Goal: Information Seeking & Learning: Learn about a topic

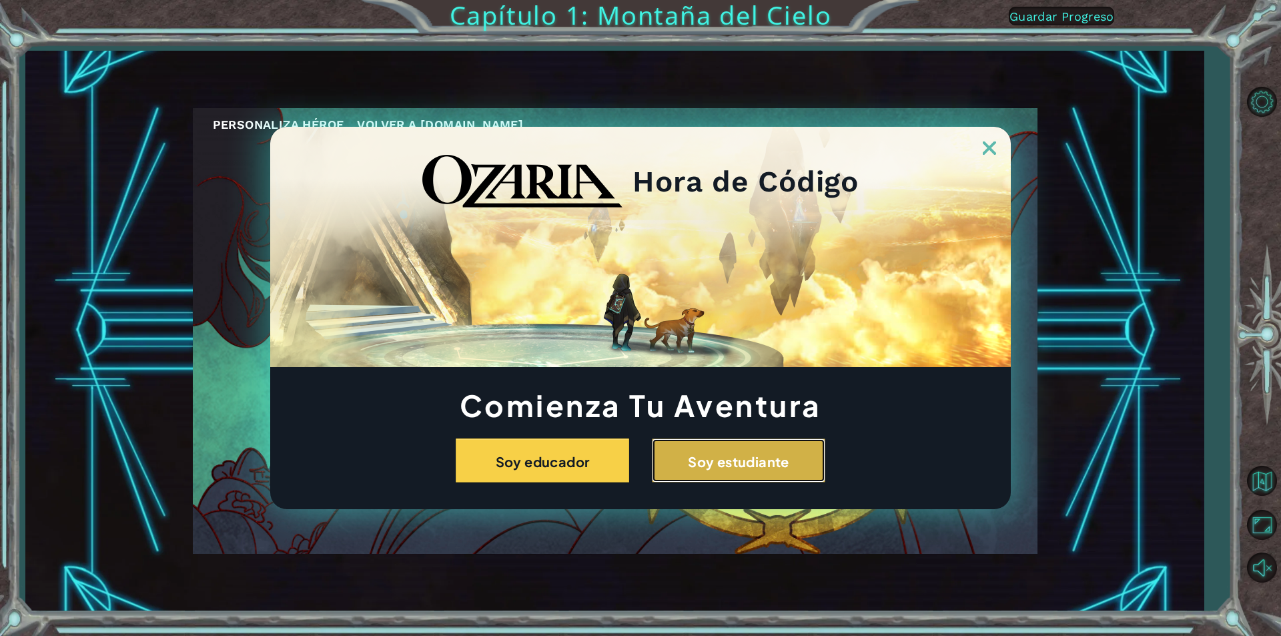
click at [753, 474] on button "Soy estudiante" at bounding box center [738, 460] width 173 height 44
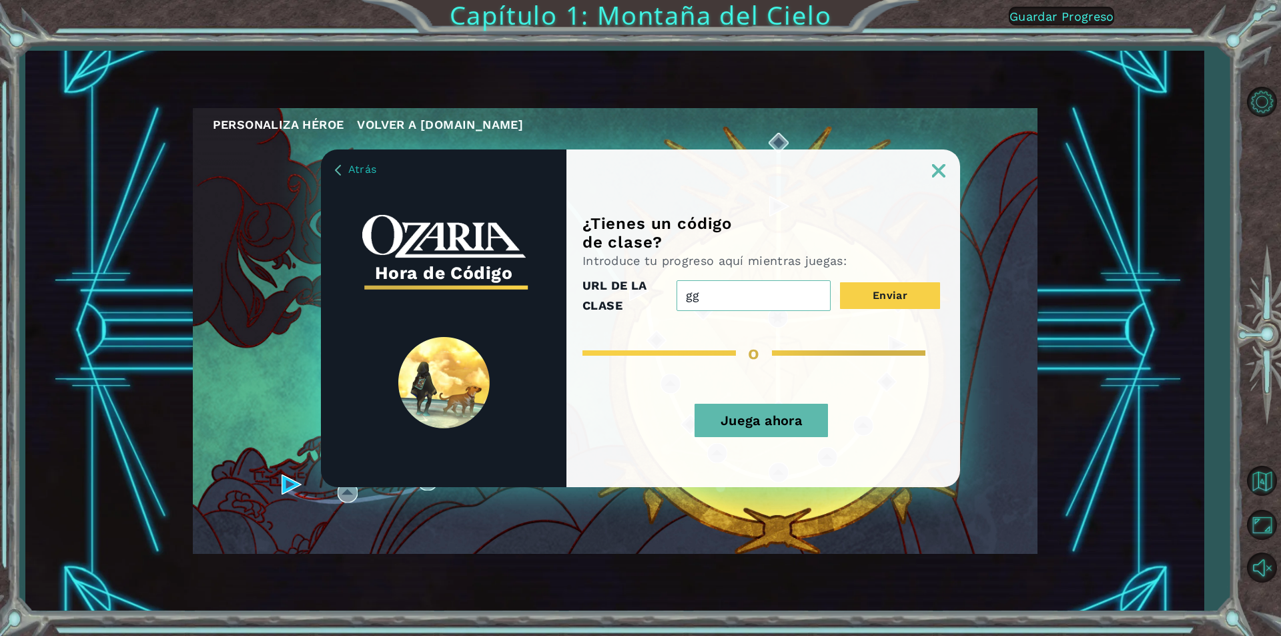
click at [840, 282] on button "Enviar" at bounding box center [890, 295] width 100 height 27
type input "g"
type input "jijijija"
drag, startPoint x: 733, startPoint y: 280, endPoint x: 565, endPoint y: 293, distance: 167.9
click at [580, 313] on div "¿Tienes un código de clase? Introduce tu progreso aquí mientras juegas: URL DE …" at bounding box center [763, 350] width 394 height 273
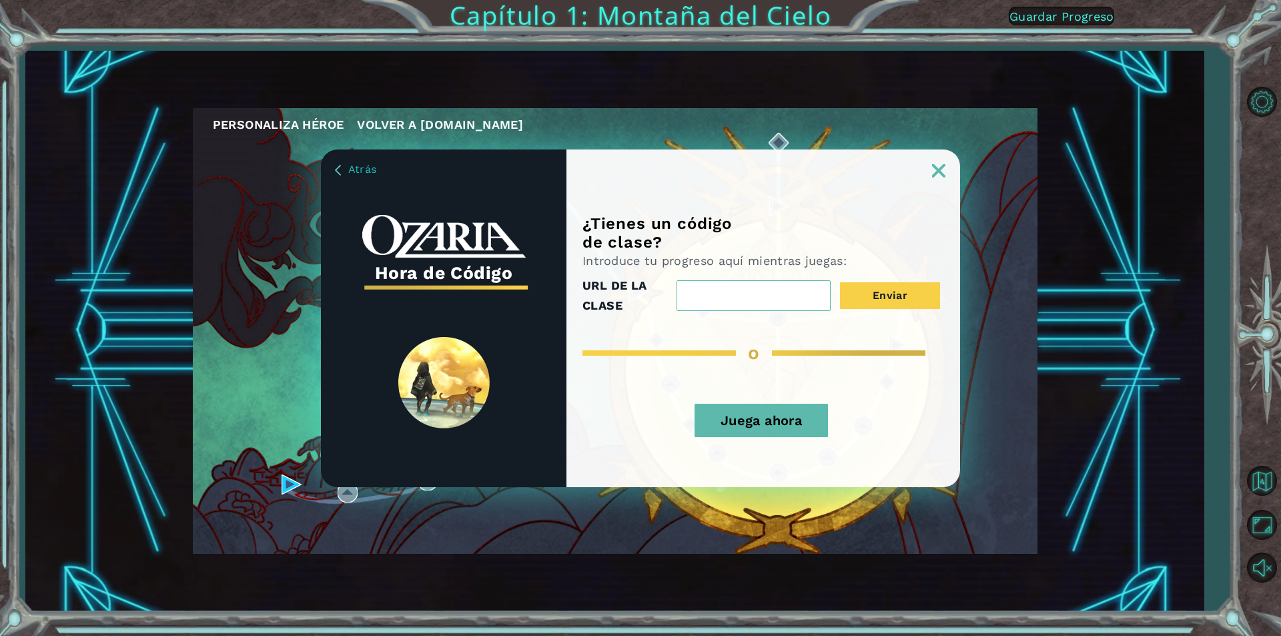
paste input "FullCityLife"
type input "FullCityLife"
click at [921, 286] on button "Enviar" at bounding box center [890, 295] width 100 height 27
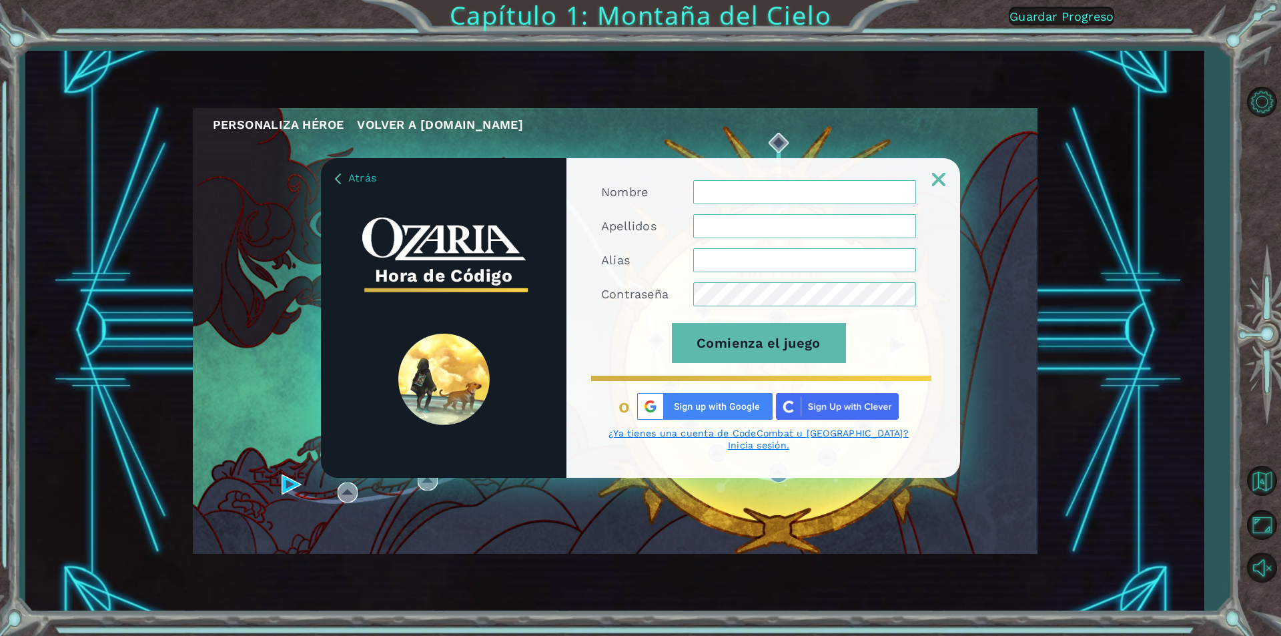
click at [838, 187] on input "Nombre" at bounding box center [804, 192] width 223 height 24
click at [769, 204] on input "Nombre" at bounding box center [804, 192] width 223 height 24
click at [768, 195] on input "Nombre" at bounding box center [804, 192] width 223 height 24
click at [753, 197] on input "Nombre" at bounding box center [804, 192] width 223 height 24
click at [796, 202] on input "Nombre" at bounding box center [804, 192] width 223 height 24
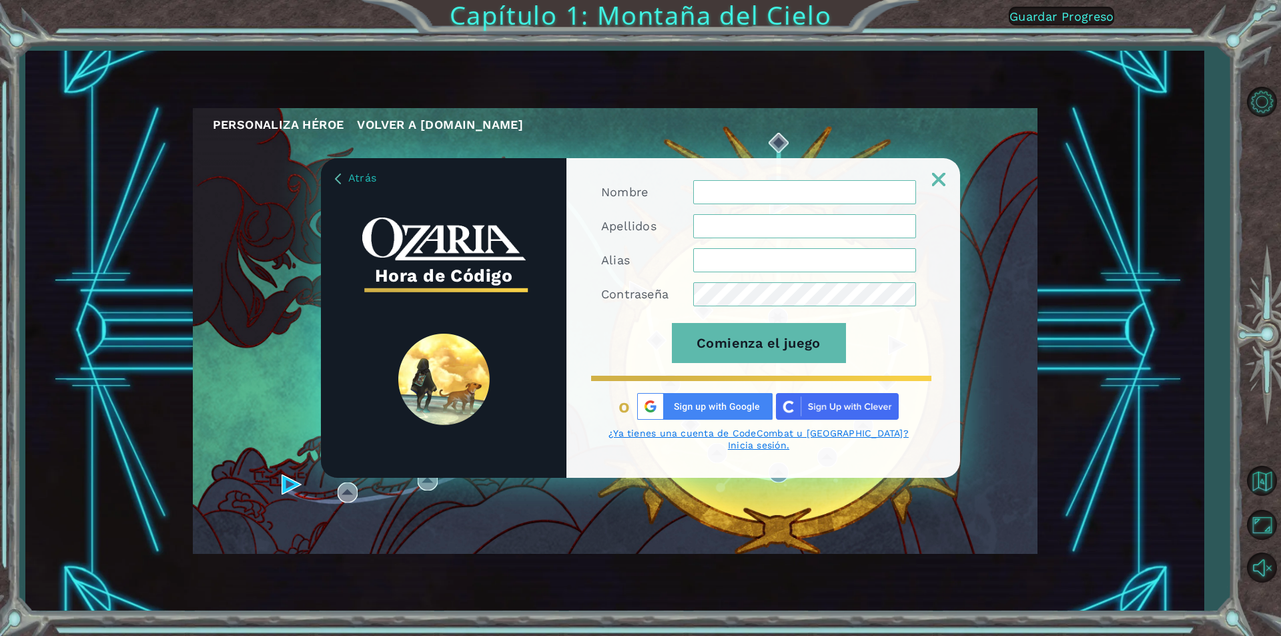
click at [782, 204] on input "Nombre" at bounding box center [804, 192] width 223 height 24
click at [796, 204] on input "Nombre" at bounding box center [804, 192] width 223 height 24
drag, startPoint x: 796, startPoint y: 204, endPoint x: 778, endPoint y: 242, distance: 42.7
click at [778, 241] on form "Nombre Apellidos Alias Contraseña Comienza el juego" at bounding box center [758, 279] width 315 height 198
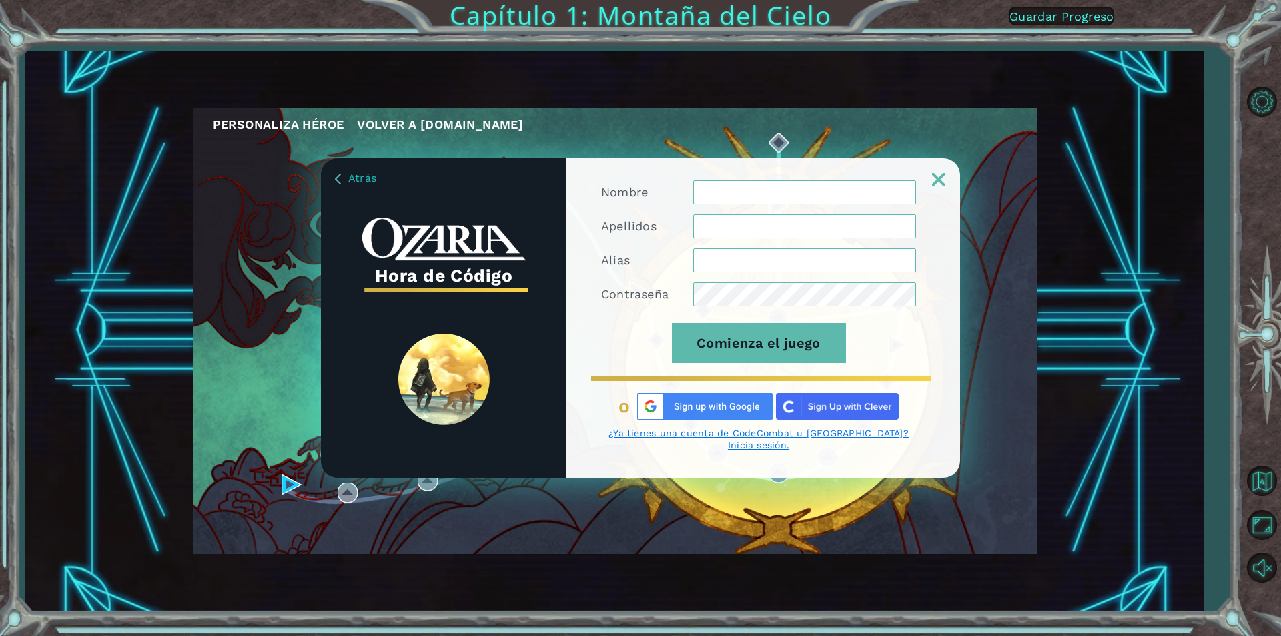
click at [778, 238] on input "Apellidos" at bounding box center [804, 226] width 223 height 24
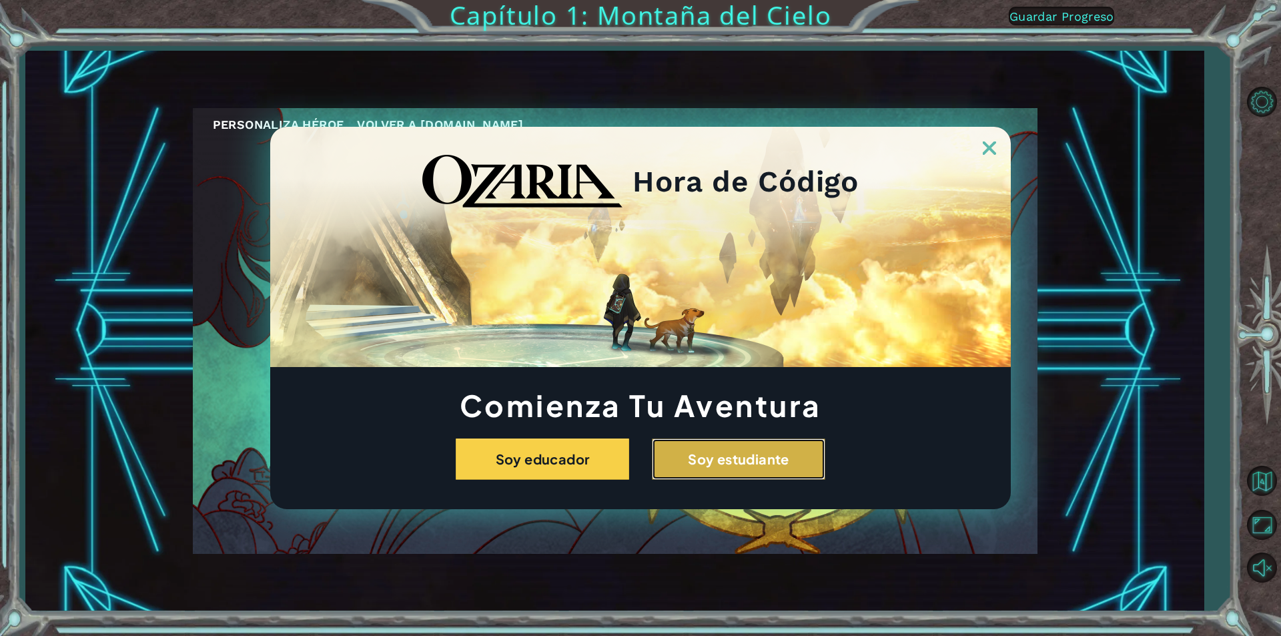
click at [810, 460] on button "Soy estudiante" at bounding box center [738, 458] width 173 height 41
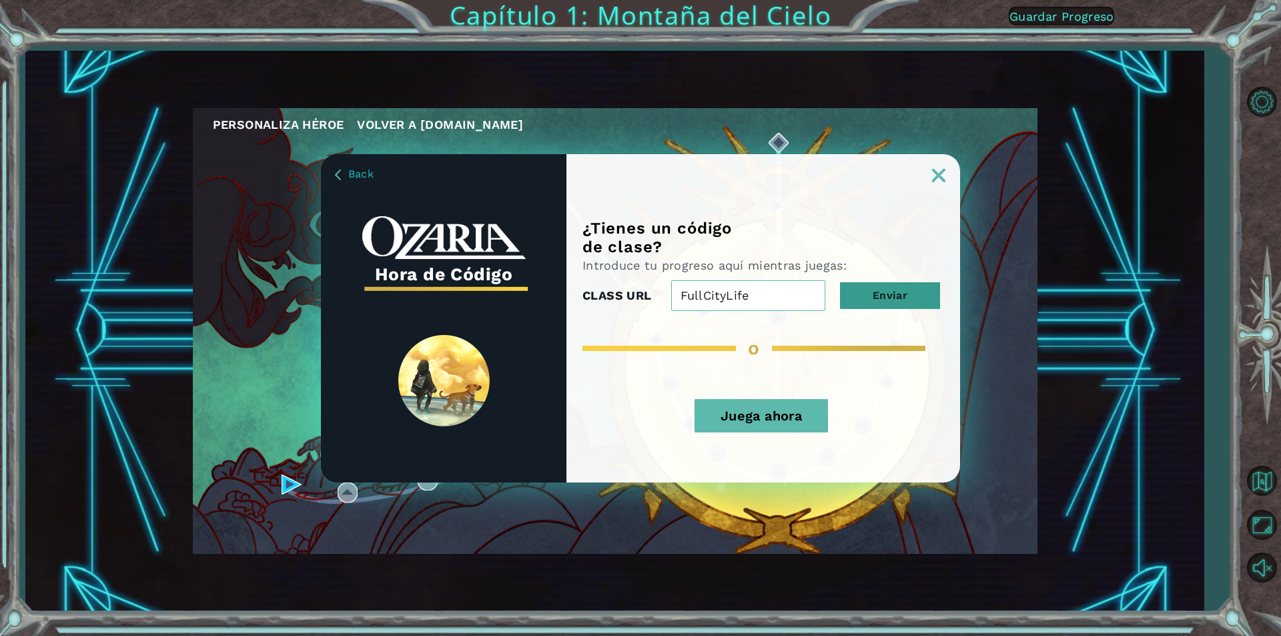
type input "FullCityLife"
click at [852, 290] on button "Enviar" at bounding box center [890, 295] width 100 height 27
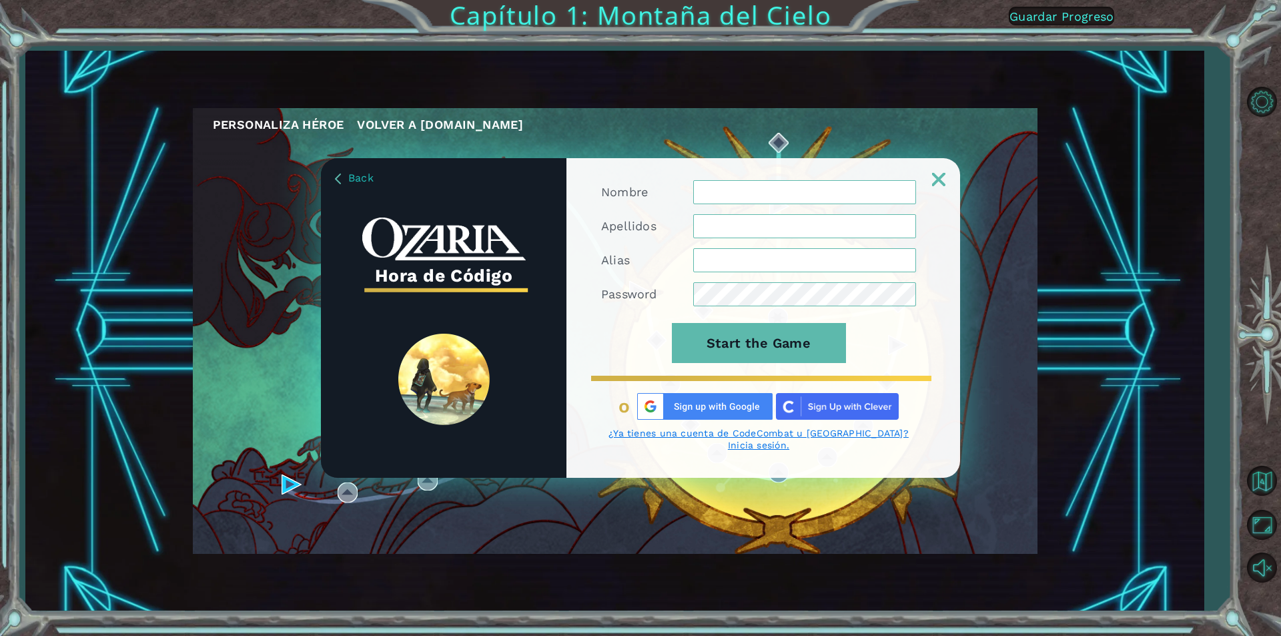
click at [729, 404] on img at bounding box center [704, 406] width 135 height 27
click at [733, 412] on img at bounding box center [704, 406] width 135 height 27
click at [711, 415] on img at bounding box center [704, 406] width 135 height 27
click at [711, 414] on img at bounding box center [704, 406] width 135 height 27
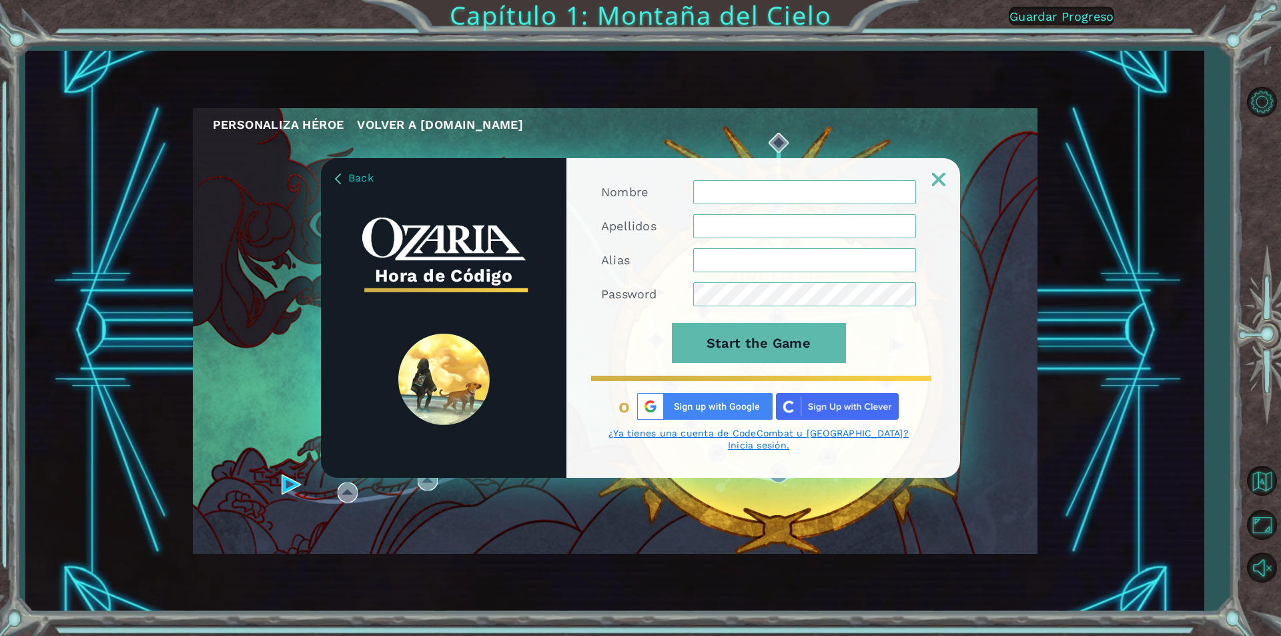
click at [711, 412] on img at bounding box center [704, 406] width 135 height 27
click at [674, 412] on img at bounding box center [704, 406] width 135 height 27
drag, startPoint x: 674, startPoint y: 412, endPoint x: 706, endPoint y: 400, distance: 34.2
click at [700, 402] on img at bounding box center [704, 406] width 135 height 27
drag, startPoint x: 705, startPoint y: 417, endPoint x: 640, endPoint y: 436, distance: 67.6
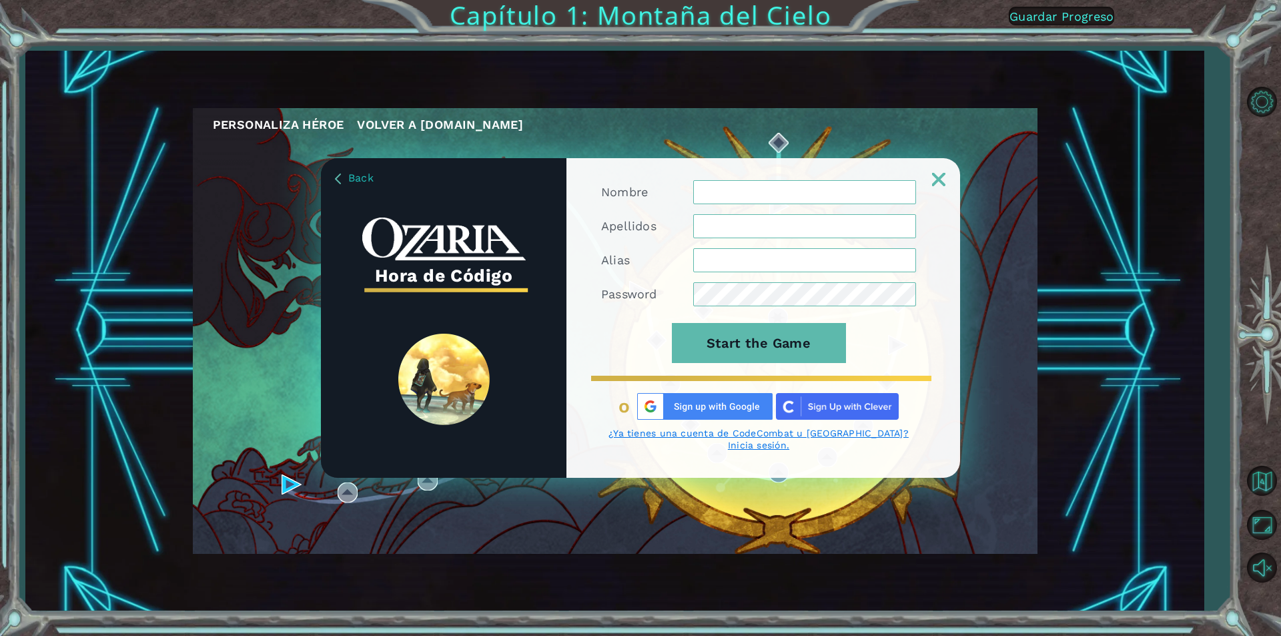
click at [702, 410] on img at bounding box center [704, 406] width 135 height 27
click at [944, 182] on img at bounding box center [938, 179] width 13 height 13
drag, startPoint x: 864, startPoint y: 176, endPoint x: 793, endPoint y: 136, distance: 81.3
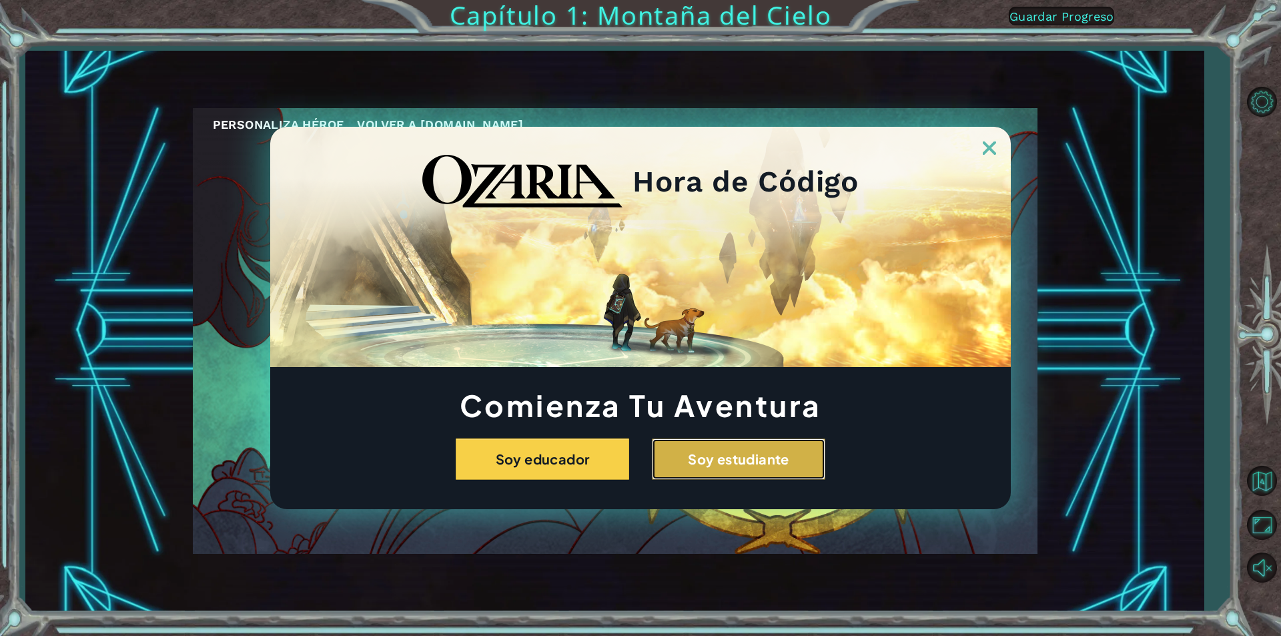
click at [775, 470] on button "Soy estudiante" at bounding box center [738, 458] width 173 height 41
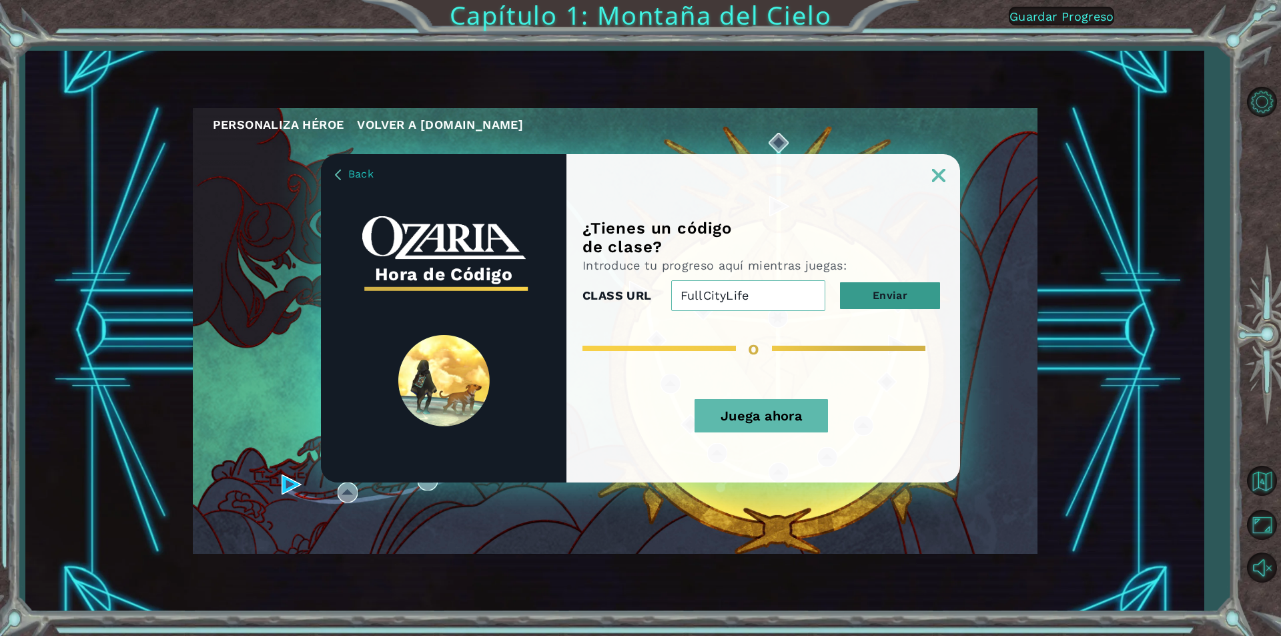
type input "FullCityLife"
click at [921, 304] on button "Enviar" at bounding box center [890, 295] width 100 height 27
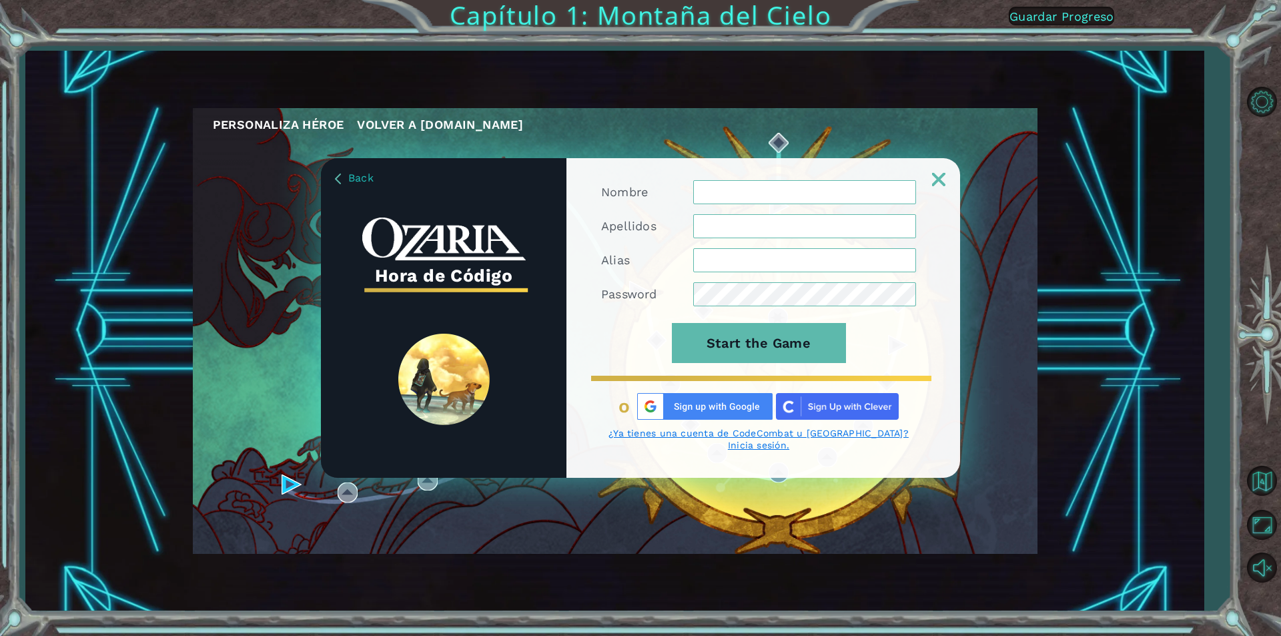
click at [767, 198] on input "Nombre" at bounding box center [804, 192] width 223 height 24
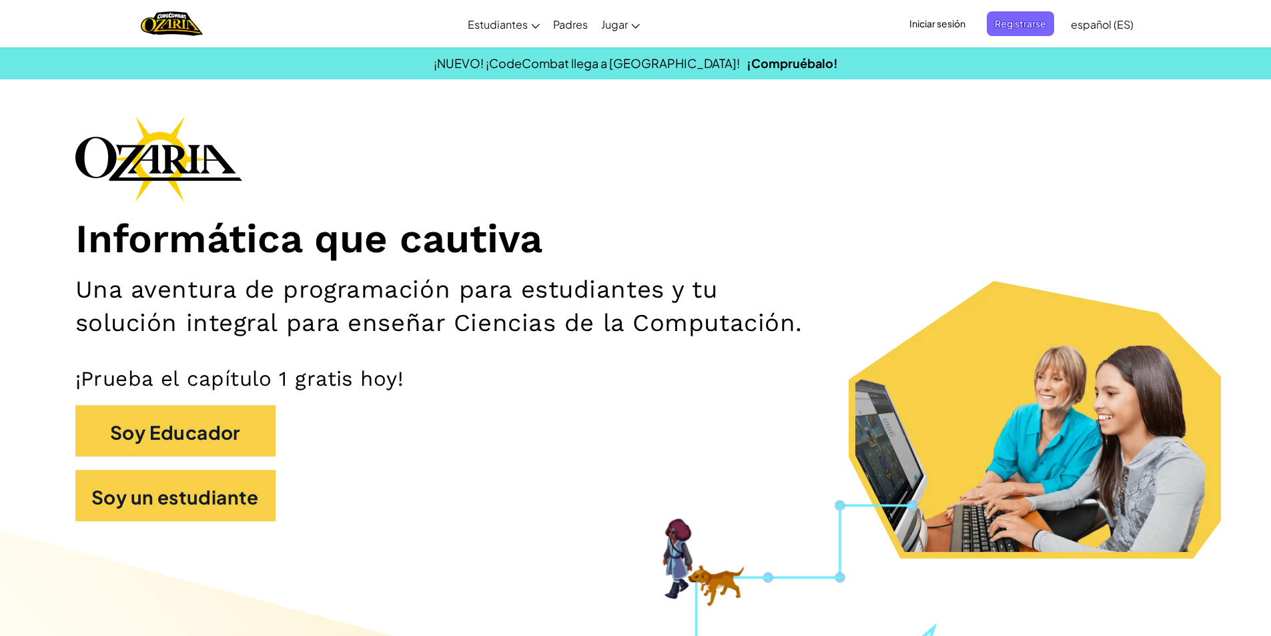
click at [944, 23] on font "Iniciar sesión" at bounding box center [937, 23] width 56 height 12
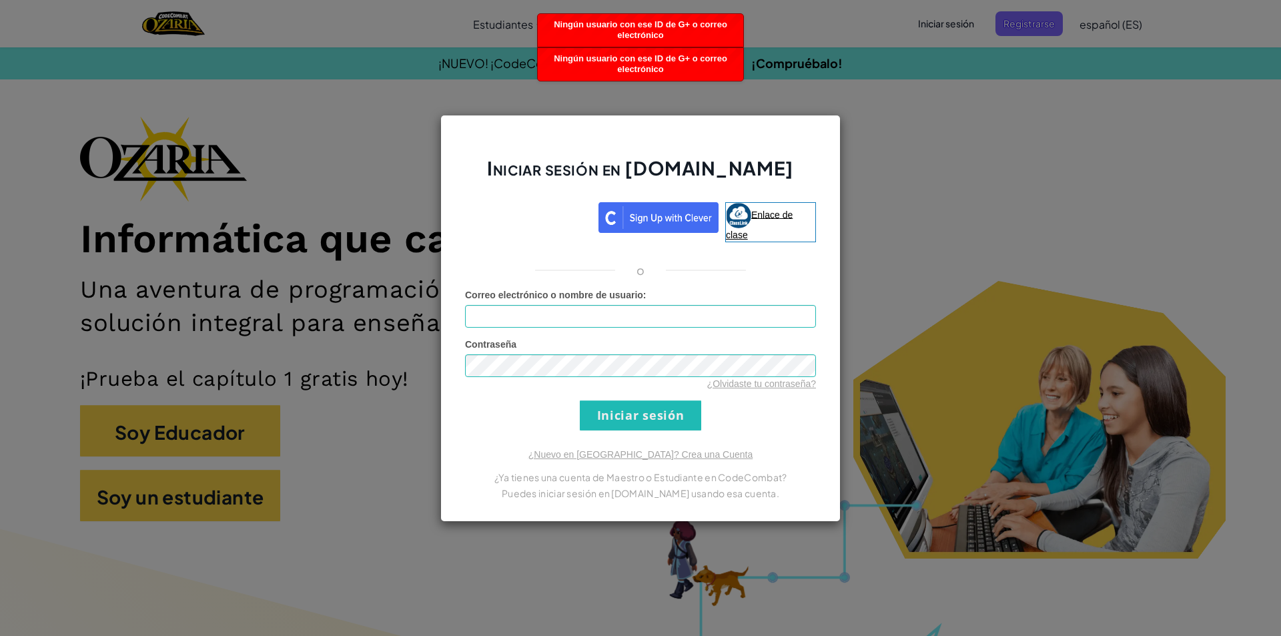
click at [749, 222] on img at bounding box center [738, 215] width 25 height 25
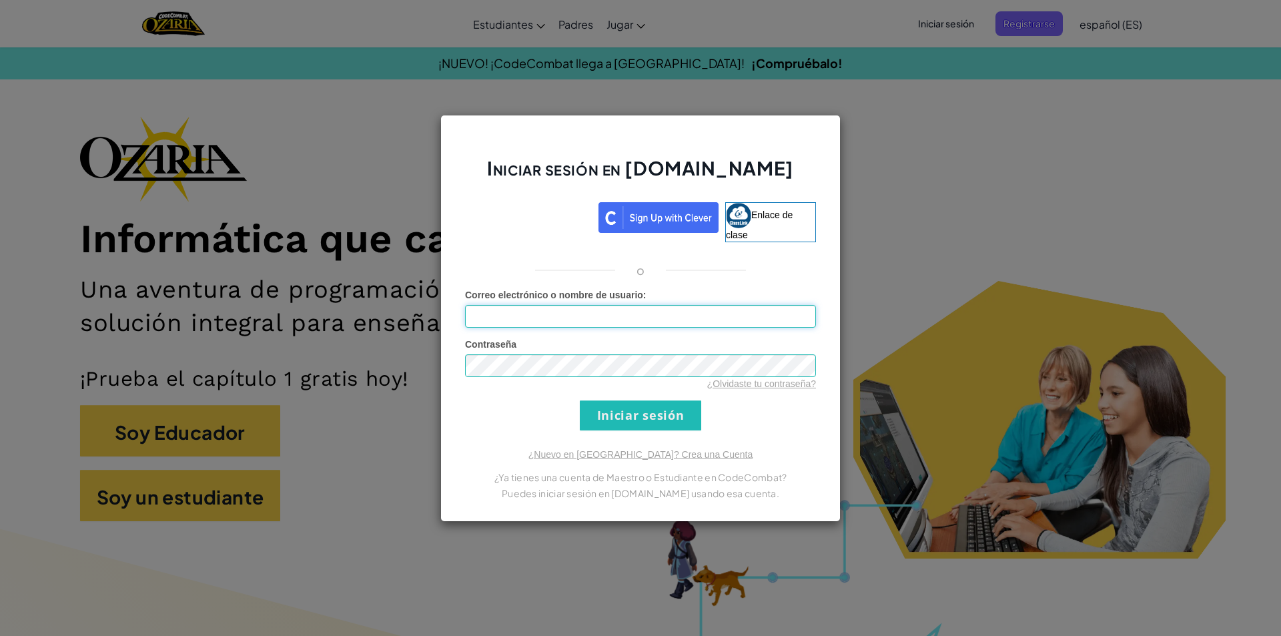
click at [518, 326] on input "Correo electrónico o nombre de usuario :" at bounding box center [640, 316] width 351 height 23
type input "dm.josemanuel@colegionicolasesguerra.edu.co"
click at [639, 401] on input "Iniciar sesión" at bounding box center [640, 415] width 121 height 30
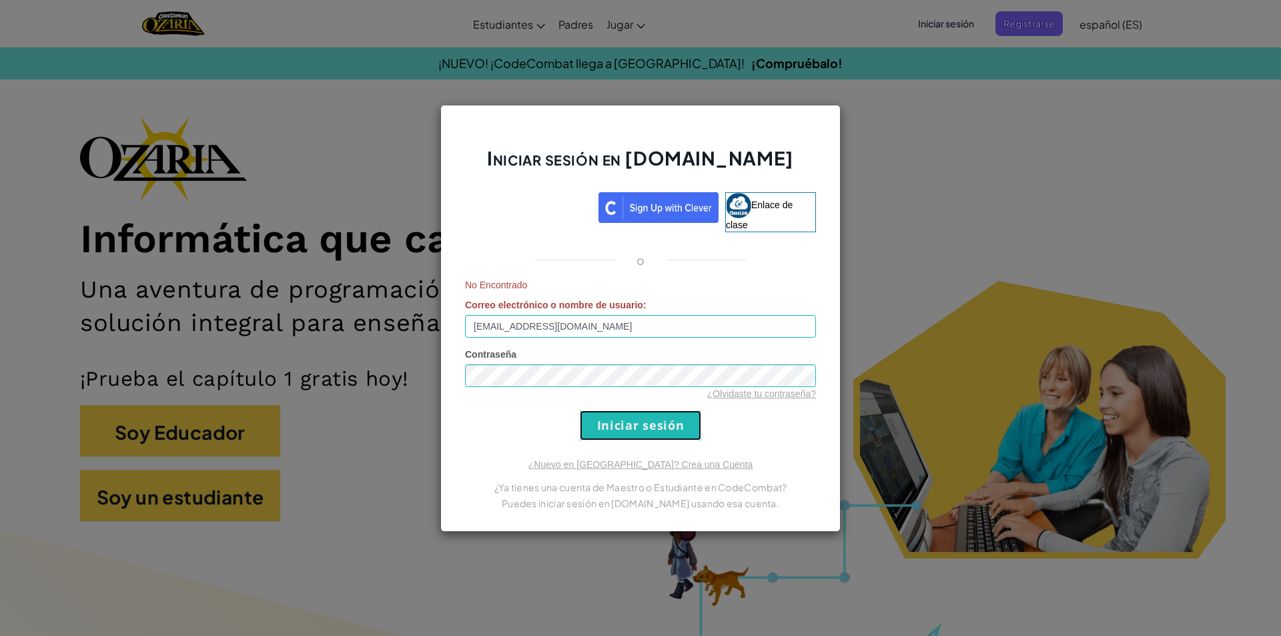
click at [635, 428] on input "Iniciar sesión" at bounding box center [640, 425] width 121 height 30
click at [602, 421] on input "Iniciar sesión" at bounding box center [640, 425] width 121 height 30
drag, startPoint x: 979, startPoint y: 436, endPoint x: 1009, endPoint y: 438, distance: 29.4
drag, startPoint x: 1009, startPoint y: 438, endPoint x: 674, endPoint y: 323, distance: 354.1
click at [675, 323] on input "dm.josemanuel@colegionicolasesguerra.edu.co" at bounding box center [640, 326] width 351 height 23
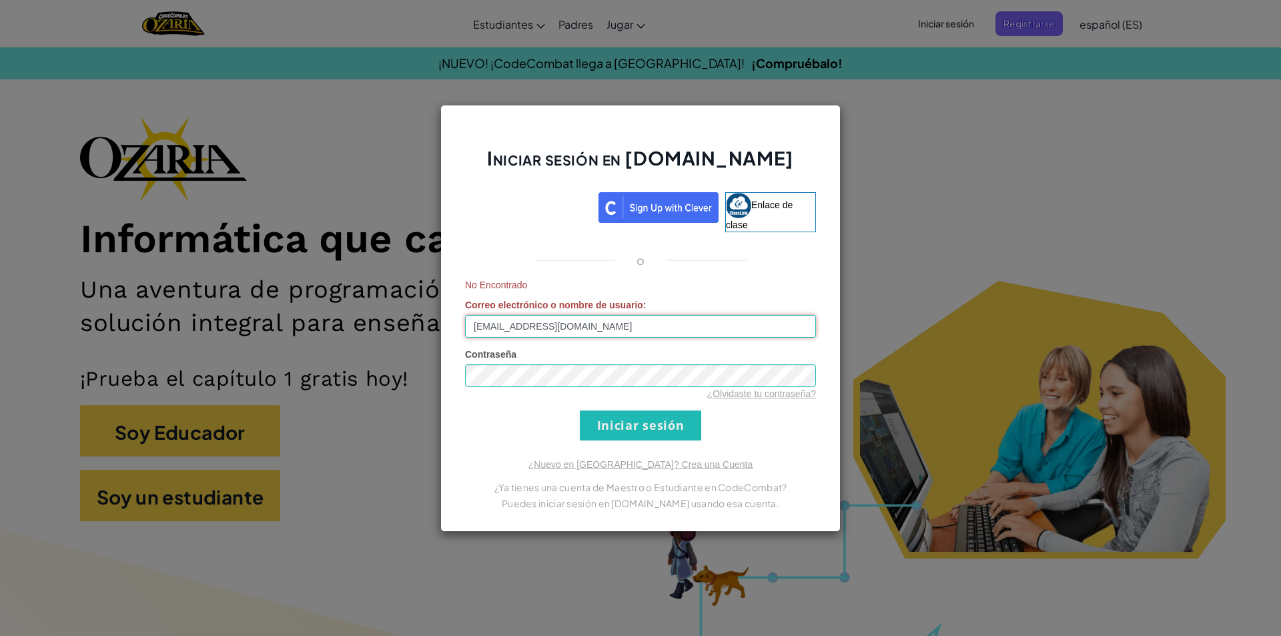
drag, startPoint x: 674, startPoint y: 323, endPoint x: 422, endPoint y: 319, distance: 251.6
click at [422, 319] on div "Iniciar sesión en Ozaria.com Enlace de clase o No Encontrado Correo electrónico…" at bounding box center [640, 318] width 1281 height 636
click at [885, 210] on div "Iniciar sesión en Ozaria.com Enlace de clase o No Encontrado Correo electrónico…" at bounding box center [640, 318] width 1281 height 636
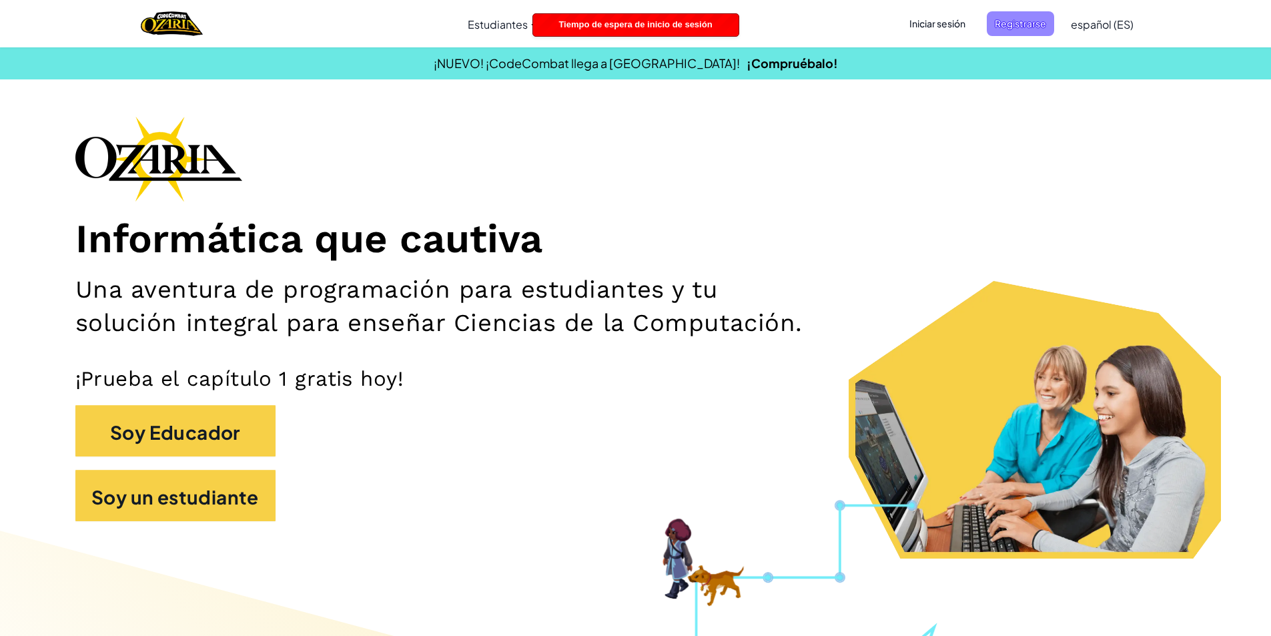
click at [1044, 21] on font "Registrarse" at bounding box center [1020, 23] width 51 height 12
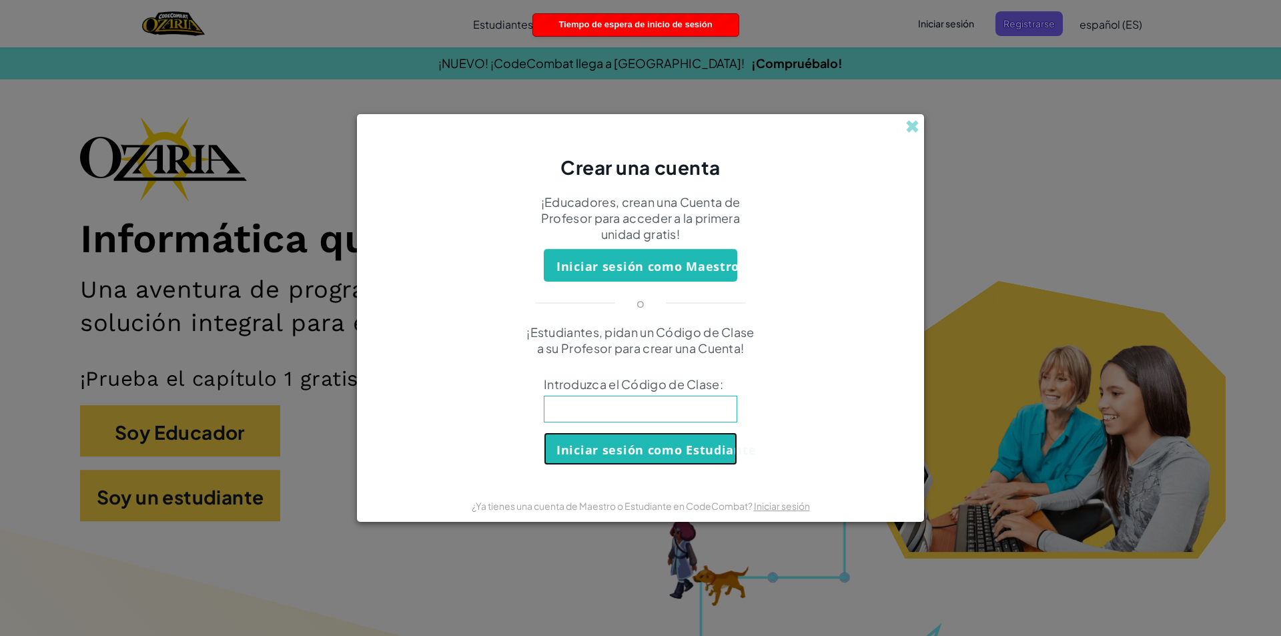
click at [623, 448] on font "Iniciar sesión como Estudiante" at bounding box center [655, 450] width 199 height 16
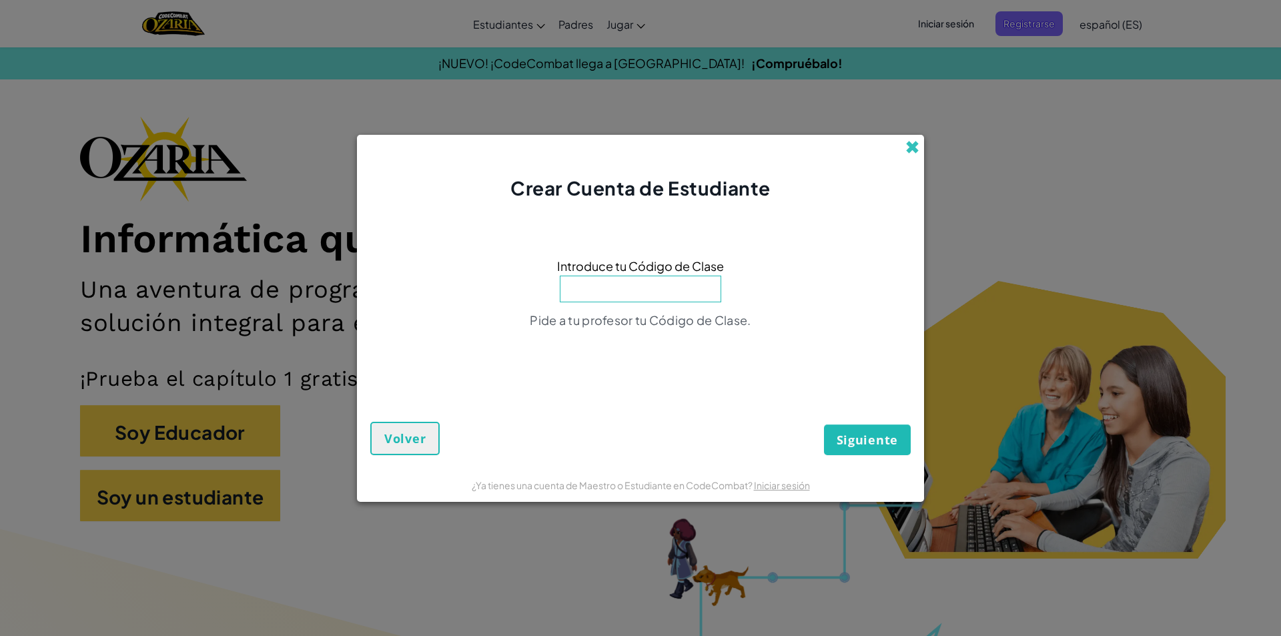
click at [915, 149] on span at bounding box center [912, 147] width 14 height 14
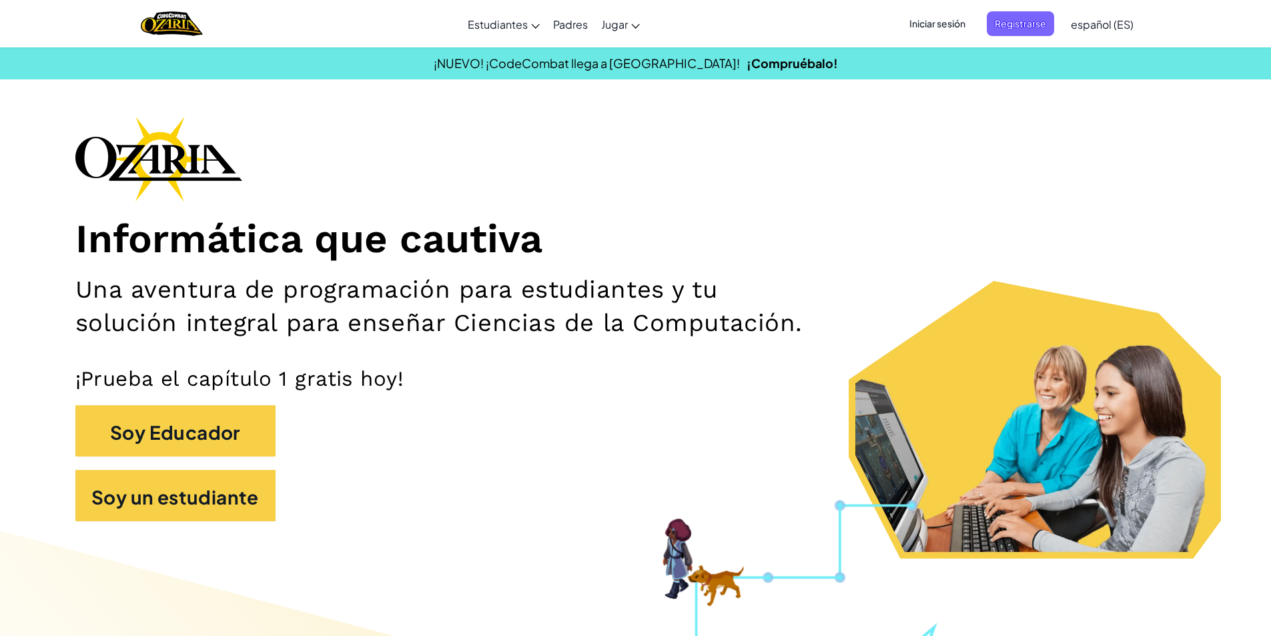
click at [940, 31] on span "Iniciar sesión" at bounding box center [937, 23] width 72 height 25
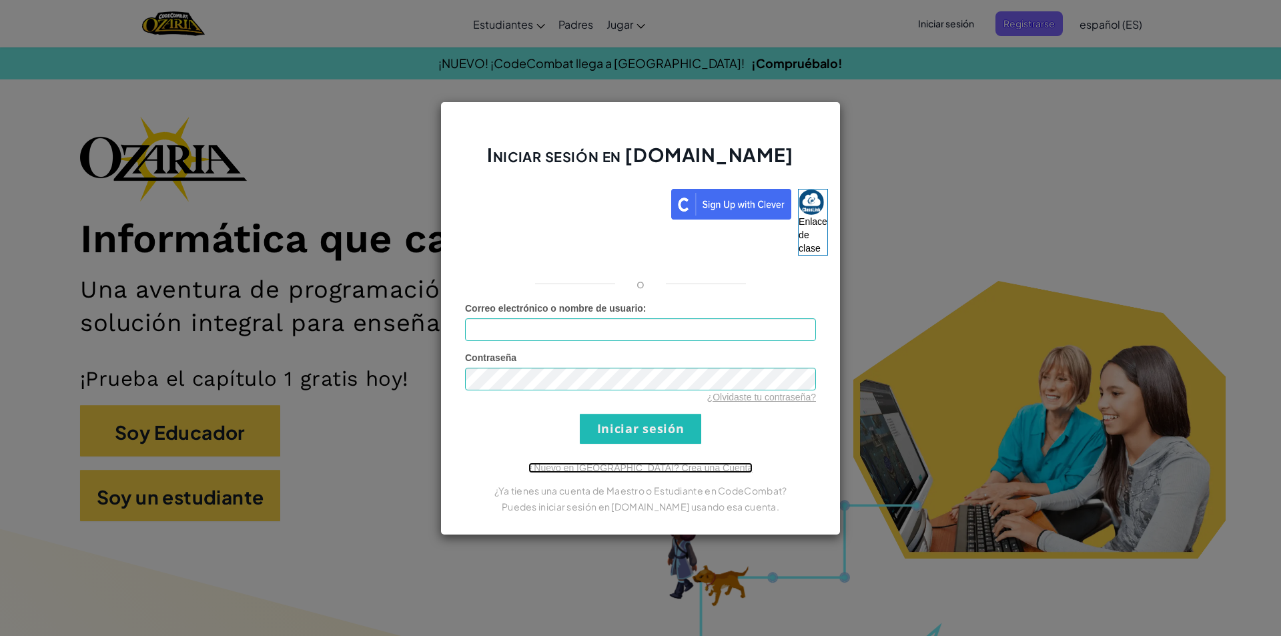
click at [679, 466] on font "¿Nuevo en Ozaria? Crea una Cuenta" at bounding box center [640, 467] width 224 height 11
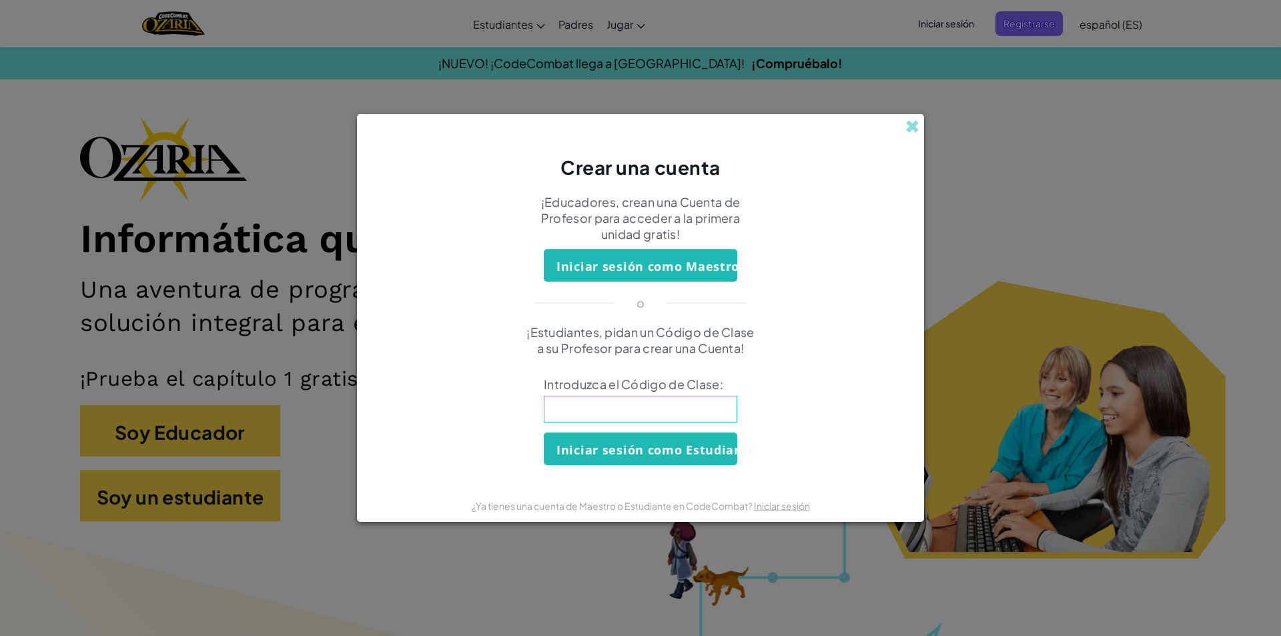
click at [702, 404] on input at bounding box center [640, 409] width 193 height 27
paste input "dm.josemanuel@colegionicolasesguerra.edu.co"
type input "dm.josemanuel@colegionicolasesguerra.edu.co"
click at [713, 406] on input "dm.josemanuel@colegionicolasesguerra.edu.co" at bounding box center [640, 409] width 193 height 27
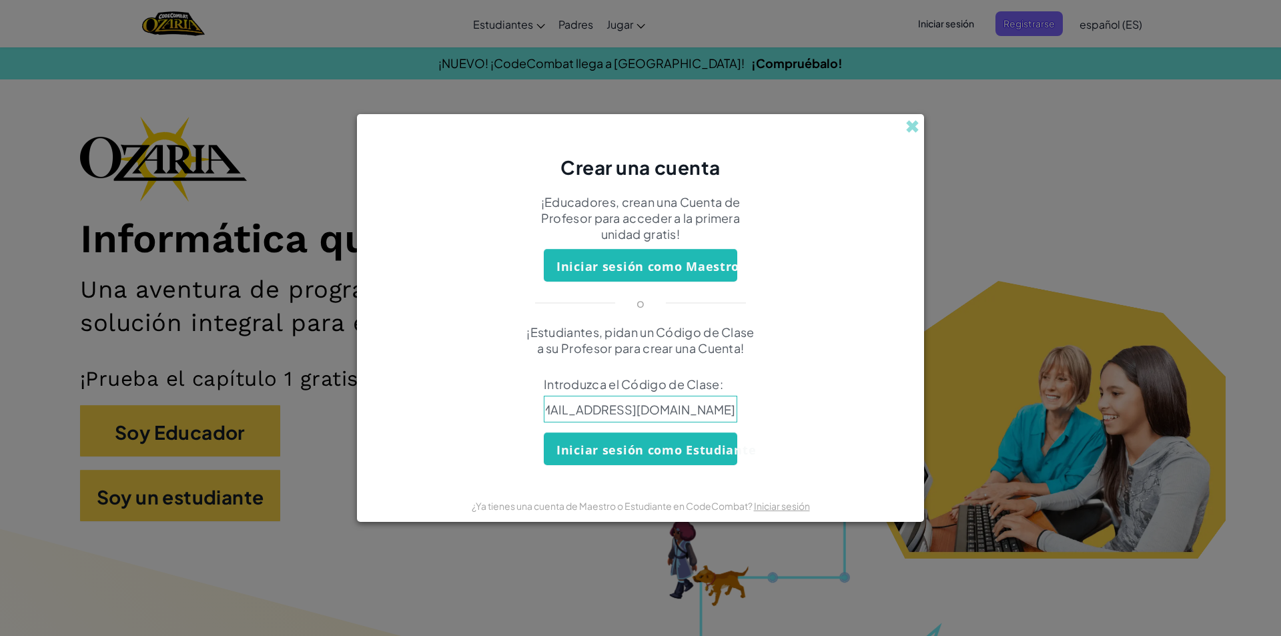
click at [713, 406] on input "dm.josemanuel@colegionicolasesguerra.edu.co" at bounding box center [640, 409] width 193 height 27
paste input "FullCityLife"
type input "FullCityLife"
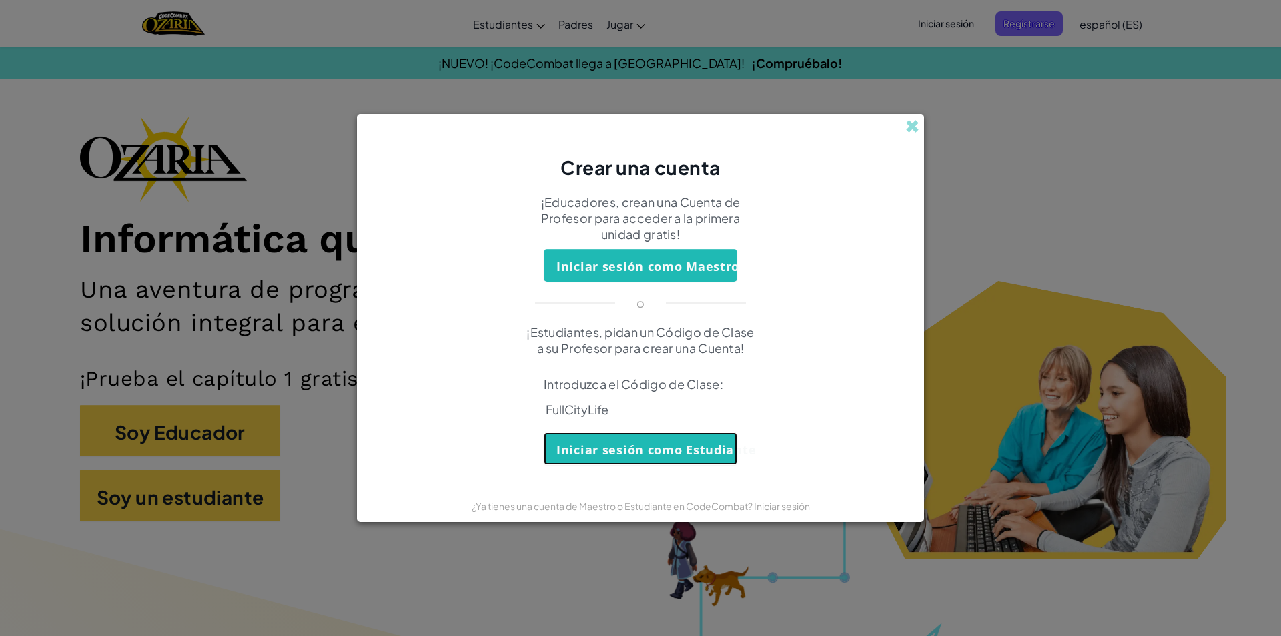
click at [706, 454] on font "Iniciar sesión como Estudiante" at bounding box center [655, 450] width 199 height 16
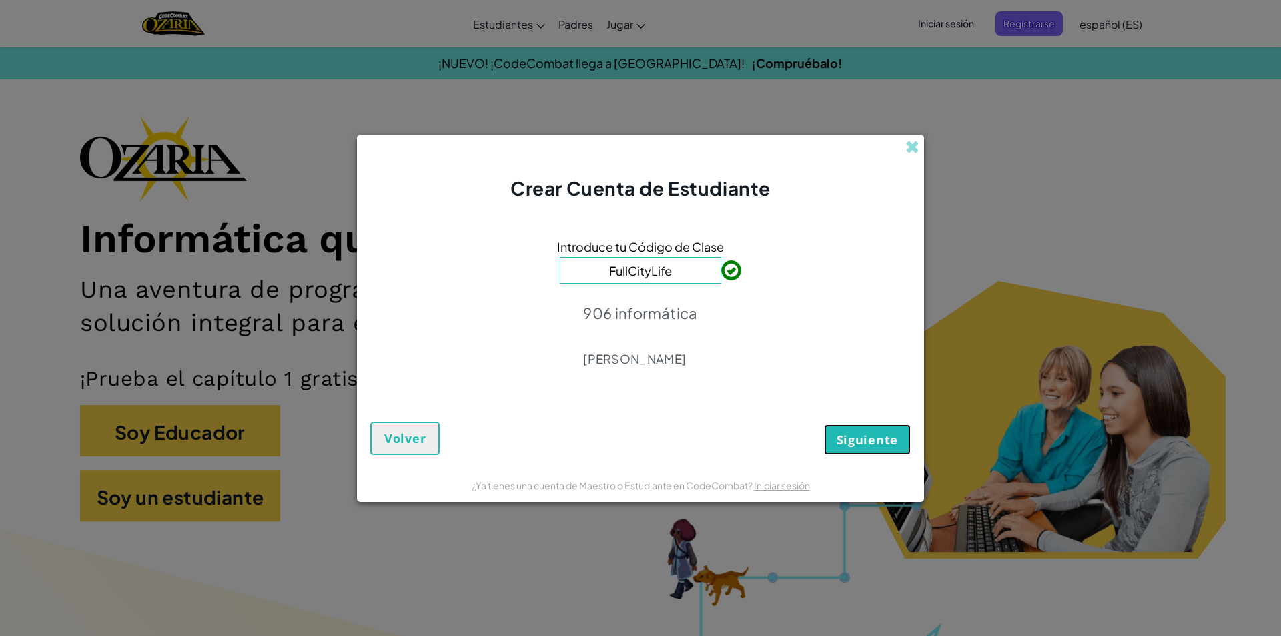
click at [842, 432] on font "Siguiente" at bounding box center [867, 440] width 61 height 16
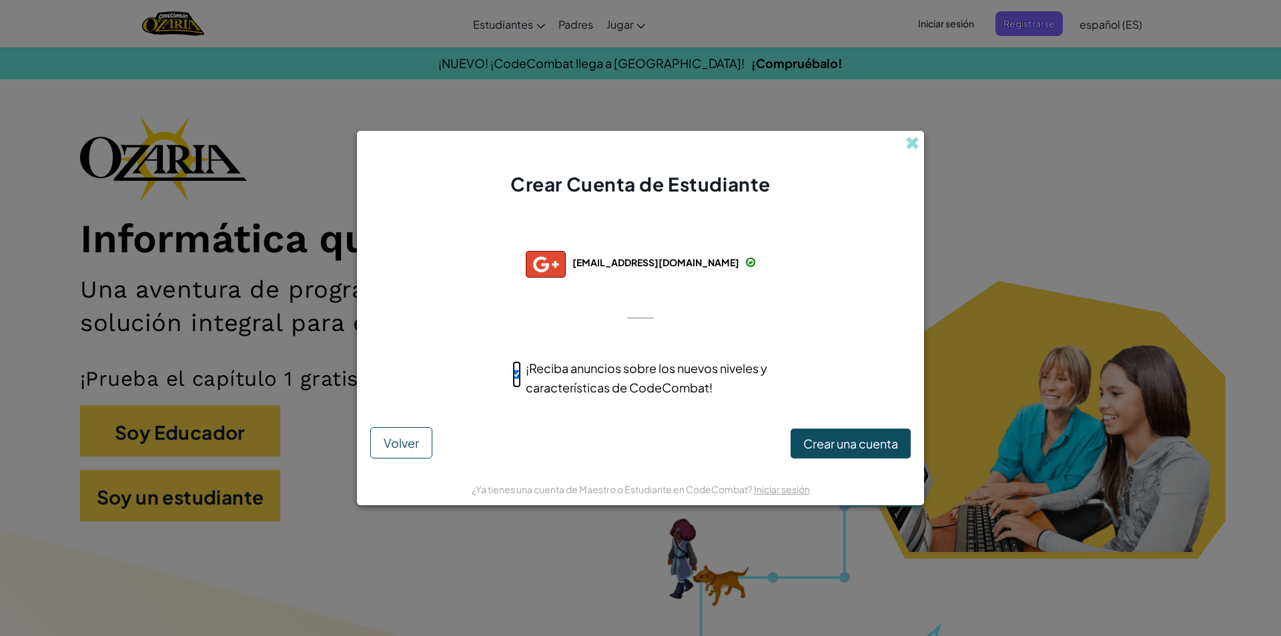
drag, startPoint x: 513, startPoint y: 378, endPoint x: 525, endPoint y: 378, distance: 12.0
click at [516, 378] on input "¡Reciba anuncios sobre los nuevos niveles y características de CodeCombat!" at bounding box center [516, 374] width 9 height 27
checkbox input "false"
click at [847, 440] on font "Crear una cuenta" at bounding box center [850, 443] width 95 height 15
click at [897, 440] on font "Crear una cuenta" at bounding box center [850, 443] width 95 height 15
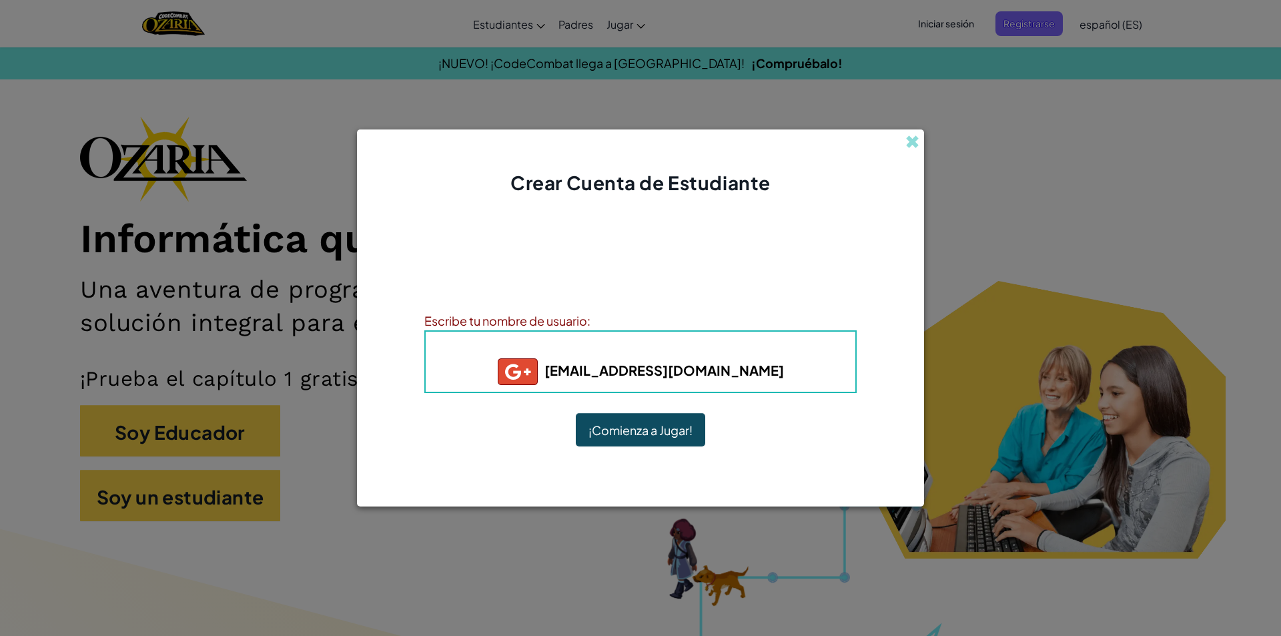
click at [656, 432] on font "¡Comienza a Jugar!" at bounding box center [640, 430] width 104 height 15
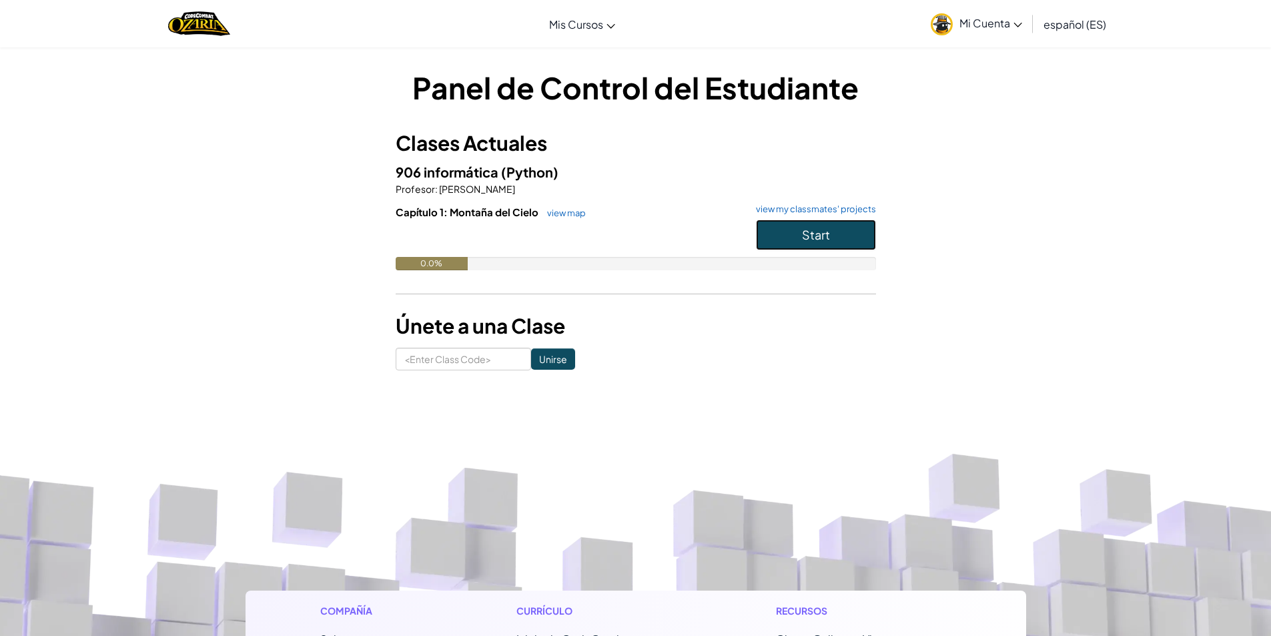
click at [850, 239] on button "Start" at bounding box center [816, 235] width 120 height 31
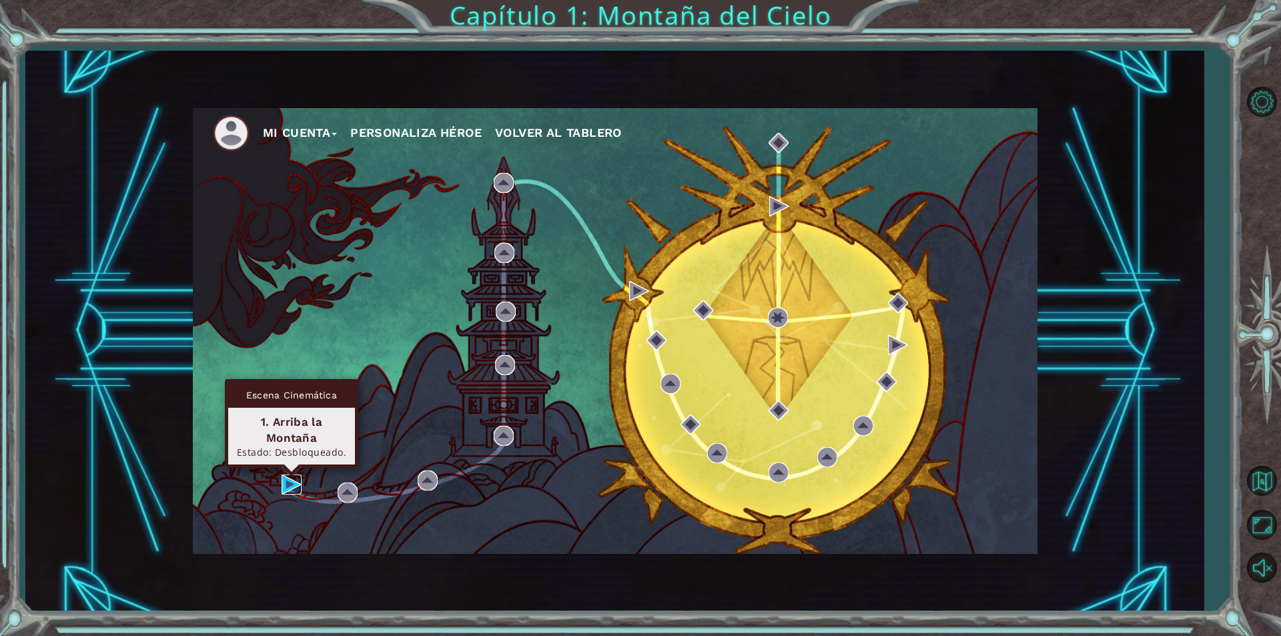
click at [292, 483] on img at bounding box center [292, 484] width 20 height 20
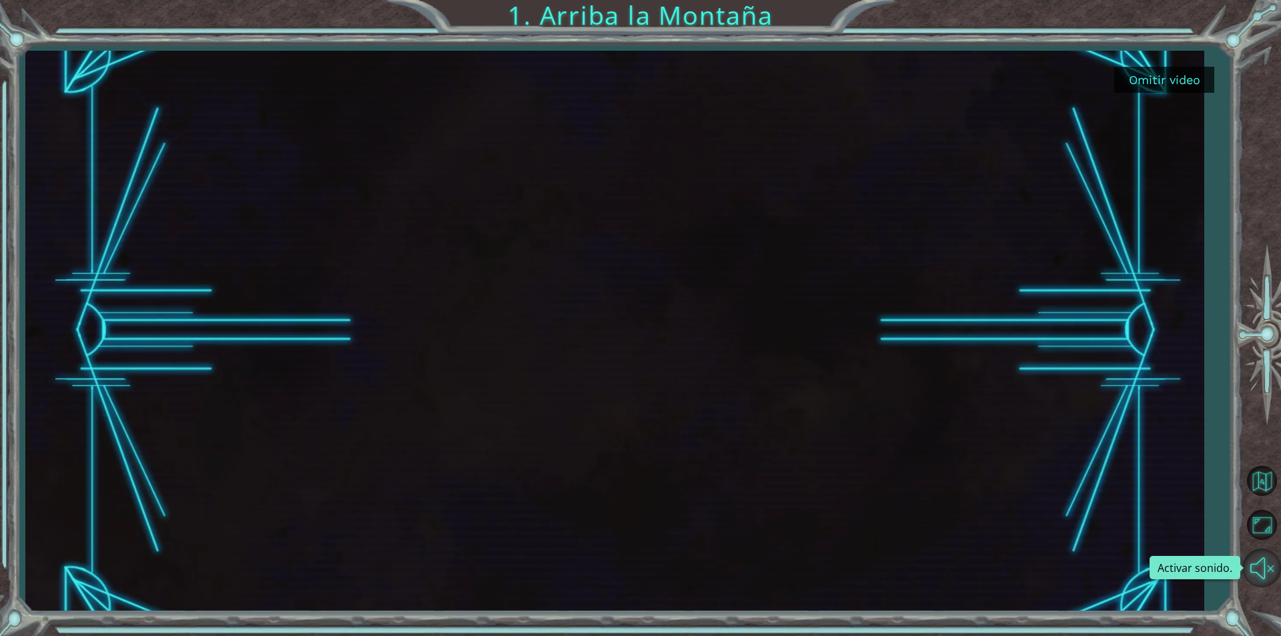
click at [1268, 573] on button "Activar sonido." at bounding box center [1261, 567] width 39 height 39
click at [1180, 369] on div at bounding box center [614, 331] width 1178 height 560
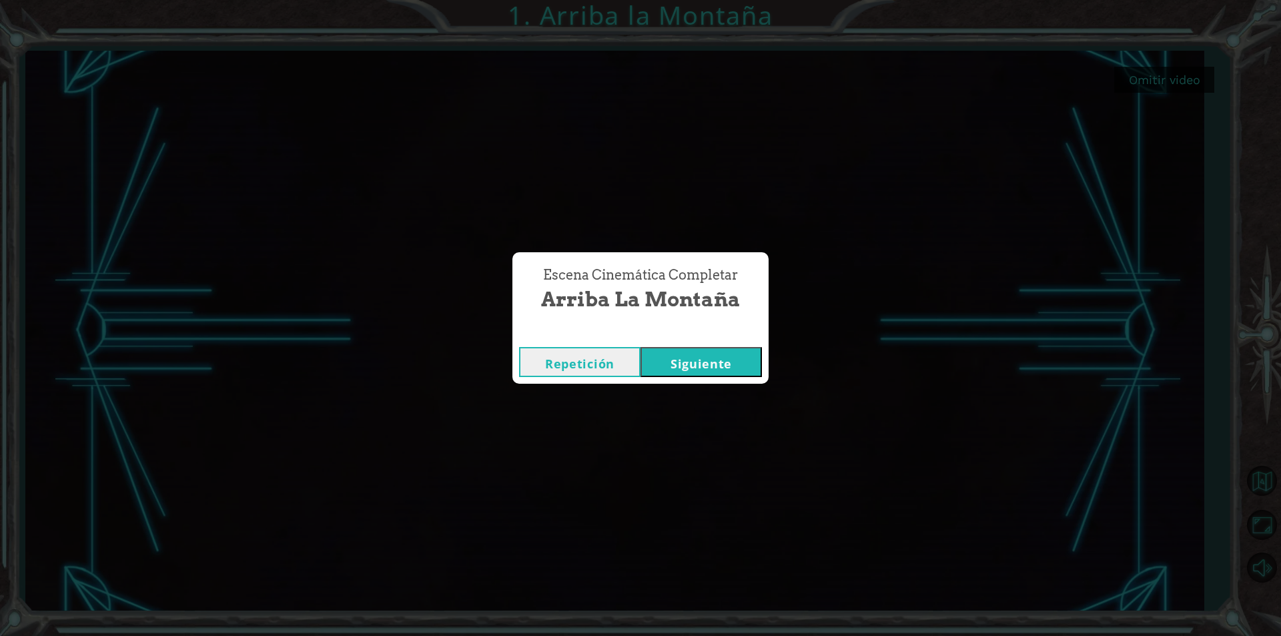
click at [749, 354] on button "Siguiente" at bounding box center [701, 362] width 121 height 30
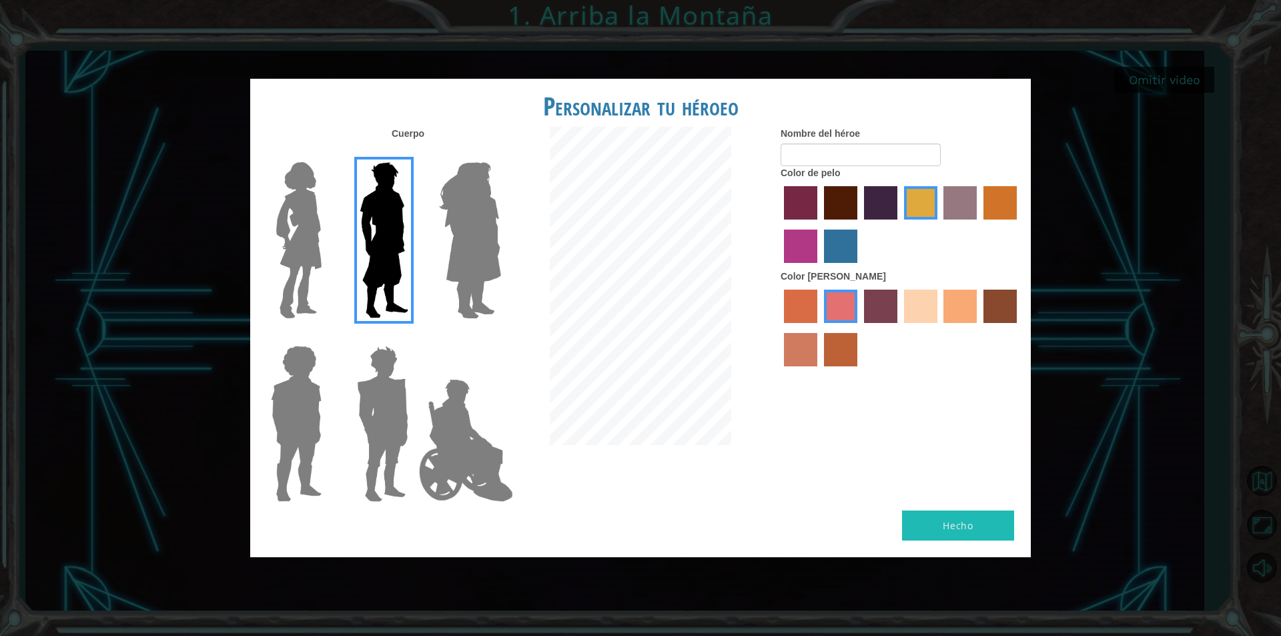
click at [460, 469] on img at bounding box center [466, 440] width 105 height 133
click at [500, 337] on input "Hero Jamie" at bounding box center [500, 337] width 0 height 0
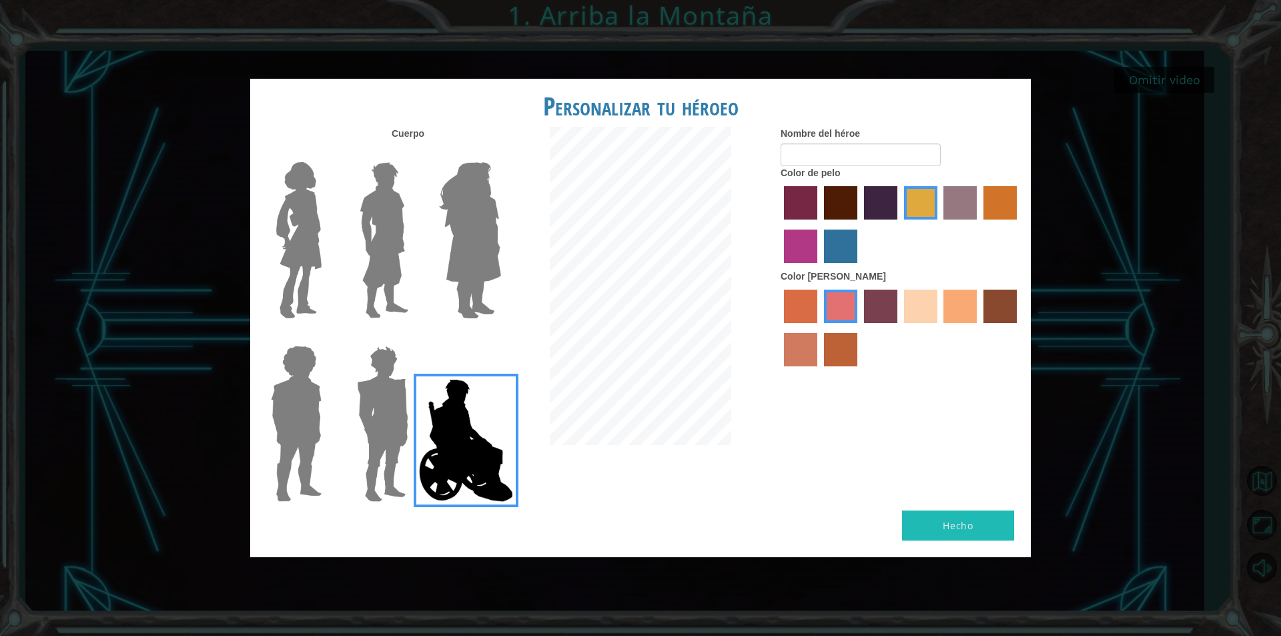
click at [375, 402] on img at bounding box center [383, 423] width 62 height 167
click at [414, 337] on input "Hero Garnet" at bounding box center [414, 337] width 0 height 0
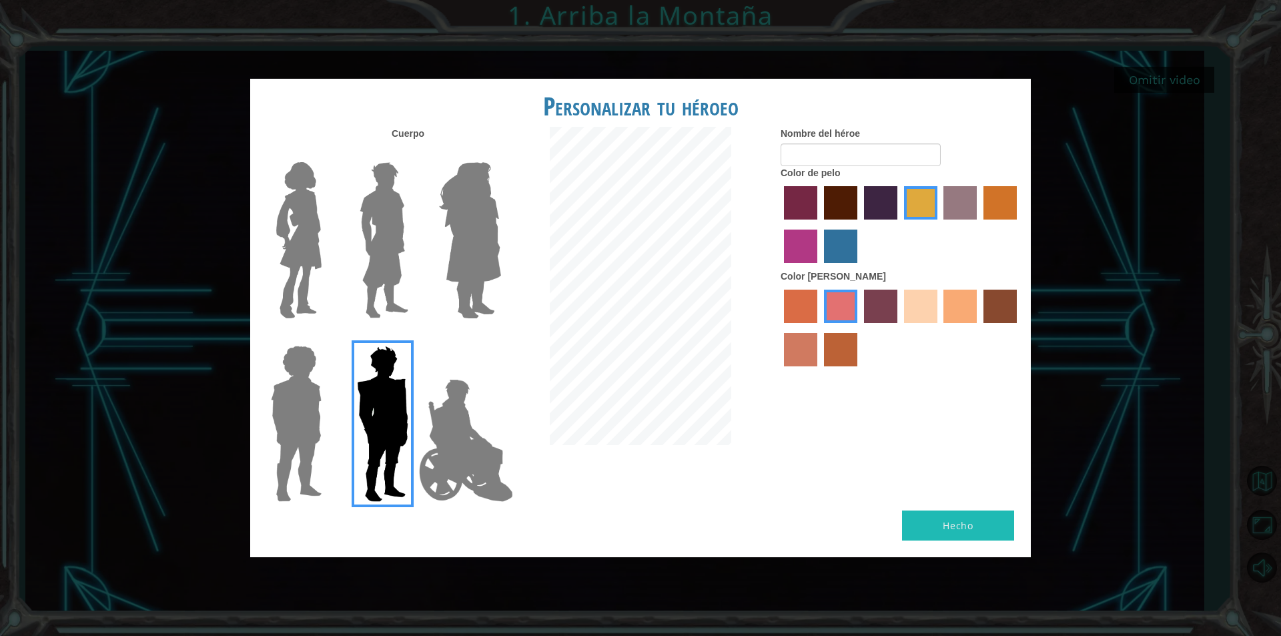
click at [311, 404] on img at bounding box center [296, 423] width 61 height 167
click at [327, 337] on input "Hero Steven" at bounding box center [327, 337] width 0 height 0
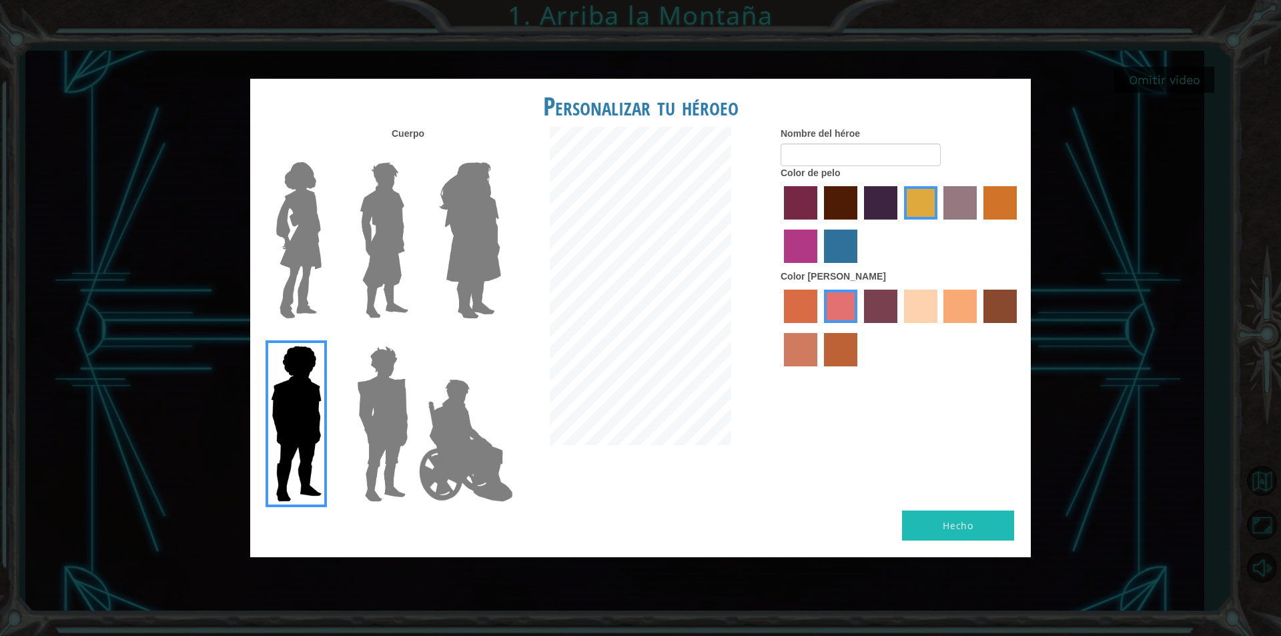
click at [370, 236] on img at bounding box center [383, 240] width 59 height 167
click at [414, 153] on input "Hero Lars" at bounding box center [414, 153] width 0 height 0
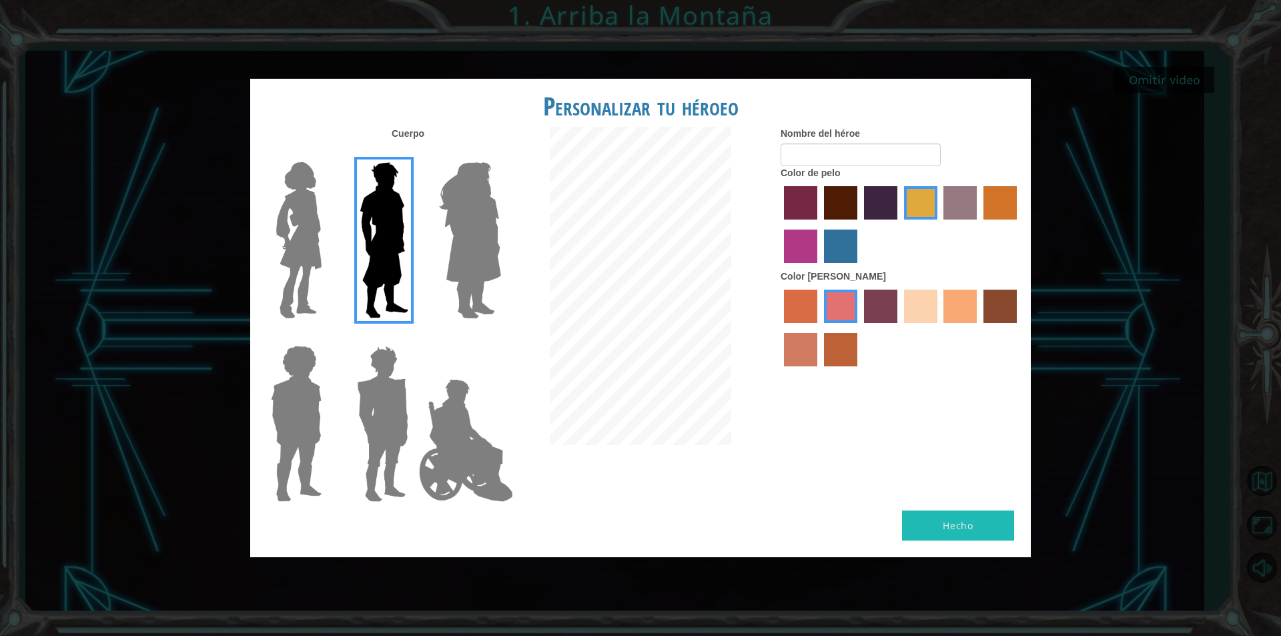
click at [330, 234] on div at bounding box center [293, 234] width 87 height 183
click at [254, 255] on div at bounding box center [293, 234] width 87 height 183
click at [270, 248] on label at bounding box center [293, 240] width 67 height 167
click at [327, 153] on input "Hero Connie" at bounding box center [327, 153] width 0 height 0
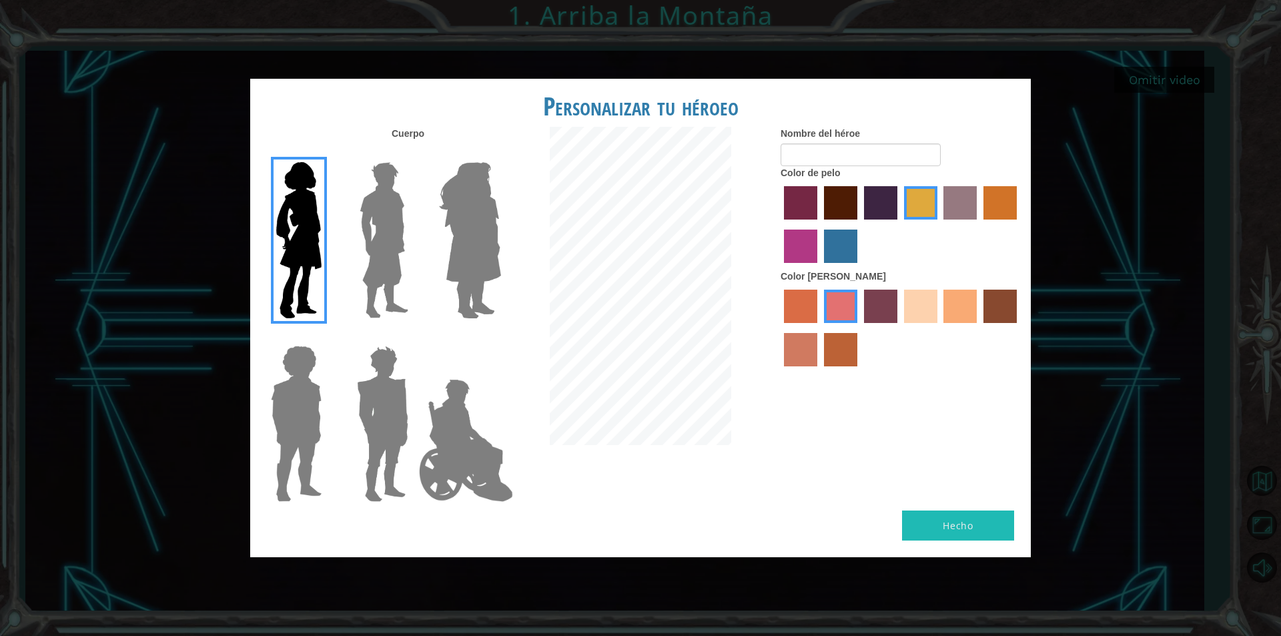
click at [477, 199] on img at bounding box center [470, 240] width 73 height 167
click at [500, 153] on input "Hero Amethyst" at bounding box center [500, 153] width 0 height 0
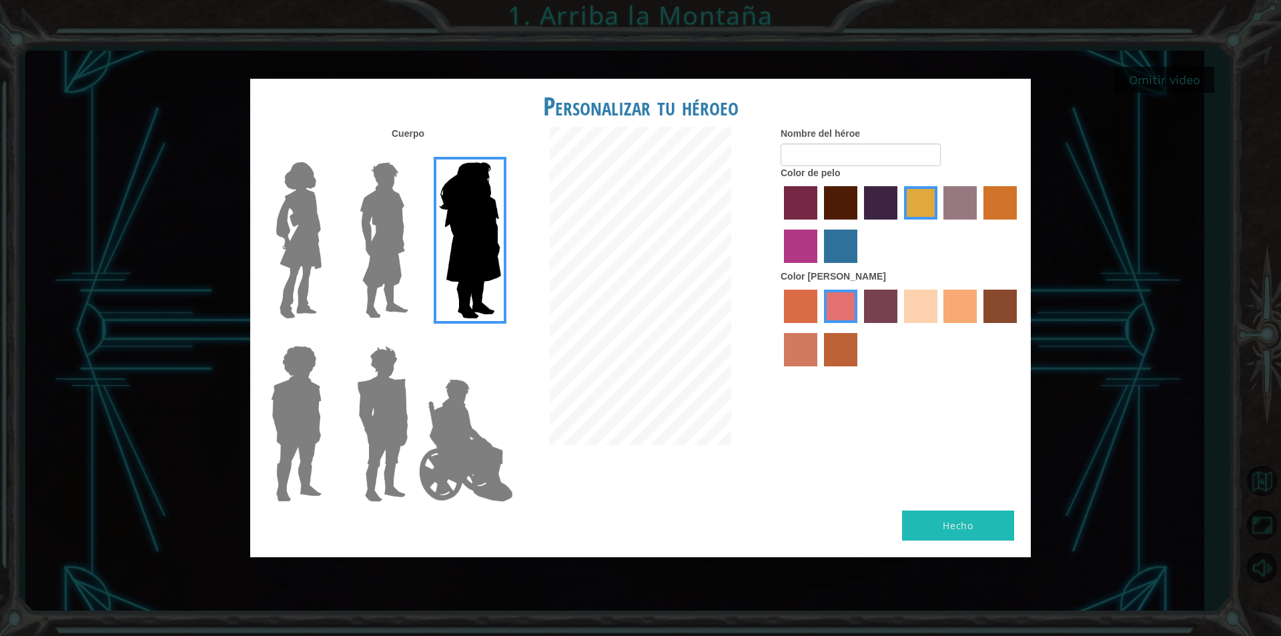
click at [376, 248] on img at bounding box center [383, 240] width 59 height 167
click at [414, 153] on input "Hero Lars" at bounding box center [414, 153] width 0 height 0
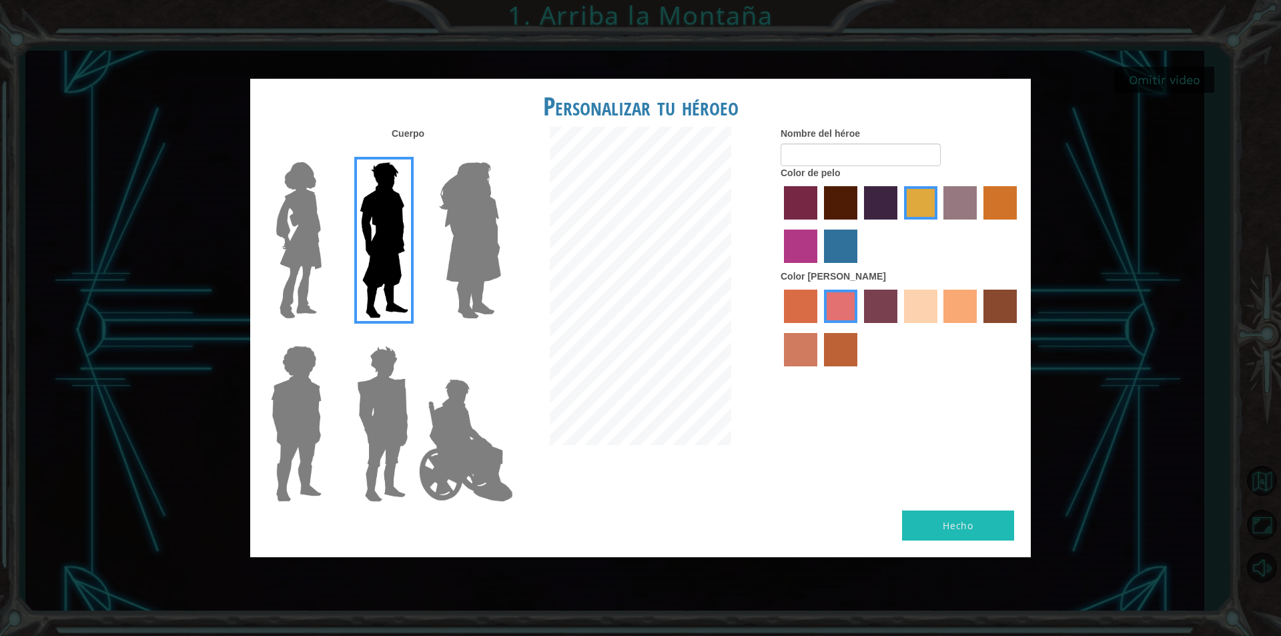
click at [805, 349] on label "burning sand skin color" at bounding box center [800, 349] width 33 height 33
click at [1019, 328] on input "burning sand skin color" at bounding box center [1019, 328] width 0 height 0
click at [943, 304] on div at bounding box center [901, 329] width 240 height 87
click at [951, 306] on label "tacao skin color" at bounding box center [959, 306] width 33 height 33
click at [939, 328] on input "tacao skin color" at bounding box center [939, 328] width 0 height 0
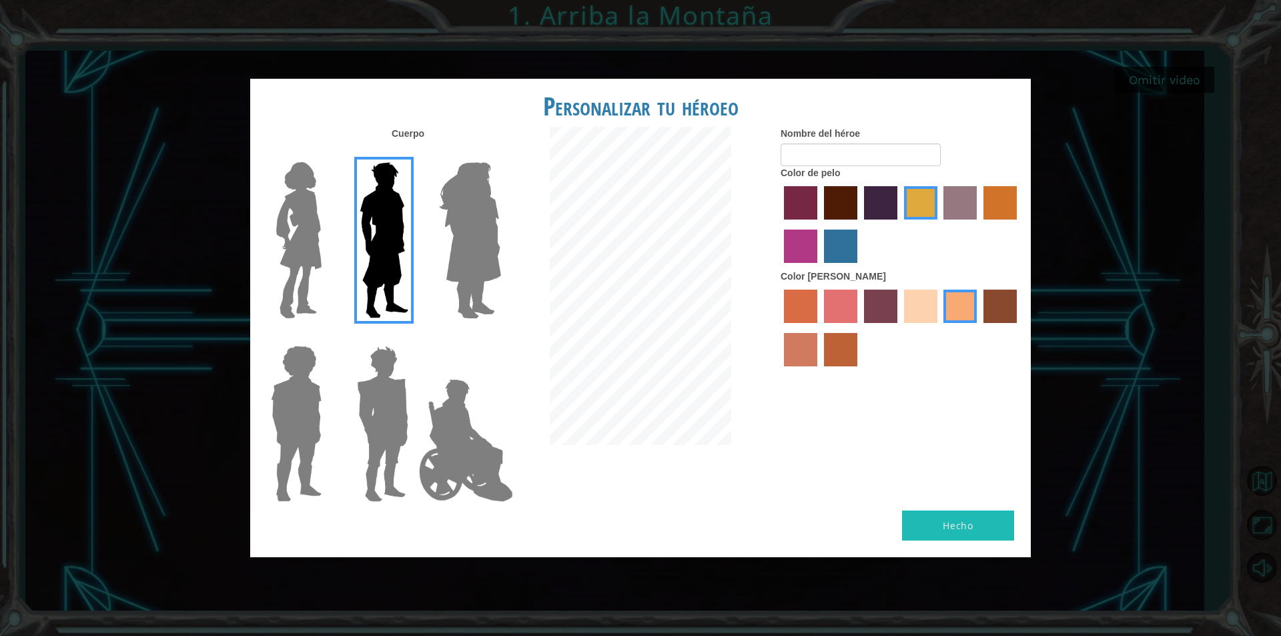
click at [854, 201] on label "maroon hair color" at bounding box center [840, 202] width 33 height 33
click at [819, 224] on input "maroon hair color" at bounding box center [819, 224] width 0 height 0
click at [881, 197] on label "hot purple hair color" at bounding box center [880, 202] width 33 height 33
click at [859, 224] on input "hot purple hair color" at bounding box center [859, 224] width 0 height 0
click at [955, 200] on label "bazaar hair color" at bounding box center [959, 202] width 33 height 33
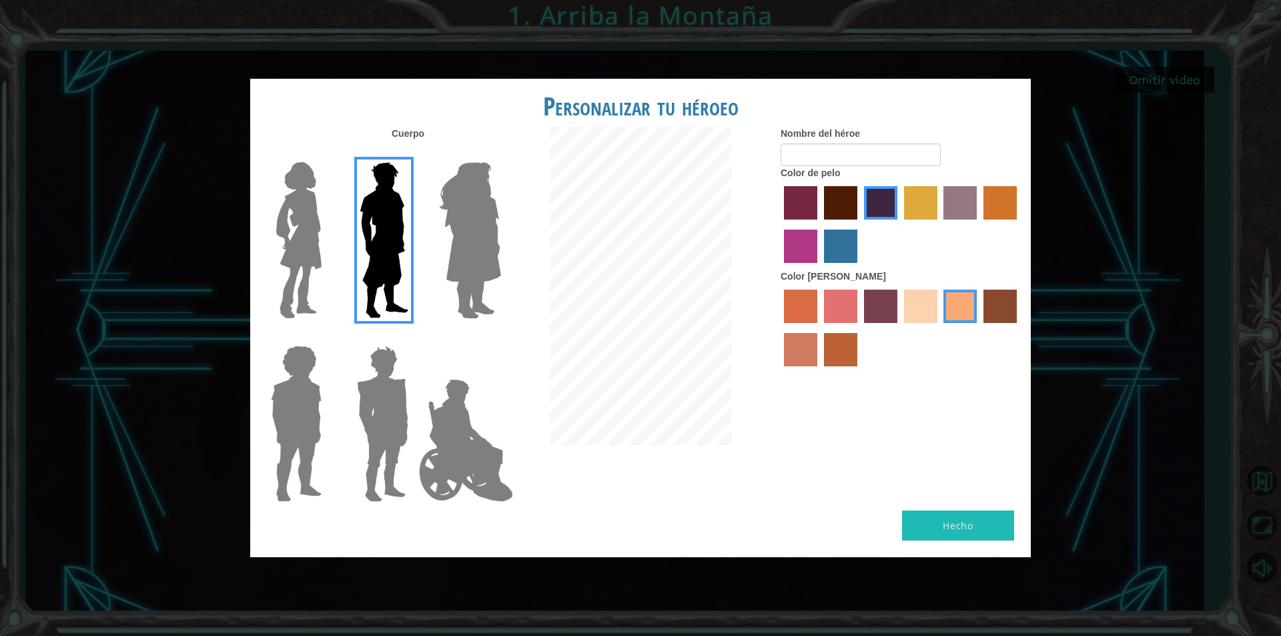
click at [939, 224] on input "bazaar hair color" at bounding box center [939, 224] width 0 height 0
click at [842, 204] on label "maroon hair color" at bounding box center [840, 202] width 33 height 33
click at [819, 224] on input "maroon hair color" at bounding box center [819, 224] width 0 height 0
click at [442, 455] on img at bounding box center [466, 440] width 105 height 133
click at [500, 337] on input "Hero Jamie" at bounding box center [500, 337] width 0 height 0
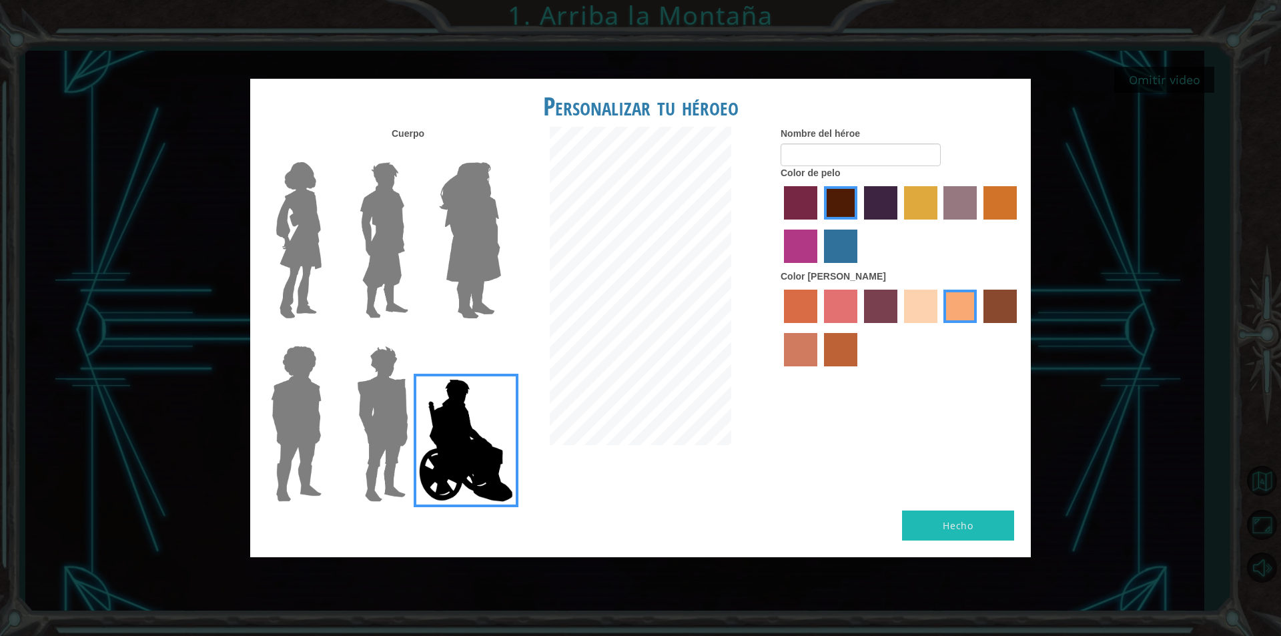
click at [377, 234] on img at bounding box center [383, 240] width 59 height 167
click at [414, 153] on input "Hero Lars" at bounding box center [414, 153] width 0 height 0
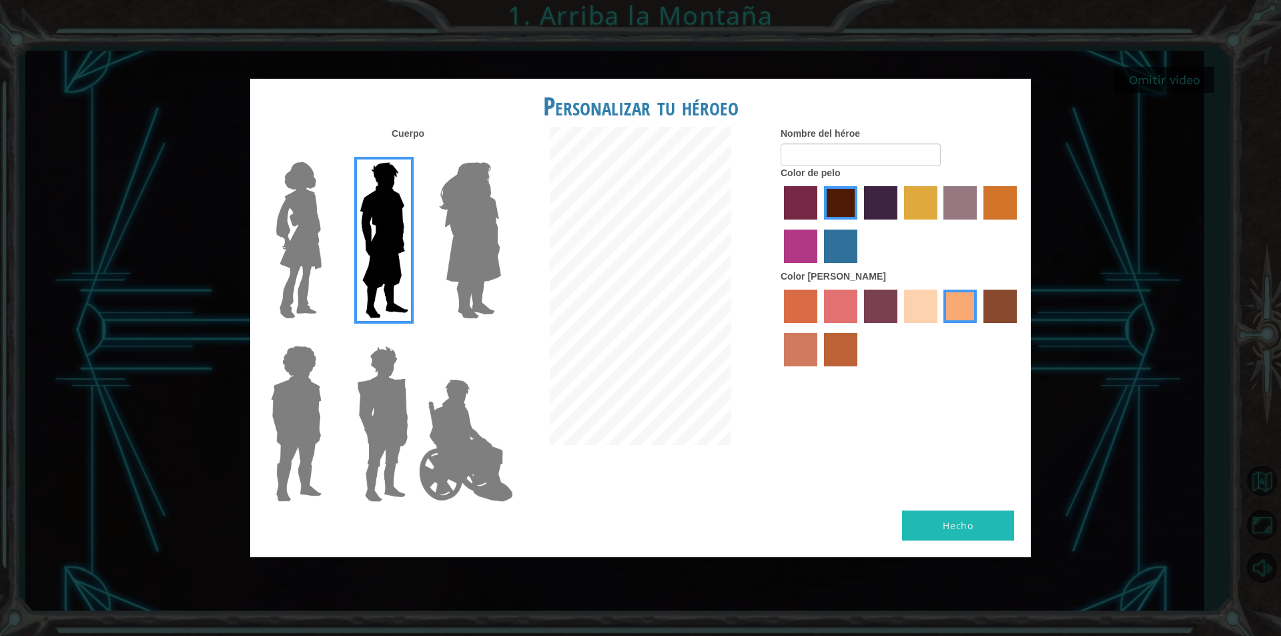
click at [960, 518] on button "Hecho" at bounding box center [958, 525] width 112 height 30
click at [851, 150] on input "Nombre del héroe" at bounding box center [861, 154] width 160 height 23
click at [787, 155] on input "[PERSON_NAME]" at bounding box center [861, 154] width 160 height 23
type input "[PERSON_NAME]"
click at [799, 151] on input "[PERSON_NAME]" at bounding box center [861, 154] width 160 height 23
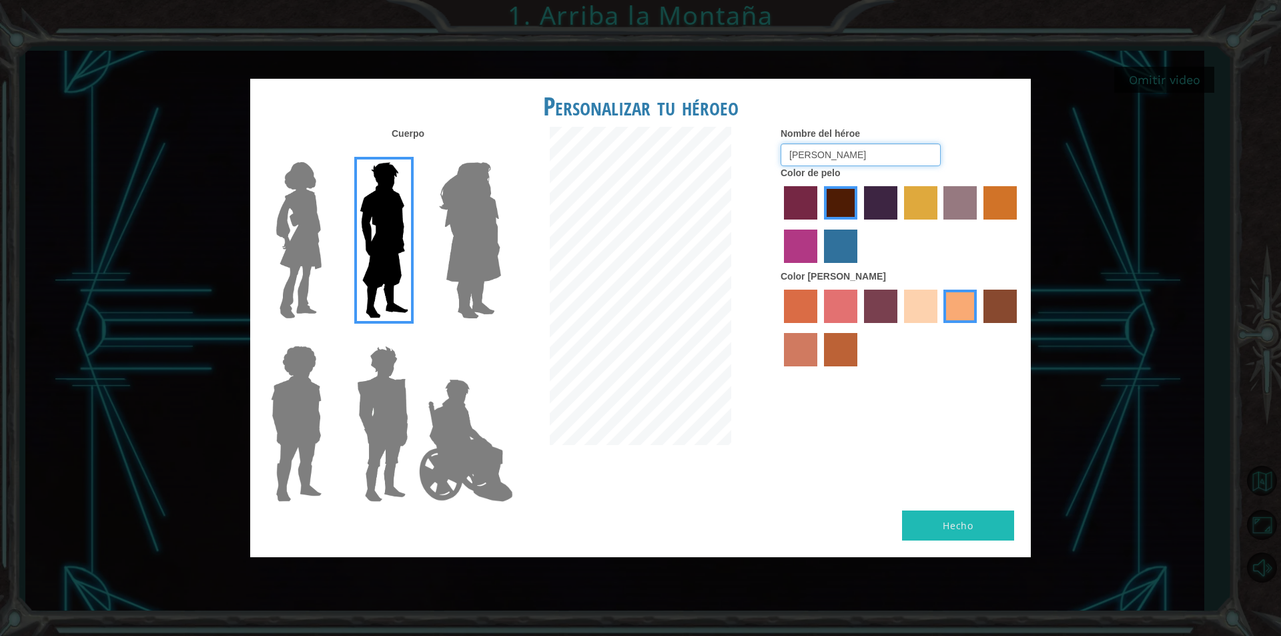
click at [799, 155] on input "[PERSON_NAME]" at bounding box center [861, 154] width 160 height 23
click at [891, 398] on div "Cuerpo Nombre del héroe [PERSON_NAME] Color de pelo Color [PERSON_NAME]" at bounding box center [640, 319] width 781 height 384
click at [798, 155] on input "[PERSON_NAME]" at bounding box center [861, 154] width 160 height 23
type input "[PERSON_NAME]"
click at [953, 517] on button "Hecho" at bounding box center [958, 525] width 112 height 30
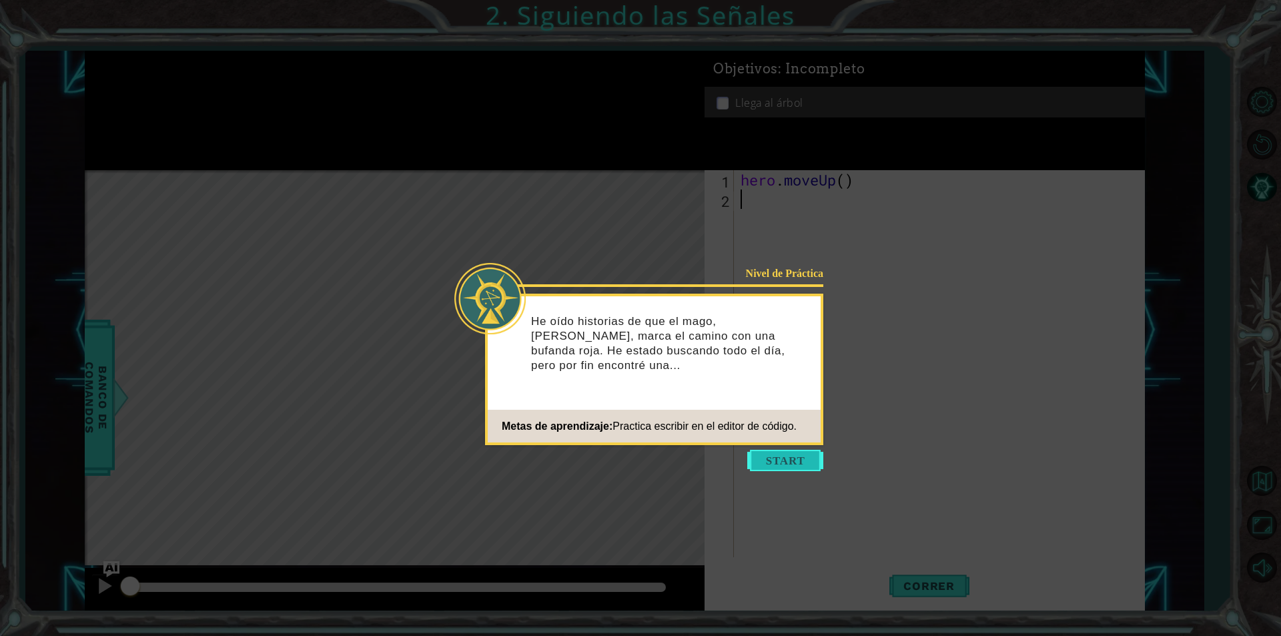
click at [793, 456] on button "Start" at bounding box center [785, 460] width 76 height 21
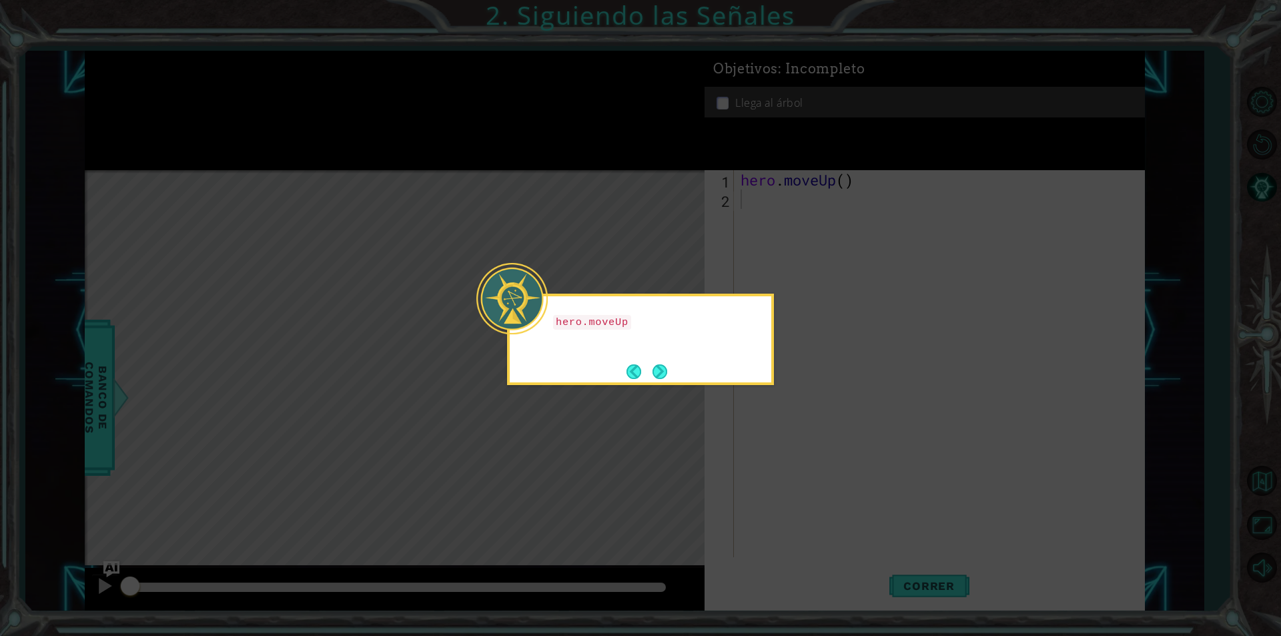
click at [793, 456] on icon at bounding box center [640, 318] width 1281 height 636
click at [655, 366] on button "Next" at bounding box center [660, 371] width 15 height 15
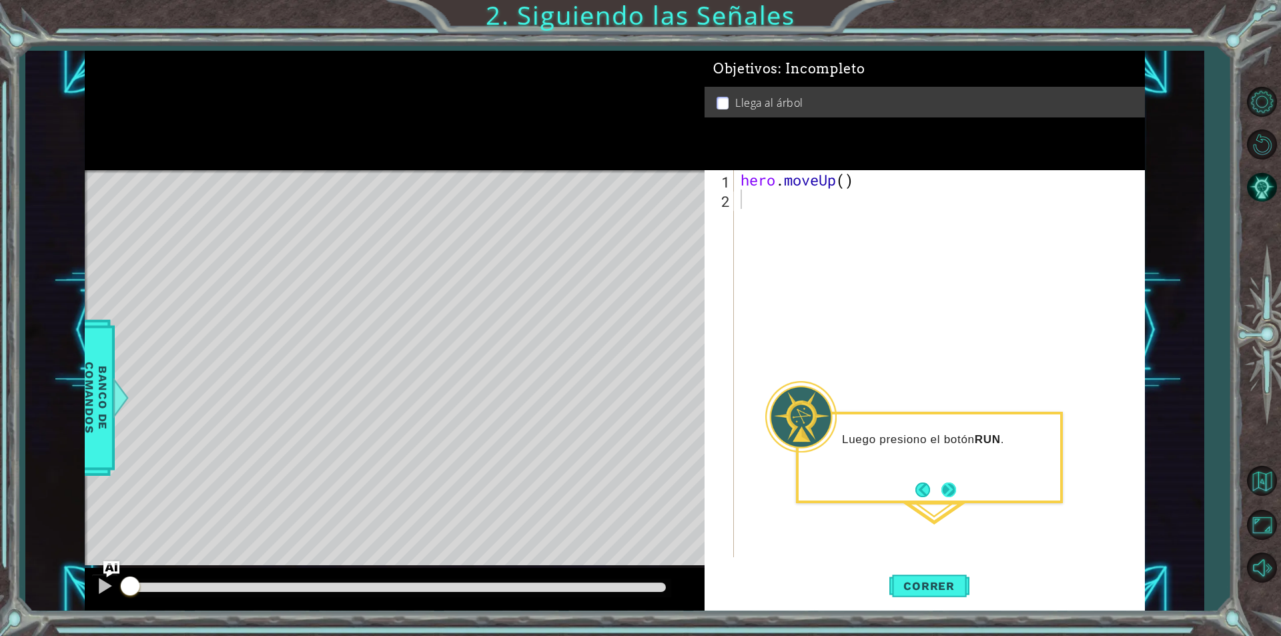
click at [951, 484] on button "Next" at bounding box center [948, 489] width 15 height 15
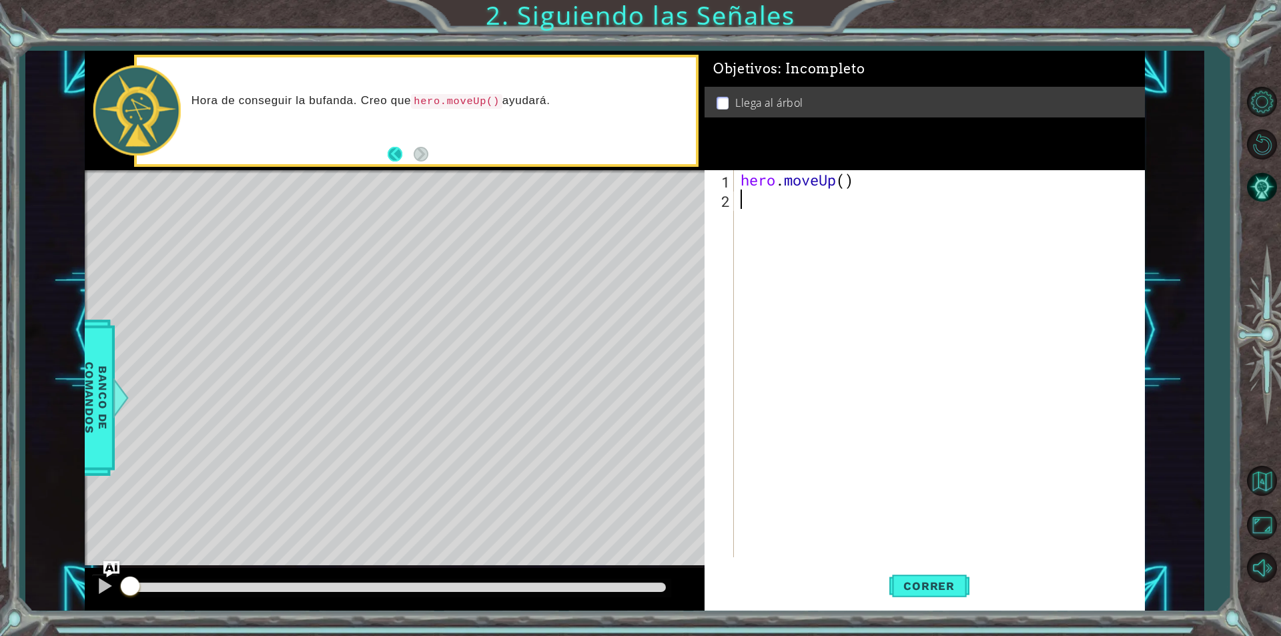
click at [398, 151] on button "Back" at bounding box center [401, 154] width 26 height 15
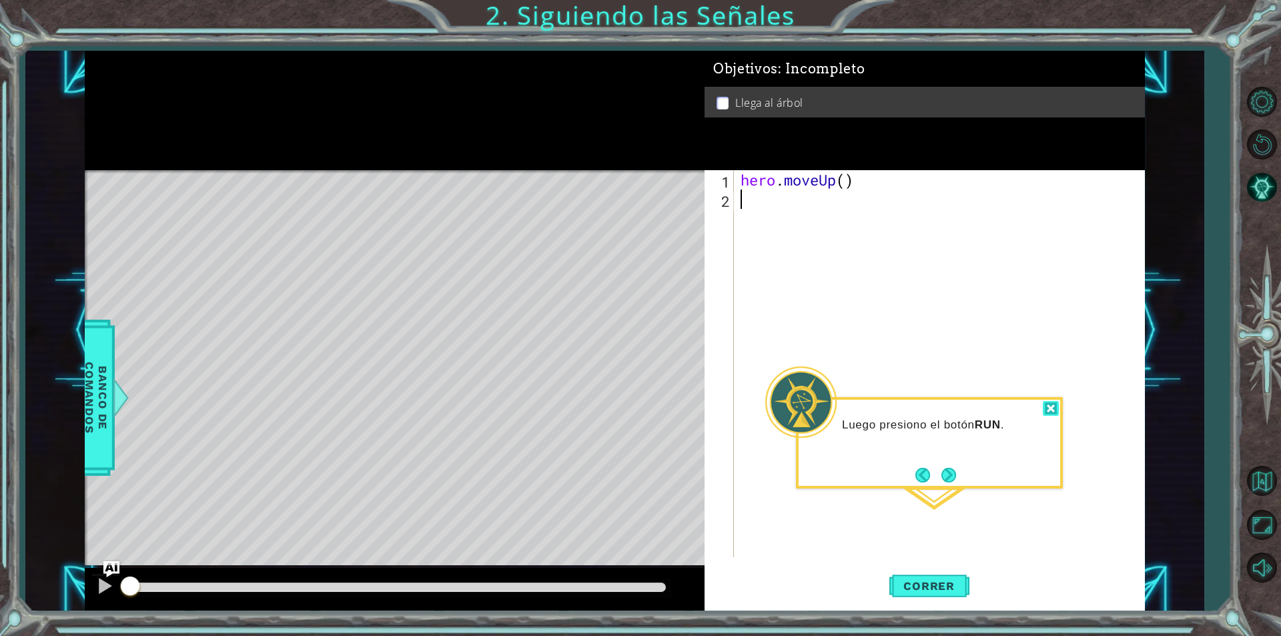
click at [1050, 406] on div at bounding box center [1051, 408] width 16 height 15
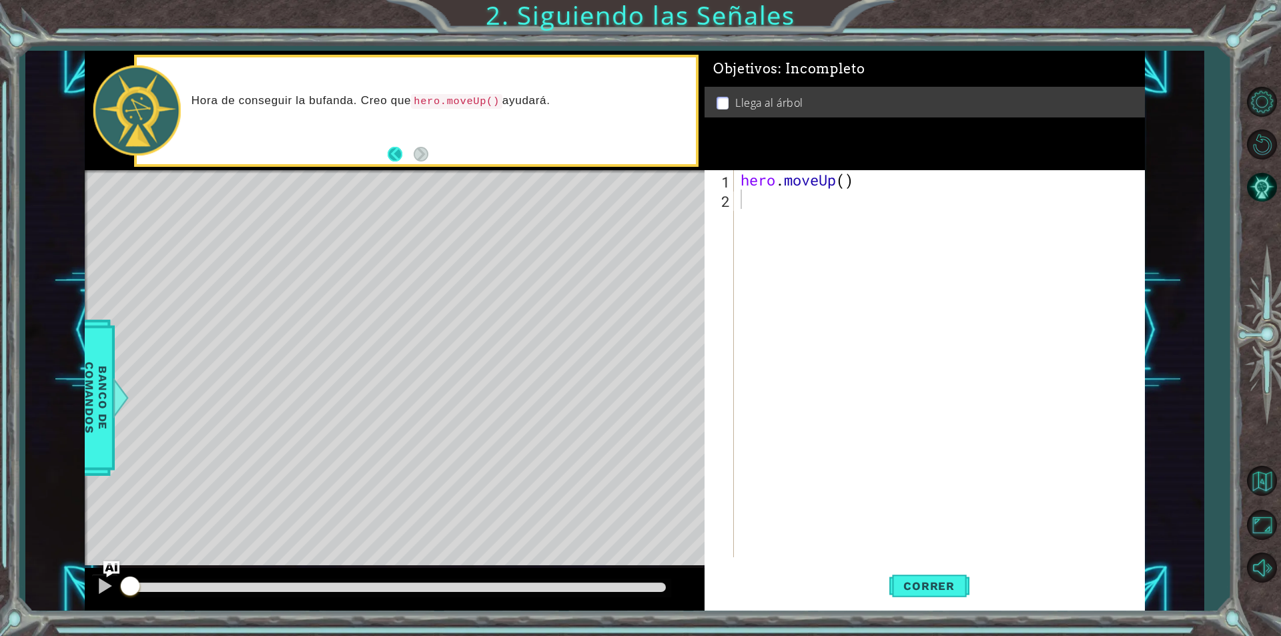
click at [389, 157] on button "Back" at bounding box center [401, 154] width 26 height 15
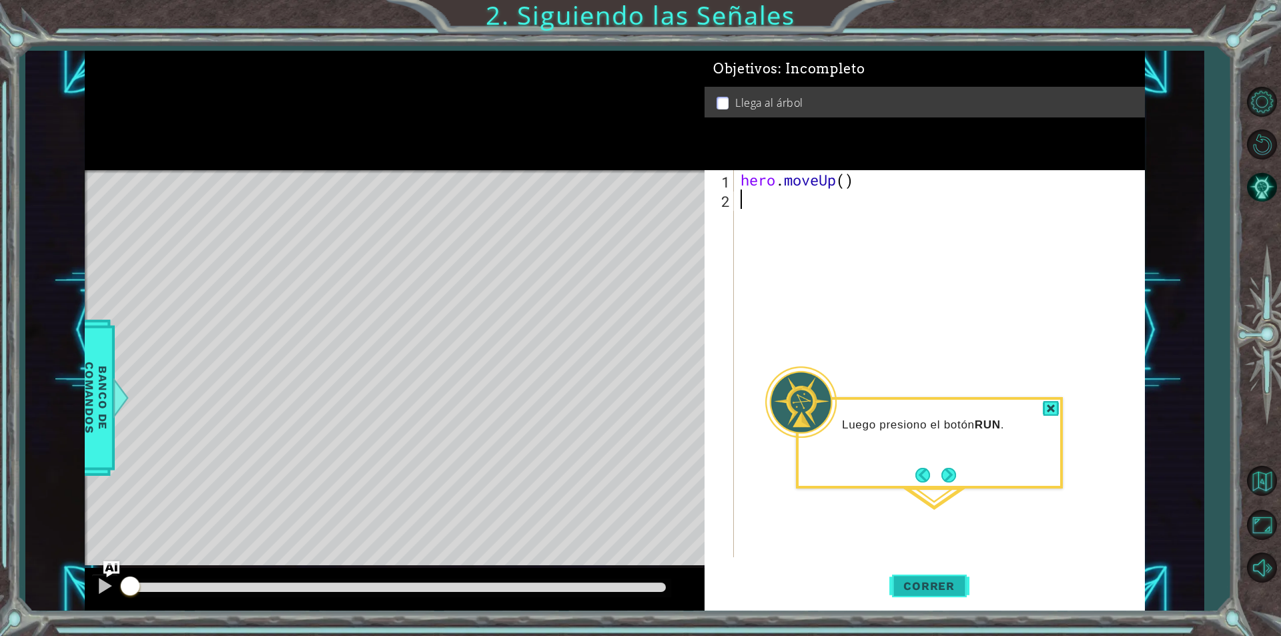
click at [942, 587] on span "Correr" at bounding box center [929, 585] width 78 height 13
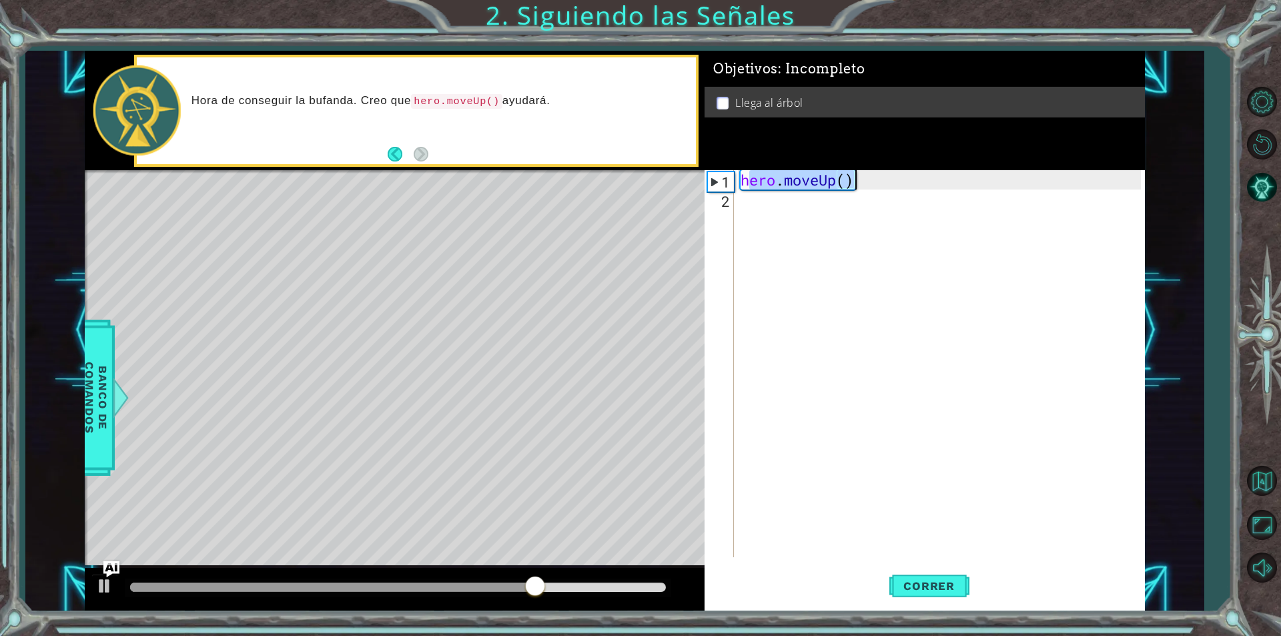
drag, startPoint x: 746, startPoint y: 177, endPoint x: 919, endPoint y: 185, distance: 173.7
click at [919, 185] on div "hero . moveUp ( )" at bounding box center [943, 383] width 410 height 426
type textarea "hero.moveUp()"
click at [859, 260] on div "hero . moveUp ( )" at bounding box center [943, 383] width 410 height 426
type textarea "h"
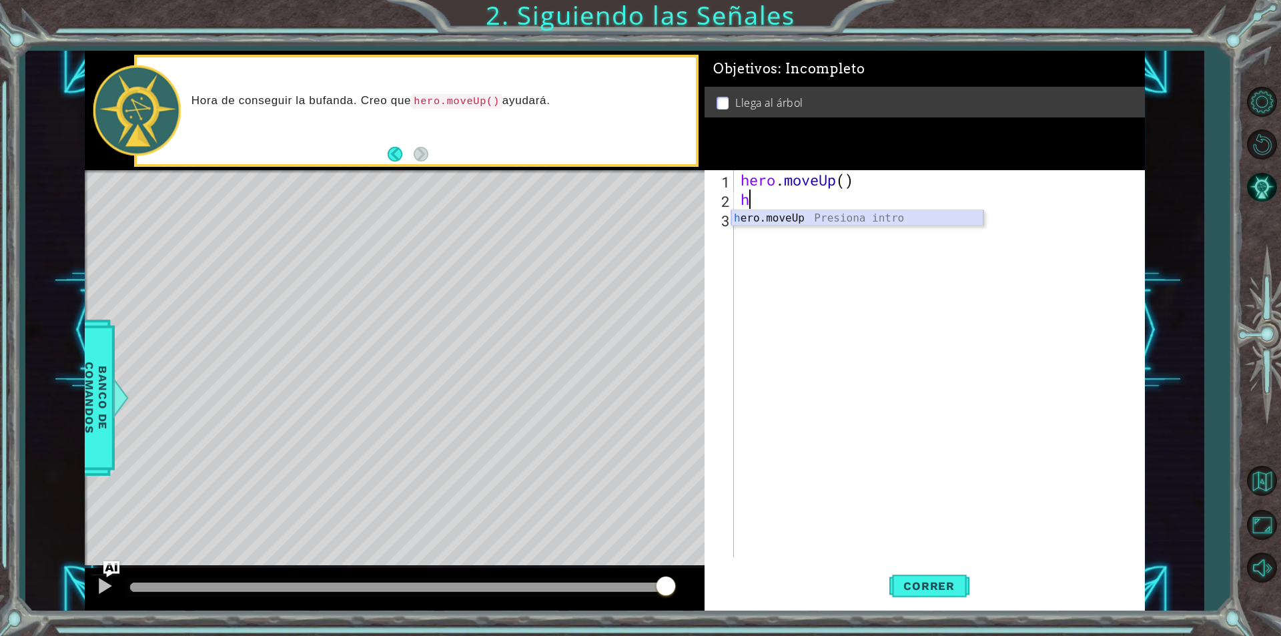
click at [776, 212] on div "h ero.moveUp Presiona intro" at bounding box center [857, 234] width 252 height 48
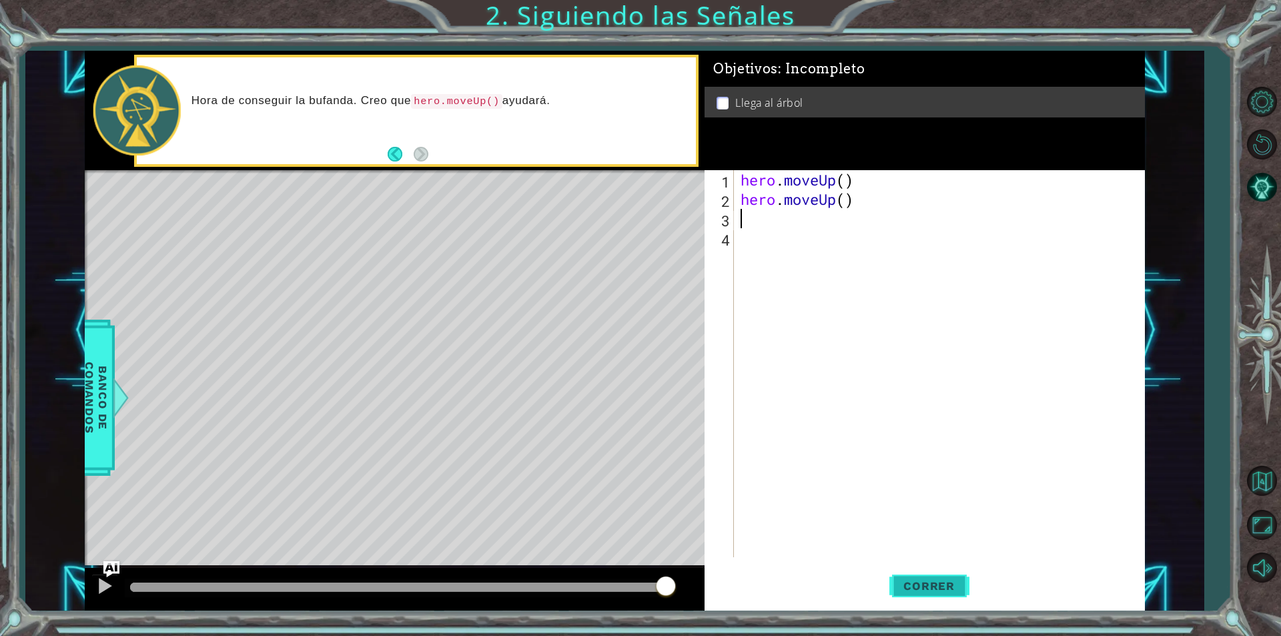
click at [909, 590] on span "Correr" at bounding box center [929, 585] width 78 height 13
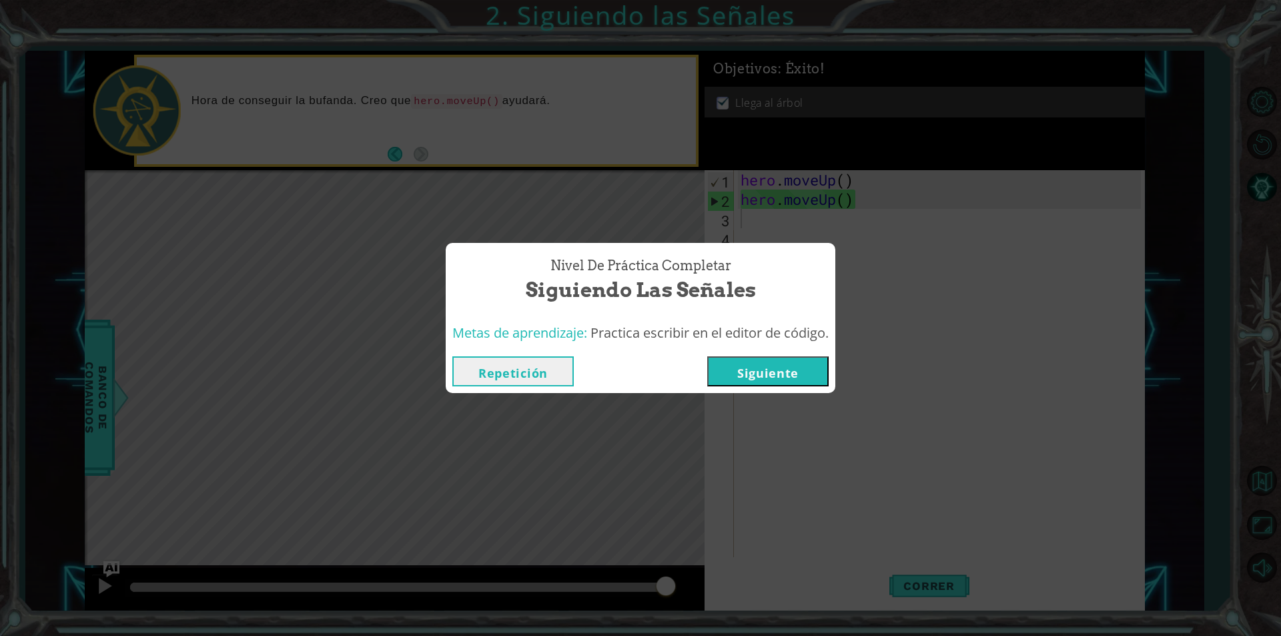
click at [770, 365] on button "Siguiente" at bounding box center [767, 371] width 121 height 30
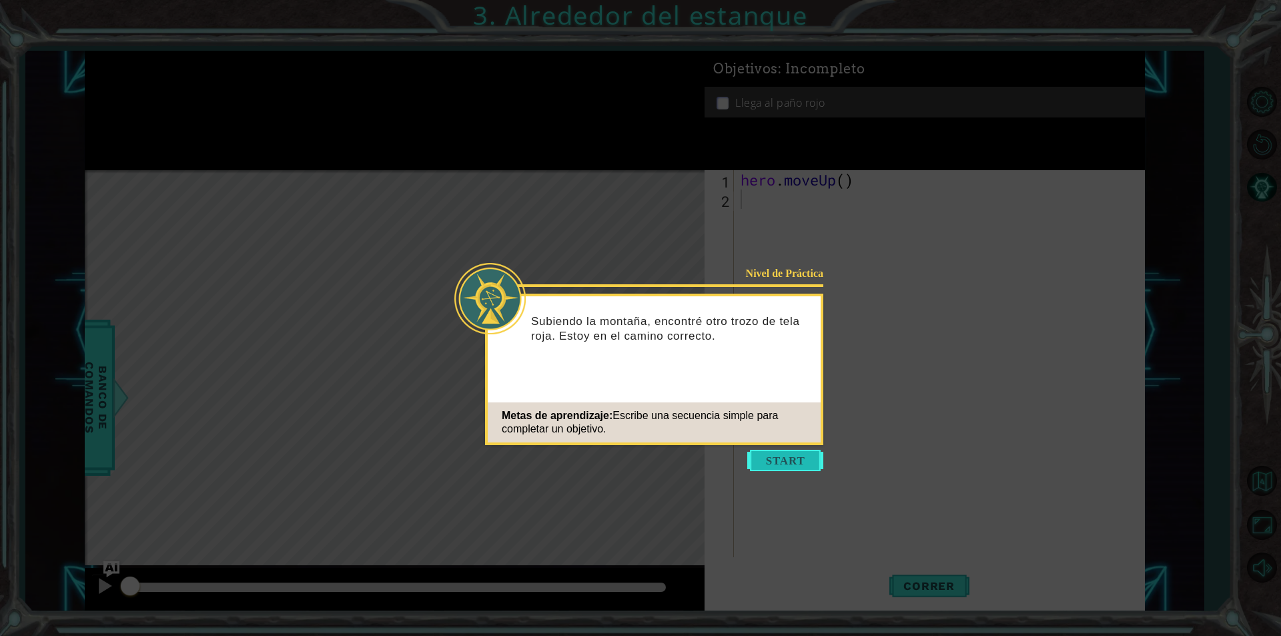
click at [762, 464] on button "Start" at bounding box center [785, 460] width 76 height 21
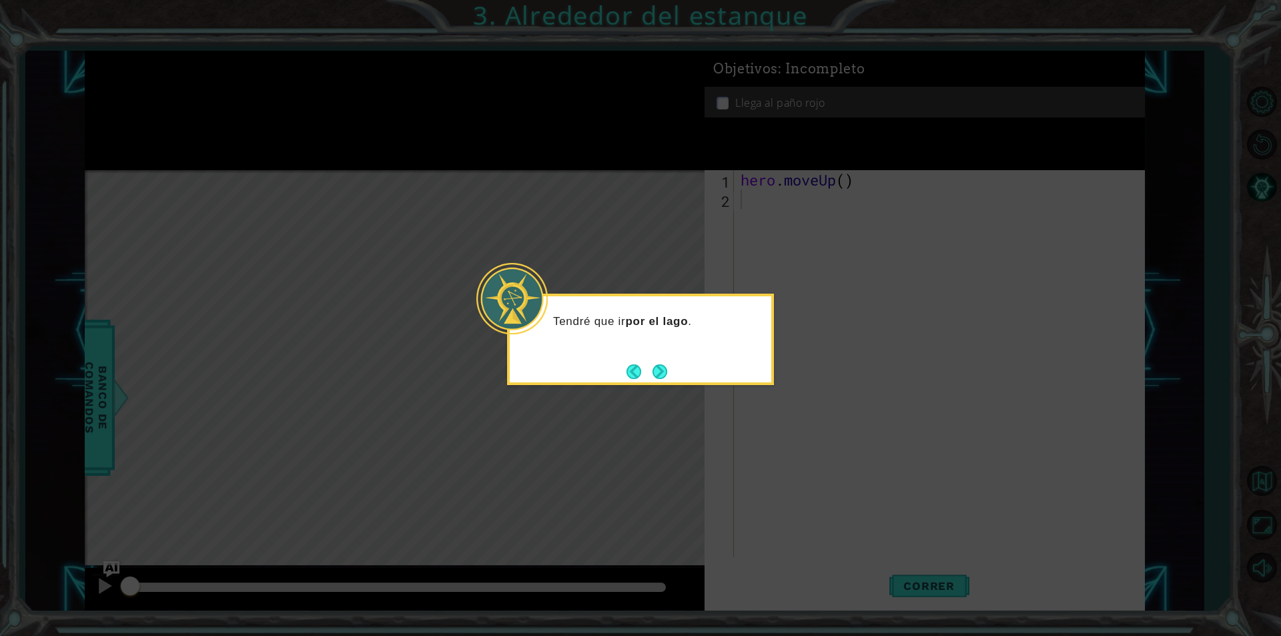
click at [656, 375] on button "Next" at bounding box center [660, 371] width 15 height 15
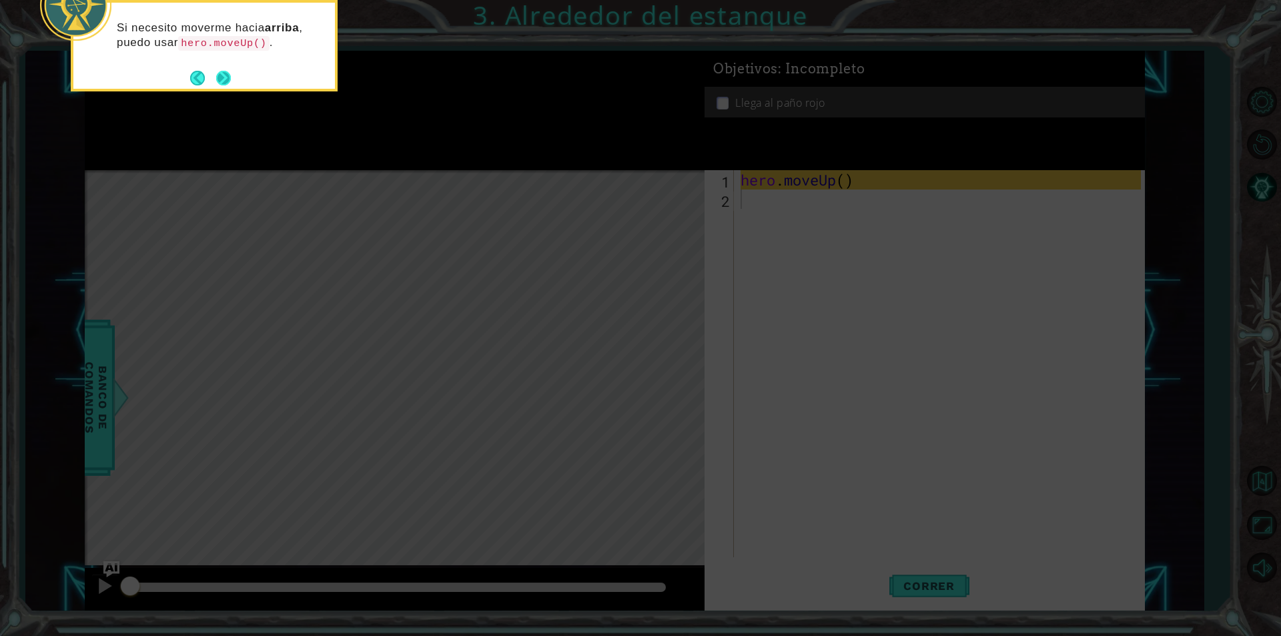
click at [216, 73] on button "Next" at bounding box center [223, 78] width 15 height 15
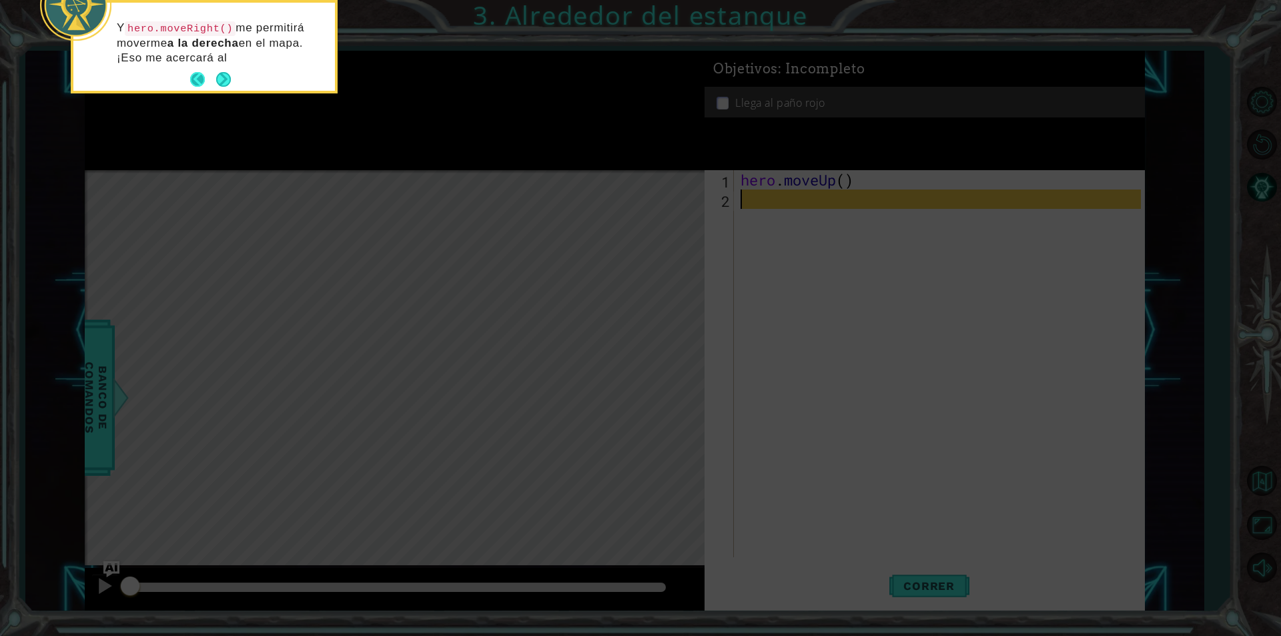
click at [211, 78] on button "Back" at bounding box center [203, 79] width 26 height 15
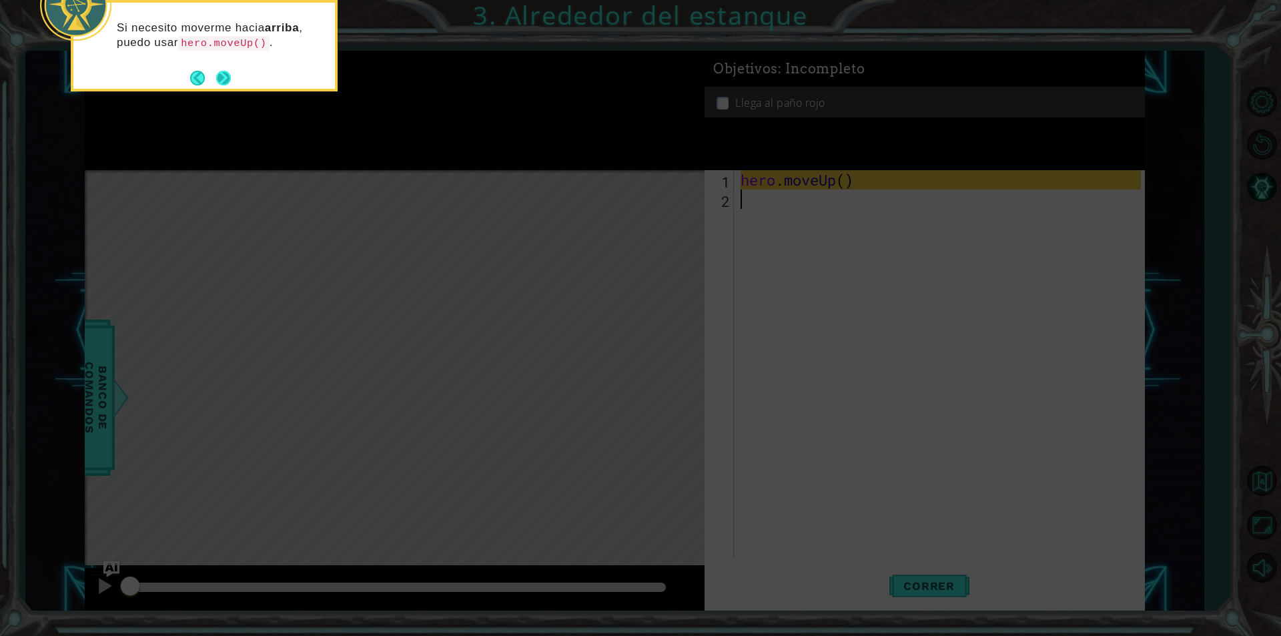
click at [216, 77] on button "Next" at bounding box center [223, 78] width 15 height 15
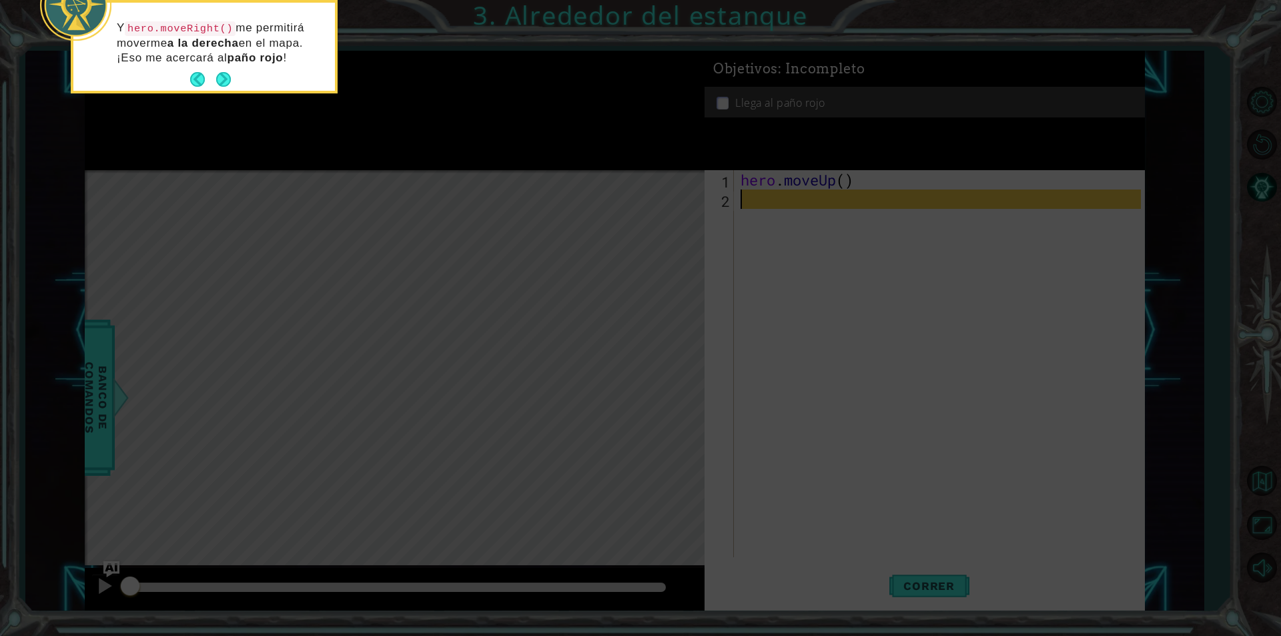
click at [216, 77] on button "Next" at bounding box center [223, 79] width 15 height 15
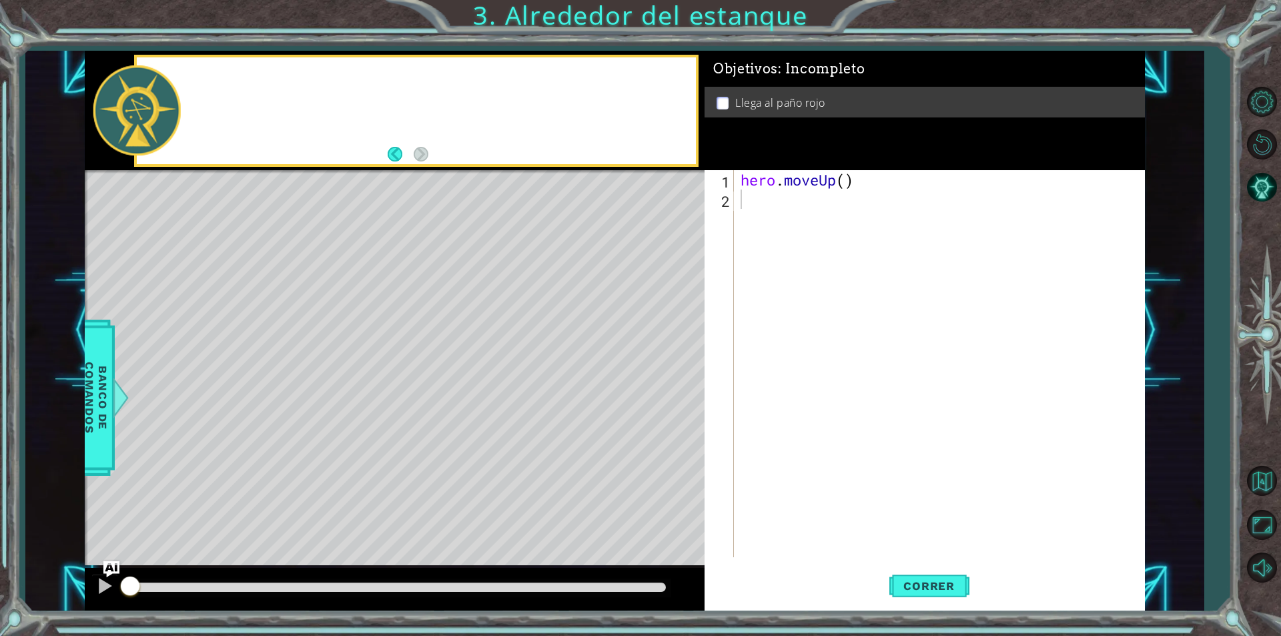
click at [216, 77] on div at bounding box center [416, 110] width 558 height 107
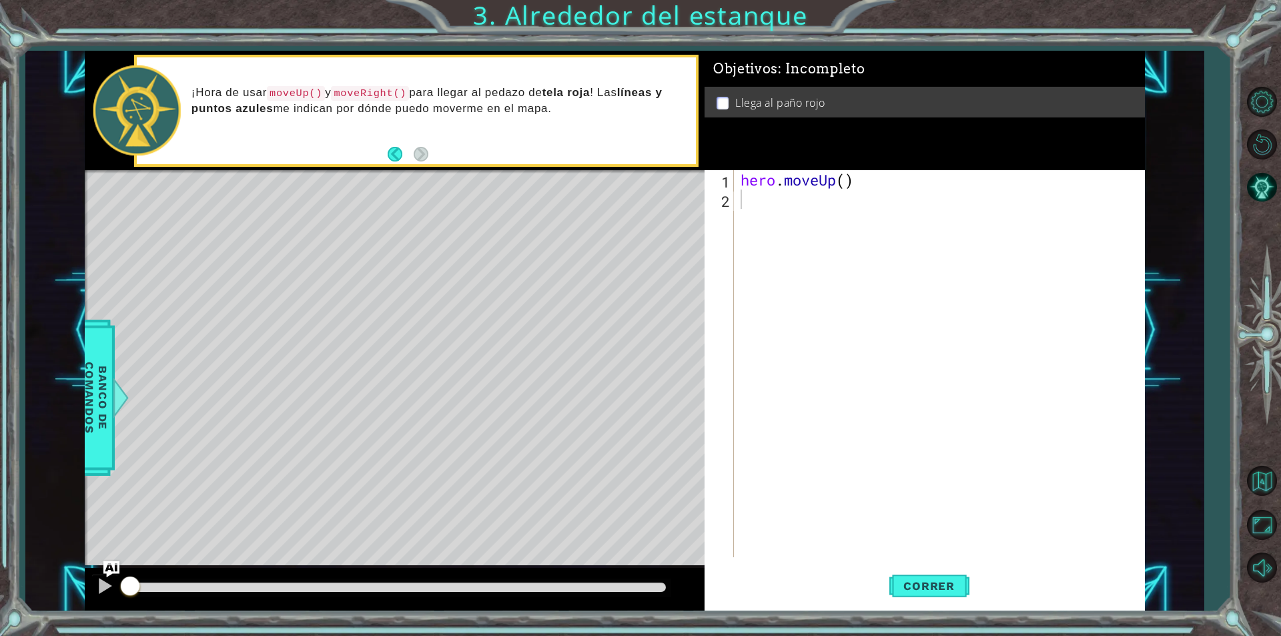
click at [751, 197] on div "hero . moveUp ( )" at bounding box center [943, 383] width 410 height 426
type textarea "h"
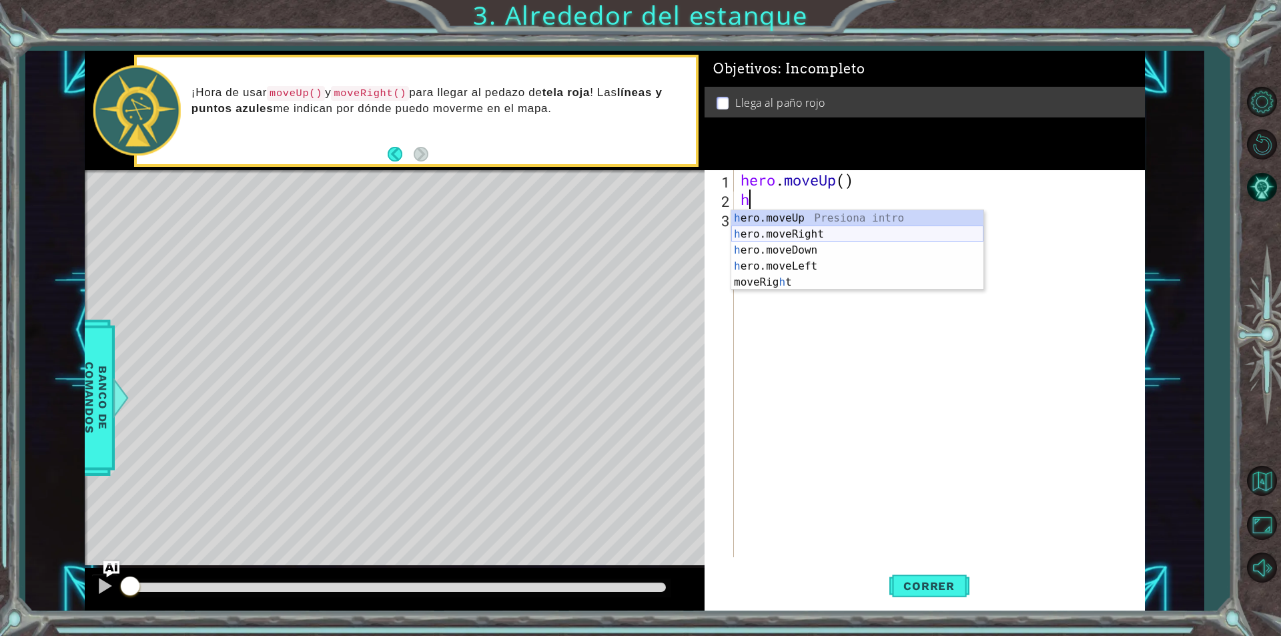
click at [776, 236] on div "h ero.moveUp Presiona intro h ero.moveRight Presiona intro h ero.moveDown Presi…" at bounding box center [857, 266] width 252 height 112
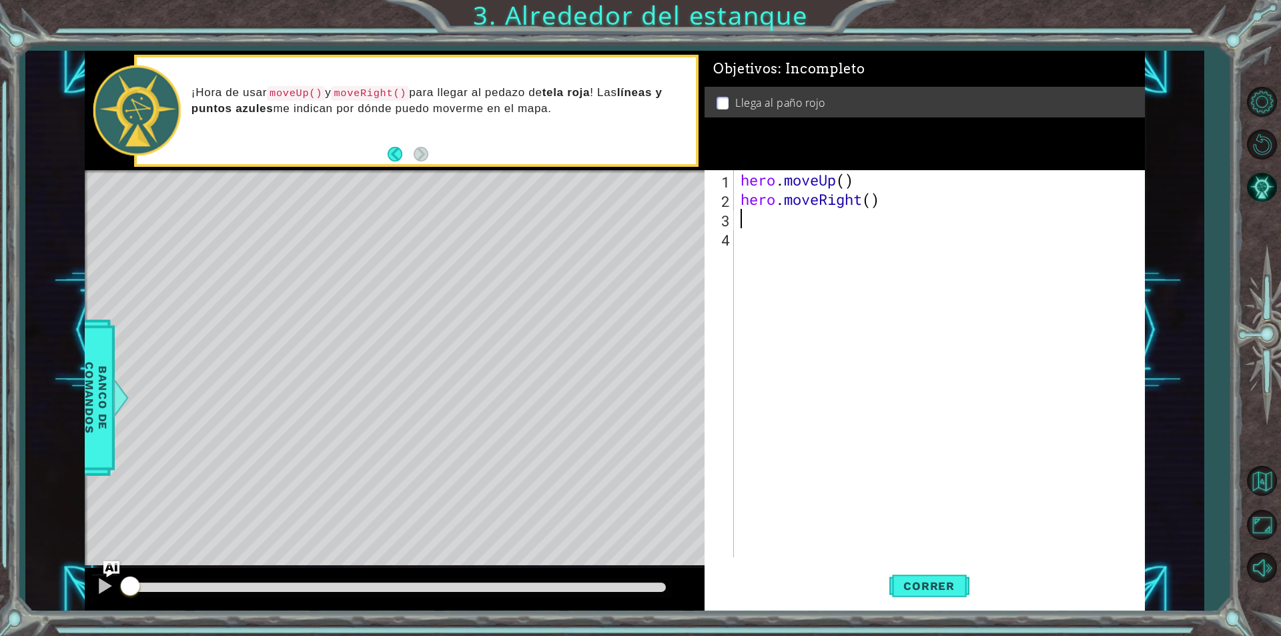
type textarea "h"
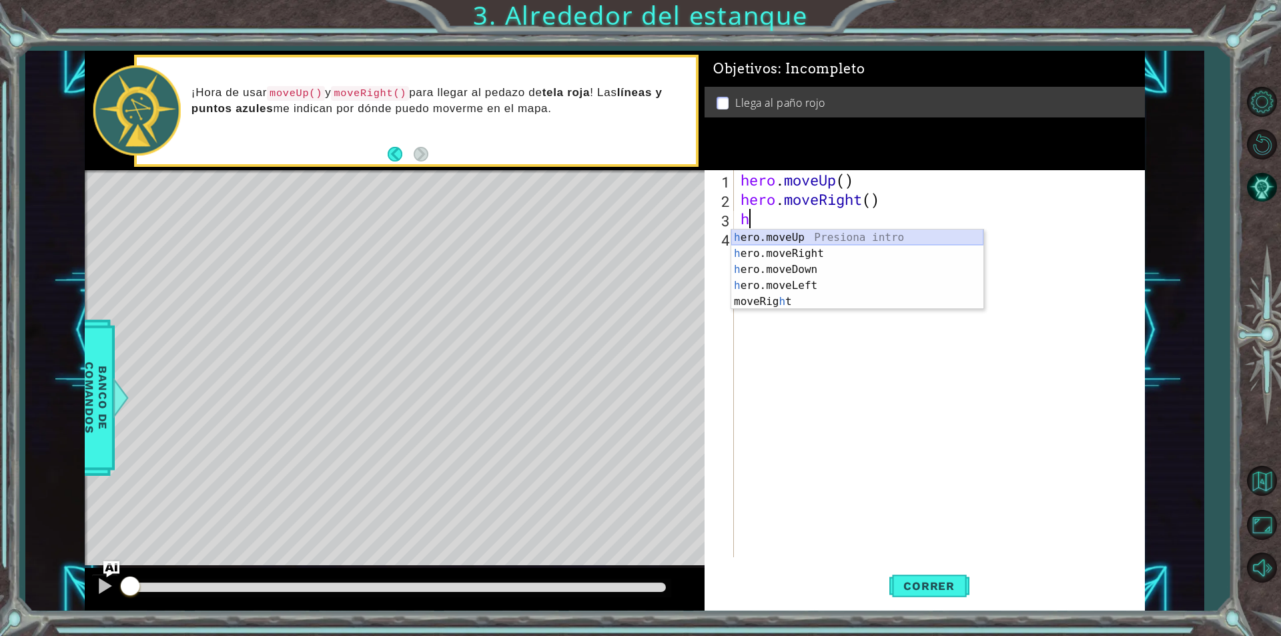
click at [776, 236] on div "h ero.moveUp Presiona intro h ero.moveRight Presiona intro h ero.moveDown Presi…" at bounding box center [857, 286] width 252 height 112
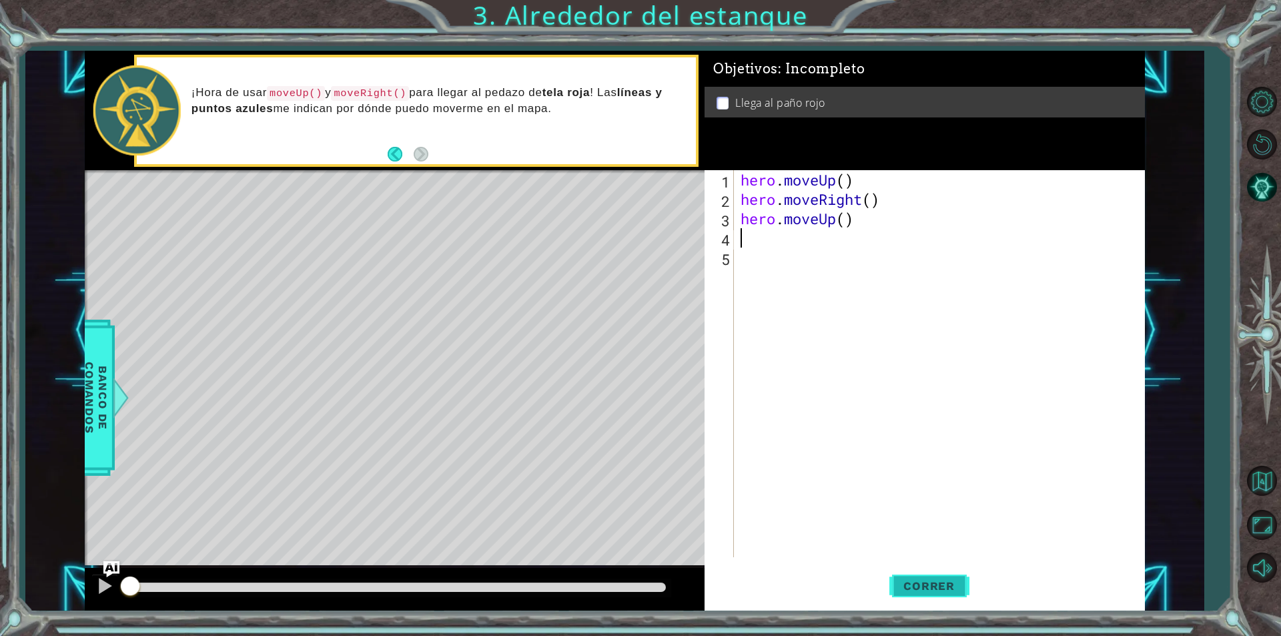
click at [923, 574] on button "Correr" at bounding box center [929, 586] width 80 height 44
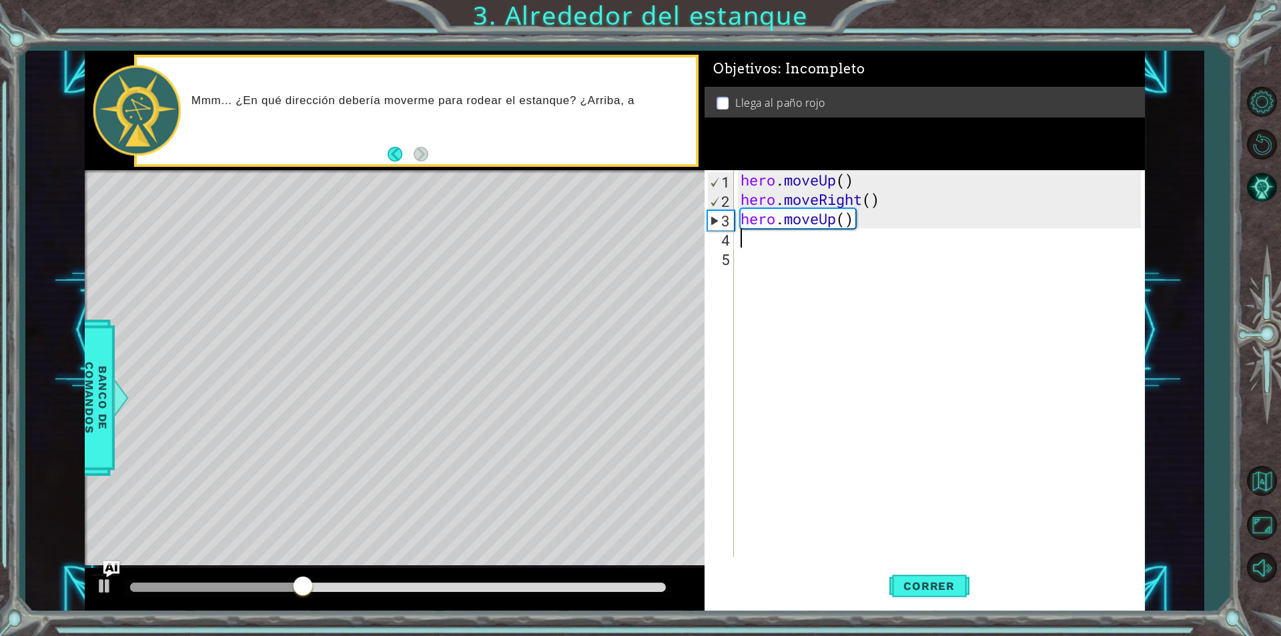
type textarea "h"
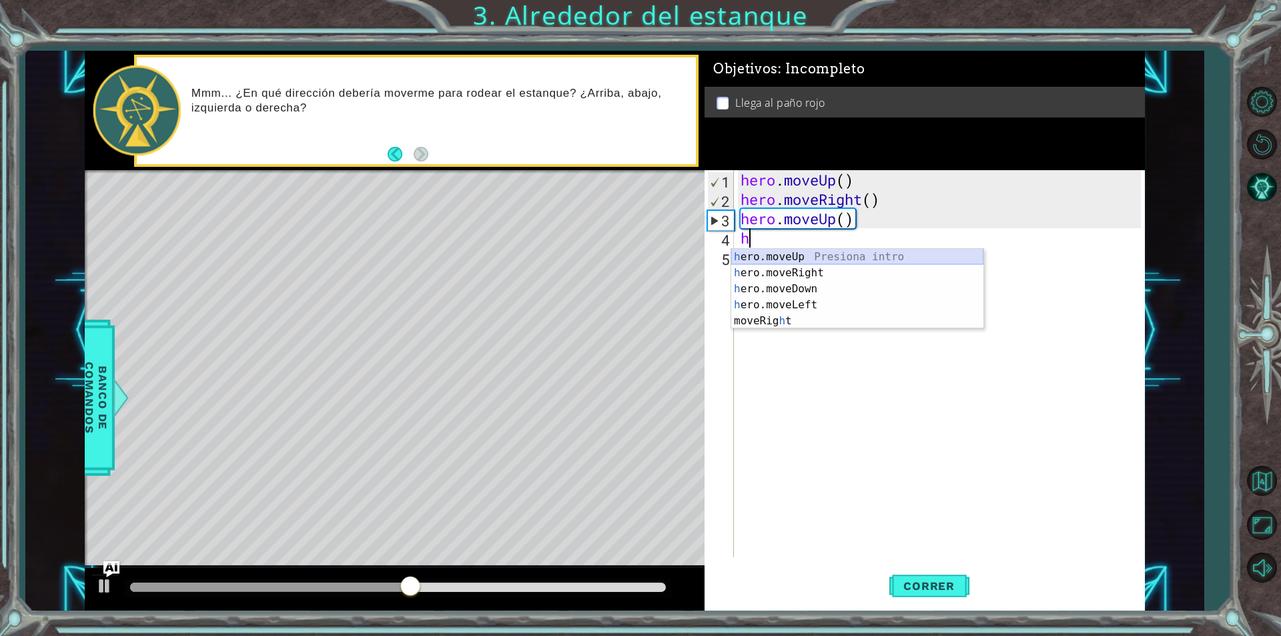
click at [782, 254] on div "h ero.moveUp Presiona intro h ero.moveRight Presiona intro h ero.moveDown Presi…" at bounding box center [857, 305] width 252 height 112
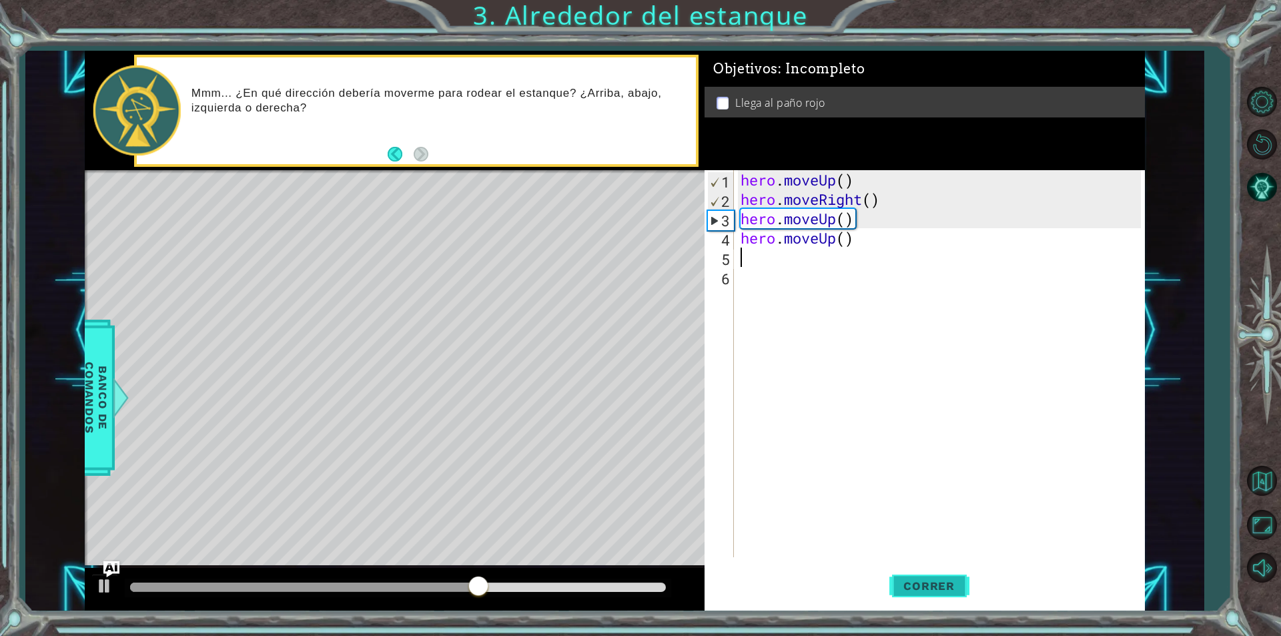
click at [901, 579] on span "Correr" at bounding box center [929, 585] width 78 height 13
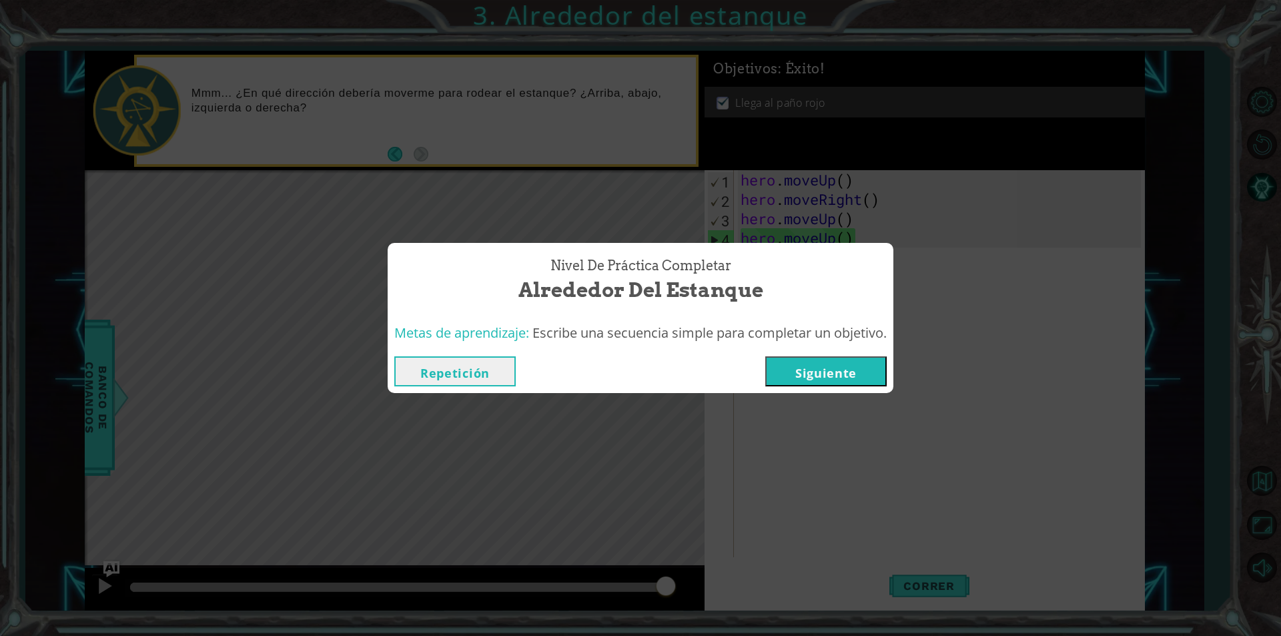
click at [870, 382] on button "Siguiente" at bounding box center [825, 371] width 121 height 30
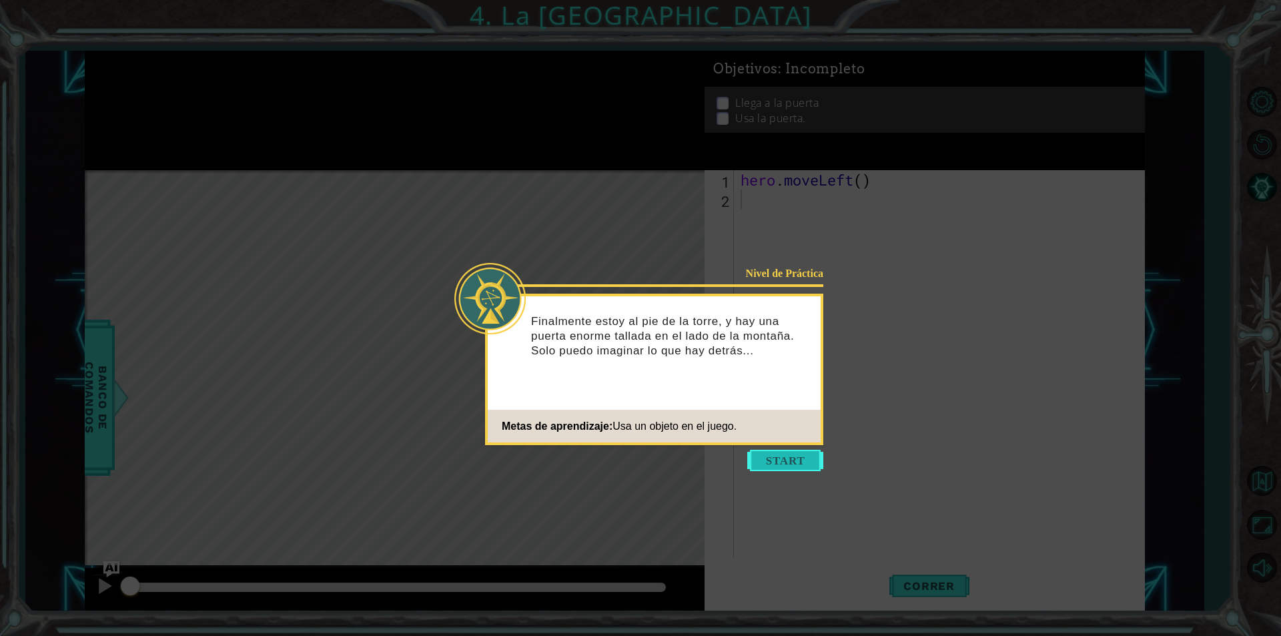
click at [775, 462] on button "Start" at bounding box center [785, 460] width 76 height 21
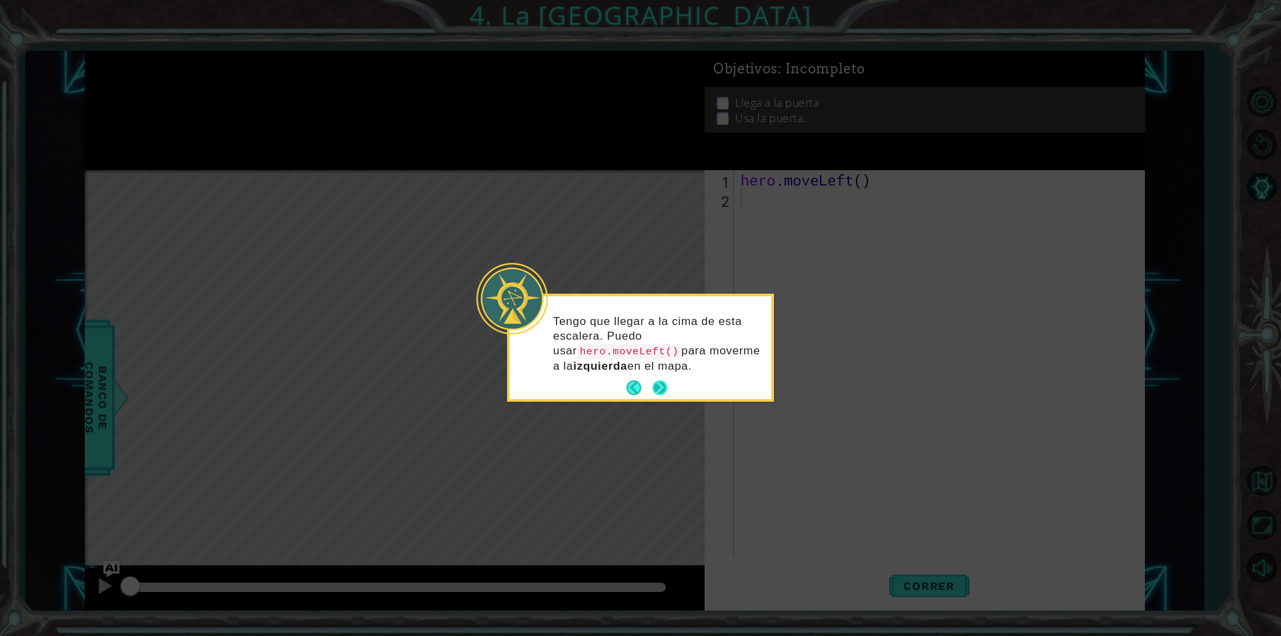
click at [662, 384] on button "Next" at bounding box center [660, 387] width 15 height 15
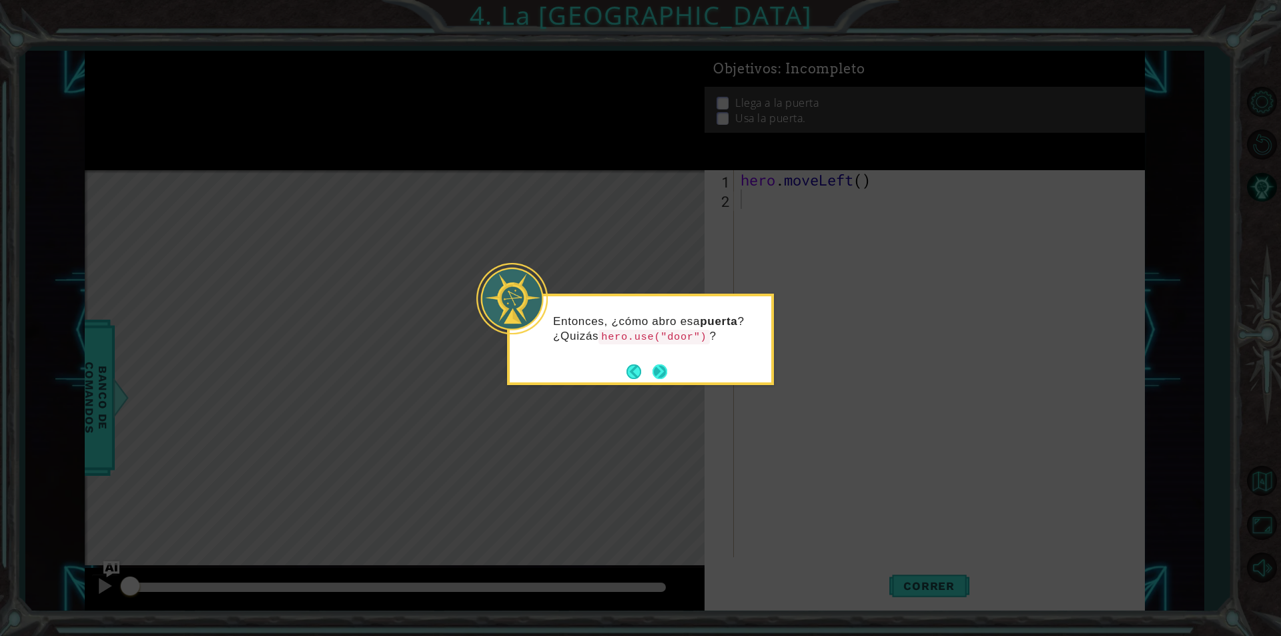
click at [665, 366] on button "Next" at bounding box center [660, 371] width 15 height 15
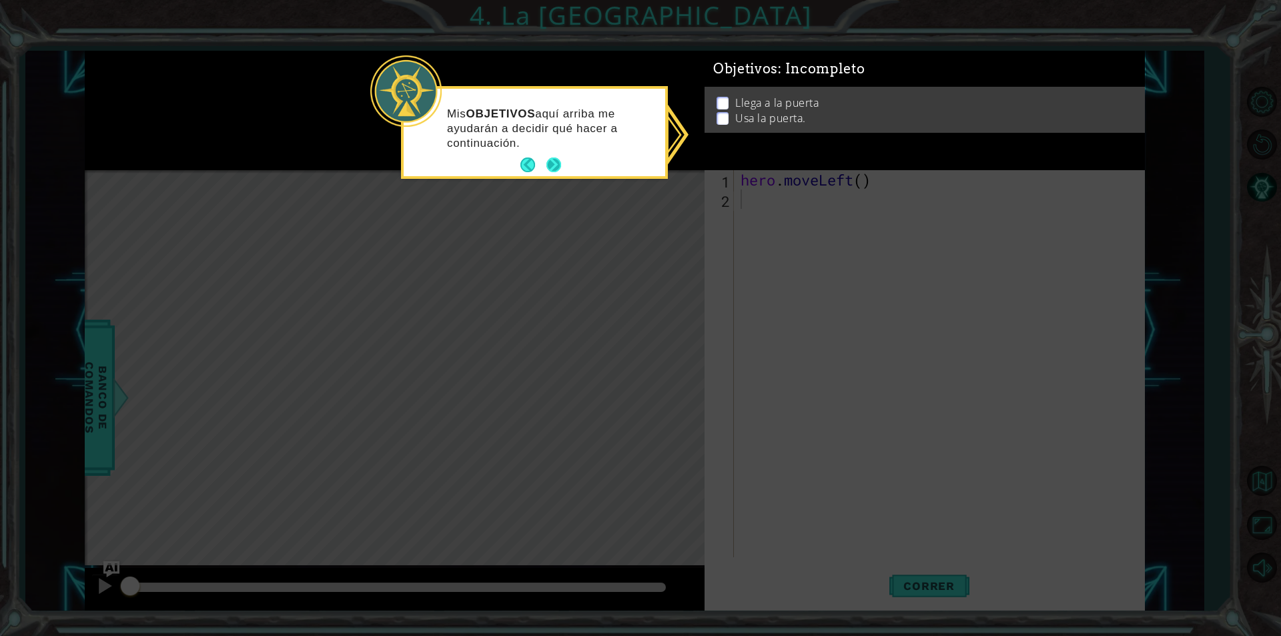
click at [550, 161] on button "Next" at bounding box center [553, 164] width 15 height 15
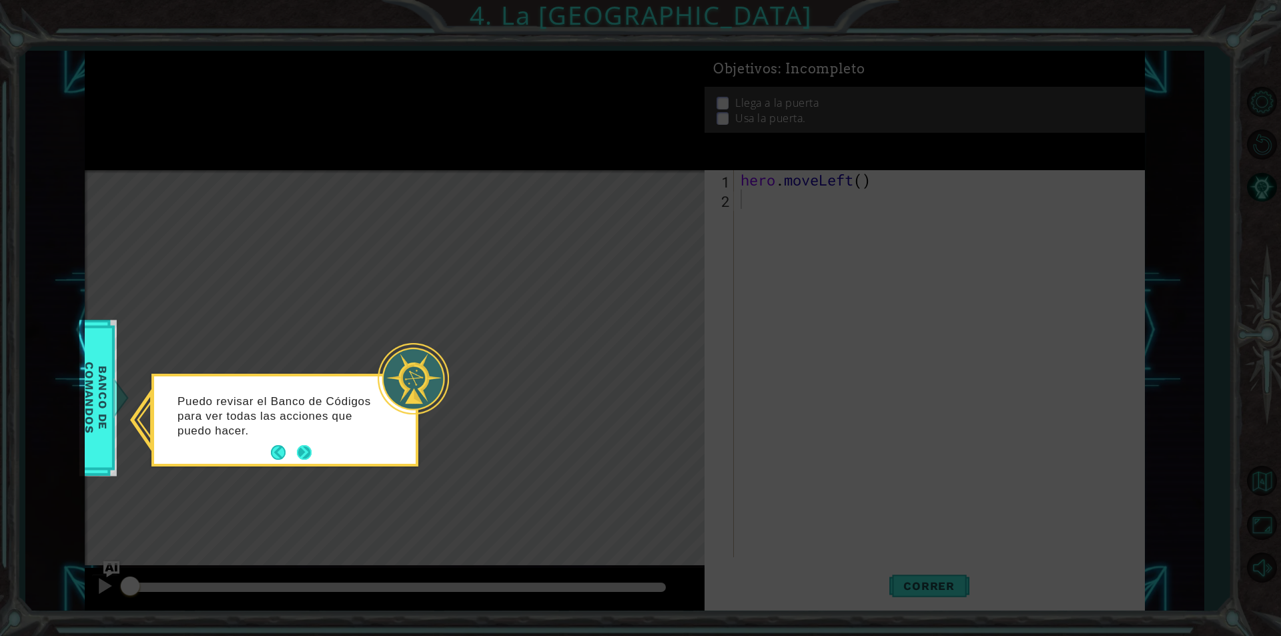
click at [298, 448] on button "Next" at bounding box center [304, 452] width 15 height 15
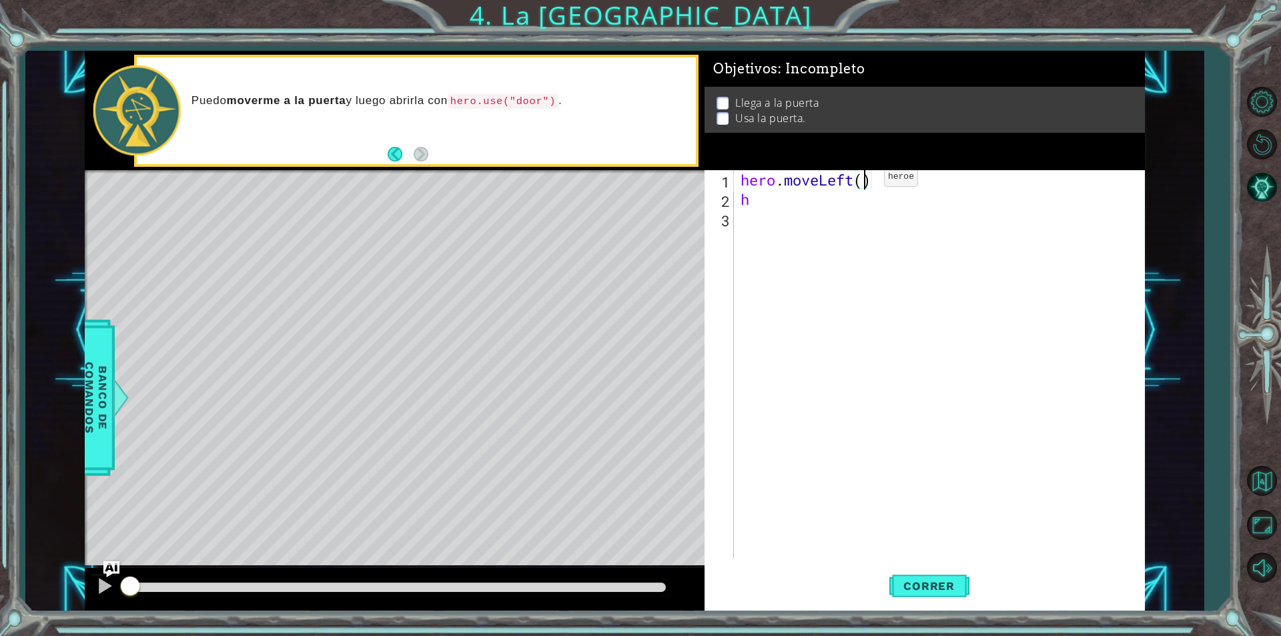
click at [864, 180] on div "hero . moveLeft ( ) h" at bounding box center [943, 383] width 410 height 426
click at [749, 205] on div "hero . moveLeft ( 2 ) h" at bounding box center [943, 383] width 410 height 426
type textarea "h"
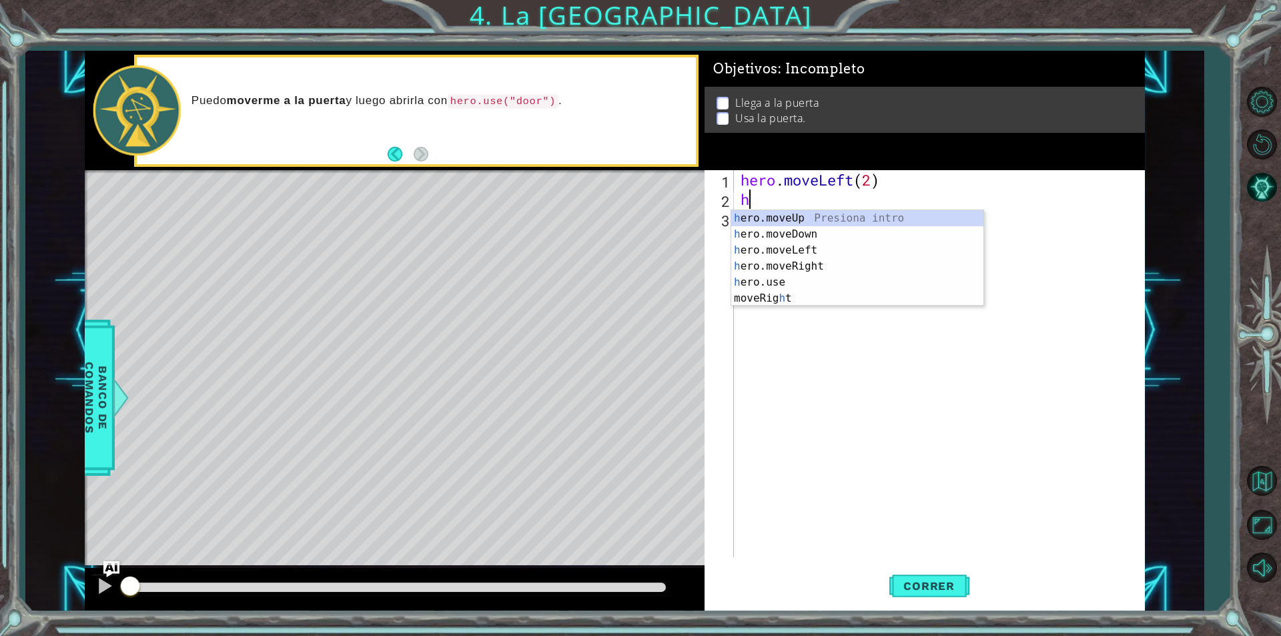
type textarea "h"
click at [811, 220] on div "h ero.moveUp Presiona intro h ero.moveDown Presiona intro h ero.moveLeft Presio…" at bounding box center [857, 274] width 252 height 128
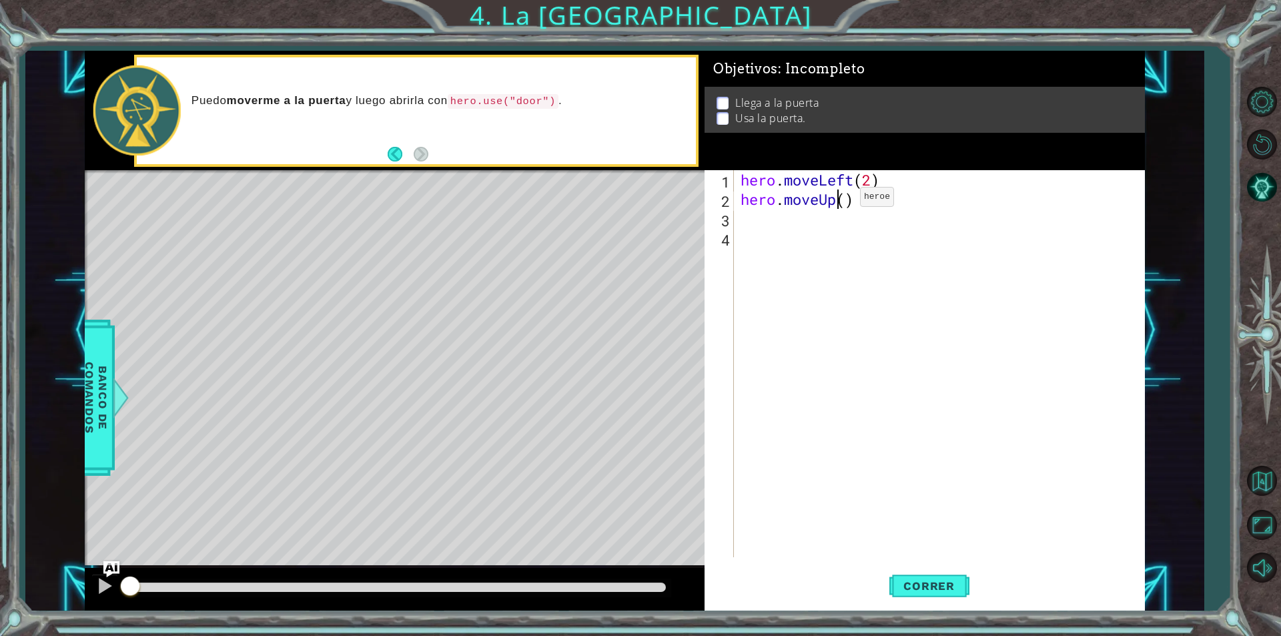
click at [840, 200] on div "hero . moveLeft ( 2 ) hero . moveUp ( )" at bounding box center [943, 383] width 410 height 426
click at [843, 201] on div "hero . moveLeft ( 2 ) hero . moveUp ( )" at bounding box center [943, 383] width 410 height 426
type textarea "hero.moveUp(2)"
click at [784, 230] on div "hero . moveLeft ( 2 ) hero . moveUp ( 2 )" at bounding box center [943, 383] width 410 height 426
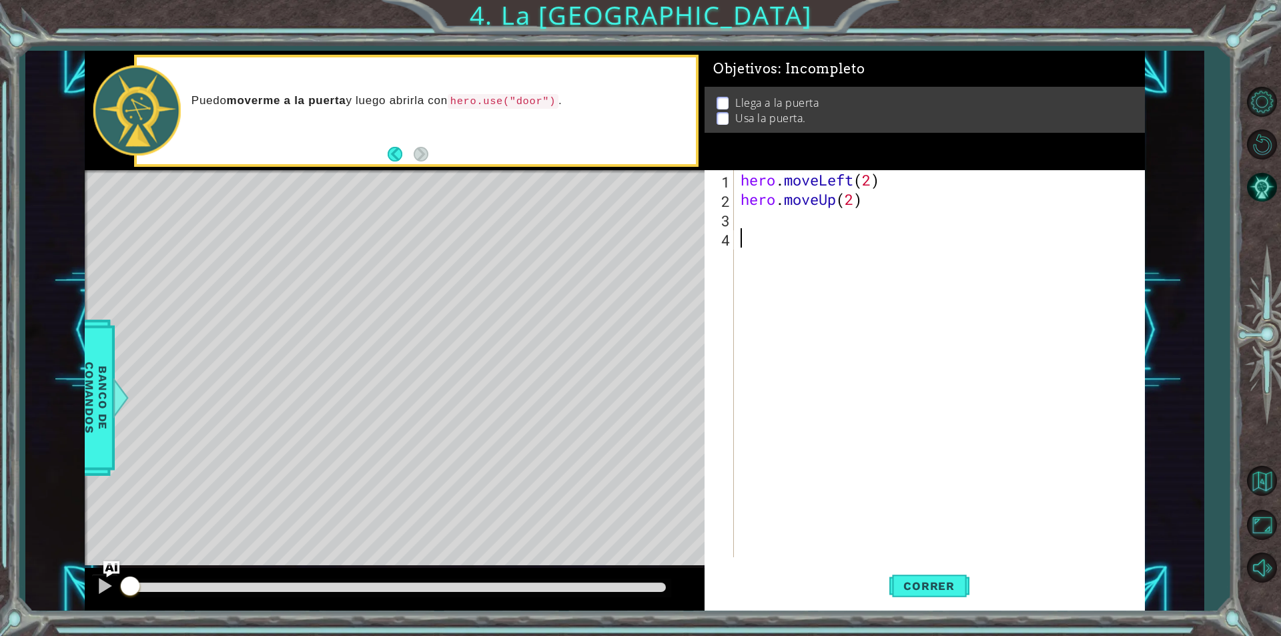
scroll to position [0, 0]
click at [784, 218] on div "hero . moveLeft ( 2 ) hero . moveUp ( 2 )" at bounding box center [943, 383] width 410 height 426
type textarea "h"
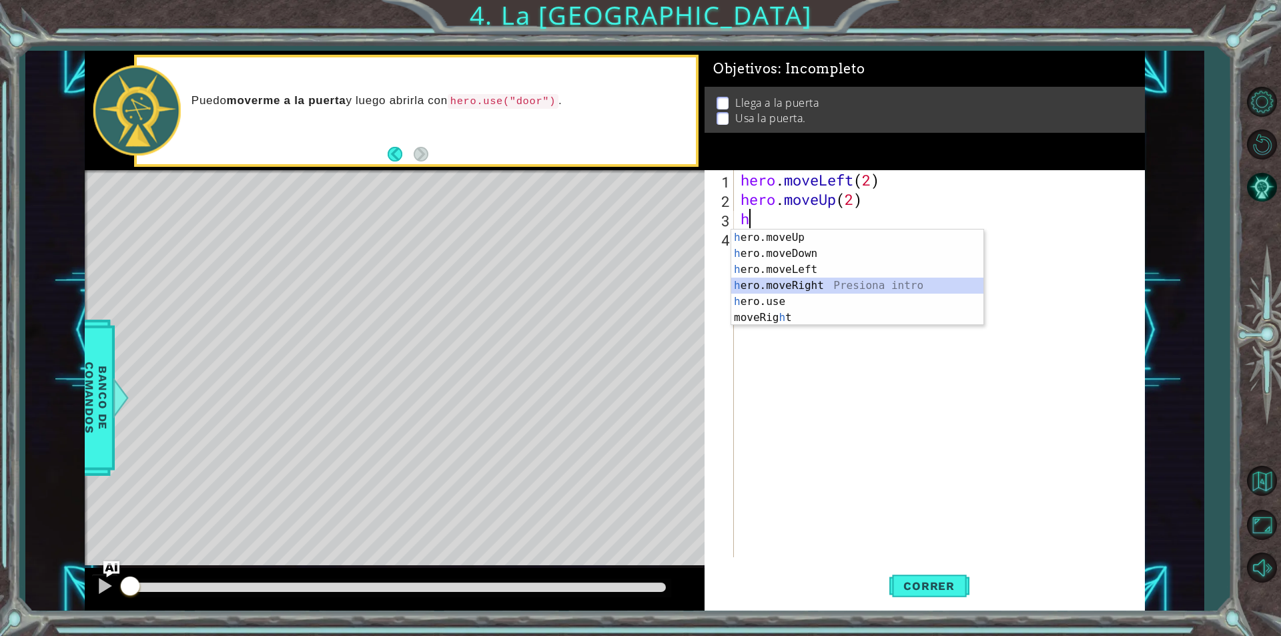
click at [874, 284] on div "h ero.moveUp Presiona intro h ero.moveDown Presiona intro h ero.moveLeft Presio…" at bounding box center [857, 294] width 252 height 128
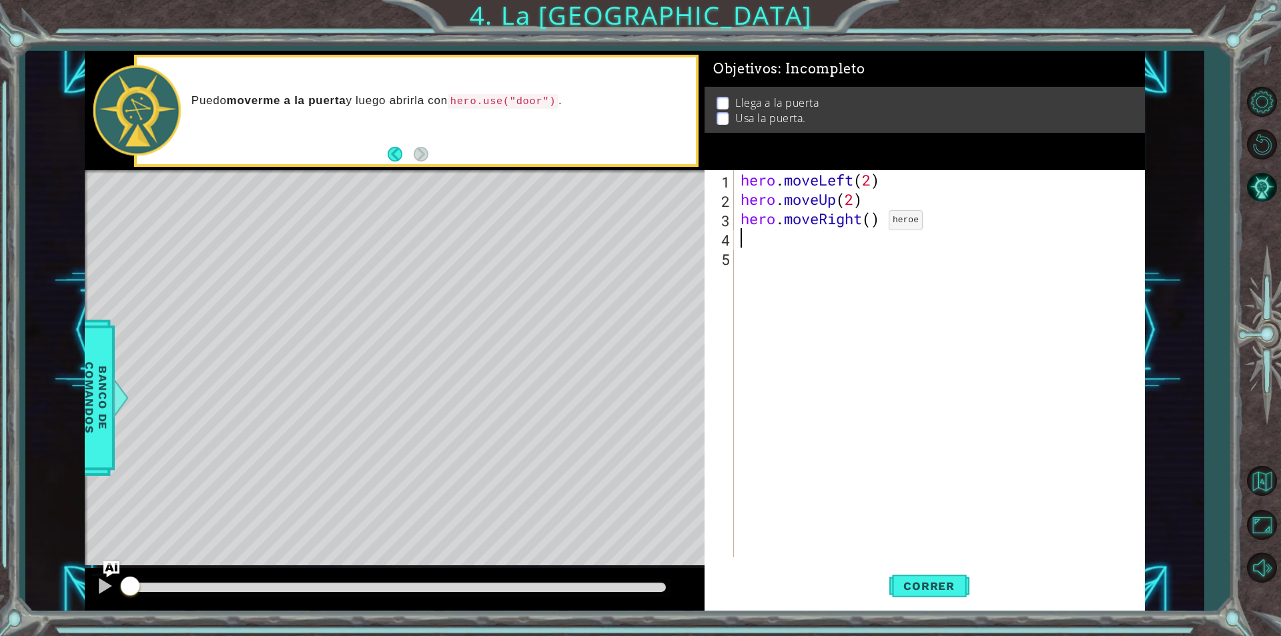
click at [869, 224] on div "hero . moveLeft ( 2 ) hero . moveUp ( 2 ) hero . moveRight ( )" at bounding box center [943, 383] width 410 height 426
type textarea "hero.moveRight(2)"
click at [772, 244] on div "hero . moveLeft ( 2 ) hero . moveUp ( 2 ) hero . moveRight ( 2 )" at bounding box center [943, 383] width 410 height 426
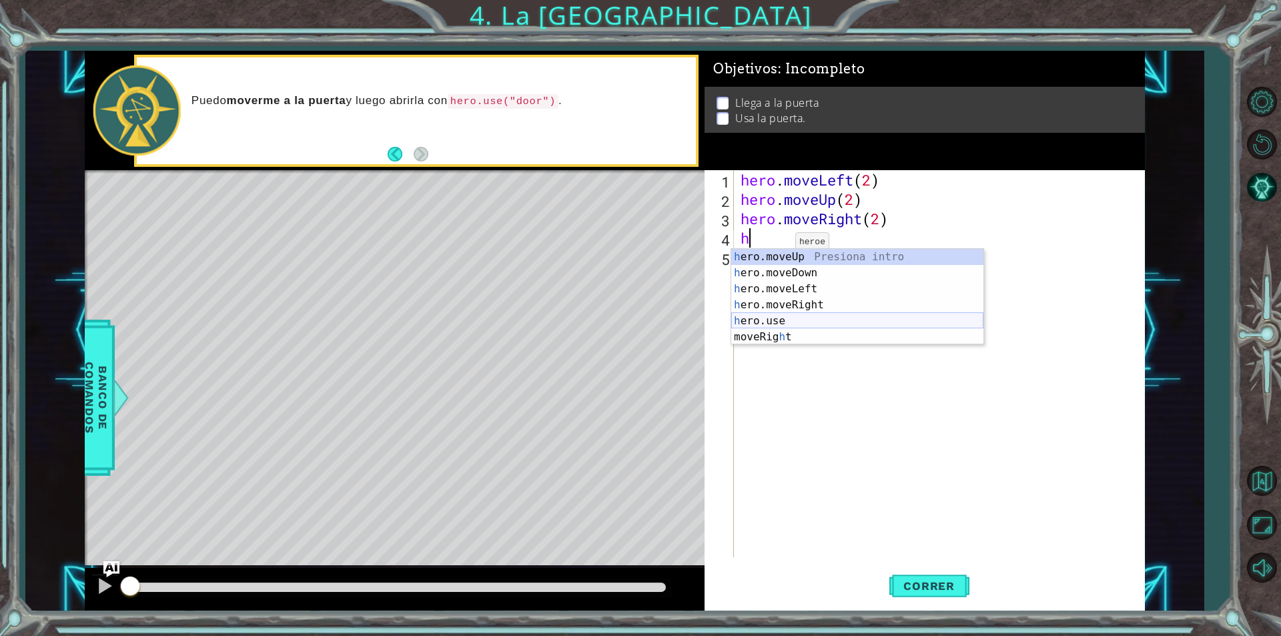
click at [803, 320] on div "h ero.moveUp Presiona intro h ero.moveDown Presiona intro h ero.moveLeft Presio…" at bounding box center [857, 313] width 252 height 128
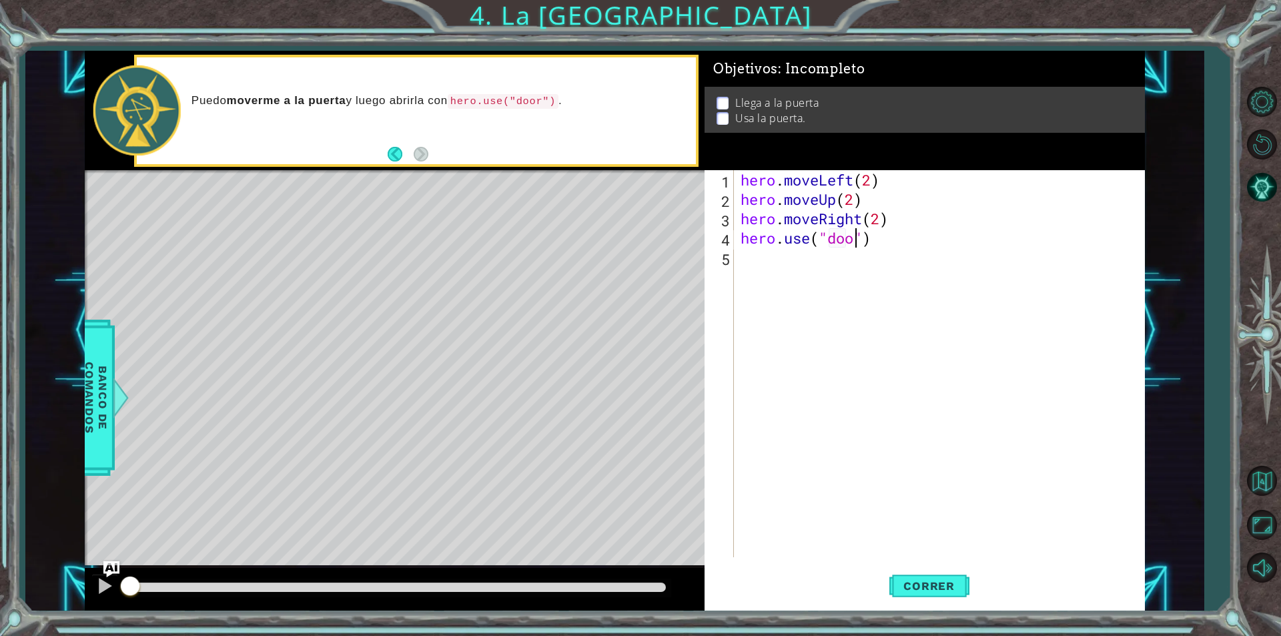
scroll to position [0, 5]
type textarea "hero.use("door")"
click at [931, 580] on span "Correr" at bounding box center [929, 585] width 78 height 13
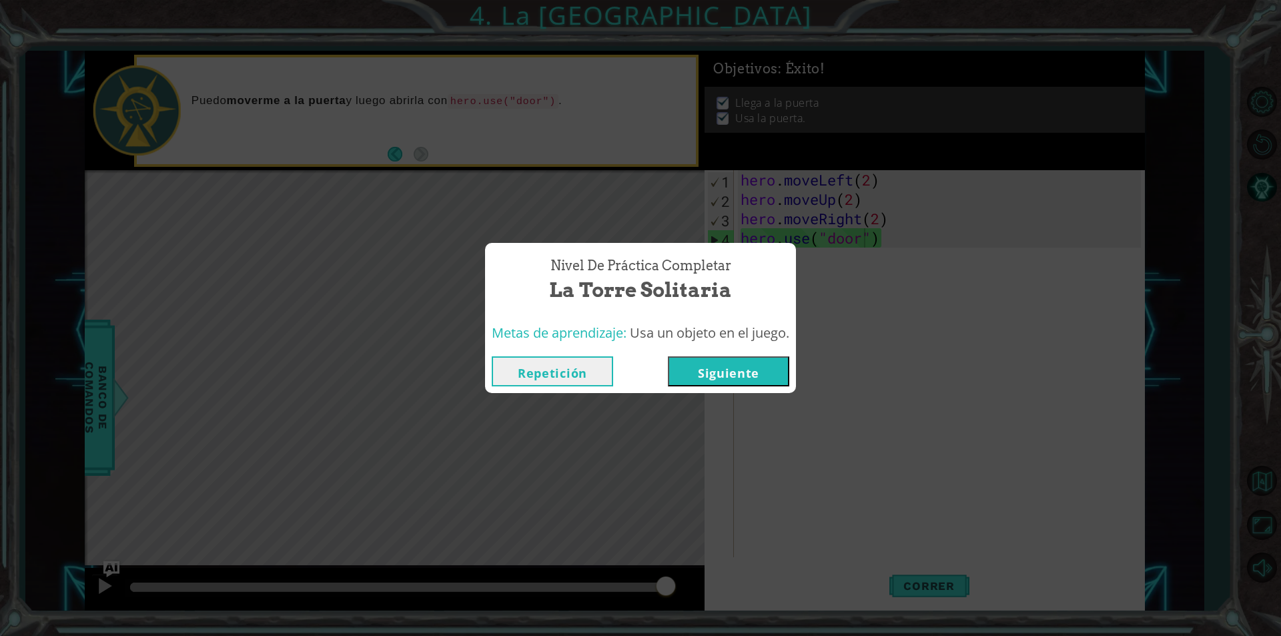
click at [716, 367] on button "Siguiente" at bounding box center [728, 371] width 121 height 30
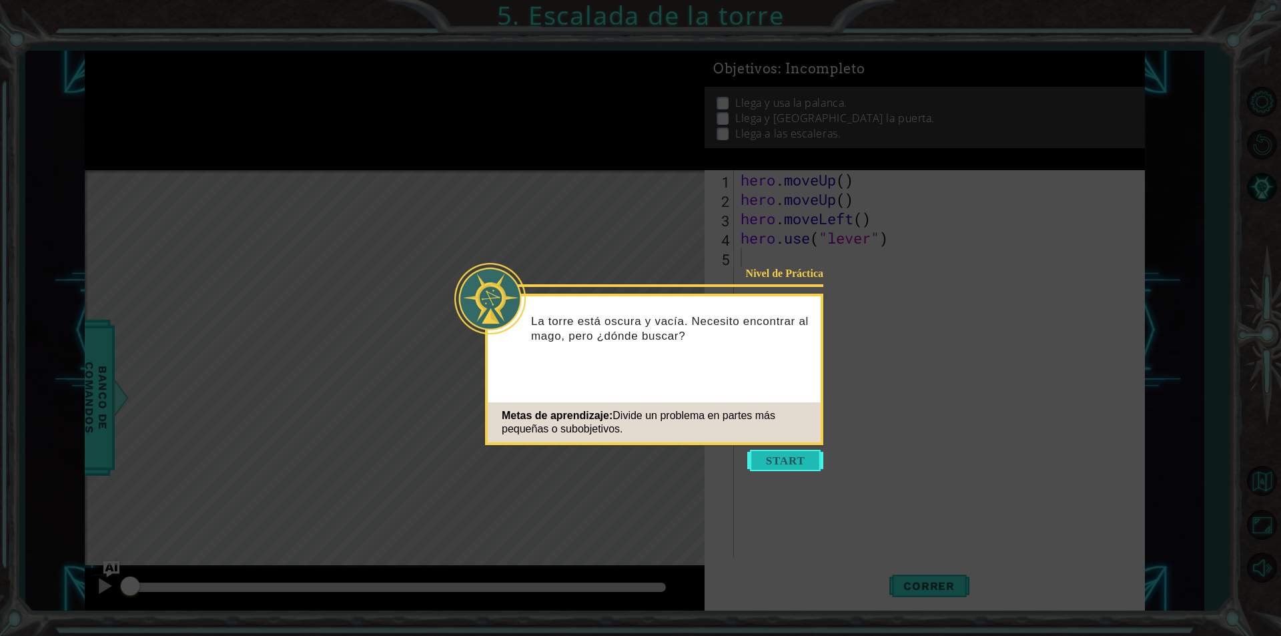
click at [788, 455] on button "Start" at bounding box center [785, 460] width 76 height 21
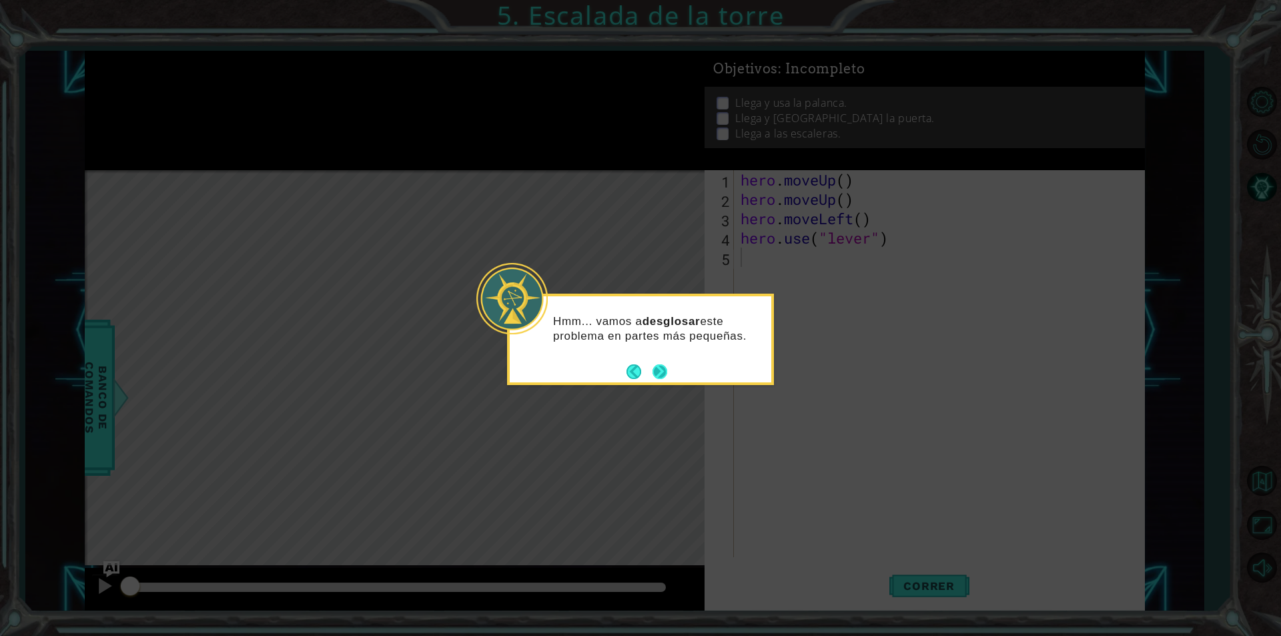
click at [662, 373] on button "Next" at bounding box center [660, 371] width 15 height 15
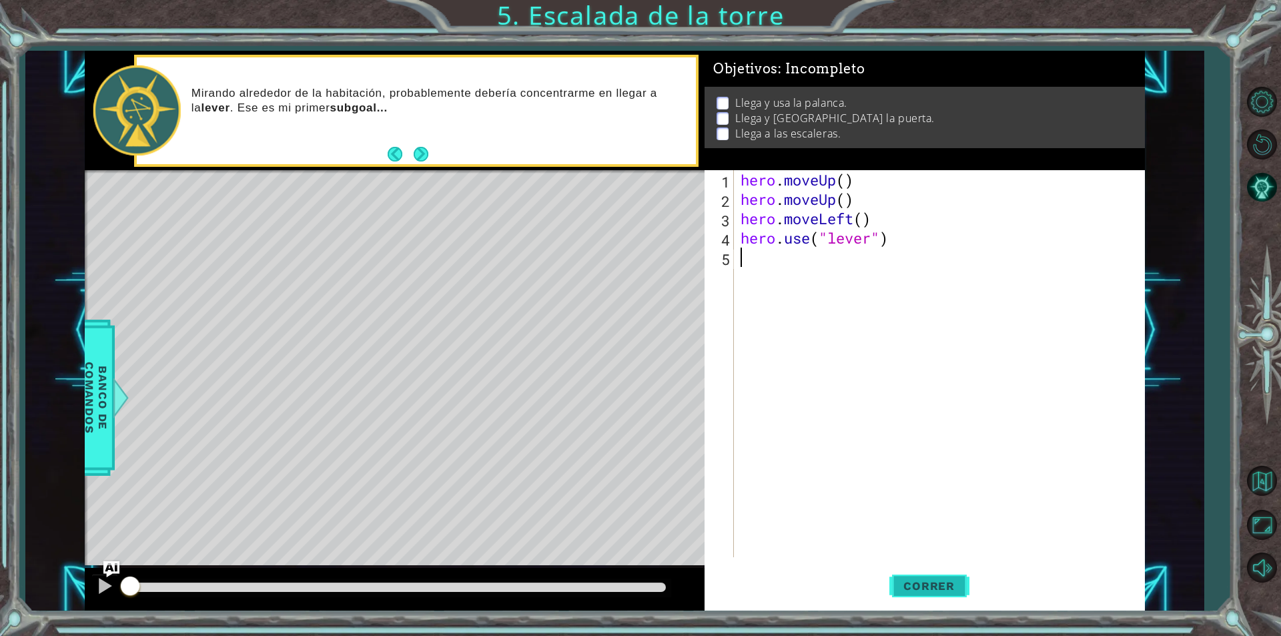
click at [931, 582] on span "Correr" at bounding box center [929, 585] width 78 height 13
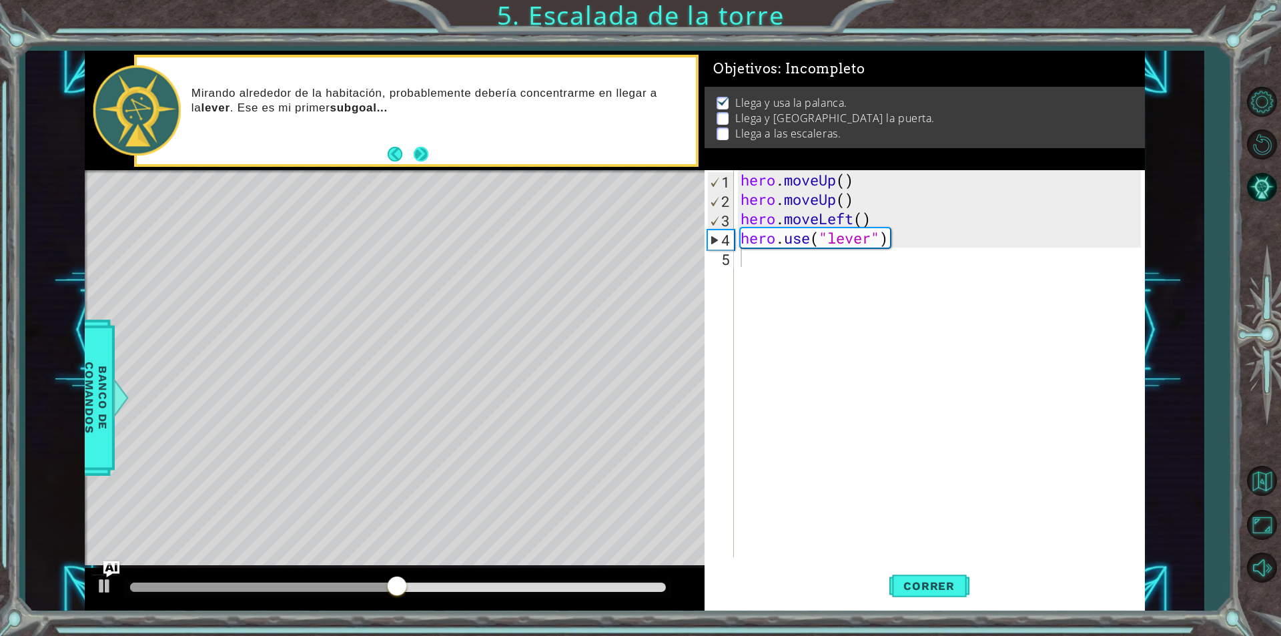
click at [424, 155] on button "Next" at bounding box center [421, 154] width 15 height 15
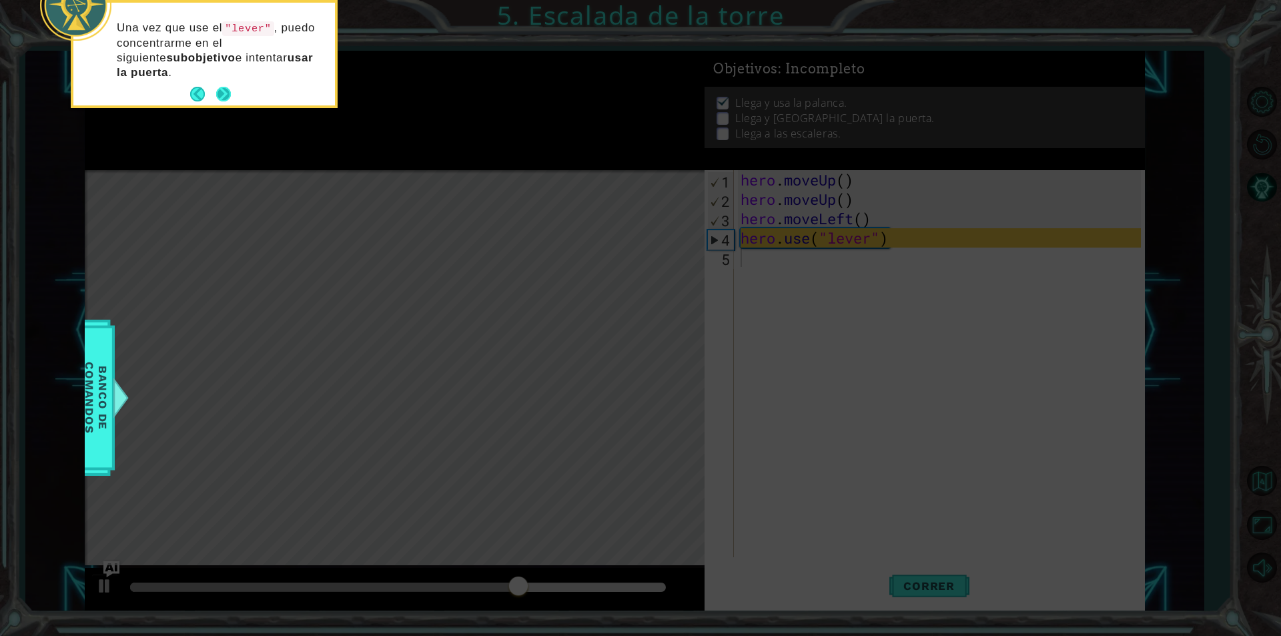
click at [218, 95] on button "Next" at bounding box center [223, 94] width 15 height 15
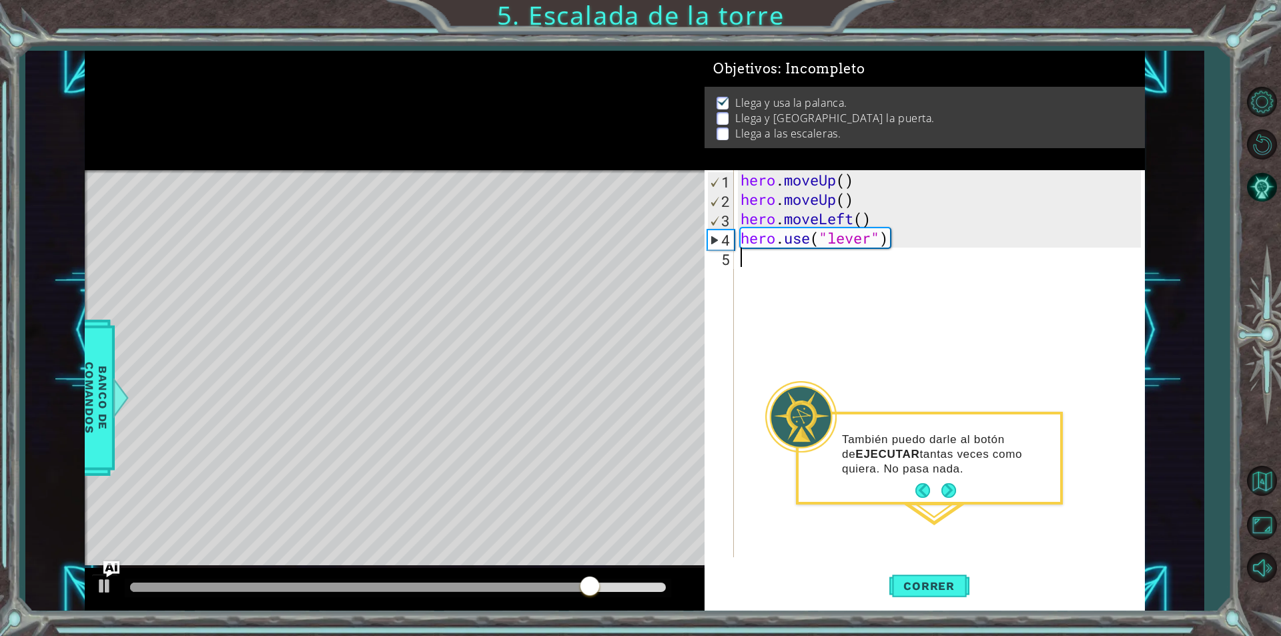
click at [781, 274] on div "hero . moveUp ( ) hero . moveUp ( ) hero . moveLeft ( ) hero . use ( "lever" )" at bounding box center [943, 383] width 410 height 426
click at [773, 262] on div "hero . moveUp ( ) hero . moveUp ( ) hero . moveLeft ( ) hero . use ( "lever" )" at bounding box center [943, 383] width 410 height 426
click at [923, 583] on span "Correr" at bounding box center [929, 585] width 78 height 13
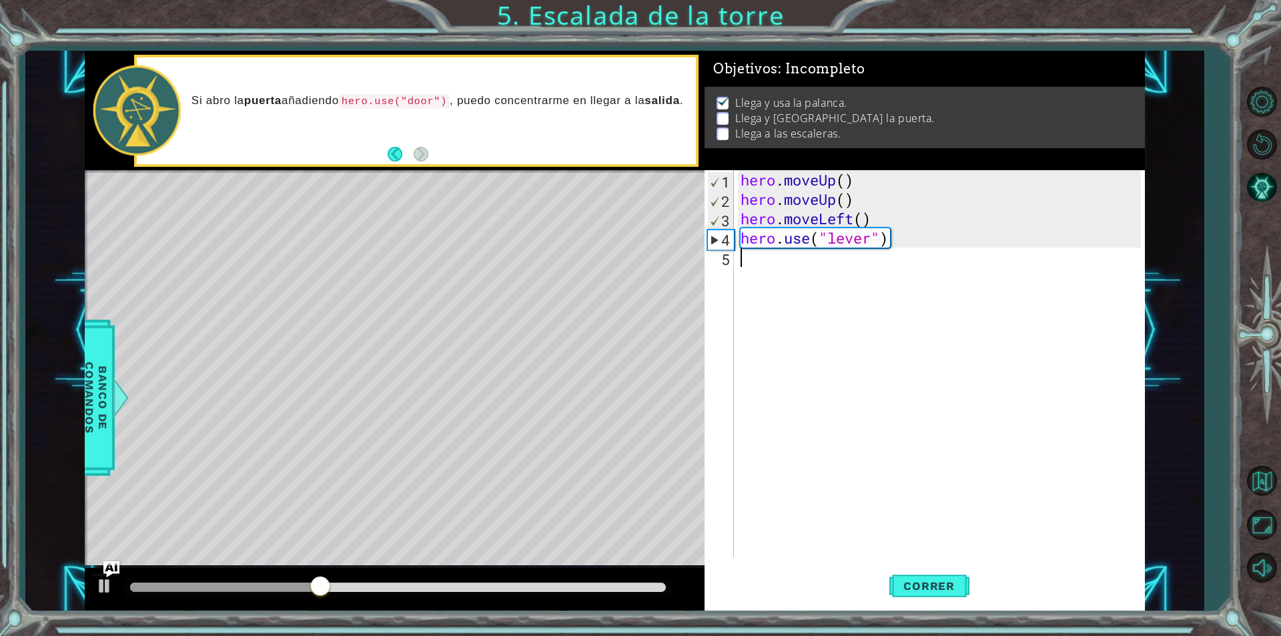
click at [789, 278] on div "hero . moveUp ( ) hero . moveUp ( ) hero . moveLeft ( ) hero . use ( "lever" )" at bounding box center [943, 383] width 410 height 426
type textarea "h"
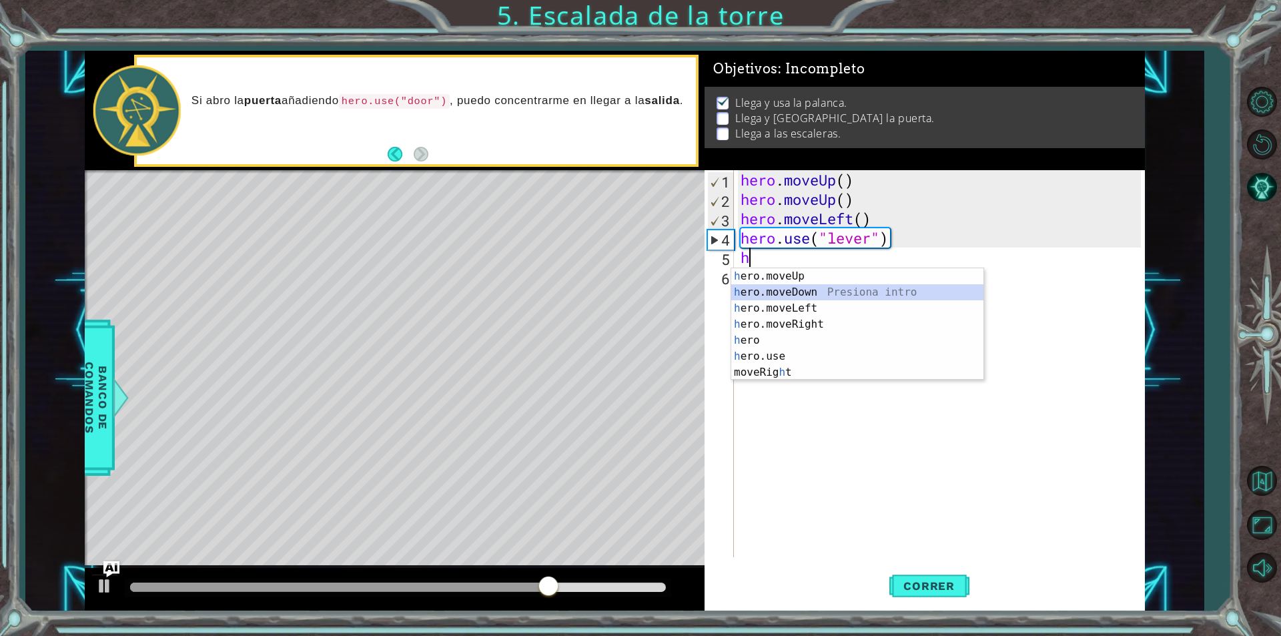
click at [803, 285] on div "h ero.moveUp Presiona intro h ero.moveDown Presiona intro h ero.moveLeft Presio…" at bounding box center [857, 340] width 252 height 144
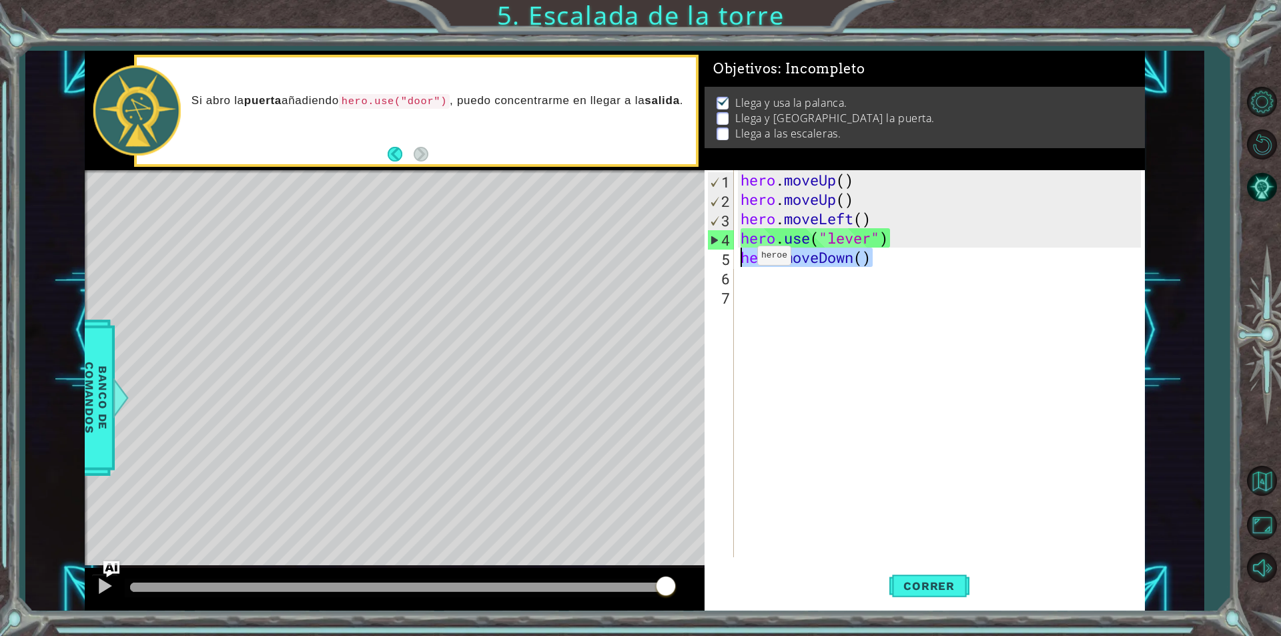
drag, startPoint x: 881, startPoint y: 263, endPoint x: 735, endPoint y: 264, distance: 145.5
click at [735, 264] on div "1 2 3 4 5 6 7 hero . moveUp ( ) hero . moveUp ( ) hero . moveLeft ( ) hero . us…" at bounding box center [923, 363] width 436 height 387
type textarea "hero.moveDown()"
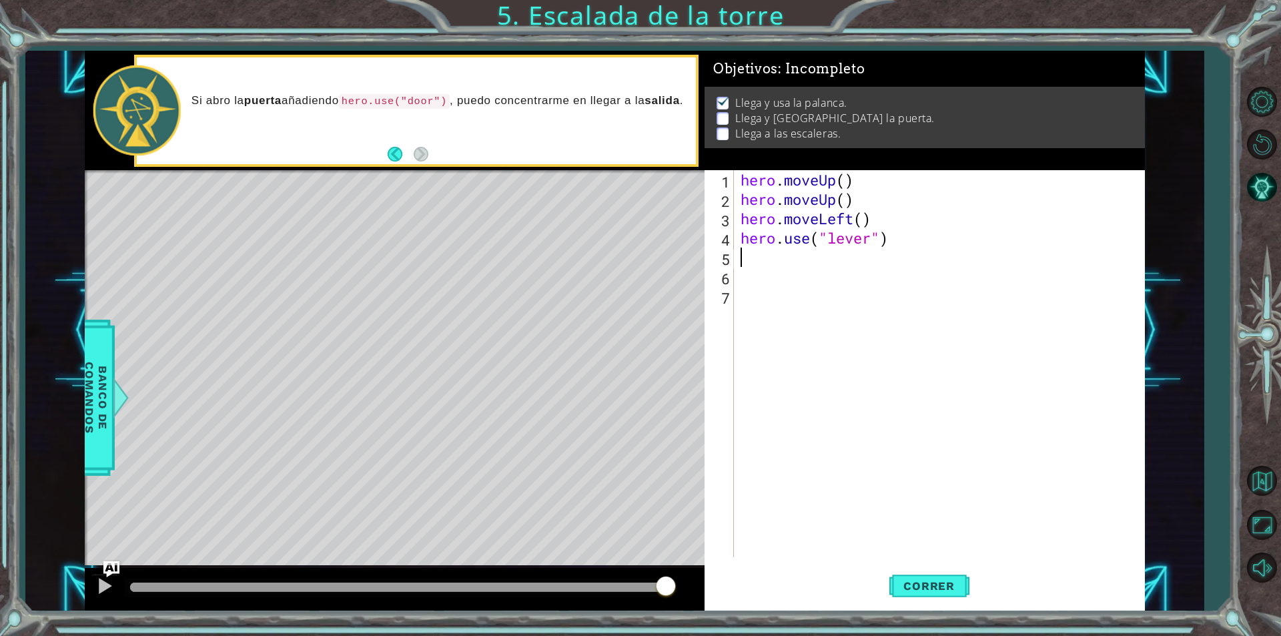
type textarea "h"
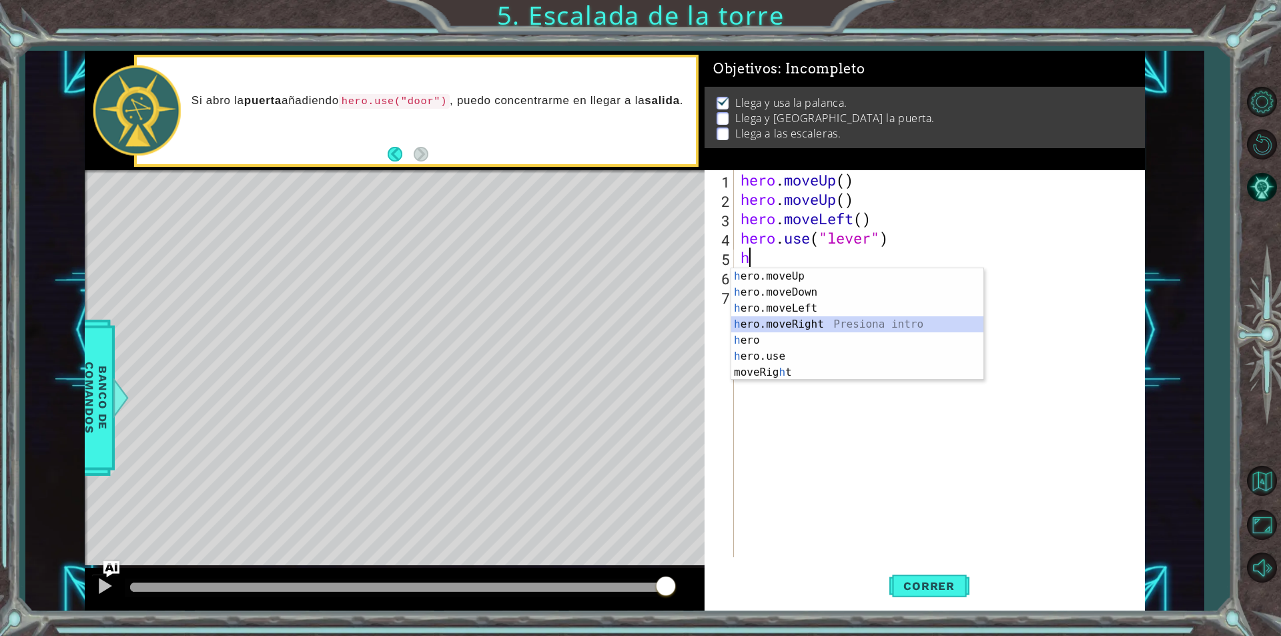
click at [769, 321] on div "h ero.moveUp Presiona intro h ero.moveDown Presiona intro h ero.moveLeft Presio…" at bounding box center [857, 340] width 252 height 144
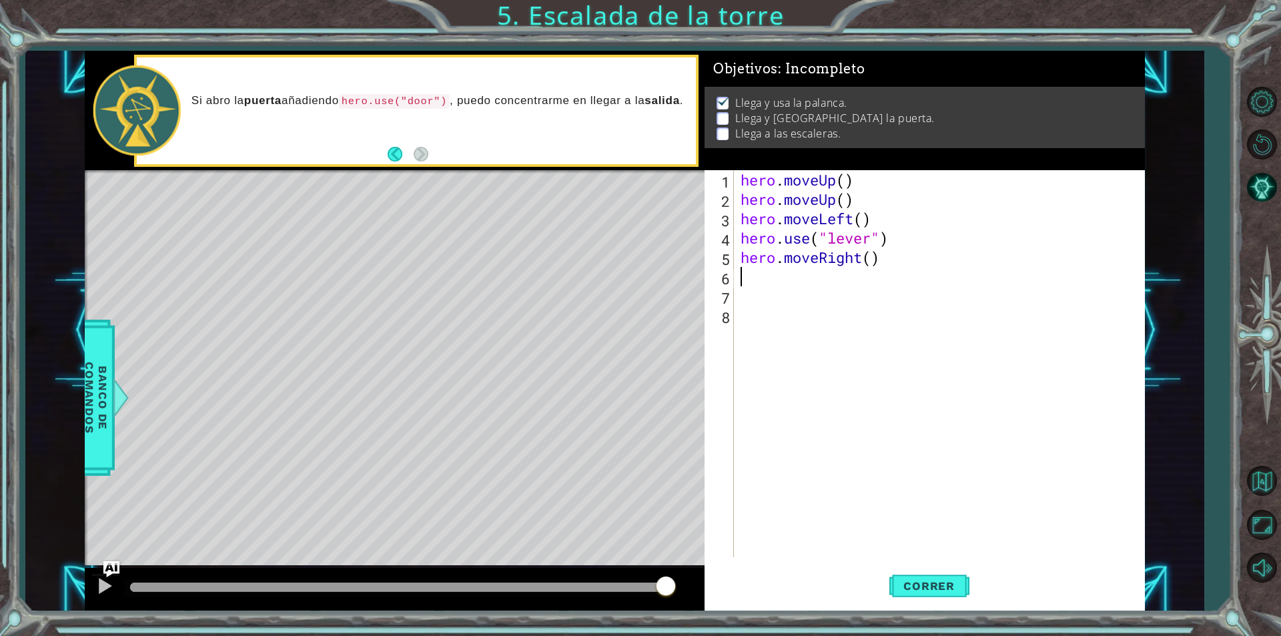
click at [873, 267] on div "hero . moveUp ( ) hero . moveUp ( ) hero . moveLeft ( ) hero . use ( "lever" ) …" at bounding box center [943, 383] width 410 height 426
click at [871, 260] on div "hero . moveUp ( ) hero . moveUp ( ) hero . moveLeft ( ) hero . use ( "lever" ) …" at bounding box center [943, 383] width 410 height 426
click at [815, 278] on div "hero . moveUp ( ) hero . moveUp ( ) hero . moveLeft ( ) hero . use ( "lever" ) …" at bounding box center [943, 383] width 410 height 426
type textarea "3"
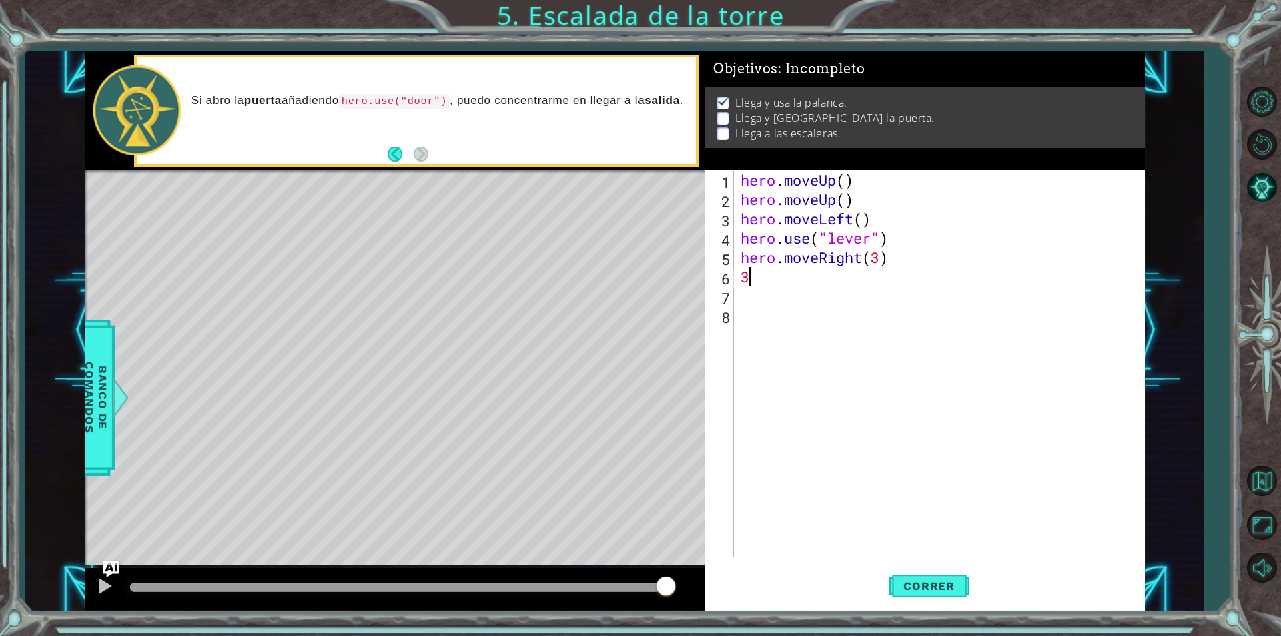
scroll to position [0, 0]
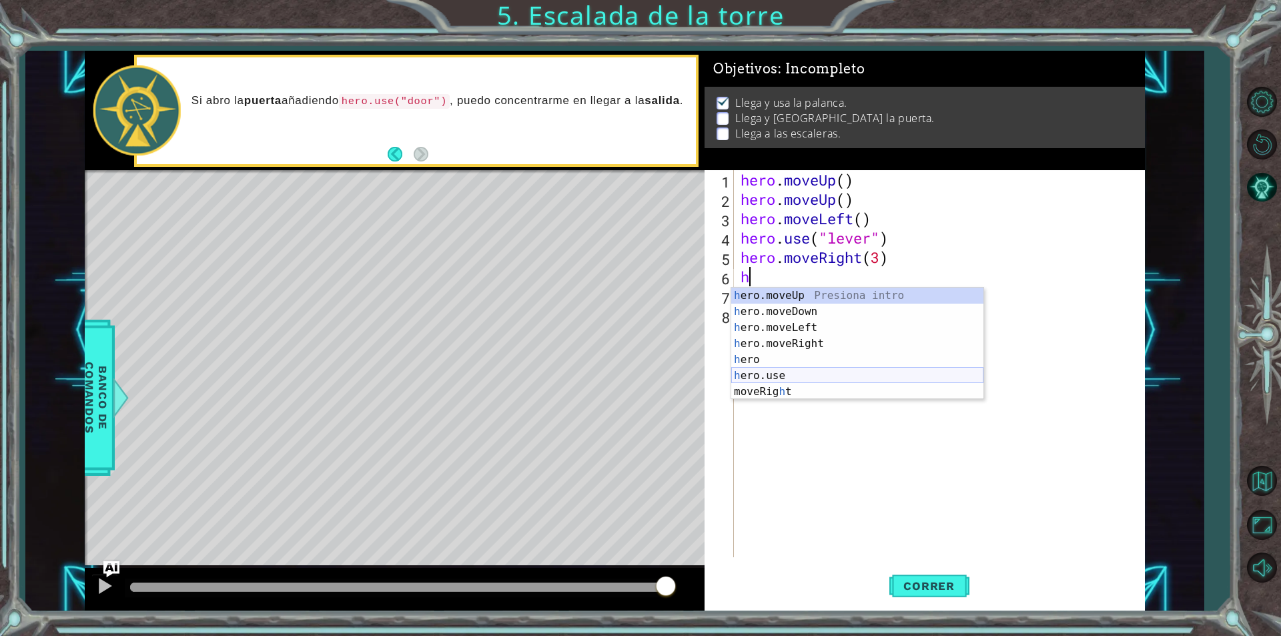
click at [797, 380] on div "h ero.moveUp Presiona intro h ero.moveDown Presiona intro h ero.moveLeft Presio…" at bounding box center [857, 360] width 252 height 144
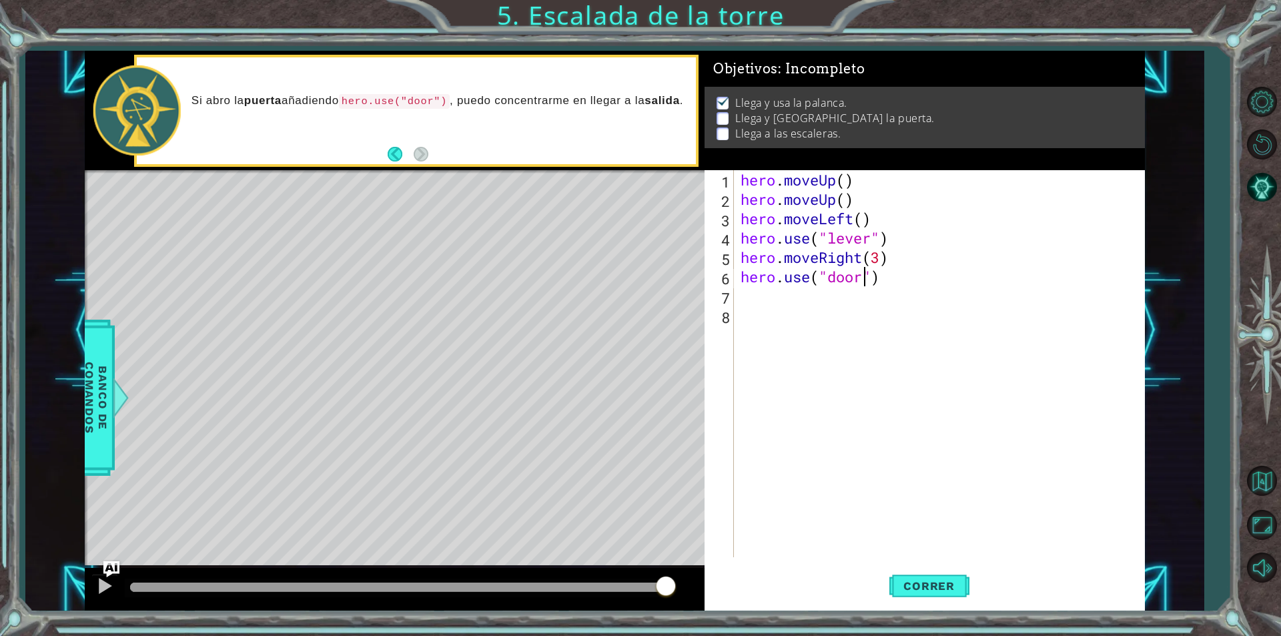
scroll to position [0, 5]
type textarea "hero.use("door")"
click at [922, 586] on span "Correr" at bounding box center [929, 585] width 78 height 13
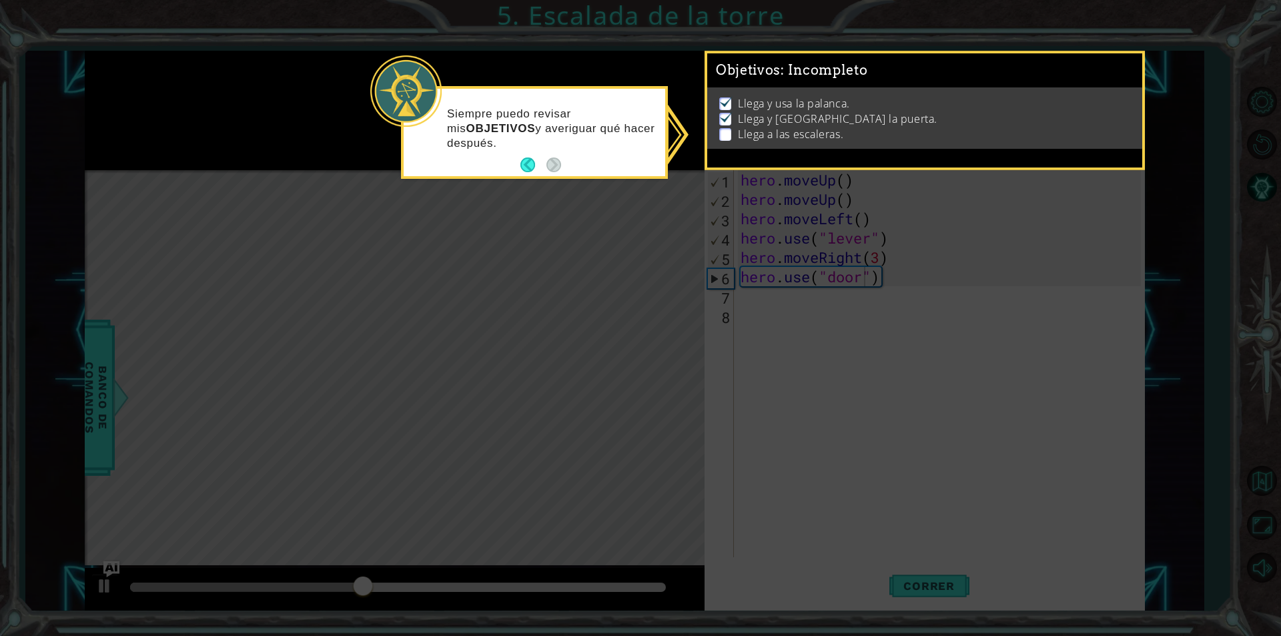
click at [594, 197] on icon at bounding box center [640, 318] width 1281 height 636
click at [578, 244] on icon at bounding box center [640, 318] width 1281 height 636
click at [526, 162] on button "Back" at bounding box center [533, 164] width 26 height 15
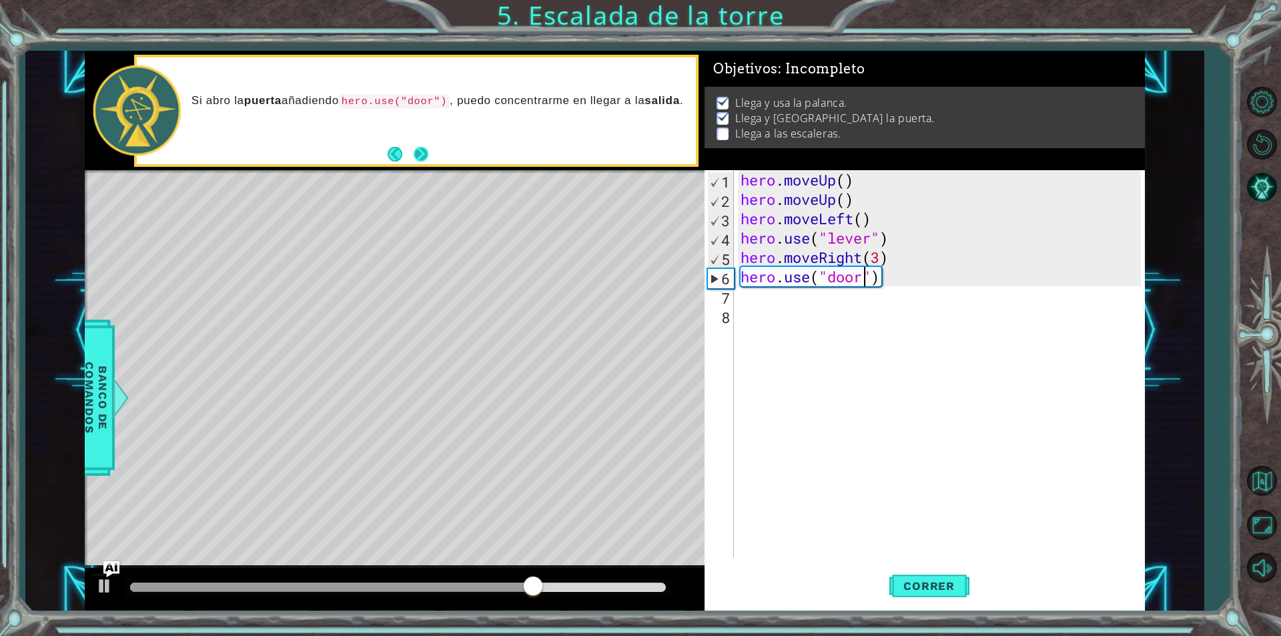
click at [420, 154] on button "Next" at bounding box center [421, 154] width 15 height 15
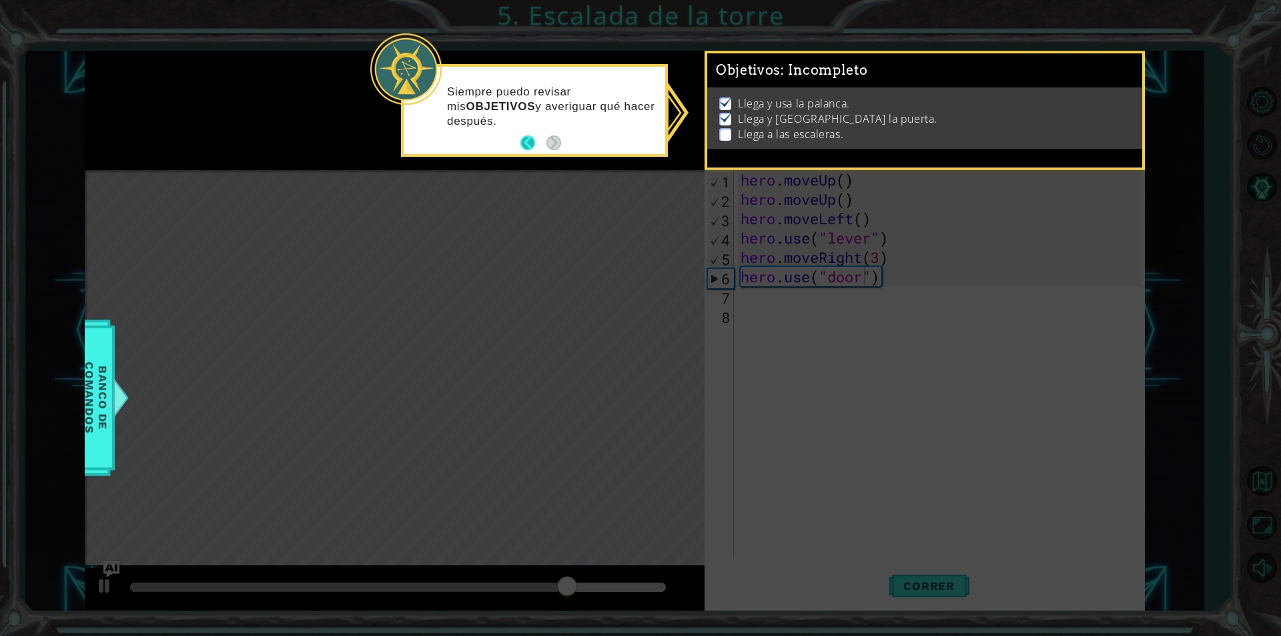
click at [520, 143] on button "Back" at bounding box center [533, 142] width 26 height 15
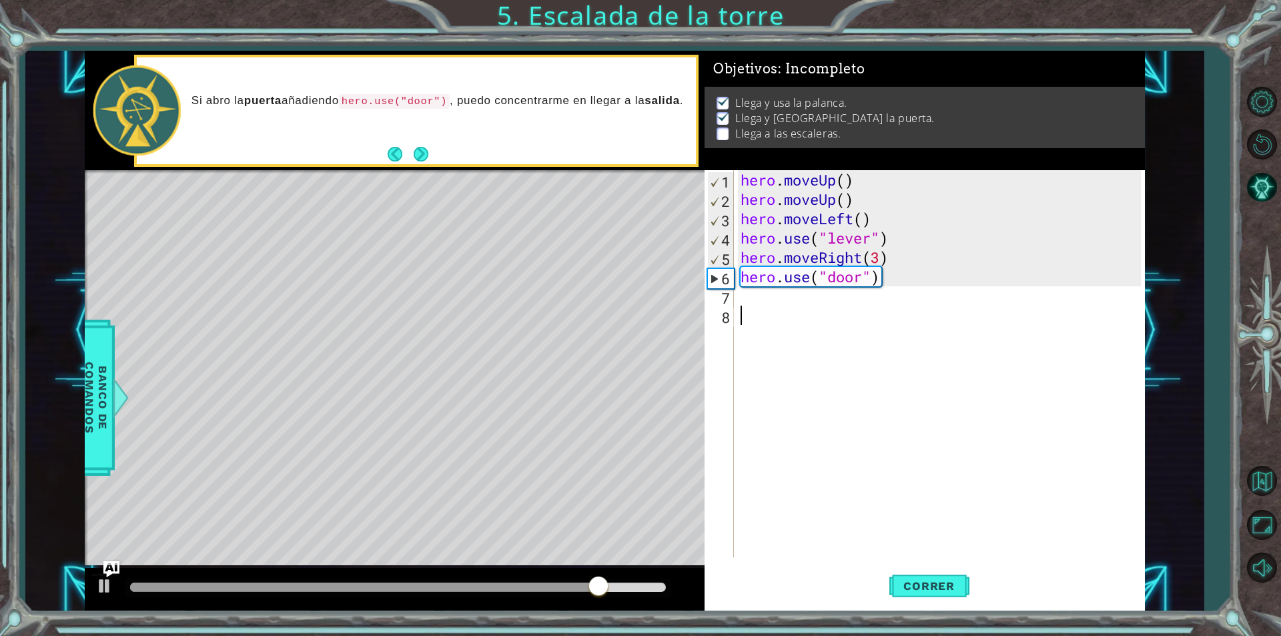
click at [827, 308] on div "hero . moveUp ( ) hero . moveUp ( ) hero . moveLeft ( ) hero . use ( "lever" ) …" at bounding box center [943, 383] width 410 height 426
click at [825, 294] on div "hero . moveUp ( ) hero . moveUp ( ) hero . moveLeft ( ) hero . use ( "lever" ) …" at bounding box center [943, 383] width 410 height 426
type textarea "h"
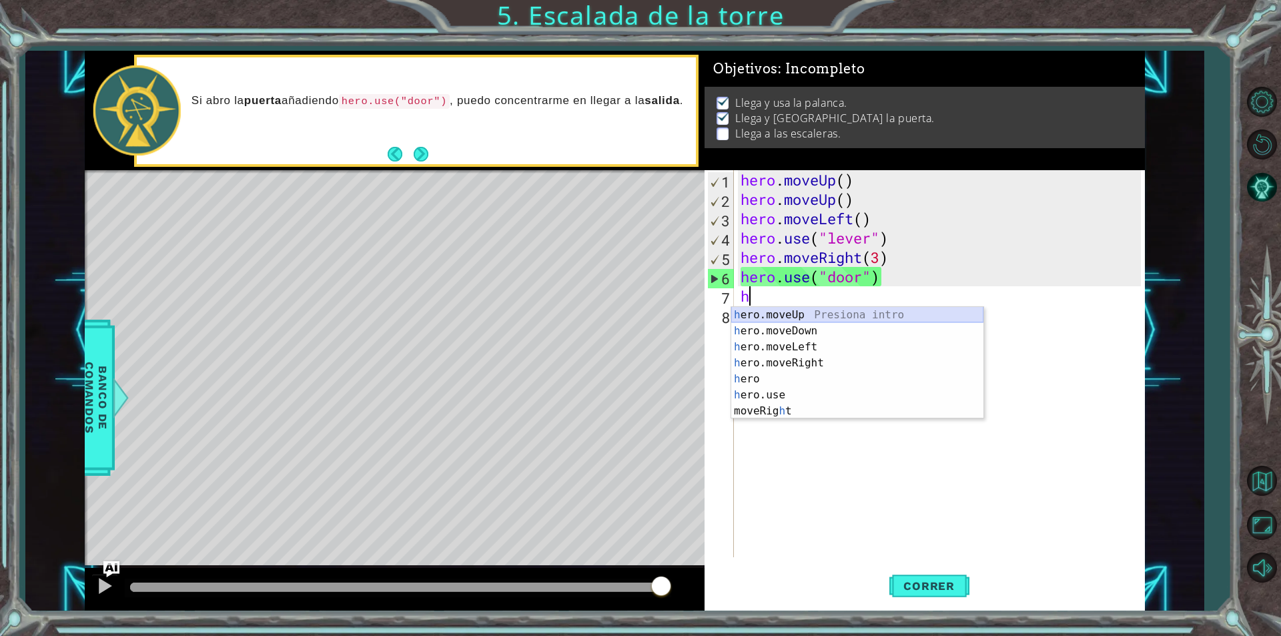
click at [802, 318] on div "h ero.moveUp Presiona intro h ero.moveDown Presiona intro h ero.moveLeft Presio…" at bounding box center [857, 379] width 252 height 144
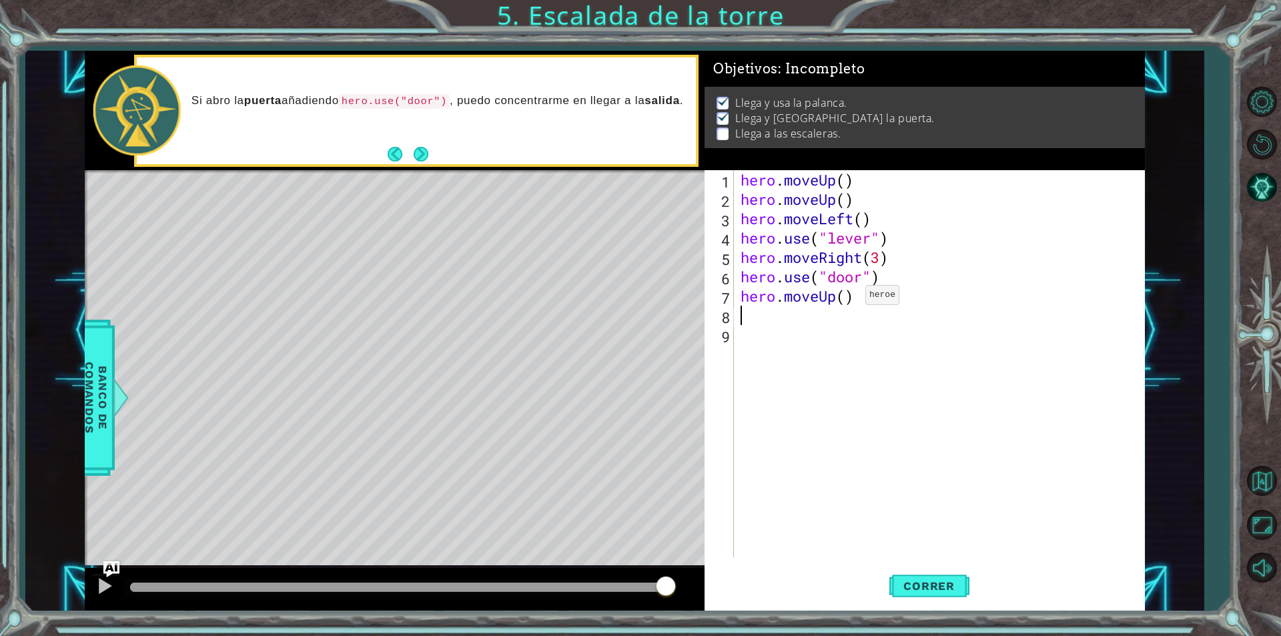
click at [845, 298] on div "hero . moveUp ( ) hero . moveUp ( ) hero . moveLeft ( ) hero . use ( "lever" ) …" at bounding box center [943, 383] width 410 height 426
type textarea "hero.moveUp(2)"
click at [779, 324] on div "hero . moveUp ( ) hero . moveUp ( ) hero . moveLeft ( ) hero . use ( "lever" ) …" at bounding box center [943, 383] width 410 height 426
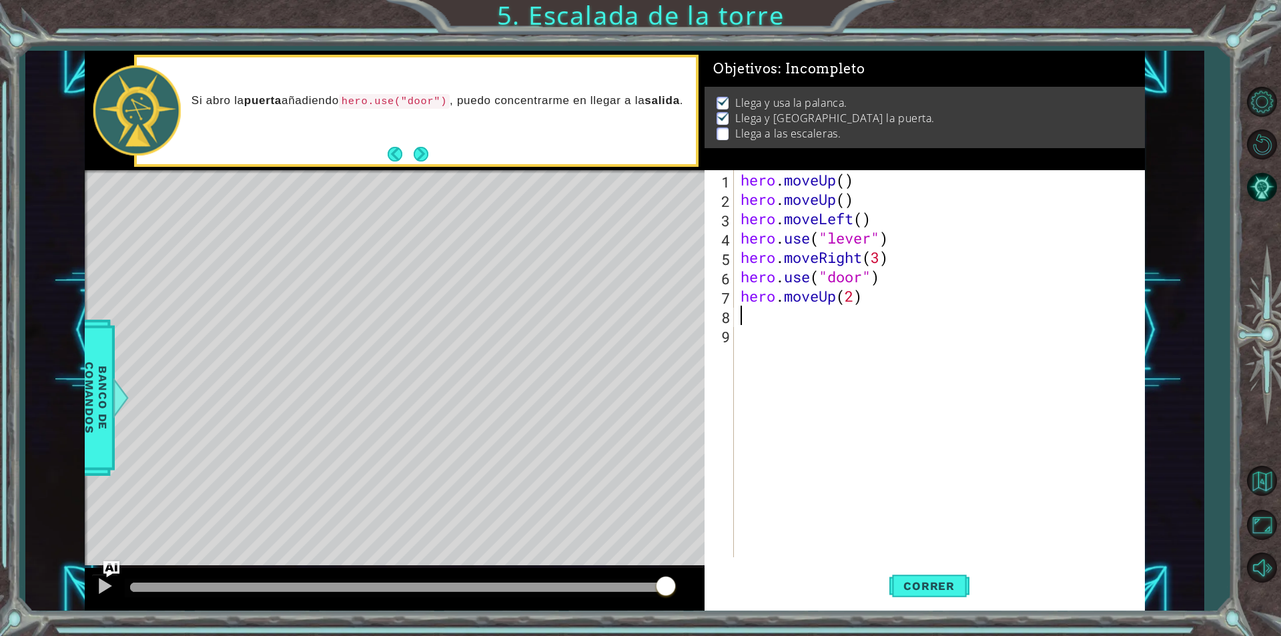
type textarea "h"
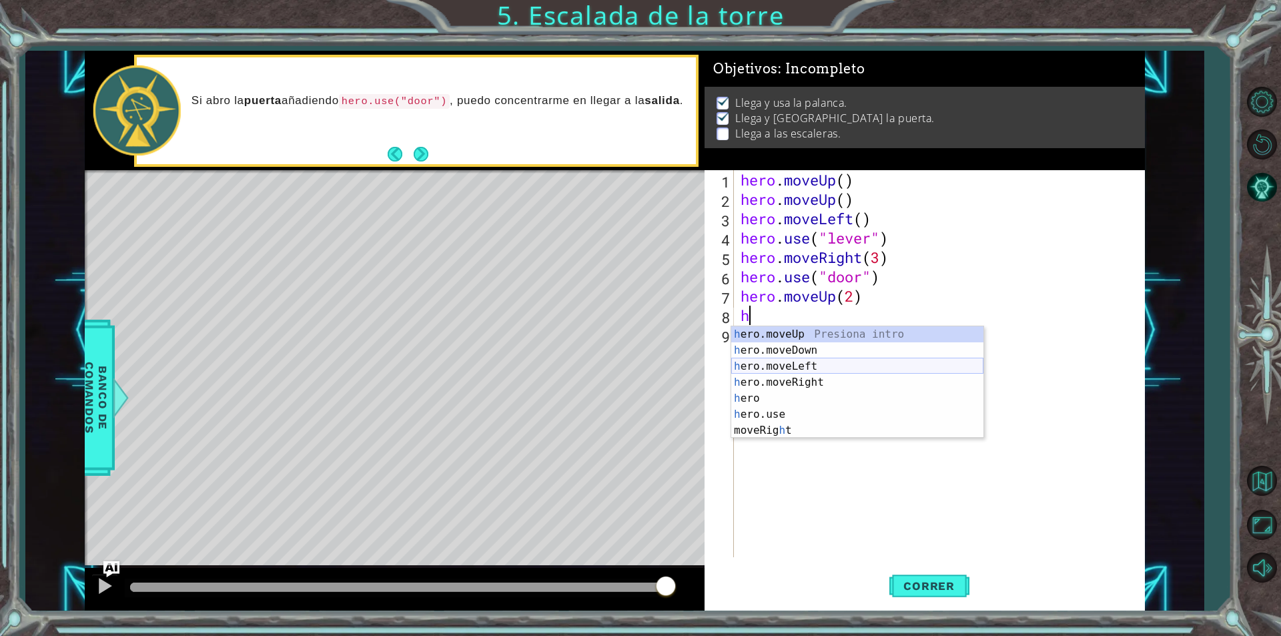
click at [785, 370] on div "h ero.moveUp Presiona intro h ero.moveDown Presiona intro h ero.moveLeft Presio…" at bounding box center [857, 398] width 252 height 144
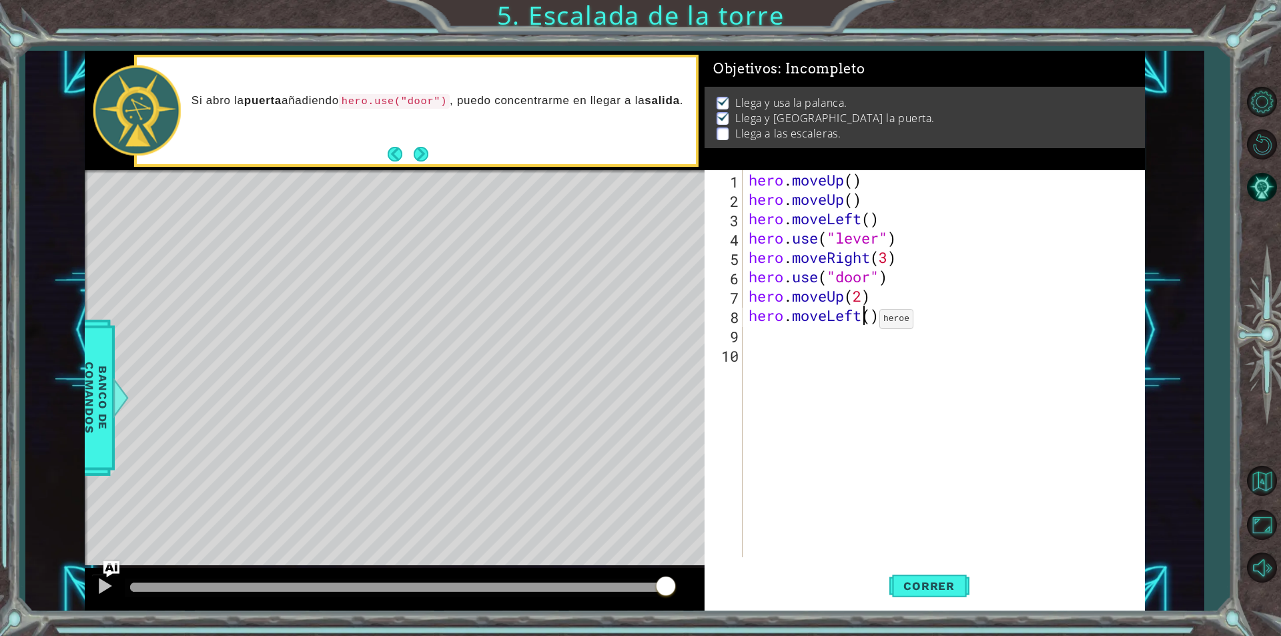
click at [867, 322] on div "hero . moveUp ( ) hero . moveUp ( ) hero . moveLeft ( ) hero . use ( "lever" ) …" at bounding box center [947, 383] width 402 height 426
click at [871, 321] on div "hero . moveUp ( ) hero . moveUp ( ) hero . moveLeft ( ) hero . use ( "lever" ) …" at bounding box center [947, 383] width 402 height 426
type textarea "hero.moveLeft(3)"
click at [914, 573] on button "Correr" at bounding box center [929, 586] width 80 height 44
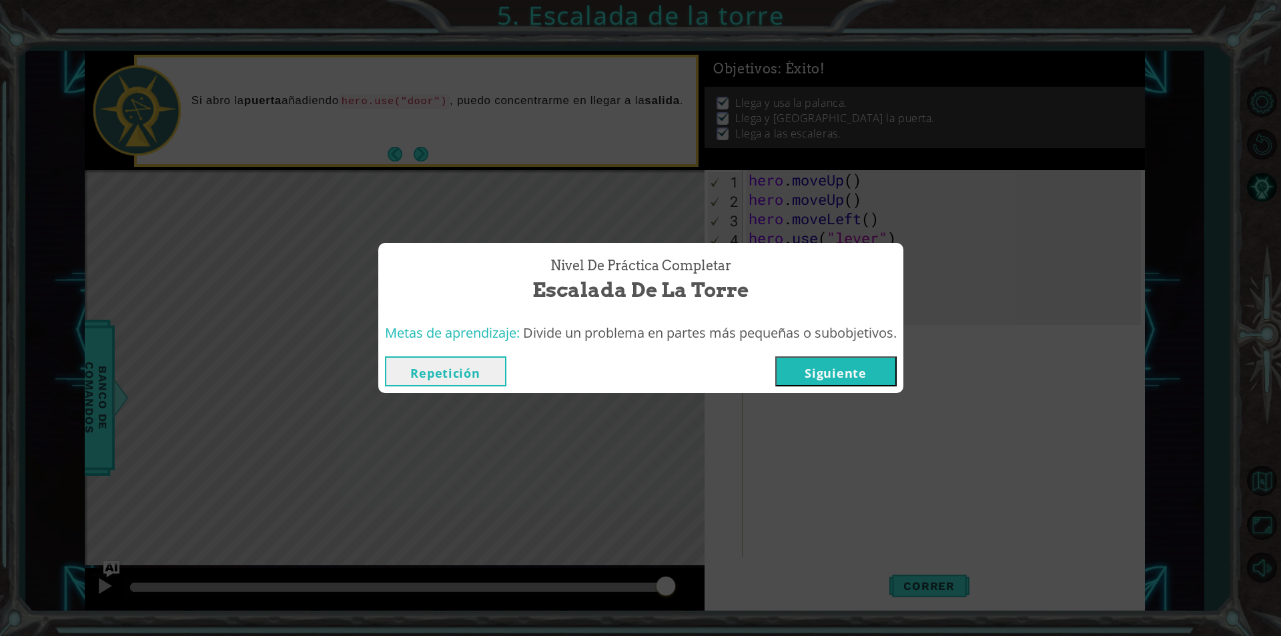
click at [875, 378] on button "Siguiente" at bounding box center [835, 371] width 121 height 30
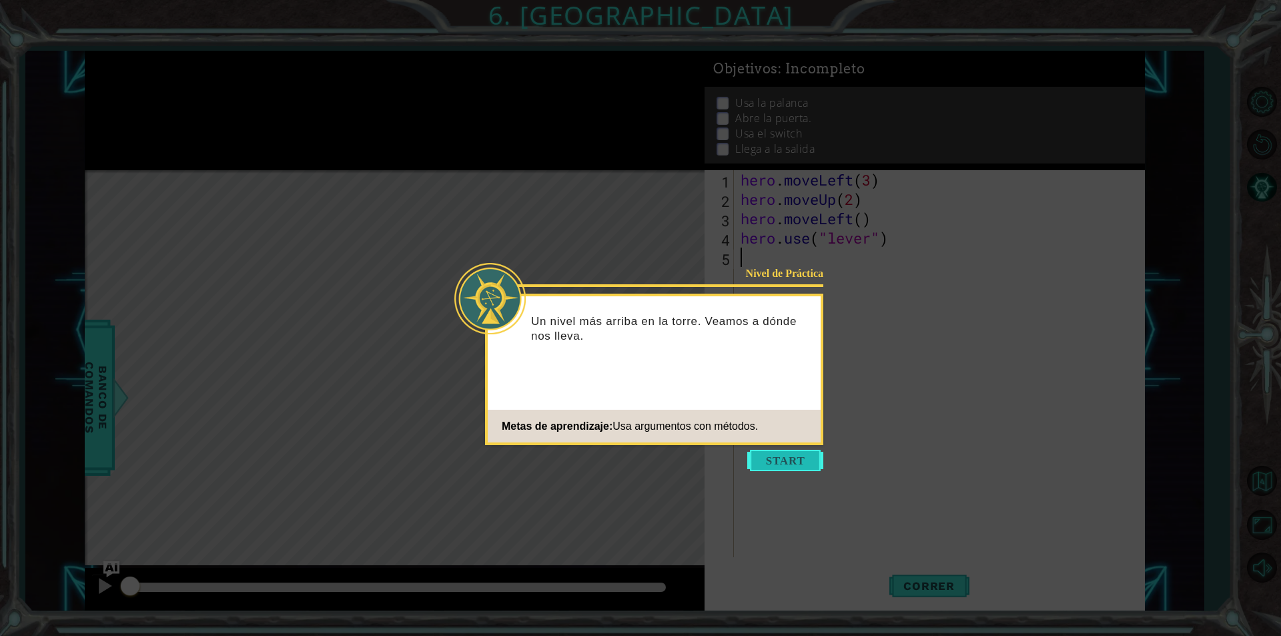
click at [764, 454] on button "Start" at bounding box center [785, 460] width 76 height 21
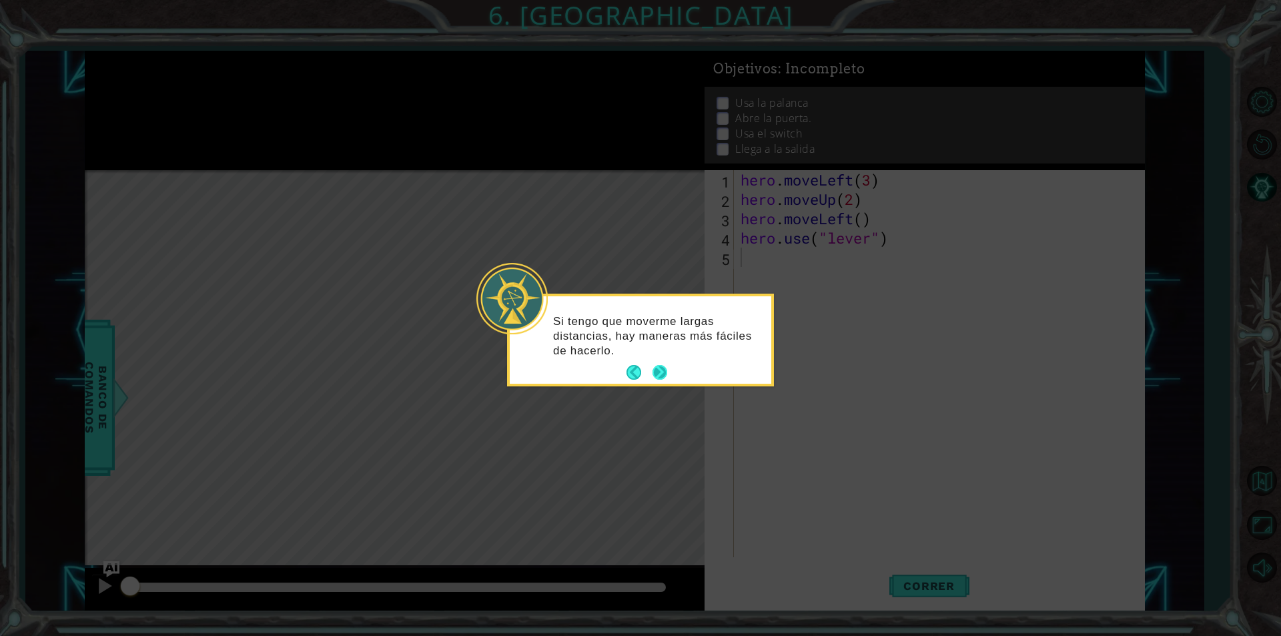
click at [653, 372] on button "Next" at bounding box center [660, 372] width 15 height 15
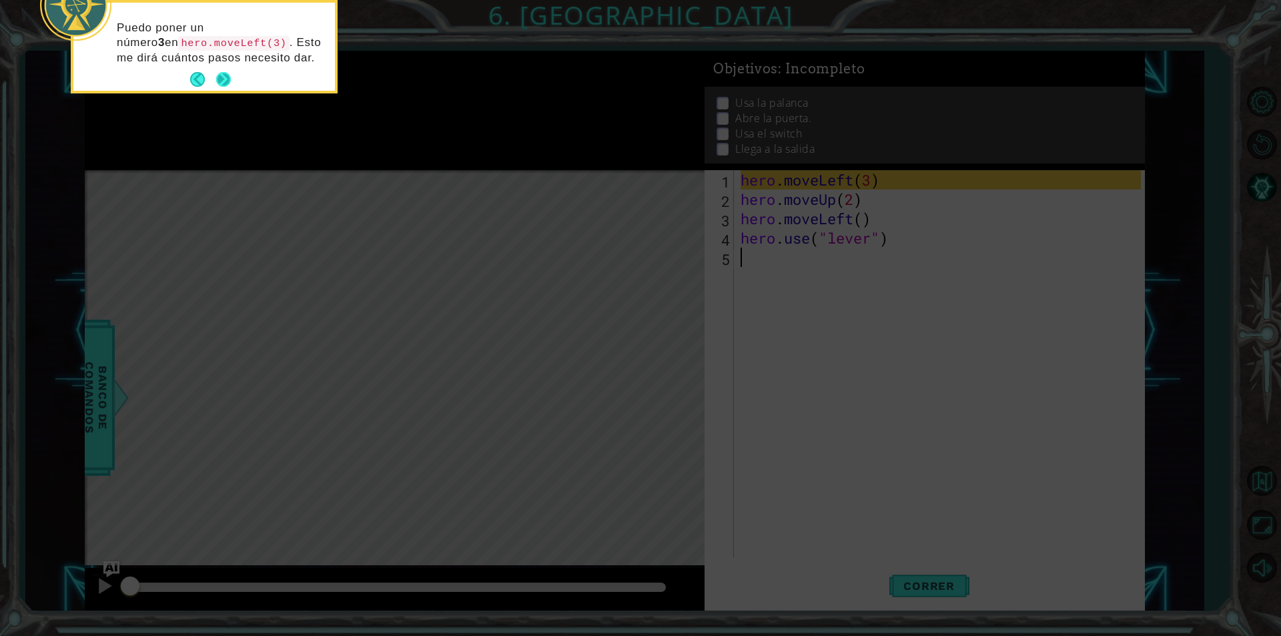
click at [224, 80] on button "Next" at bounding box center [223, 79] width 15 height 15
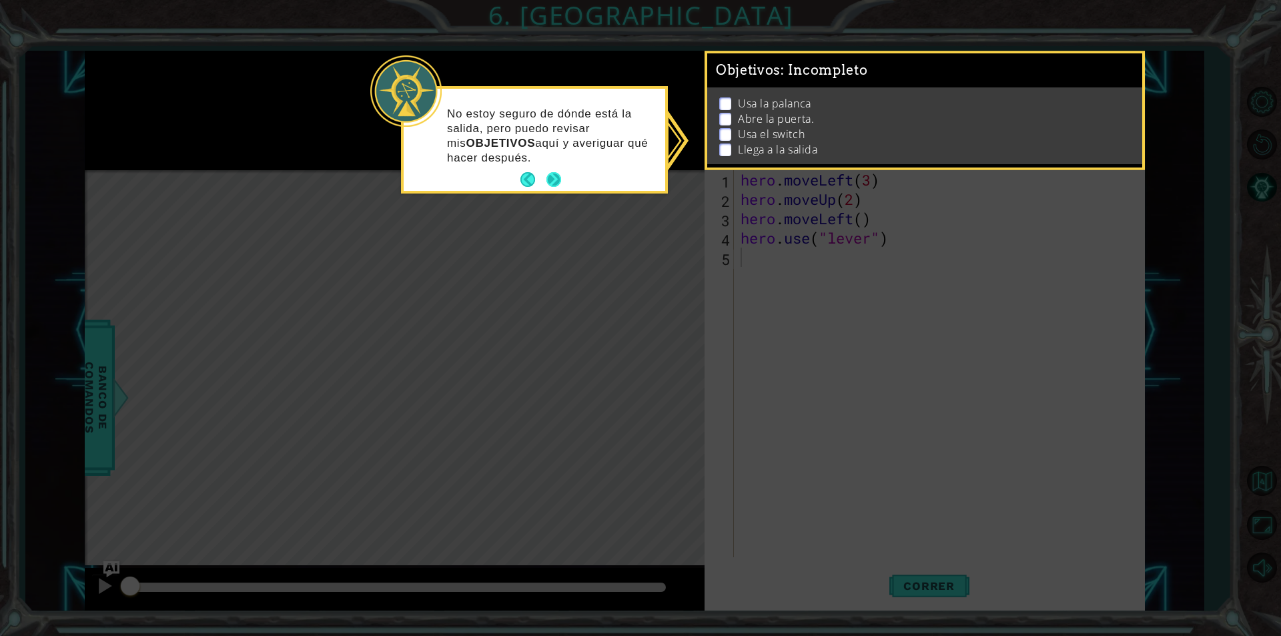
click at [554, 177] on button "Next" at bounding box center [553, 179] width 15 height 15
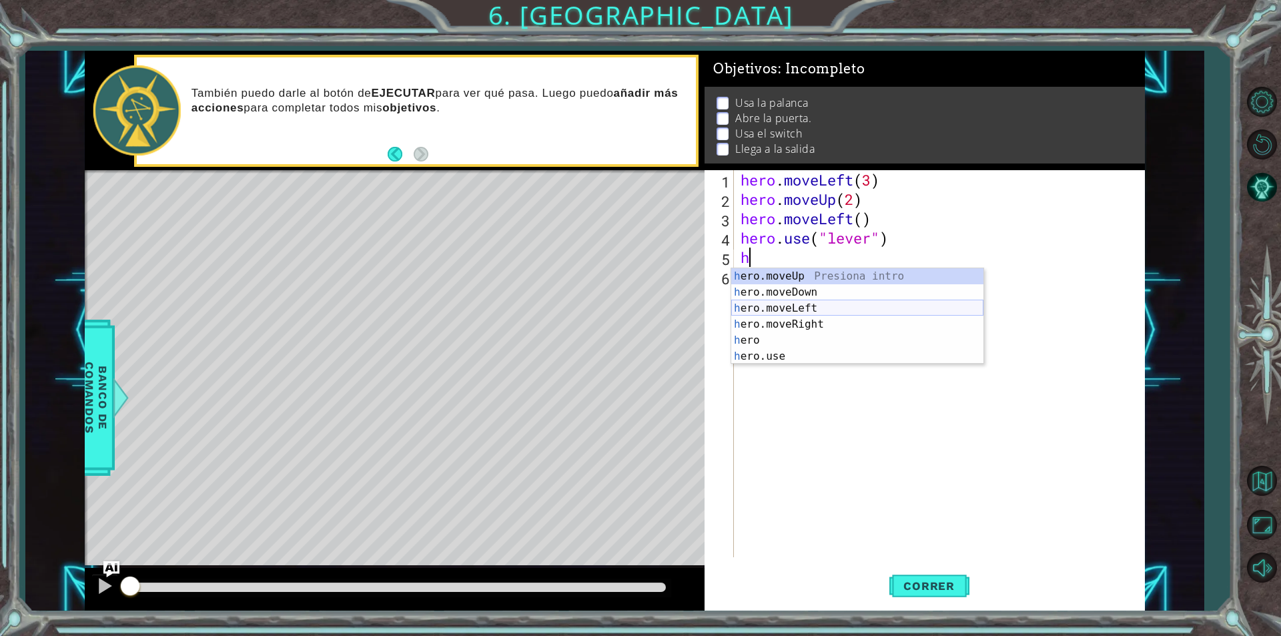
click at [791, 309] on div "h ero.moveUp Presiona intro h ero.moveDown Presiona intro h ero.moveLeft Presio…" at bounding box center [857, 332] width 252 height 128
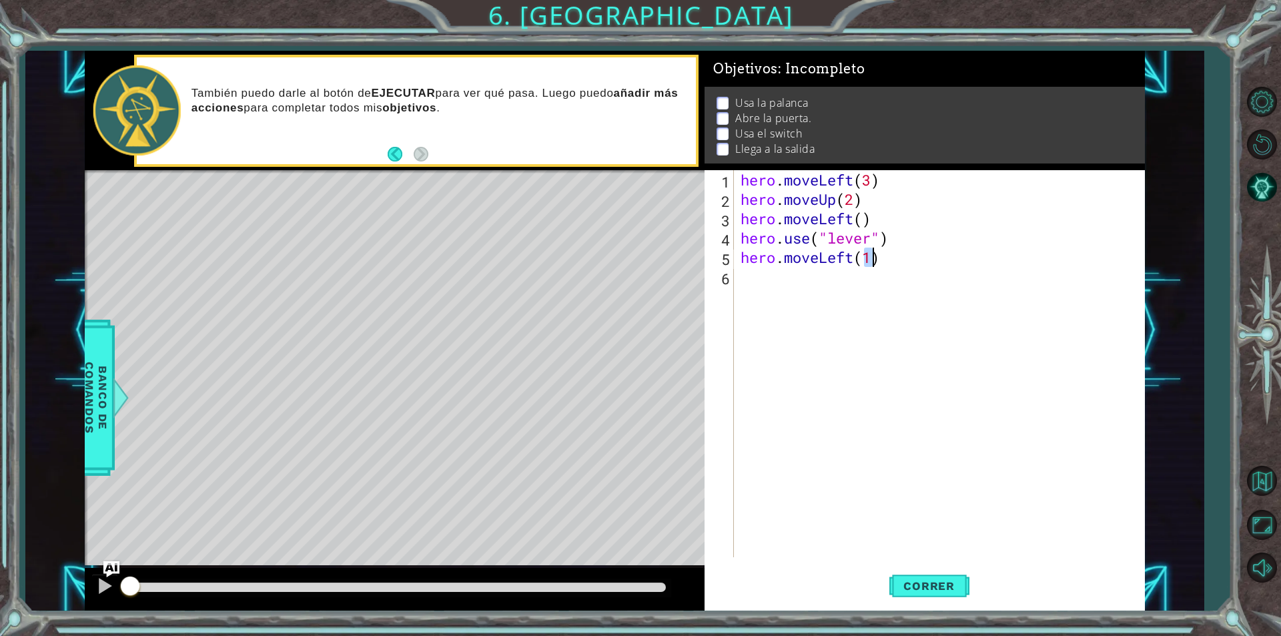
type textarea "hero.moveLeft(1)"
click at [809, 290] on div "hero . moveLeft ( 3 ) hero . moveUp ( 2 ) hero . moveLeft ( ) hero . use ( "lev…" at bounding box center [943, 383] width 410 height 426
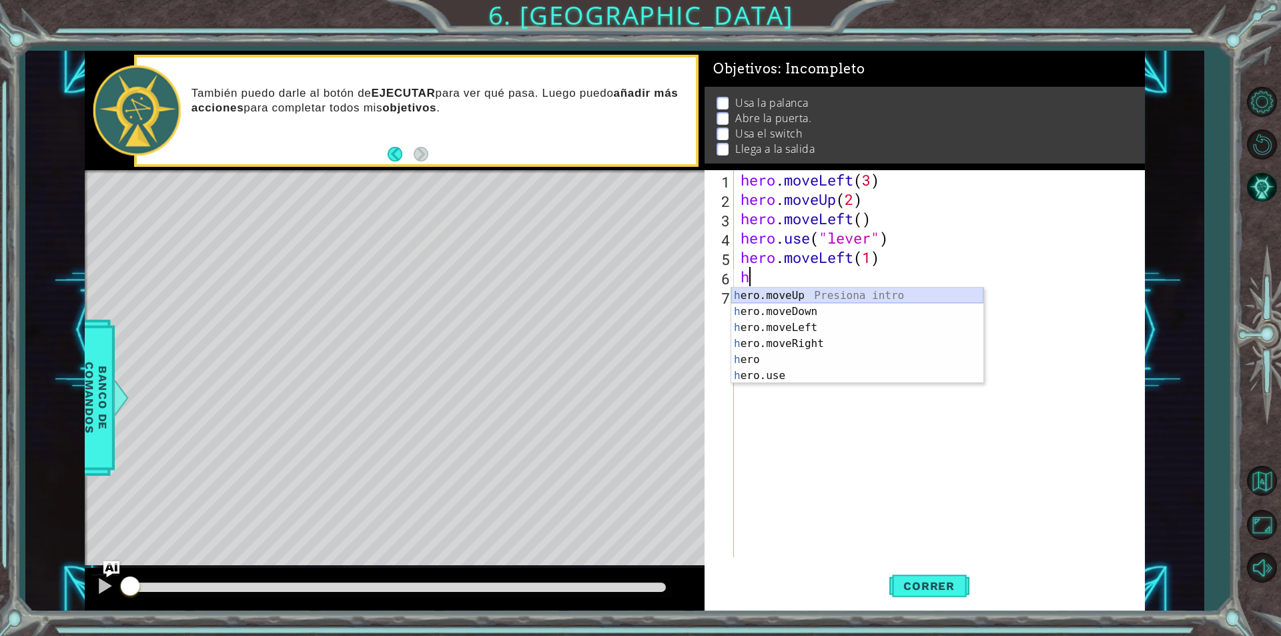
click at [802, 295] on div "h ero.moveUp Presiona intro h ero.moveDown Presiona intro h ero.moveLeft Presio…" at bounding box center [857, 352] width 252 height 128
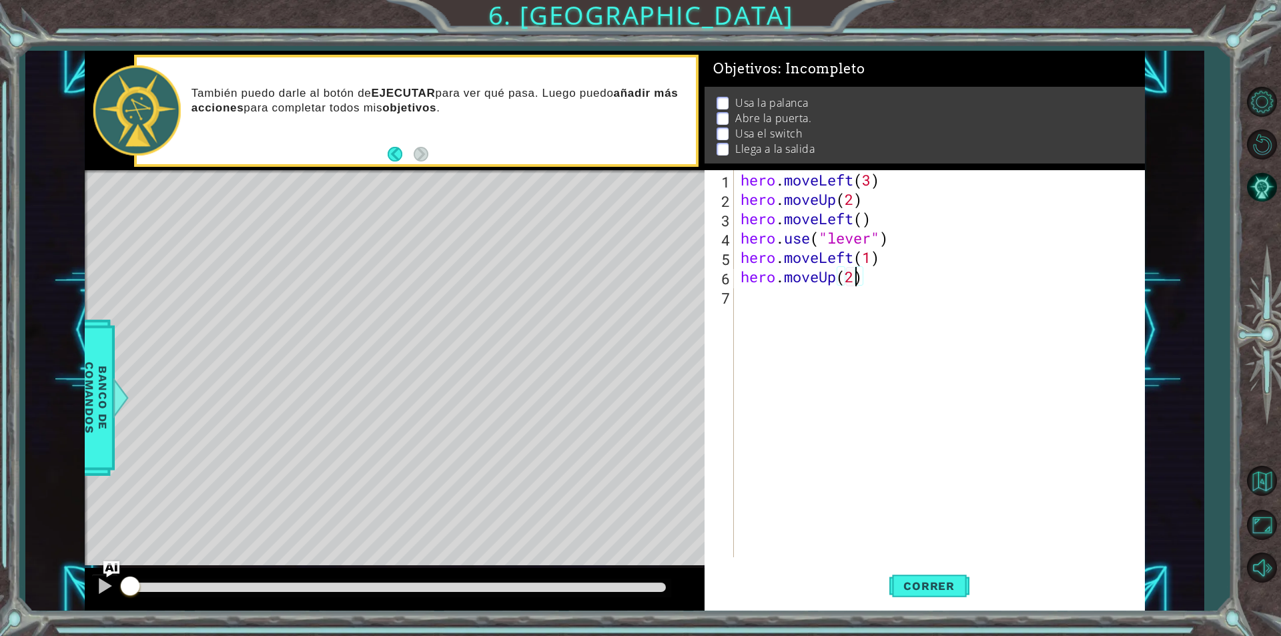
type textarea "hero.moveUp(2)"
click at [783, 309] on div "hero . moveLeft ( 3 ) hero . moveUp ( 2 ) hero . moveLeft ( ) hero . use ( "lev…" at bounding box center [943, 383] width 410 height 426
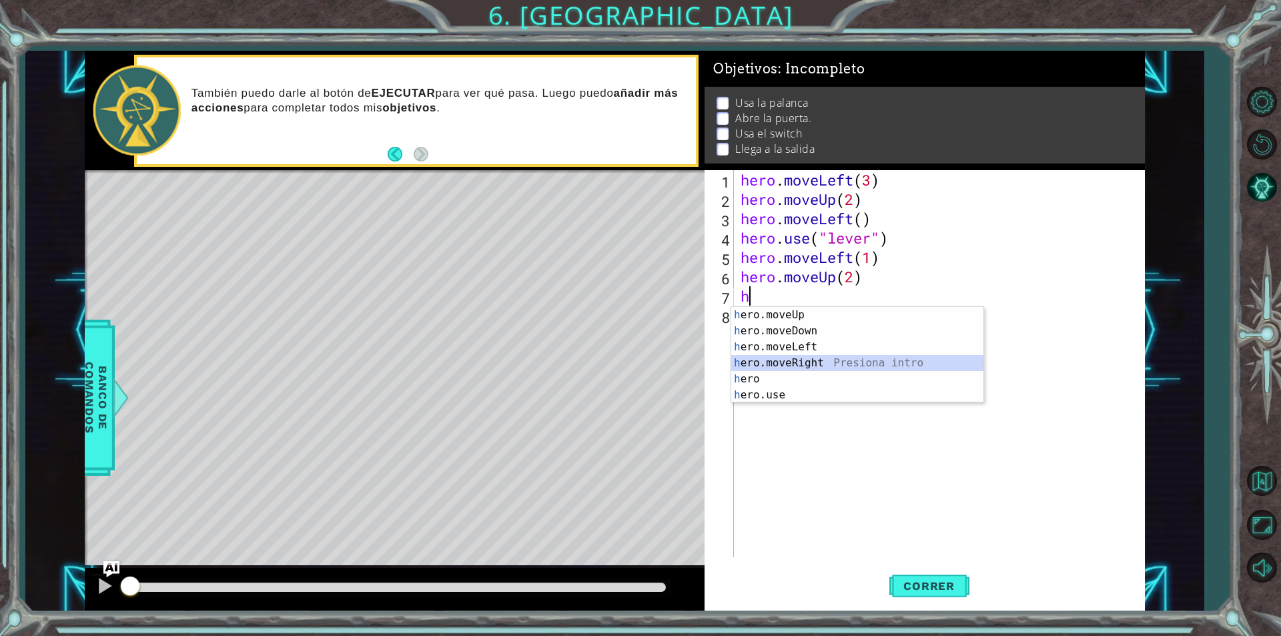
click at [809, 363] on div "h ero.moveUp Presiona intro h ero.moveDown Presiona intro h ero.moveLeft Presio…" at bounding box center [857, 371] width 252 height 128
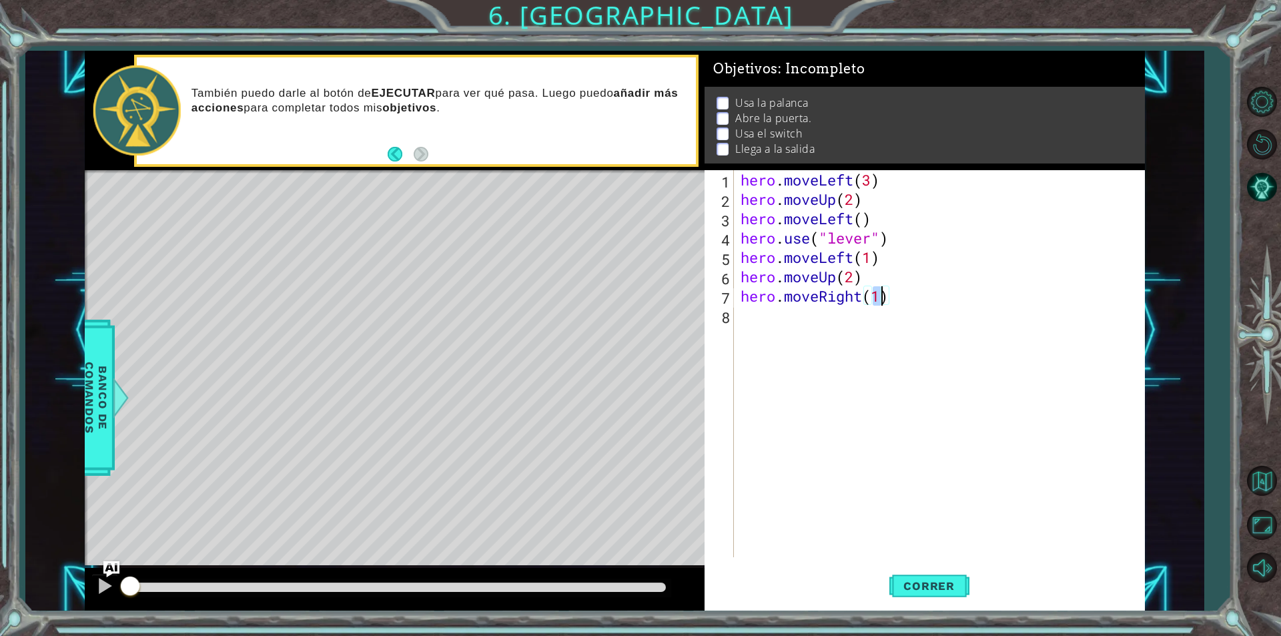
type textarea "hero.moveRight(2)"
click at [753, 317] on div "hero . moveLeft ( 3 ) hero . moveUp ( 2 ) hero . moveLeft ( ) hero . use ( "lev…" at bounding box center [943, 383] width 410 height 426
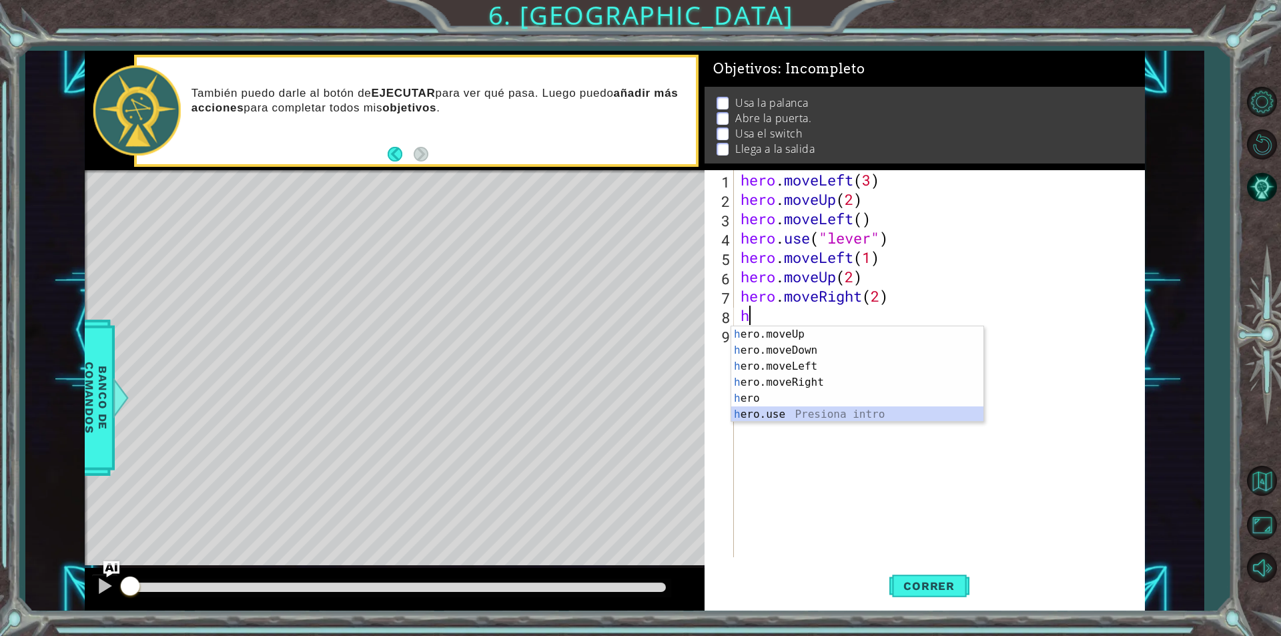
click at [774, 413] on div "h ero.moveUp Presiona intro h ero.moveDown Presiona intro h ero.moveLeft Presio…" at bounding box center [857, 390] width 252 height 128
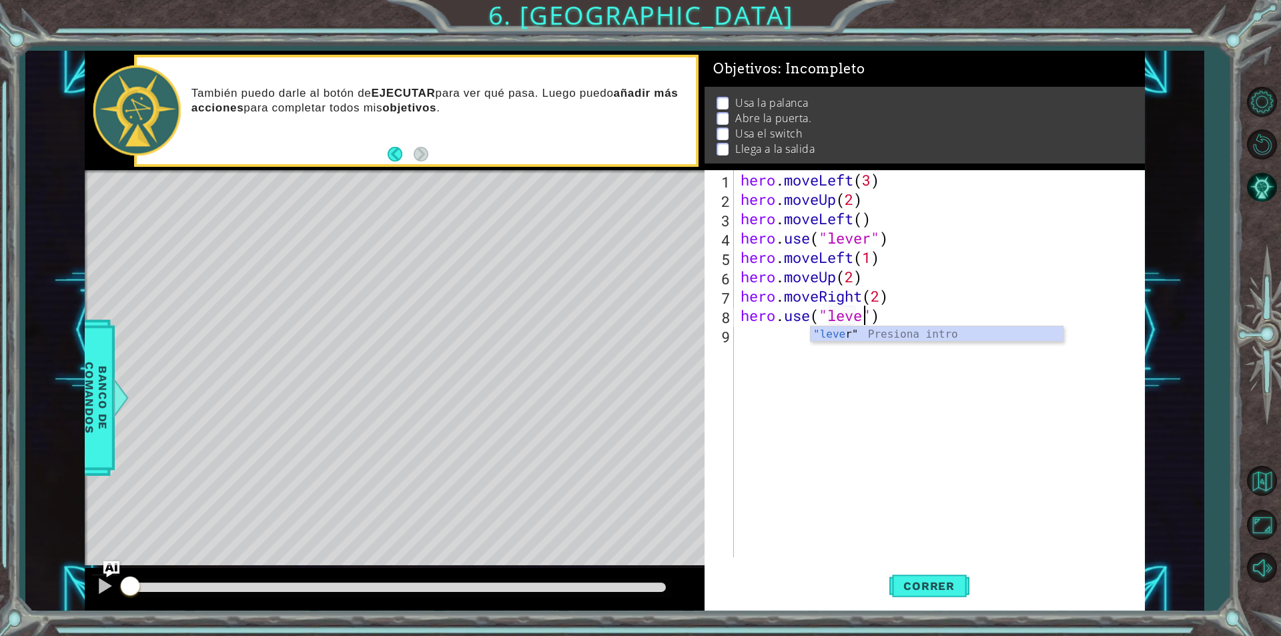
scroll to position [0, 6]
type textarea "hero.use("lever")"
click at [751, 346] on div "hero . moveLeft ( 3 ) hero . moveUp ( 2 ) hero . moveLeft ( ) hero . use ( "lev…" at bounding box center [943, 383] width 410 height 426
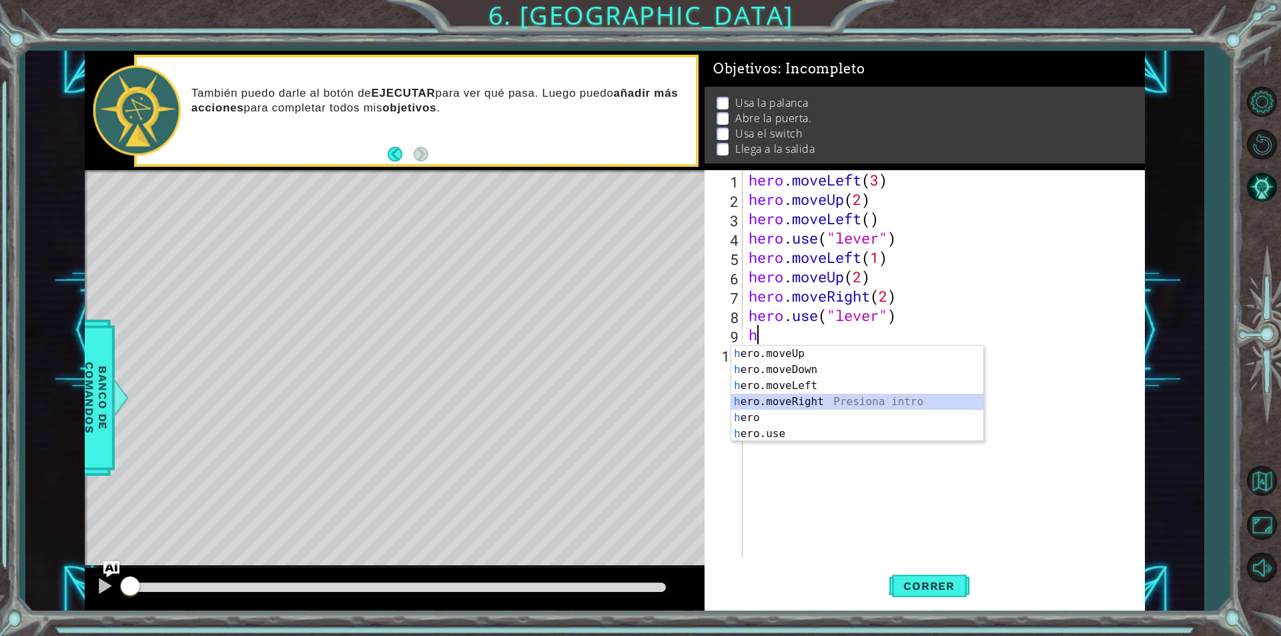
click at [815, 400] on div "h ero.moveUp Presiona intro h ero.moveDown Presiona intro h ero.moveLeft Presio…" at bounding box center [857, 410] width 252 height 128
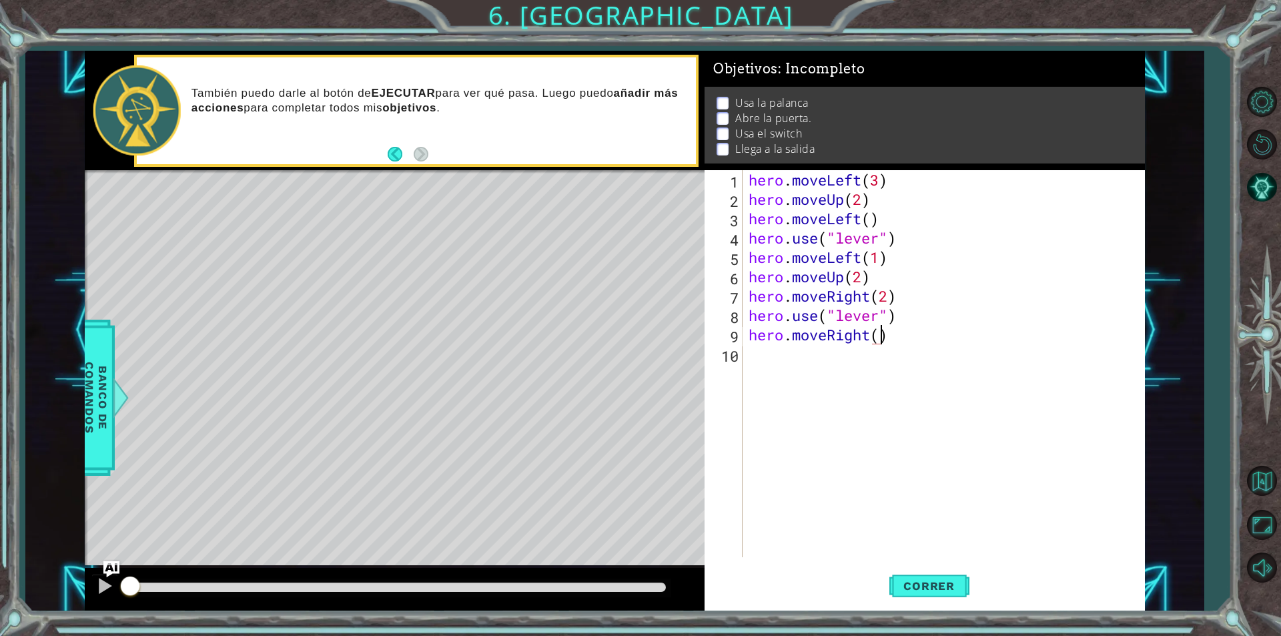
scroll to position [0, 5]
click at [912, 579] on span "Correr" at bounding box center [929, 585] width 78 height 13
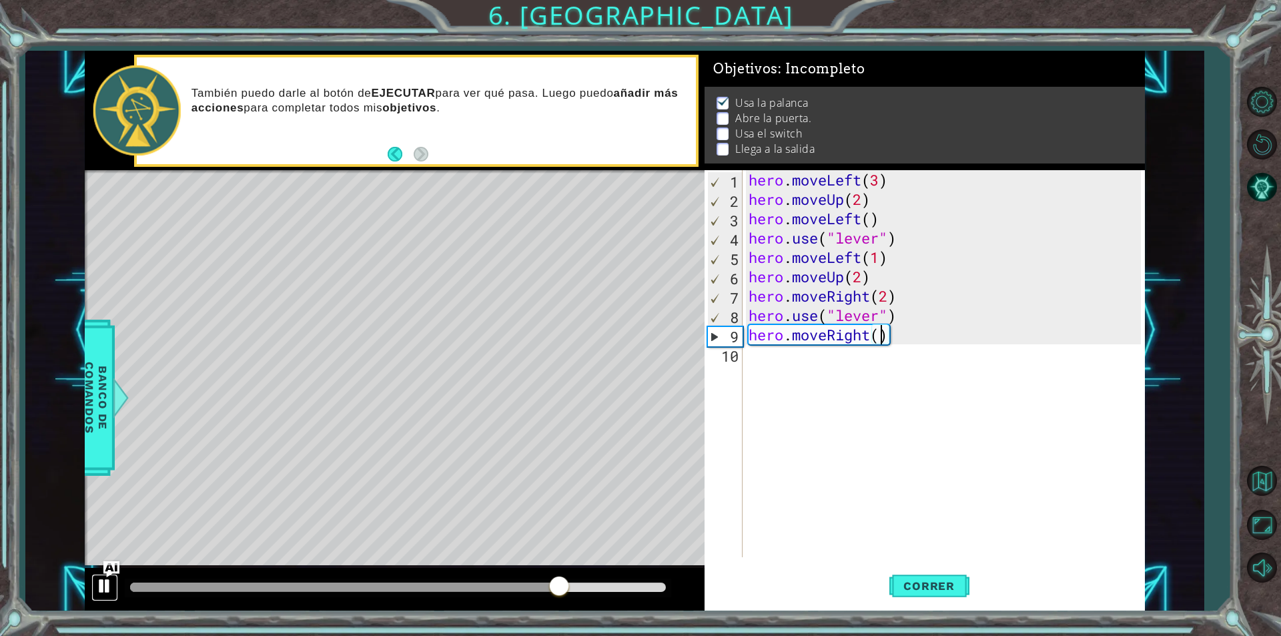
click at [107, 588] on div at bounding box center [104, 585] width 17 height 17
click at [877, 278] on div "hero . moveLeft ( 3 ) hero . moveUp ( 2 ) hero . moveLeft ( ) hero . use ( "lev…" at bounding box center [947, 383] width 402 height 426
type textarea "hero.moveUp(2)"
click at [747, 274] on div "hero . moveLeft ( 3 ) hero . moveUp ( 2 ) hero . moveLeft ( ) hero . use ( "lev…" at bounding box center [947, 383] width 402 height 426
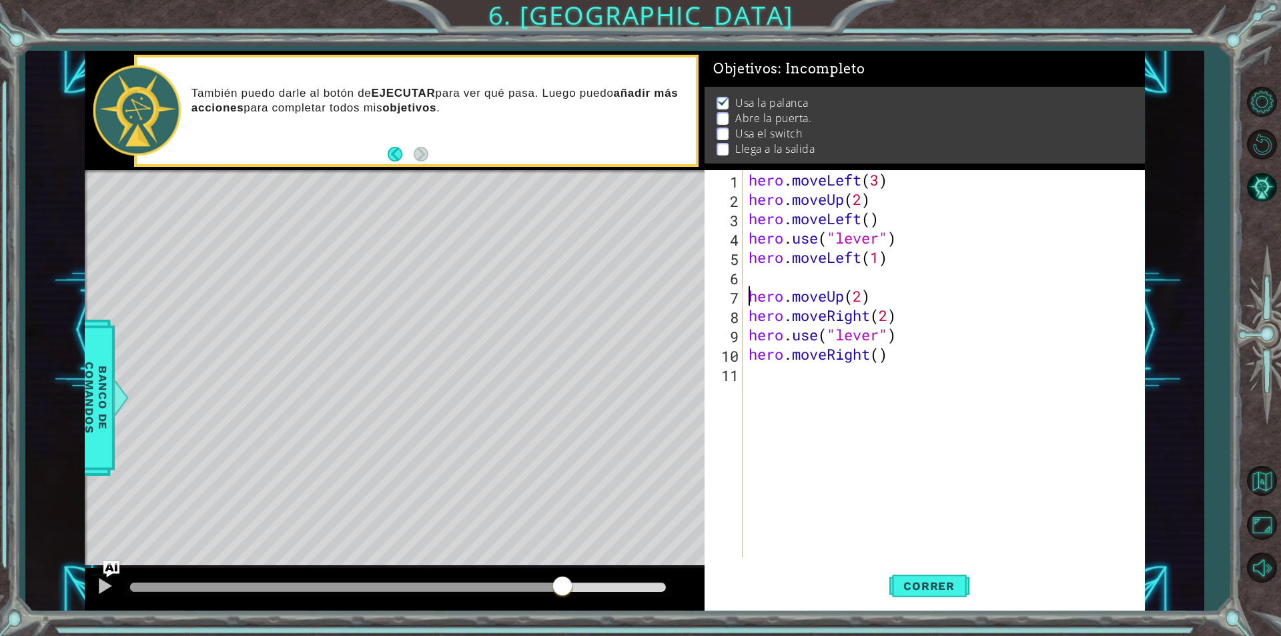
click at [767, 273] on div "hero . moveLeft ( 3 ) hero . moveUp ( 2 ) hero . moveLeft ( ) hero . use ( "lev…" at bounding box center [947, 383] width 402 height 426
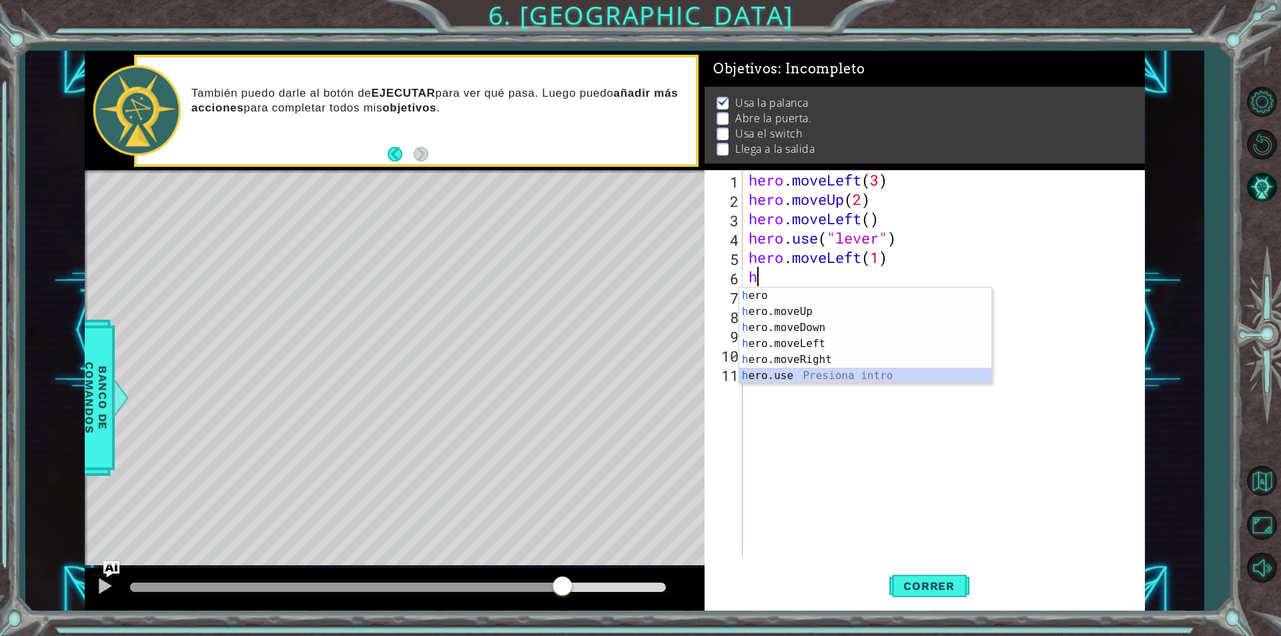
click at [832, 372] on div "h ero Presiona intro h ero.moveUp Presiona intro h ero.moveDown Presiona intro …" at bounding box center [865, 352] width 252 height 128
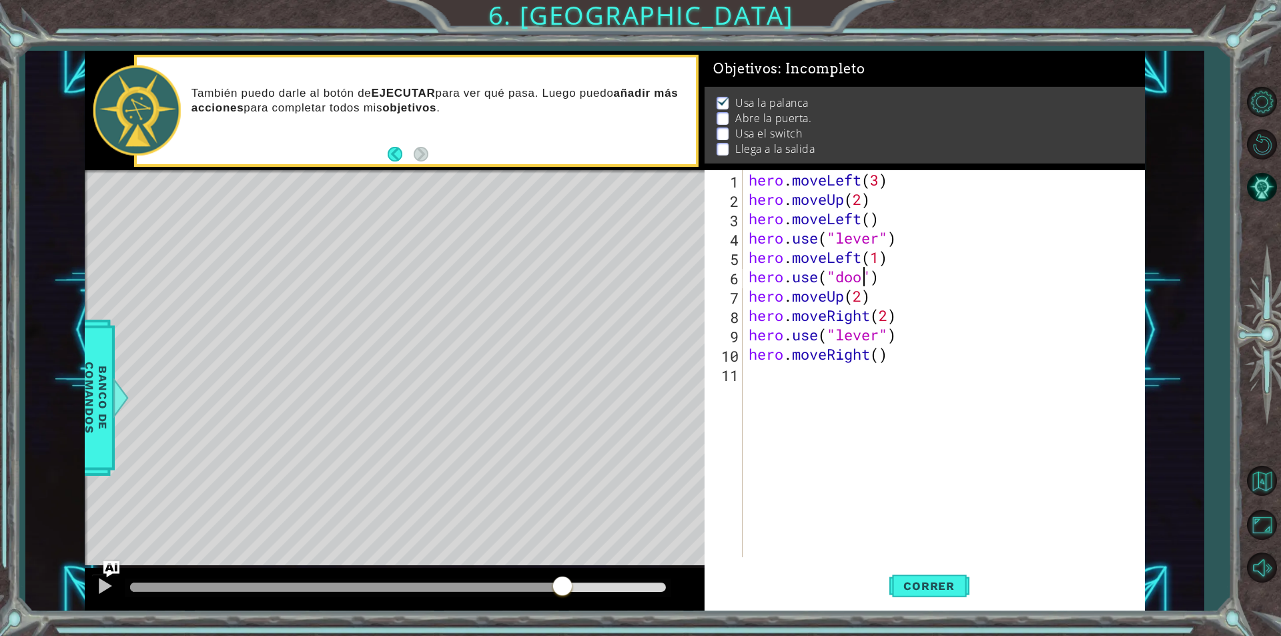
scroll to position [0, 5]
click at [911, 588] on span "Correr" at bounding box center [929, 585] width 78 height 13
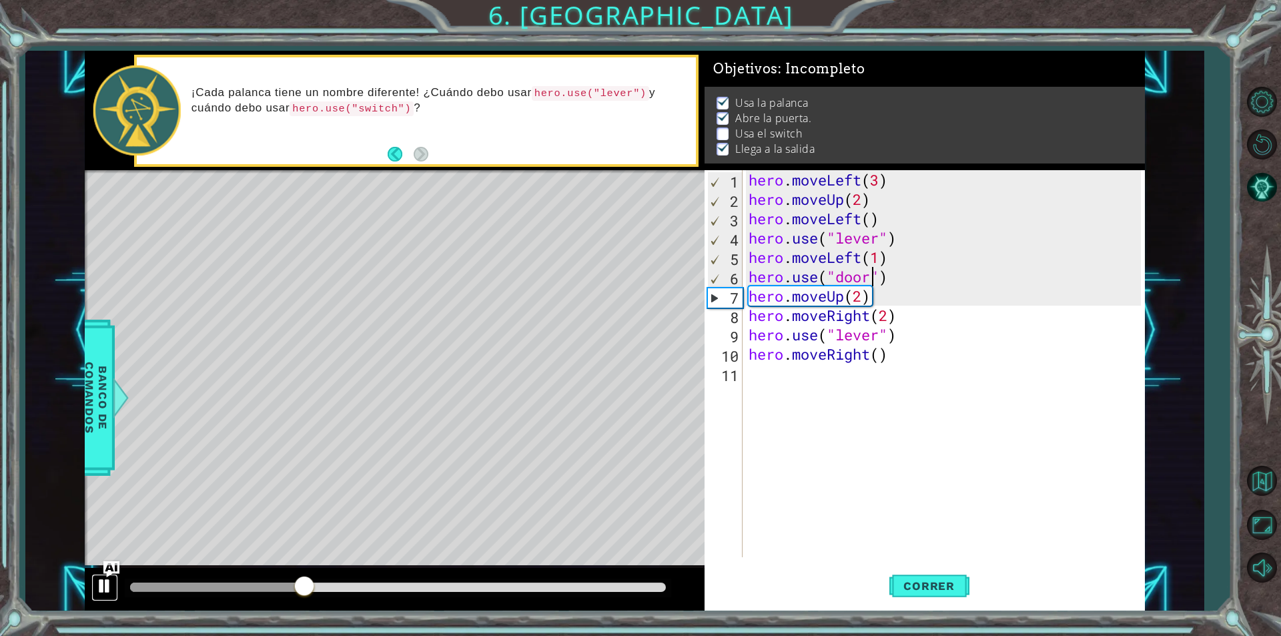
click at [104, 590] on div at bounding box center [104, 585] width 17 height 17
drag, startPoint x: 877, startPoint y: 338, endPoint x: 837, endPoint y: 338, distance: 40.7
click at [837, 338] on div "hero . moveLeft ( 3 ) hero . moveUp ( 2 ) hero . moveLeft ( ) hero . use ( "lev…" at bounding box center [947, 383] width 402 height 426
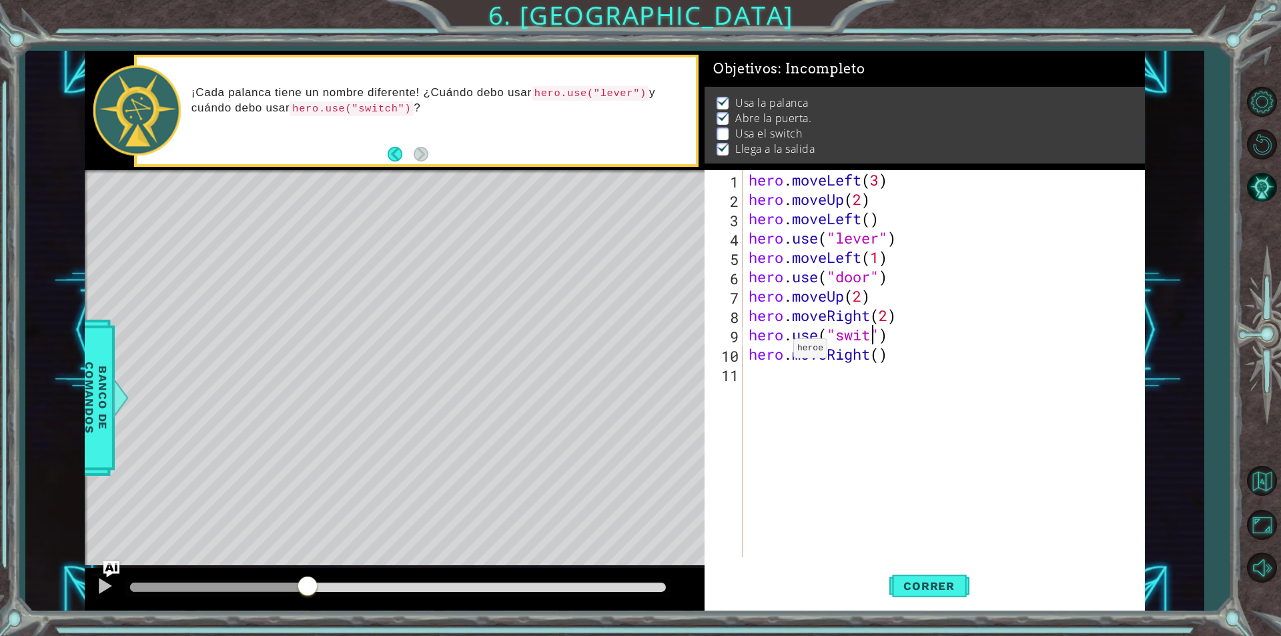
scroll to position [0, 6]
type textarea "hero.use("switch")"
click at [96, 581] on div at bounding box center [104, 585] width 17 height 17
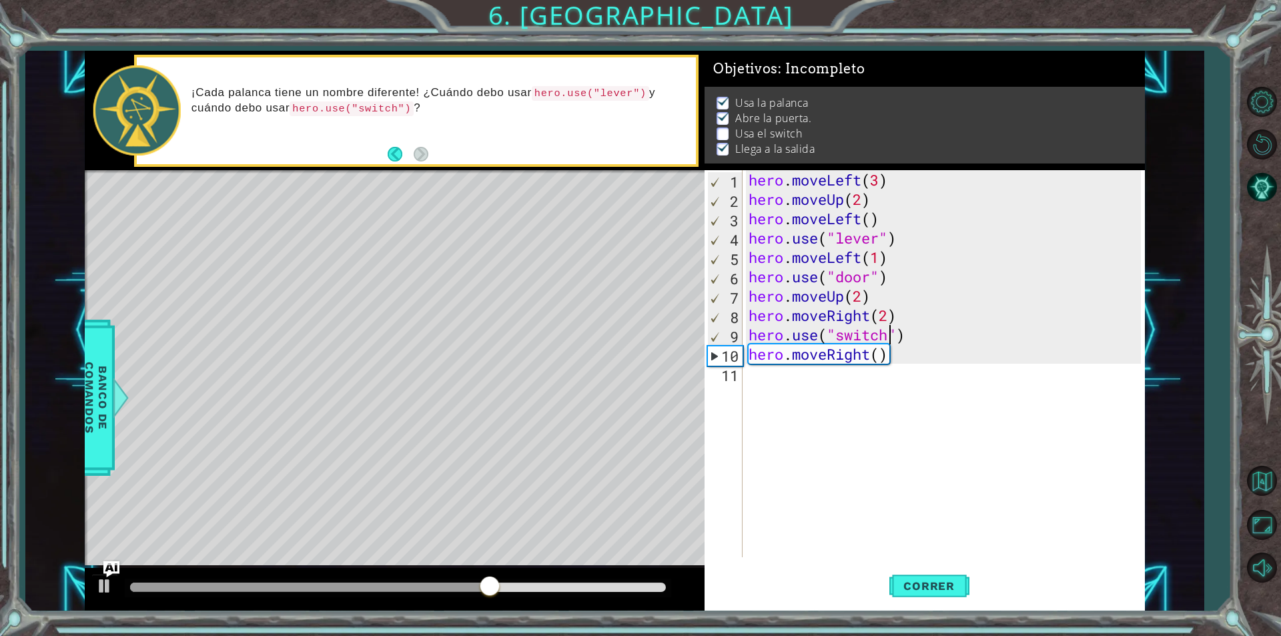
click at [788, 374] on div "hero . moveLeft ( 3 ) hero . moveUp ( 2 ) hero . moveLeft ( ) hero . use ( "lev…" at bounding box center [947, 383] width 402 height 426
click at [100, 580] on div at bounding box center [104, 585] width 17 height 17
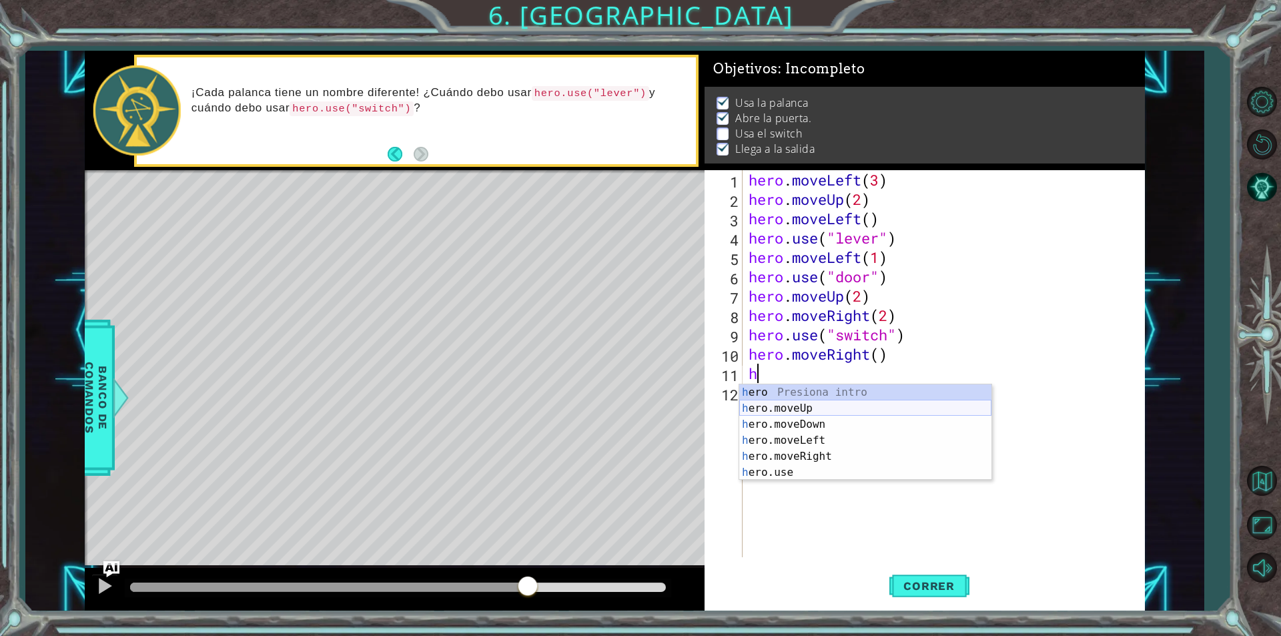
click at [857, 411] on div "h ero Presiona intro h ero.moveUp Presiona intro h ero.moveDown Presiona intro …" at bounding box center [865, 448] width 252 height 128
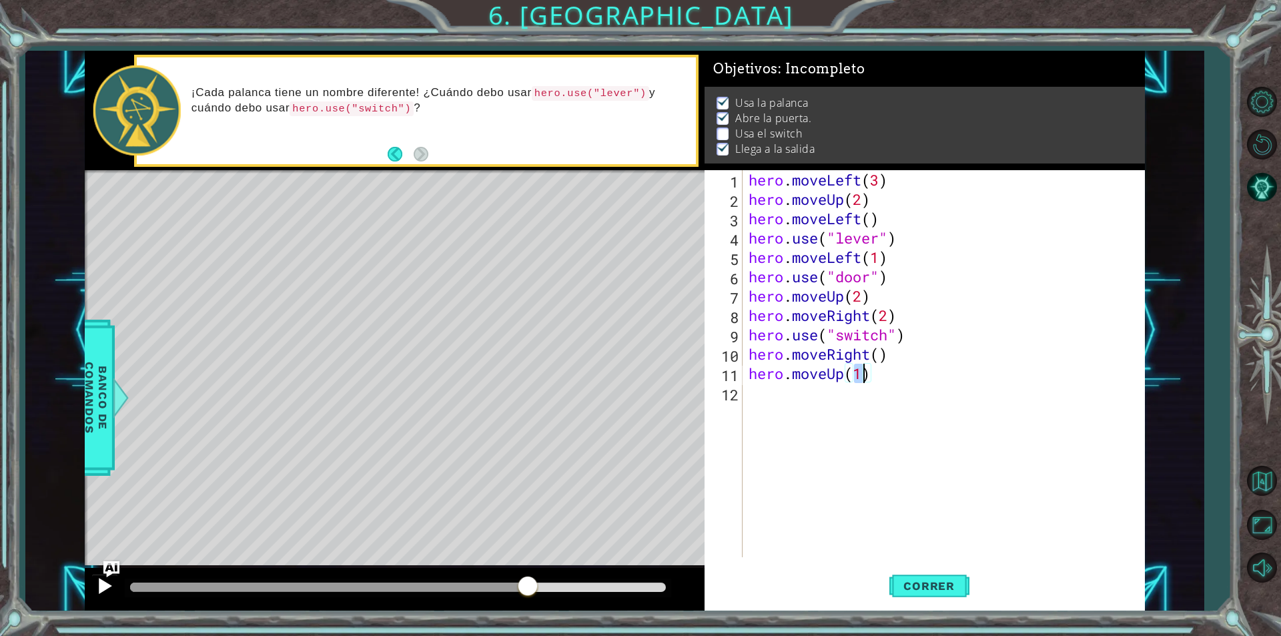
type textarea "hero.moveUp(1)"
click at [106, 585] on div at bounding box center [104, 585] width 17 height 17
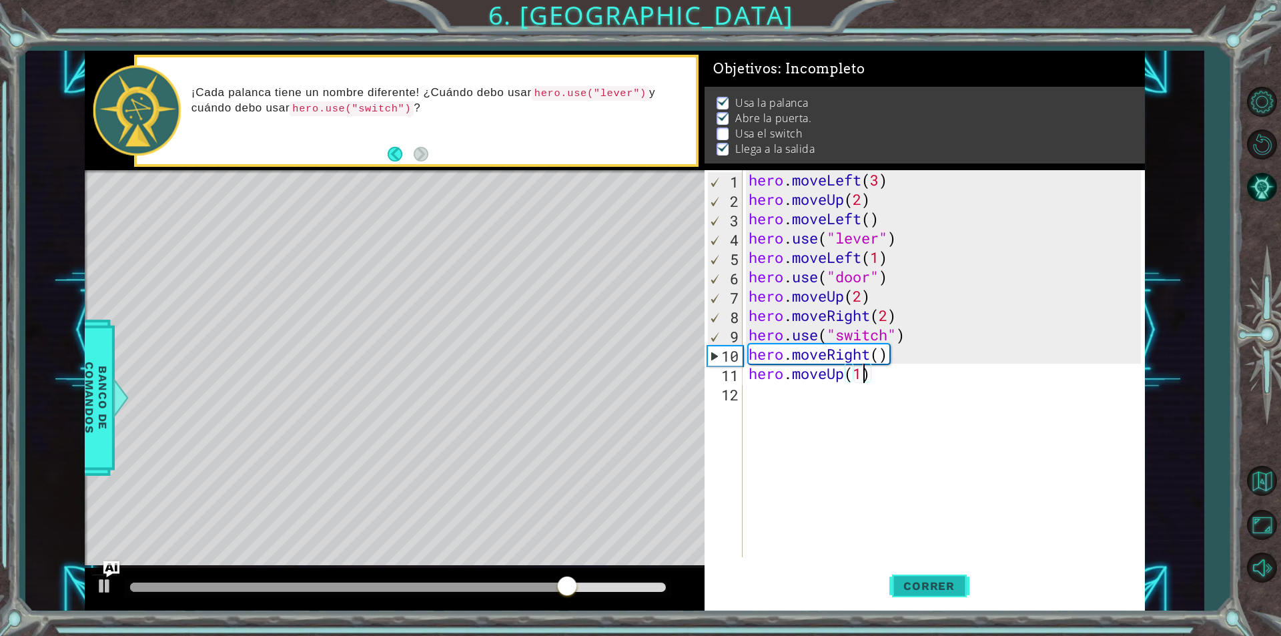
click at [913, 588] on span "Correr" at bounding box center [929, 585] width 78 height 13
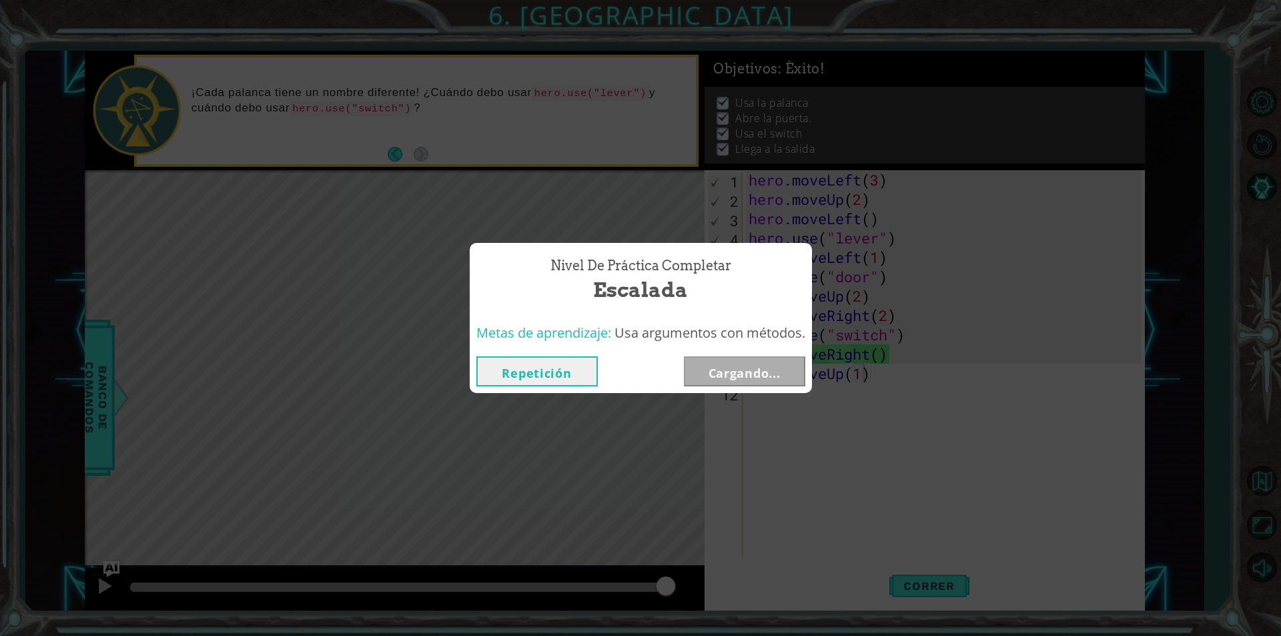
drag, startPoint x: 207, startPoint y: 594, endPoint x: 737, endPoint y: 640, distance: 531.8
click at [737, 635] on html "1 ההההההההההההההההההההההההההההההההההההההההההההההההההההההההההההההההההההההההההההה…" at bounding box center [640, 318] width 1281 height 636
click at [793, 370] on button "Siguiente" at bounding box center [744, 371] width 121 height 30
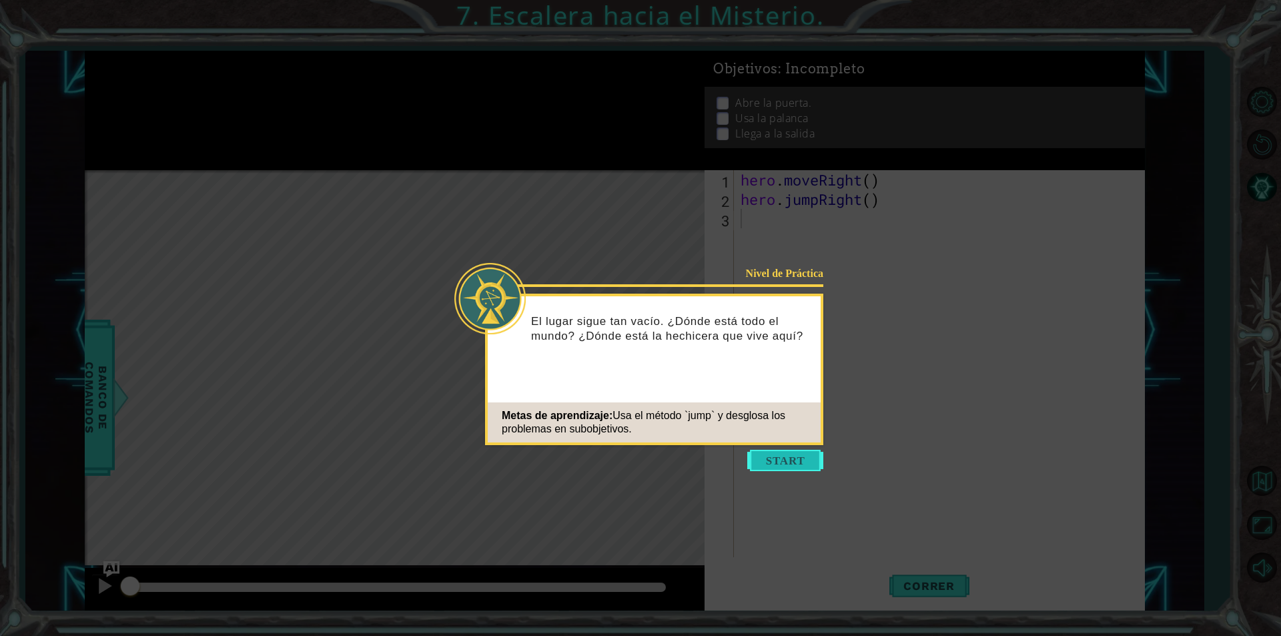
click at [781, 457] on button "Start" at bounding box center [785, 460] width 76 height 21
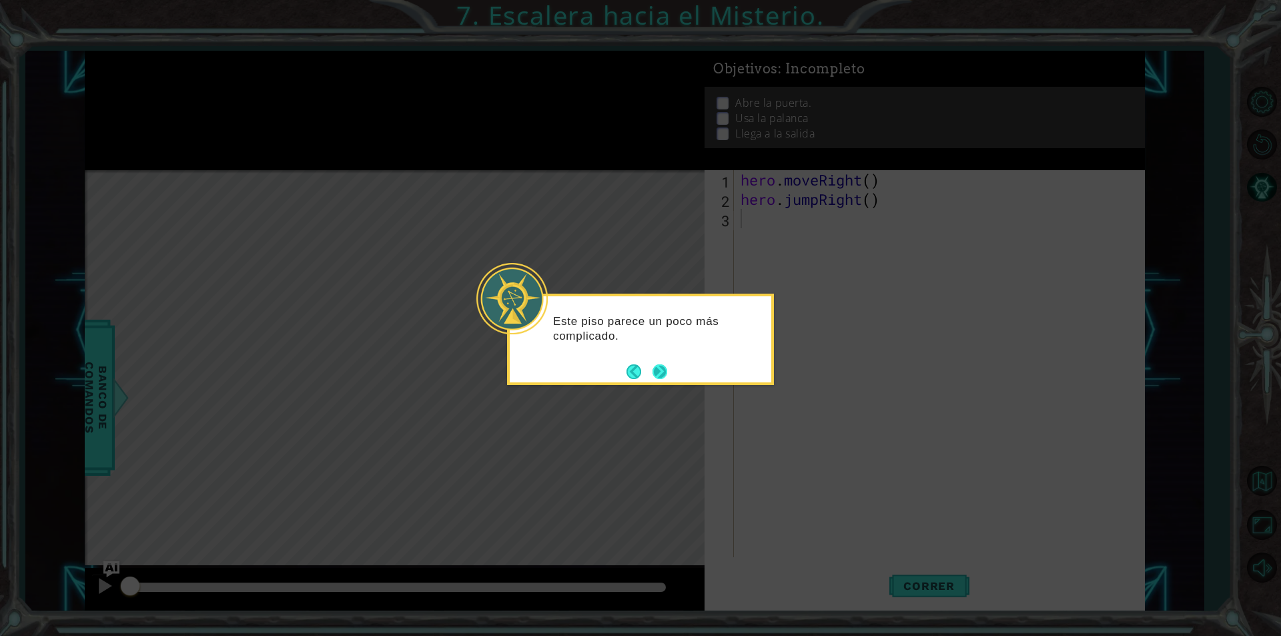
click at [657, 374] on button "Next" at bounding box center [660, 371] width 15 height 15
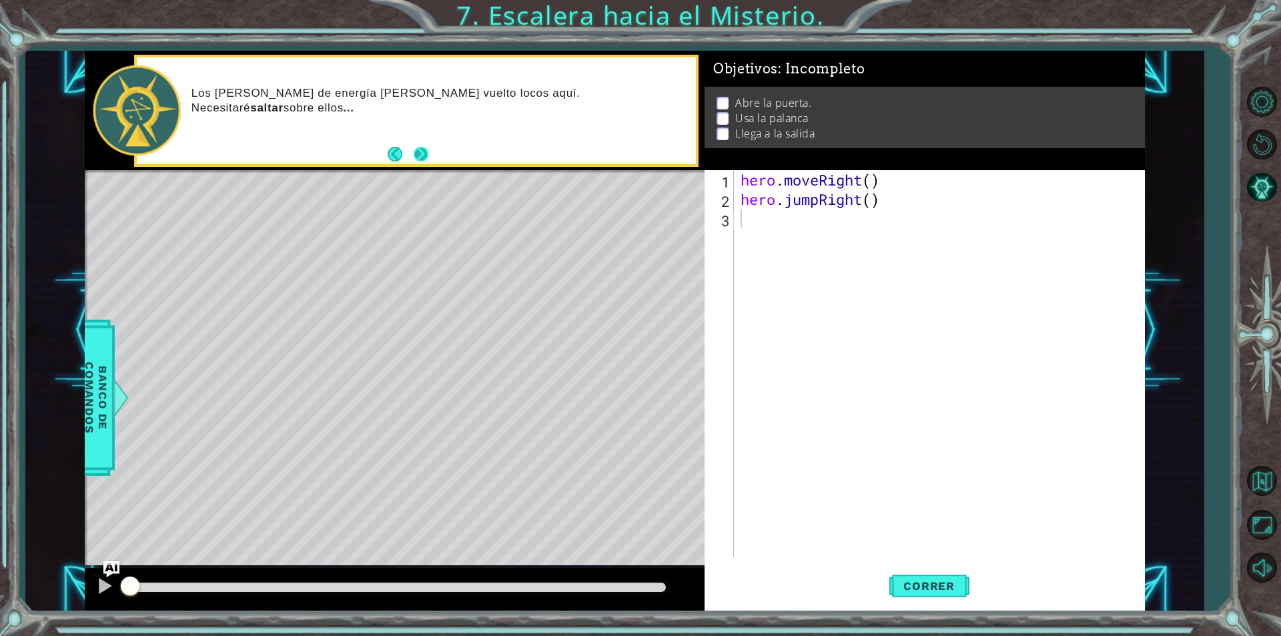
click at [420, 151] on button "Next" at bounding box center [421, 154] width 15 height 15
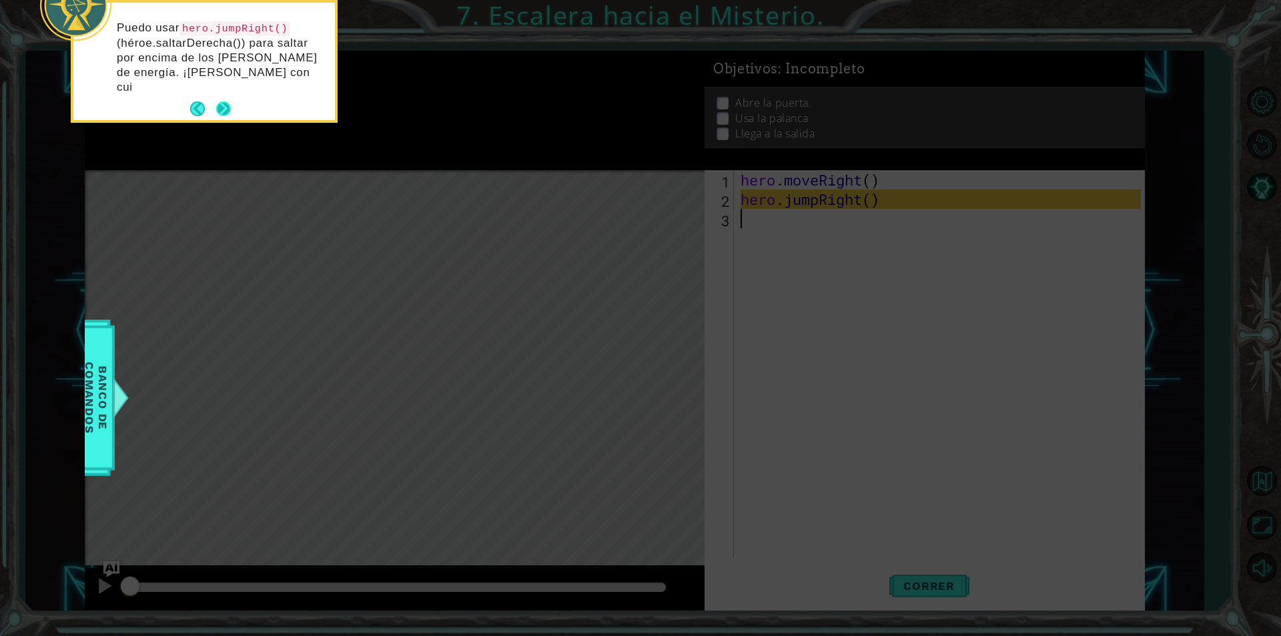
click at [228, 101] on button "Next" at bounding box center [223, 108] width 15 height 15
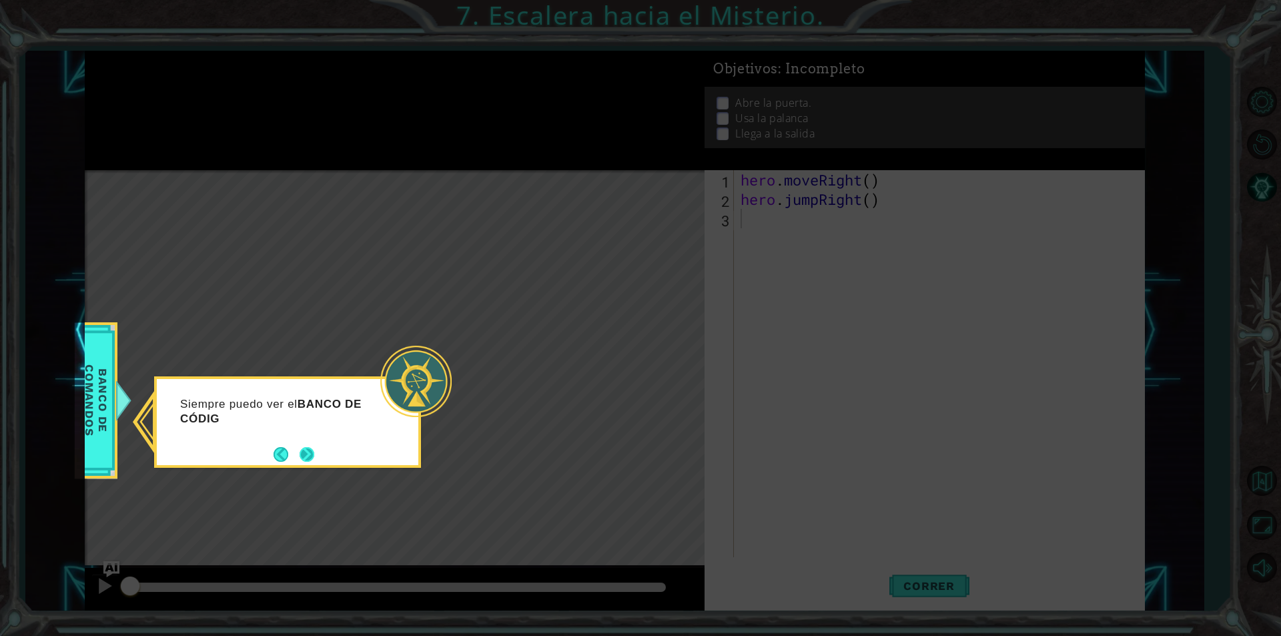
click at [307, 454] on button "Next" at bounding box center [307, 454] width 15 height 15
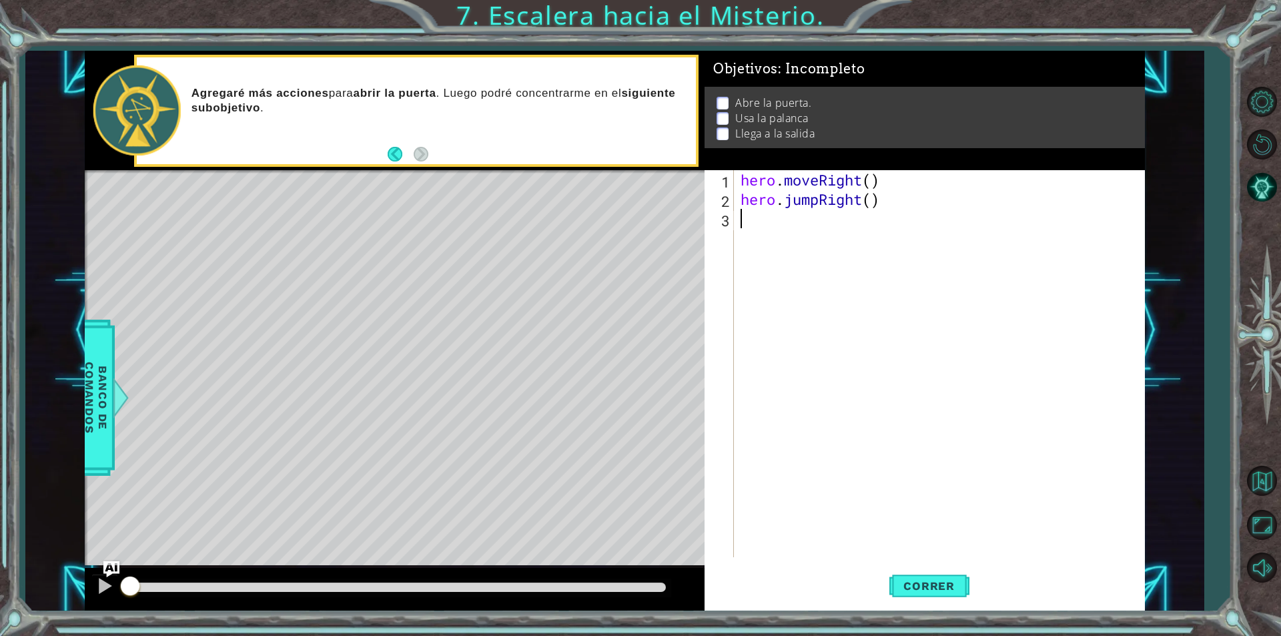
click at [773, 222] on div "hero . moveRight ( ) hero . jumpRight ( )" at bounding box center [943, 383] width 410 height 426
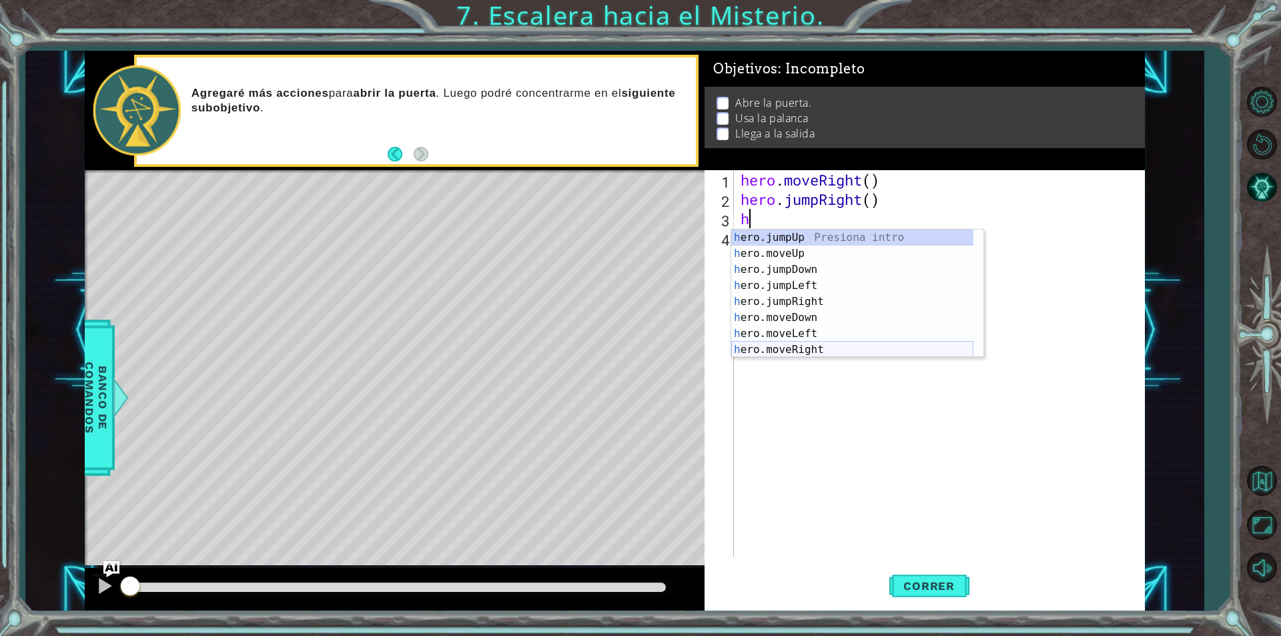
drag, startPoint x: 793, startPoint y: 348, endPoint x: 784, endPoint y: 348, distance: 8.7
click at [792, 348] on div "h ero.jumpUp Presiona intro h ero.moveUp Presiona intro h ero.jumpDown Presiona…" at bounding box center [852, 310] width 242 height 160
type textarea "hero.moveRight(1)"
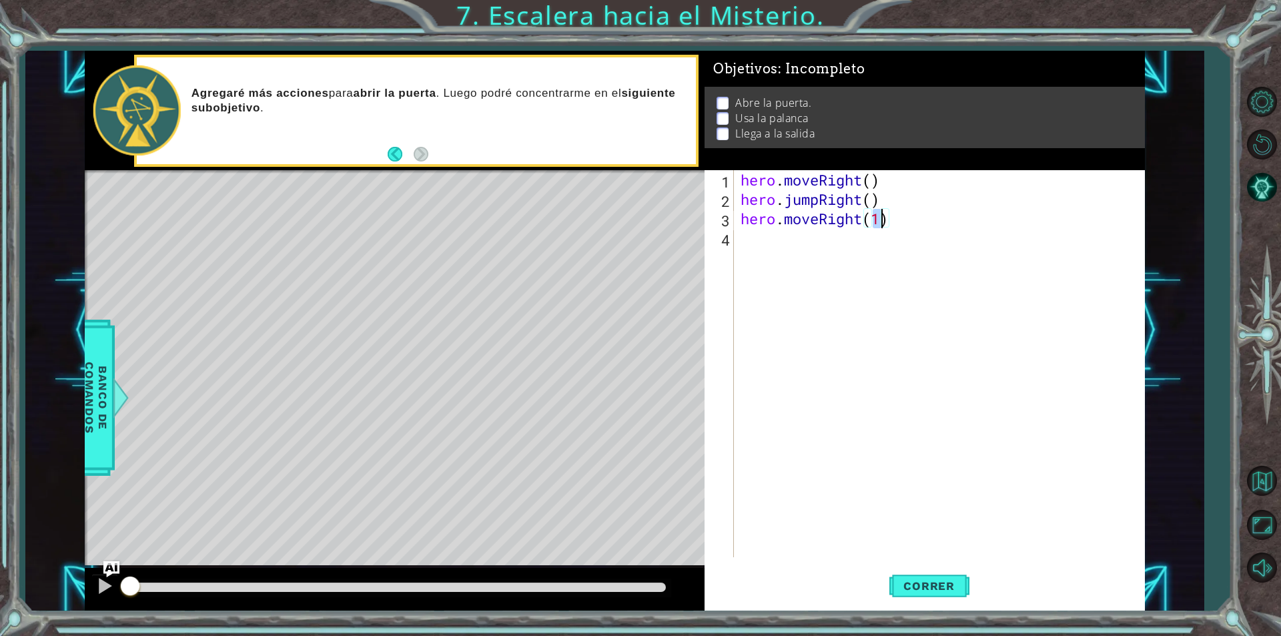
click at [759, 241] on div "hero . moveRight ( ) hero . jumpRight ( ) hero . moveRight ( 1 )" at bounding box center [943, 383] width 410 height 426
click at [881, 222] on div "hero . moveRight ( ) hero . jumpRight ( ) hero . moveRight ( 1 )" at bounding box center [943, 383] width 410 height 426
type textarea "hero.moveRight()"
click at [815, 248] on div "hero . moveRight ( ) hero . jumpRight ( ) hero . moveRight ( )" at bounding box center [943, 383] width 410 height 426
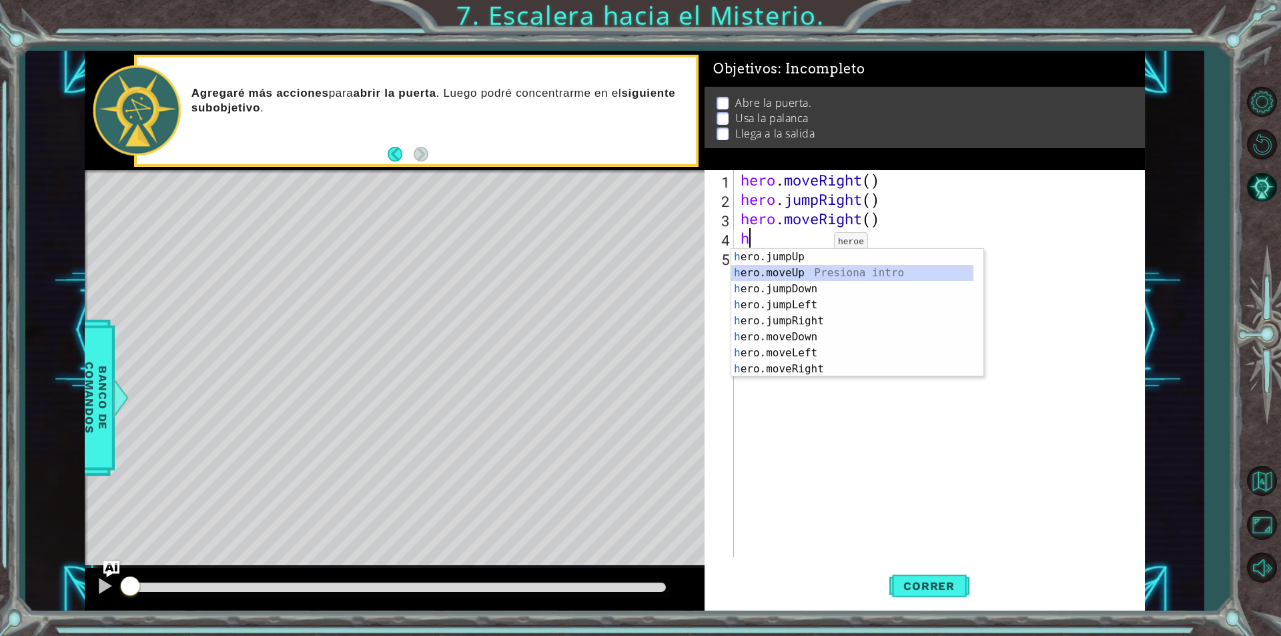
click at [815, 270] on div "h ero.jumpUp Presiona intro h ero.moveUp Presiona intro h ero.jumpDown Presiona…" at bounding box center [852, 329] width 242 height 160
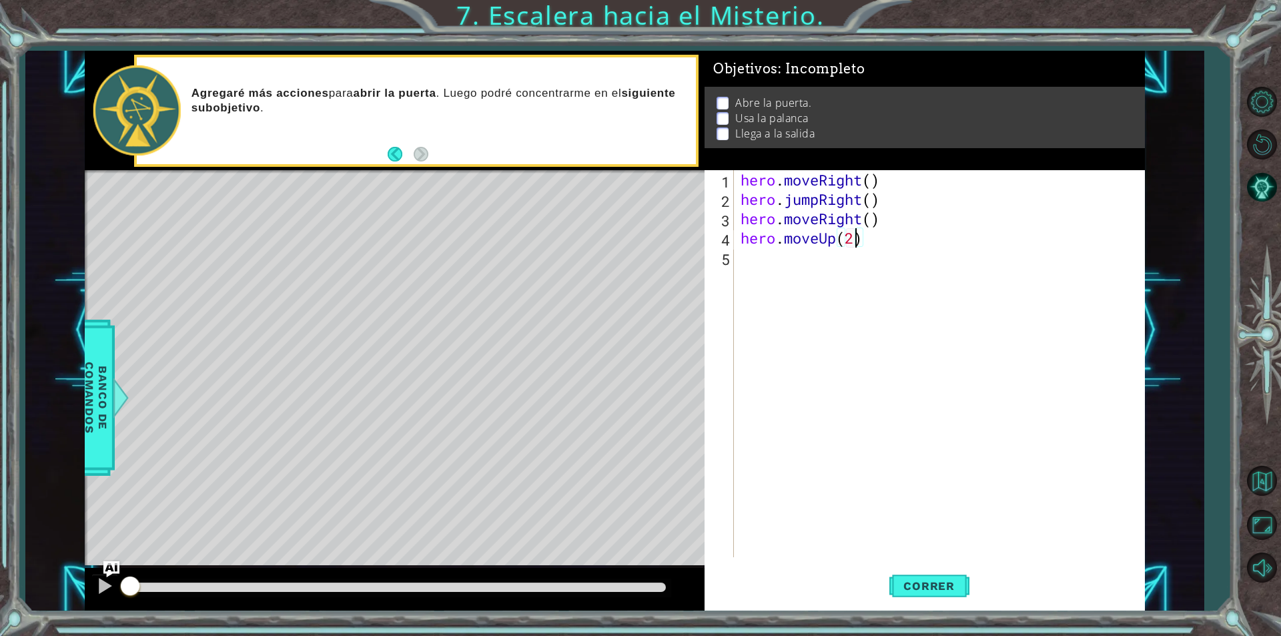
scroll to position [0, 5]
type textarea "hero.moveUp()"
click at [763, 268] on div "hero . moveRight ( ) hero . jumpRight ( ) hero . moveRight ( ) hero . moveUp ( )" at bounding box center [943, 383] width 410 height 426
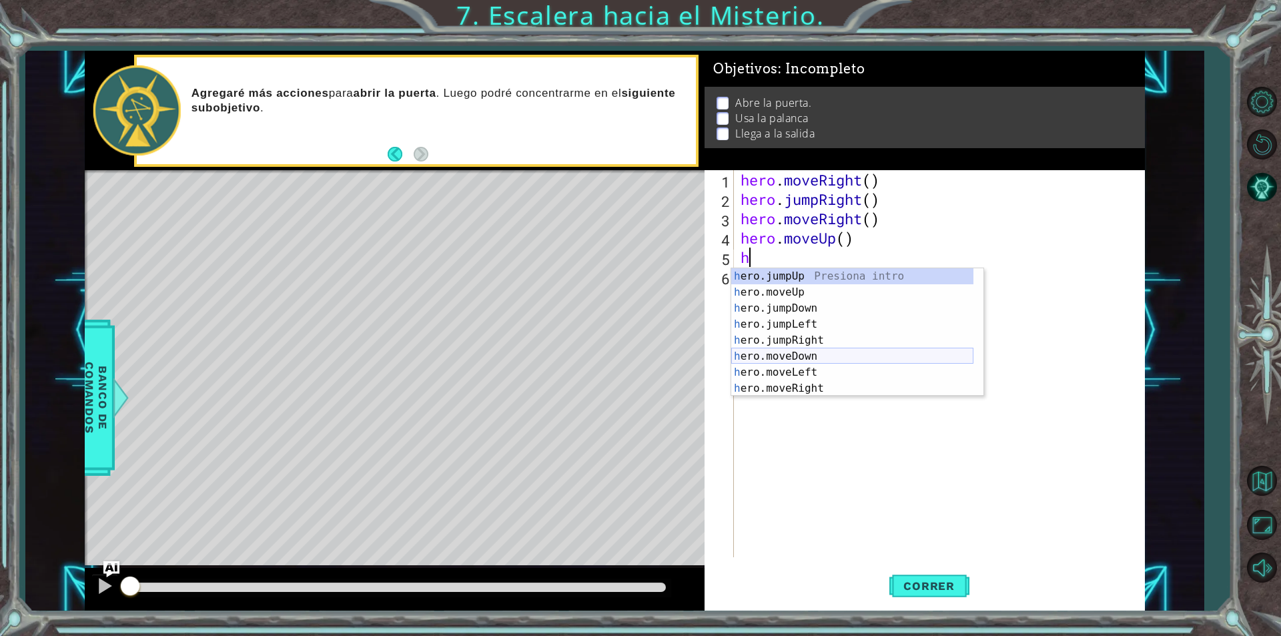
scroll to position [16, 0]
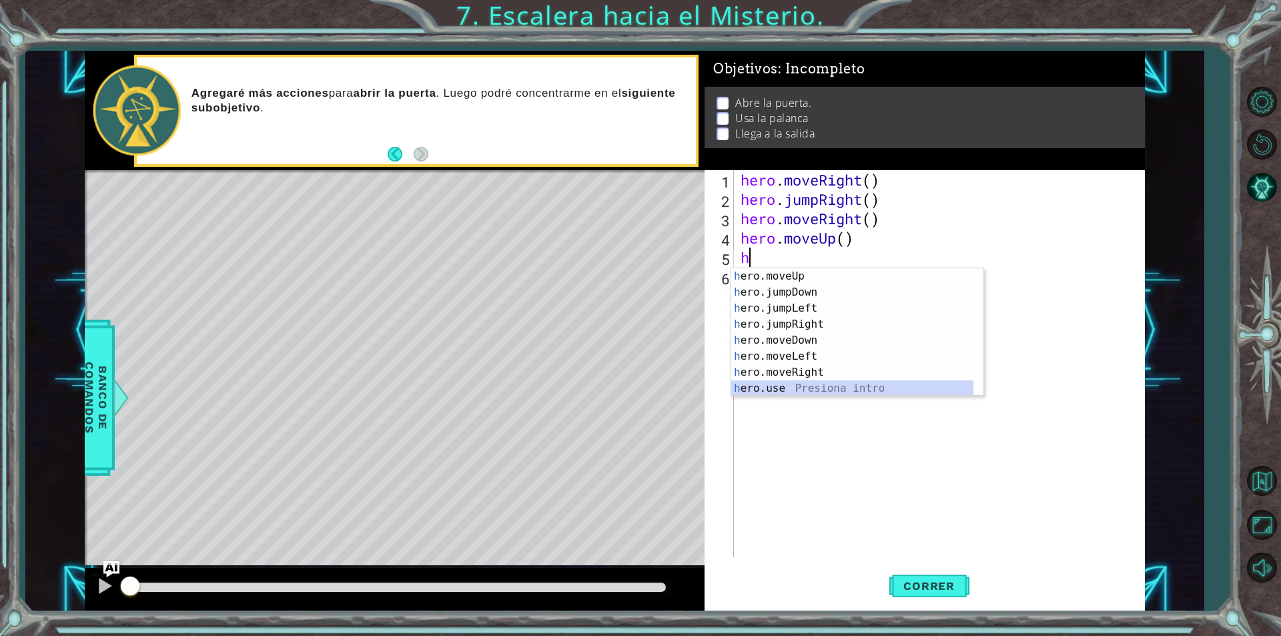
click at [779, 389] on div "h ero.moveUp Presiona intro h ero.jumpDown Presiona intro h ero.jumpLeft Presio…" at bounding box center [852, 348] width 242 height 160
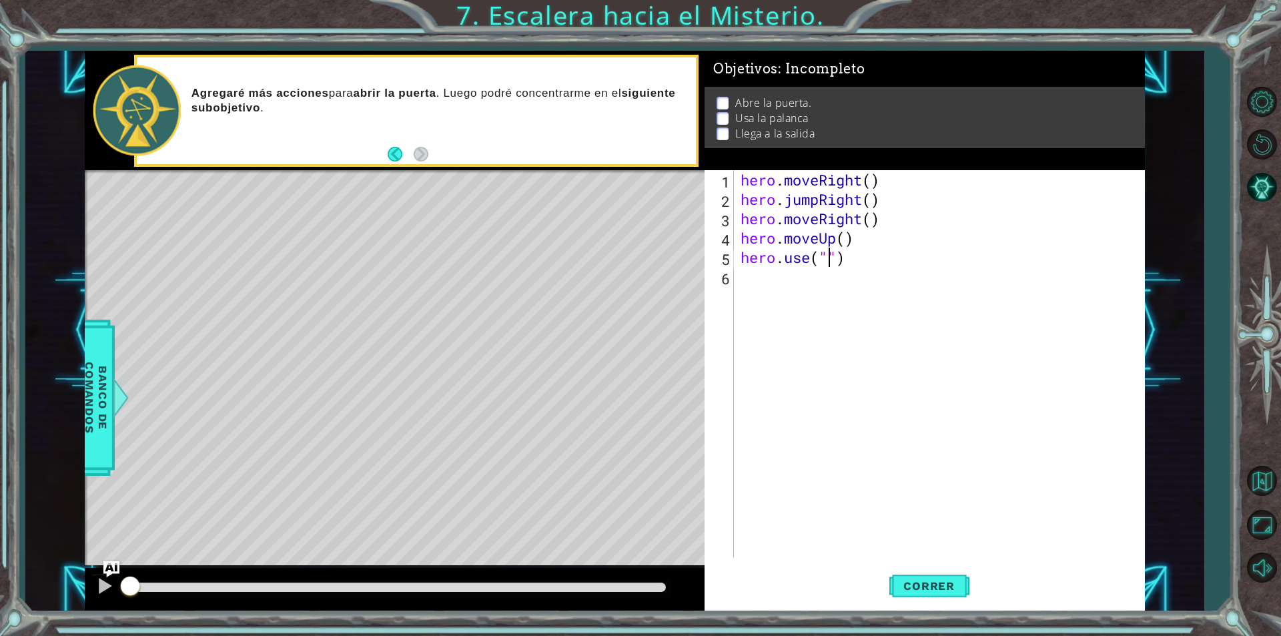
scroll to position [0, 4]
type textarea "hero.use("door")"
click at [763, 280] on div "hero . moveRight ( ) hero . jumpRight ( ) hero . moveRight ( ) hero . moveUp ( …" at bounding box center [943, 383] width 410 height 426
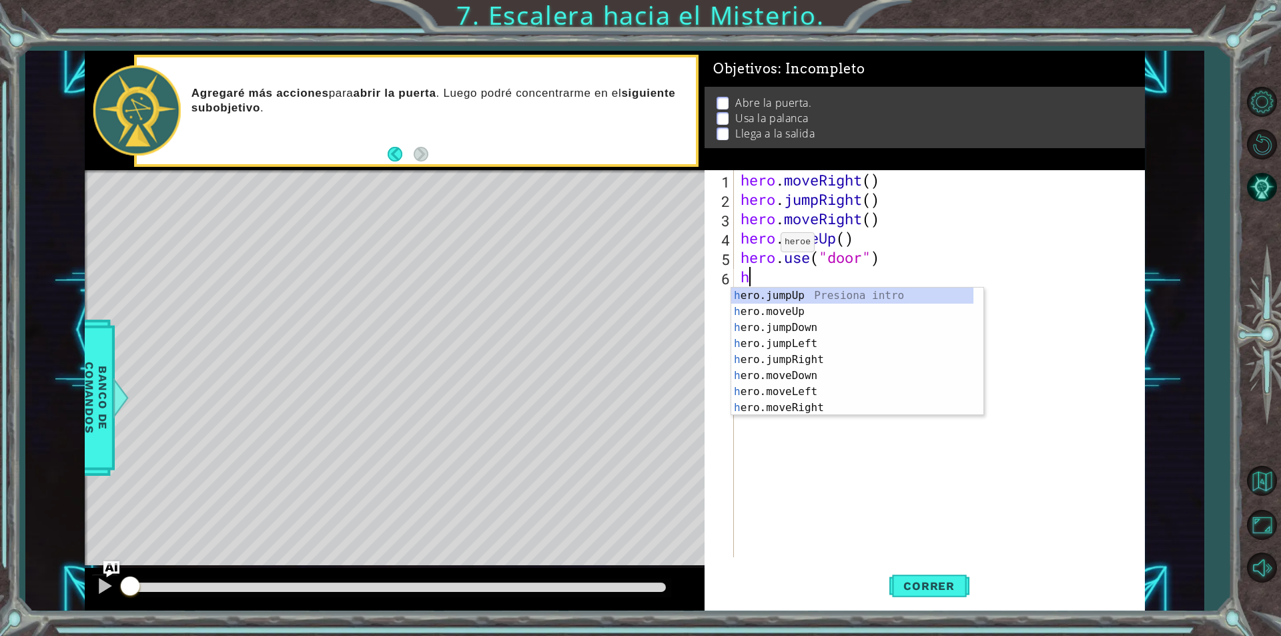
scroll to position [0, 0]
click at [782, 307] on div "h ero.jumpUp Presiona intro h ero.moveUp Presiona intro h ero.jumpDown Presiona…" at bounding box center [852, 368] width 242 height 160
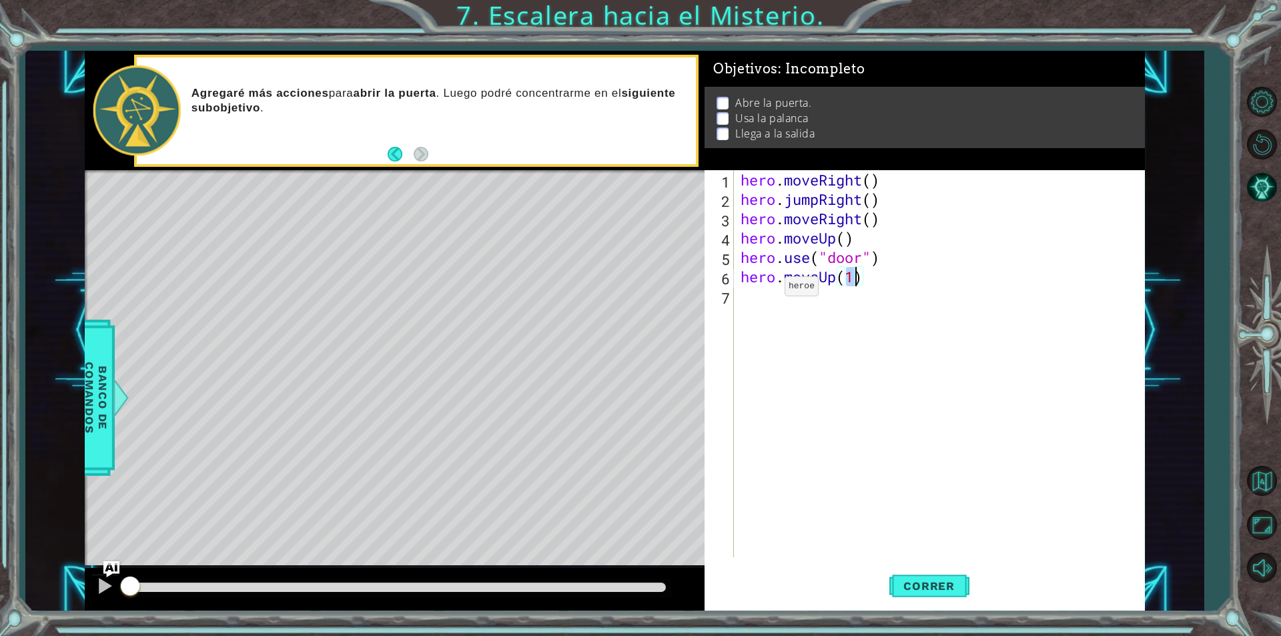
type textarea "hero.moveUp(2)"
type textarea "h"
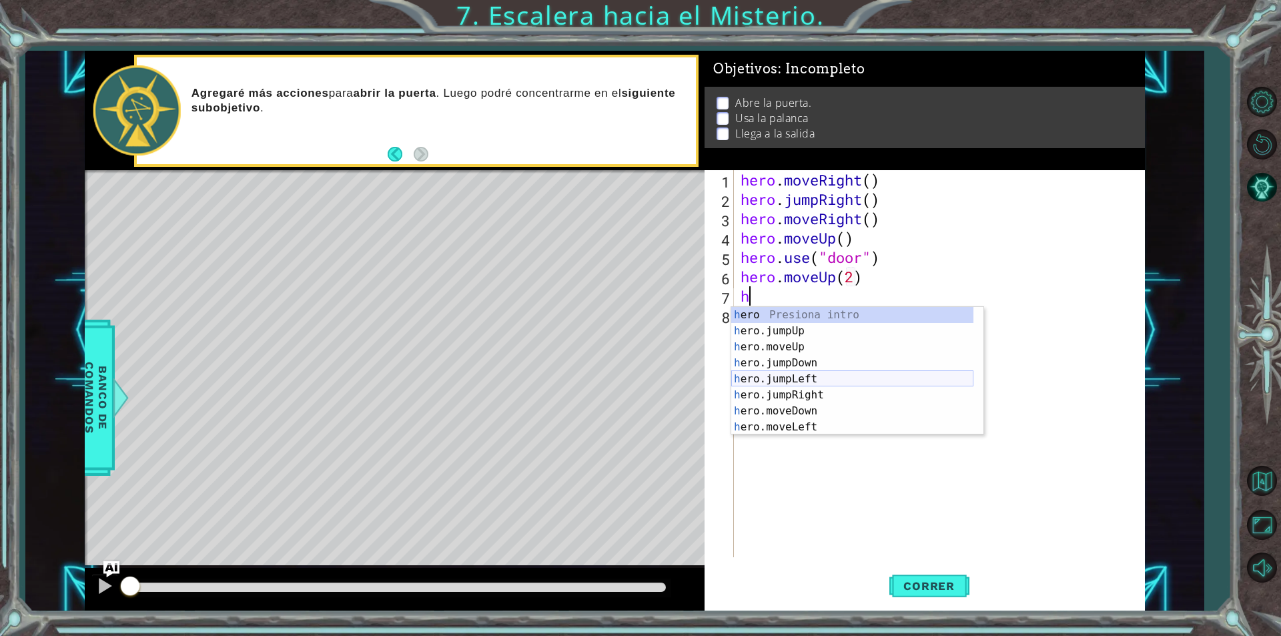
click at [815, 372] on div "h ero Presiona intro h ero.jumpUp Presiona intro h ero.moveUp Presiona intro h …" at bounding box center [852, 387] width 242 height 160
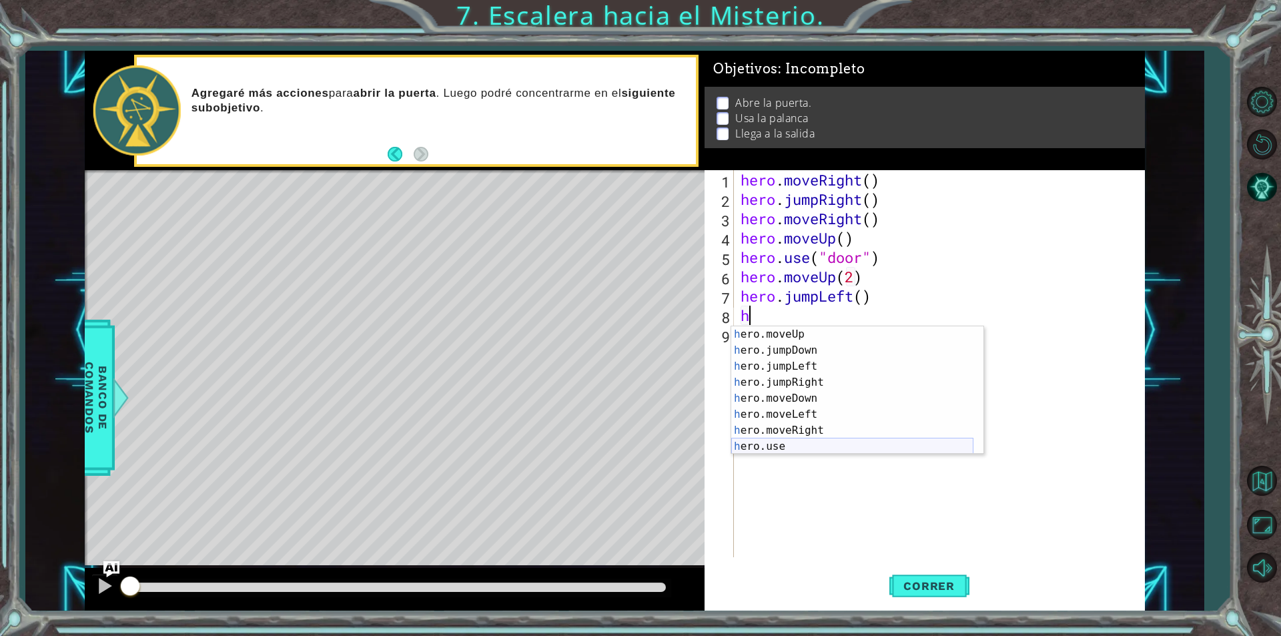
scroll to position [32, 0]
click at [774, 442] on div "h ero.moveUp Presiona intro h ero.jumpDown Presiona intro h ero.jumpLeft Presio…" at bounding box center [852, 406] width 242 height 160
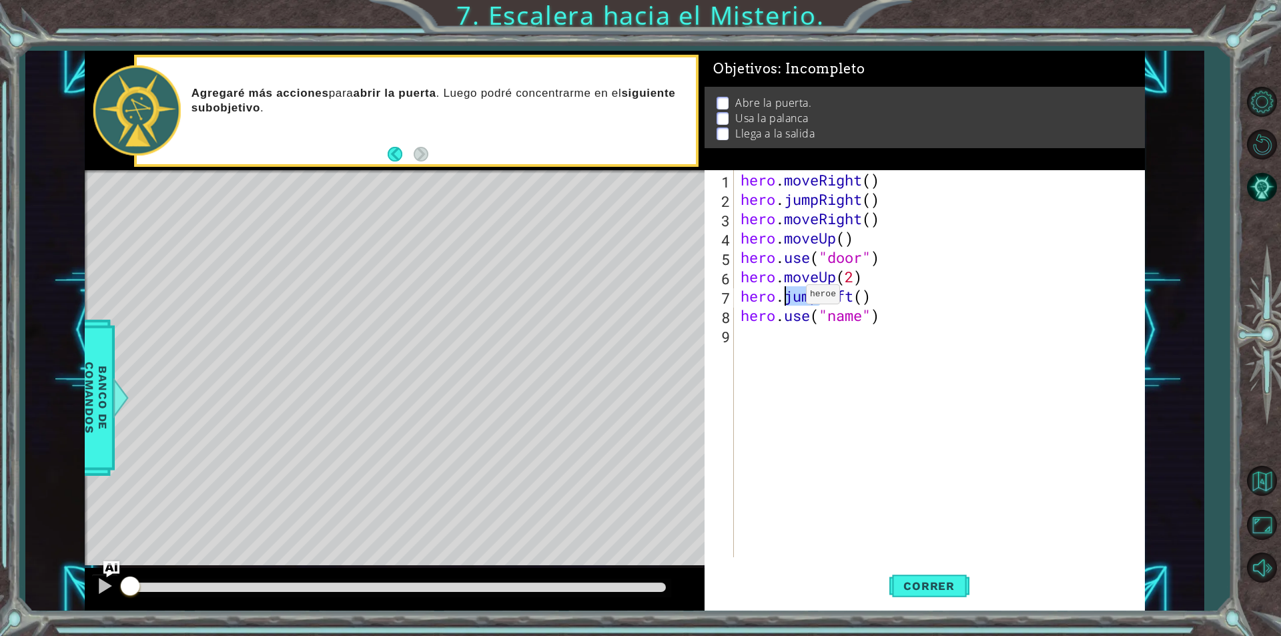
drag, startPoint x: 817, startPoint y: 298, endPoint x: 786, endPoint y: 298, distance: 30.7
click at [786, 298] on div "hero . moveRight ( ) hero . jumpRight ( ) hero . moveRight ( ) hero . moveUp ( …" at bounding box center [943, 383] width 410 height 426
type textarea "hero.Left()"
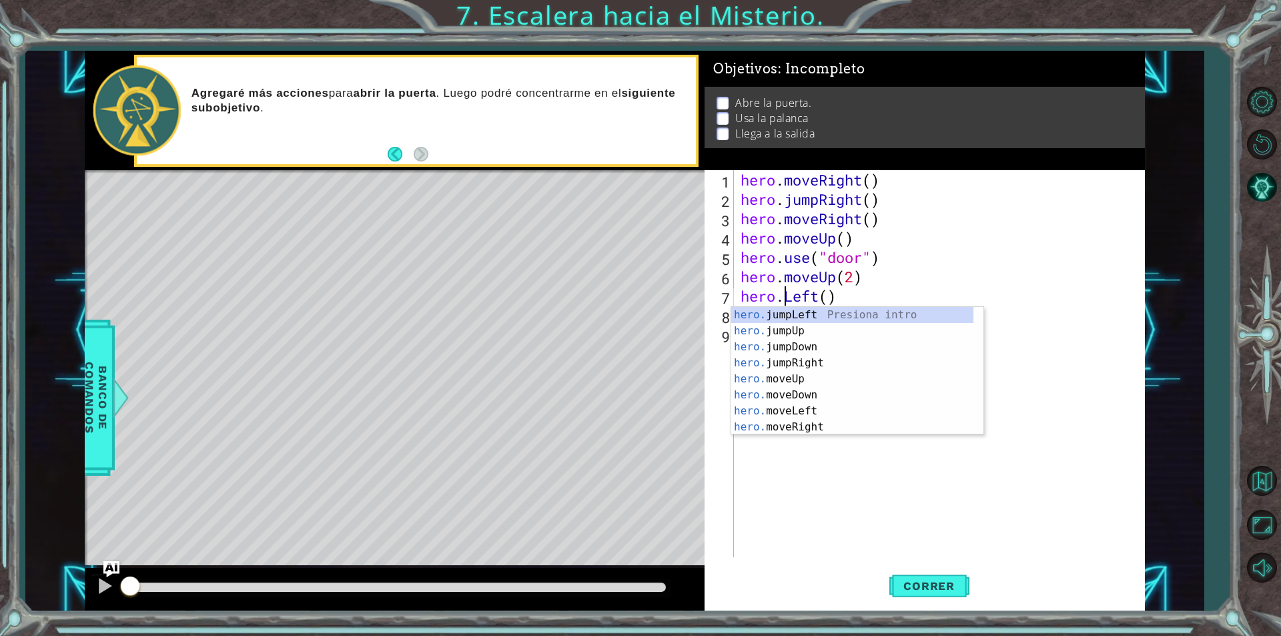
scroll to position [0, 0]
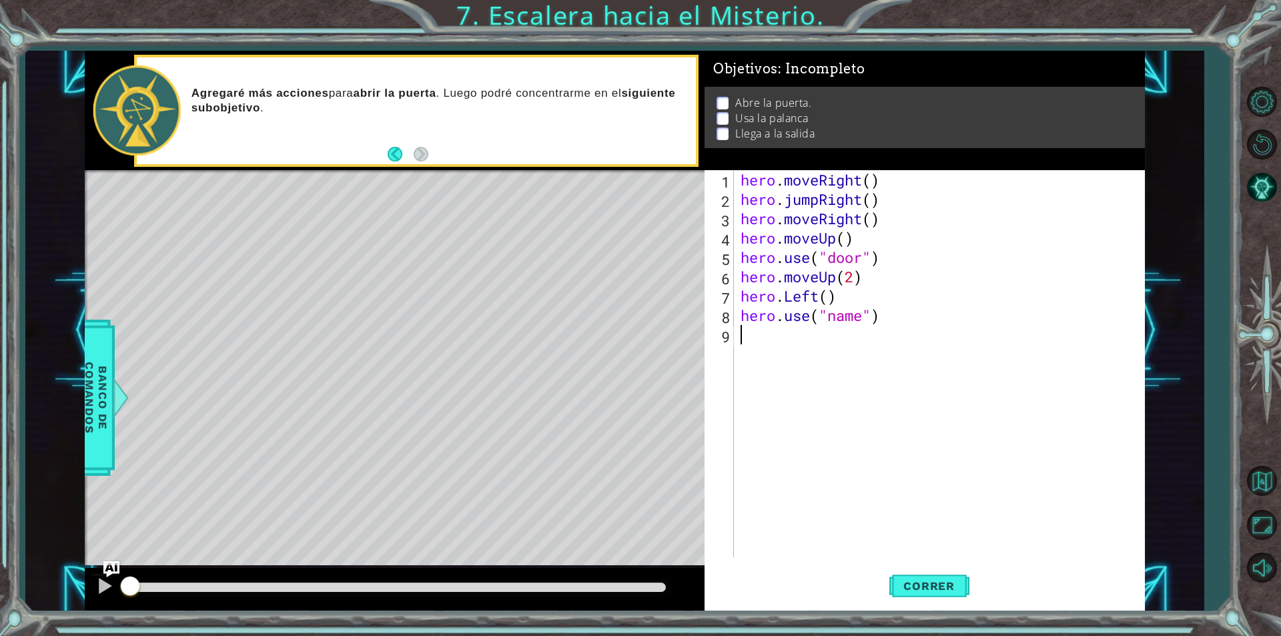
click at [917, 460] on div "hero . moveRight ( ) hero . jumpRight ( ) hero . moveRight ( ) hero . moveUp ( …" at bounding box center [943, 383] width 410 height 426
drag, startPoint x: 854, startPoint y: 290, endPoint x: 715, endPoint y: 291, distance: 139.4
click at [715, 291] on div "1 2 3 4 5 6 7 8 9 hero . moveRight ( ) hero . jumpRight ( ) hero . moveRight ( …" at bounding box center [923, 363] width 436 height 387
type textarea "hero.Left()"
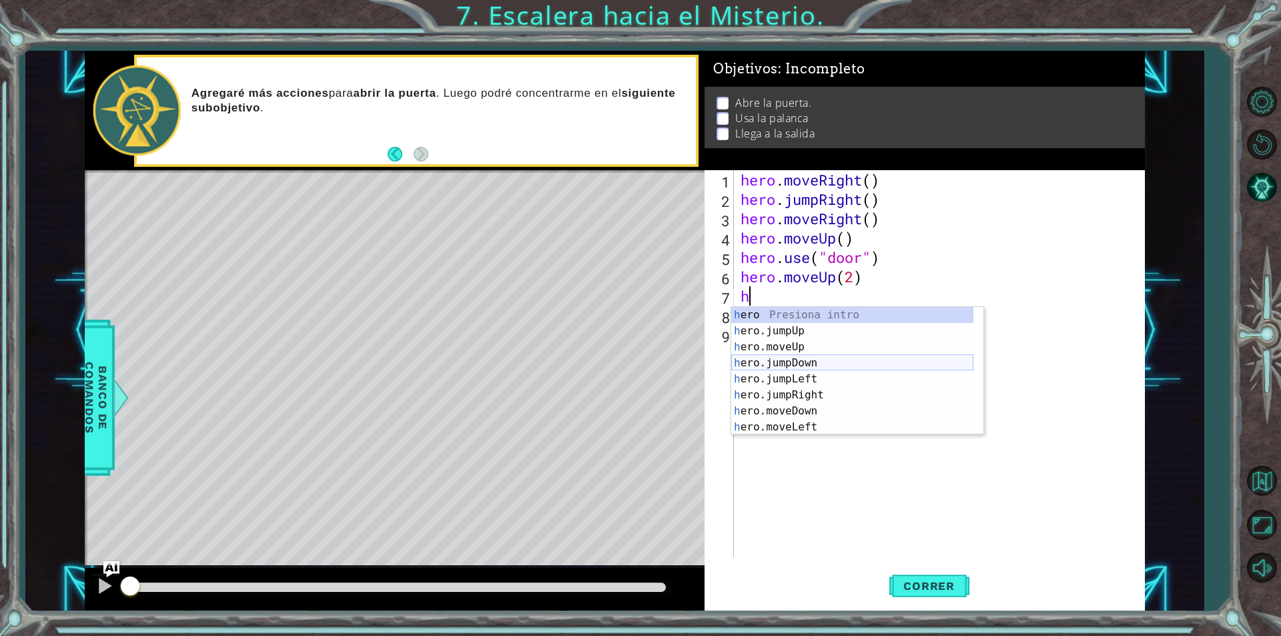
scroll to position [32, 0]
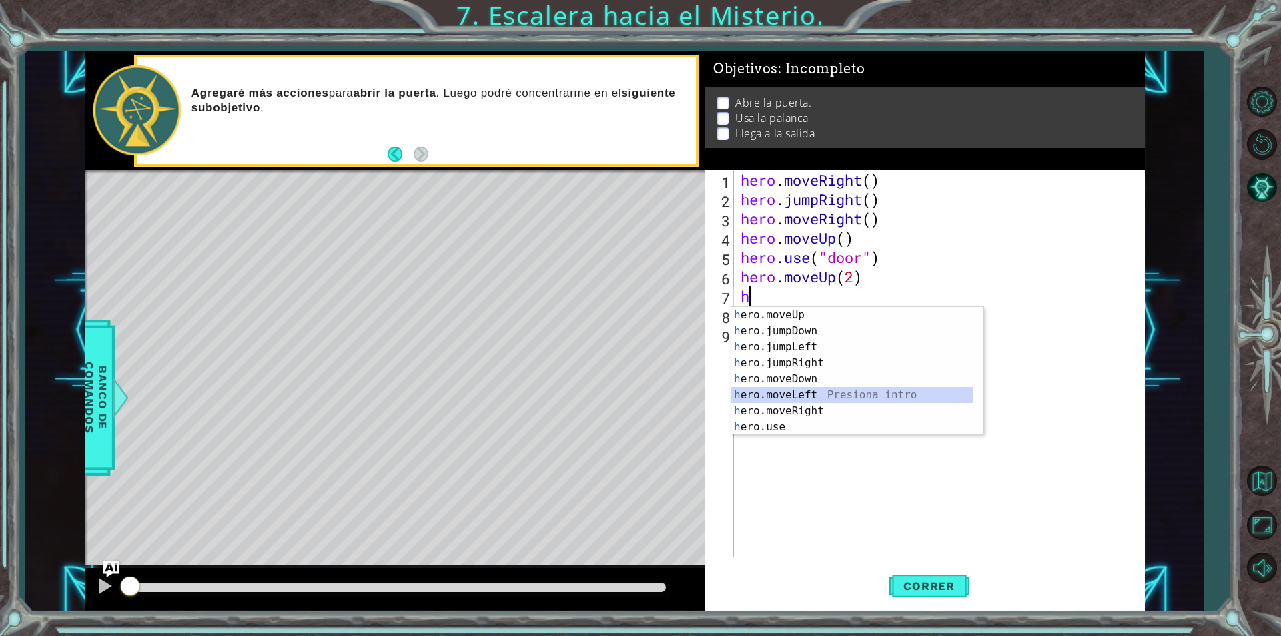
click at [789, 397] on div "h ero.moveUp Presiona intro h ero.jumpDown Presiona intro h ero.jumpLeft Presio…" at bounding box center [852, 387] width 242 height 160
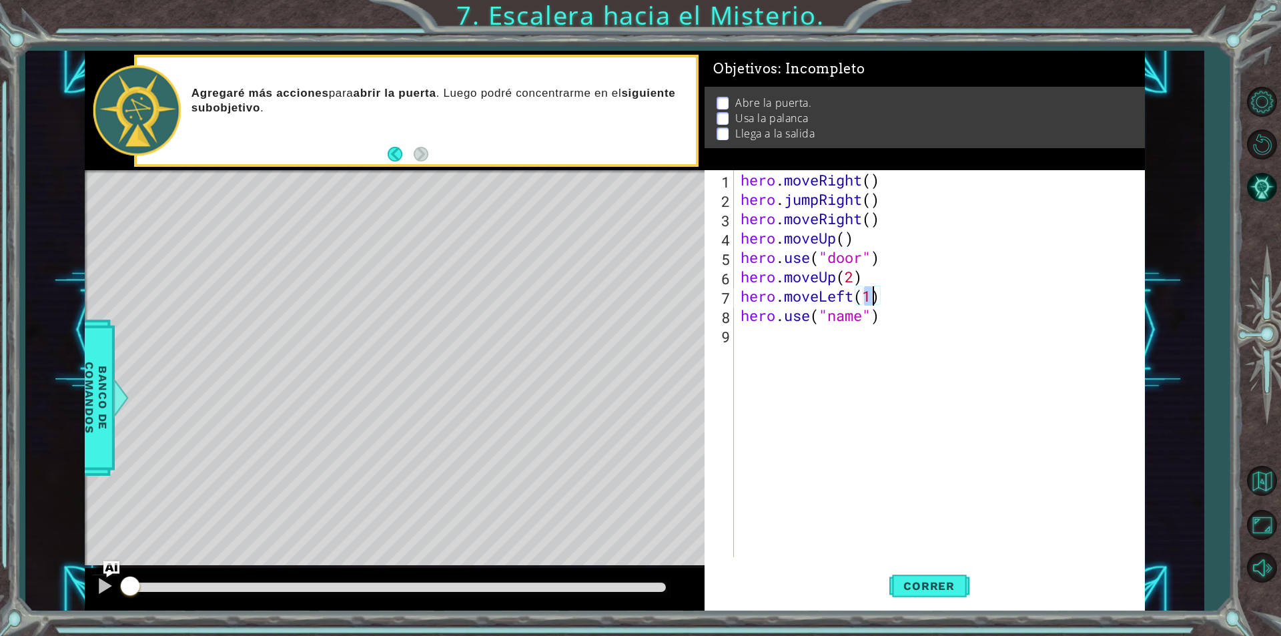
type textarea "hero.moveLeft()"
click at [890, 332] on div "hero . moveRight ( ) hero . jumpRight ( ) hero . moveRight ( ) hero . moveUp ( …" at bounding box center [943, 383] width 410 height 426
drag, startPoint x: 863, startPoint y: 320, endPoint x: 831, endPoint y: 316, distance: 32.4
click at [831, 316] on div "hero . moveRight ( ) hero . jumpRight ( ) hero . moveRight ( ) hero . moveUp ( …" at bounding box center [943, 383] width 410 height 426
type textarea "hero.use("lever")"
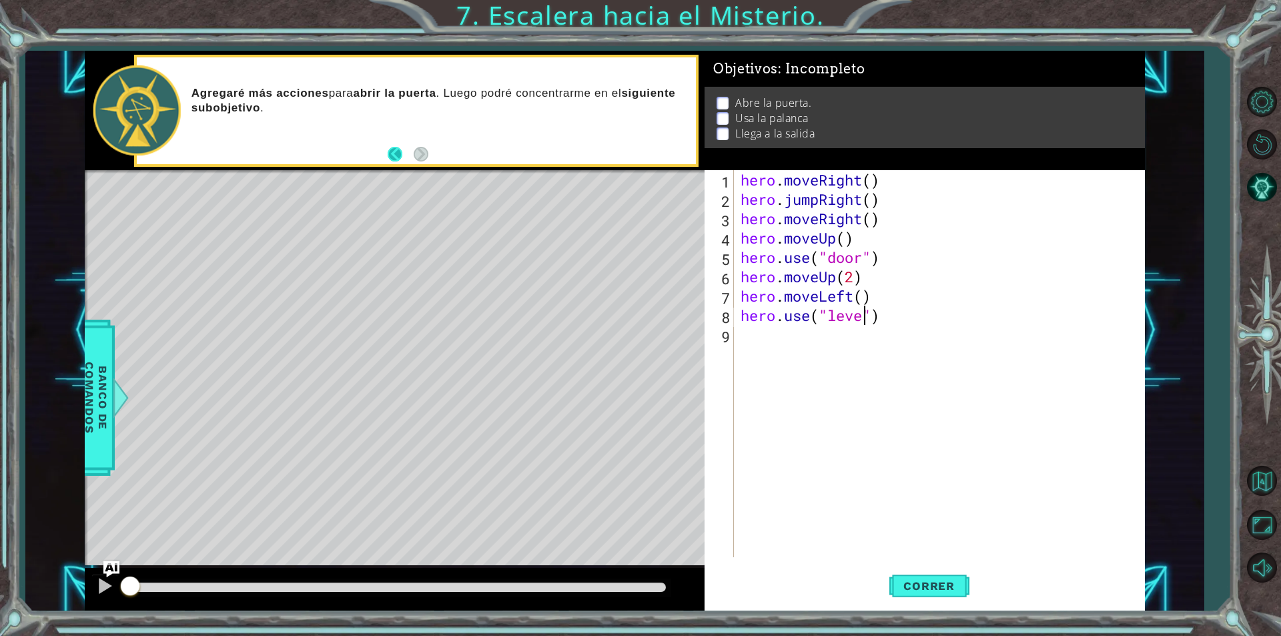
scroll to position [0, 6]
click at [401, 157] on button "Back" at bounding box center [401, 154] width 26 height 15
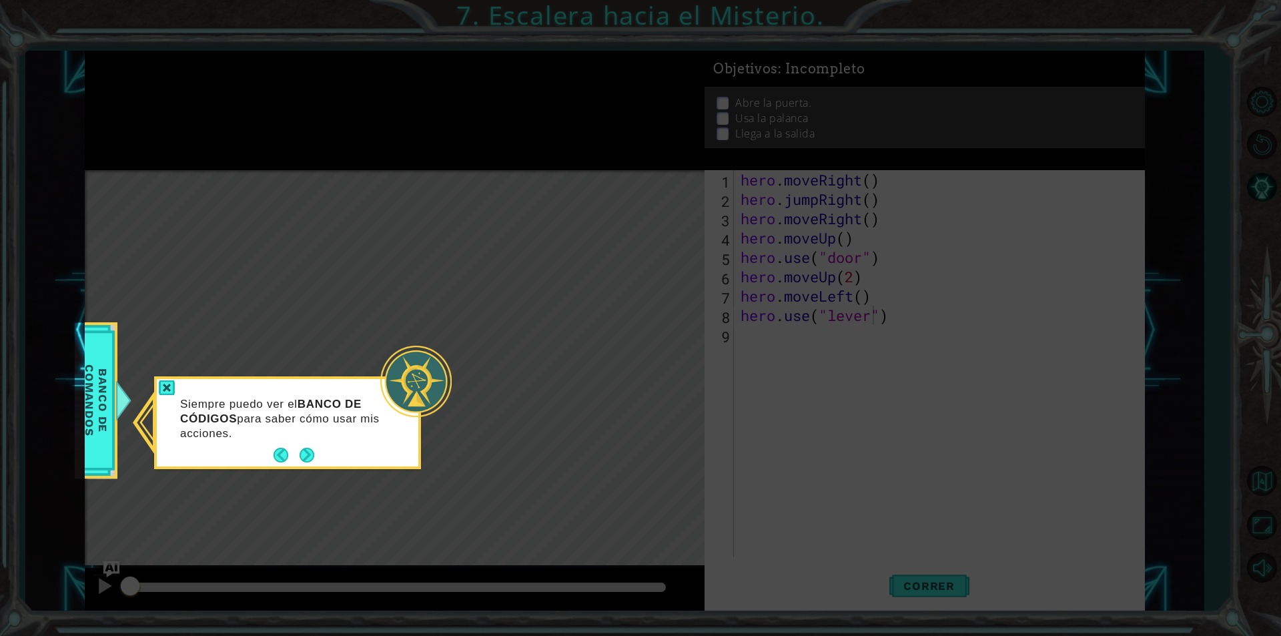
click at [468, 280] on icon at bounding box center [640, 318] width 1281 height 636
click at [304, 450] on button "Next" at bounding box center [307, 455] width 15 height 15
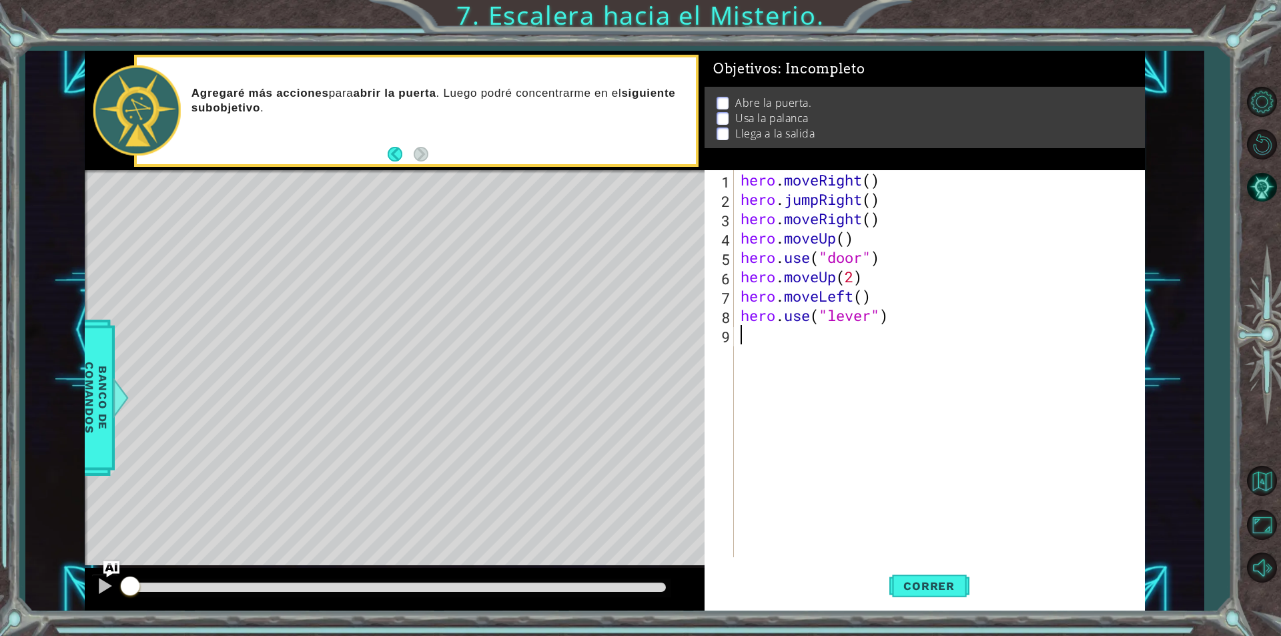
click at [765, 343] on div "hero . moveRight ( ) hero . jumpRight ( ) hero . moveRight ( ) hero . moveUp ( …" at bounding box center [943, 383] width 410 height 426
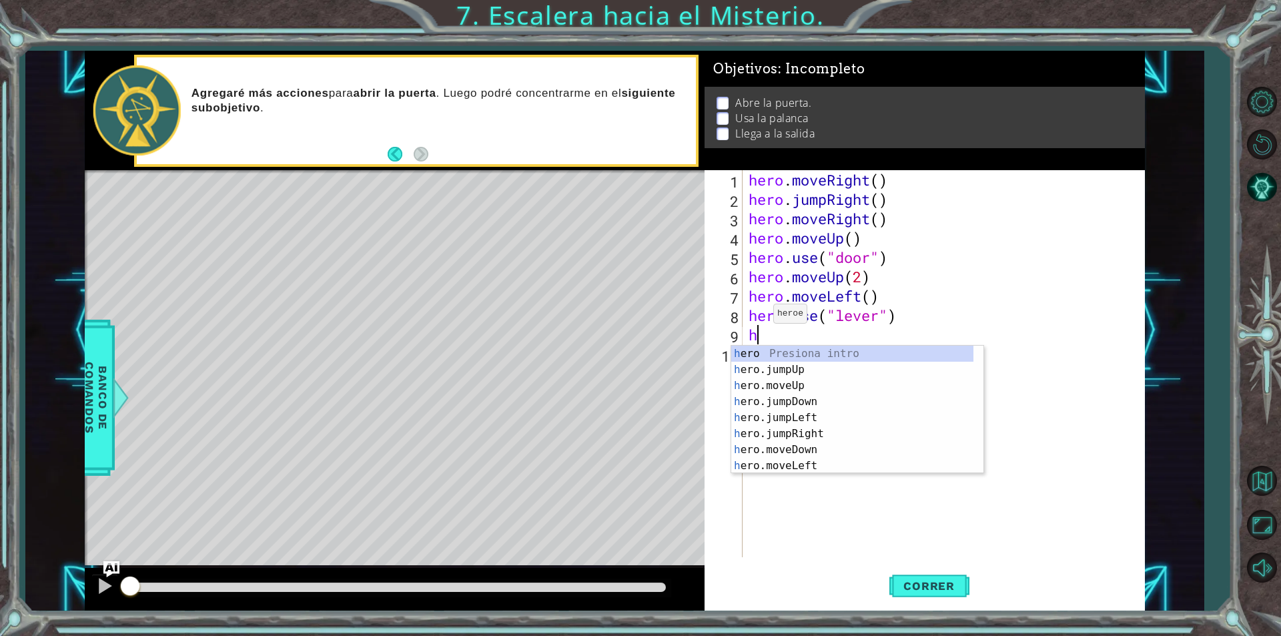
scroll to position [0, 0]
click at [826, 469] on div "h ero Presiona intro h ero.jumpUp Presiona intro h ero.moveUp Presiona intro h …" at bounding box center [852, 426] width 242 height 160
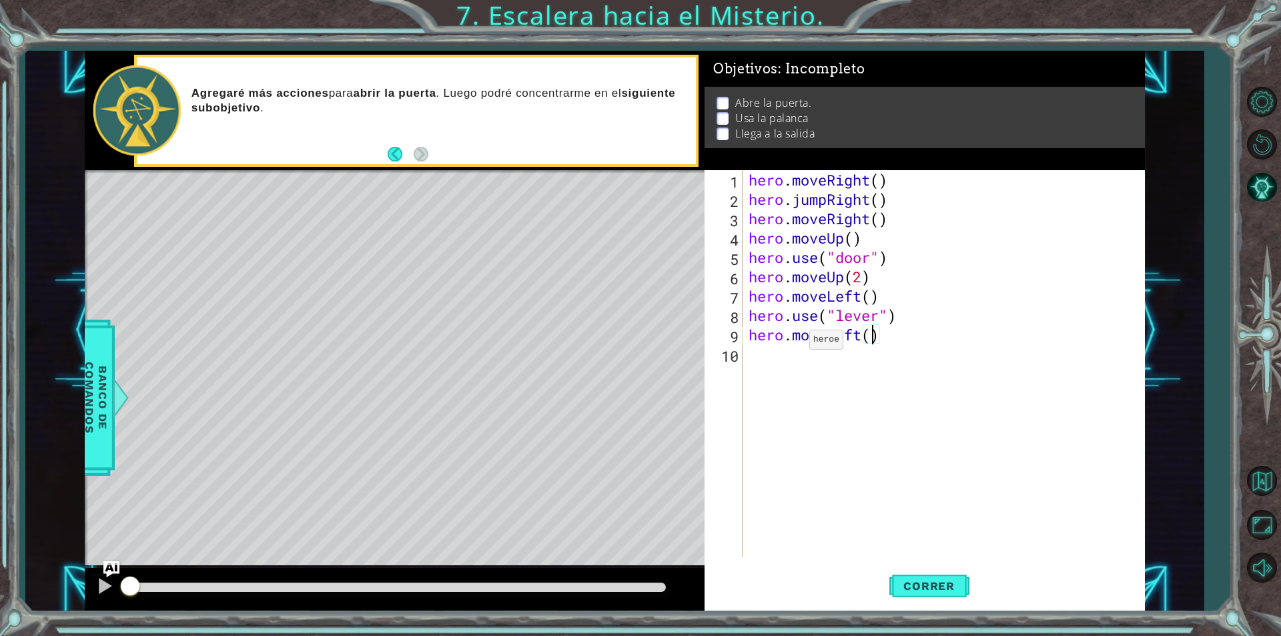
type textarea "hero.moveLeft(2)"
type textarea "f"
type textarea "h"
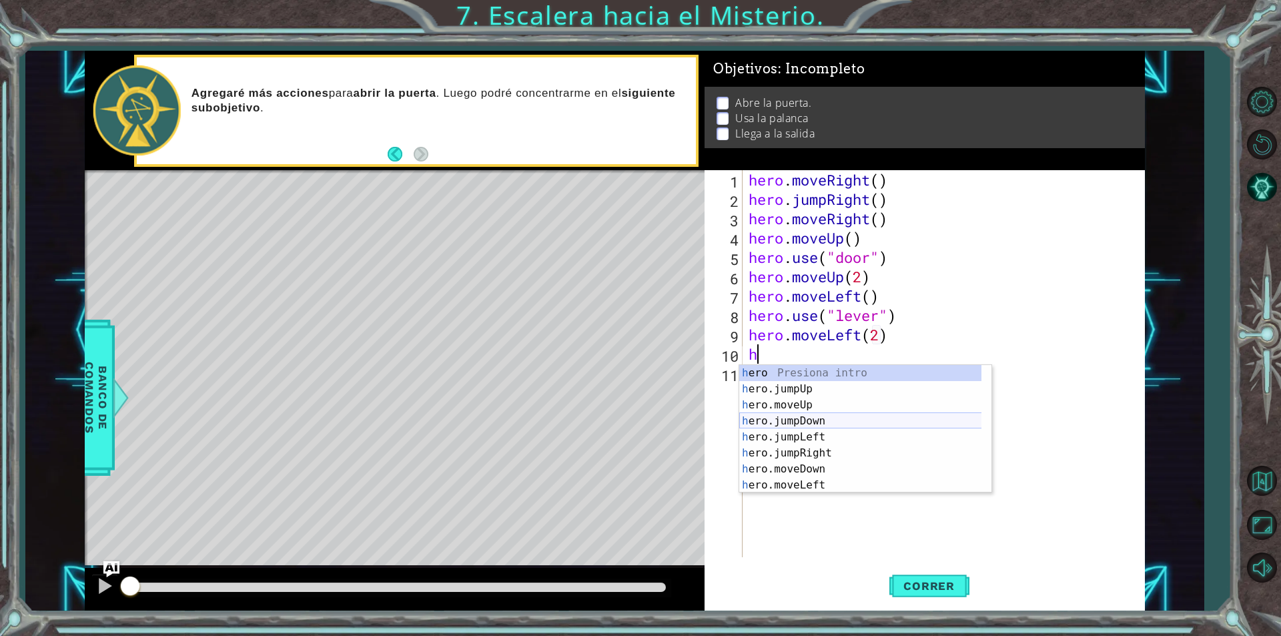
click at [830, 424] on div "h ero Presiona intro h ero.jumpUp Presiona intro h ero.moveUp Presiona intro h …" at bounding box center [865, 445] width 252 height 160
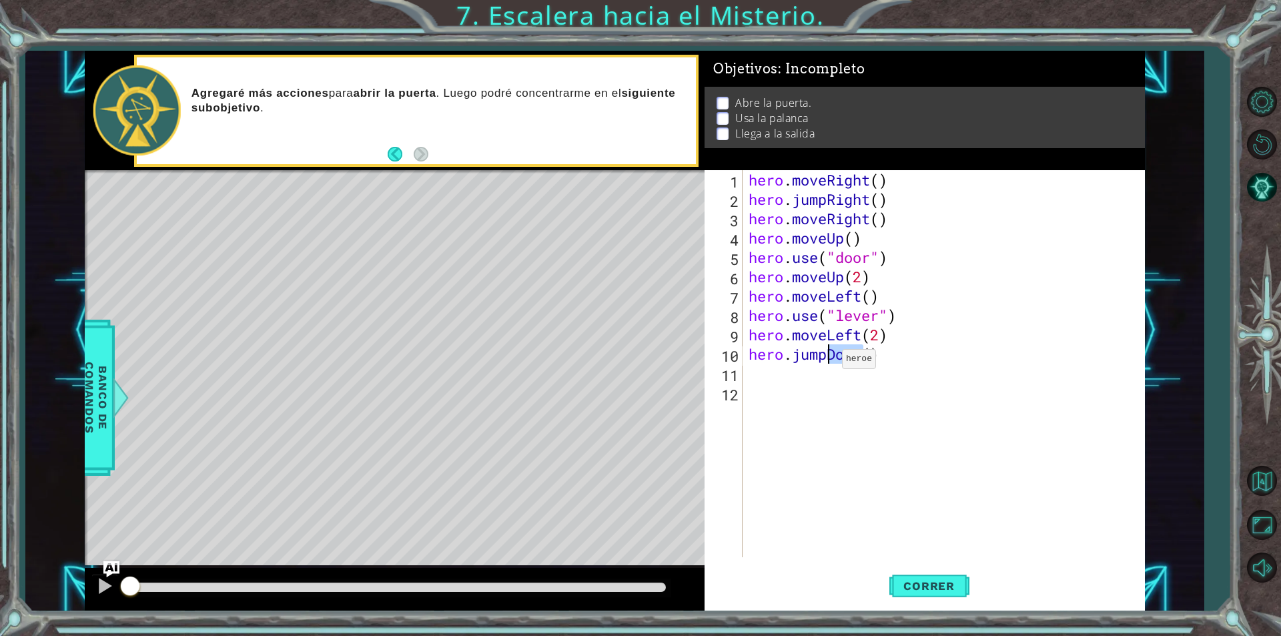
drag, startPoint x: 862, startPoint y: 360, endPoint x: 830, endPoint y: 362, distance: 32.1
click at [830, 362] on div "hero . moveRight ( ) hero . jumpRight ( ) hero . moveRight ( ) hero . moveUp ( …" at bounding box center [947, 383] width 402 height 426
type textarea "hero.jumpup()"
click at [791, 382] on div "hero . moveRight ( ) hero . jumpRight ( ) hero . moveRight ( ) hero . moveUp ( …" at bounding box center [947, 383] width 402 height 426
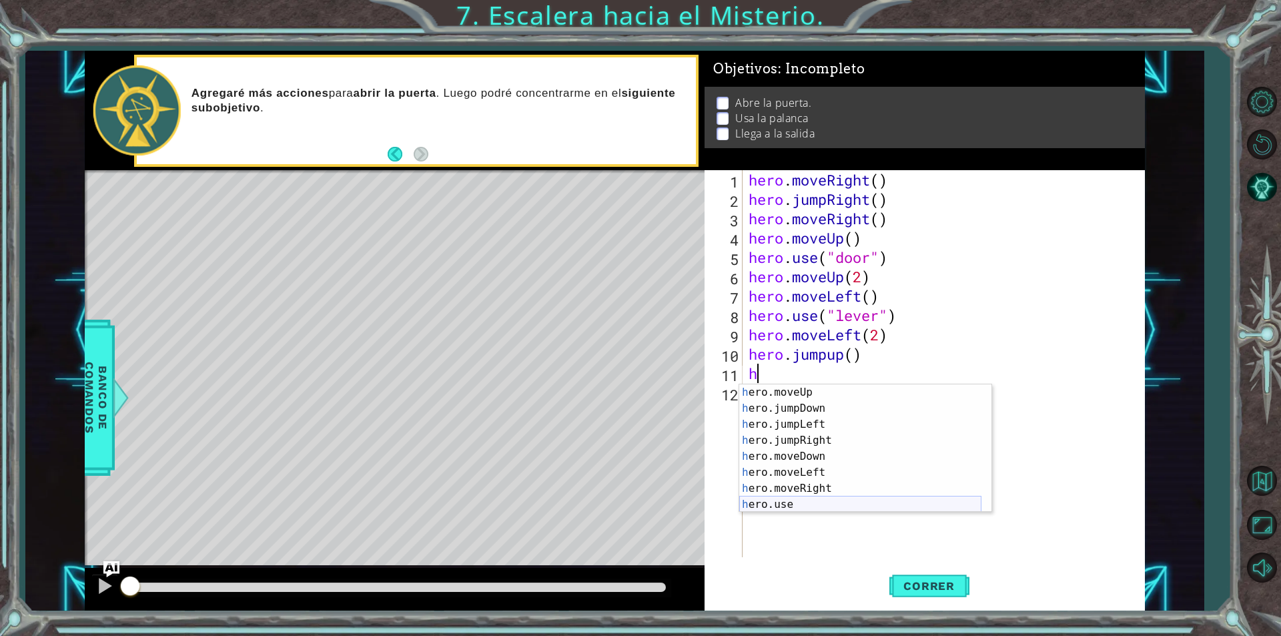
scroll to position [32, 0]
click at [813, 481] on div "h ero.moveUp Presiona intro h ero.jumpDown Presiona intro h ero.jumpLeft Presio…" at bounding box center [860, 464] width 242 height 160
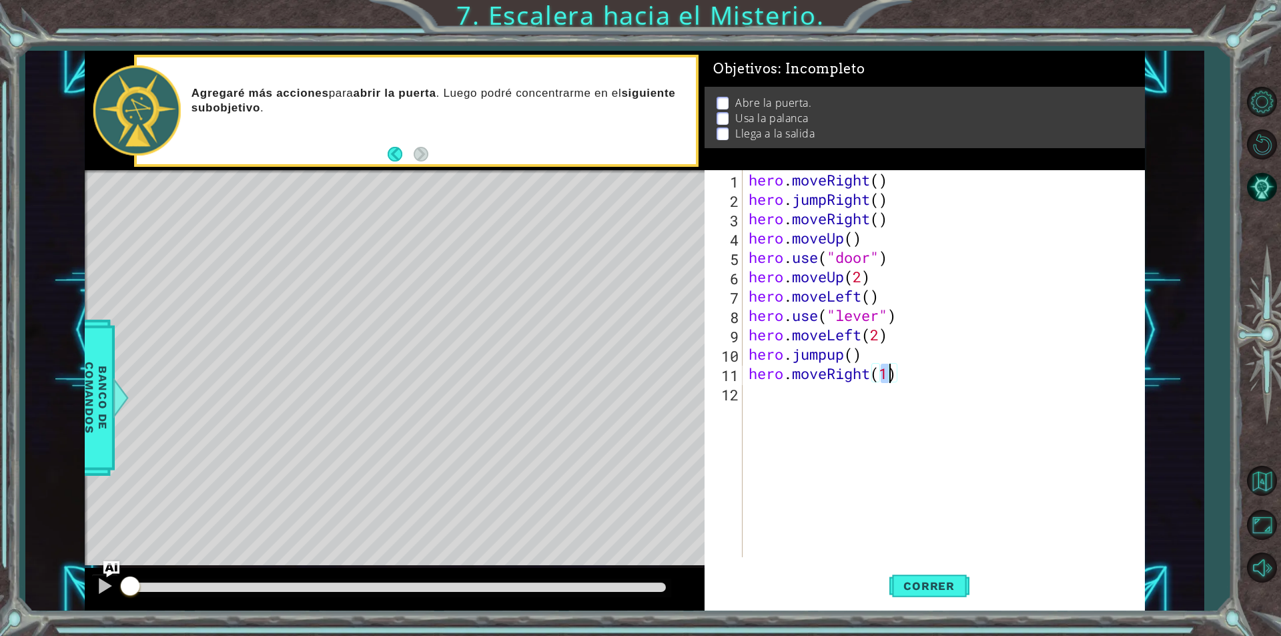
scroll to position [0, 6]
click at [935, 585] on span "Correr" at bounding box center [929, 585] width 78 height 13
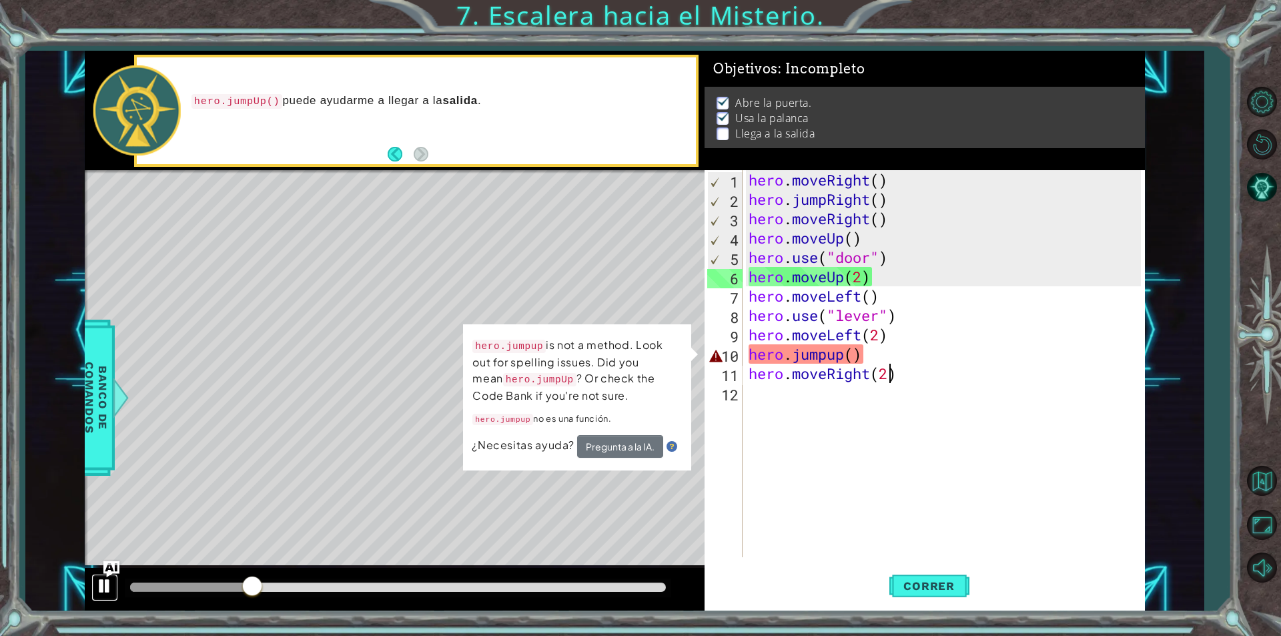
click at [99, 589] on div at bounding box center [104, 585] width 17 height 17
click at [833, 358] on div "hero . moveRight ( ) hero . jumpRight ( ) hero . moveRight ( ) hero . moveUp ( …" at bounding box center [947, 383] width 402 height 426
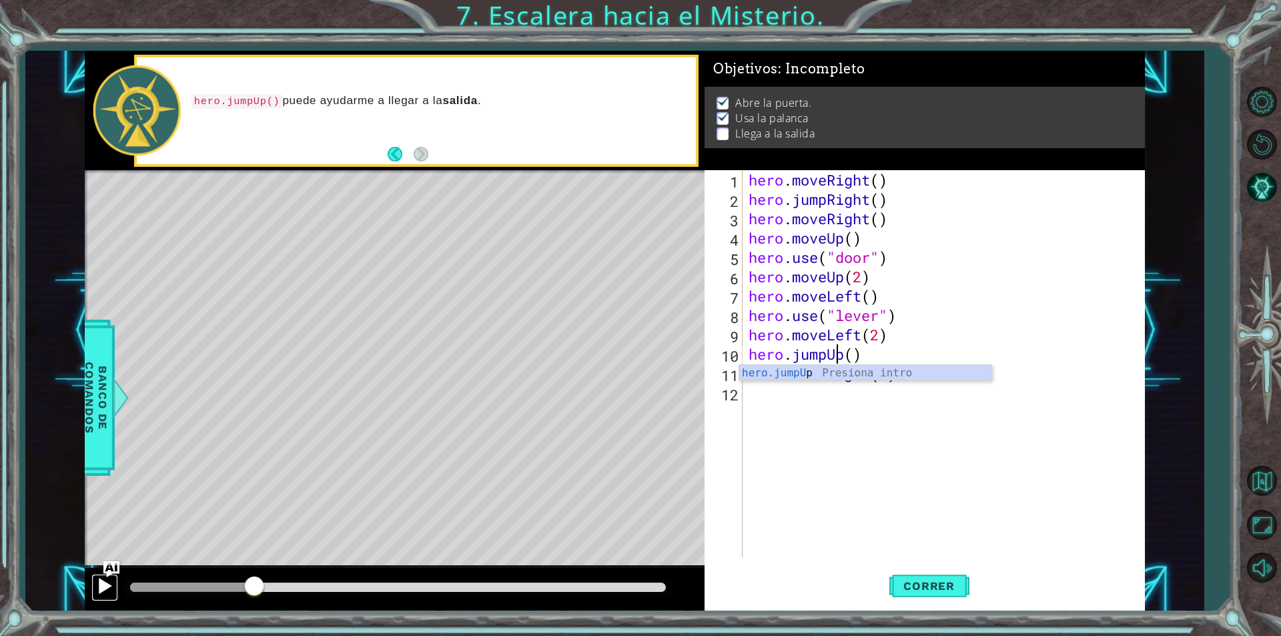
drag, startPoint x: 98, startPoint y: 589, endPoint x: 107, endPoint y: 586, distance: 9.3
click at [99, 589] on div at bounding box center [104, 585] width 17 height 17
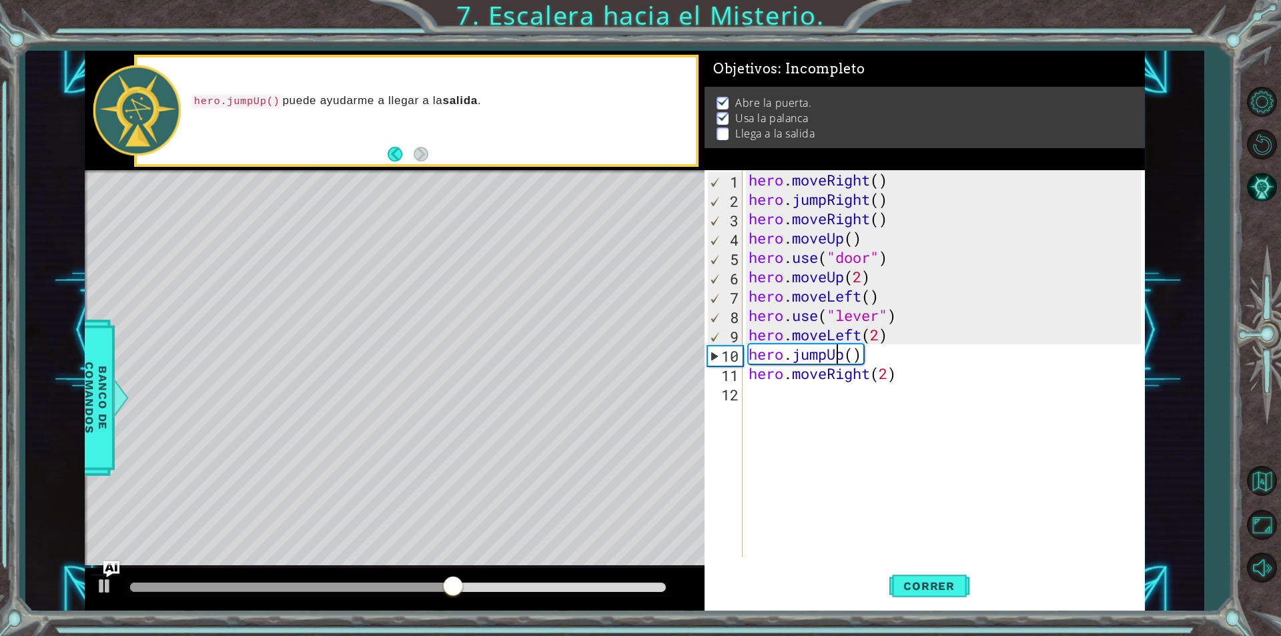
scroll to position [0, 1]
type textarea "hero.jumpUp()"
drag, startPoint x: 535, startPoint y: 582, endPoint x: 352, endPoint y: 572, distance: 183.1
click at [352, 572] on div at bounding box center [395, 589] width 620 height 43
click at [903, 580] on span "Correr" at bounding box center [929, 585] width 78 height 13
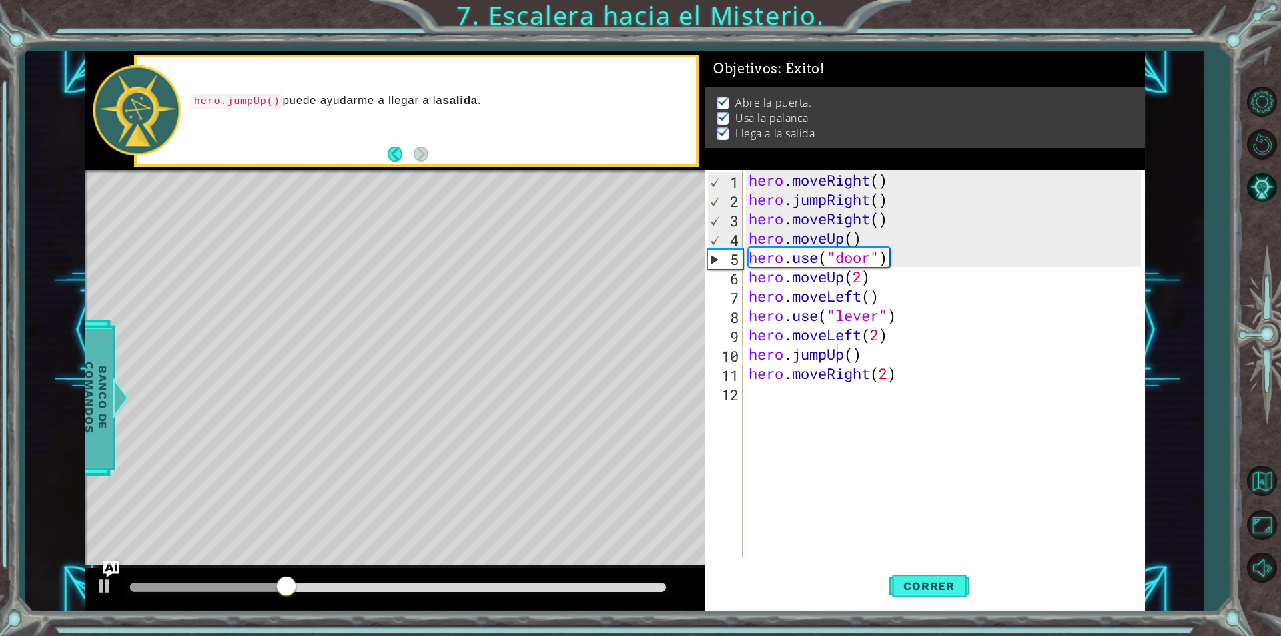
click at [99, 393] on span "Banco de comandos" at bounding box center [96, 398] width 35 height 138
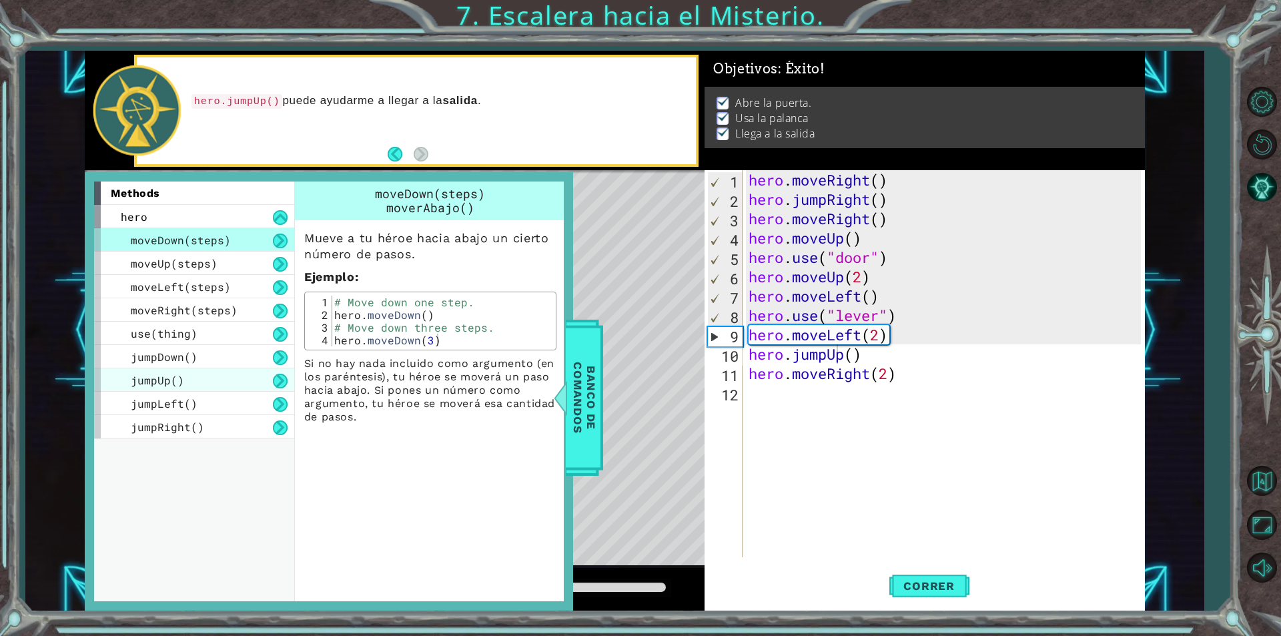
click at [192, 384] on div "jumpUp()" at bounding box center [194, 379] width 200 height 23
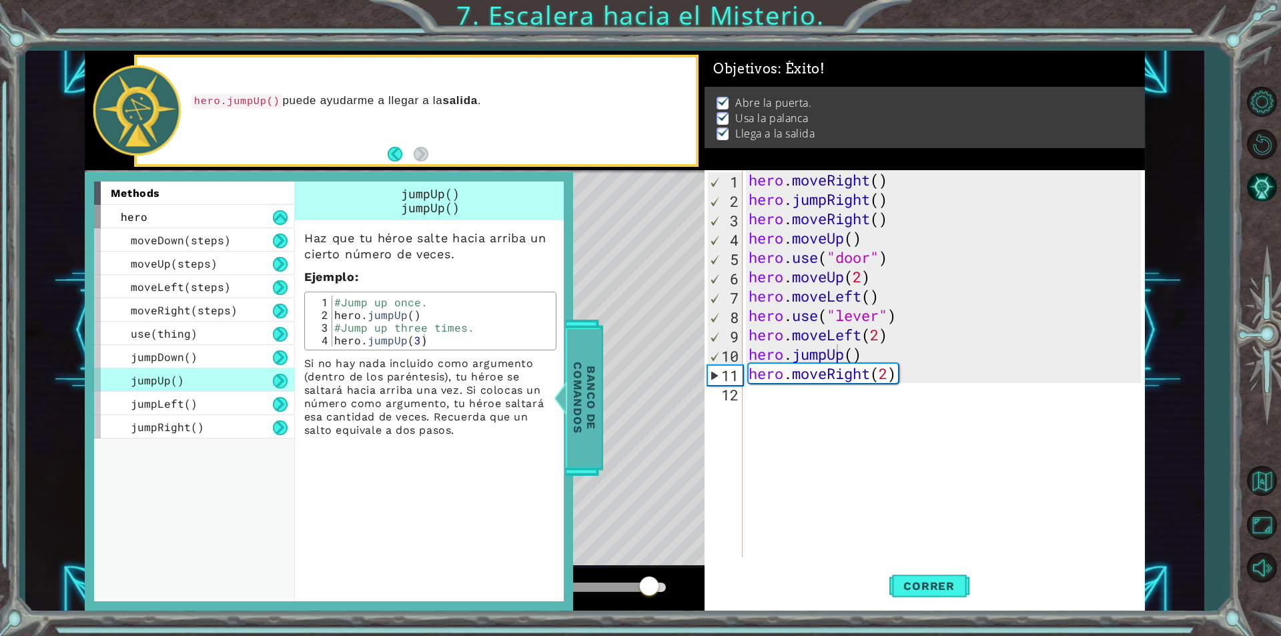
click at [594, 359] on span "Banco de comandos" at bounding box center [584, 398] width 35 height 138
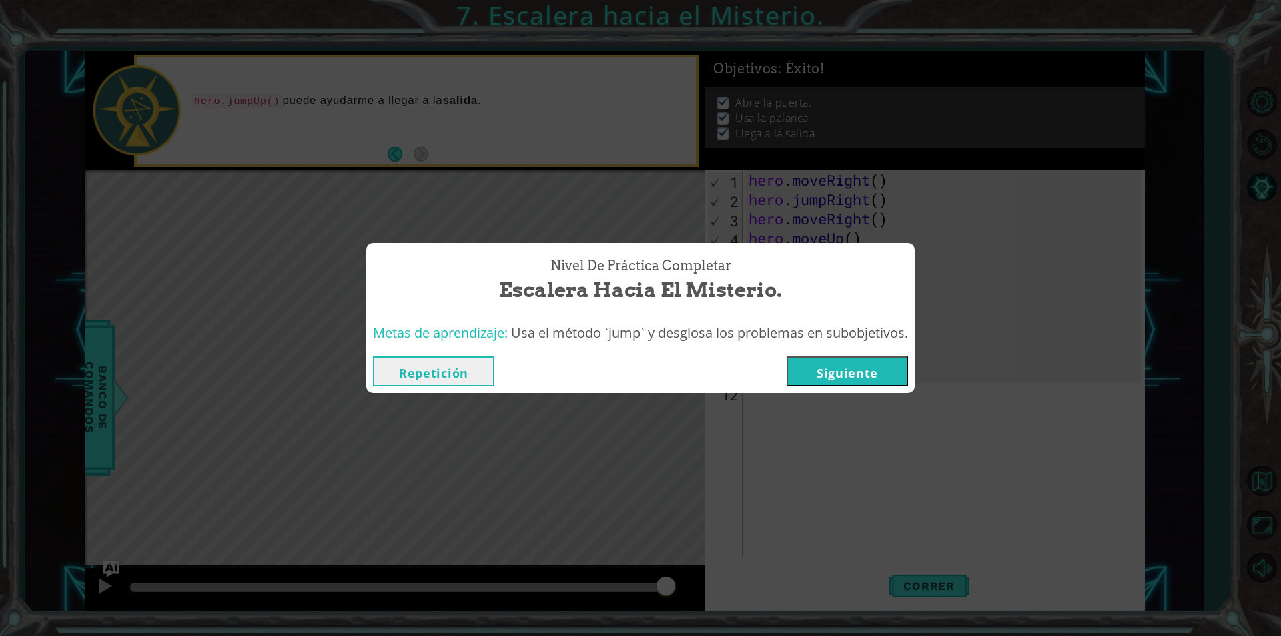
click at [855, 364] on button "Siguiente" at bounding box center [847, 371] width 121 height 30
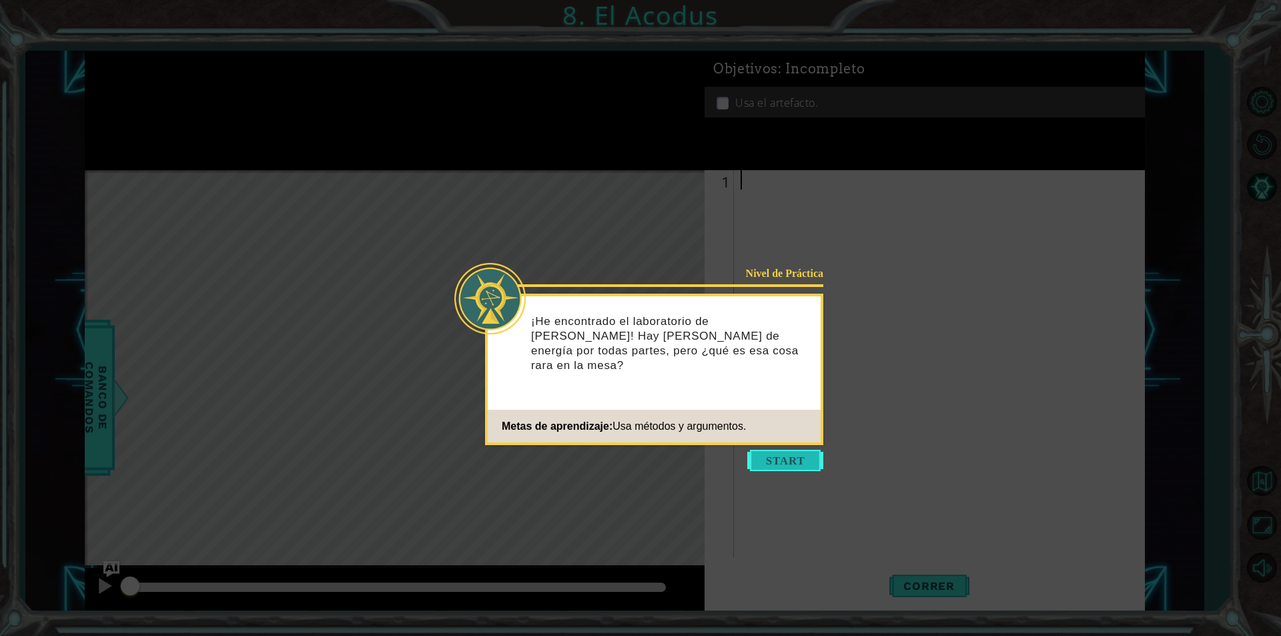
click at [785, 456] on button "Start" at bounding box center [785, 460] width 76 height 21
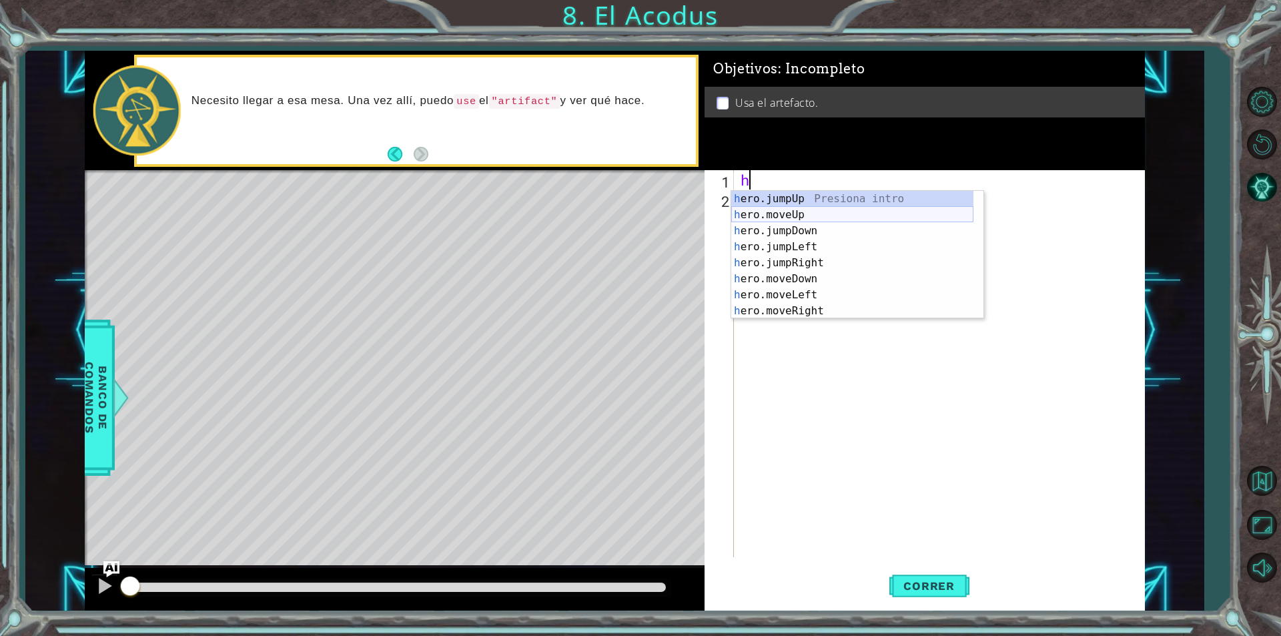
click at [824, 214] on div "h ero.jumpUp Presiona intro h ero.moveUp Presiona intro h ero.jumpDown Presiona…" at bounding box center [852, 271] width 242 height 160
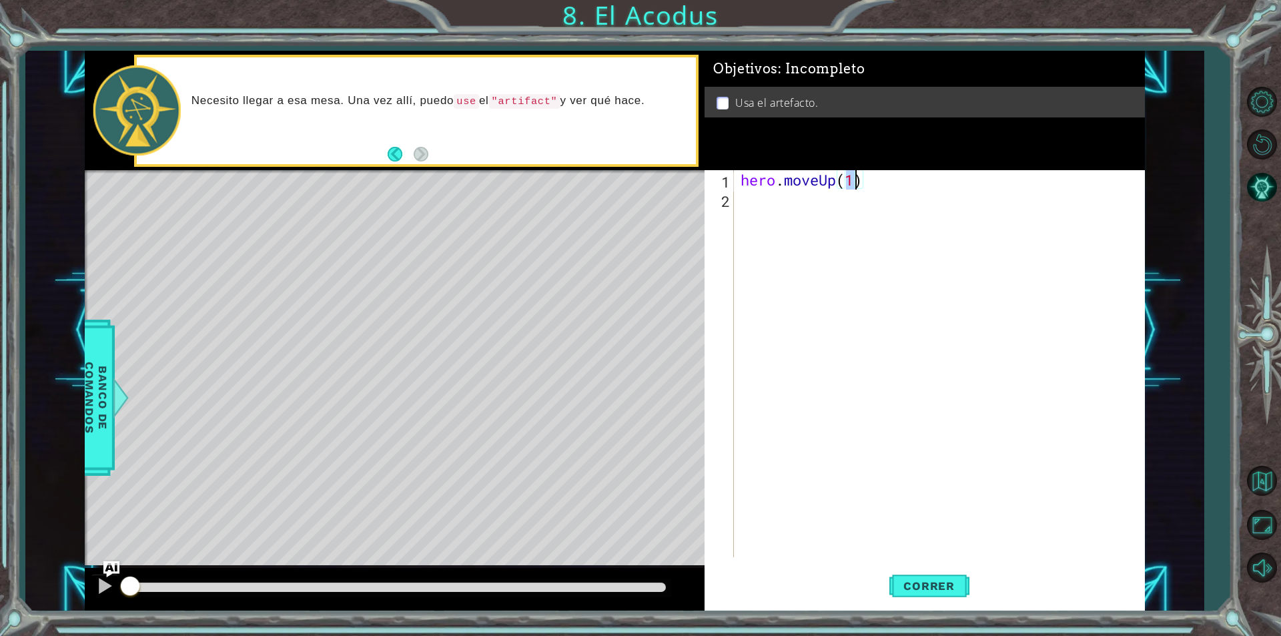
type textarea "hero.moveUp(2)"
type textarea "h"
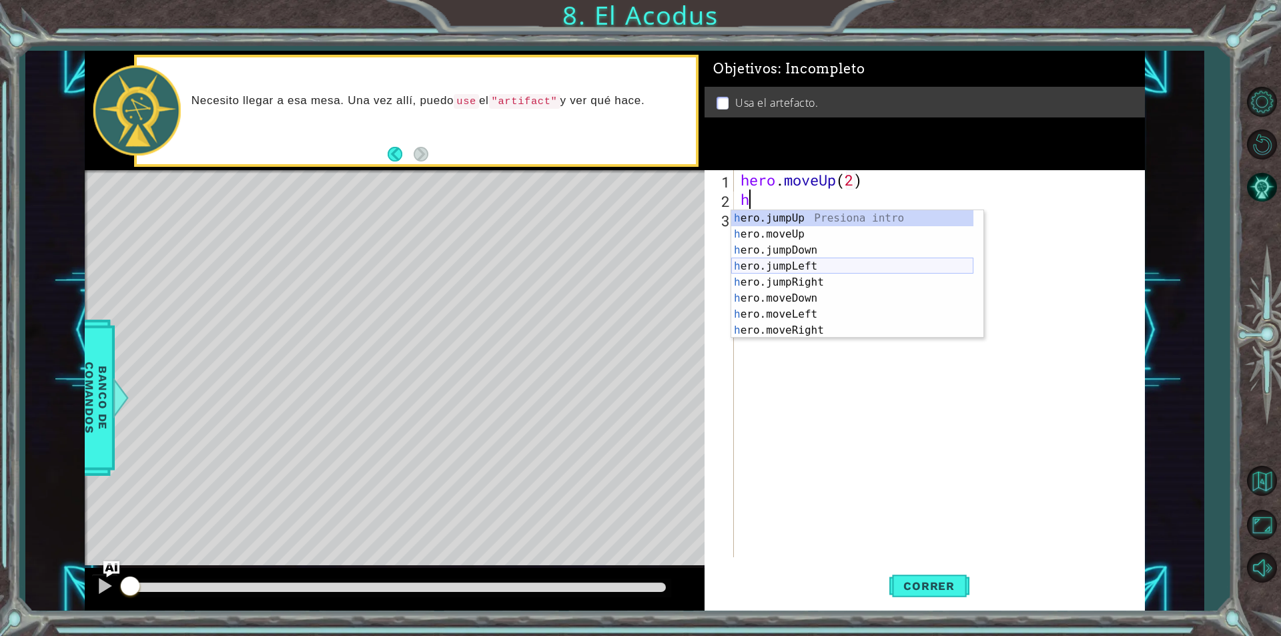
click at [795, 270] on div "h ero.jumpUp Presiona intro h ero.moveUp Presiona intro h ero.jumpDown Presiona…" at bounding box center [852, 290] width 242 height 160
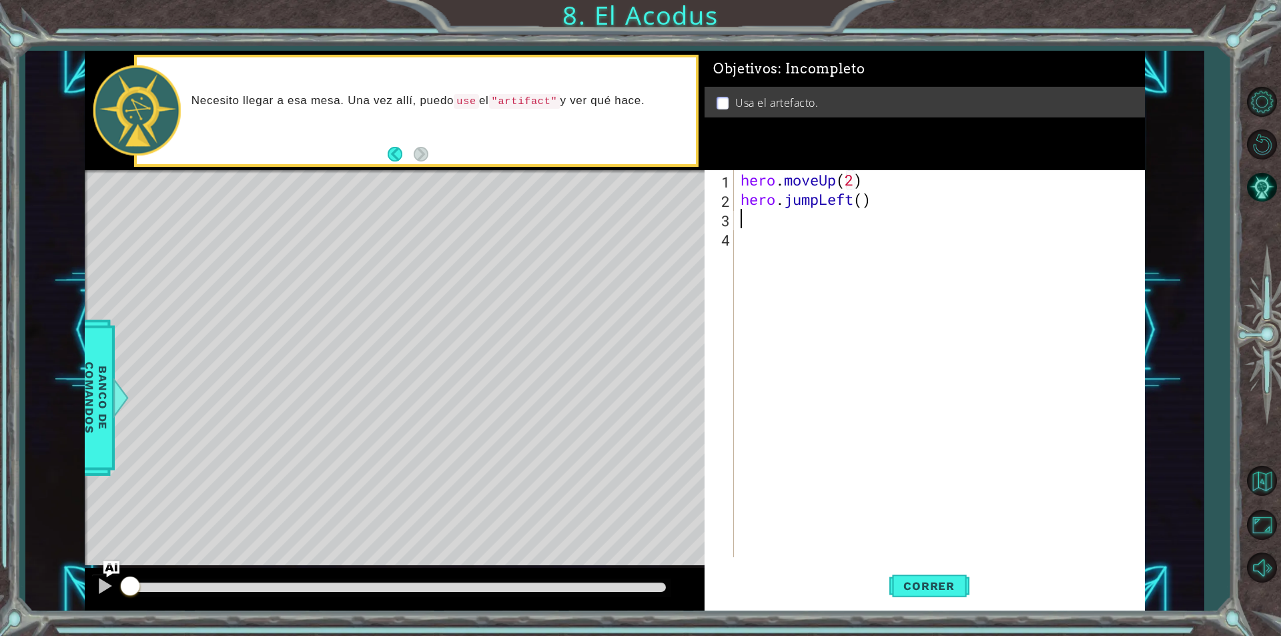
click at [759, 222] on div "hero . moveUp ( 2 ) hero . jumpLeft ( )" at bounding box center [943, 383] width 410 height 426
type textarea "hero.jumpLeft()"
drag, startPoint x: 819, startPoint y: 201, endPoint x: 788, endPoint y: 205, distance: 31.5
click at [788, 205] on div "hero . moveUp ( 2 ) hero . jumpLeft ( )" at bounding box center [943, 383] width 410 height 426
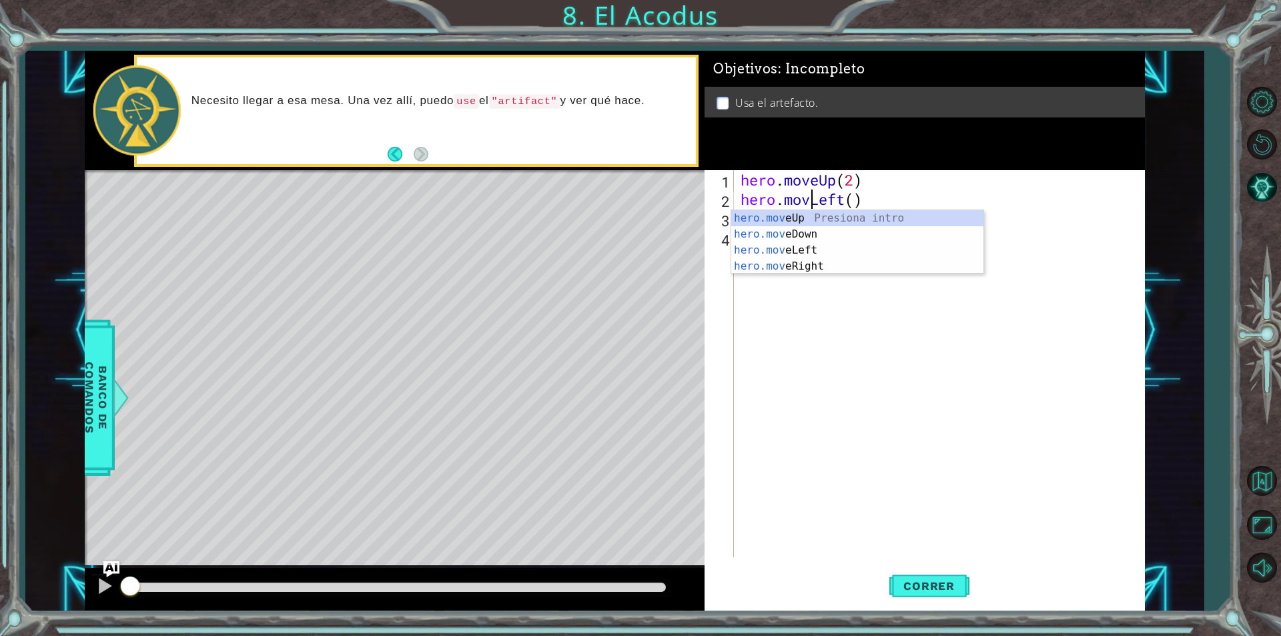
type textarea "hero.moveLeft()"
click at [795, 298] on div "hero . moveUp ( 2 ) hero . moveLeft ( )" at bounding box center [943, 383] width 410 height 426
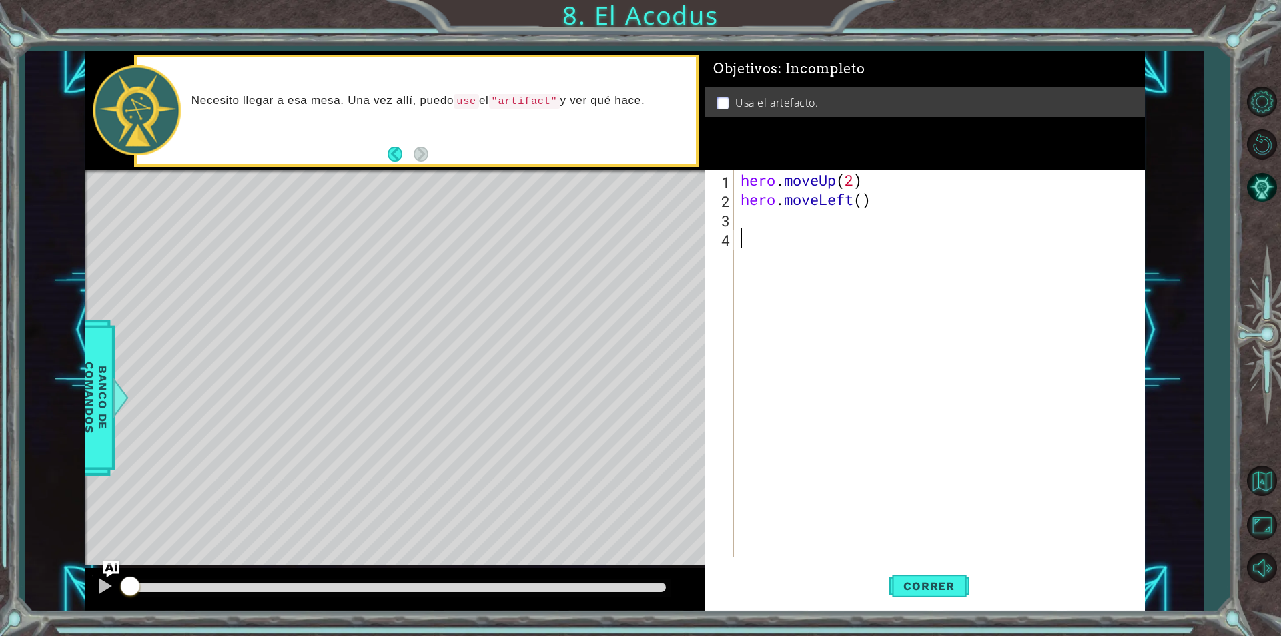
scroll to position [0, 0]
click at [763, 217] on div "hero . moveUp ( 2 ) hero . moveLeft ( )" at bounding box center [943, 383] width 410 height 426
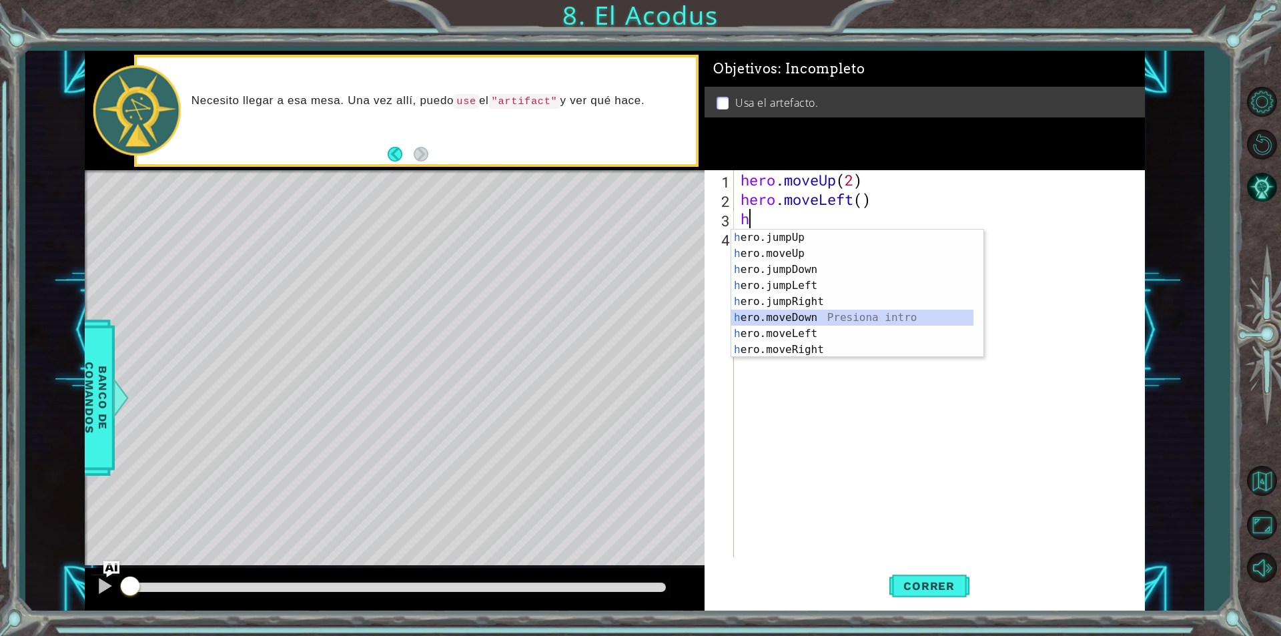
click at [803, 320] on div "h ero.jumpUp Presiona intro h ero.moveUp Presiona intro h ero.jumpDown Presiona…" at bounding box center [852, 310] width 242 height 160
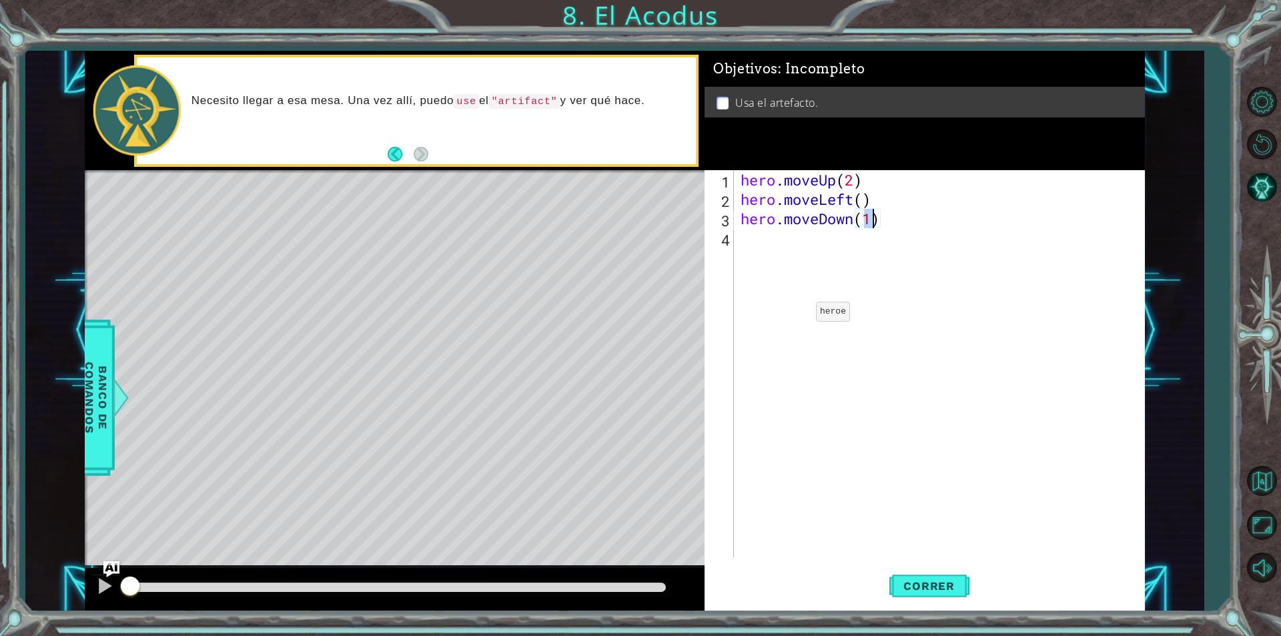
type textarea "hero.moveDown(2)"
click at [750, 244] on div "hero . moveUp ( 2 ) hero . moveLeft ( ) hero . moveDown ( 2 )" at bounding box center [943, 383] width 410 height 426
type textarea "h"
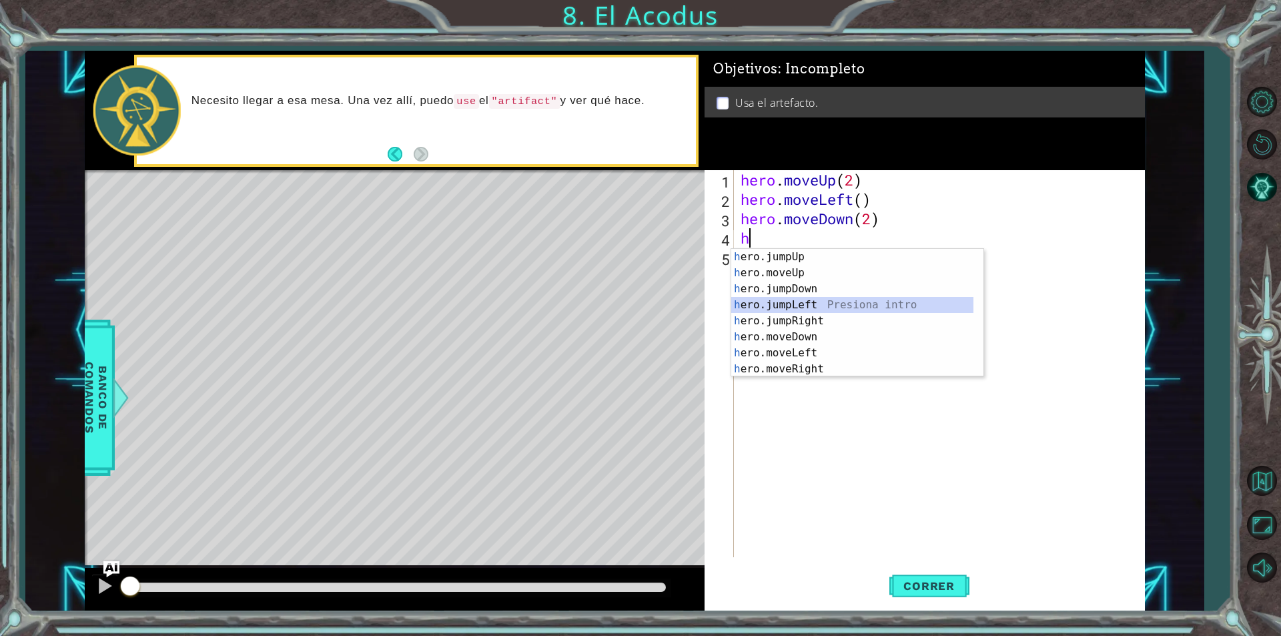
click at [807, 301] on div "h ero.jumpUp Presiona intro h ero.moveUp Presiona intro h ero.jumpDown Presiona…" at bounding box center [852, 329] width 242 height 160
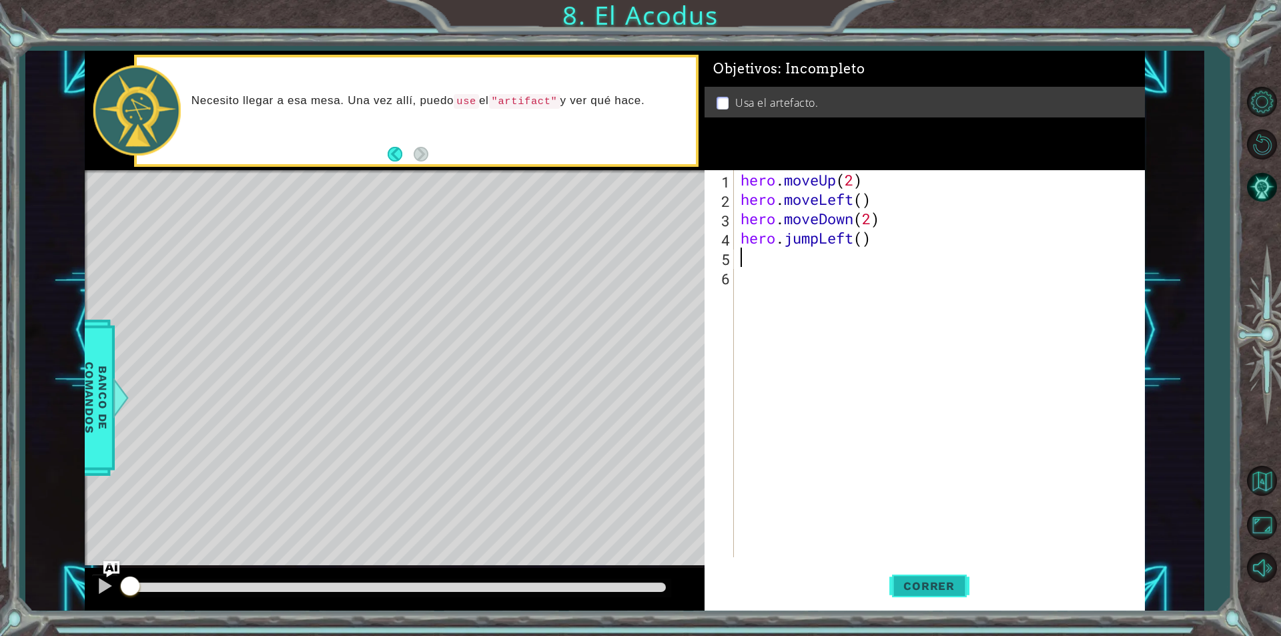
click at [915, 578] on button "Correr" at bounding box center [929, 586] width 80 height 44
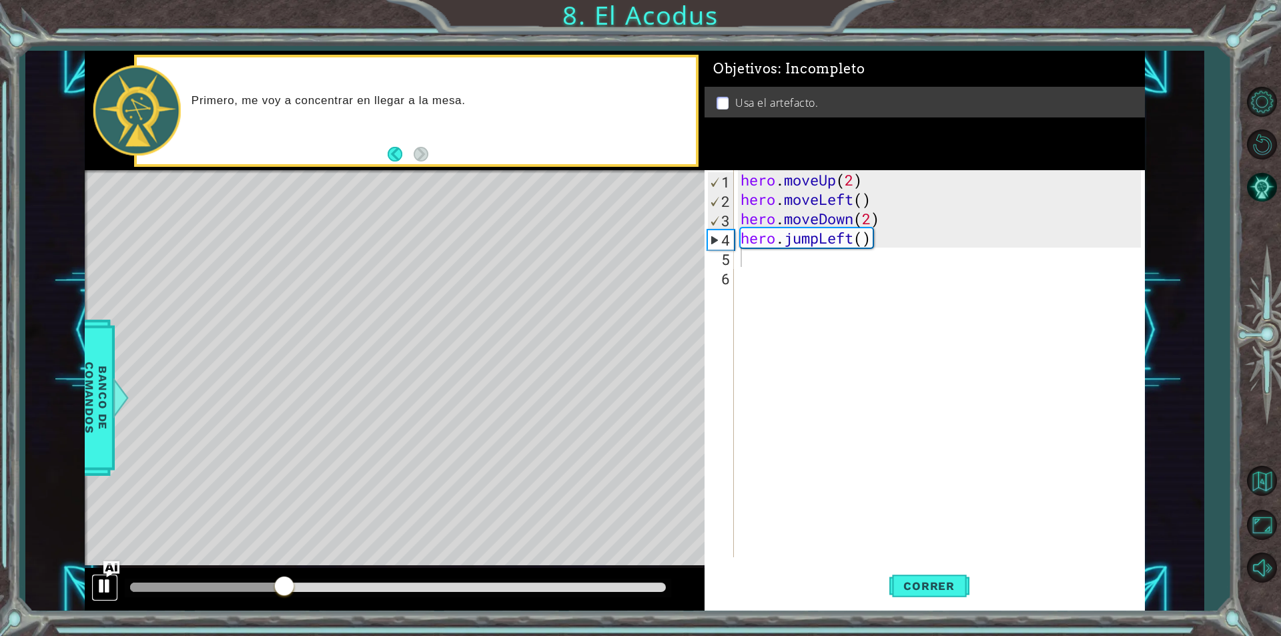
click at [99, 581] on div at bounding box center [104, 585] width 17 height 17
click at [827, 269] on div "hero . moveUp ( 2 ) hero . moveLeft ( ) hero . moveDown ( 2 ) hero . jumpLeft (…" at bounding box center [943, 383] width 410 height 426
type textarea "h"
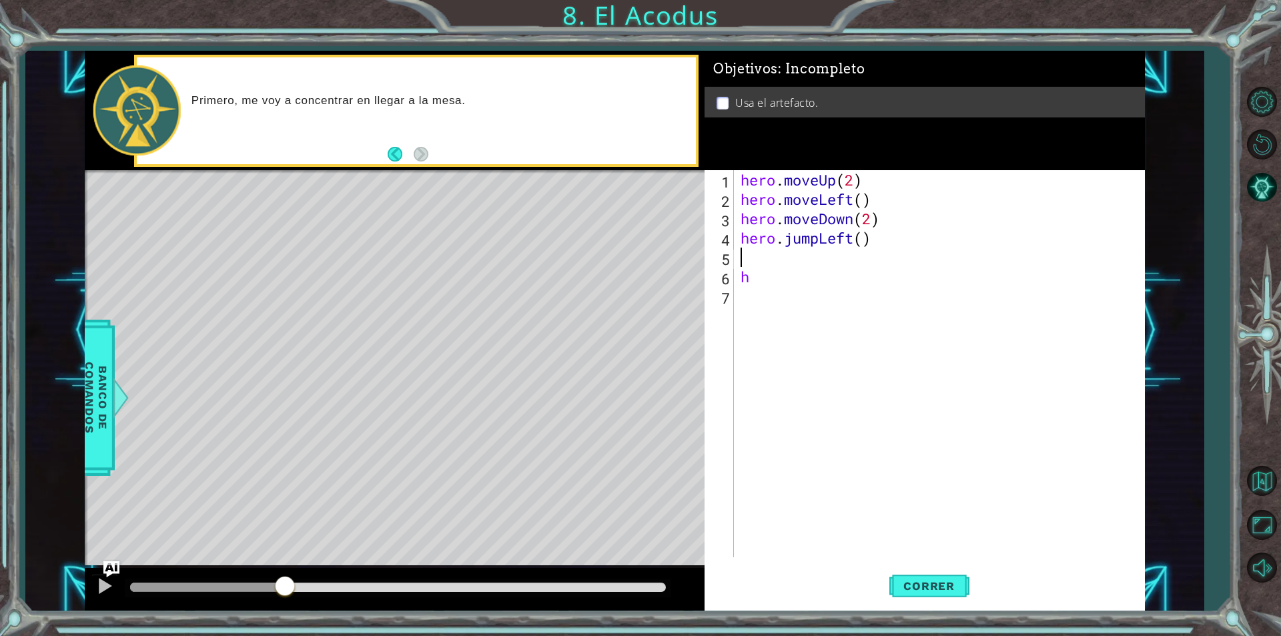
click at [757, 257] on div "hero . moveUp ( 2 ) hero . moveLeft ( ) hero . moveDown ( 2 ) hero . jumpLeft (…" at bounding box center [943, 383] width 410 height 426
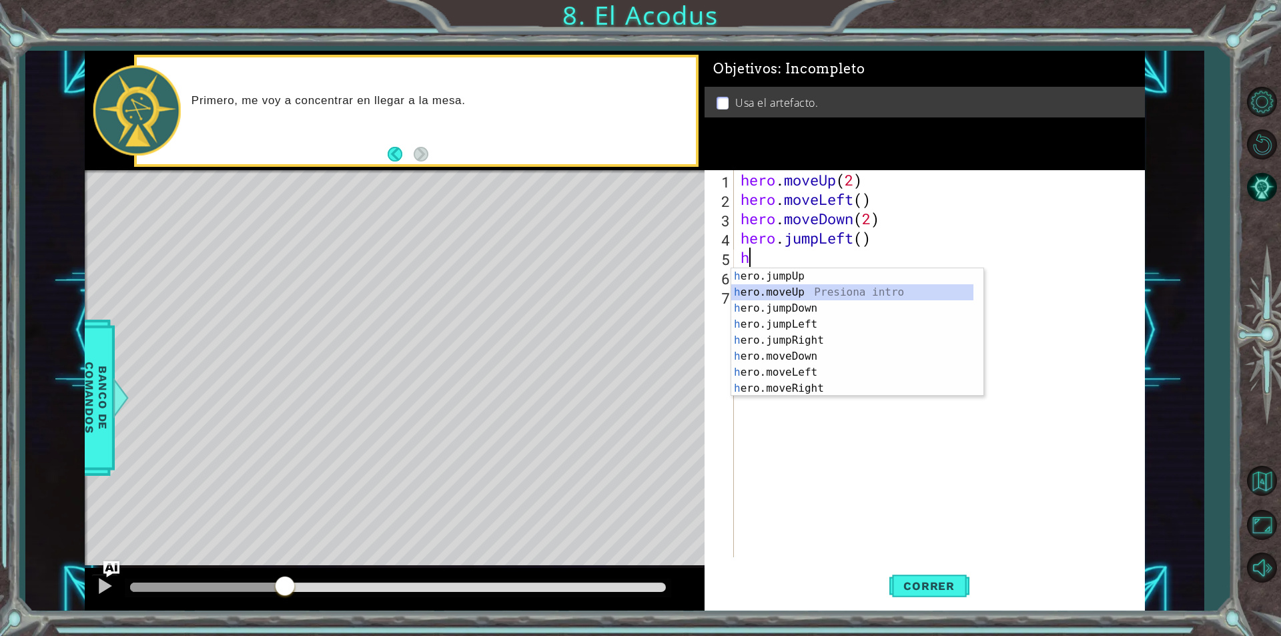
click at [789, 290] on div "h ero.jumpUp Presiona intro h ero.moveUp Presiona intro h ero.jumpDown Presiona…" at bounding box center [852, 348] width 242 height 160
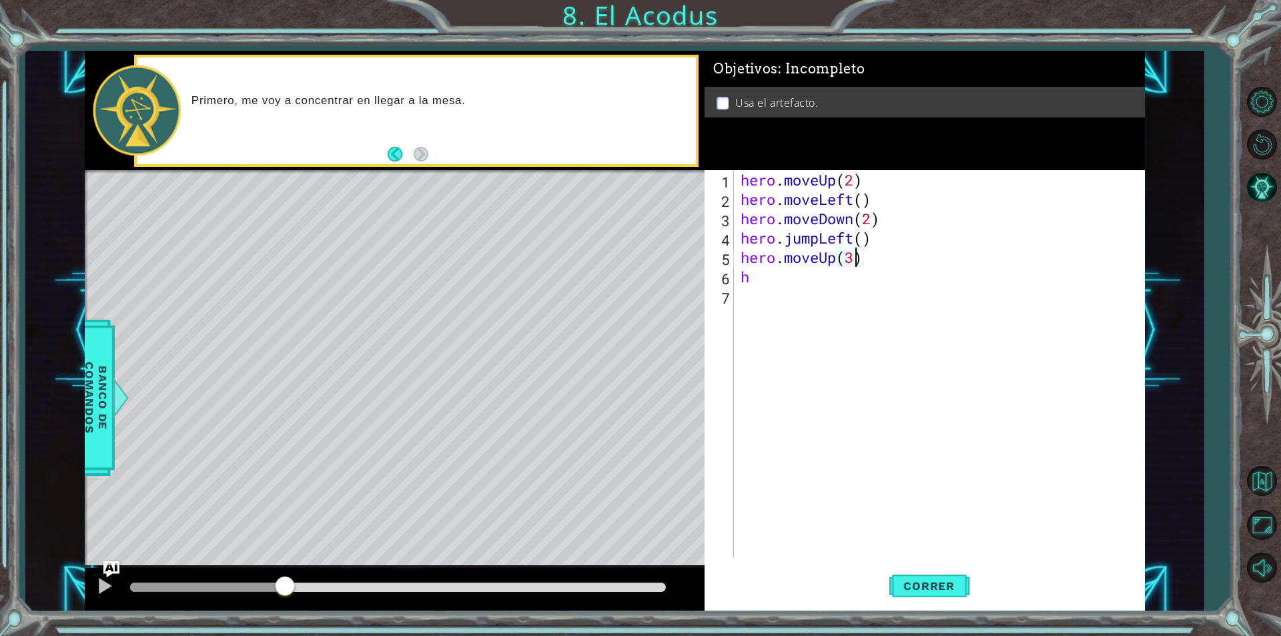
scroll to position [0, 5]
click at [763, 268] on div "hero . moveUp ( 2 ) hero . moveLeft ( ) hero . moveDown ( 2 ) hero . jumpLeft (…" at bounding box center [943, 383] width 410 height 426
type textarea "h"
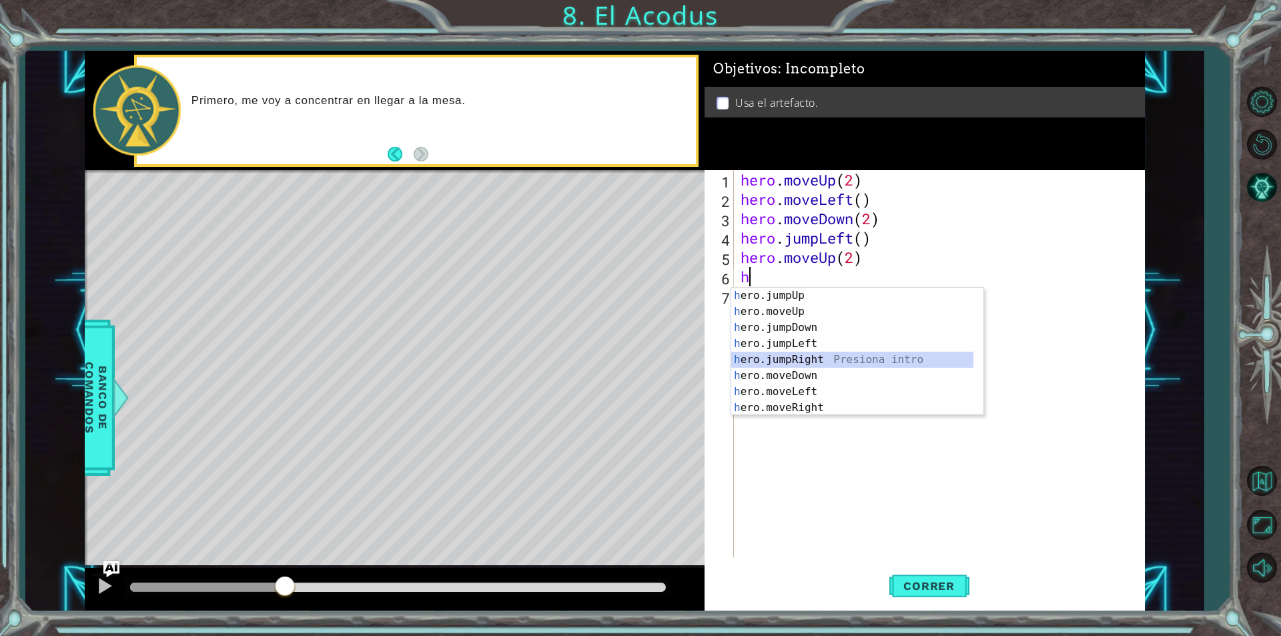
click at [780, 358] on div "h ero.jumpUp Presiona intro h ero.moveUp Presiona intro h ero.jumpDown Presiona…" at bounding box center [852, 368] width 242 height 160
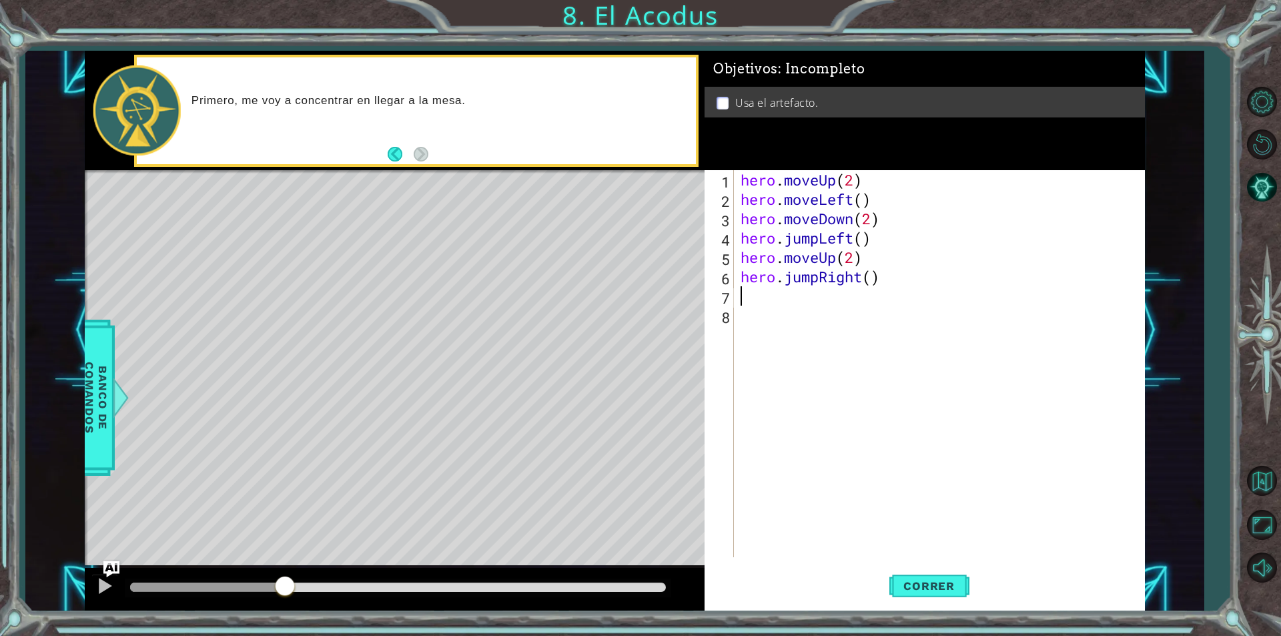
click at [779, 298] on div "hero . moveUp ( 2 ) hero . moveLeft ( ) hero . moveDown ( 2 ) hero . jumpLeft (…" at bounding box center [943, 383] width 410 height 426
drag, startPoint x: 821, startPoint y: 278, endPoint x: 807, endPoint y: 306, distance: 31.3
click at [786, 280] on div "hero . moveUp ( 2 ) hero . moveLeft ( ) hero . moveDown ( 2 ) hero . jumpLeft (…" at bounding box center [943, 383] width 410 height 426
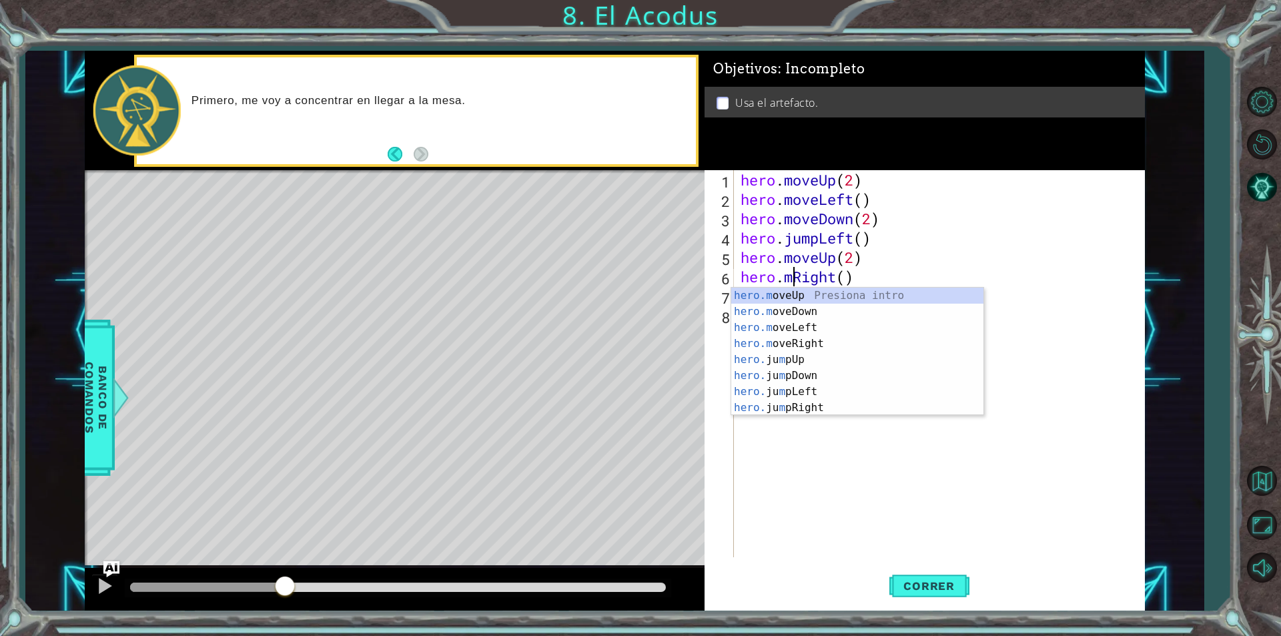
scroll to position [0, 3]
type textarea "hero.moveRight()"
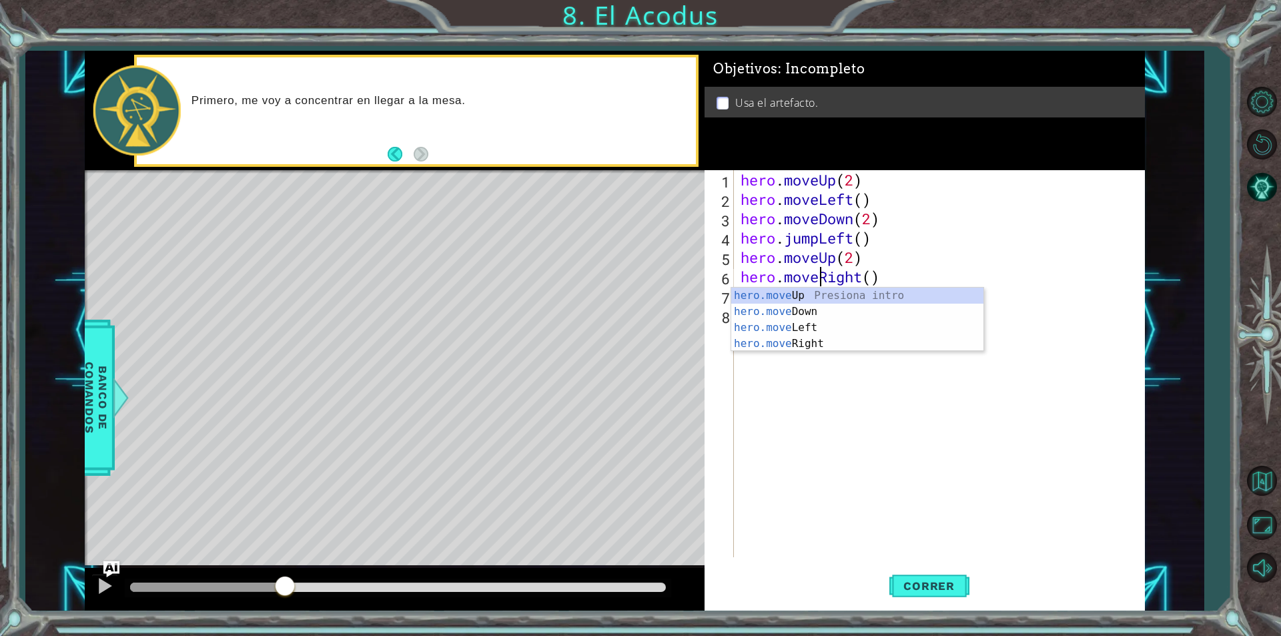
click at [871, 372] on div "hero . moveUp ( 2 ) hero . moveLeft ( ) hero . moveDown ( 2 ) hero . jumpLeft (…" at bounding box center [943, 383] width 410 height 426
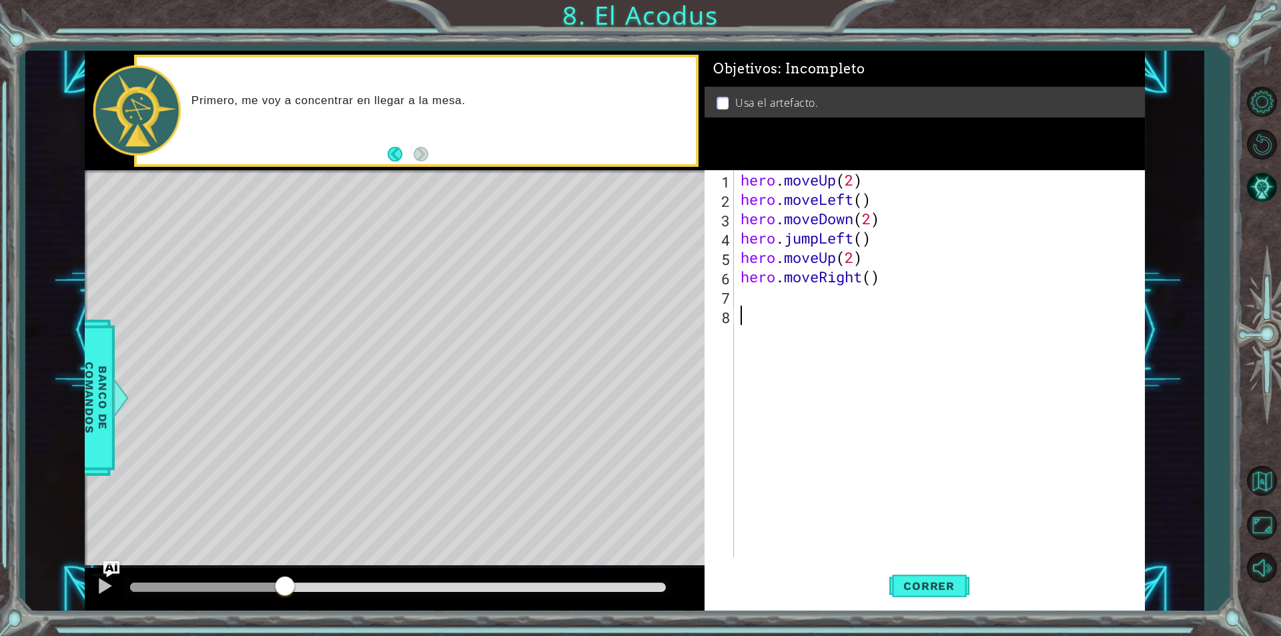
scroll to position [0, 0]
click at [760, 296] on div "hero . moveUp ( 2 ) hero . moveLeft ( ) hero . moveDown ( 2 ) hero . jumpLeft (…" at bounding box center [943, 383] width 410 height 426
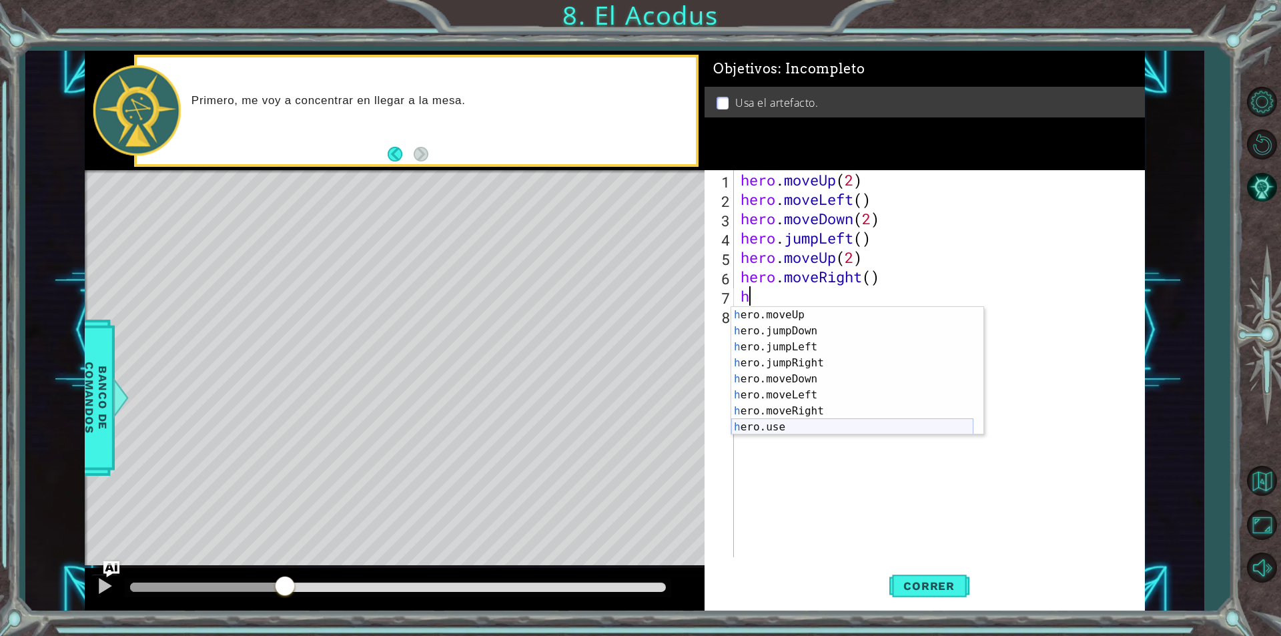
scroll to position [16, 0]
click at [790, 430] on div "h ero.moveUp Presiona intro h ero.jumpDown Presiona intro h ero.jumpLeft Presio…" at bounding box center [852, 387] width 242 height 160
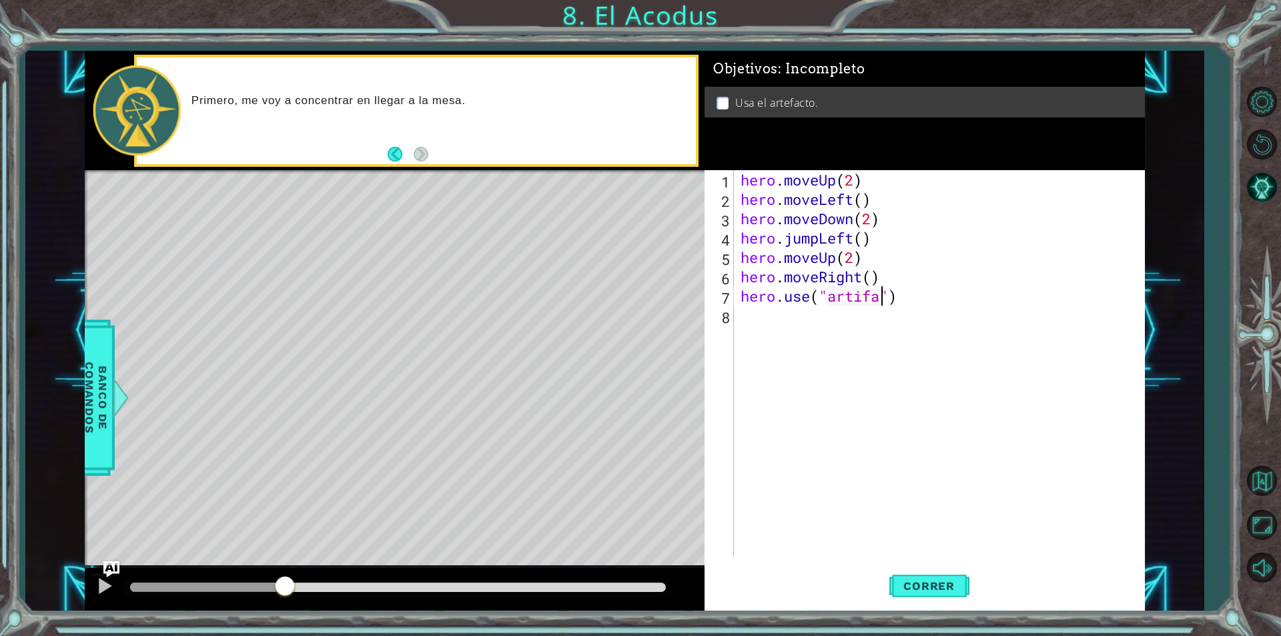
scroll to position [0, 7]
type textarea "hero.use("artifact")"
click at [932, 574] on button "Correr" at bounding box center [929, 586] width 80 height 44
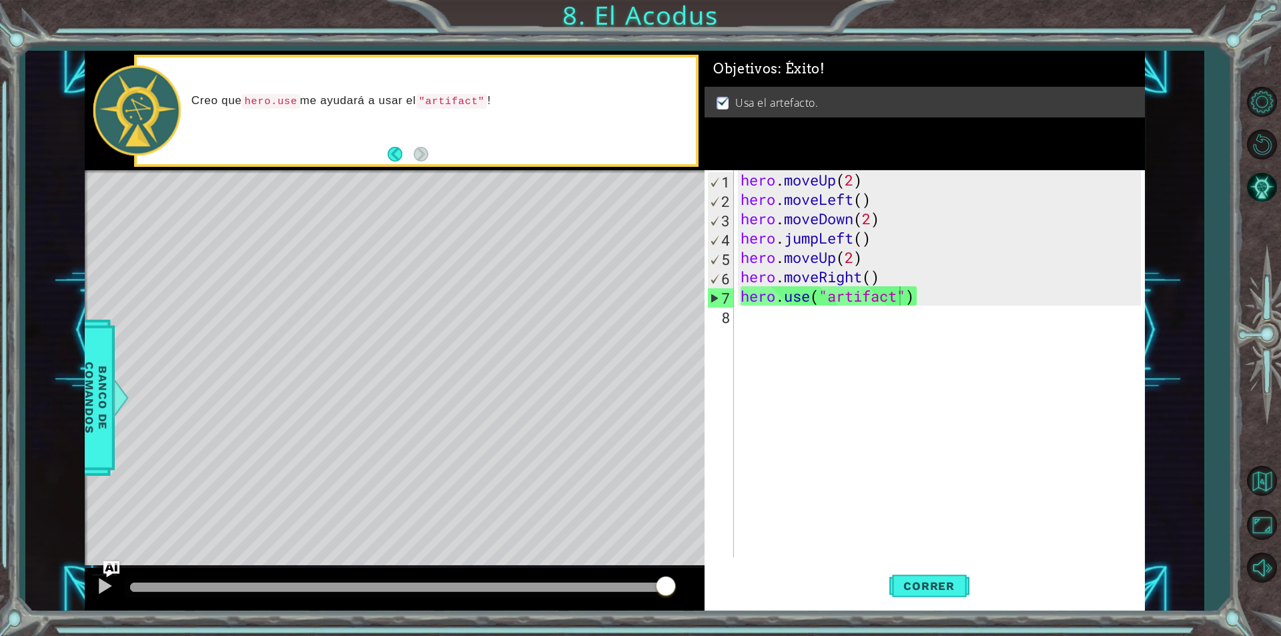
drag, startPoint x: 310, startPoint y: 584, endPoint x: 945, endPoint y: 613, distance: 635.9
click at [913, 613] on body "1 ההההההההההההההההההההההההההההההההההההההההההההההההההההההההההההההההההההההההההההה…" at bounding box center [640, 318] width 1281 height 636
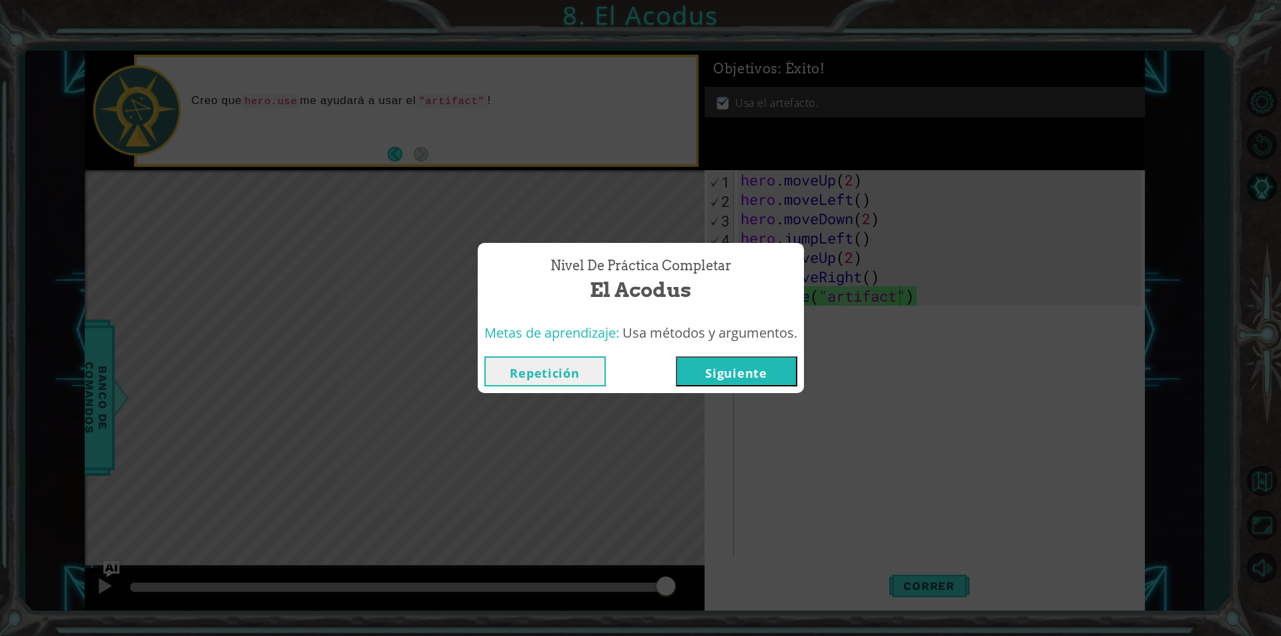
click at [755, 370] on button "Siguiente" at bounding box center [736, 371] width 121 height 30
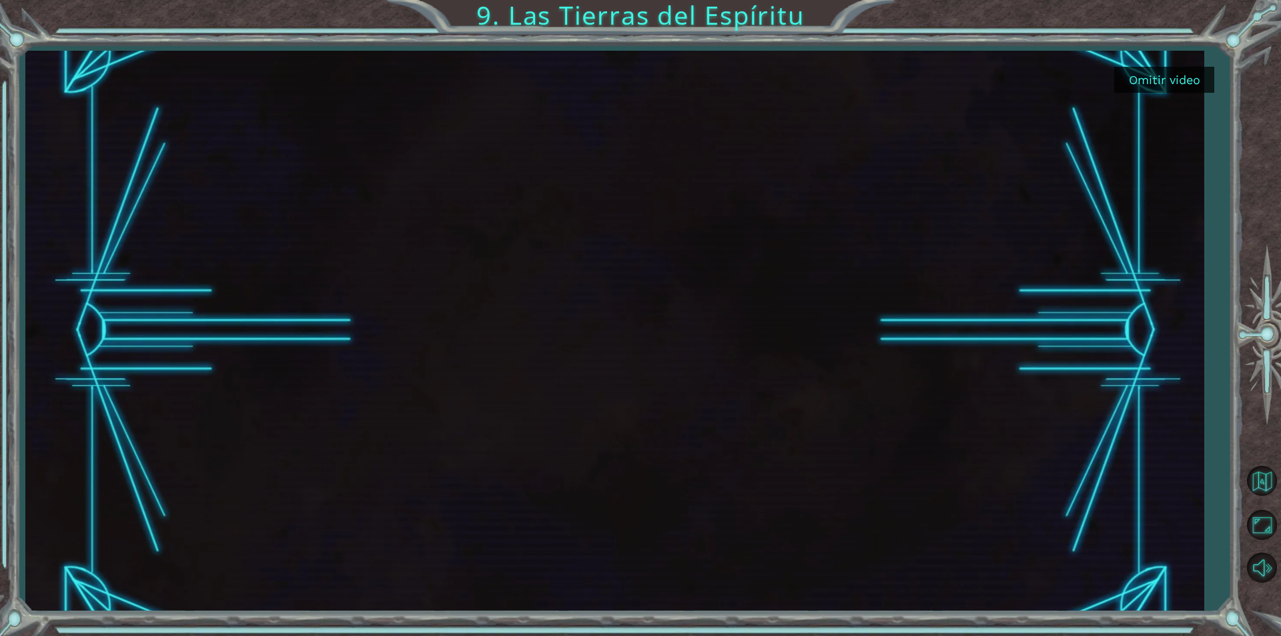
click at [1166, 84] on button "Omitir video" at bounding box center [1164, 80] width 100 height 26
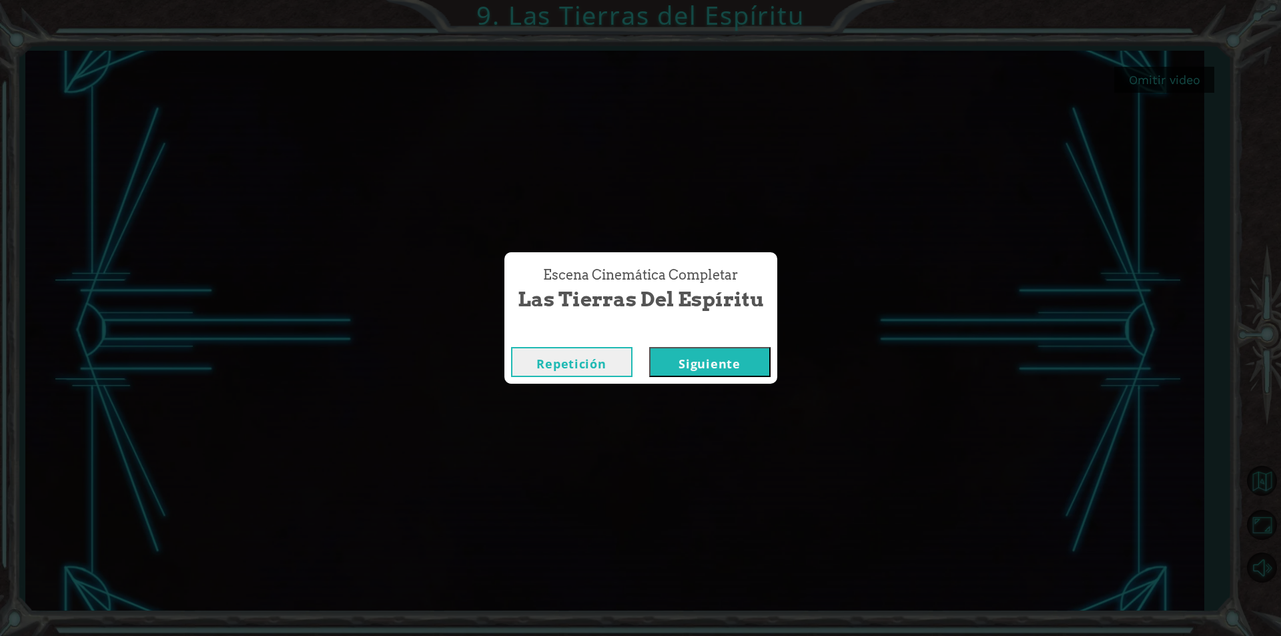
click at [747, 354] on button "Siguiente" at bounding box center [709, 362] width 121 height 30
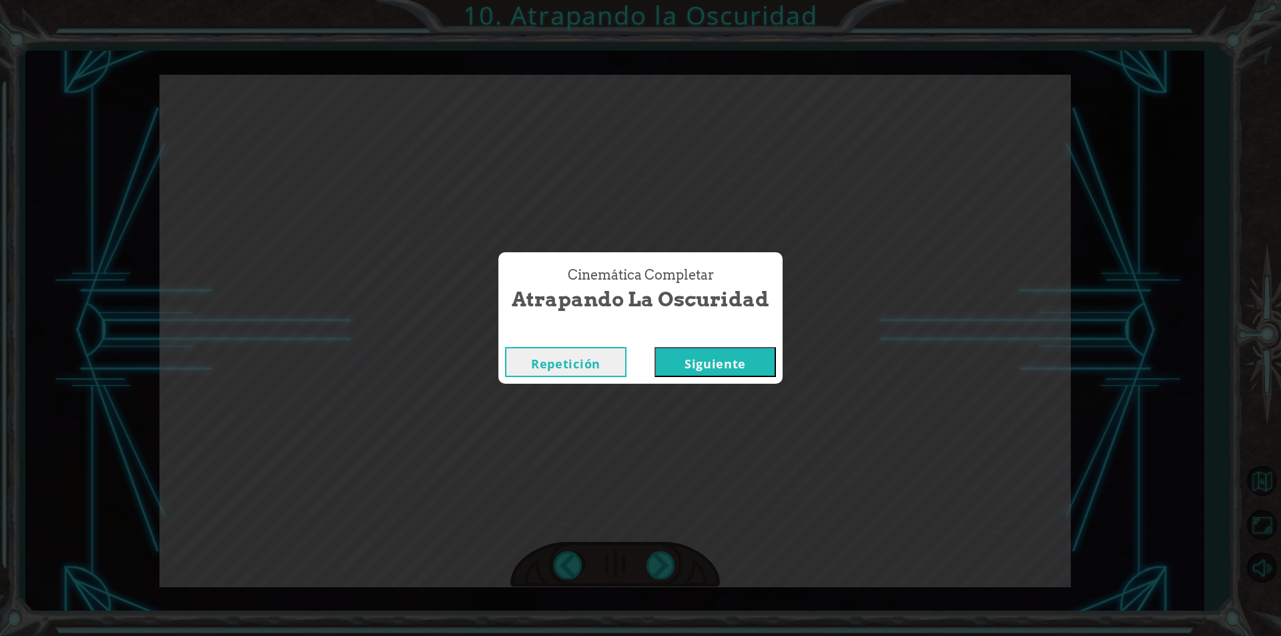
click at [737, 370] on button "Siguiente" at bounding box center [715, 362] width 121 height 30
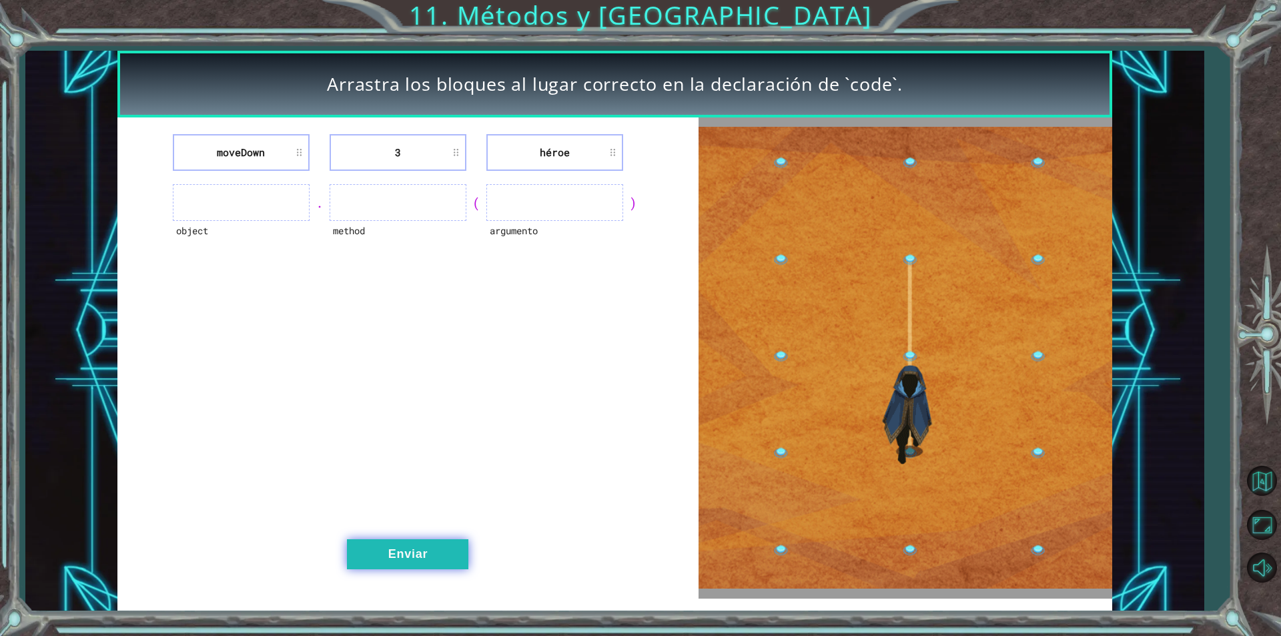
click at [388, 549] on button "Enviar" at bounding box center [407, 554] width 121 height 30
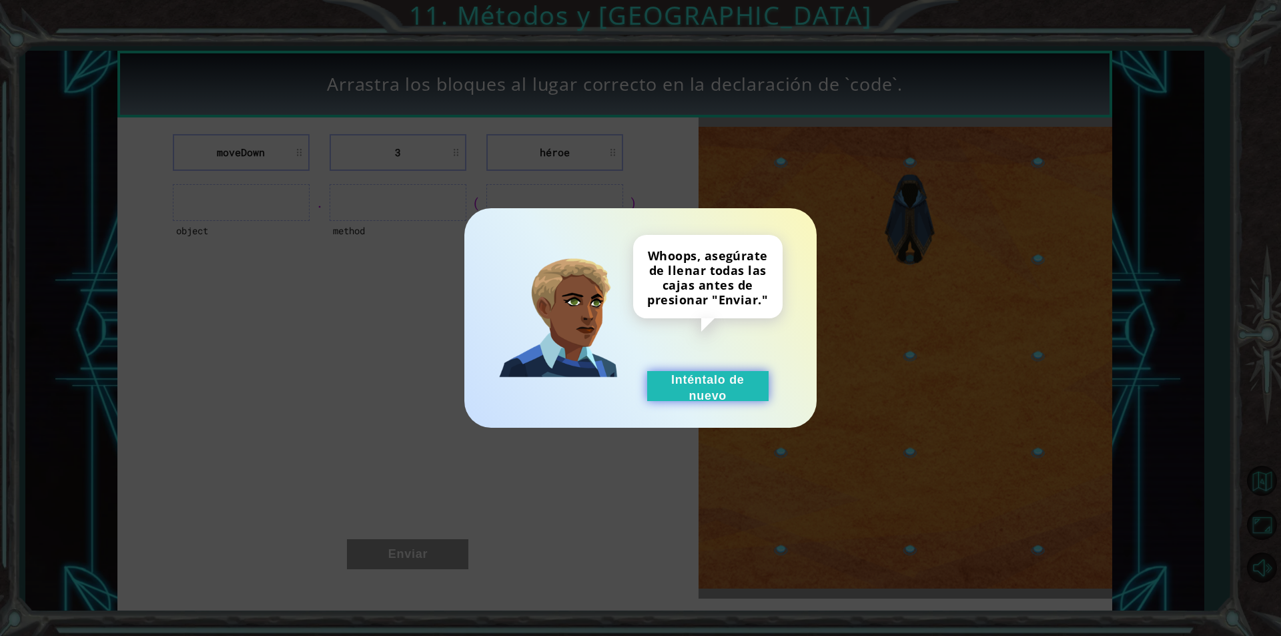
click at [689, 373] on button "Inténtalo de nuevo" at bounding box center [707, 386] width 121 height 30
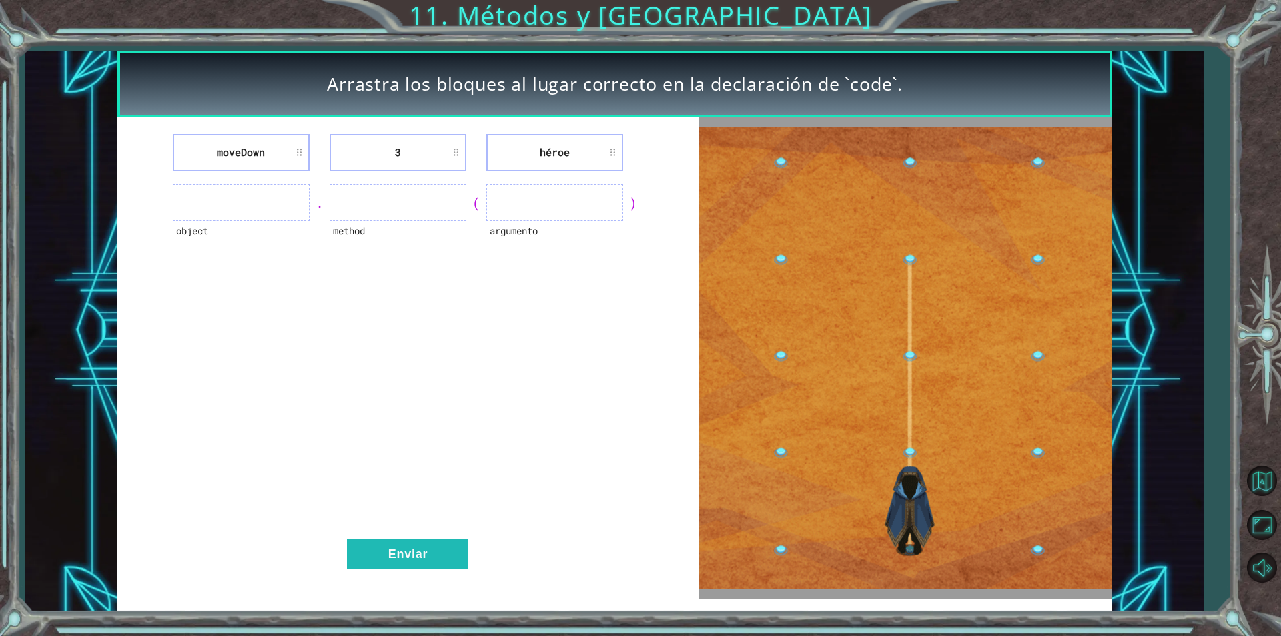
click at [895, 318] on img at bounding box center [906, 358] width 414 height 462
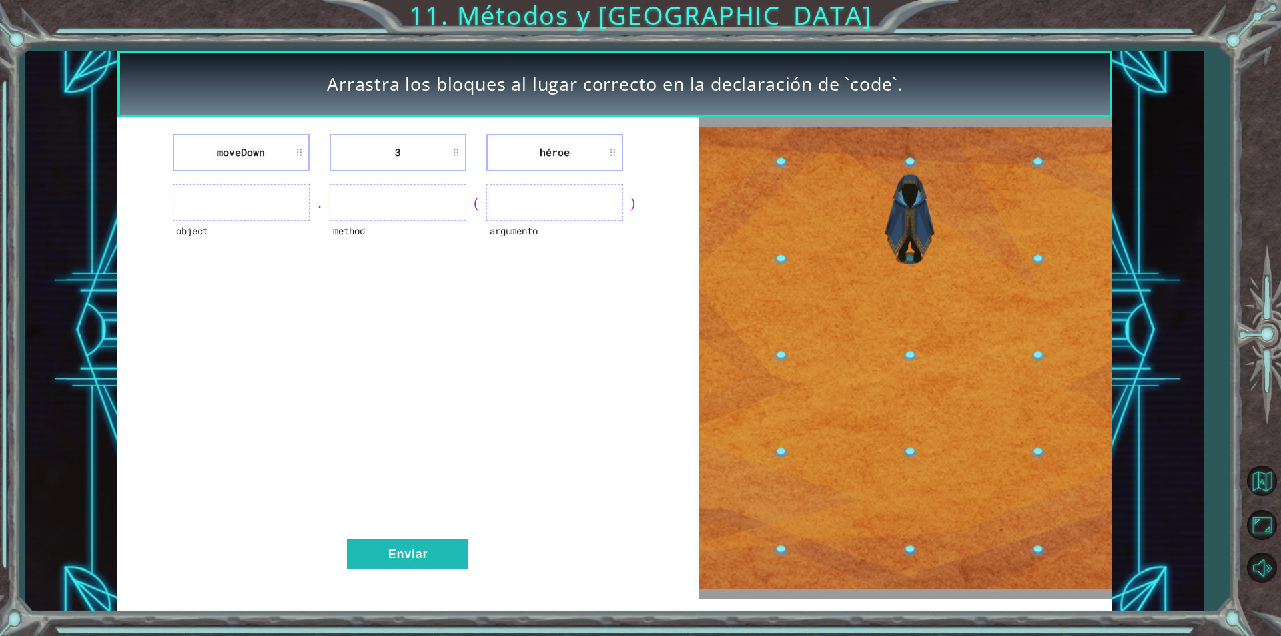
click at [915, 400] on img at bounding box center [906, 358] width 414 height 462
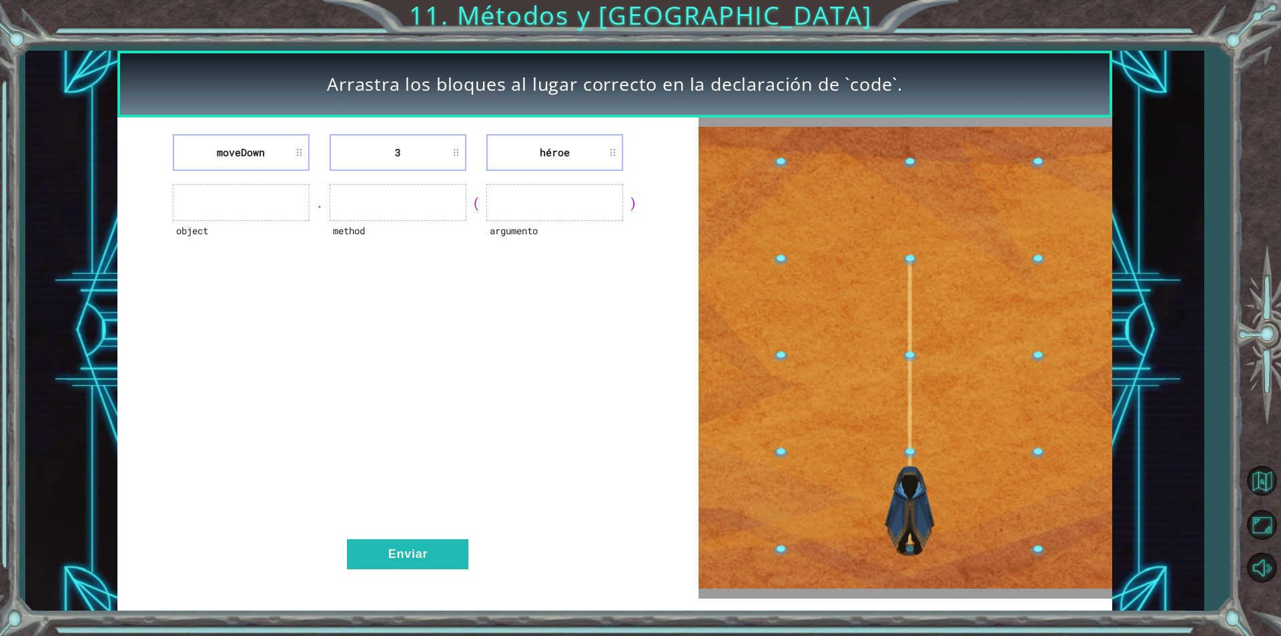
click at [773, 157] on img at bounding box center [906, 358] width 414 height 462
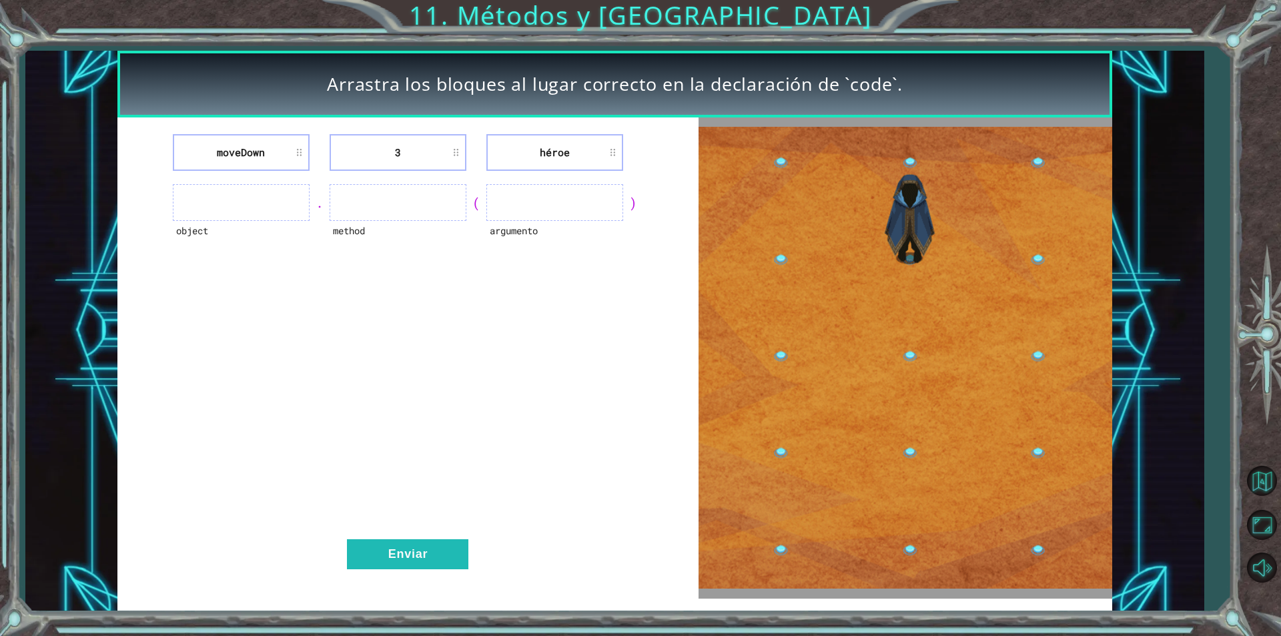
click at [917, 163] on img at bounding box center [906, 358] width 414 height 462
click at [258, 195] on ul at bounding box center [241, 202] width 137 height 37
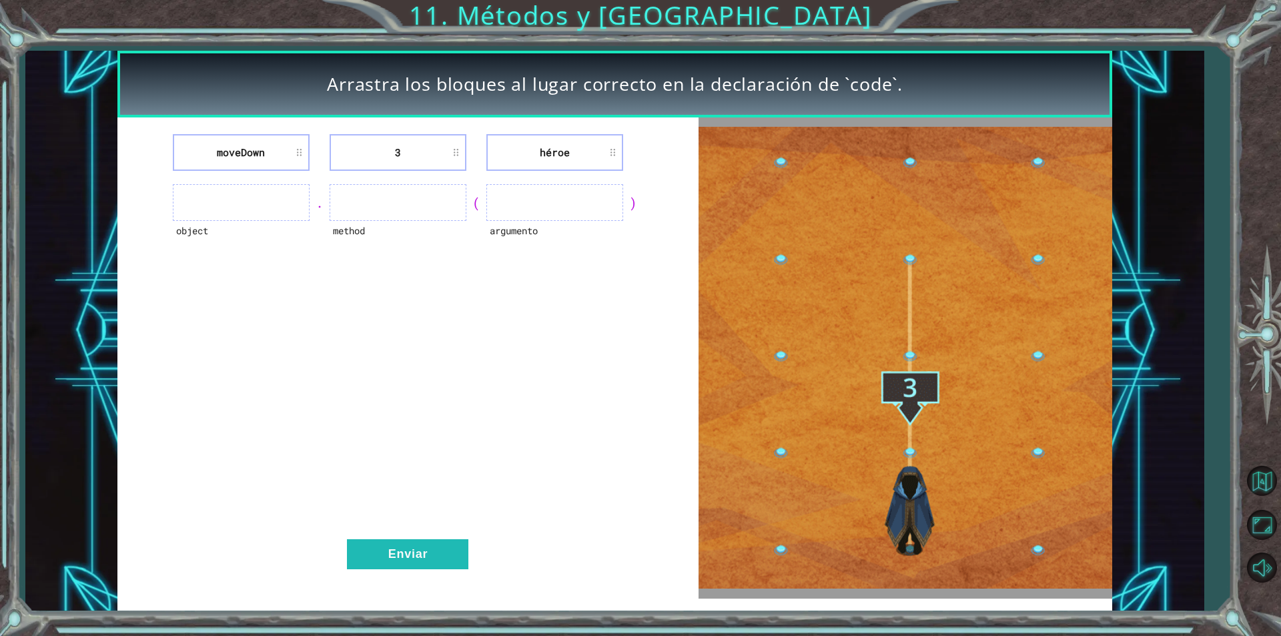
click at [258, 197] on ul at bounding box center [241, 202] width 137 height 37
click at [275, 204] on ul at bounding box center [241, 202] width 137 height 37
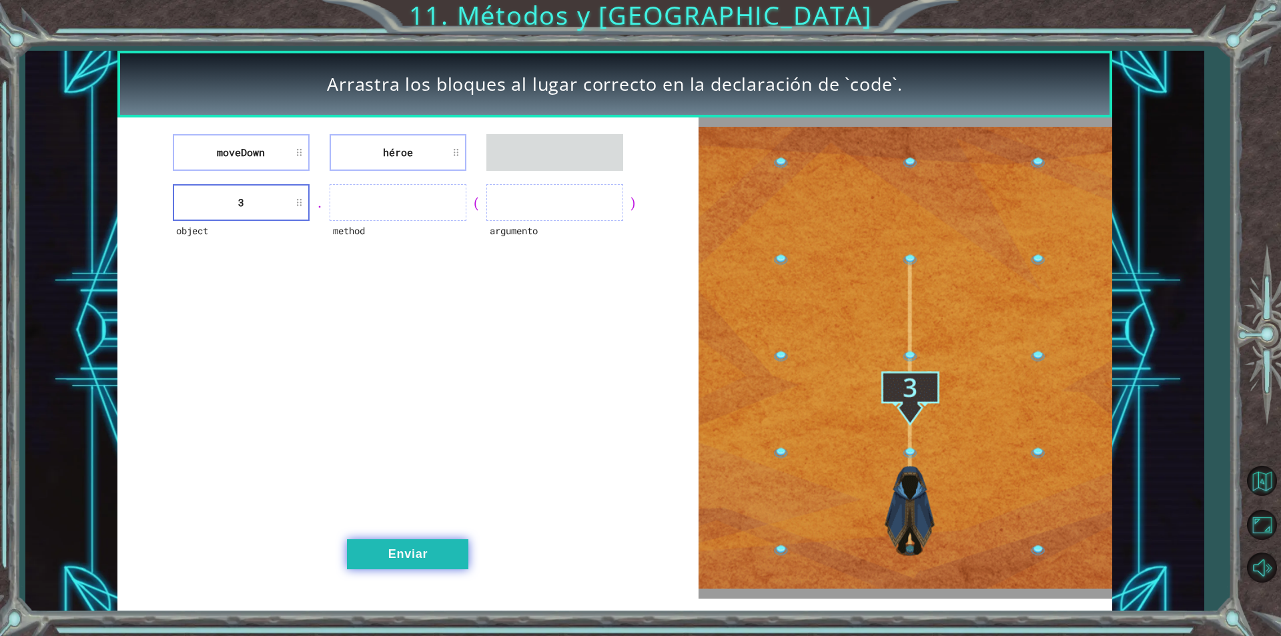
click at [432, 546] on button "Enviar" at bounding box center [407, 554] width 121 height 30
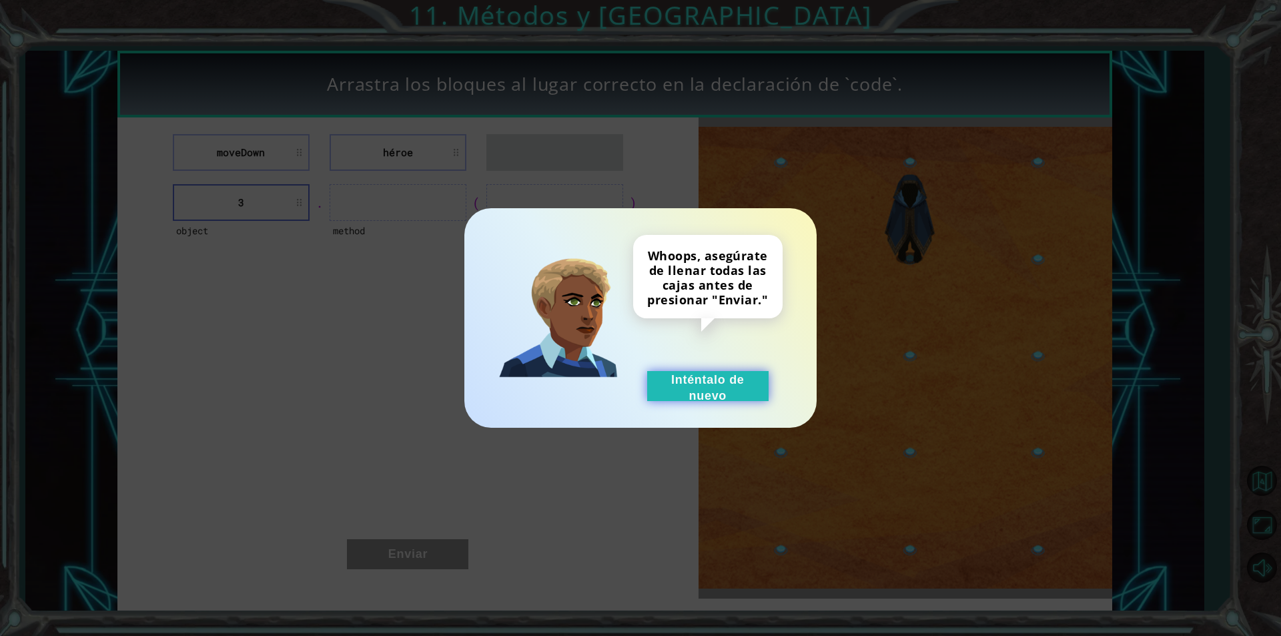
click at [690, 369] on div "Whoops, asegúrate de llenar todas las cajas antes de presionar "Enviar." Intént…" at bounding box center [707, 318] width 149 height 166
click at [687, 392] on button "Inténtalo de nuevo" at bounding box center [707, 386] width 121 height 30
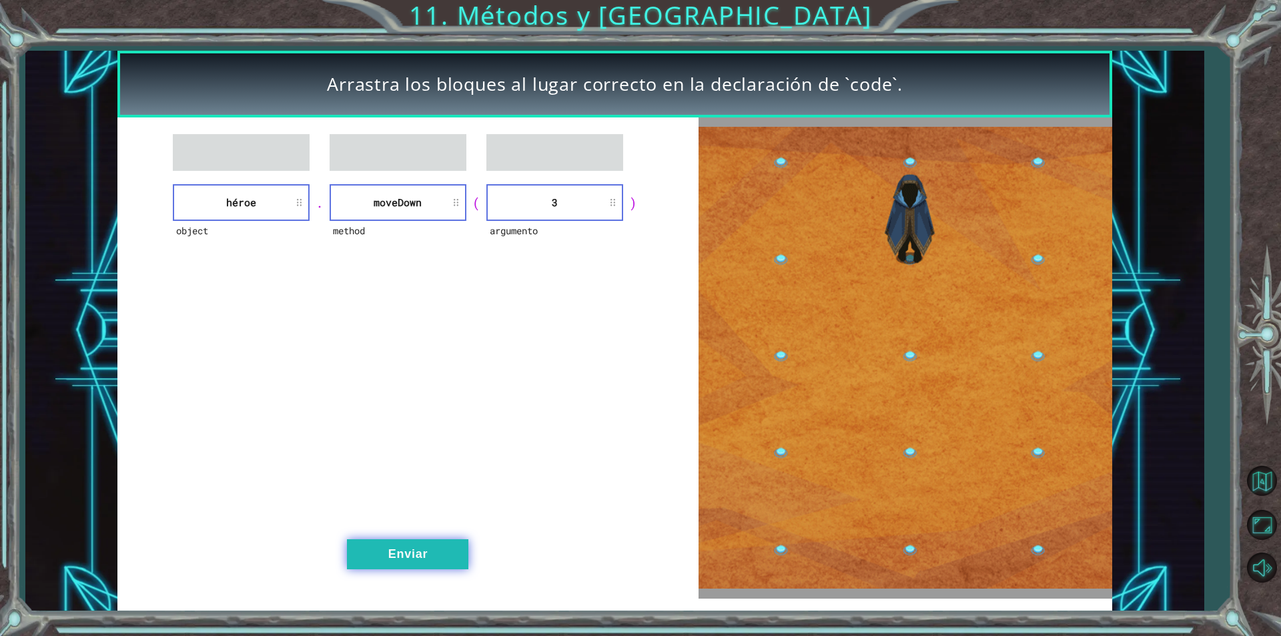
click at [416, 550] on button "Enviar" at bounding box center [407, 554] width 121 height 30
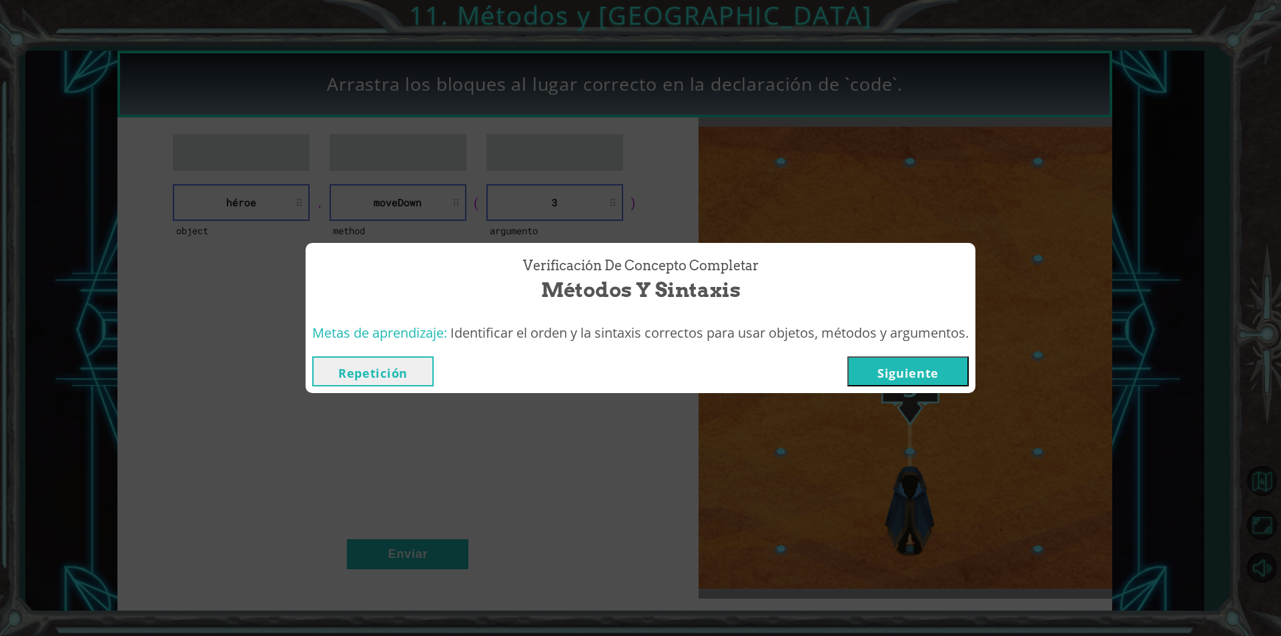
click at [934, 369] on button "Siguiente" at bounding box center [907, 371] width 121 height 30
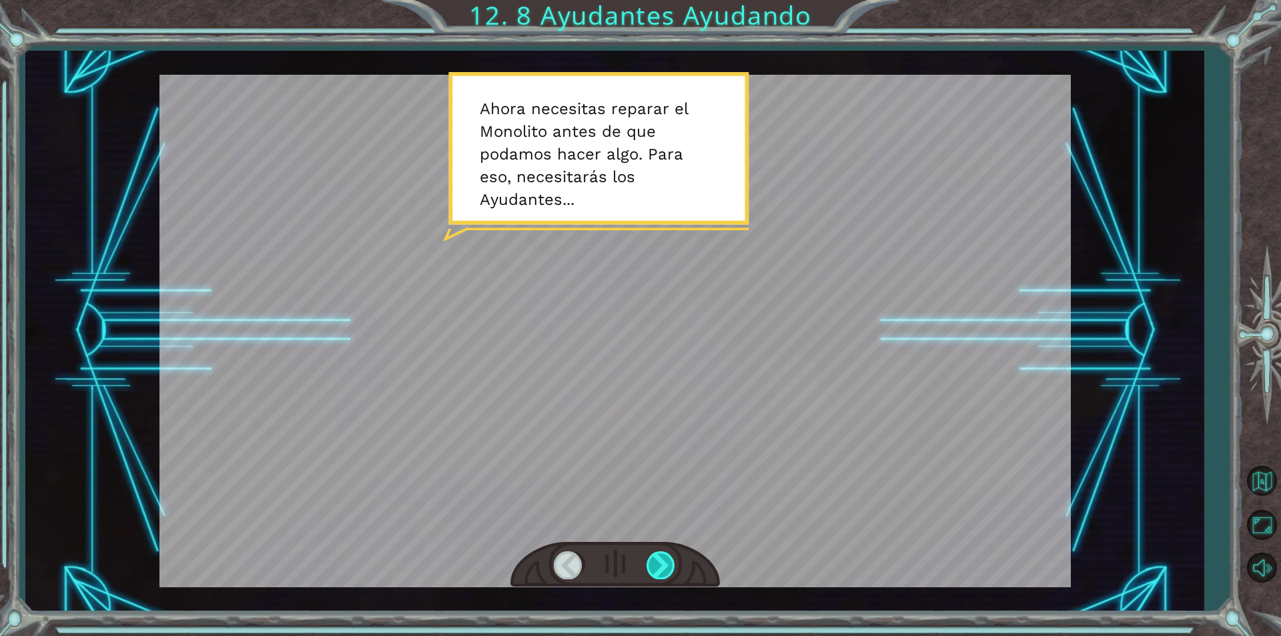
click at [649, 554] on div at bounding box center [662, 564] width 30 height 27
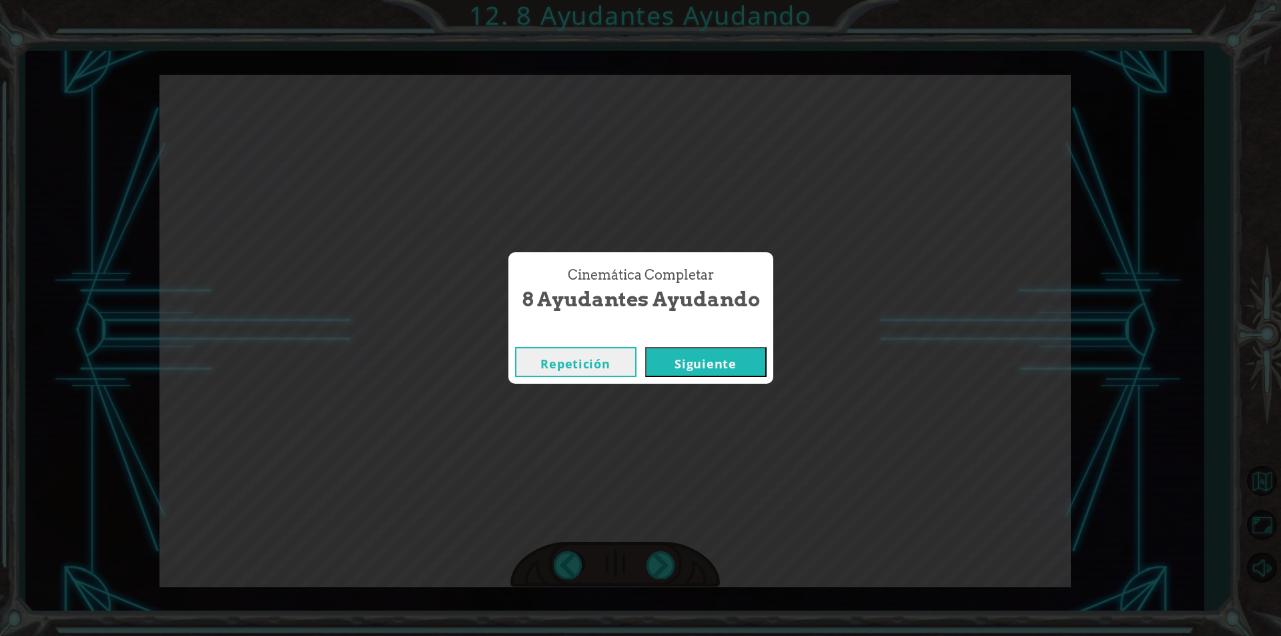
click at [743, 357] on button "Siguiente" at bounding box center [705, 362] width 121 height 30
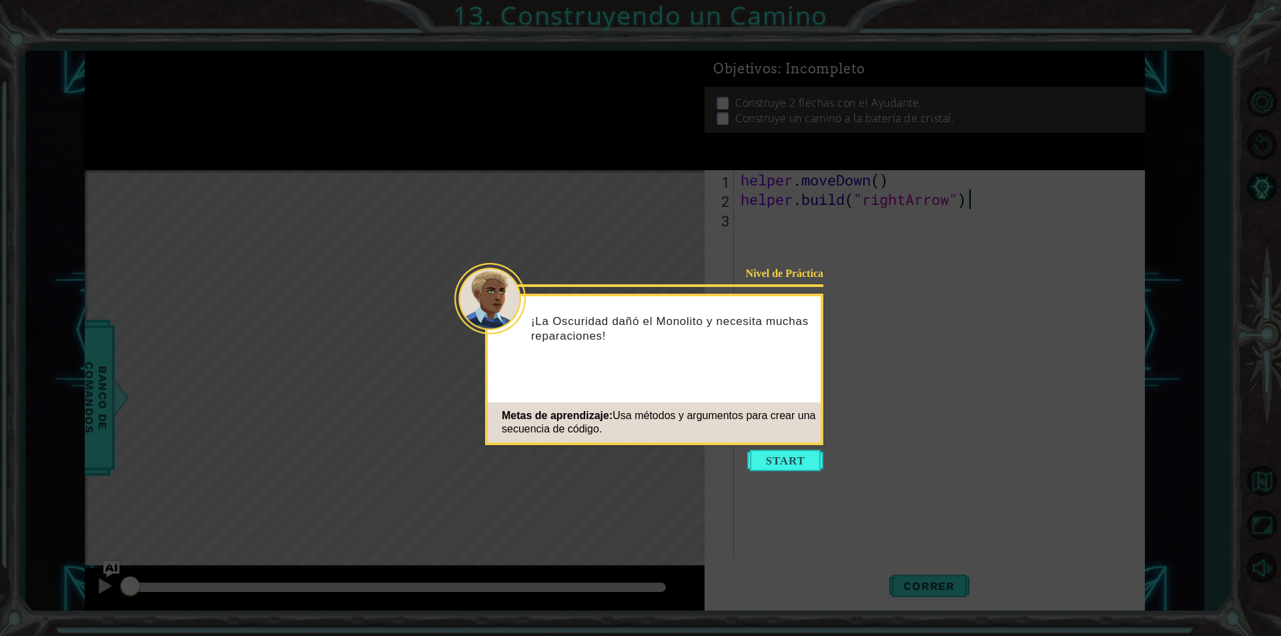
click at [780, 471] on icon at bounding box center [640, 318] width 1281 height 636
click at [781, 463] on button "Start" at bounding box center [785, 460] width 76 height 21
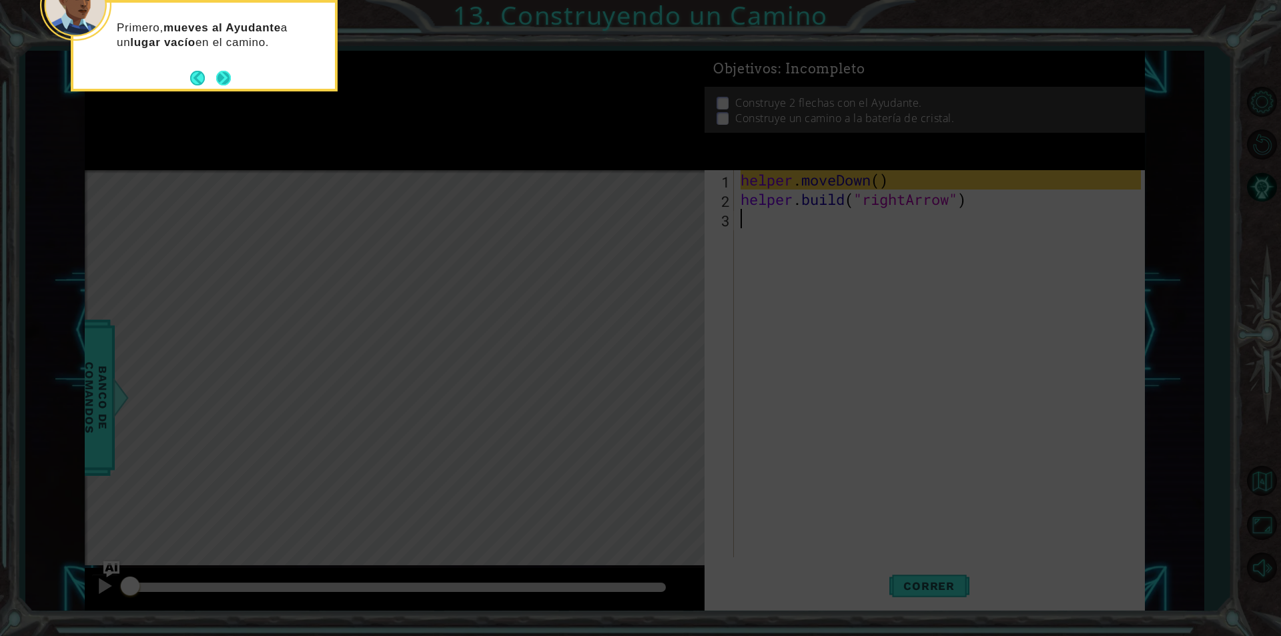
click at [225, 79] on button "Next" at bounding box center [223, 78] width 15 height 15
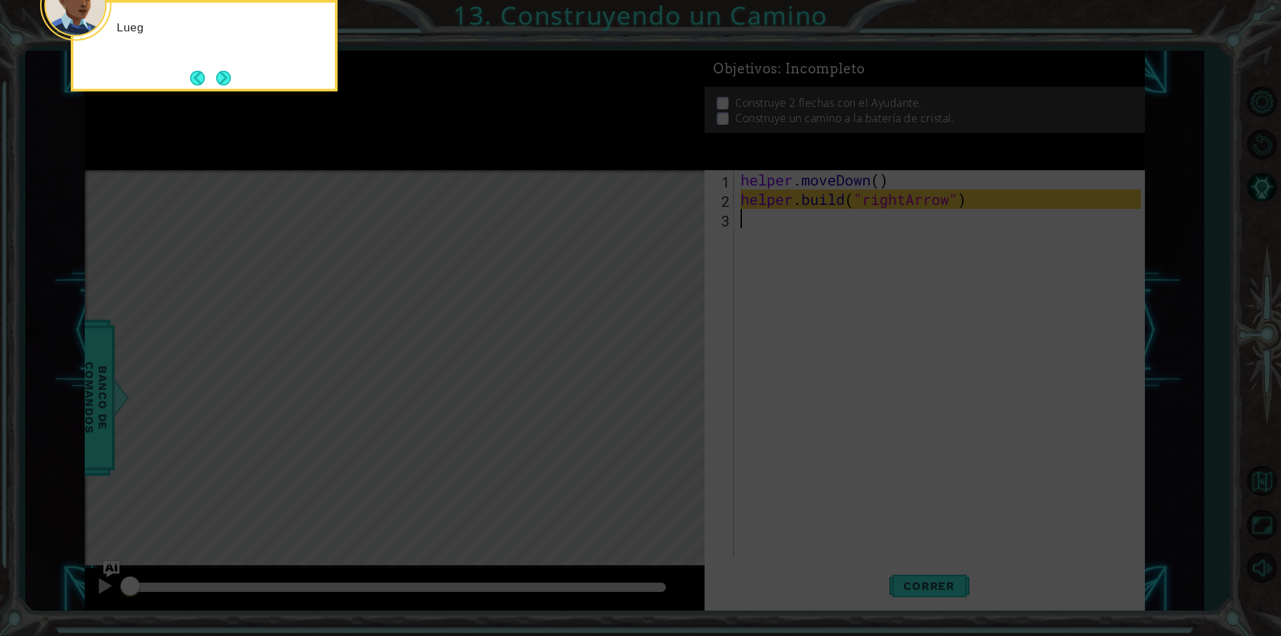
click at [225, 79] on button "Next" at bounding box center [223, 78] width 15 height 15
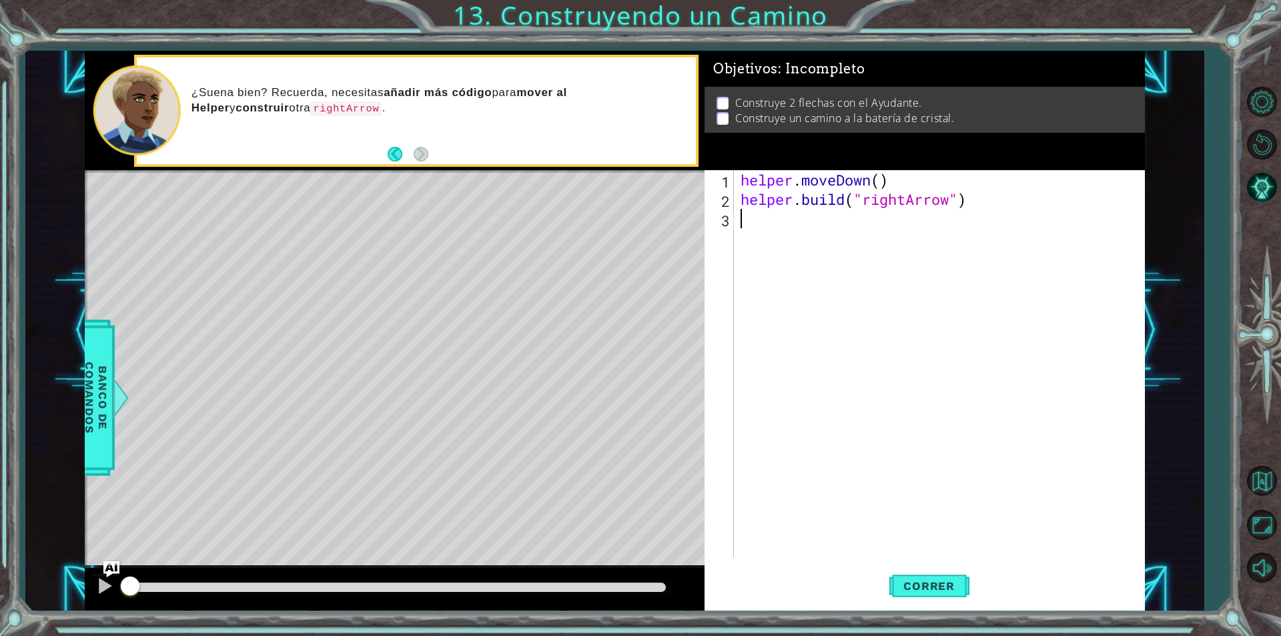
click at [822, 414] on div "helper . moveDown ( ) helper . build ( "rightArrow" )" at bounding box center [943, 383] width 410 height 426
click at [939, 581] on span "Correr" at bounding box center [929, 585] width 78 height 13
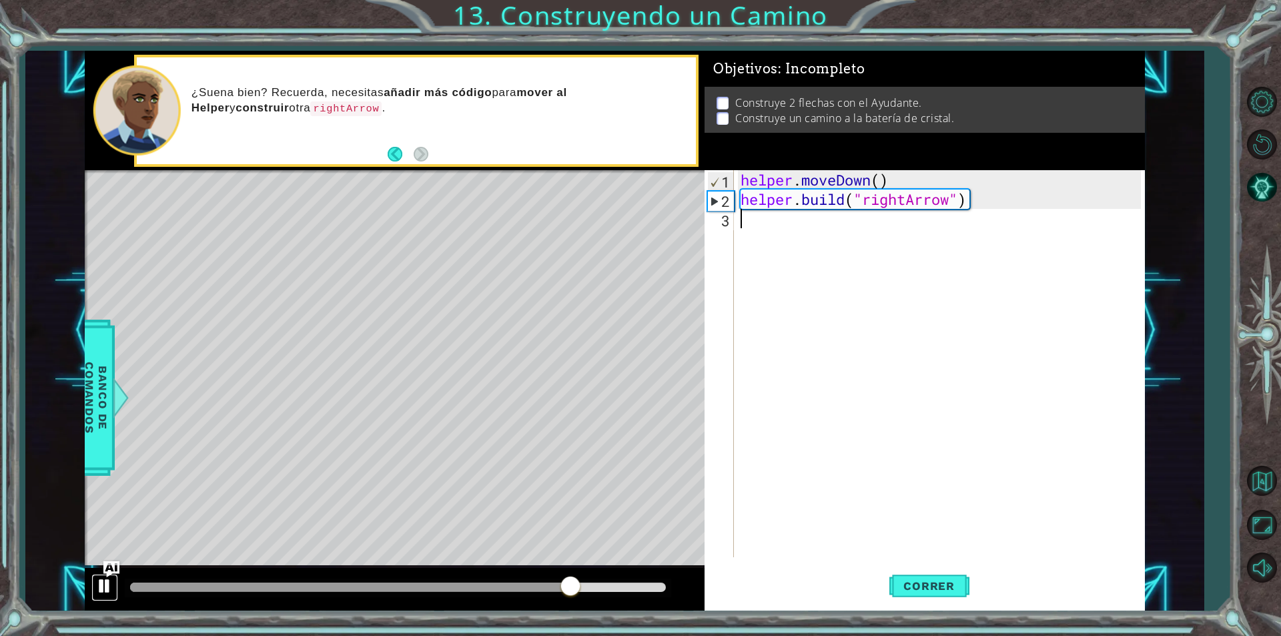
click at [103, 580] on div at bounding box center [104, 585] width 17 height 17
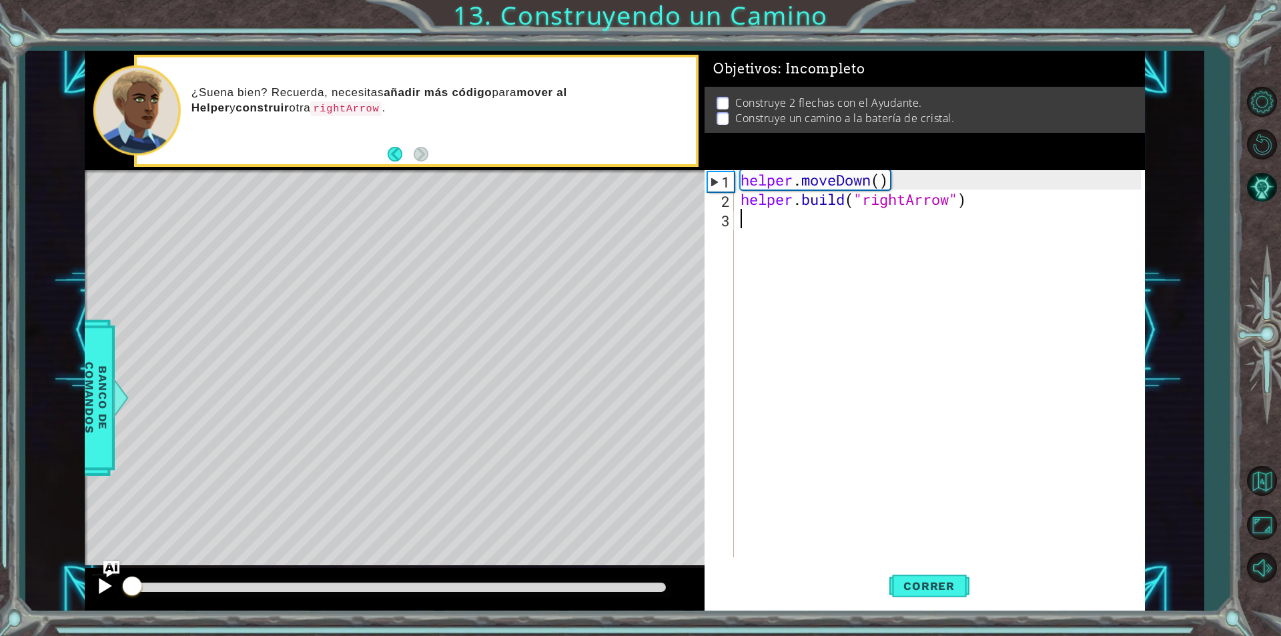
drag, startPoint x: 171, startPoint y: 591, endPoint x: 105, endPoint y: 592, distance: 66.1
click at [105, 592] on div at bounding box center [395, 589] width 620 height 43
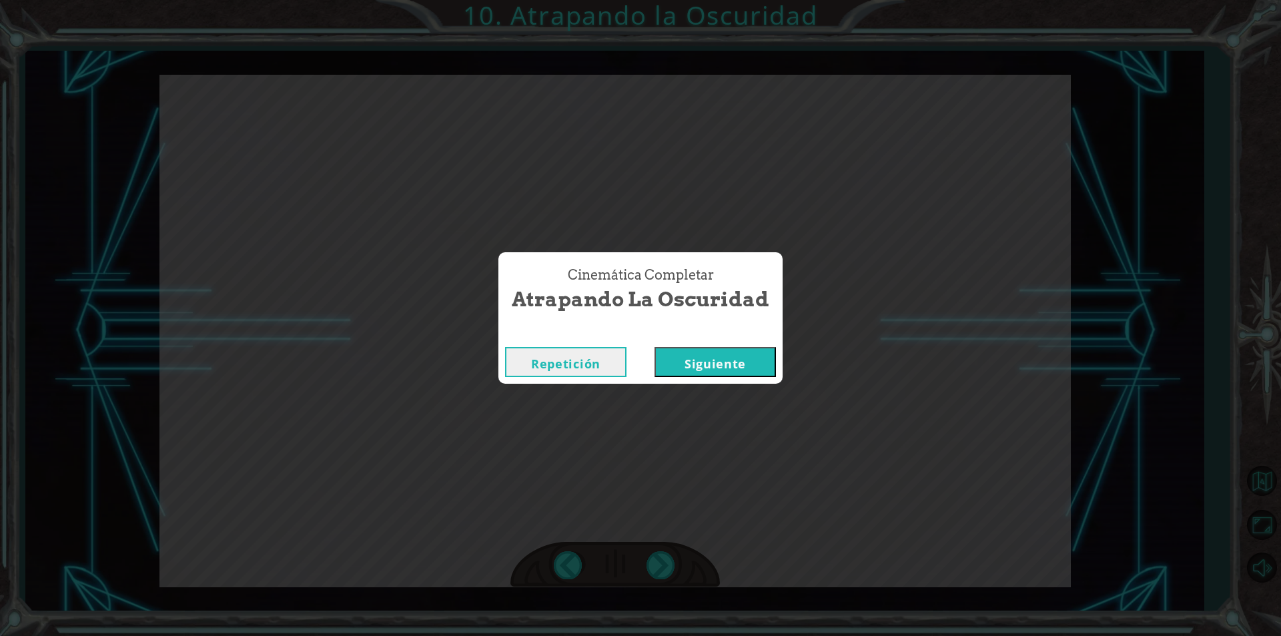
drag, startPoint x: 707, startPoint y: 352, endPoint x: 710, endPoint y: 344, distance: 9.1
click at [710, 347] on button "Siguiente" at bounding box center [715, 362] width 121 height 30
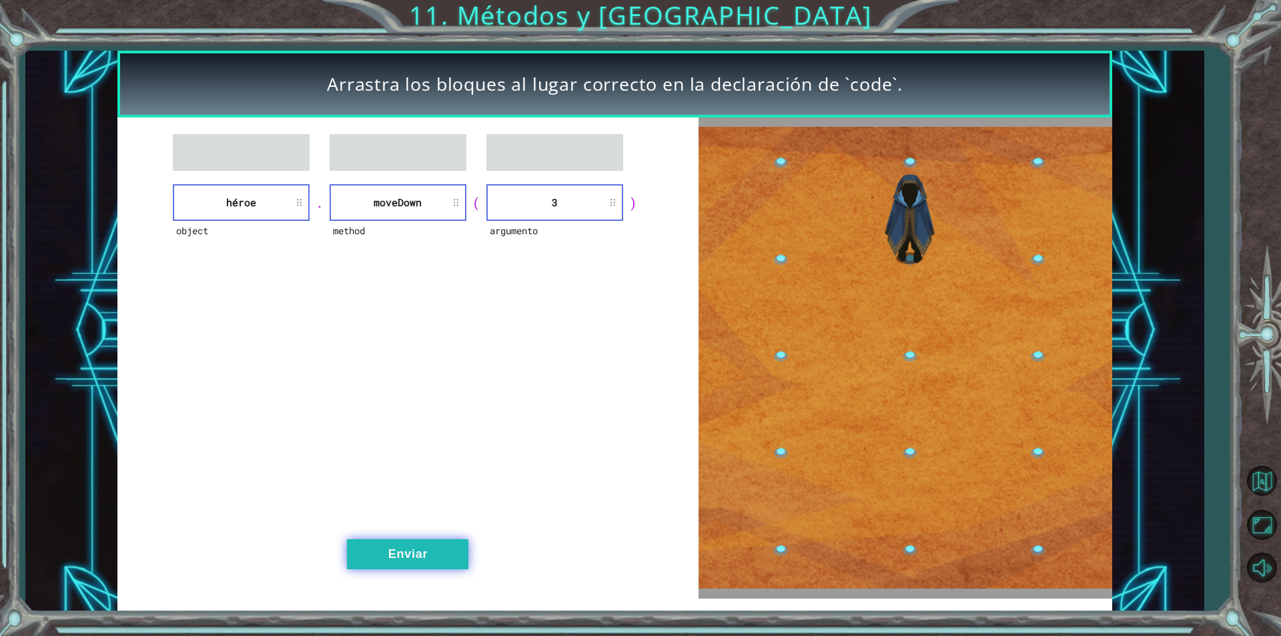
click at [402, 554] on button "Enviar" at bounding box center [407, 554] width 121 height 30
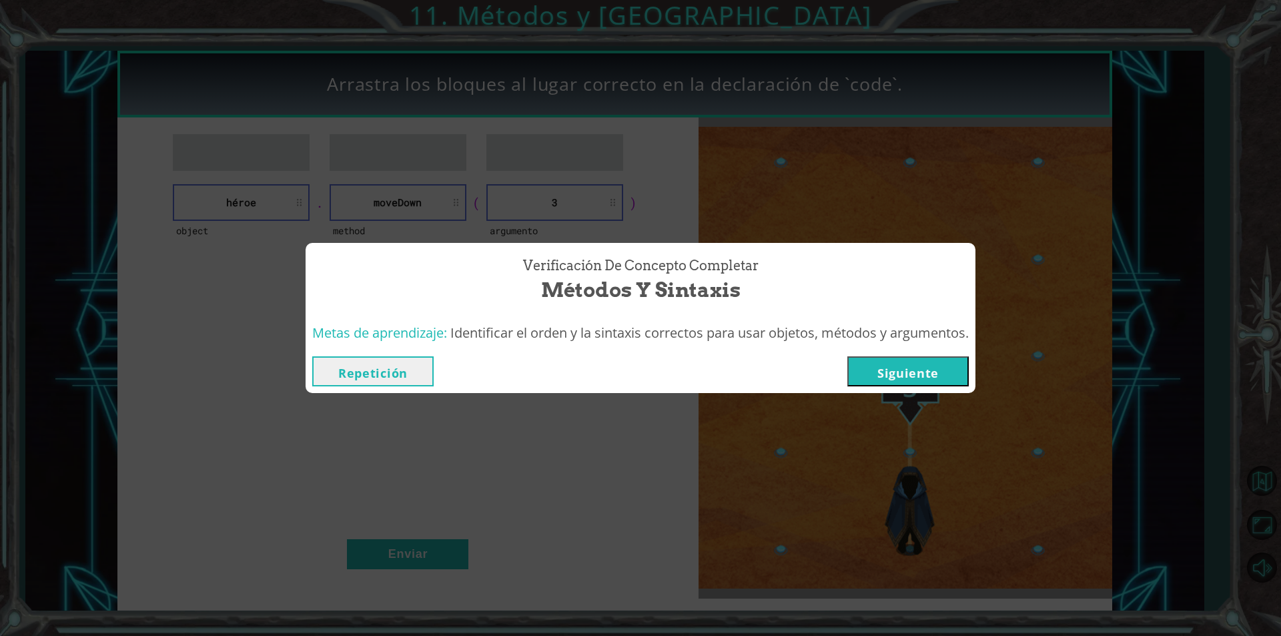
click at [946, 366] on button "Siguiente" at bounding box center [907, 371] width 121 height 30
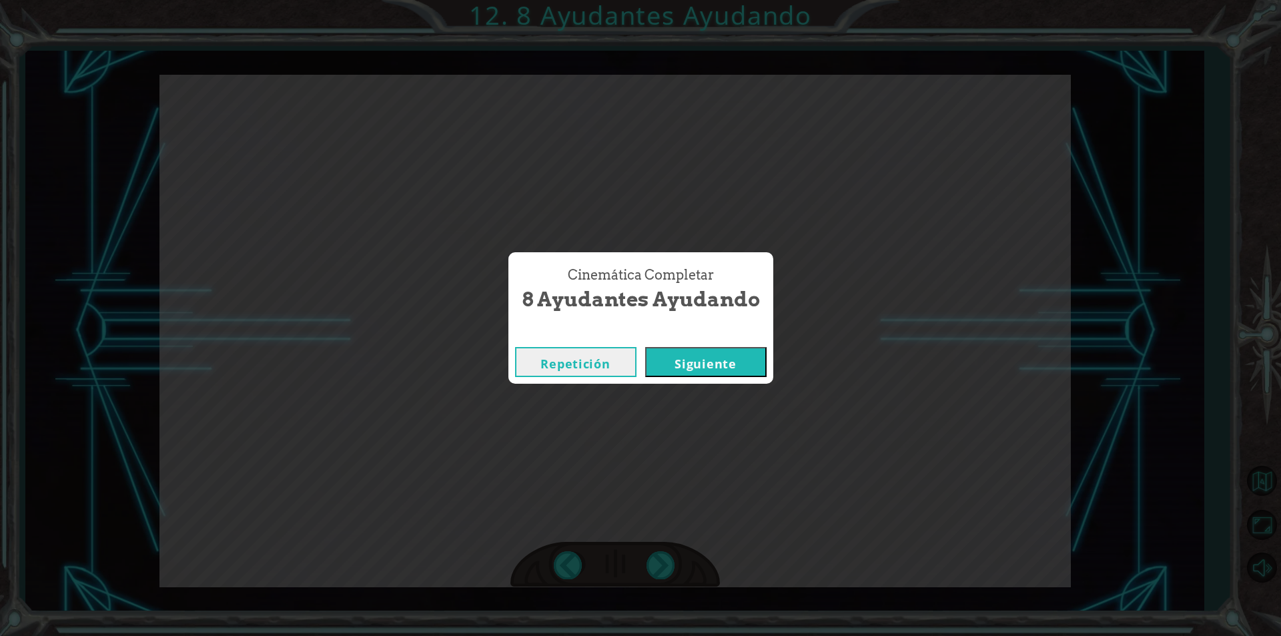
click at [727, 350] on button "Siguiente" at bounding box center [705, 362] width 121 height 30
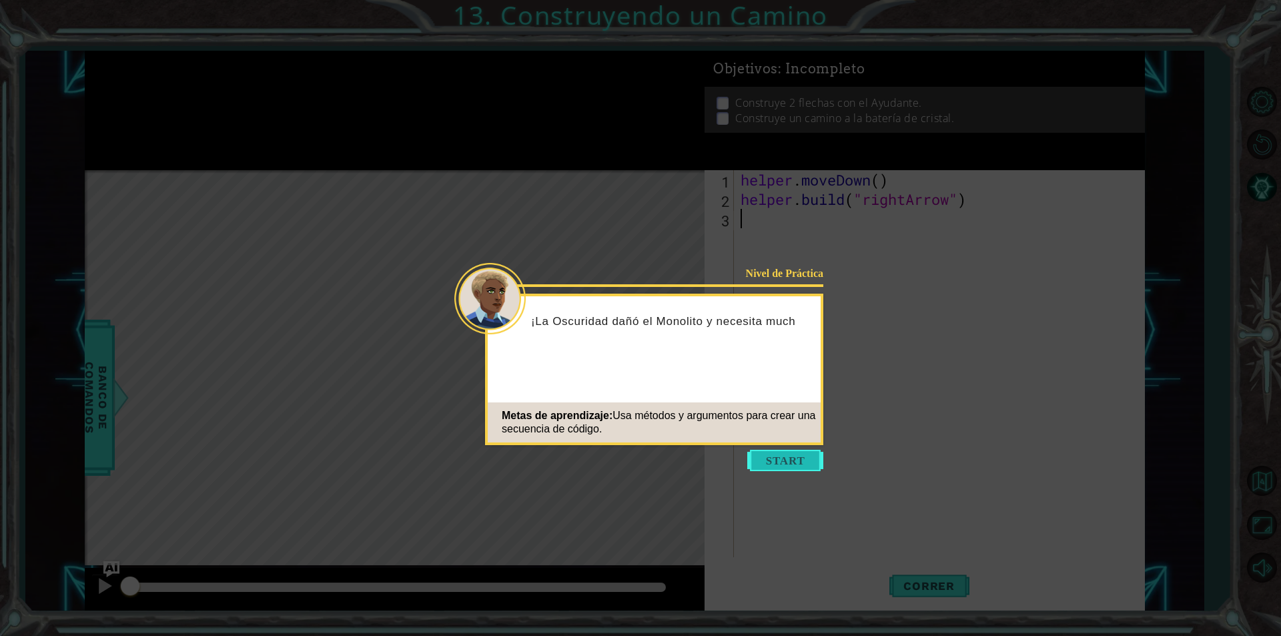
click at [785, 466] on button "Start" at bounding box center [785, 460] width 76 height 21
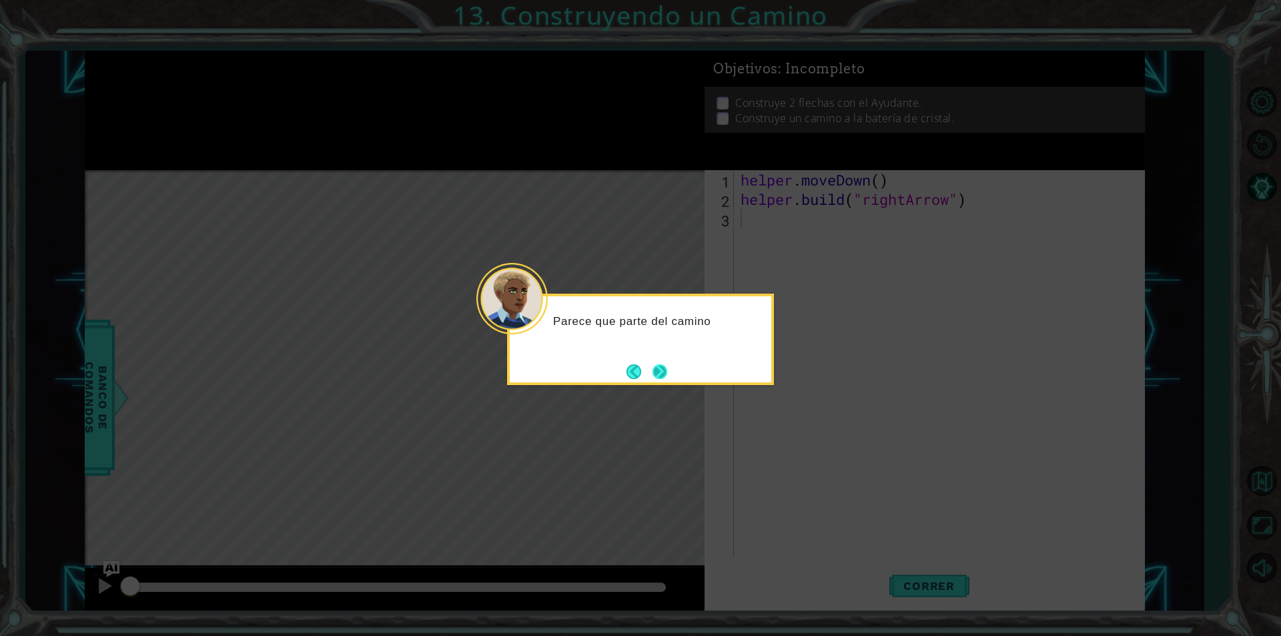
click at [657, 372] on button "Next" at bounding box center [660, 371] width 15 height 15
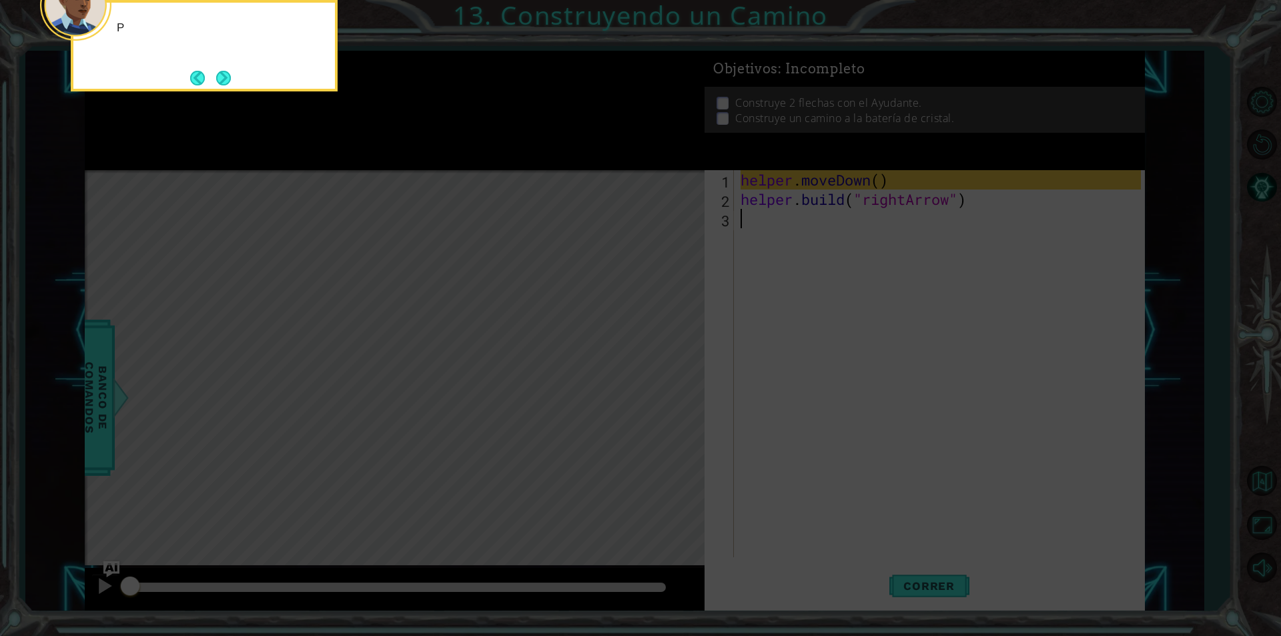
click at [657, 372] on icon at bounding box center [640, 95] width 1281 height 1082
drag, startPoint x: 657, startPoint y: 372, endPoint x: 0, endPoint y: 124, distance: 702.3
click at [432, 252] on icon at bounding box center [640, 95] width 1281 height 1082
click at [222, 73] on button "Next" at bounding box center [223, 78] width 15 height 15
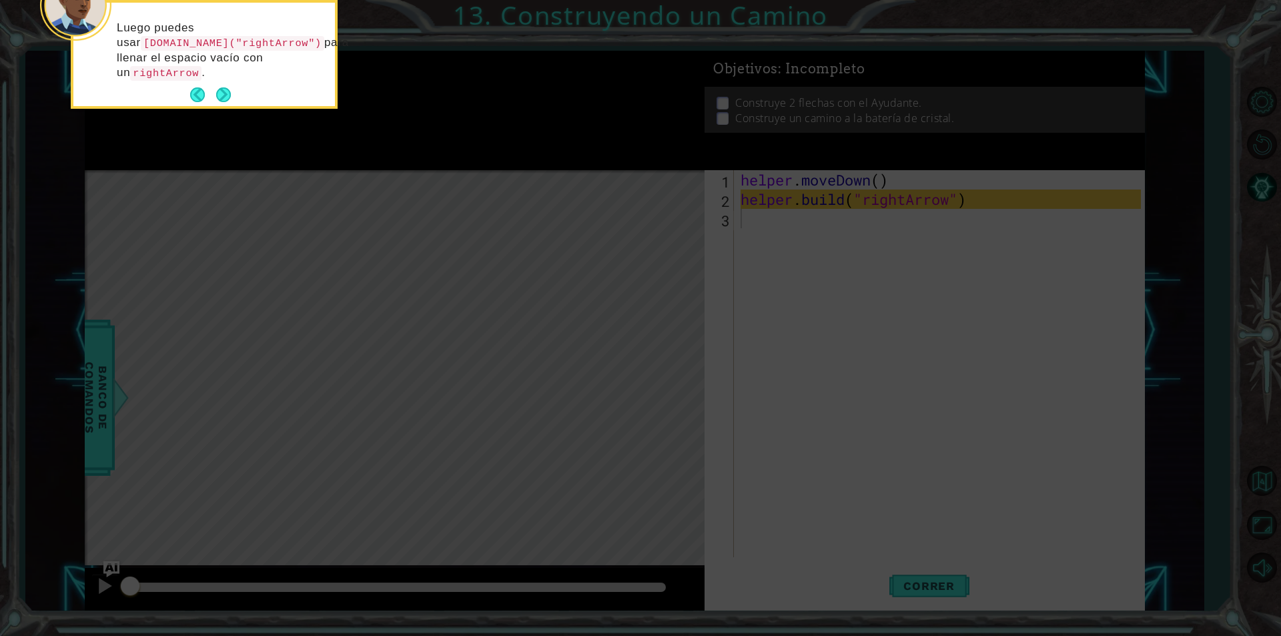
click at [226, 95] on button "Next" at bounding box center [223, 94] width 15 height 15
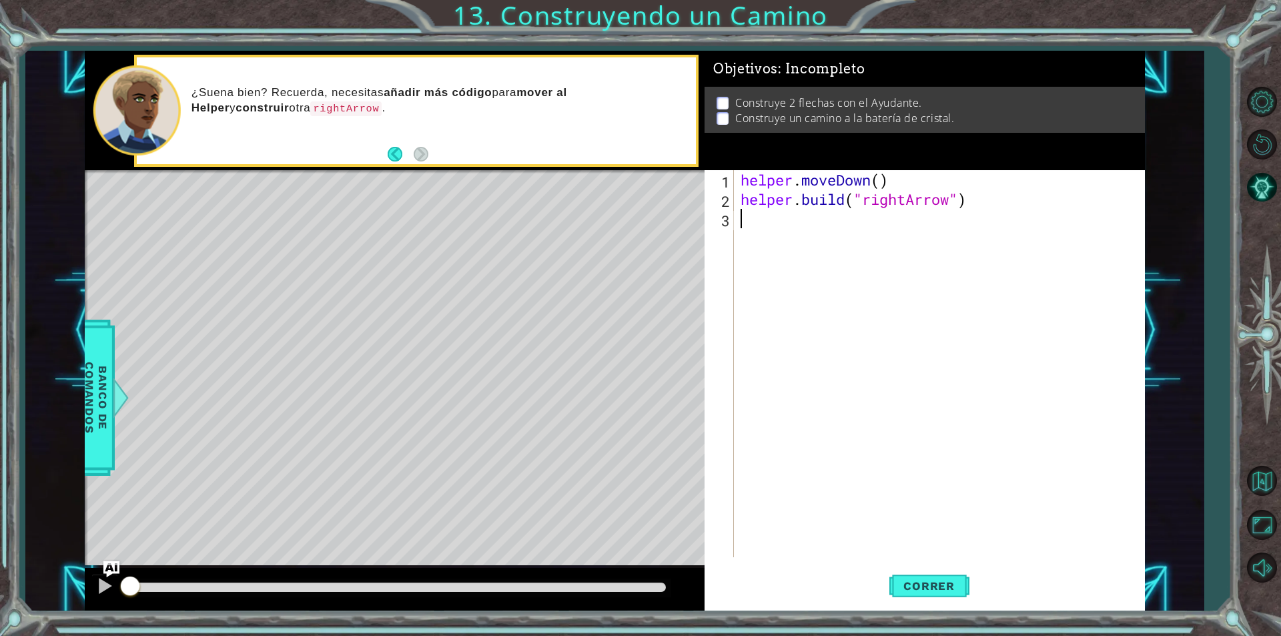
click at [756, 220] on div "helper . moveDown ( ) helper . build ( "rightArrow" )" at bounding box center [943, 383] width 410 height 426
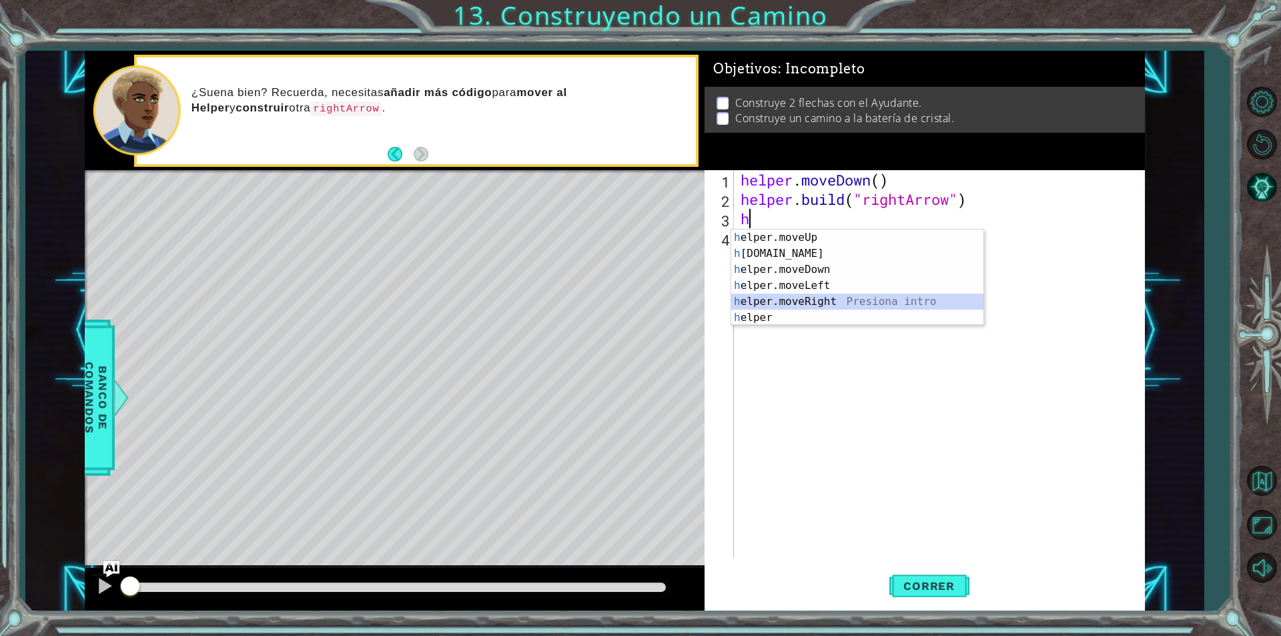
drag, startPoint x: 811, startPoint y: 300, endPoint x: 678, endPoint y: 299, distance: 132.8
click at [811, 296] on div "h elper.moveUp Presiona intro h [DOMAIN_NAME] Presiona intro h elper.moveDown P…" at bounding box center [857, 294] width 252 height 128
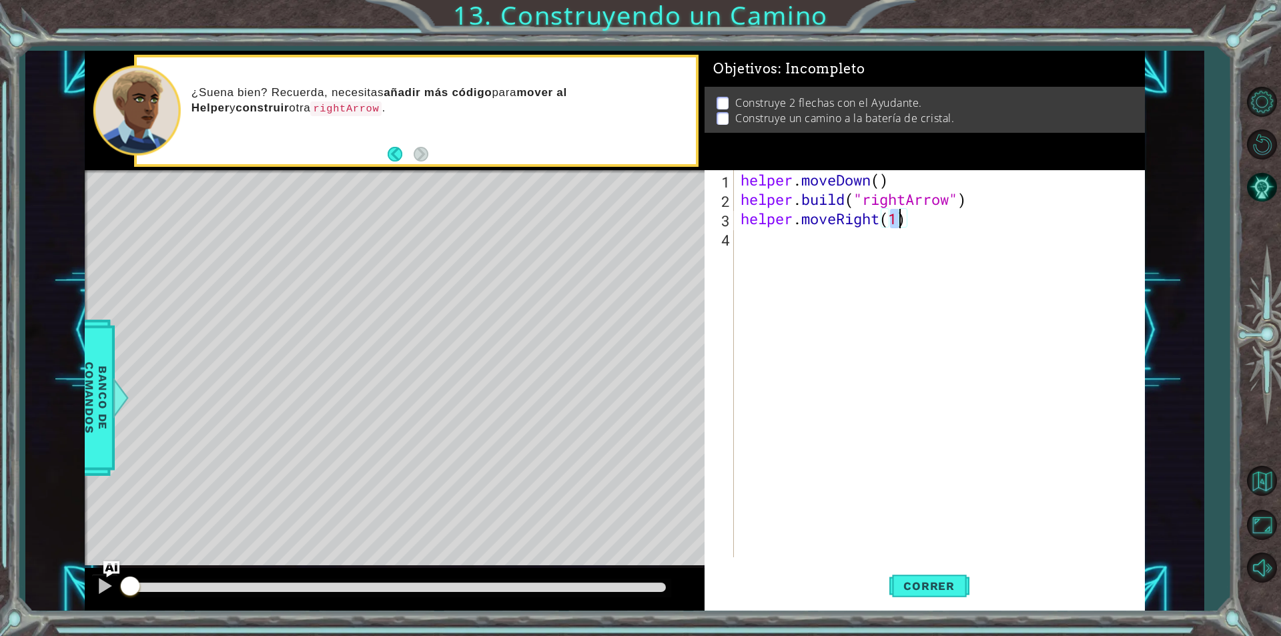
scroll to position [0, 7]
type textarea "helper.moveRight(3)"
click at [945, 583] on span "Correr" at bounding box center [929, 585] width 78 height 13
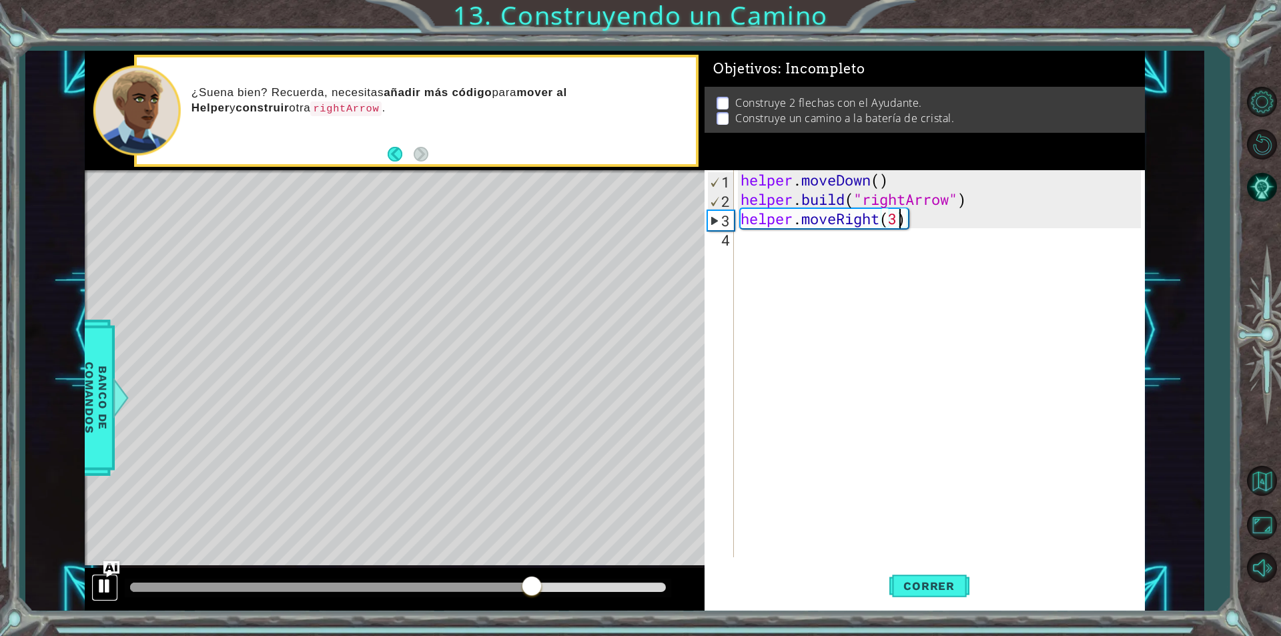
click at [101, 577] on div at bounding box center [104, 585] width 17 height 17
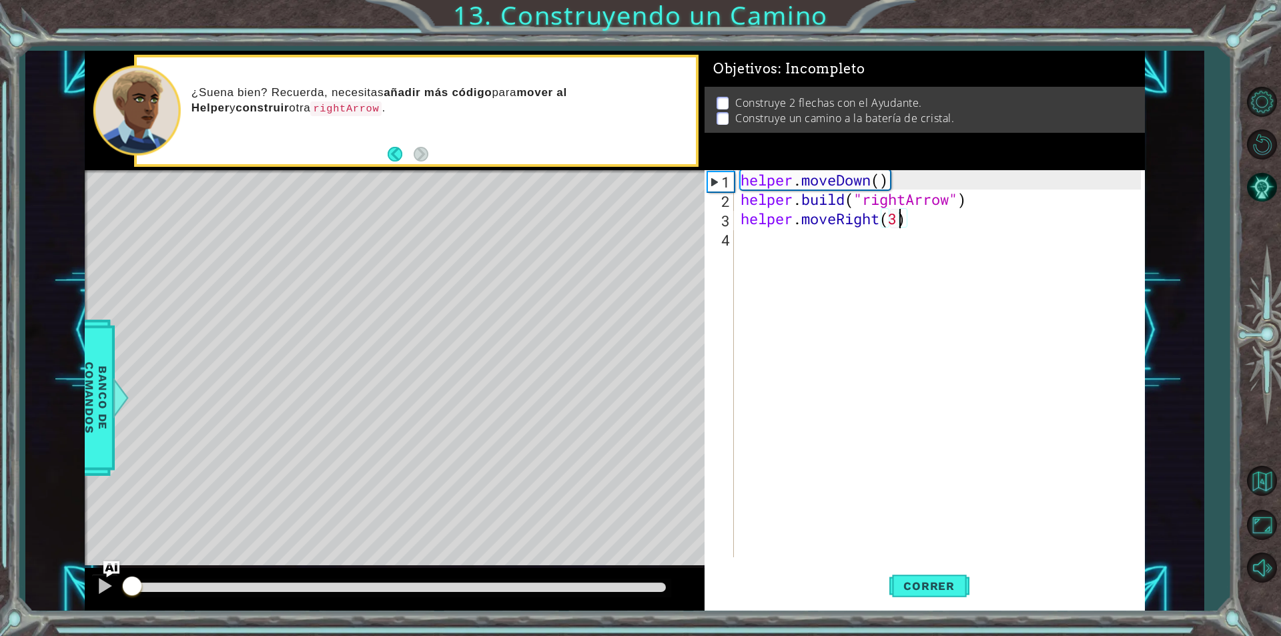
drag, startPoint x: 530, startPoint y: 582, endPoint x: 277, endPoint y: 514, distance: 262.5
click at [129, 547] on div "methods helper moveUp() moveDown() moveLeft() moveRight() build(item) tools for…" at bounding box center [615, 331] width 1060 height 560
click at [869, 244] on div "helper . moveDown ( ) helper . build ( "rightArrow" ) helper . moveRight ( 3 )" at bounding box center [943, 383] width 410 height 426
drag, startPoint x: 743, startPoint y: 199, endPoint x: 966, endPoint y: 199, distance: 223.5
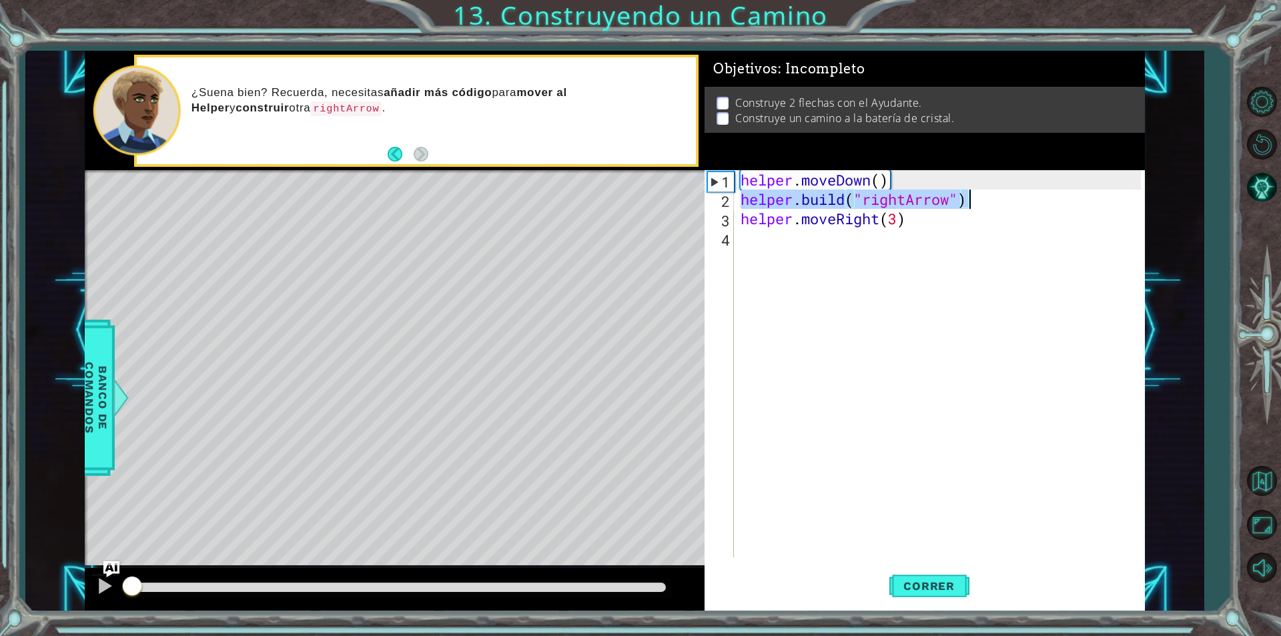
click at [966, 199] on div "helper . moveDown ( ) helper . build ( "rightArrow" ) helper . moveRight ( 3 )" at bounding box center [943, 383] width 410 height 426
drag, startPoint x: 899, startPoint y: 217, endPoint x: 890, endPoint y: 221, distance: 9.6
click at [897, 218] on div "helper . moveDown ( ) helper . build ( "rightArrow" ) helper . moveRight ( 3 )" at bounding box center [943, 383] width 410 height 426
type textarea "helper.moveRight(2)"
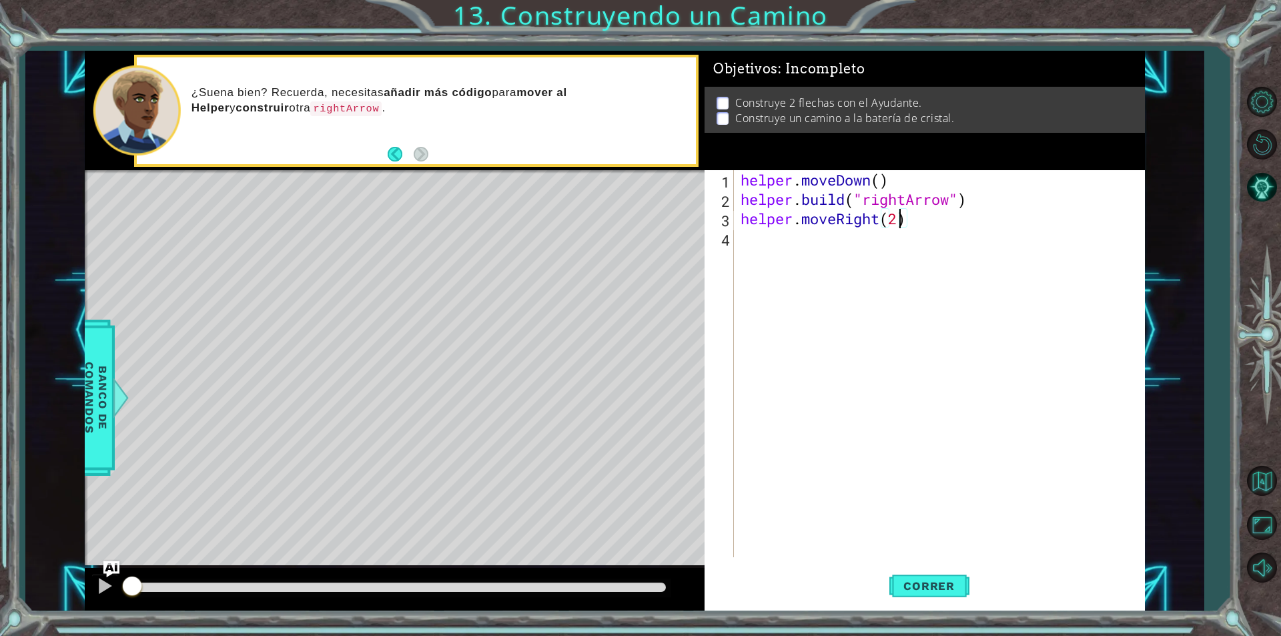
click at [787, 235] on div "helper . moveDown ( ) helper . build ( "rightArrow" ) helper . moveRight ( 2 )" at bounding box center [943, 383] width 410 height 426
paste textarea "[DOMAIN_NAME]("rightArrow")"
click at [935, 582] on span "Correr" at bounding box center [929, 585] width 78 height 13
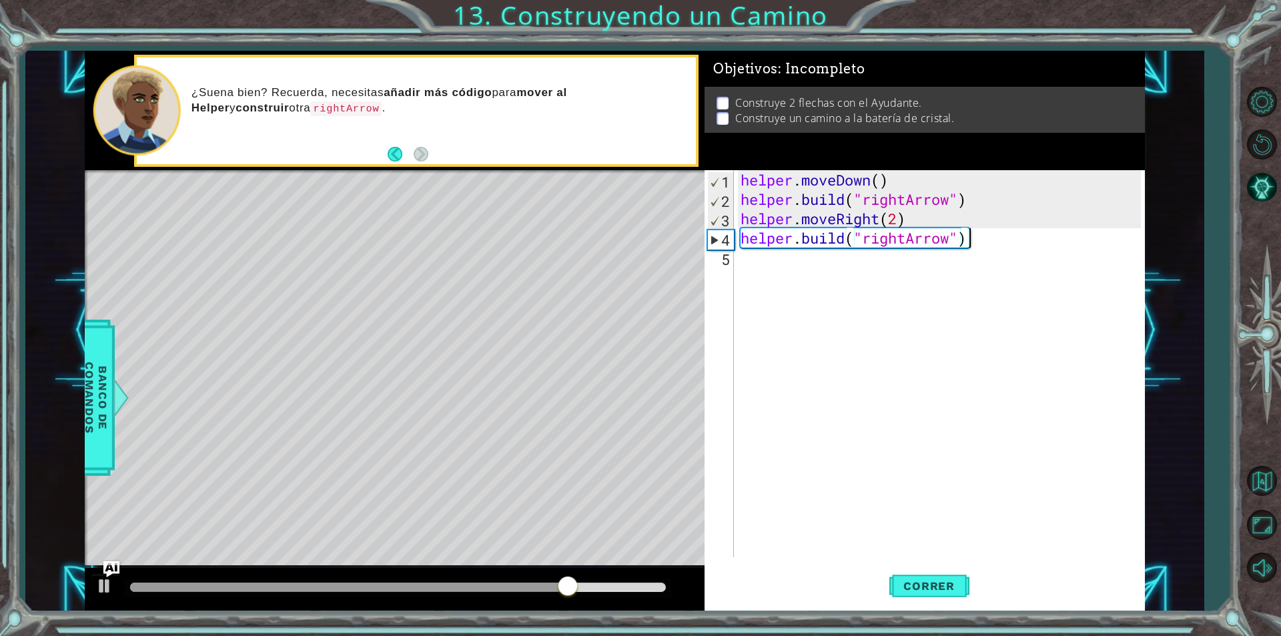
click at [973, 240] on div "helper . moveDown ( ) helper . build ( "rightArrow" ) helper . moveRight ( 2 ) …" at bounding box center [943, 383] width 410 height 426
click at [738, 236] on div "helper . moveDown ( ) helper . build ( "rightArrow" ) helper . moveRight ( 2 ) …" at bounding box center [939, 363] width 403 height 387
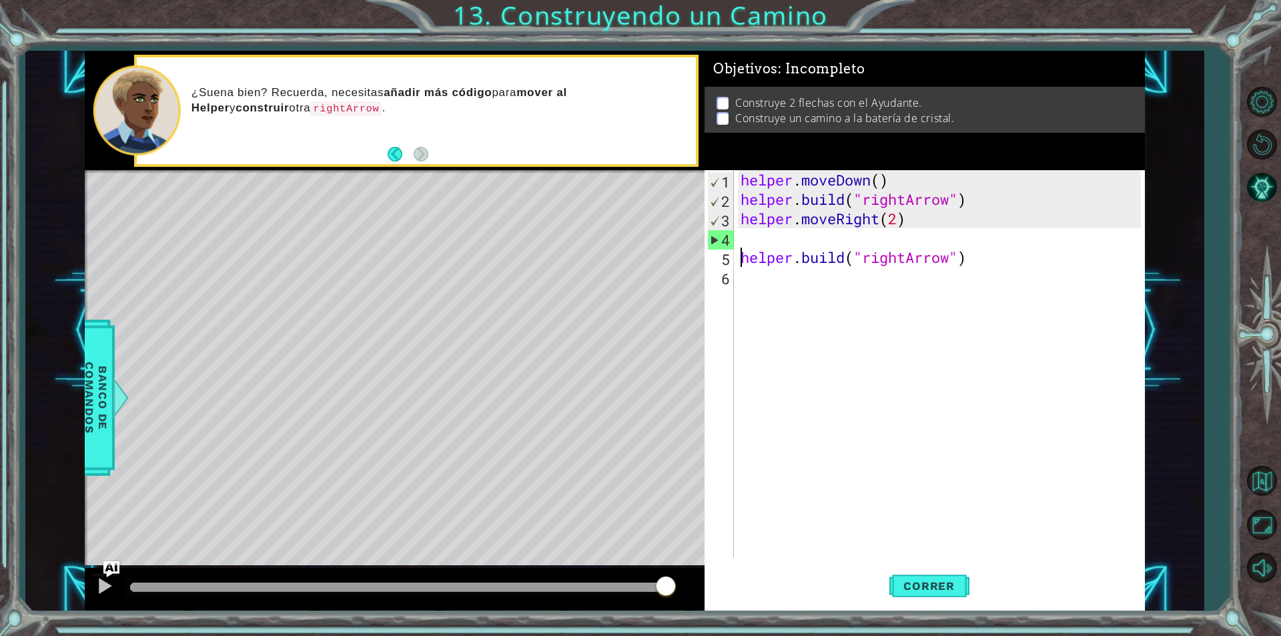
click at [797, 224] on div "helper . moveDown ( ) helper . build ( "rightArrow" ) helper . moveRight ( 2 ) …" at bounding box center [943, 383] width 410 height 426
type textarea "helper.moveRight(2)"
click at [793, 238] on div "helper . moveDown ( ) helper . build ( "rightArrow" ) helper . moveRight ( 2 ) …" at bounding box center [943, 383] width 410 height 426
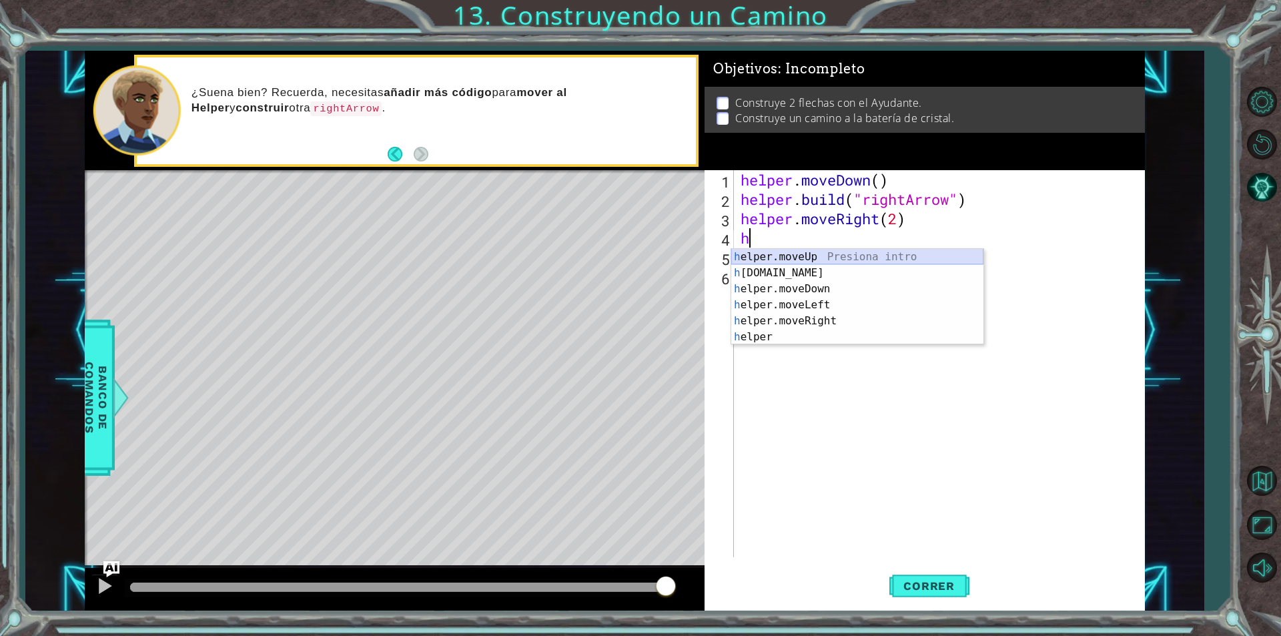
click at [775, 256] on div "h elper.moveUp Presiona intro h [DOMAIN_NAME] Presiona intro h elper.moveDown P…" at bounding box center [857, 313] width 252 height 128
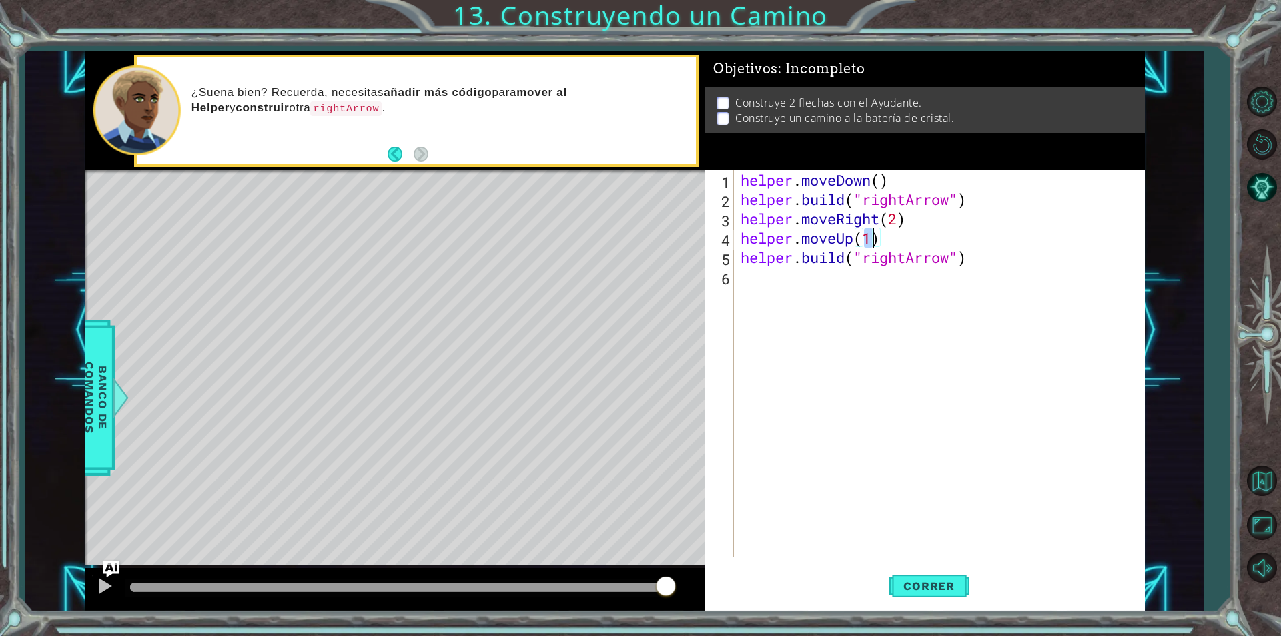
type textarea "helper.moveUp()"
click at [886, 243] on div "helper . moveDown ( ) helper . build ( "rightArrow" ) helper . moveRight ( 2 ) …" at bounding box center [943, 383] width 410 height 426
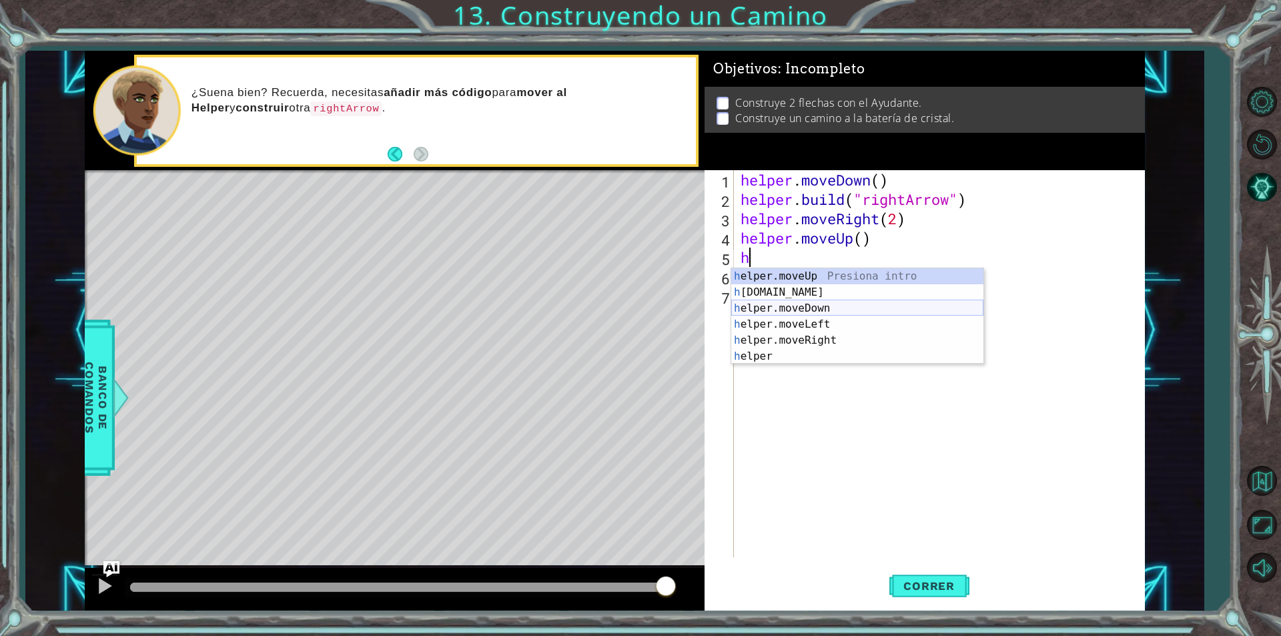
click at [859, 306] on div "h elper.moveUp Presiona intro h [DOMAIN_NAME] Presiona intro h elper.moveDown P…" at bounding box center [857, 332] width 252 height 128
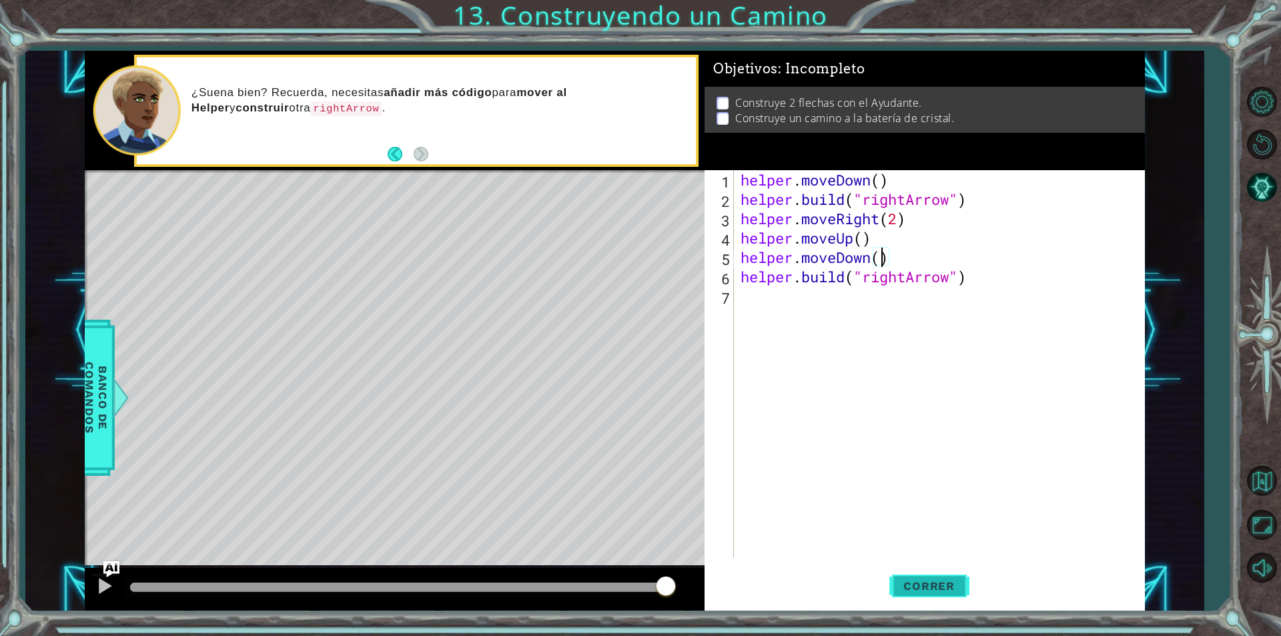
type textarea "helper.moveDown()"
click at [889, 571] on button "Correr" at bounding box center [929, 586] width 80 height 44
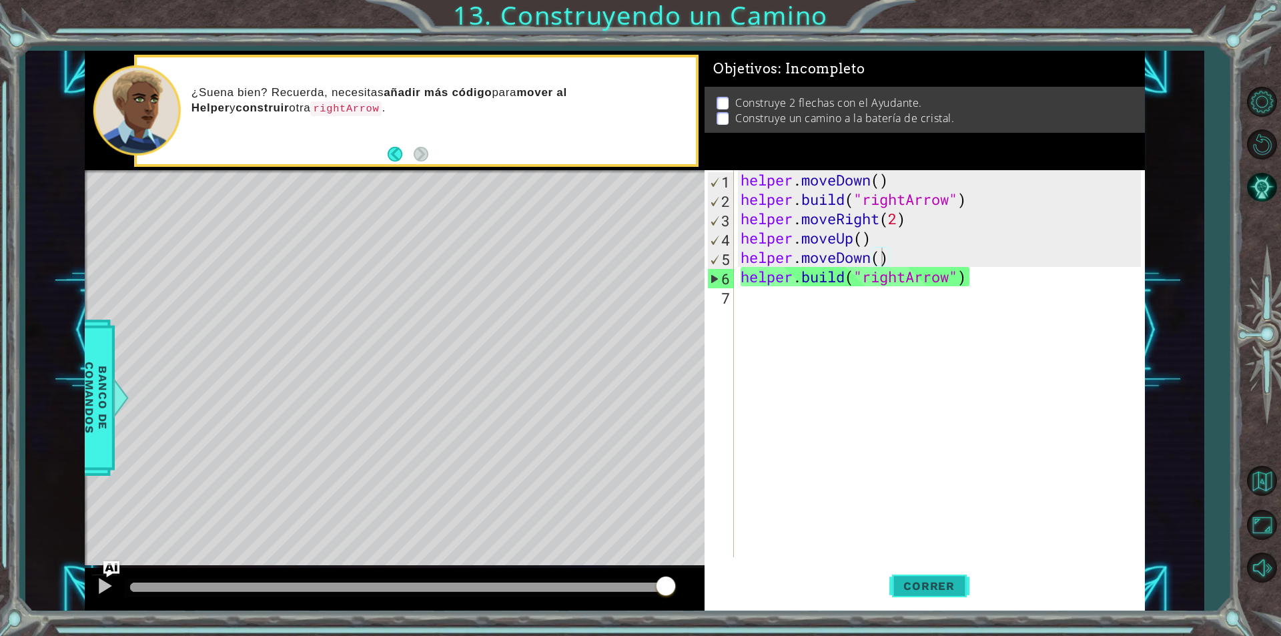
click at [923, 579] on span "Correr" at bounding box center [929, 585] width 78 height 13
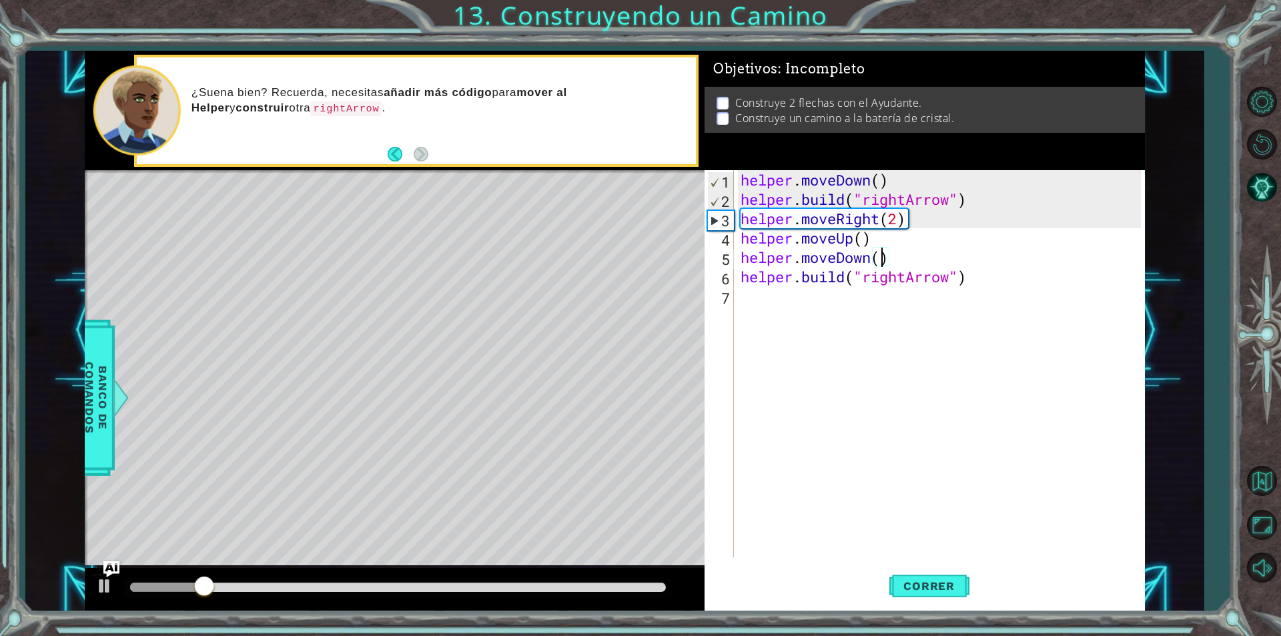
click at [898, 262] on div "helper . moveDown ( ) helper . build ( "rightArrow" ) helper . moveRight ( 2 ) …" at bounding box center [943, 383] width 410 height 426
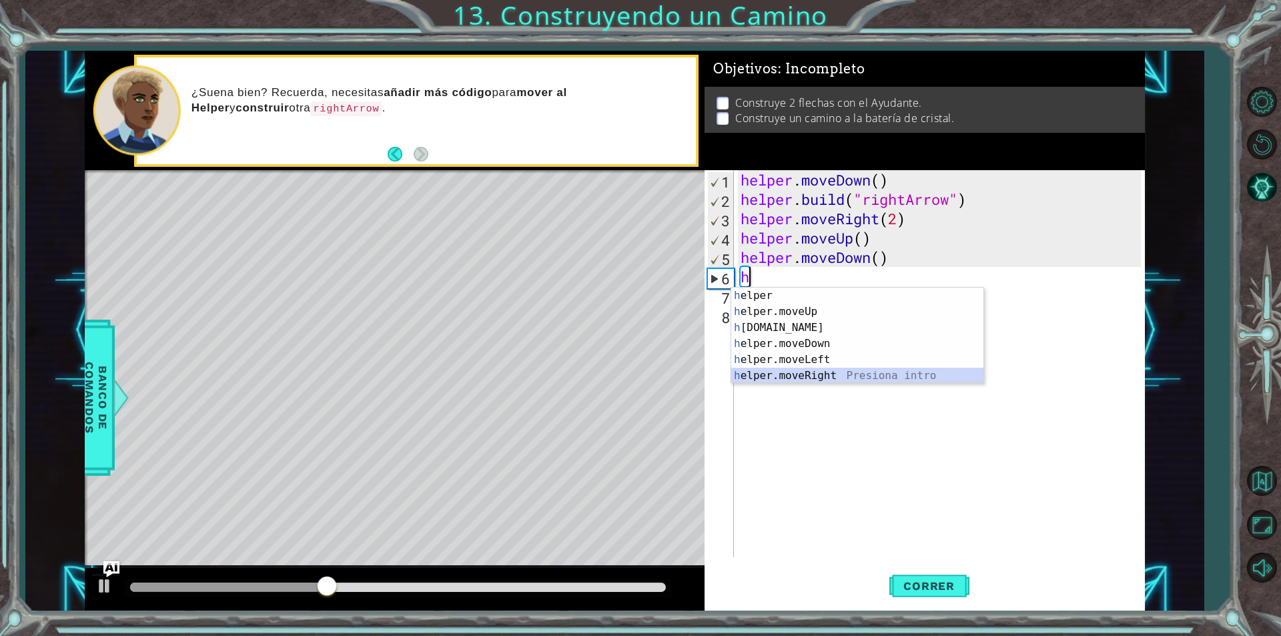
click at [821, 370] on div "h elper Presiona intro h elper.moveUp Presiona intro h [DOMAIN_NAME] Presiona i…" at bounding box center [857, 352] width 252 height 128
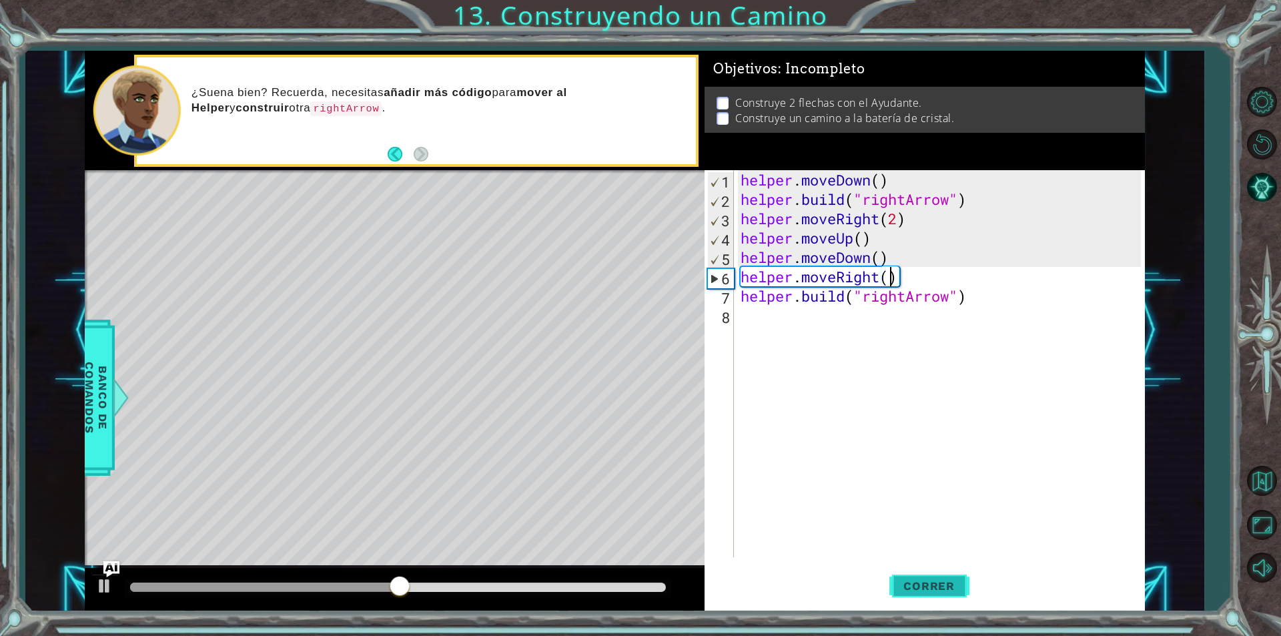
type textarea "helper.moveRight()"
click at [902, 580] on span "Correr" at bounding box center [929, 585] width 78 height 13
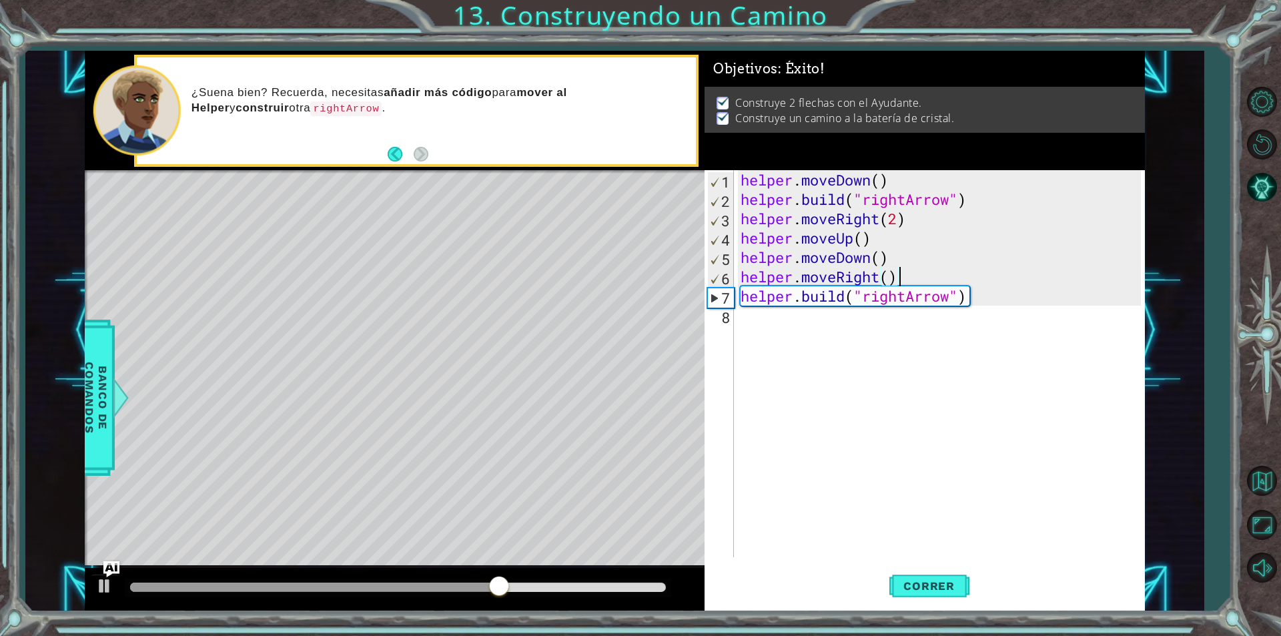
click at [917, 274] on div "helper . moveDown ( ) helper . build ( "rightArrow" ) helper . moveRight ( 2 ) …" at bounding box center [943, 383] width 410 height 426
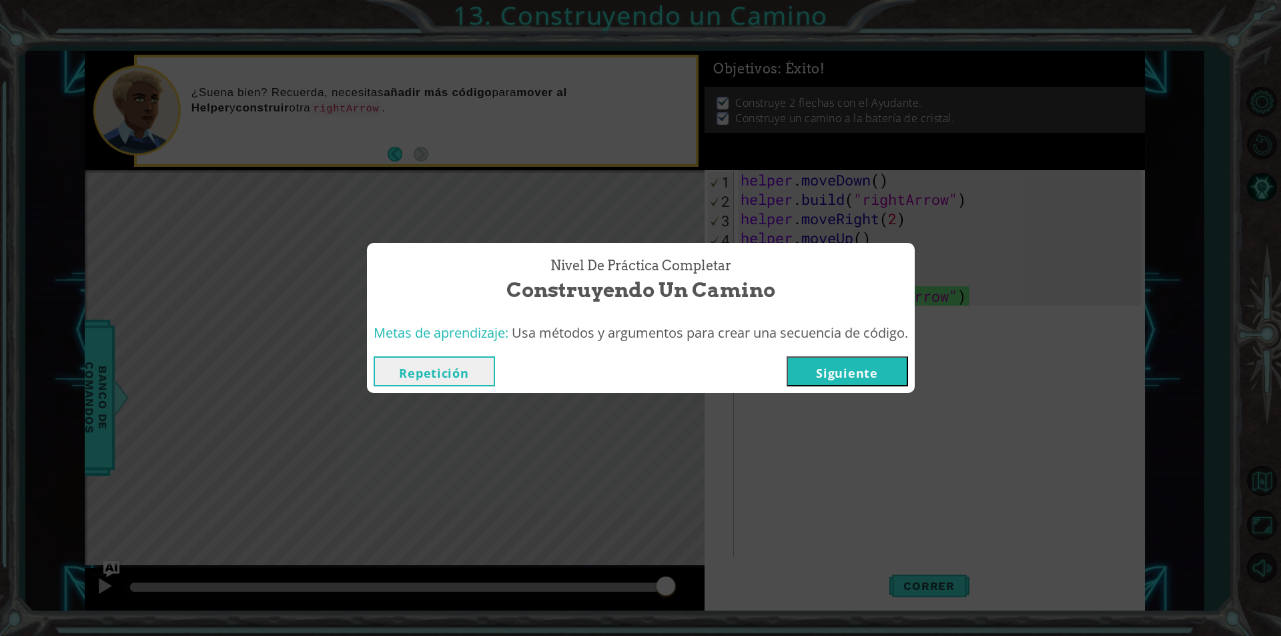
click at [859, 373] on button "Siguiente" at bounding box center [847, 371] width 121 height 30
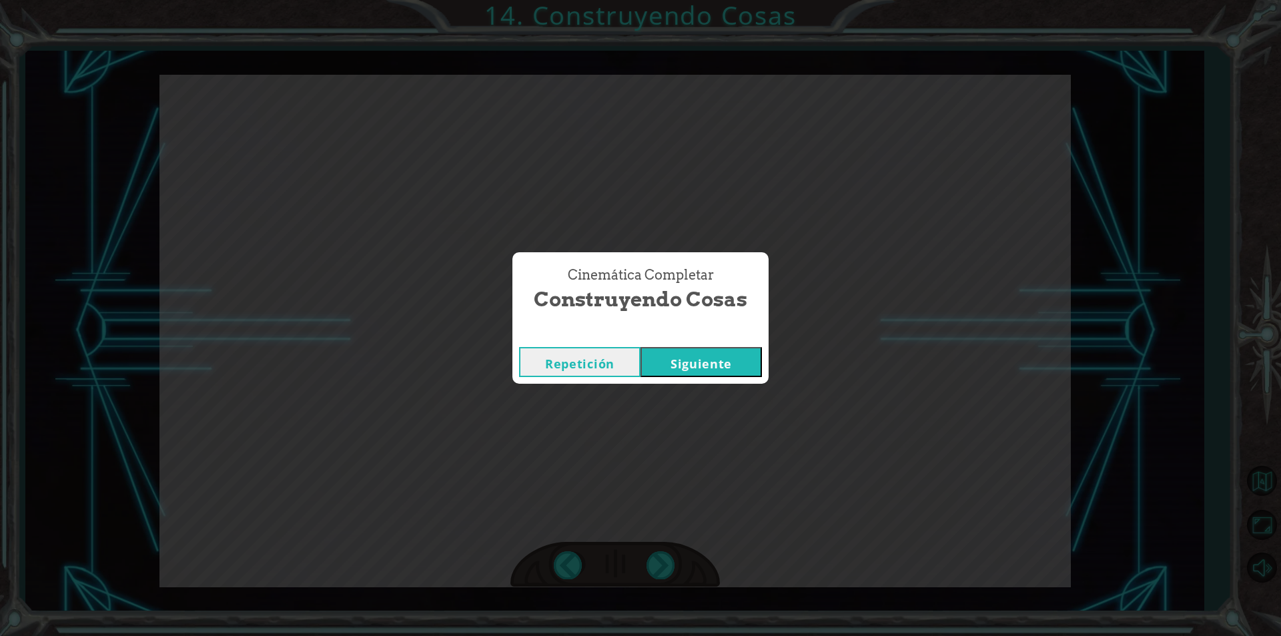
click at [737, 355] on button "Siguiente" at bounding box center [701, 362] width 121 height 30
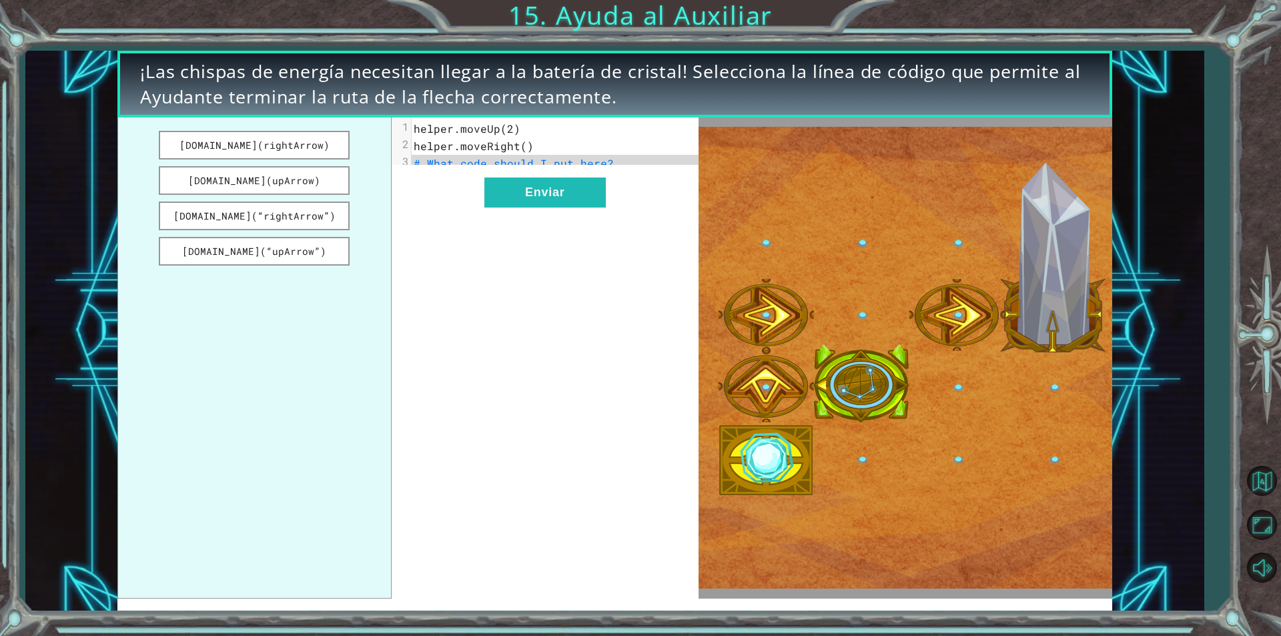
drag, startPoint x: 267, startPoint y: 212, endPoint x: 534, endPoint y: 167, distance: 270.7
click at [534, 167] on div "[DOMAIN_NAME](rightArrow) [DOMAIN_NAME](upArrow) [DOMAIN_NAME](“rightArrow”) [D…" at bounding box center [407, 357] width 581 height 480
click at [532, 208] on button "Enviar" at bounding box center [544, 192] width 121 height 30
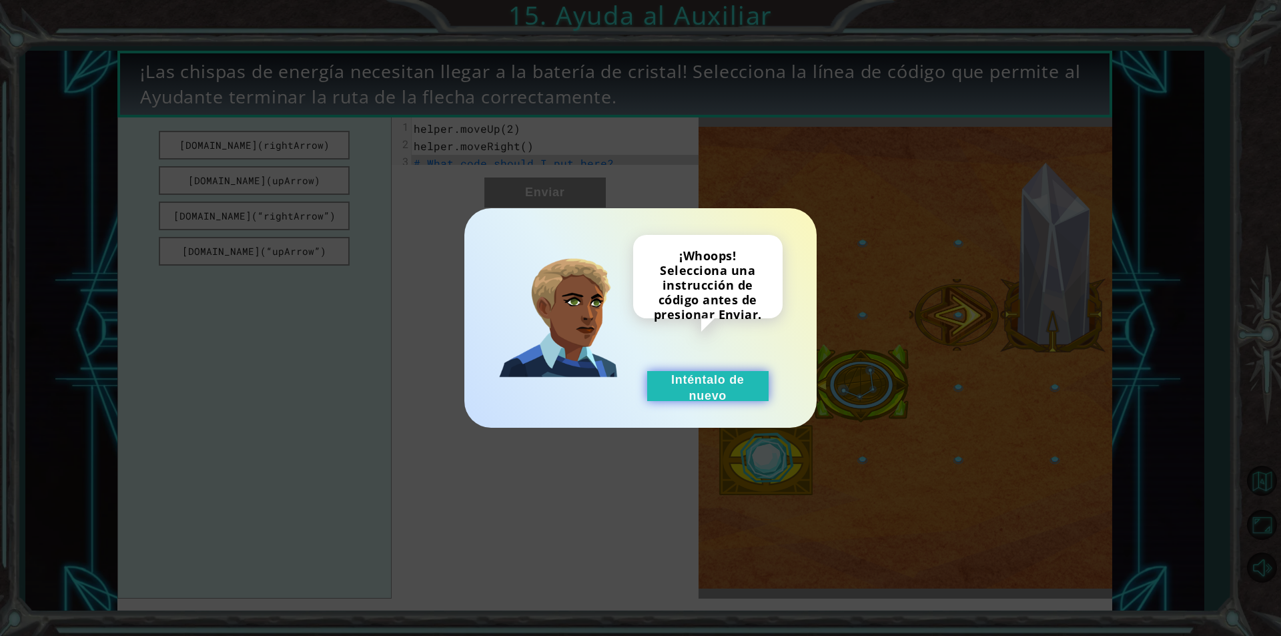
click at [701, 390] on button "Inténtalo de nuevo" at bounding box center [707, 386] width 121 height 30
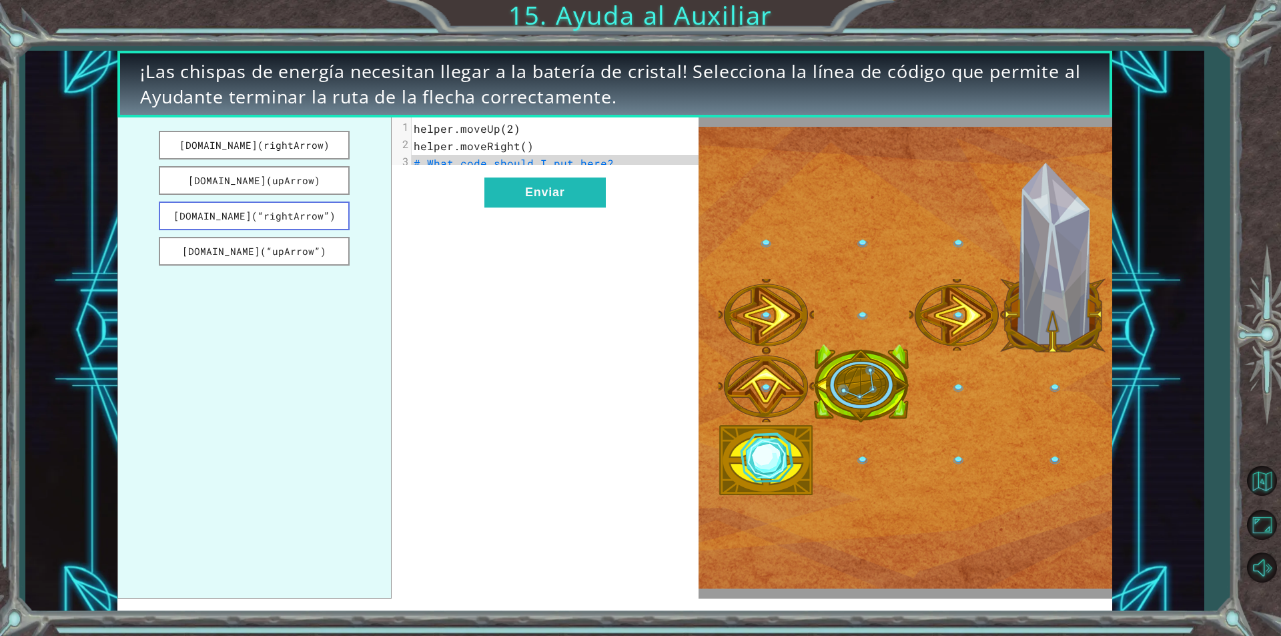
click at [304, 215] on button "[DOMAIN_NAME](“rightArrow”)" at bounding box center [254, 215] width 191 height 29
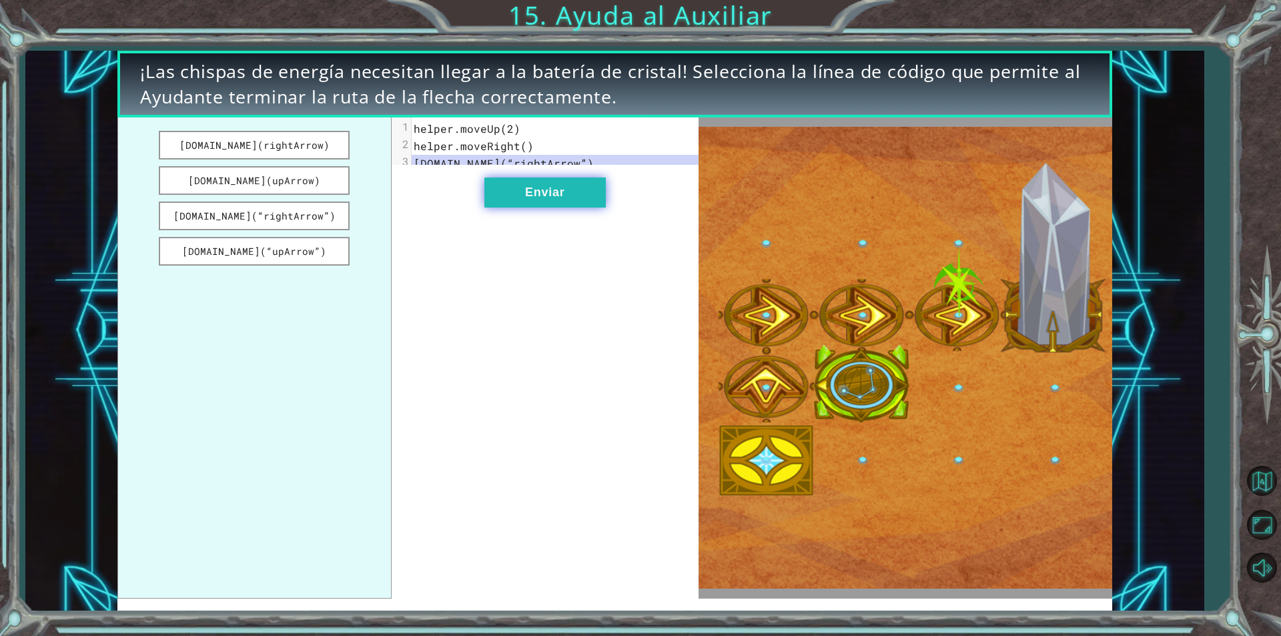
click at [551, 195] on button "Enviar" at bounding box center [544, 192] width 121 height 30
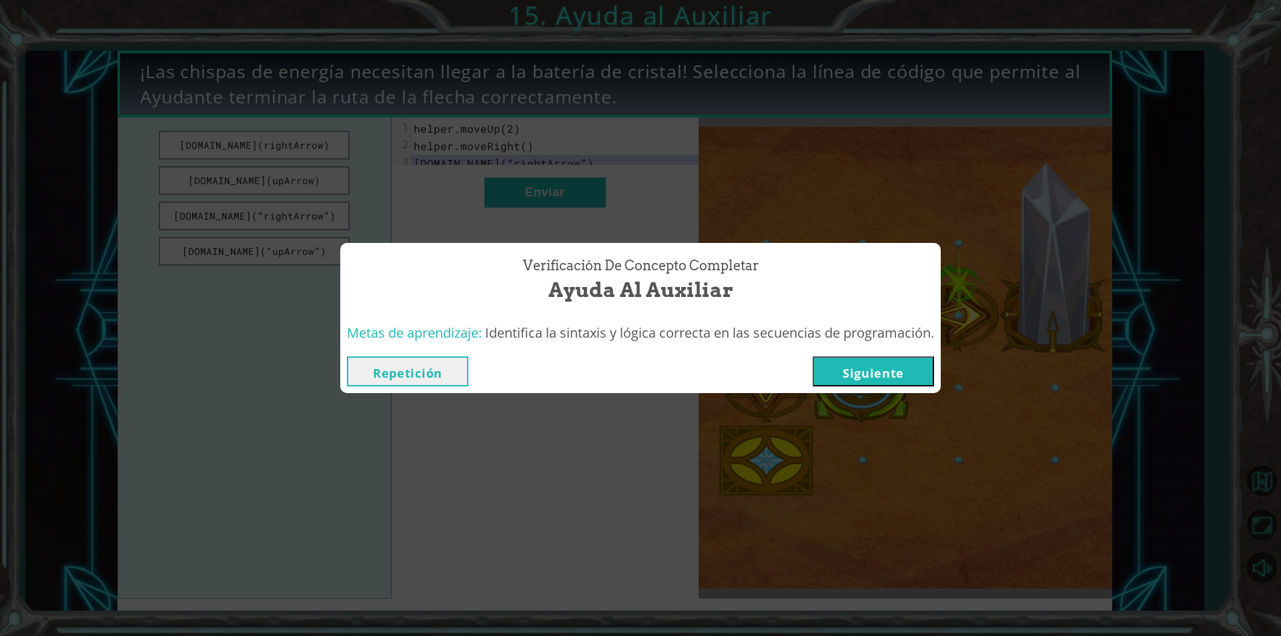
click at [880, 362] on button "Siguiente" at bounding box center [873, 371] width 121 height 30
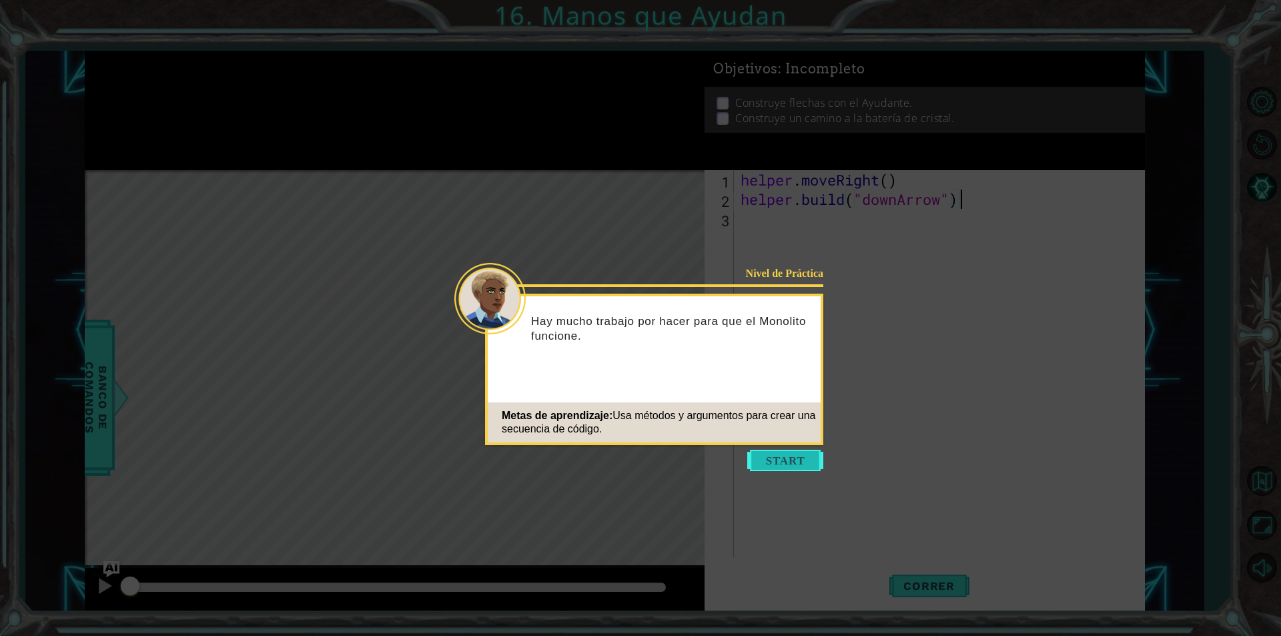
click at [768, 465] on button "Start" at bounding box center [785, 460] width 76 height 21
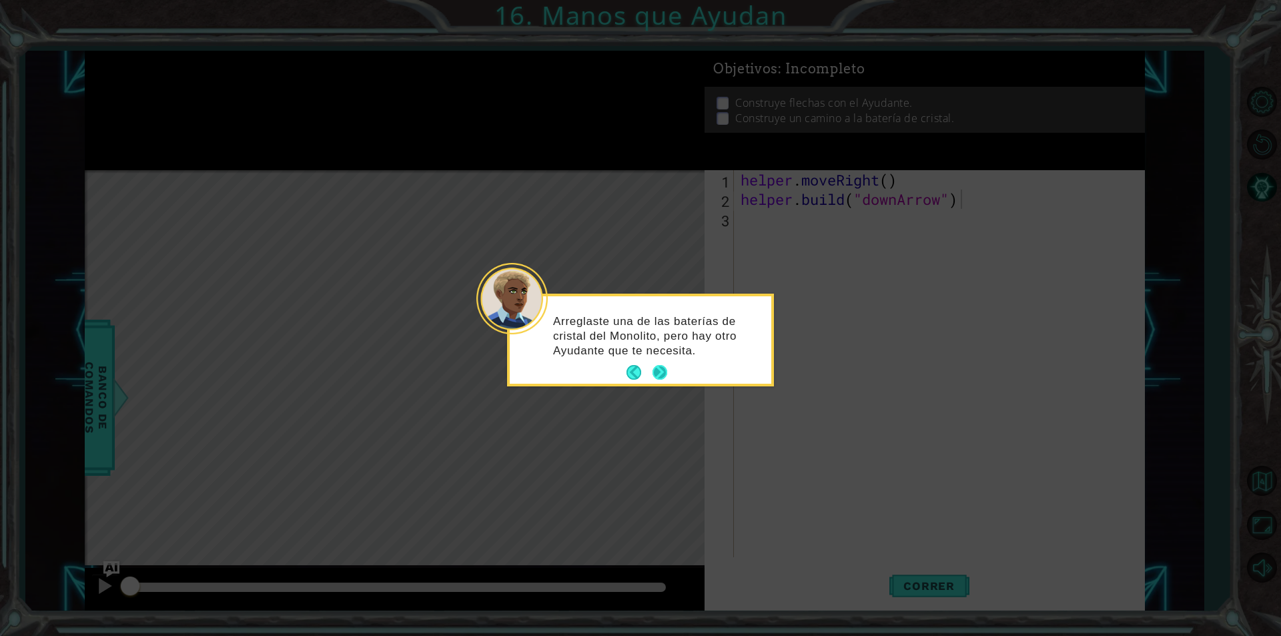
click at [661, 366] on button "Next" at bounding box center [660, 372] width 15 height 15
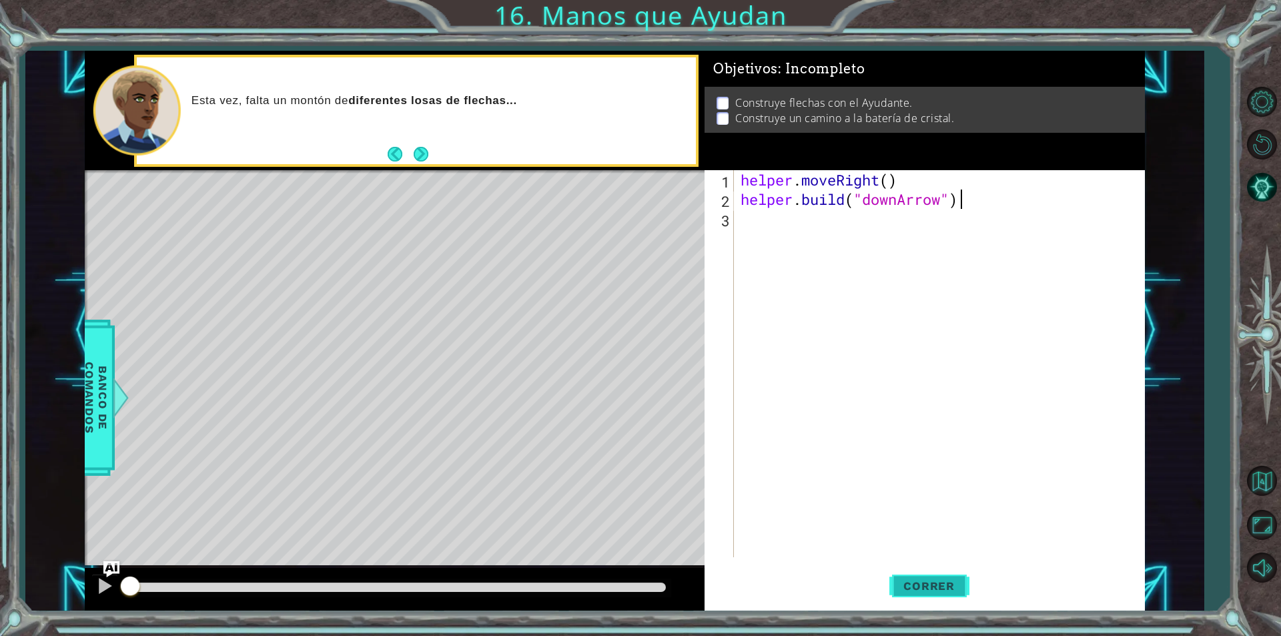
click at [941, 588] on span "Correr" at bounding box center [929, 585] width 78 height 13
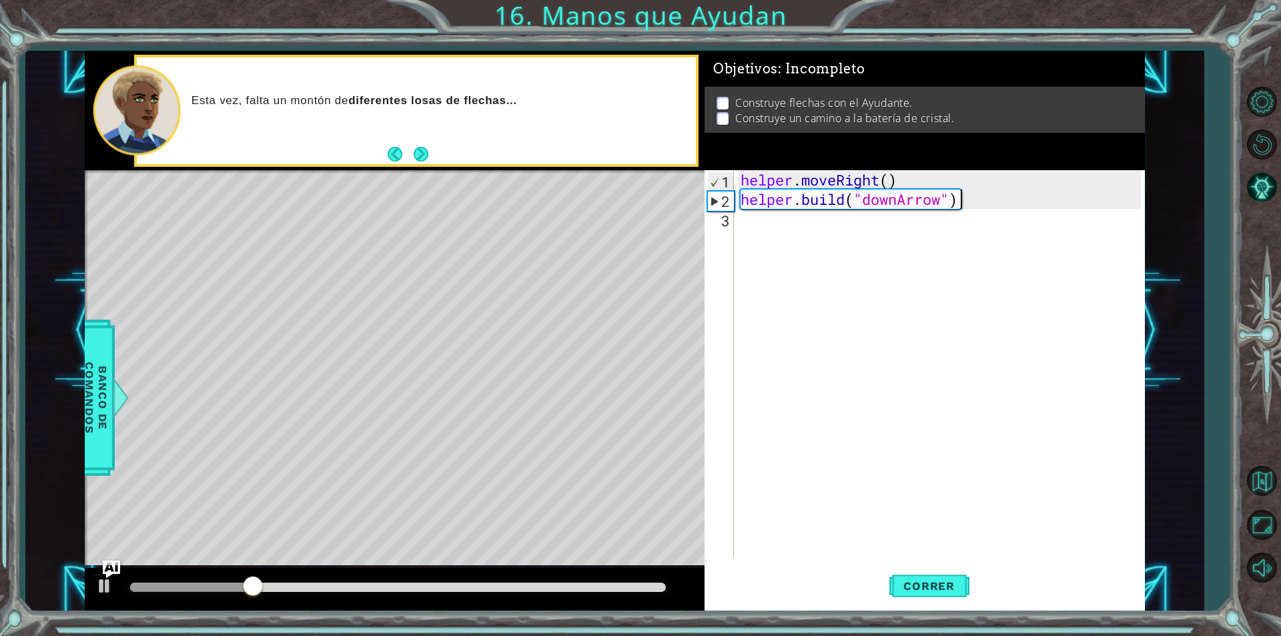
click at [108, 575] on img "Ask AI" at bounding box center [111, 568] width 17 height 17
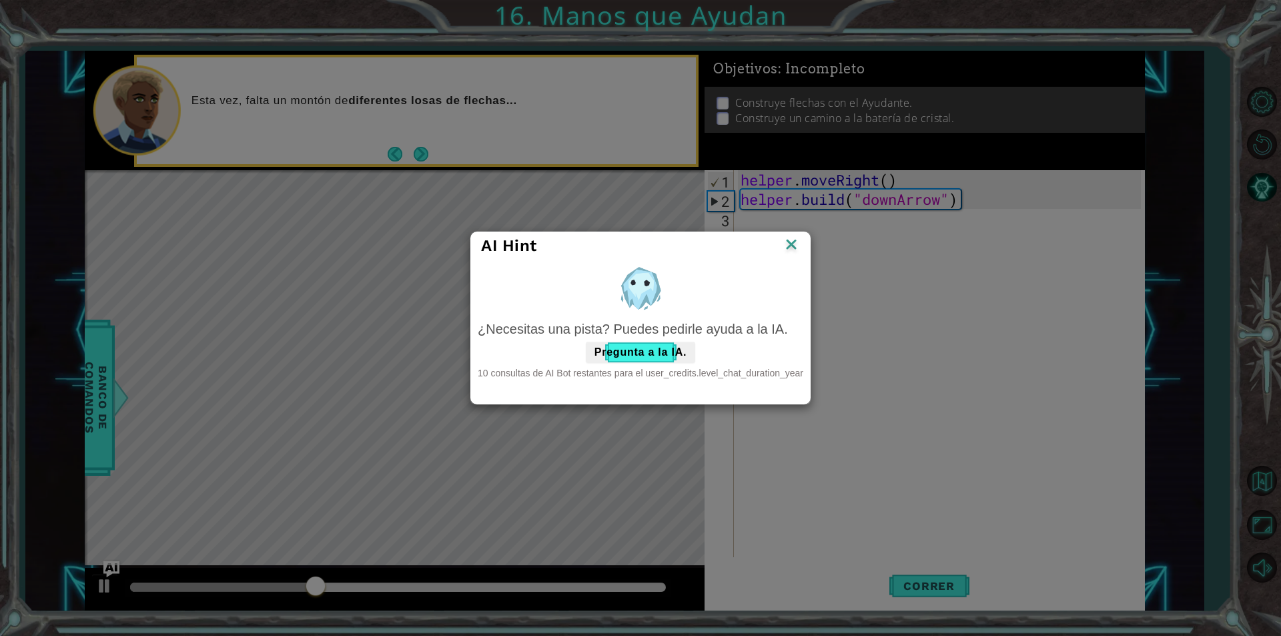
click at [786, 245] on img at bounding box center [791, 246] width 17 height 20
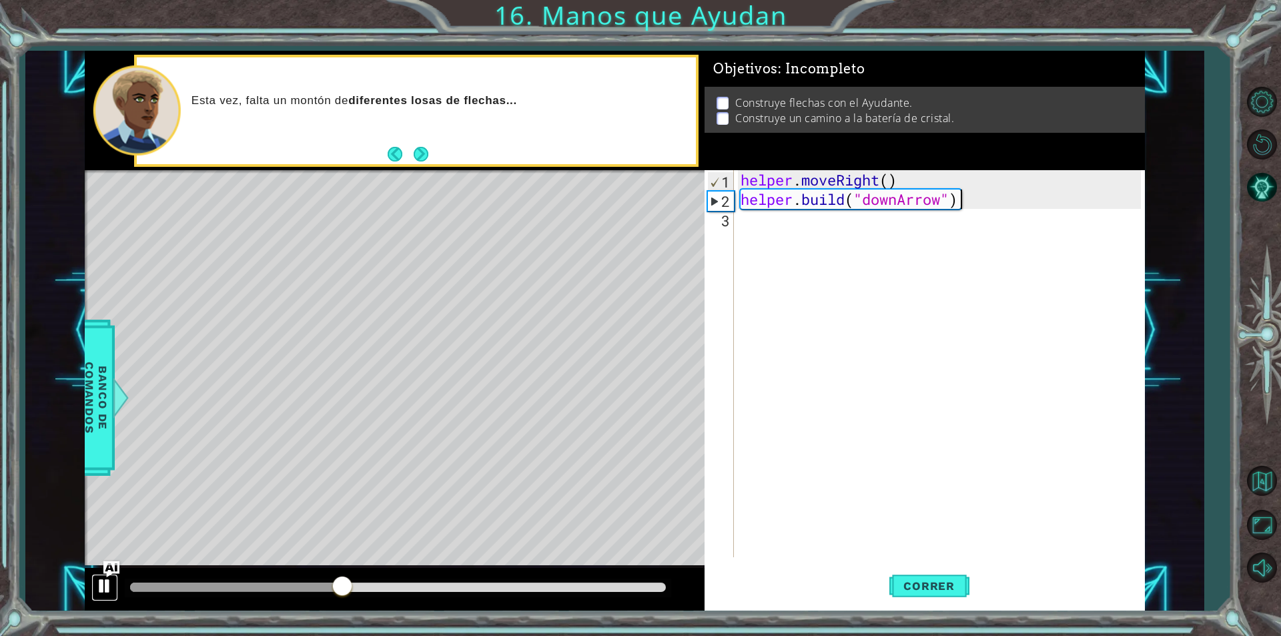
click at [105, 586] on div at bounding box center [104, 585] width 17 height 17
click at [851, 221] on div "helper . moveRight ( ) helper . build ( "downArrow" )" at bounding box center [943, 383] width 410 height 426
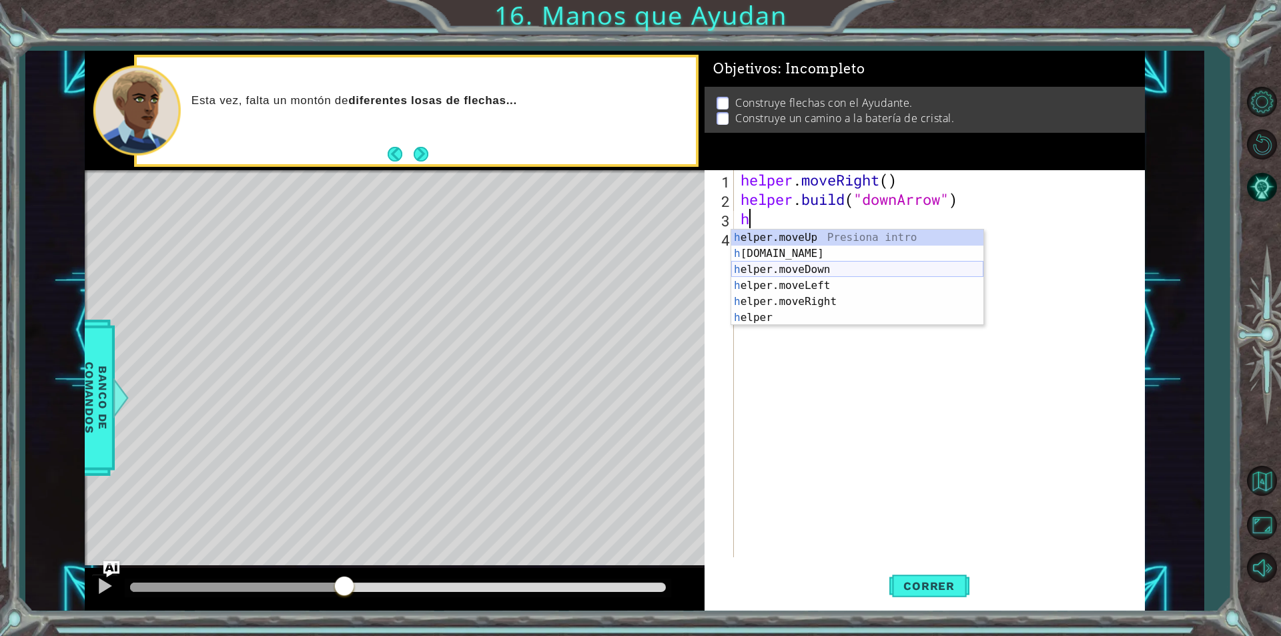
click at [838, 266] on div "h elper.moveUp Presiona intro h [DOMAIN_NAME] Presiona intro h elper.moveDown P…" at bounding box center [857, 294] width 252 height 128
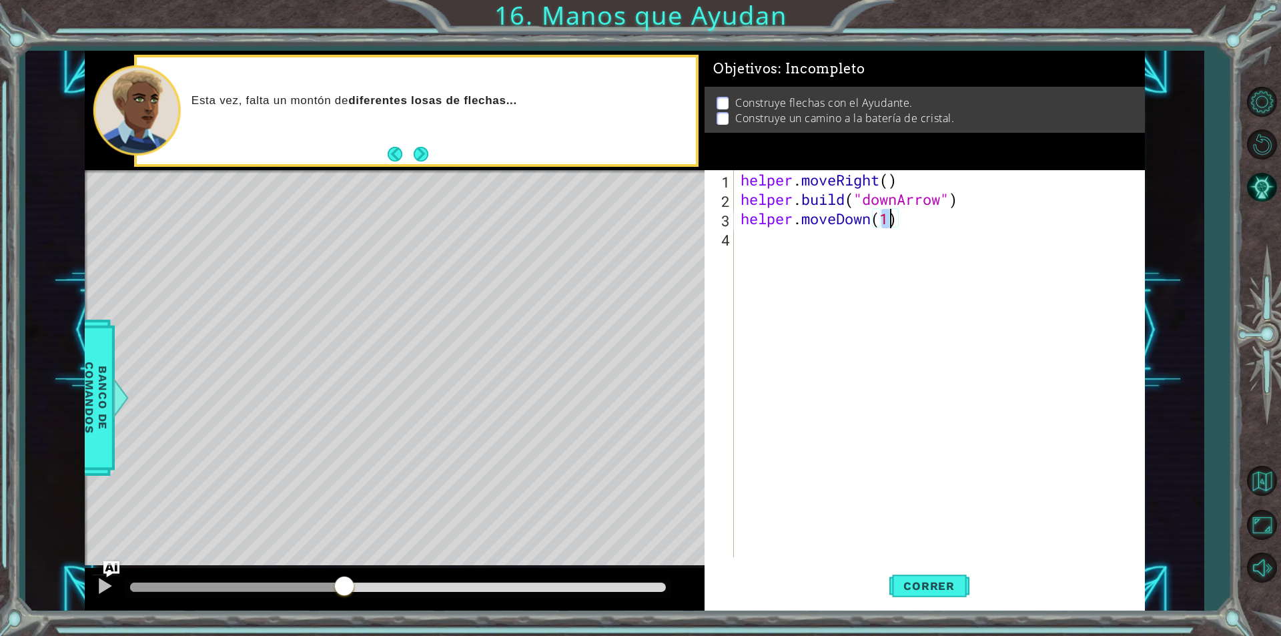
type textarea "helper.moveDown()"
click at [903, 238] on div "helper . moveRight ( ) helper . build ( "downArrow" ) helper . moveDown ( )" at bounding box center [943, 383] width 410 height 426
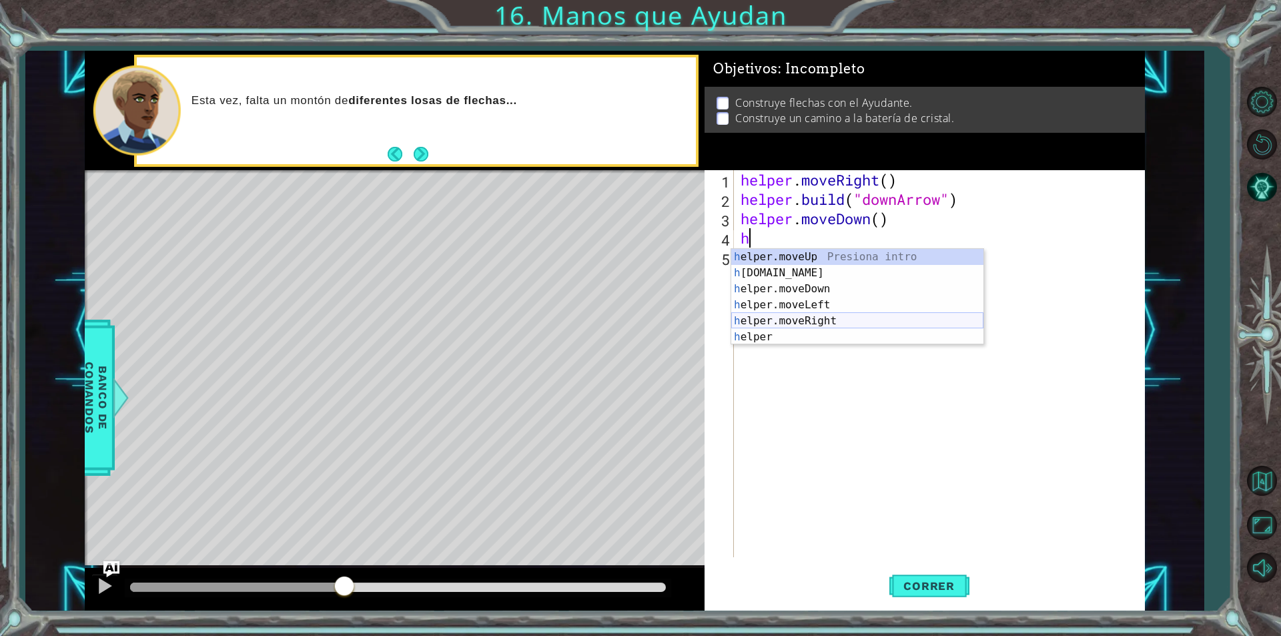
click at [815, 319] on div "h elper.moveUp Presiona intro h [DOMAIN_NAME] Presiona intro h elper.moveDown P…" at bounding box center [857, 313] width 252 height 128
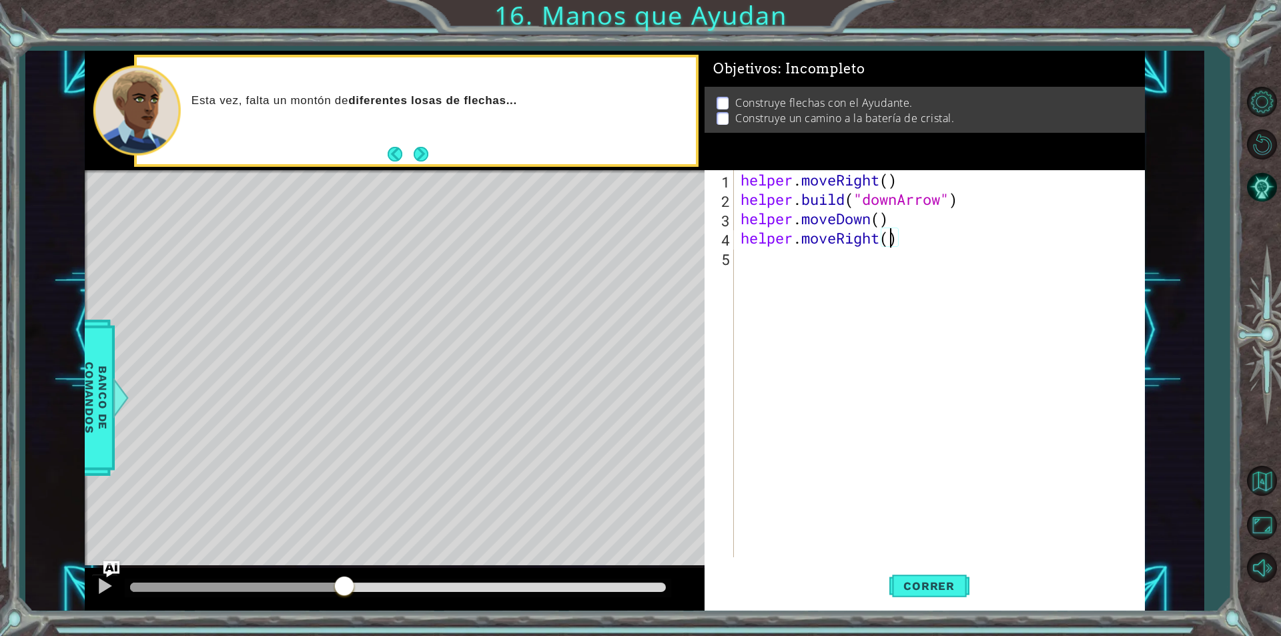
scroll to position [0, 7]
click at [915, 592] on button "Correr" at bounding box center [929, 586] width 80 height 44
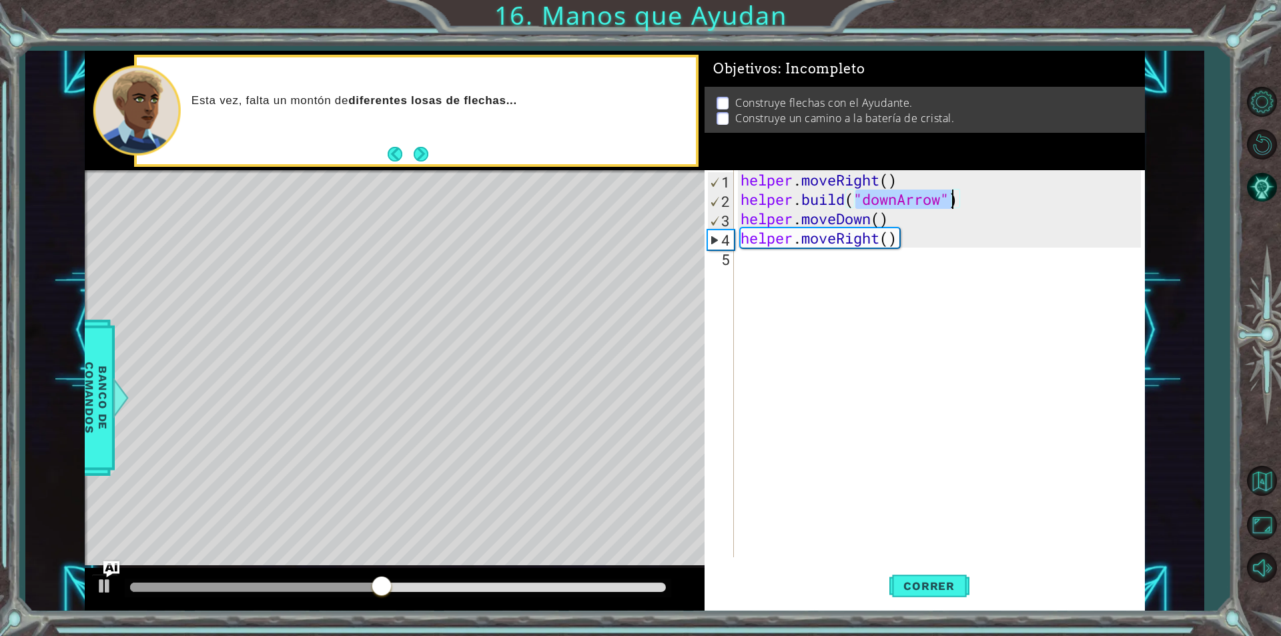
drag, startPoint x: 853, startPoint y: 195, endPoint x: 953, endPoint y: 202, distance: 100.3
click at [953, 202] on div "helper . moveRight ( ) helper . build ( "downArrow" ) helper . moveDown ( ) hel…" at bounding box center [943, 383] width 410 height 426
click at [882, 215] on div "helper . moveRight ( ) helper . build ( "downArrow" ) helper . moveDown ( ) hel…" at bounding box center [943, 383] width 410 height 426
paste textarea ""downArrow""
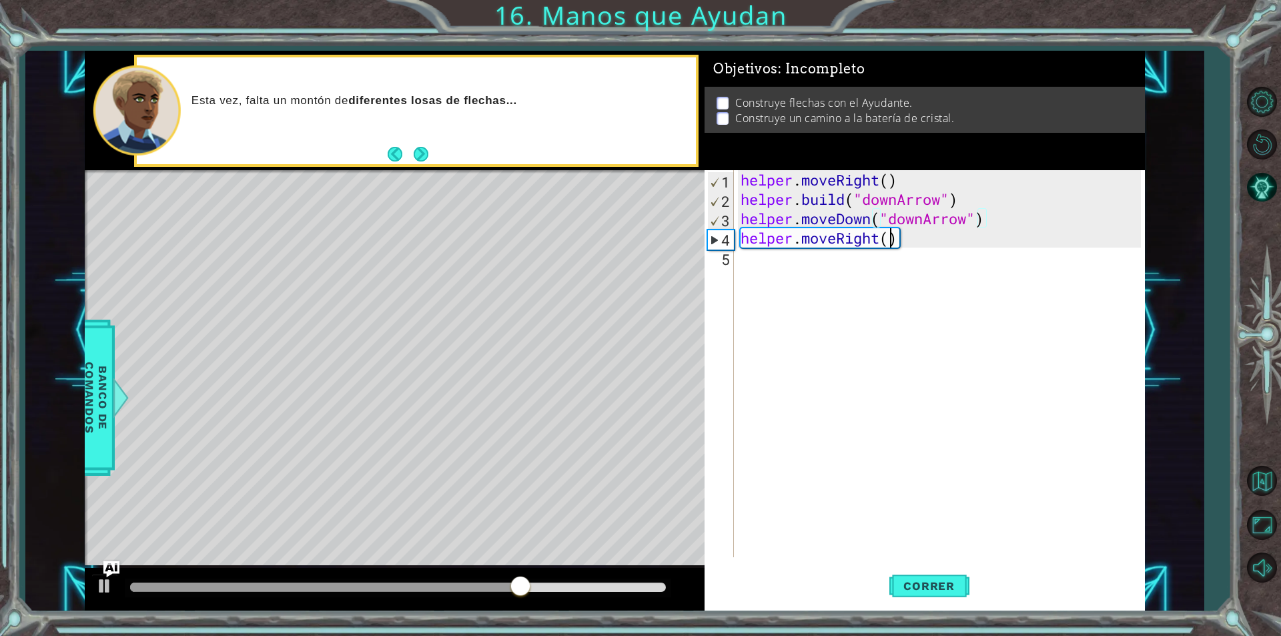
click at [891, 245] on div "helper . moveRight ( ) helper . build ( "downArrow" ) helper . moveDown ( "down…" at bounding box center [943, 383] width 410 height 426
paste textarea ""downArrow""
click at [942, 589] on span "Correr" at bounding box center [929, 585] width 78 height 13
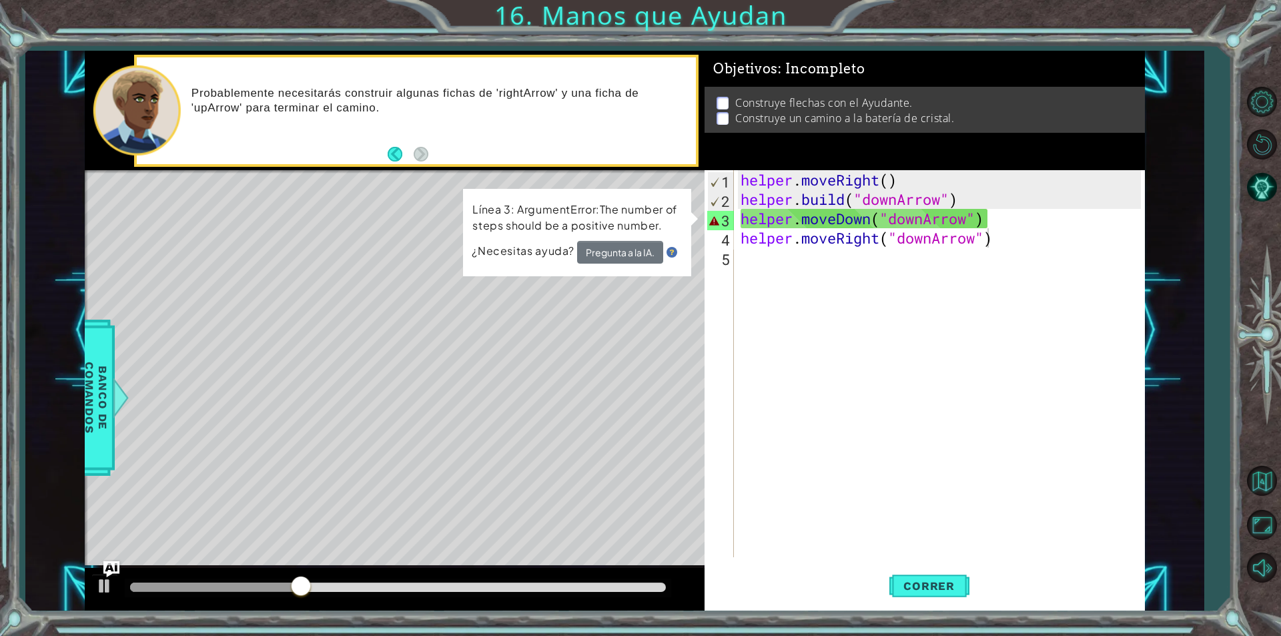
click at [83, 378] on div "1 ההההההההההההההההההההההההההההההההההההההההההההההההההההההההההההההההההההההההההההה…" at bounding box center [614, 331] width 1178 height 560
click at [95, 376] on span "Banco de comandos" at bounding box center [96, 398] width 35 height 138
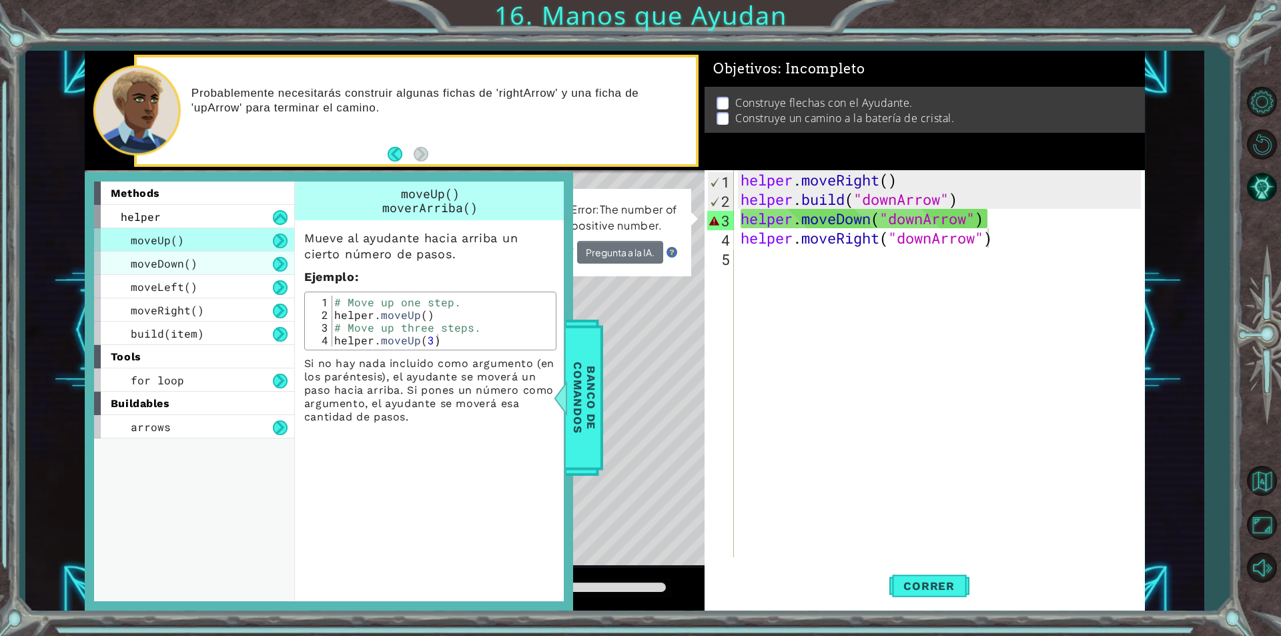
click at [187, 261] on span "moveDown()" at bounding box center [164, 263] width 67 height 14
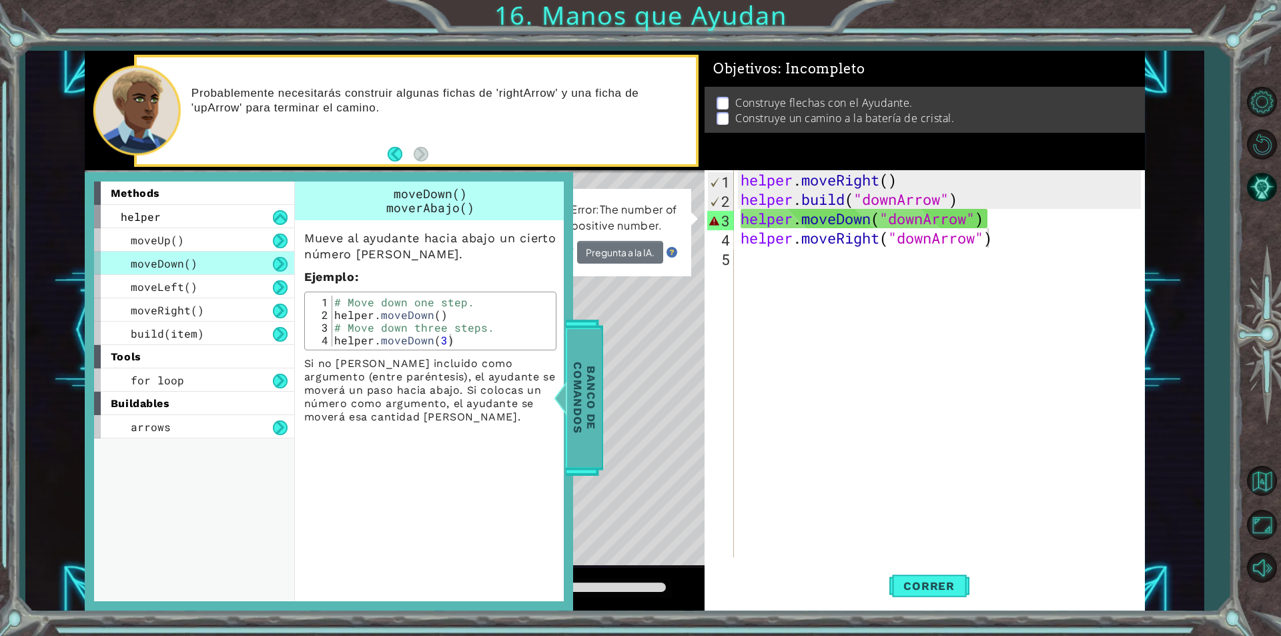
click at [581, 397] on span "Banco de comandos" at bounding box center [584, 398] width 35 height 138
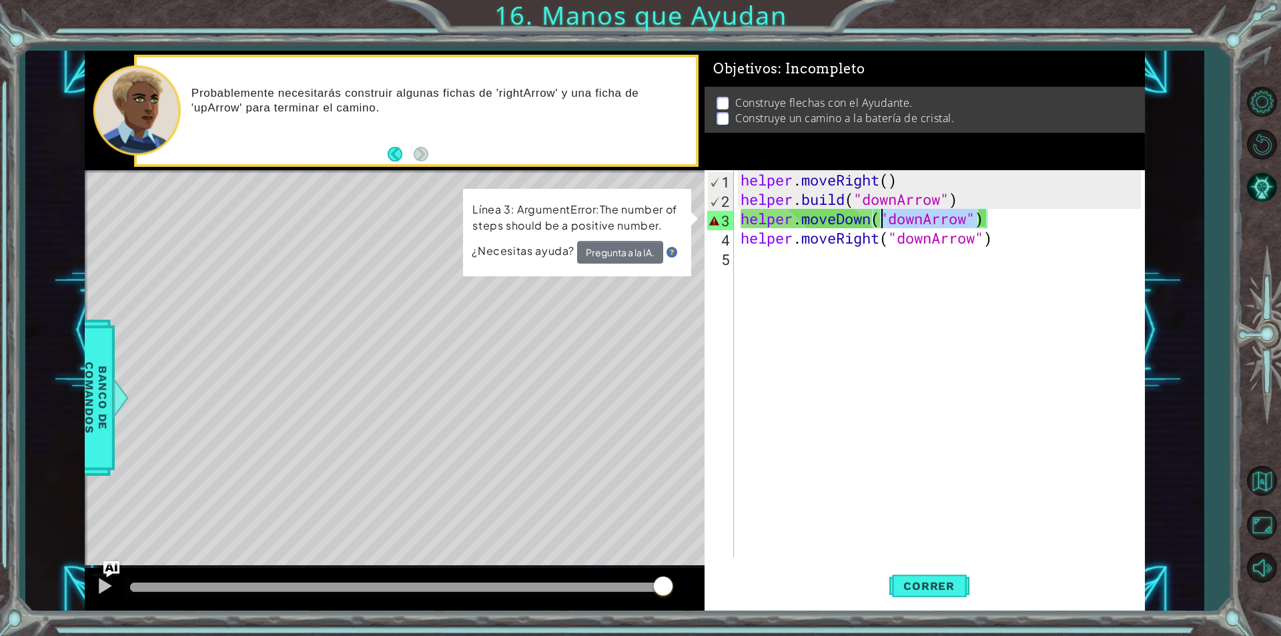
drag, startPoint x: 978, startPoint y: 225, endPoint x: 878, endPoint y: 216, distance: 100.5
click at [878, 216] on div "helper . moveRight ( ) helper . build ( "downArrow" ) helper . moveDown ( "down…" at bounding box center [943, 383] width 410 height 426
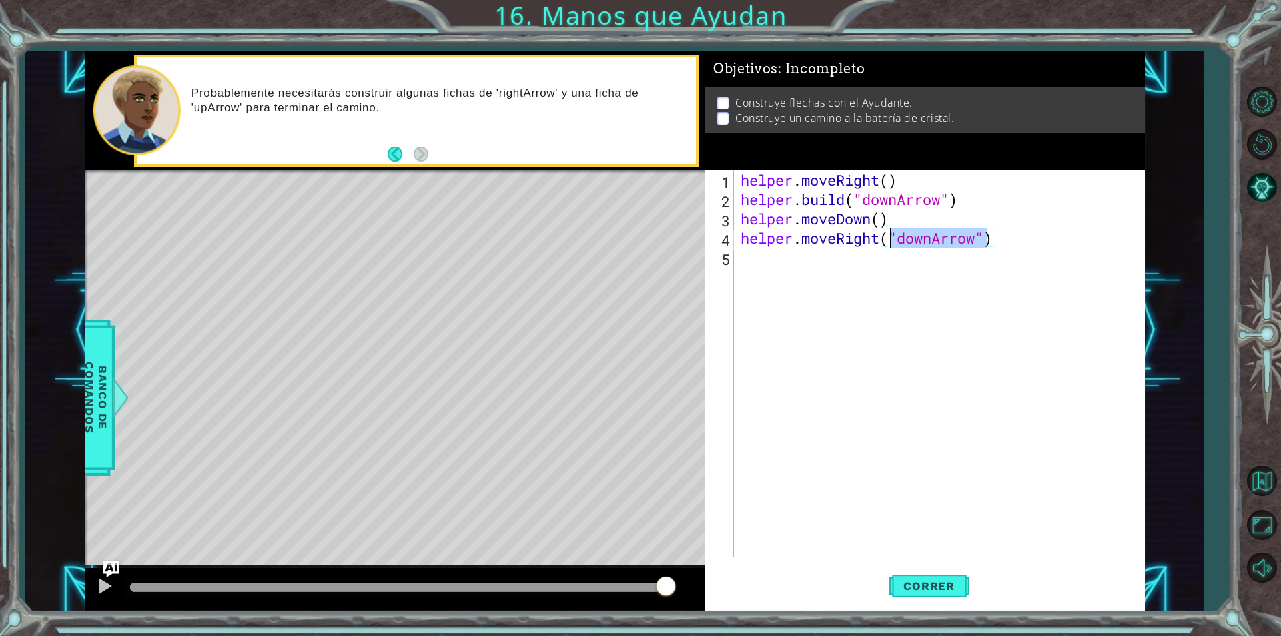
drag, startPoint x: 987, startPoint y: 236, endPoint x: 893, endPoint y: 244, distance: 94.4
click at [893, 244] on div "helper . moveRight ( ) helper . build ( "downArrow" ) helper . moveDown ( ) hel…" at bounding box center [943, 383] width 410 height 426
click at [893, 213] on div "helper . moveRight ( ) helper . build ( "downArrow" ) helper . moveDown ( ) hel…" at bounding box center [943, 383] width 410 height 426
type textarea "helper.moveDown()"
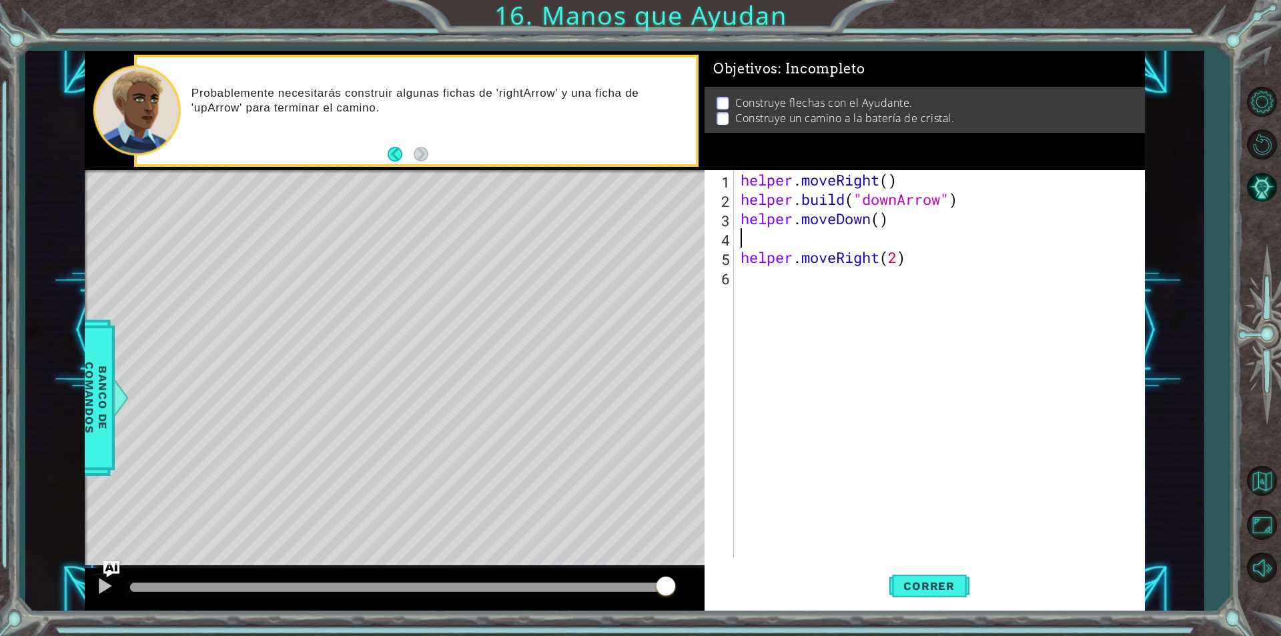
scroll to position [0, 0]
click at [813, 204] on div "helper . moveRight ( ) helper . build ( "downArrow" ) helper . moveDown ( ) hel…" at bounding box center [943, 383] width 410 height 426
type textarea "[DOMAIN_NAME]("downArrow")"
click at [736, 197] on div "[DOMAIN_NAME]("downArrow") 1 2 3 4 5 6 helper . moveRight ( ) helper . build ( …" at bounding box center [923, 363] width 436 height 387
drag, startPoint x: 738, startPoint y: 199, endPoint x: 953, endPoint y: 213, distance: 215.3
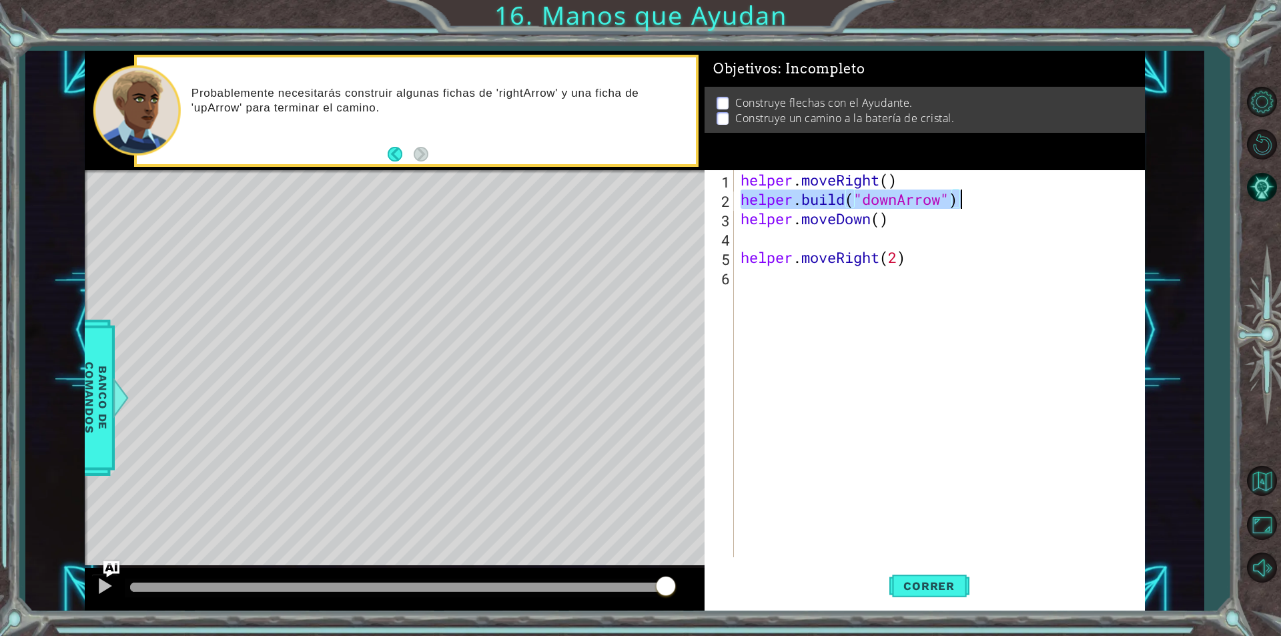
click at [963, 204] on div "helper . moveRight ( ) helper . build ( "downArrow" ) helper . moveDown ( ) hel…" at bounding box center [943, 383] width 410 height 426
click at [857, 244] on div "helper . moveRight ( ) helper . build ( "downArrow" ) helper . moveDown ( ) hel…" at bounding box center [943, 383] width 410 height 426
paste textarea "[DOMAIN_NAME]("downArrow")"
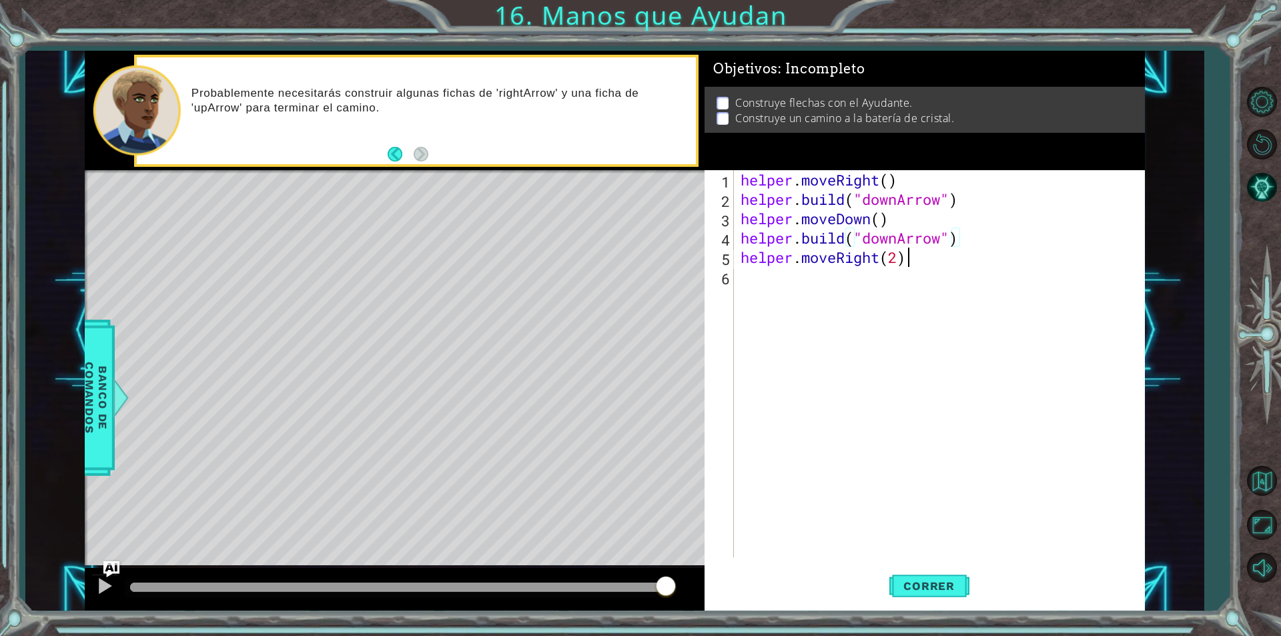
click at [914, 254] on div "helper . moveRight ( ) helper . build ( "downArrow" ) helper . moveDown ( ) hel…" at bounding box center [943, 383] width 410 height 426
type textarea "helper.moveRight(2)"
paste textarea "[DOMAIN_NAME]("downArrow")"
click at [907, 580] on span "Correr" at bounding box center [929, 585] width 78 height 13
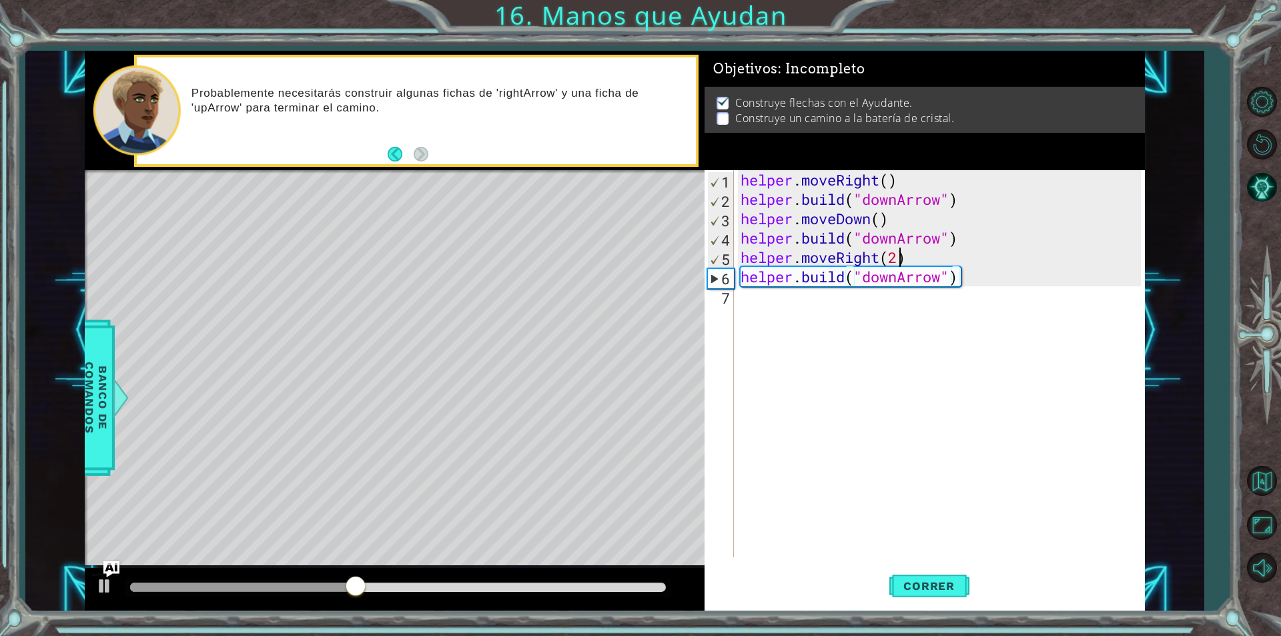
click at [896, 257] on div "helper . moveRight ( ) helper . build ( "downArrow" ) helper . moveDown ( ) hel…" at bounding box center [943, 383] width 410 height 426
click at [973, 275] on div "helper . moveRight ( ) helper . build ( "downArrow" ) helper . moveDown ( ) hel…" at bounding box center [943, 383] width 410 height 426
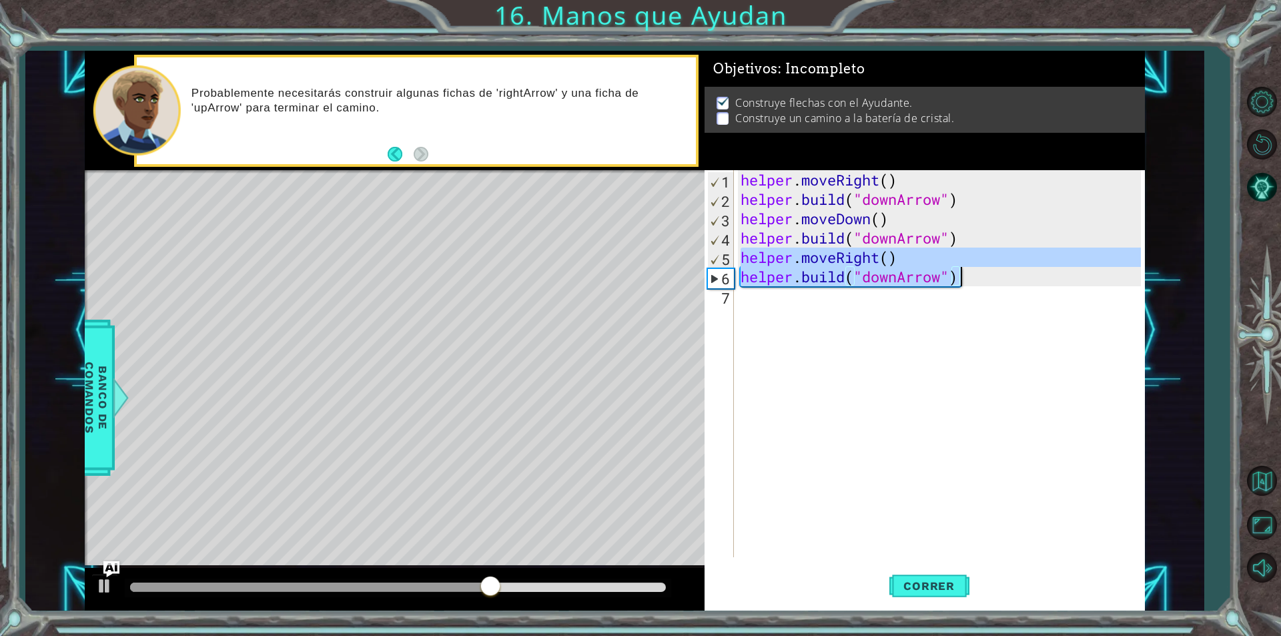
drag, startPoint x: 739, startPoint y: 252, endPoint x: 967, endPoint y: 286, distance: 230.6
click at [967, 286] on div "helper . moveRight ( ) helper . build ( "downArrow" ) helper . moveDown ( ) hel…" at bounding box center [943, 383] width 410 height 426
click at [970, 285] on div "helper . moveRight ( ) helper . build ( "downArrow" ) helper . moveDown ( ) hel…" at bounding box center [939, 363] width 403 height 387
type textarea "[DOMAIN_NAME]("downArrow")"
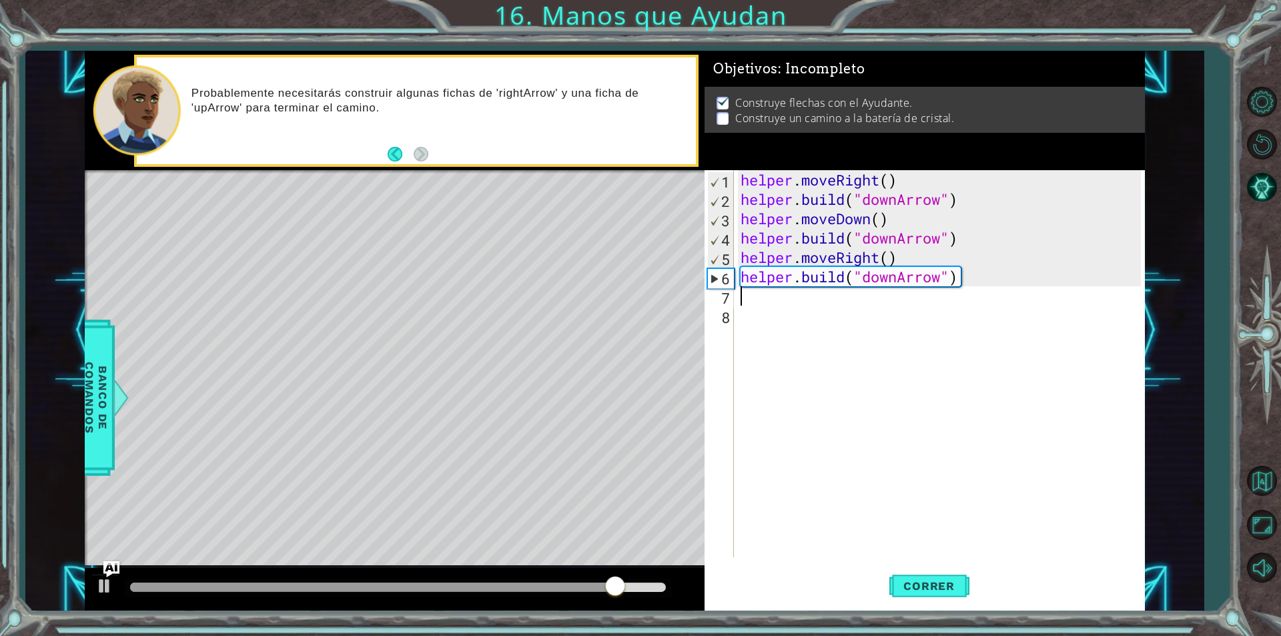
paste textarea "[DOMAIN_NAME]("downArrow")"
click at [930, 613] on div "1 ההההההההההההההההההההההההההההההההההההההההההההההההההההההההההההההההההההההההההההה…" at bounding box center [640, 318] width 1281 height 636
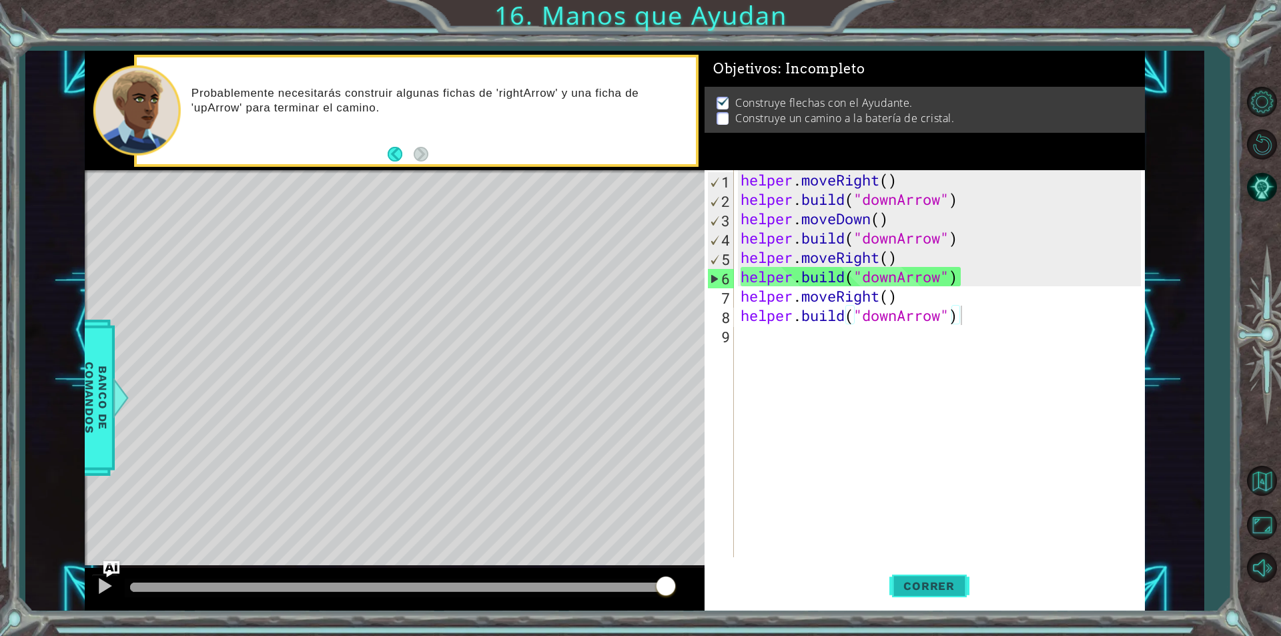
click at [940, 587] on span "Correr" at bounding box center [929, 585] width 78 height 13
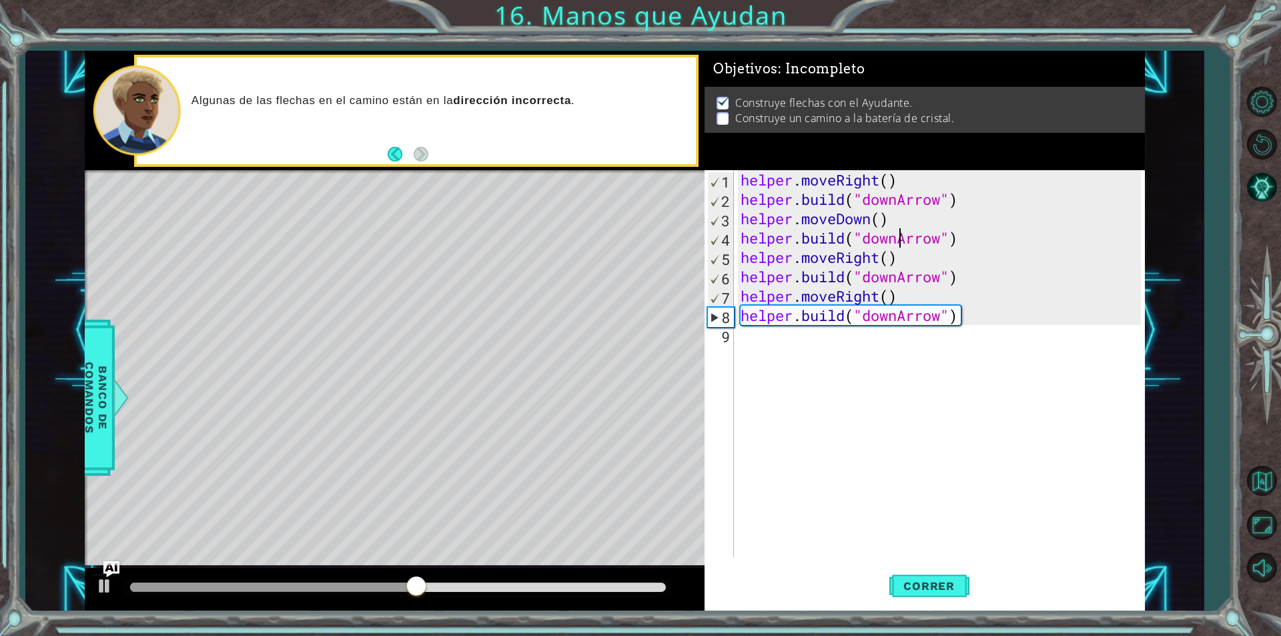
click at [899, 238] on div "helper . moveRight ( ) helper . build ( "downArrow" ) helper . moveDown ( ) hel…" at bounding box center [943, 383] width 410 height 426
click at [897, 279] on div "helper . moveRight ( ) helper . build ( "downArrow" ) helper . moveDown ( ) hel…" at bounding box center [943, 383] width 410 height 426
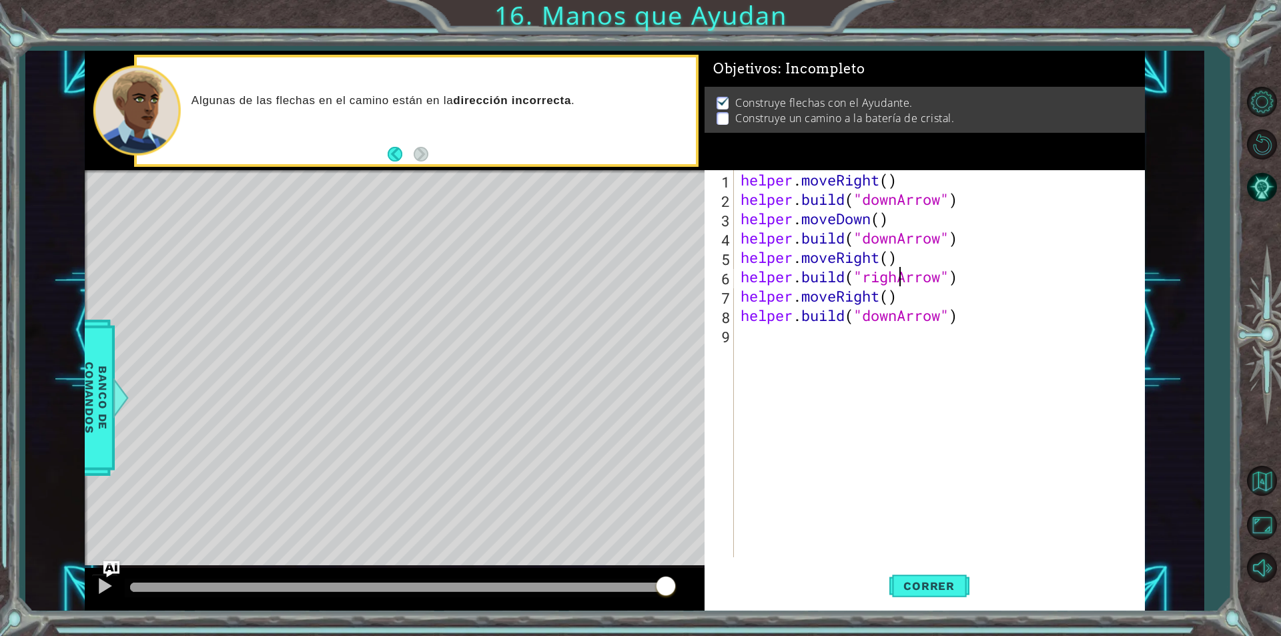
scroll to position [0, 7]
click at [897, 320] on div "helper . moveRight ( ) helper . build ( "downArrow" ) helper . moveDown ( ) hel…" at bounding box center [943, 383] width 410 height 426
click at [951, 575] on button "Correr" at bounding box center [929, 586] width 80 height 44
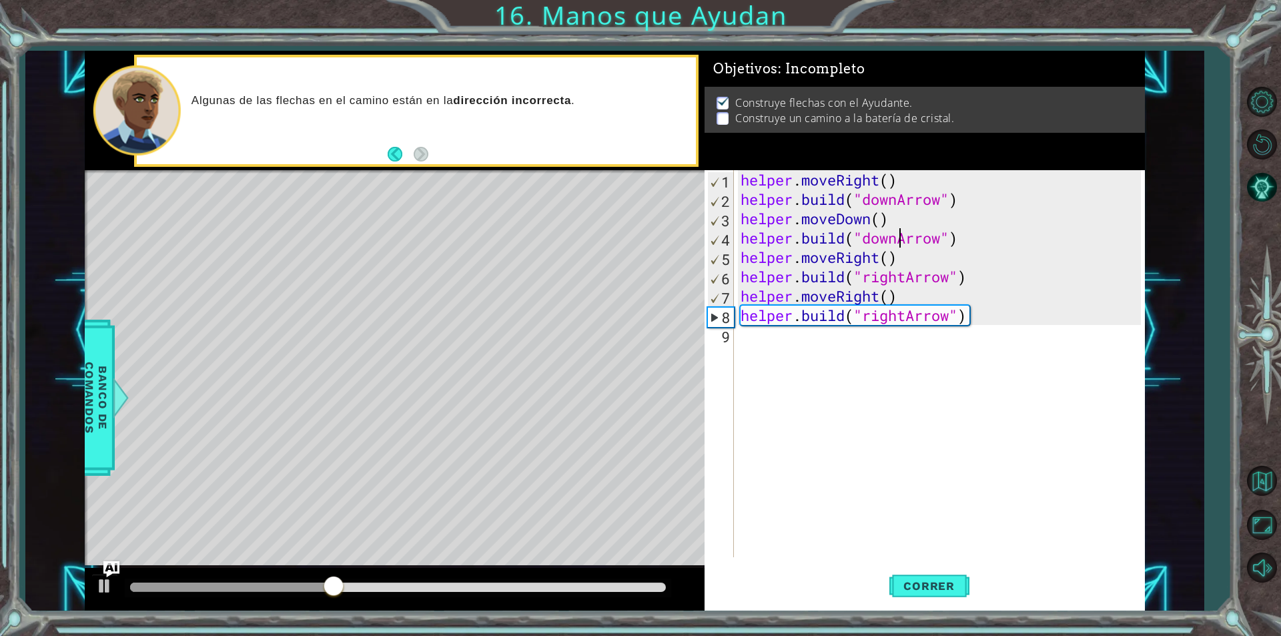
click at [900, 238] on div "helper . moveRight ( ) helper . build ( "downArrow" ) helper . moveDown ( ) hel…" at bounding box center [943, 383] width 410 height 426
click at [921, 584] on span "Correr" at bounding box center [929, 585] width 78 height 13
drag, startPoint x: 231, startPoint y: 589, endPoint x: 526, endPoint y: 653, distance: 302.4
click at [526, 635] on html "1 ההההההההההההההההההההההההההההההההההההההההההההההההההההההההההההההההההההההההההההה…" at bounding box center [640, 318] width 1281 height 636
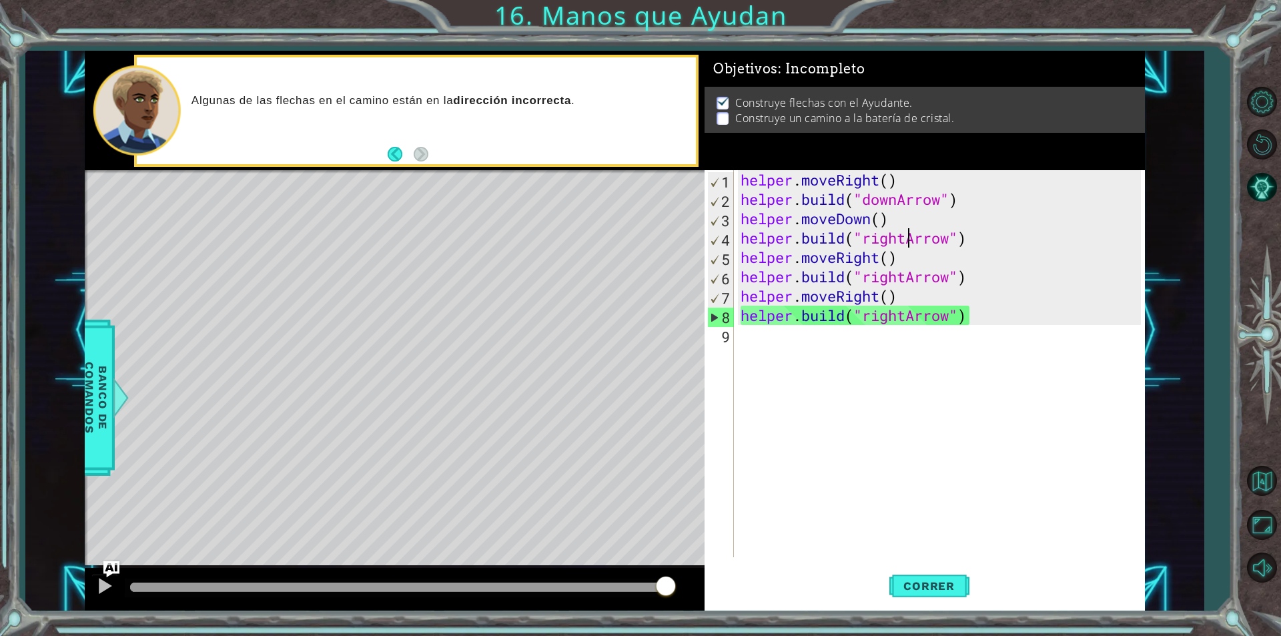
click at [901, 316] on div "helper . moveRight ( ) helper . build ( "downArrow" ) helper . moveDown ( ) hel…" at bounding box center [943, 383] width 410 height 426
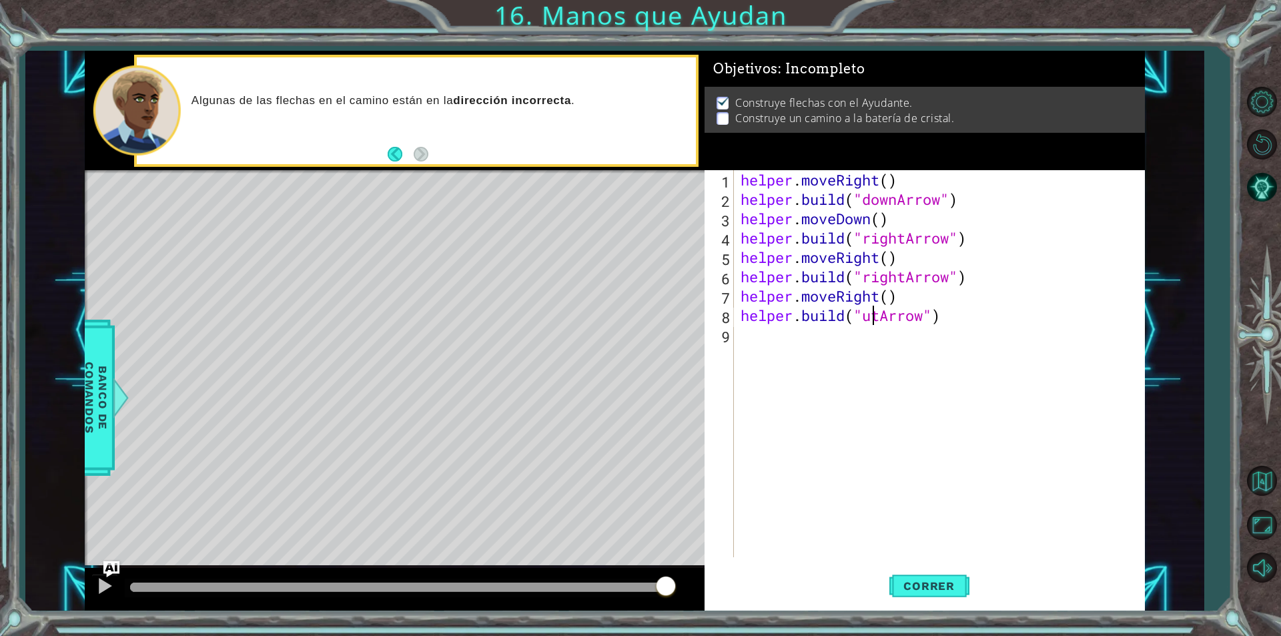
scroll to position [0, 6]
click at [952, 578] on button "Correr" at bounding box center [929, 586] width 80 height 44
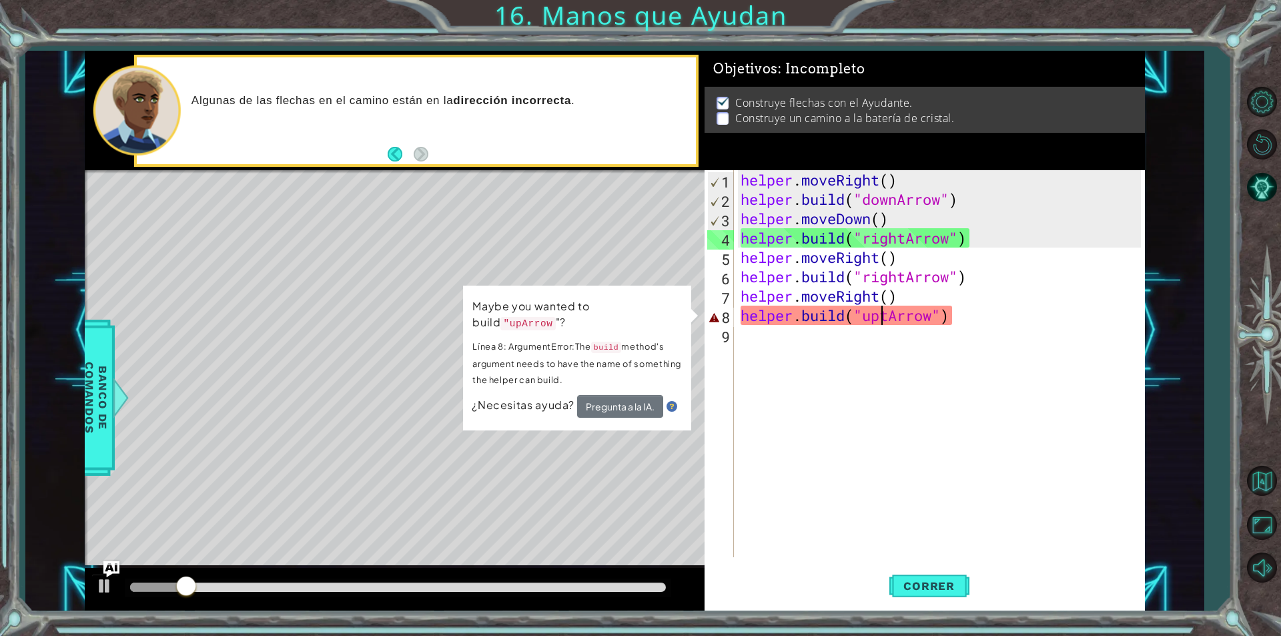
click at [893, 314] on div "helper . moveRight ( ) helper . build ( "downArrow" ) helper . moveDown ( ) hel…" at bounding box center [943, 383] width 410 height 426
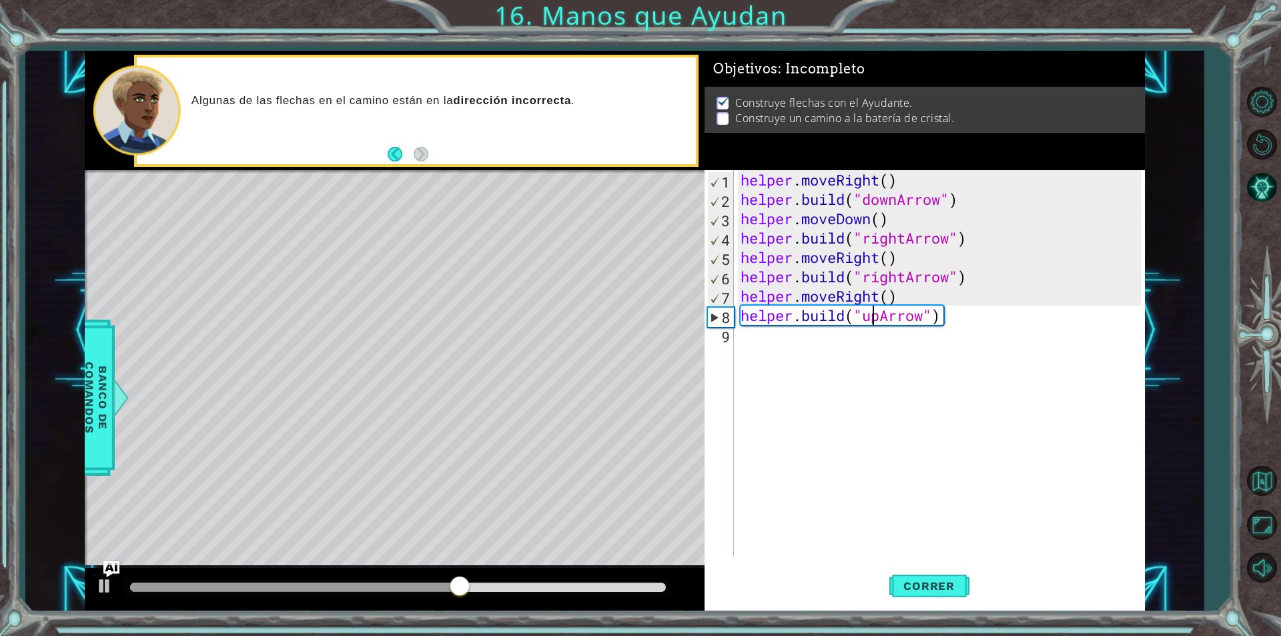
click at [869, 318] on div "helper . moveRight ( ) helper . build ( "downArrow" ) helper . moveDown ( ) hel…" at bounding box center [943, 383] width 410 height 426
click at [911, 588] on span "Correr" at bounding box center [929, 585] width 78 height 13
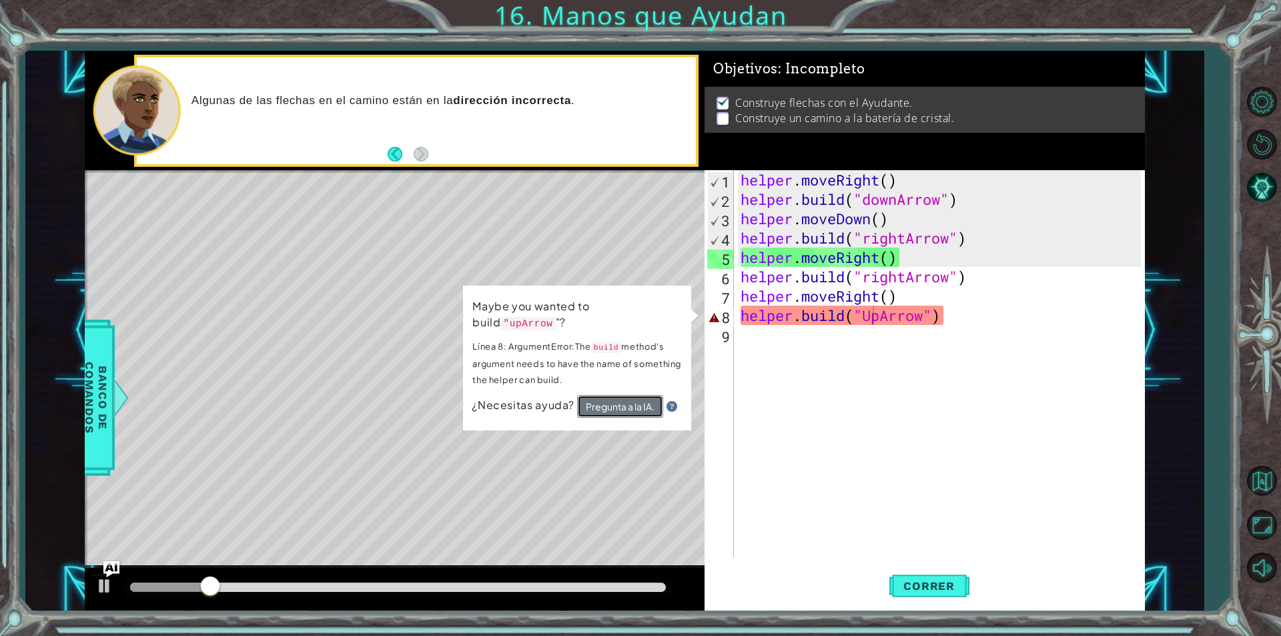
click at [638, 395] on button "Pregunta a la IA." at bounding box center [620, 406] width 86 height 23
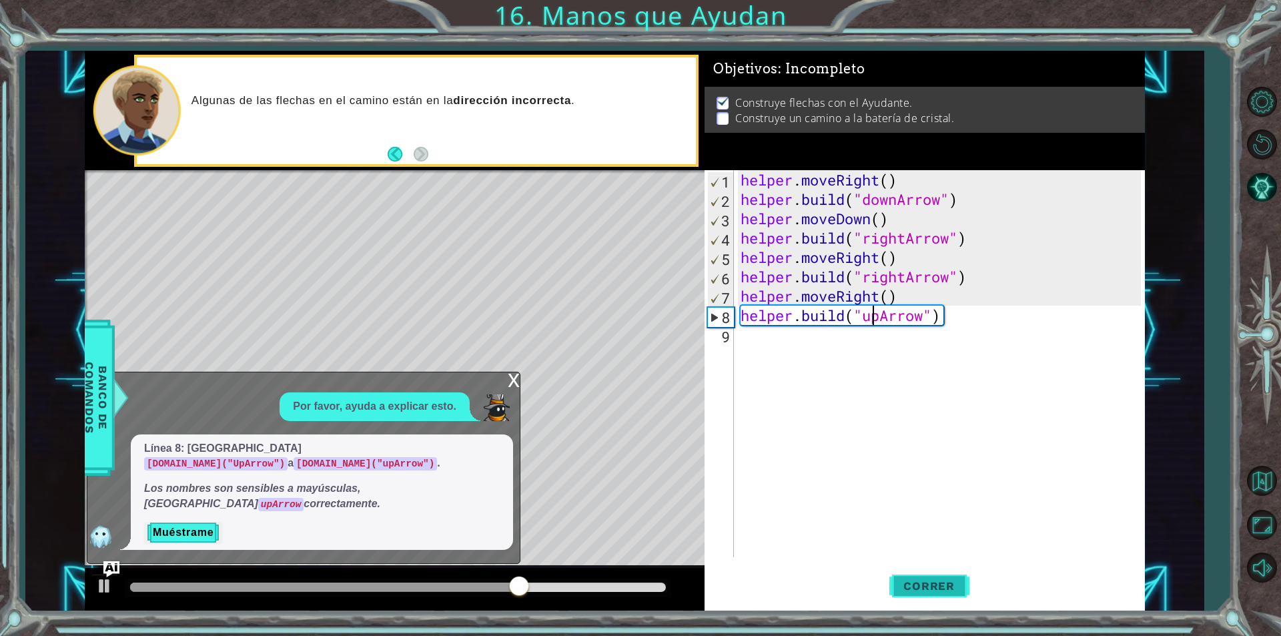
type textarea "[DOMAIN_NAME]("upArrow")"
click at [921, 598] on button "Correr" at bounding box center [929, 586] width 80 height 44
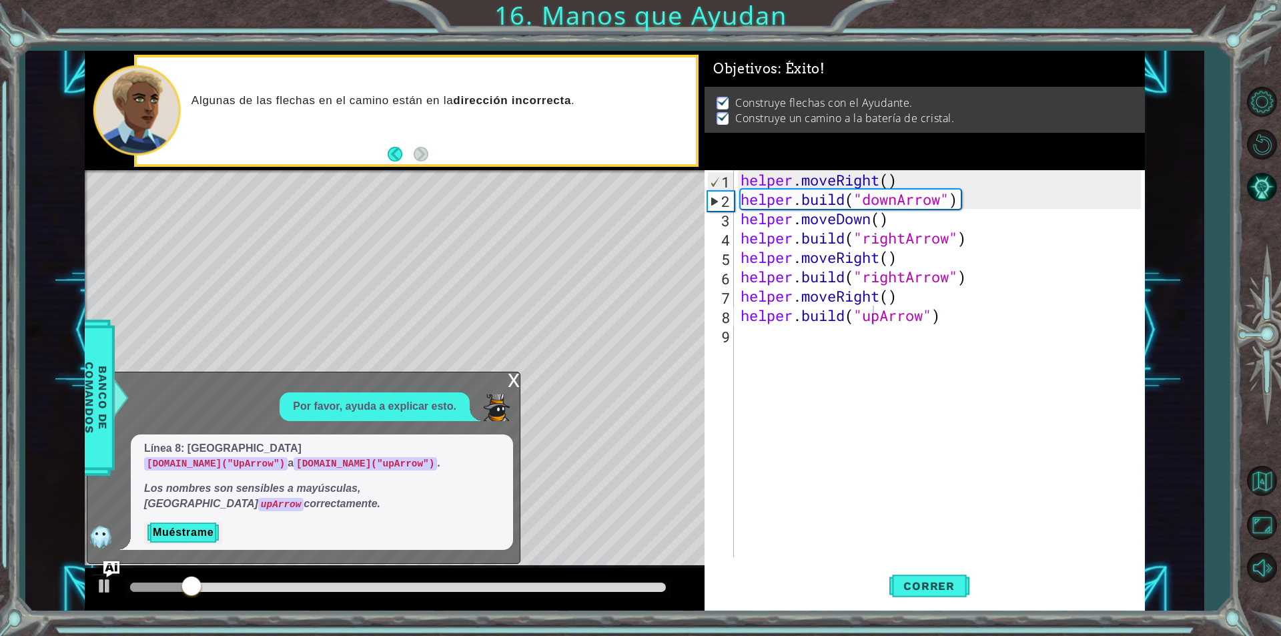
click at [510, 386] on div "x" at bounding box center [514, 378] width 12 height 13
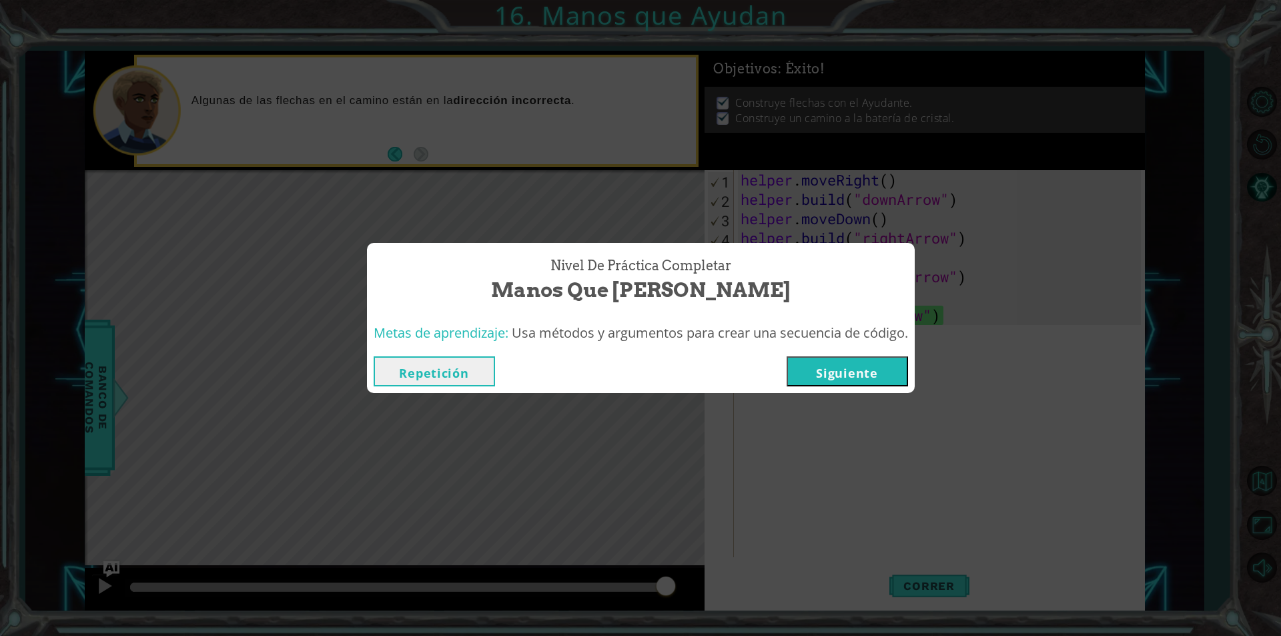
click at [870, 379] on button "Siguiente" at bounding box center [847, 371] width 121 height 30
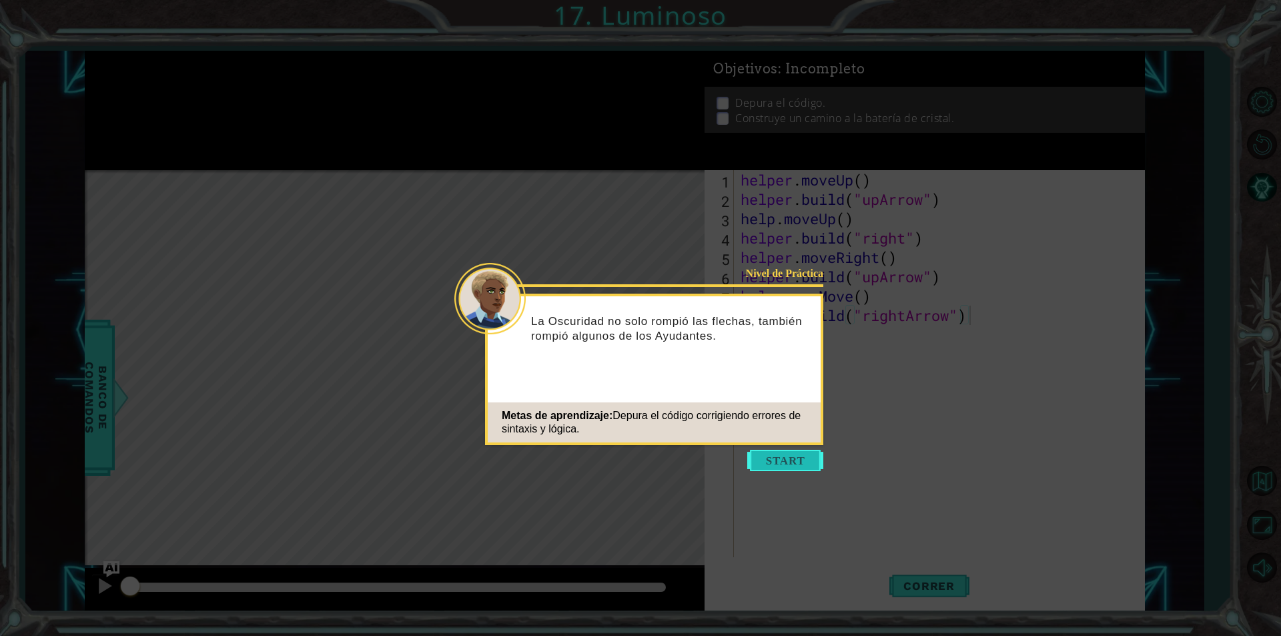
click at [775, 466] on button "Start" at bounding box center [785, 460] width 76 height 21
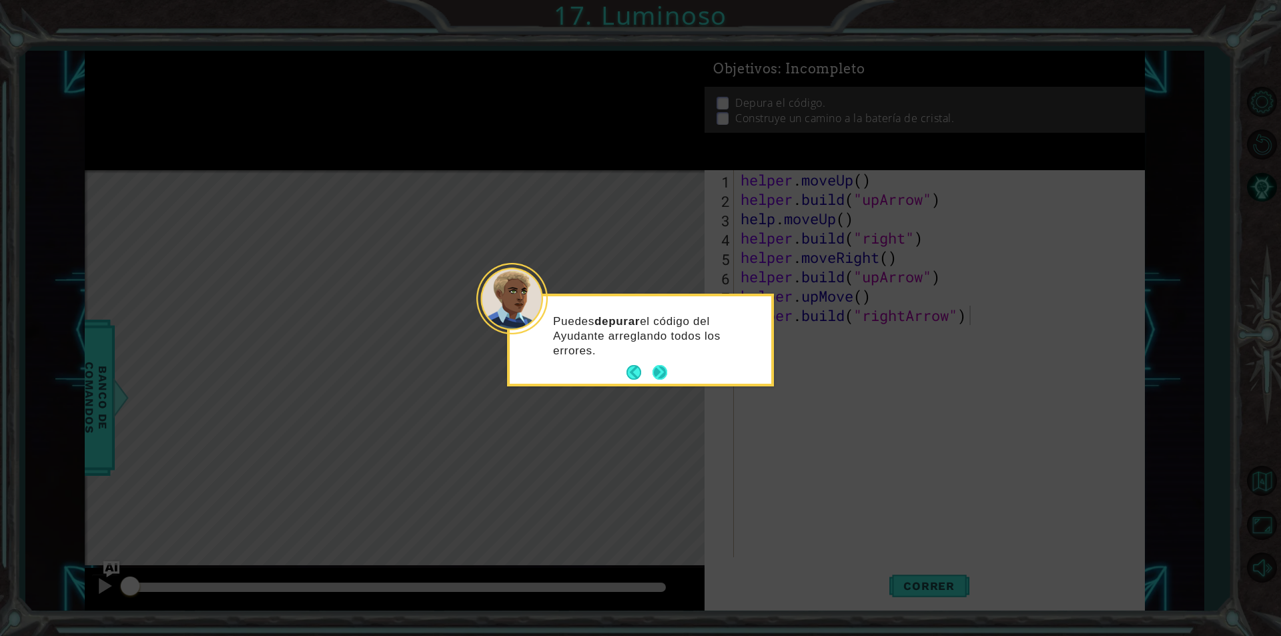
click at [667, 372] on button "Next" at bounding box center [660, 372] width 15 height 15
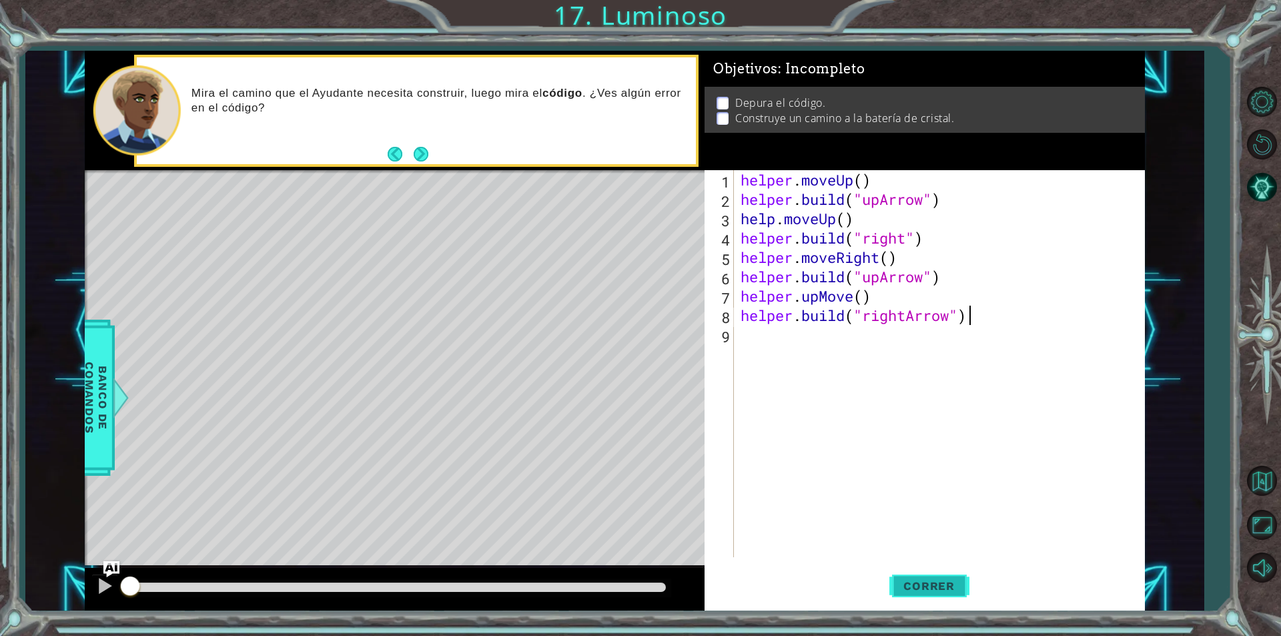
click at [910, 575] on button "Correr" at bounding box center [929, 586] width 80 height 44
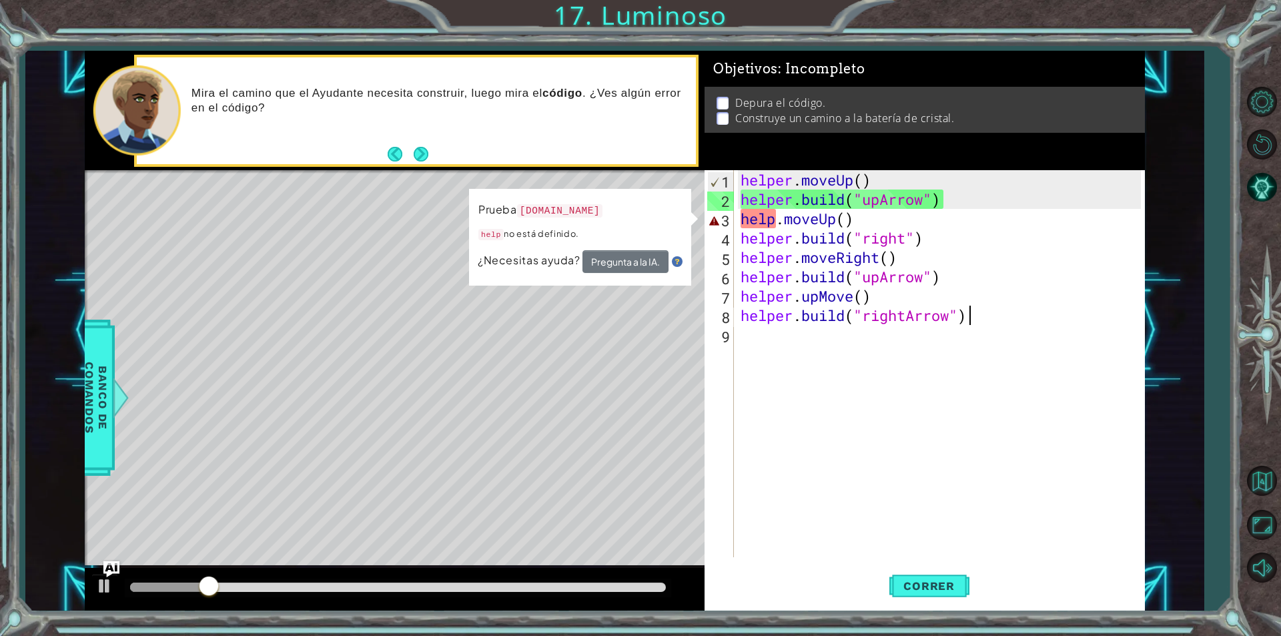
click at [847, 222] on div "helper . moveUp ( ) helper . build ( "upArrow" ) help . moveUp ( ) helper . bui…" at bounding box center [943, 383] width 410 height 426
click at [776, 223] on div "helper . moveUp ( ) helper . build ( "upArrow" ) help . moveUp ( ) helper . bui…" at bounding box center [943, 383] width 410 height 426
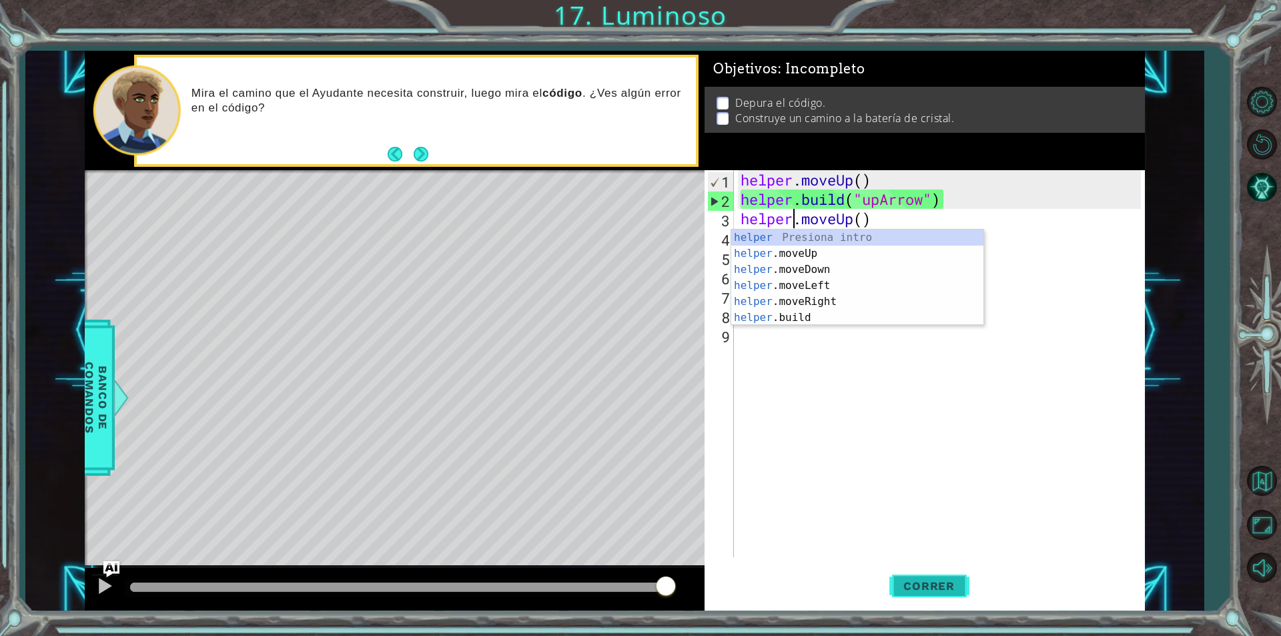
click at [949, 588] on span "Correr" at bounding box center [929, 585] width 78 height 13
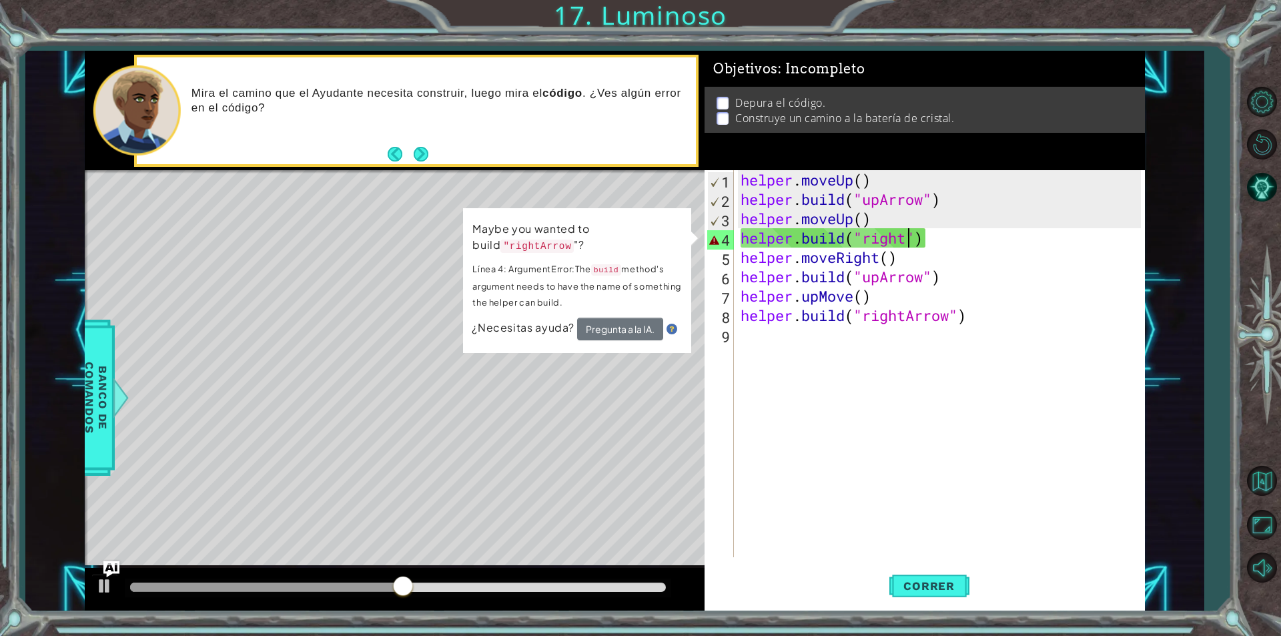
click at [909, 236] on div "helper . moveUp ( ) helper . build ( "upArrow" ) helper . moveUp ( ) helper . b…" at bounding box center [943, 383] width 410 height 426
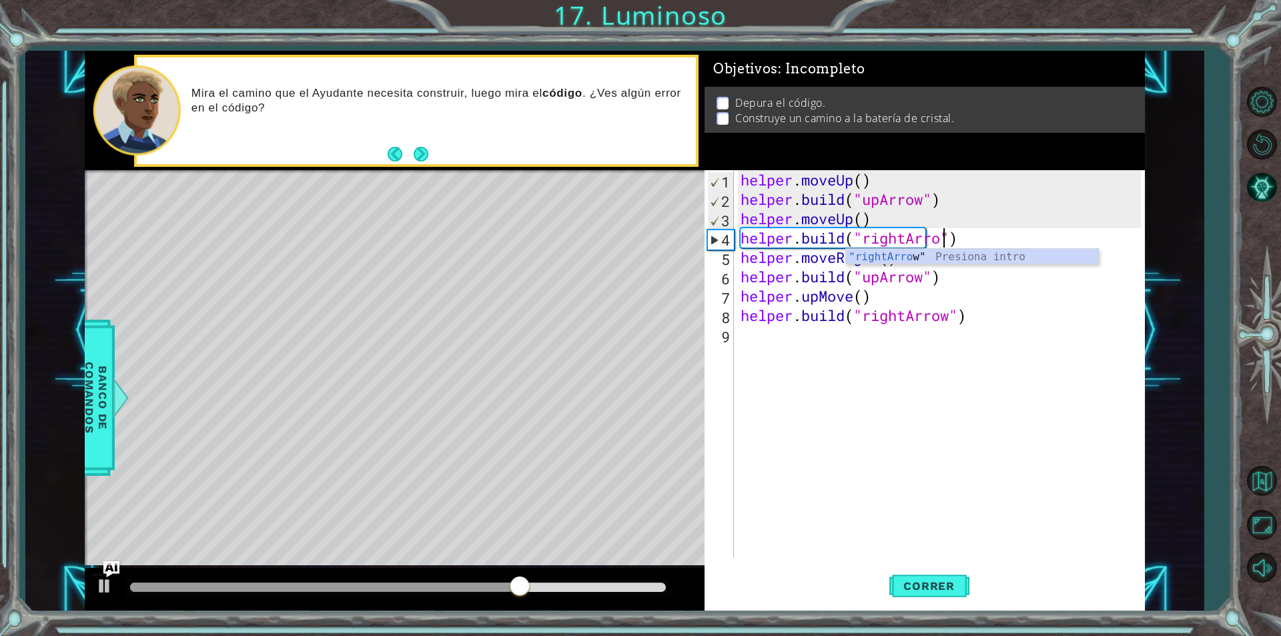
scroll to position [0, 9]
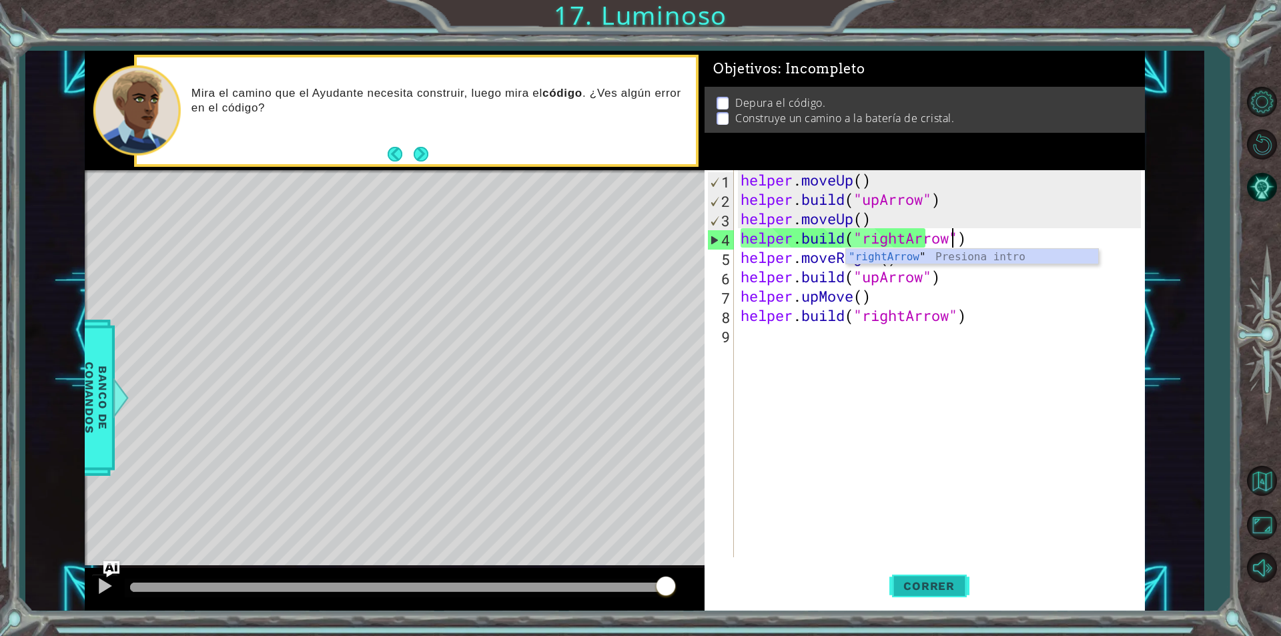
click at [934, 578] on button "Correr" at bounding box center [929, 586] width 80 height 44
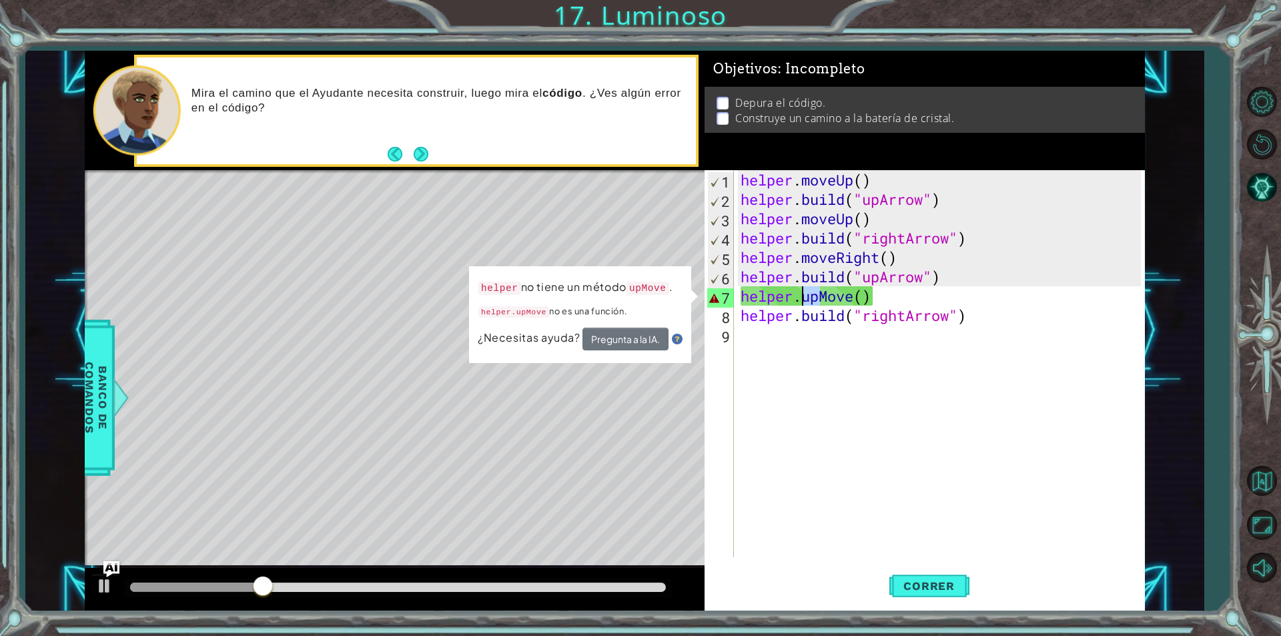
drag, startPoint x: 817, startPoint y: 300, endPoint x: 805, endPoint y: 300, distance: 12.0
click at [805, 300] on div "helper . moveUp ( ) helper . build ( "upArrow" ) helper . moveUp ( ) helper . b…" at bounding box center [943, 383] width 410 height 426
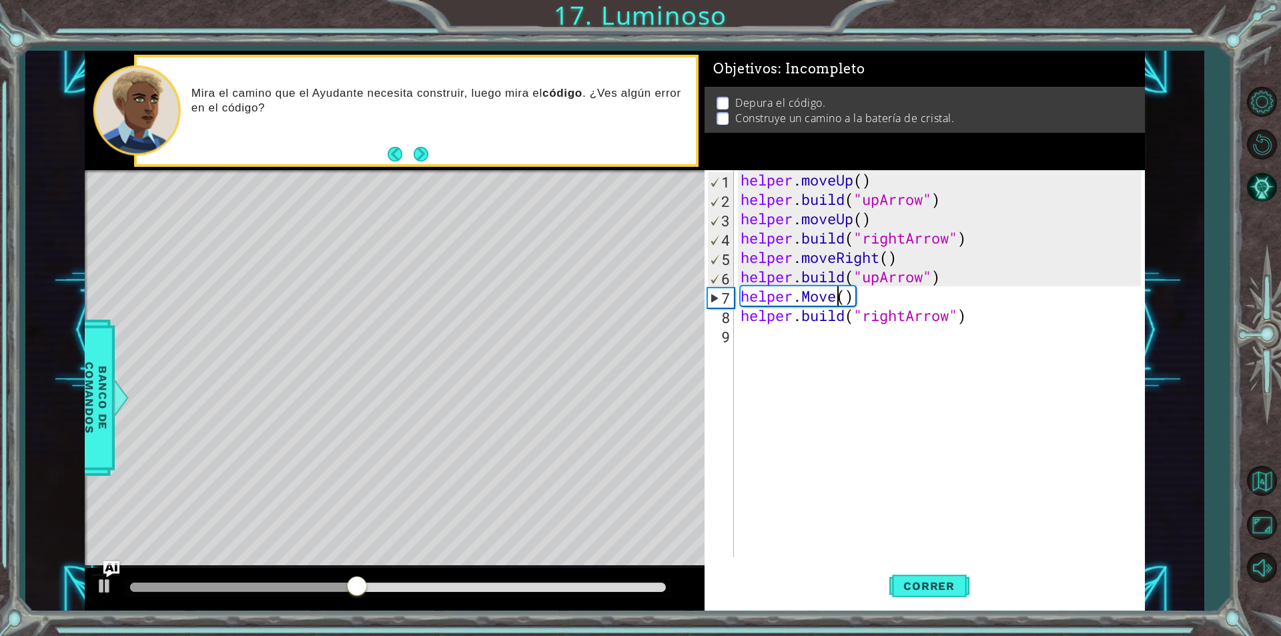
click at [834, 294] on div "helper . moveUp ( ) helper . build ( "upArrow" ) helper . moveUp ( ) helper . b…" at bounding box center [943, 383] width 410 height 426
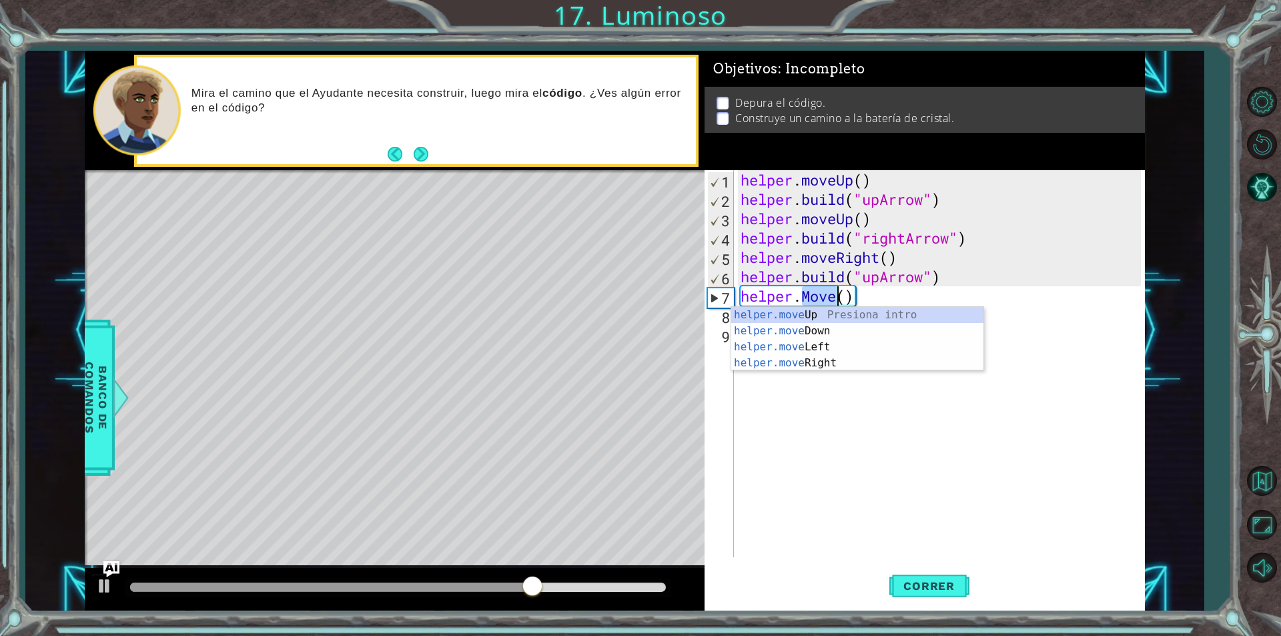
paste textarea "up"
click at [803, 296] on div "helper . moveUp ( ) helper . build ( "upArrow" ) helper . moveUp ( ) helper . b…" at bounding box center [943, 383] width 410 height 426
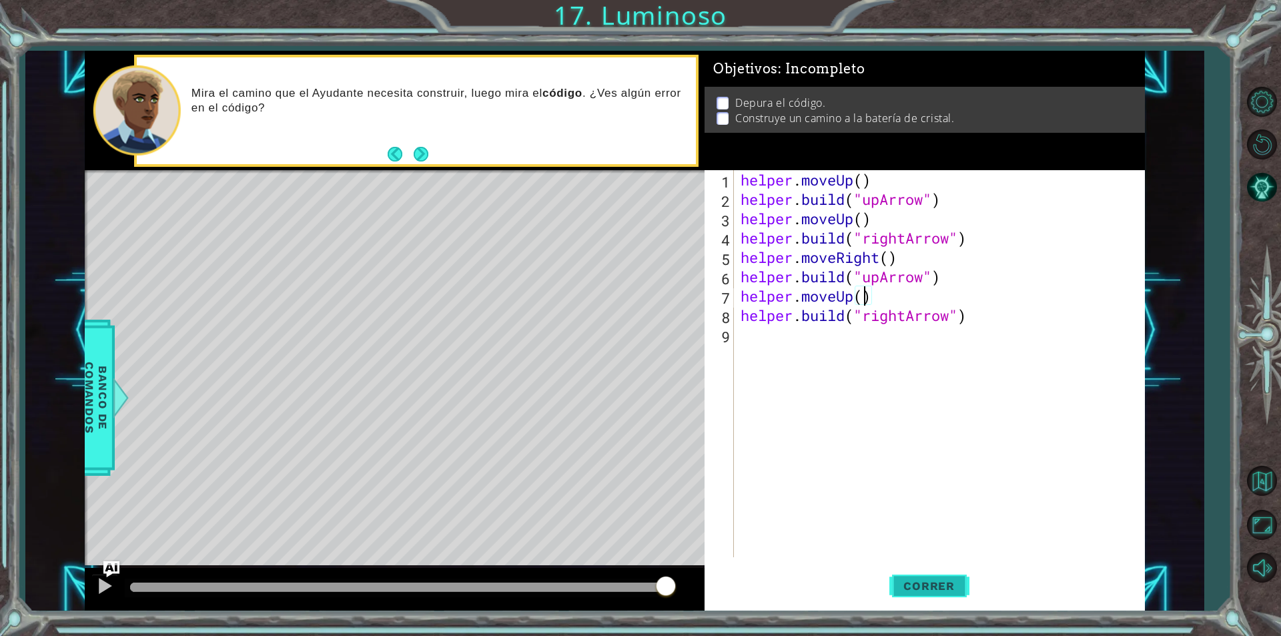
type textarea "helper.moveUp()"
click at [957, 580] on span "Correr" at bounding box center [929, 585] width 78 height 13
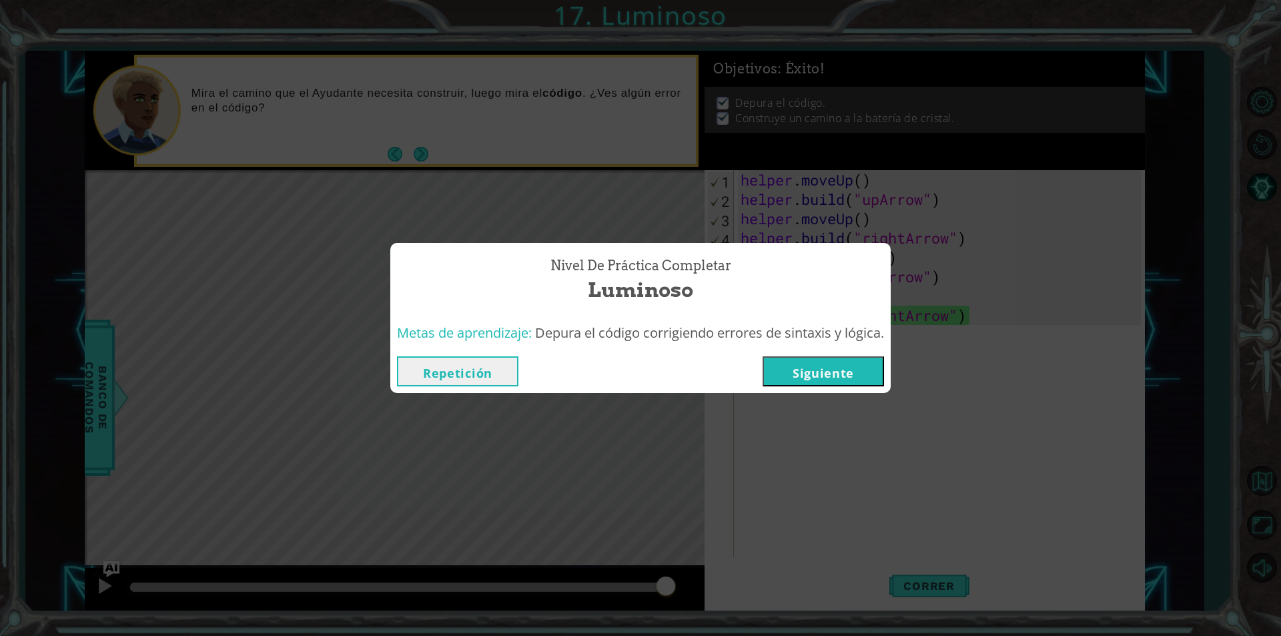
drag, startPoint x: 201, startPoint y: 594, endPoint x: 725, endPoint y: 576, distance: 524.7
click at [727, 580] on body "1 ההההההההההההההההההההההההההההההההההההההההההההההההההההההההההההההההההההההההההההה…" at bounding box center [640, 318] width 1281 height 636
click at [831, 371] on button "Siguiente" at bounding box center [823, 371] width 121 height 30
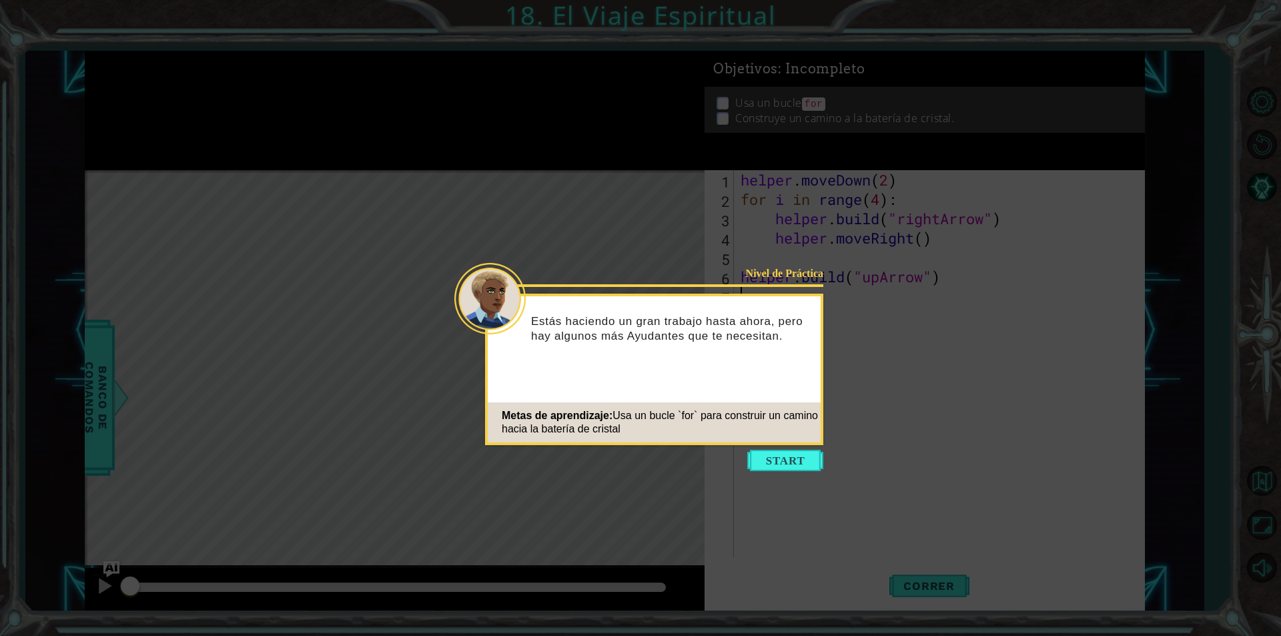
click at [780, 446] on icon at bounding box center [640, 318] width 1281 height 636
click at [781, 452] on button "Start" at bounding box center [785, 460] width 76 height 21
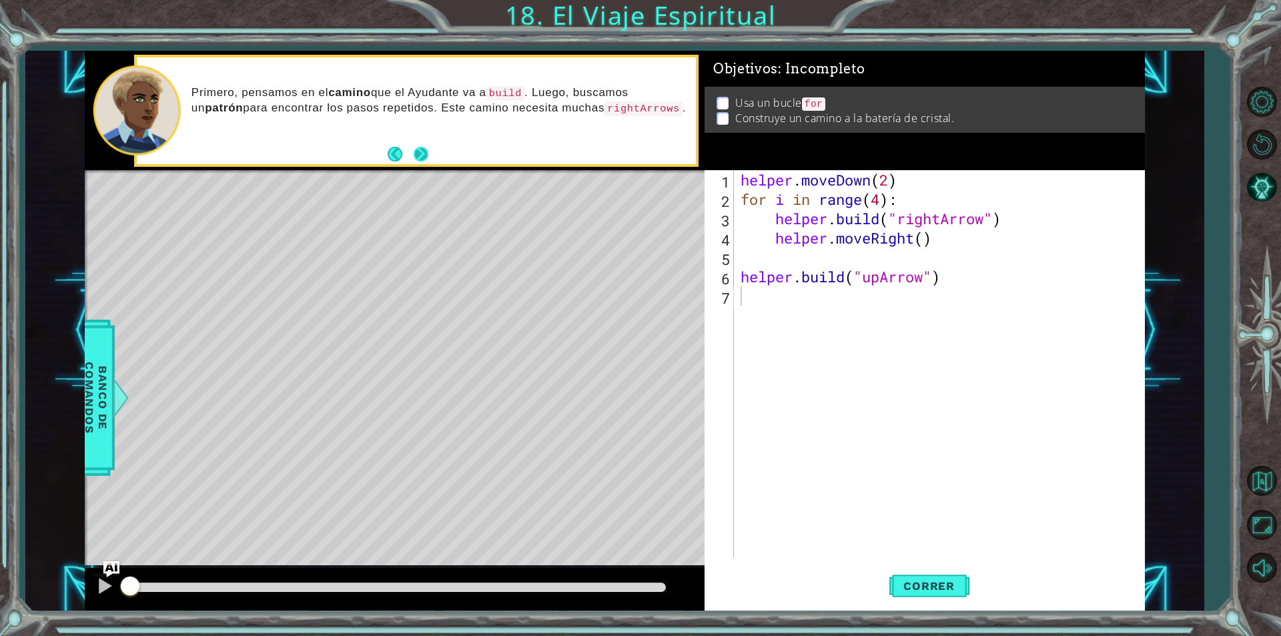
click at [418, 150] on button "Next" at bounding box center [421, 154] width 15 height 15
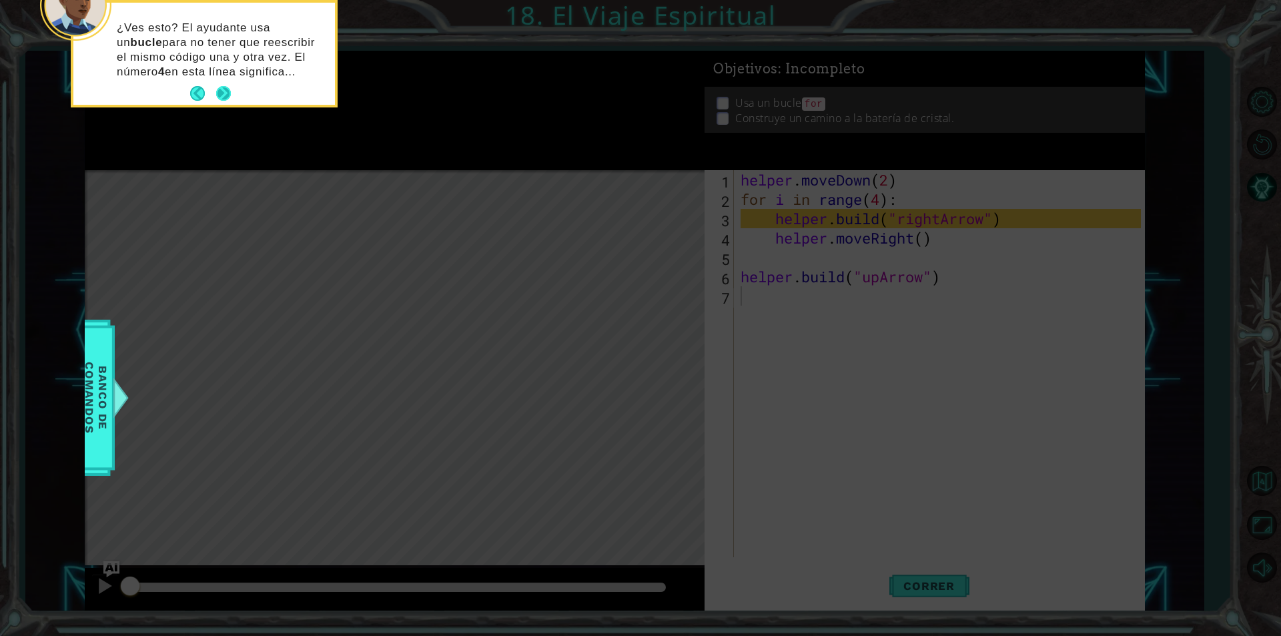
click at [226, 90] on button "Next" at bounding box center [223, 93] width 15 height 15
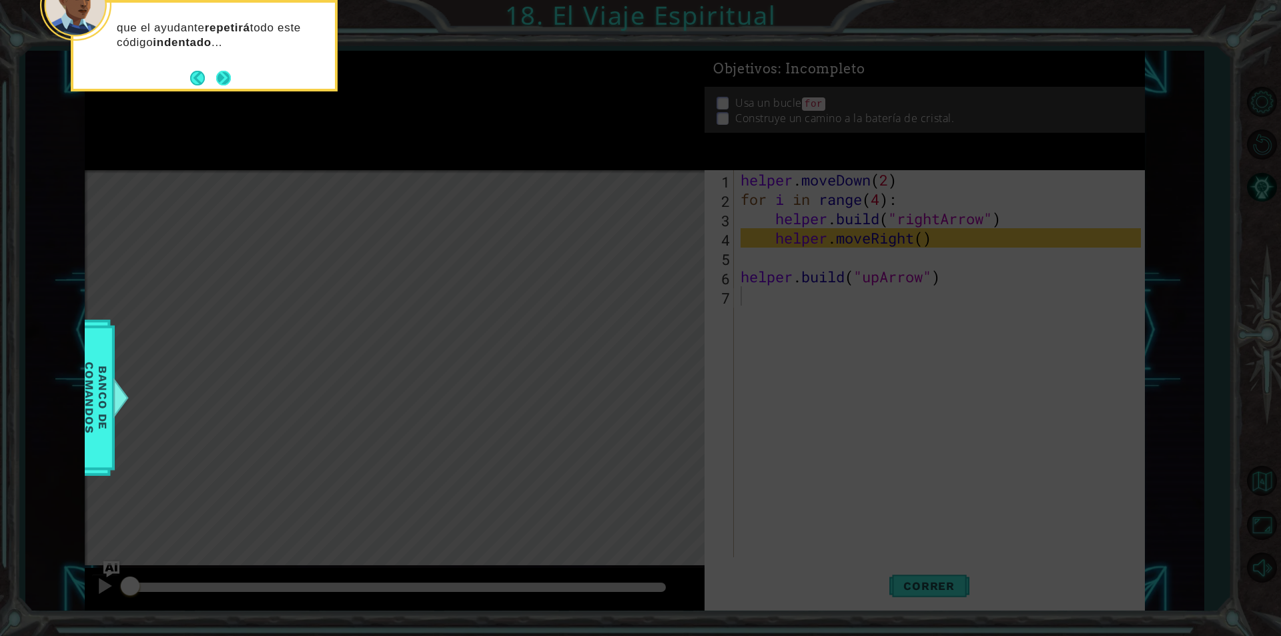
click at [222, 73] on button "Next" at bounding box center [223, 78] width 15 height 15
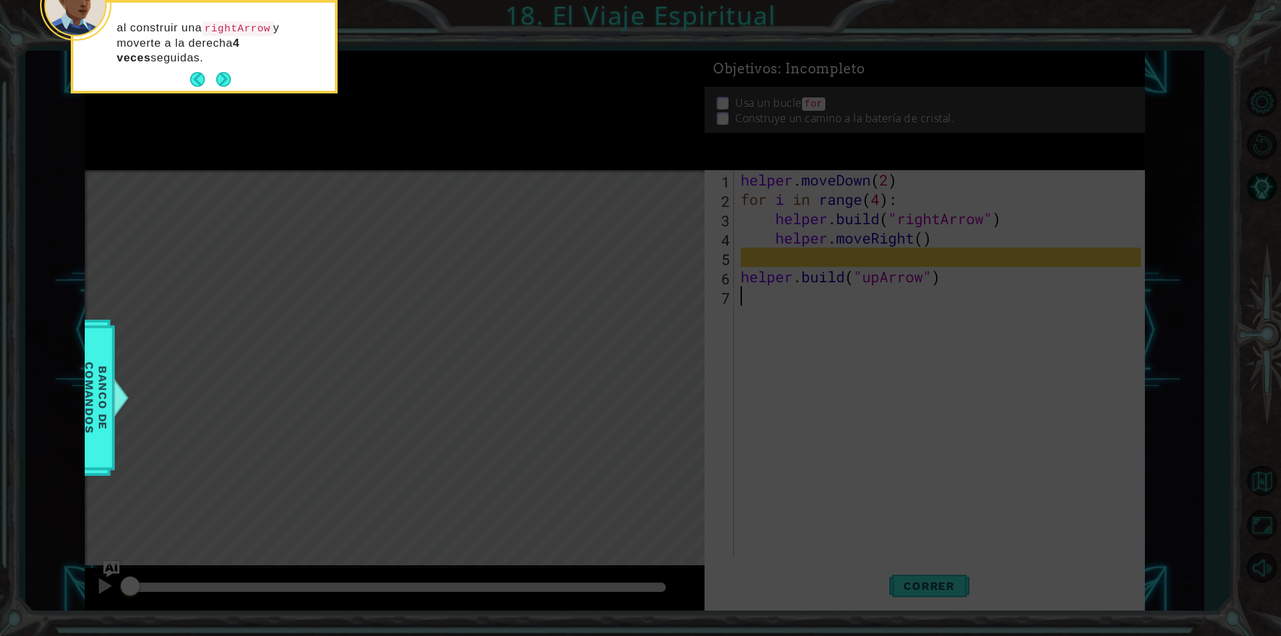
click at [222, 73] on button "Next" at bounding box center [223, 79] width 15 height 15
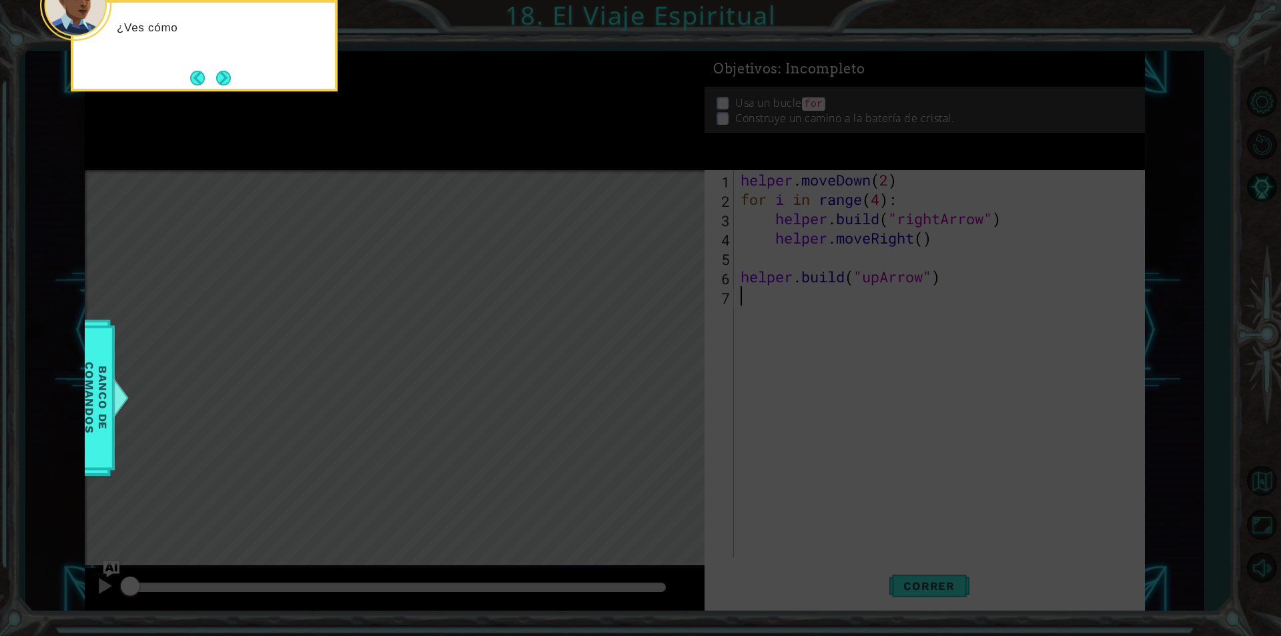
click at [222, 73] on button "Next" at bounding box center [223, 78] width 15 height 15
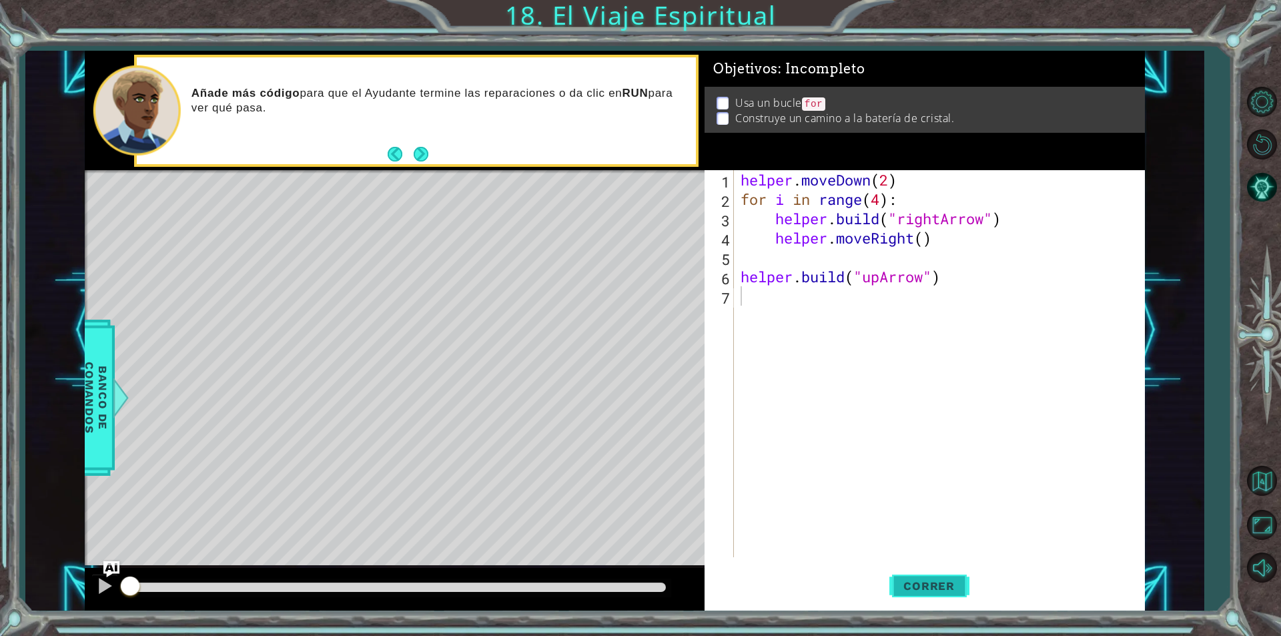
click at [920, 586] on span "Correr" at bounding box center [929, 585] width 78 height 13
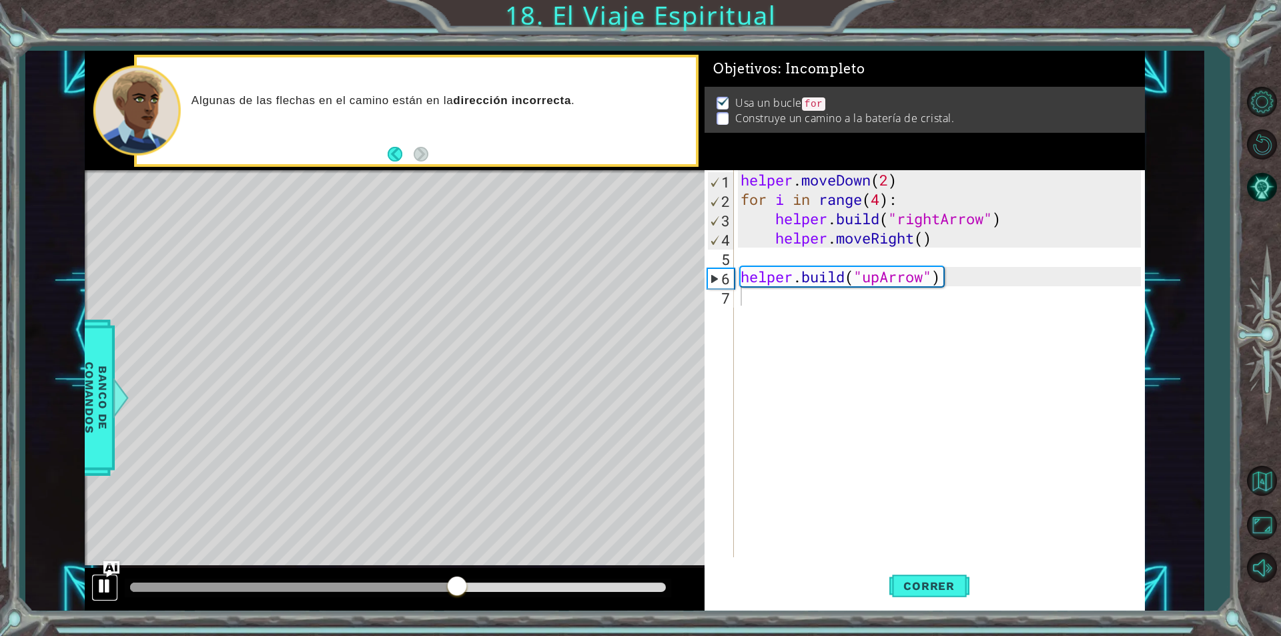
drag, startPoint x: 98, startPoint y: 581, endPoint x: 100, endPoint y: 574, distance: 7.6
click at [98, 578] on div at bounding box center [104, 585] width 17 height 17
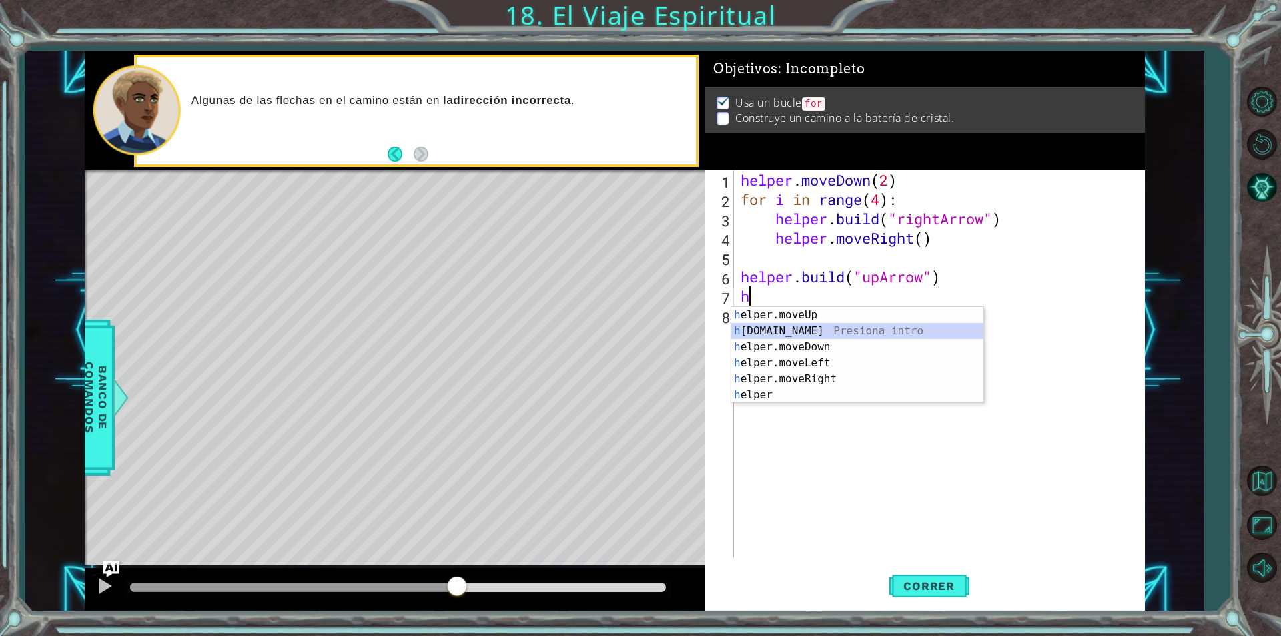
click at [849, 326] on div "h elper.moveUp Presiona intro h [DOMAIN_NAME] Presiona intro h elper.moveDown P…" at bounding box center [857, 371] width 252 height 128
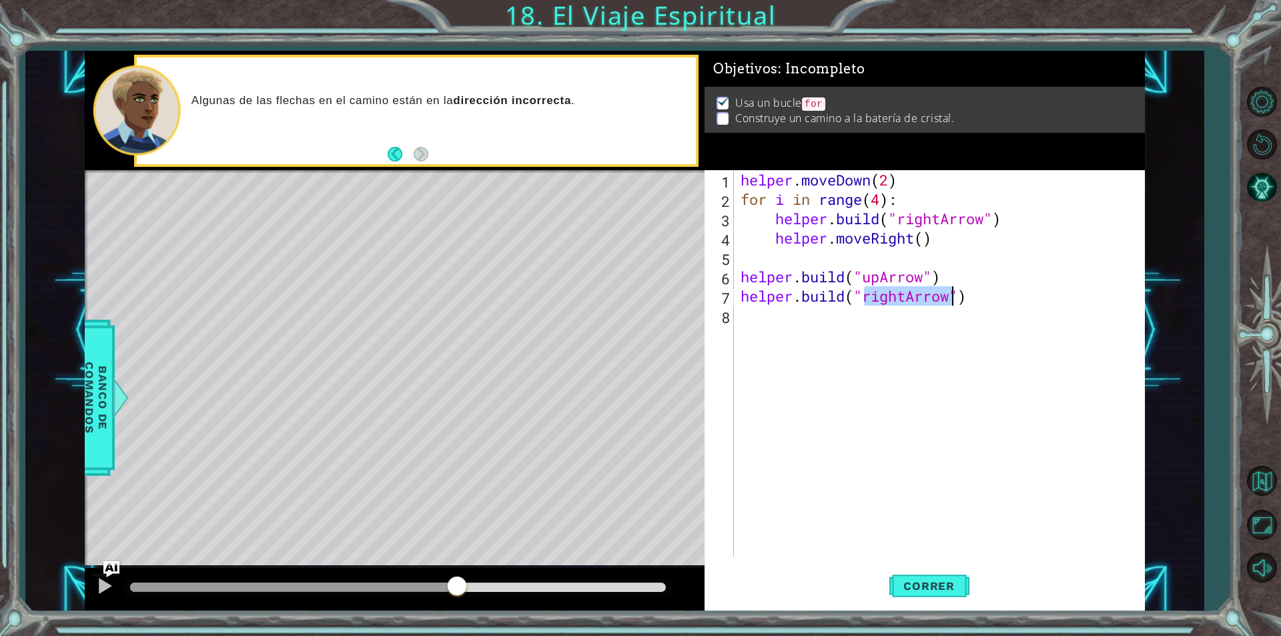
click at [907, 297] on div "helper . moveDown ( 2 ) for i in range ( 4 ) : helper . build ( "rightArrow" ) …" at bounding box center [939, 363] width 403 height 387
type textarea "[DOMAIN_NAME]("upArrow")"
click at [925, 581] on span "Correr" at bounding box center [929, 585] width 78 height 13
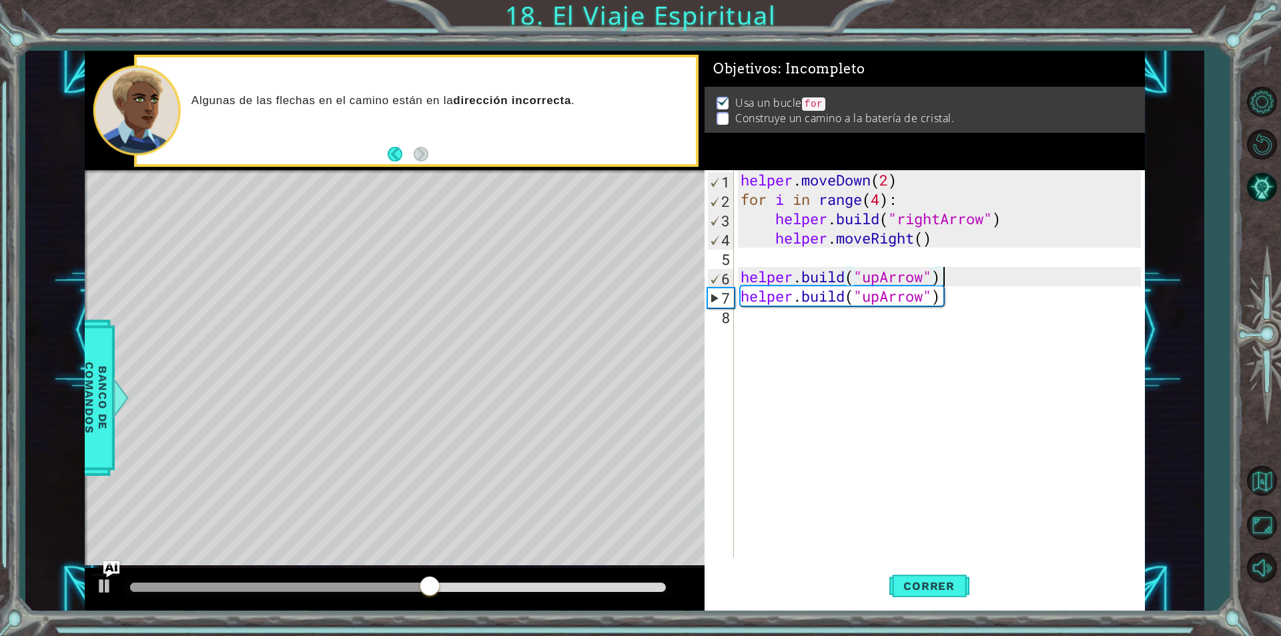
click at [947, 282] on div "helper . moveDown ( 2 ) for i in range ( 4 ) : helper . build ( "rightArrow" ) …" at bounding box center [943, 383] width 410 height 426
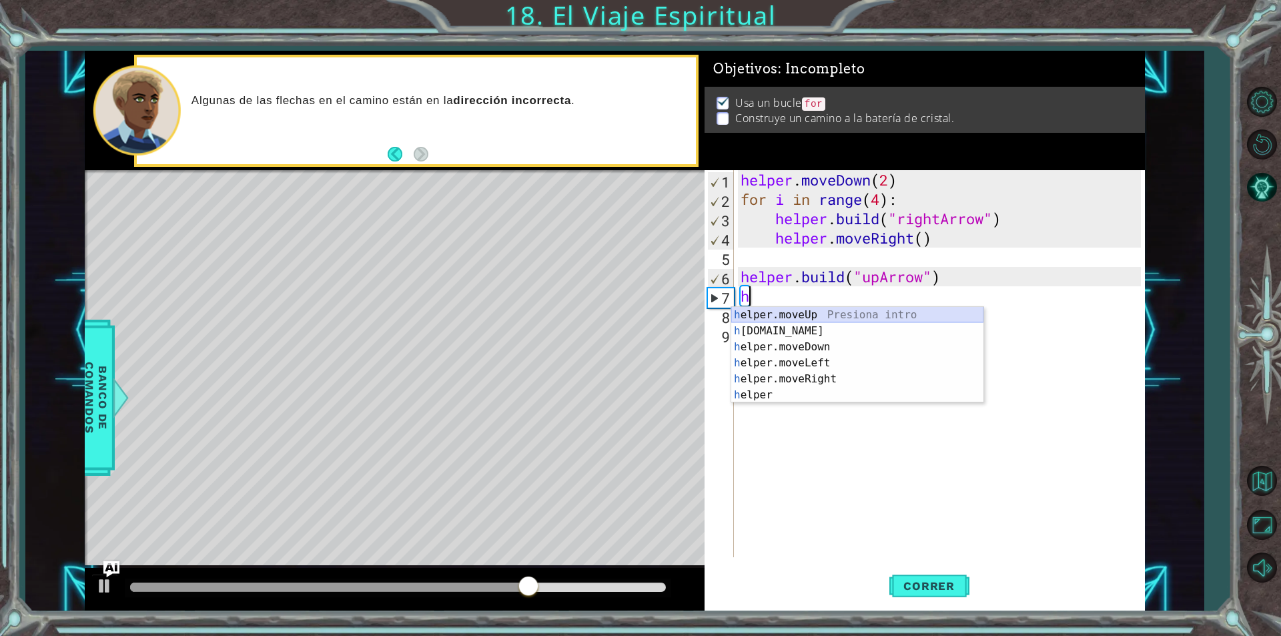
click at [901, 316] on div "h elper.moveUp Presiona intro h [DOMAIN_NAME] Presiona intro h elper.moveDown P…" at bounding box center [857, 371] width 252 height 128
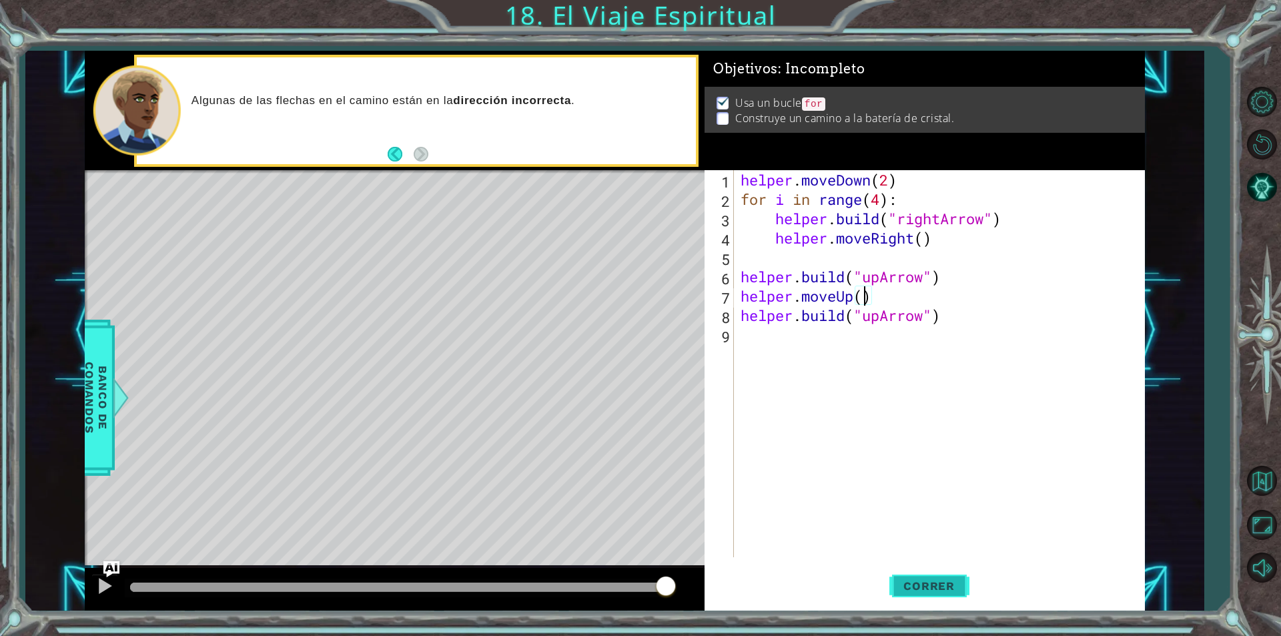
click at [927, 589] on span "Correr" at bounding box center [929, 585] width 78 height 13
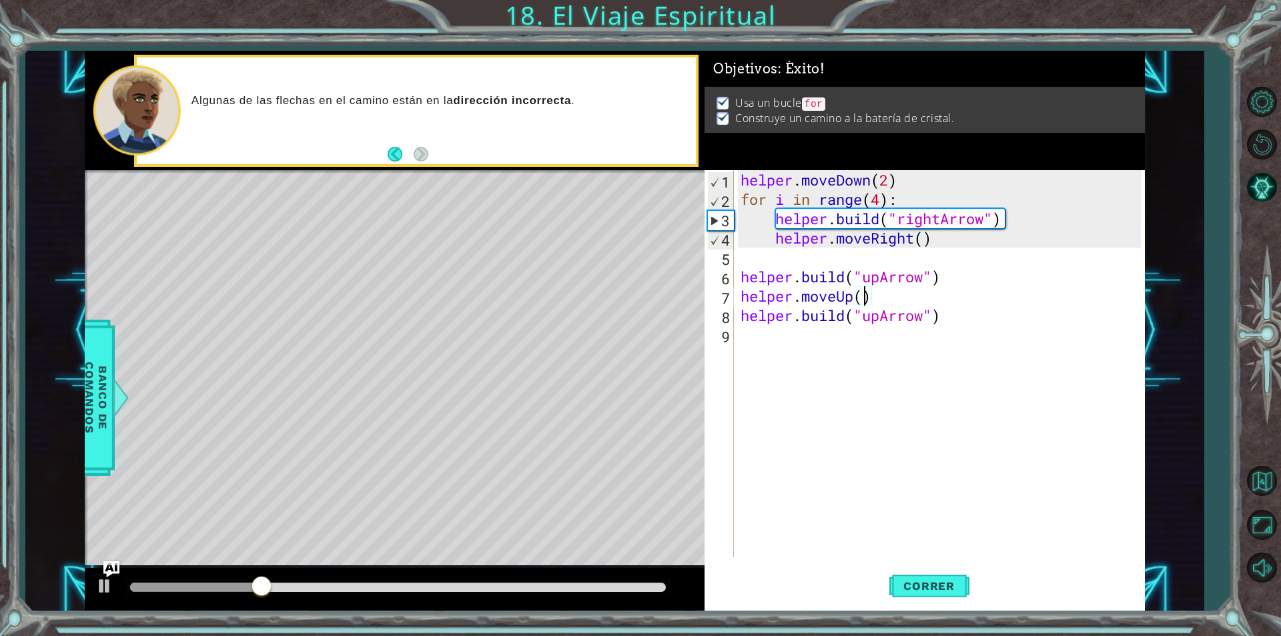
click at [951, 316] on div "helper . moveDown ( 2 ) for i in range ( 4 ) : helper . build ( "rightArrow" ) …" at bounding box center [943, 383] width 410 height 426
type textarea "[DOMAIN_NAME]("upArrow")"
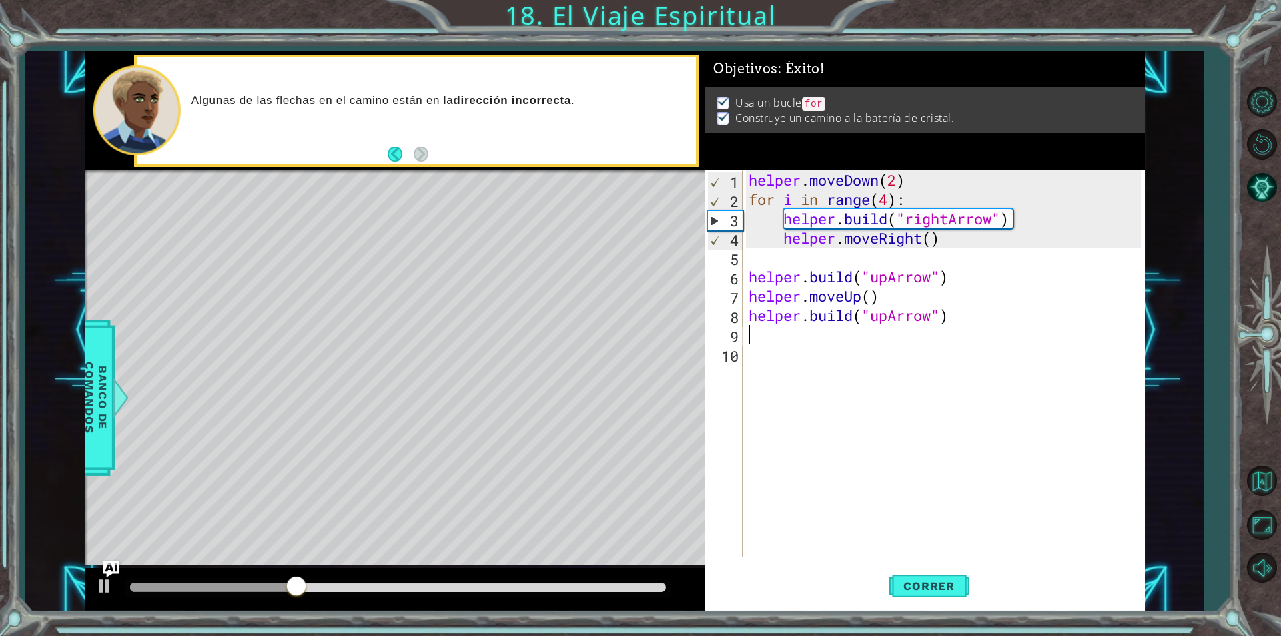
type textarea "h"
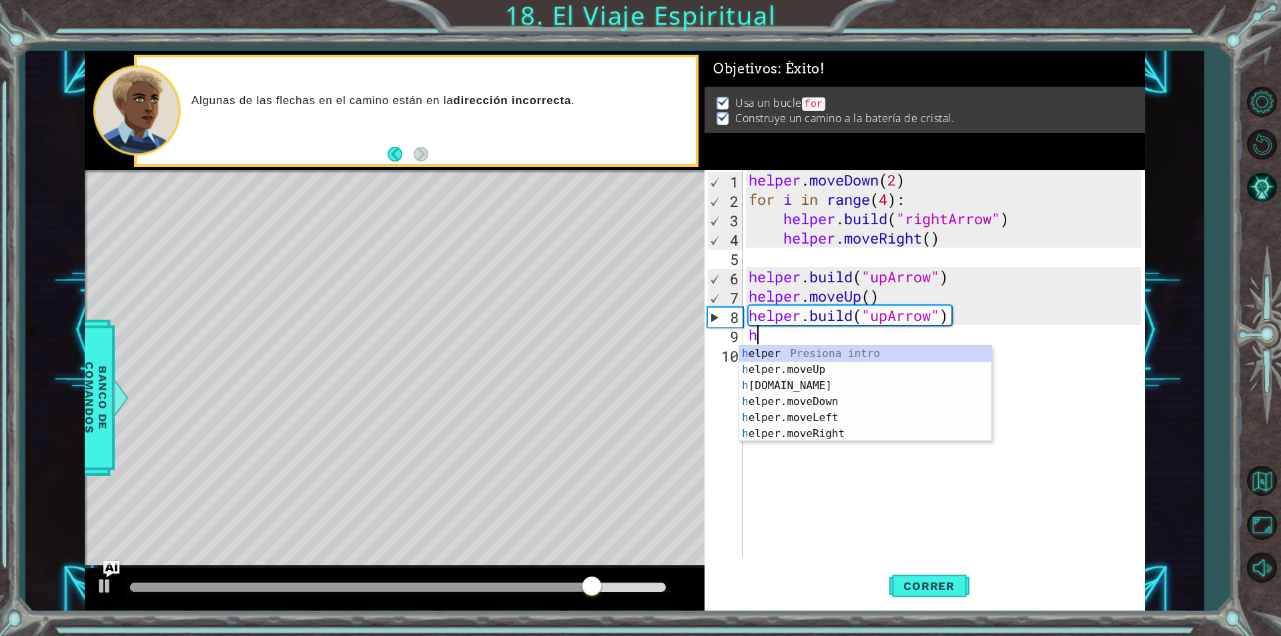
click at [919, 510] on div "helper . moveDown ( 2 ) for i in range ( 4 ) : helper . build ( "rightArrow" ) …" at bounding box center [947, 383] width 402 height 426
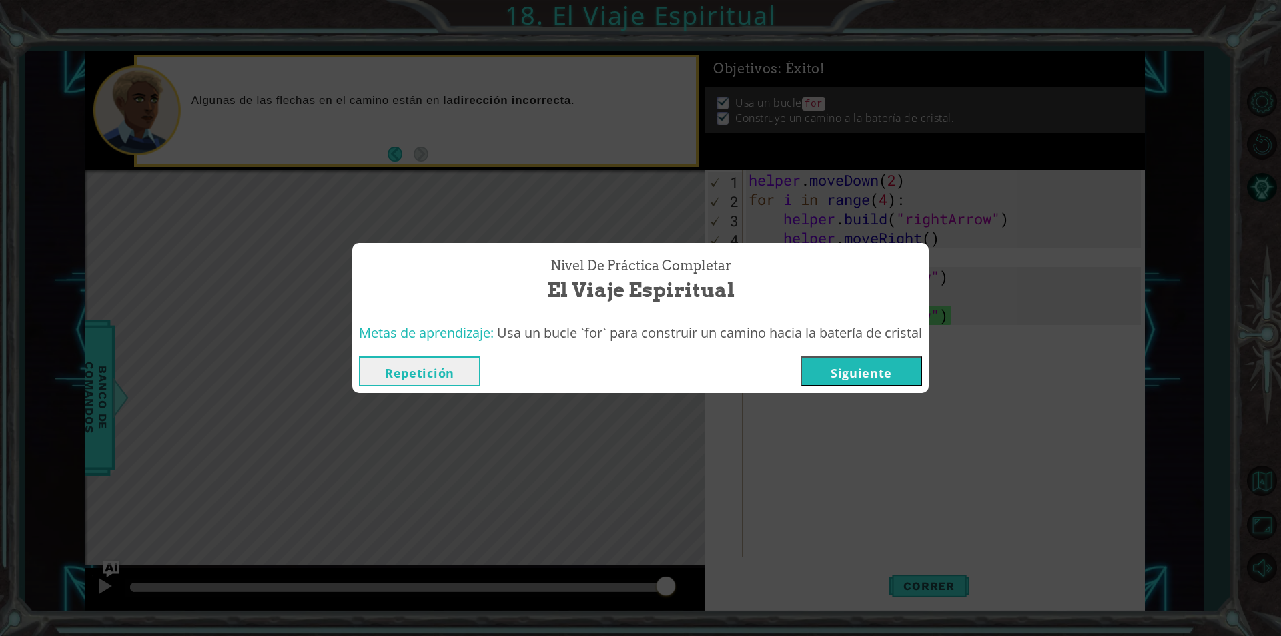
click at [820, 363] on button "Siguiente" at bounding box center [861, 371] width 121 height 30
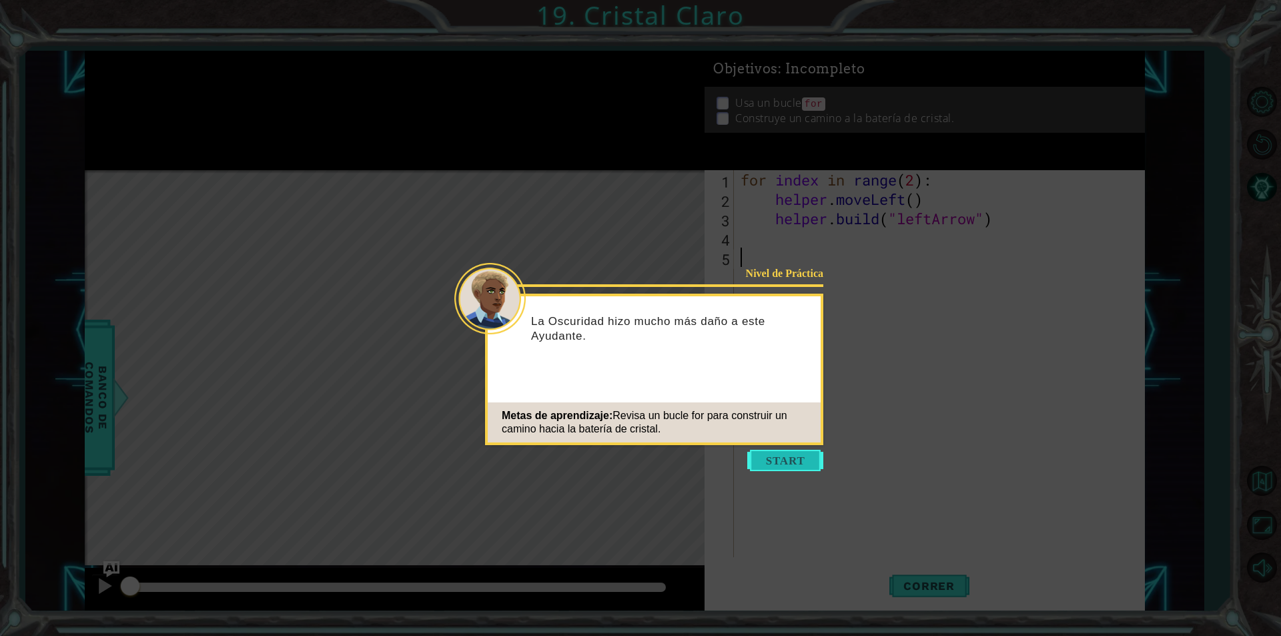
click at [765, 459] on button "Start" at bounding box center [785, 460] width 76 height 21
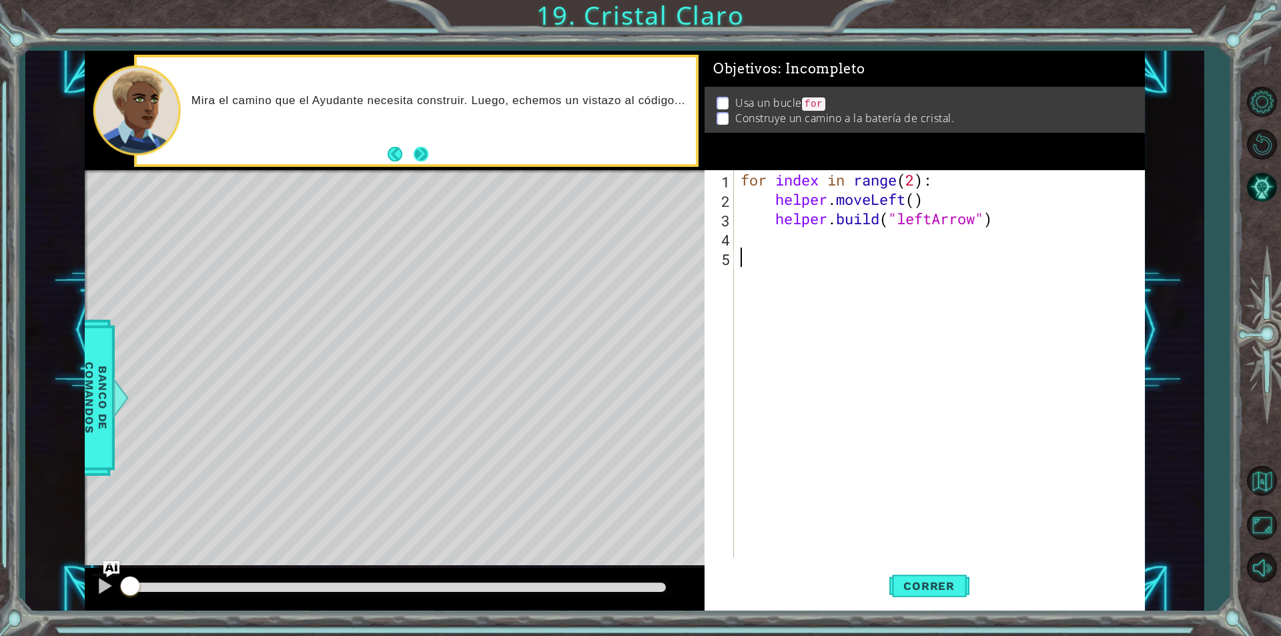
click at [420, 151] on button "Next" at bounding box center [421, 154] width 15 height 15
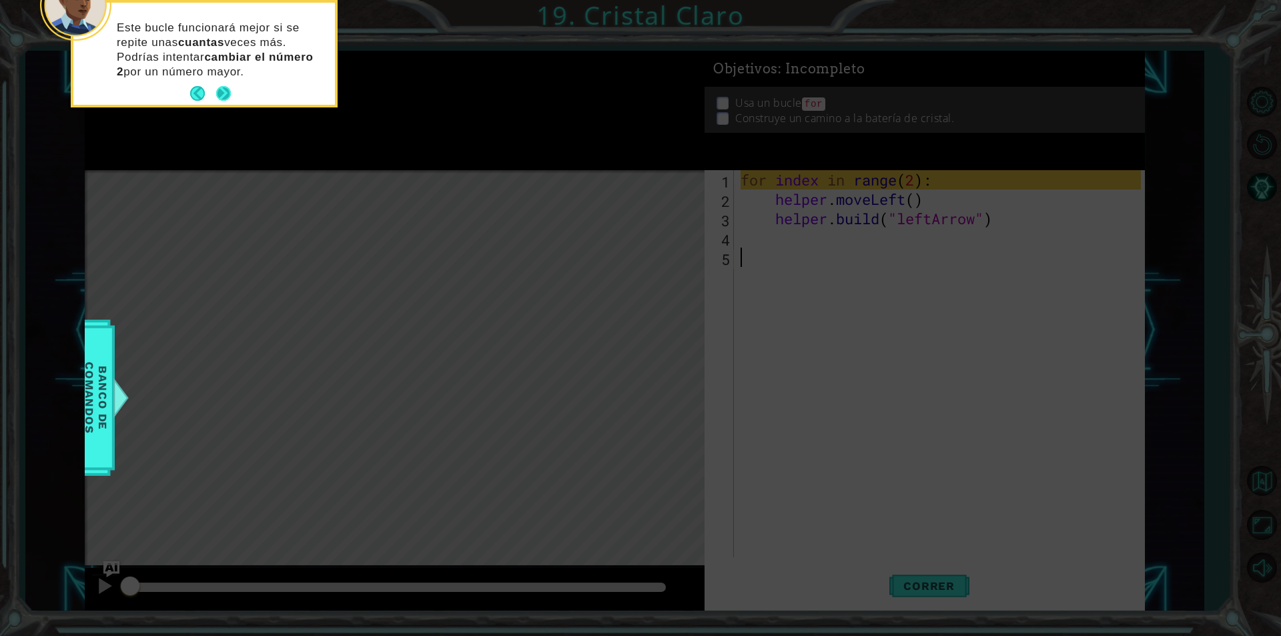
click at [222, 88] on button "Next" at bounding box center [223, 93] width 15 height 15
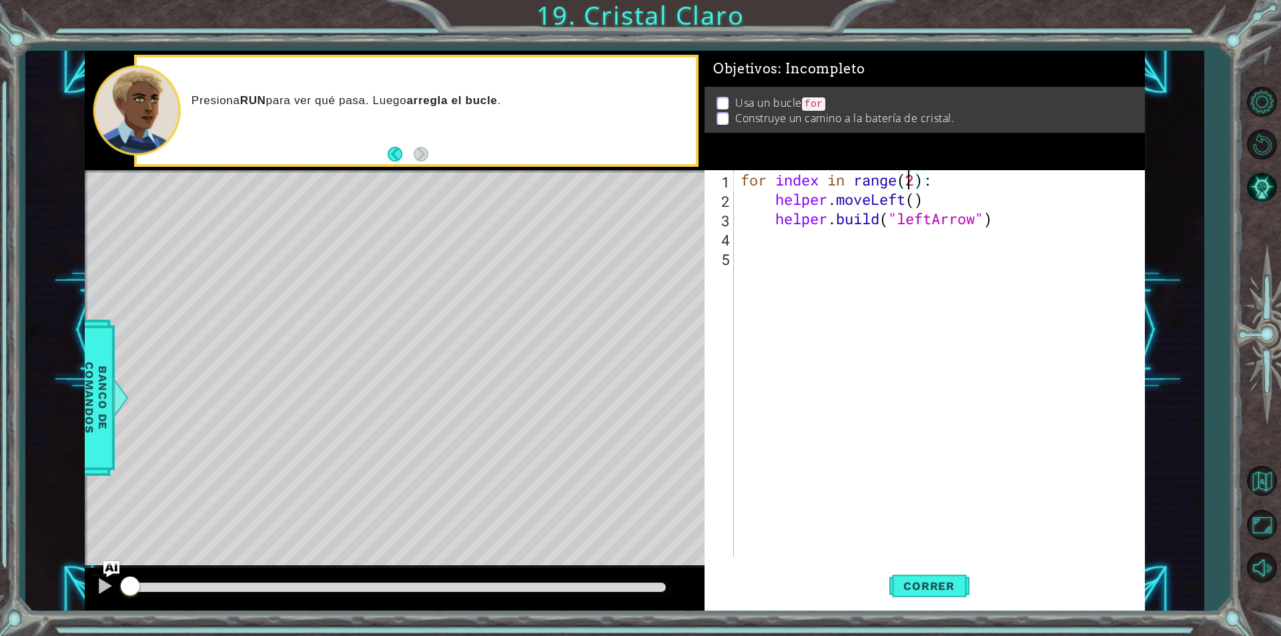
click at [911, 184] on div "for index in range ( 2 ) : helper . moveLeft ( ) helper . build ( "leftArrow" )" at bounding box center [943, 383] width 410 height 426
click at [913, 184] on div "for index in range ( 2 ) : helper . moveLeft ( ) helper . build ( "leftArrow" )" at bounding box center [943, 383] width 410 height 426
click at [946, 577] on button "Correr" at bounding box center [929, 586] width 80 height 44
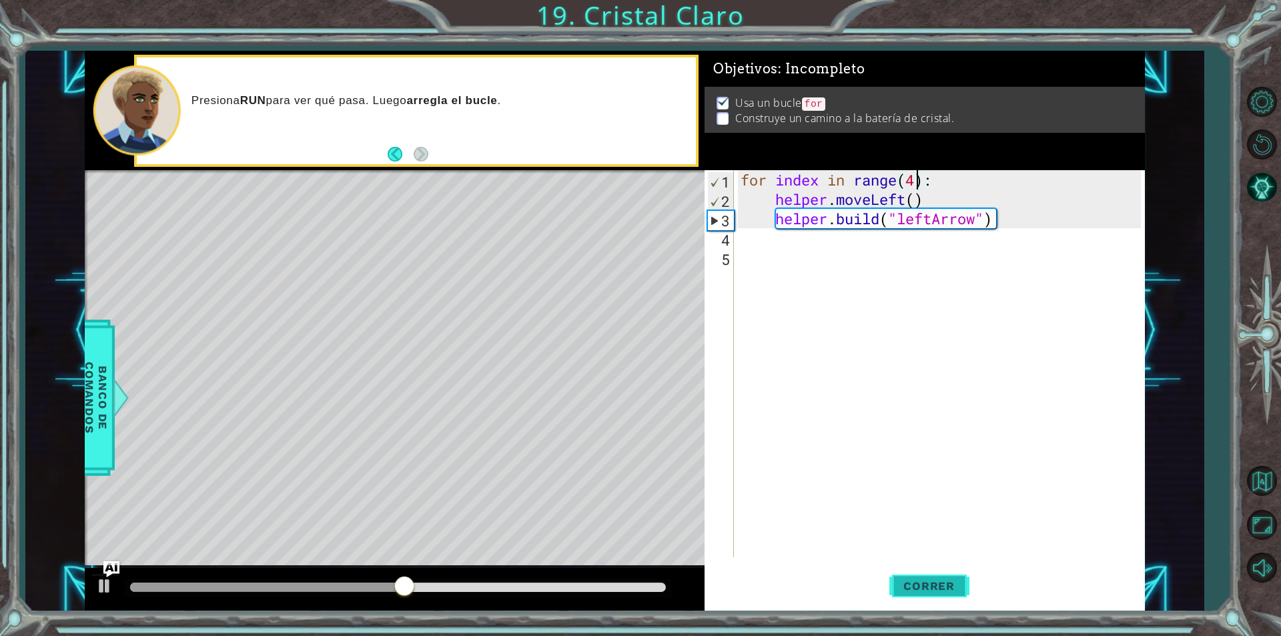
type textarea "for index in range(4):"
click at [920, 580] on span "Correr" at bounding box center [929, 585] width 78 height 13
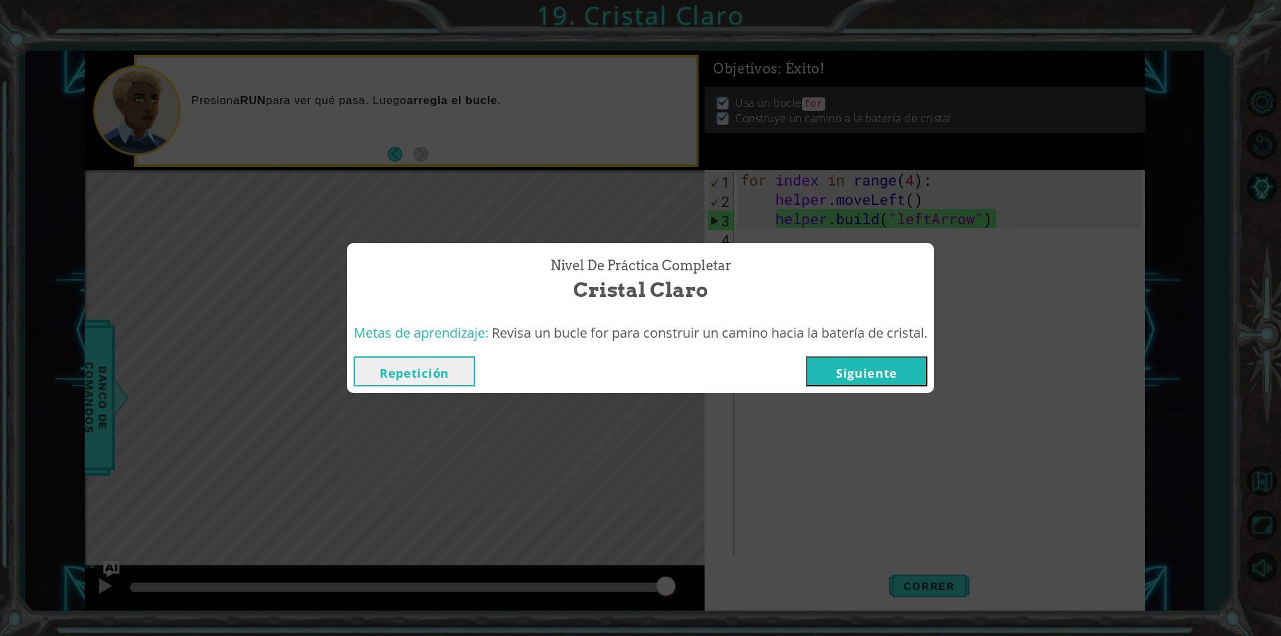
click at [847, 354] on div "Repetición [GEOGRAPHIC_DATA]" at bounding box center [640, 371] width 587 height 43
click at [834, 374] on button "Siguiente" at bounding box center [866, 371] width 121 height 30
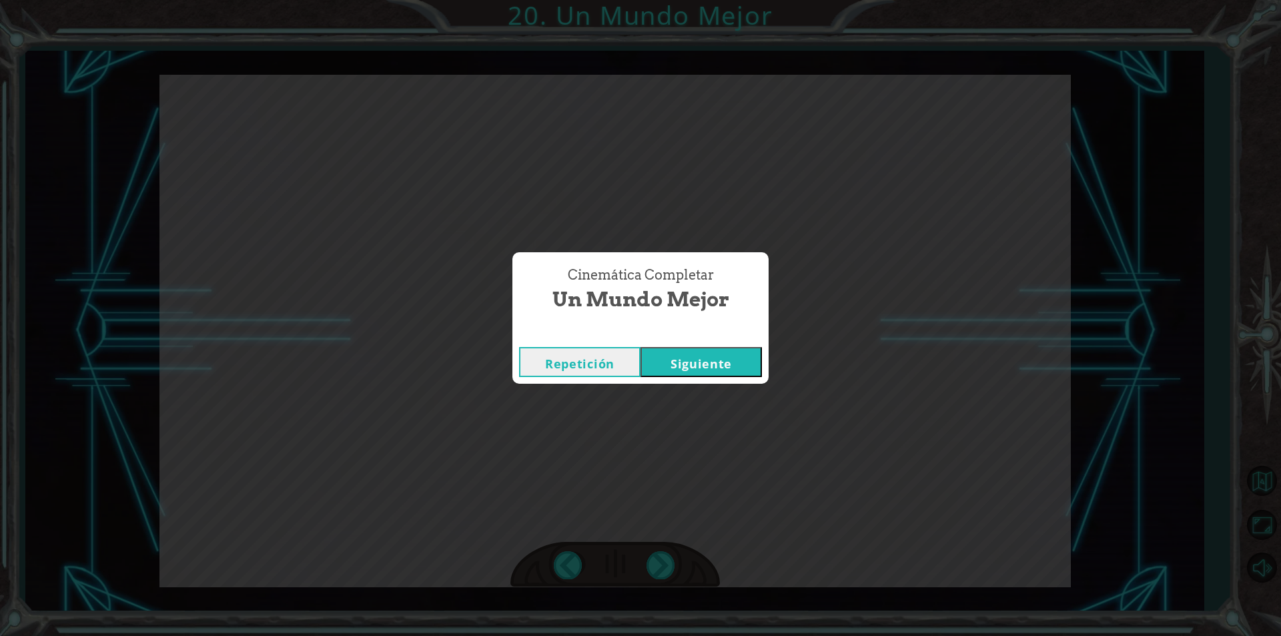
click at [683, 371] on button "Siguiente" at bounding box center [701, 362] width 121 height 30
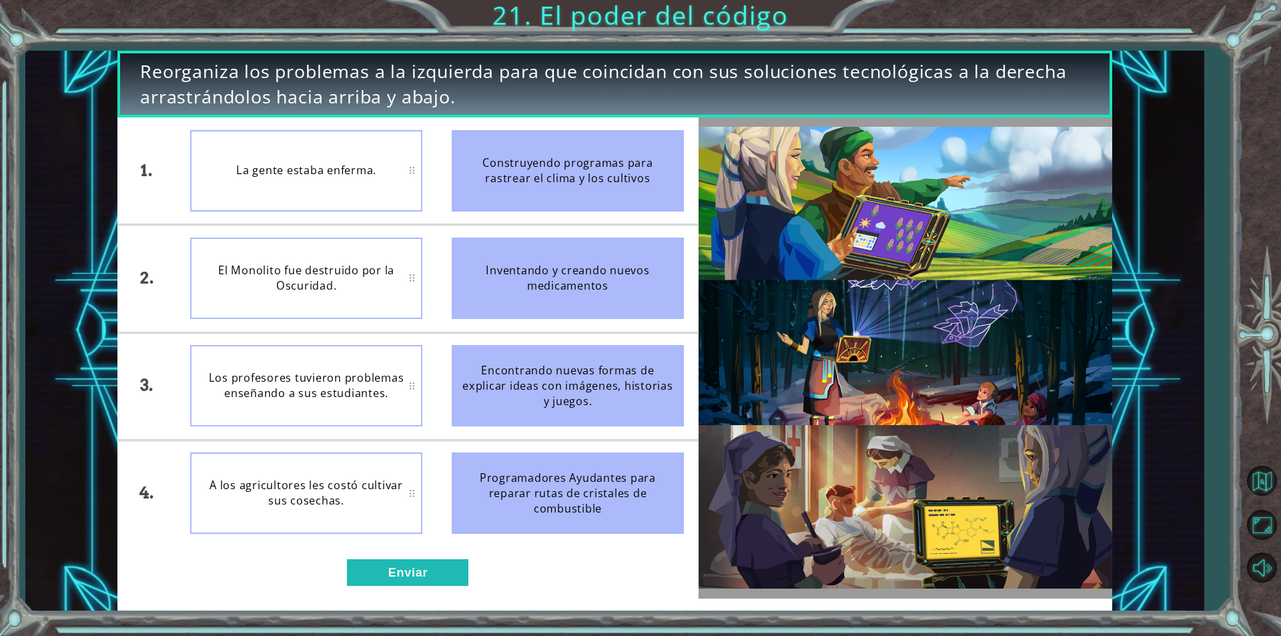
drag, startPoint x: 543, startPoint y: 279, endPoint x: 564, endPoint y: 170, distance: 110.7
click at [564, 170] on ul "Construyendo programas para rastrear el clima y los cultivos Inventando y crean…" at bounding box center [568, 331] width 262 height 429
drag, startPoint x: 564, startPoint y: 170, endPoint x: 557, endPoint y: 271, distance: 101.0
click at [560, 263] on ul "Construyendo programas para rastrear el clima y los cultivos Inventando y crean…" at bounding box center [568, 331] width 262 height 429
click at [556, 276] on div "Inventando y creando nuevos medicamentos" at bounding box center [568, 278] width 232 height 81
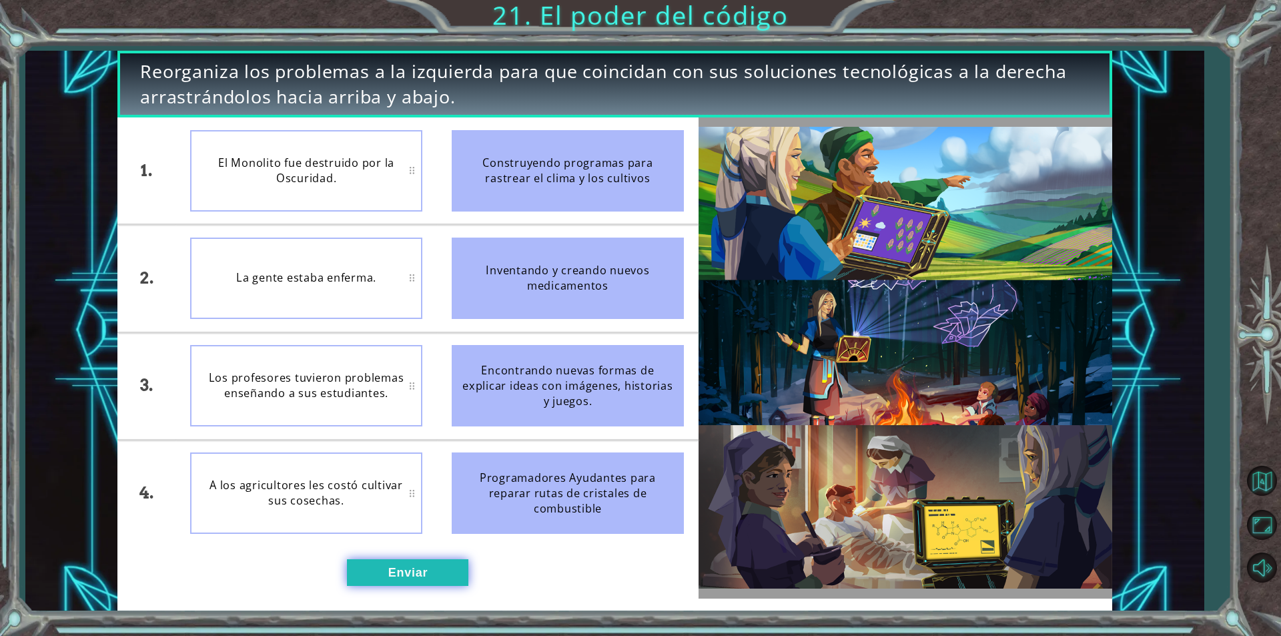
click at [418, 564] on button "Enviar" at bounding box center [407, 572] width 121 height 27
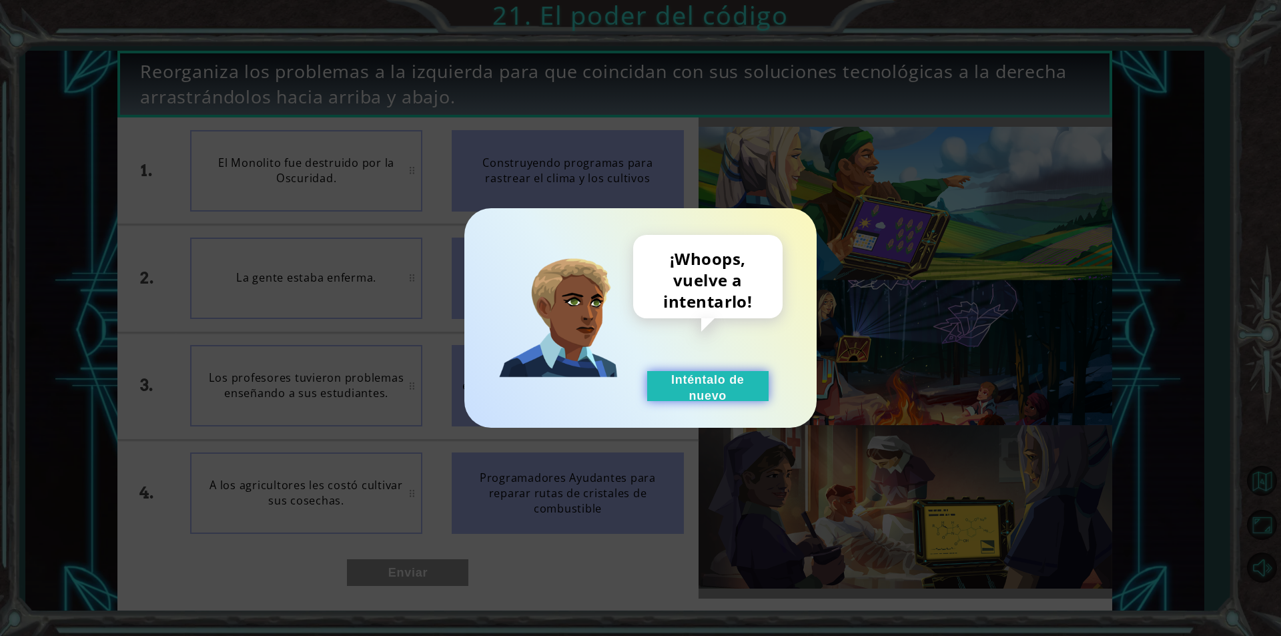
click at [685, 383] on button "Inténtalo de nuevo" at bounding box center [707, 386] width 121 height 30
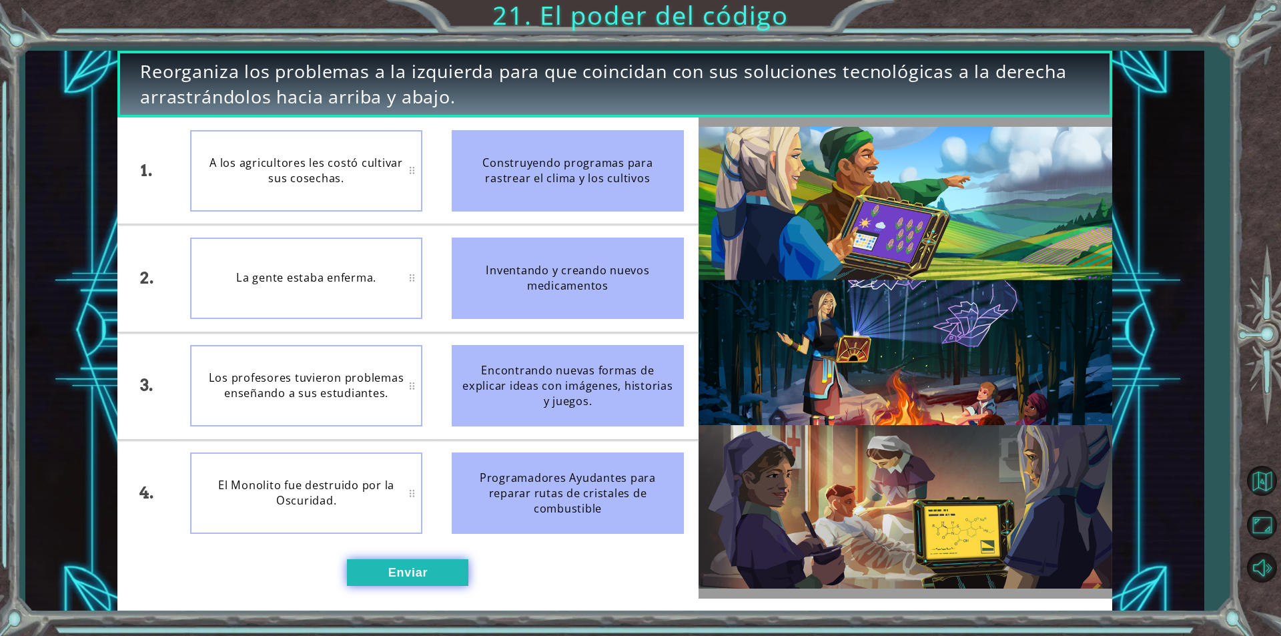
click at [428, 572] on button "Enviar" at bounding box center [407, 572] width 121 height 27
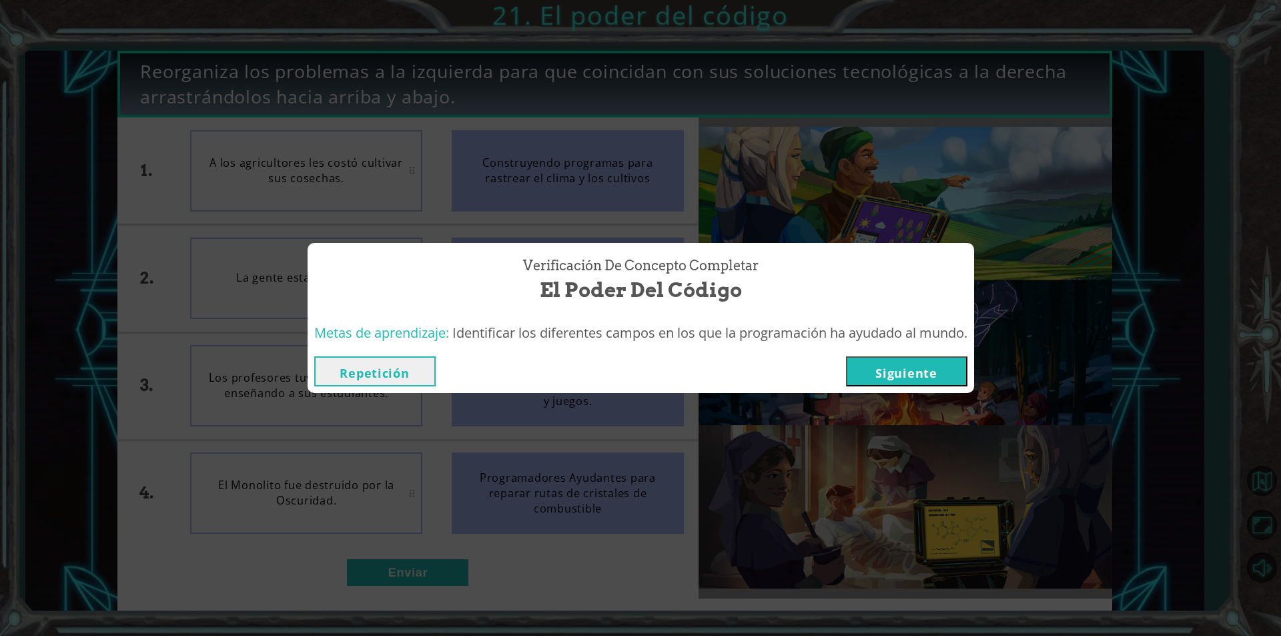
click at [916, 374] on button "Siguiente" at bounding box center [906, 371] width 121 height 30
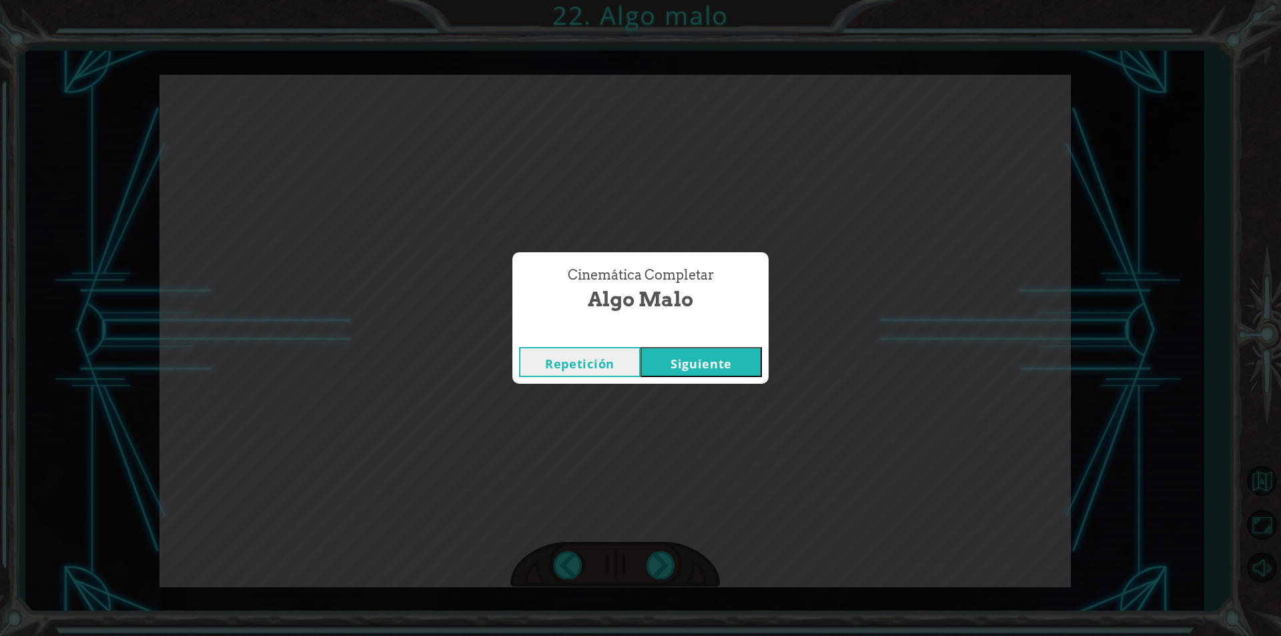
click at [715, 358] on button "Siguiente" at bounding box center [701, 362] width 121 height 30
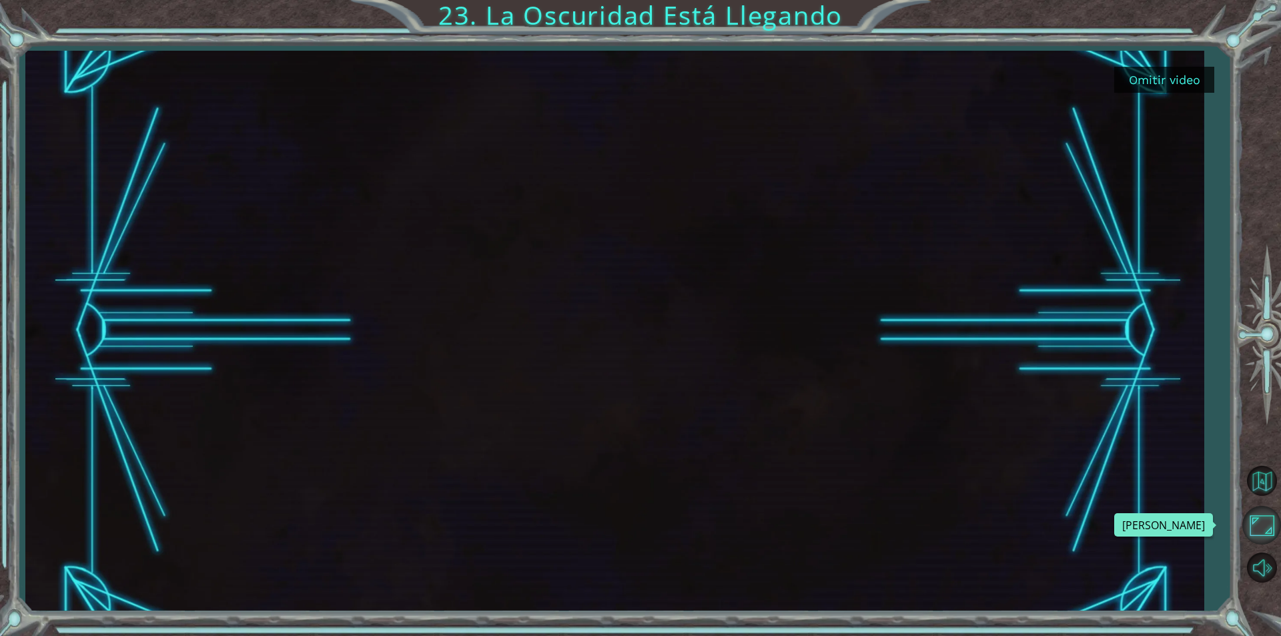
click at [1280, 0] on div "Omitir video 23. La Oscuridad Está Llegando" at bounding box center [640, 0] width 1281 height 0
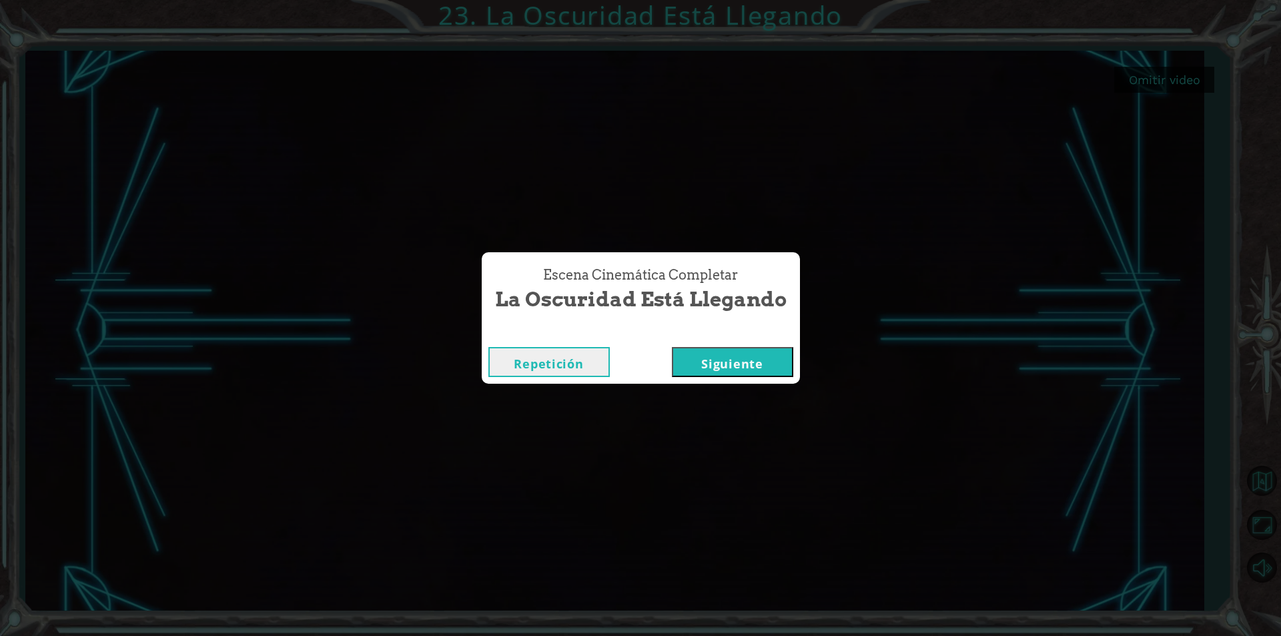
click at [757, 352] on button "Siguiente" at bounding box center [732, 362] width 121 height 30
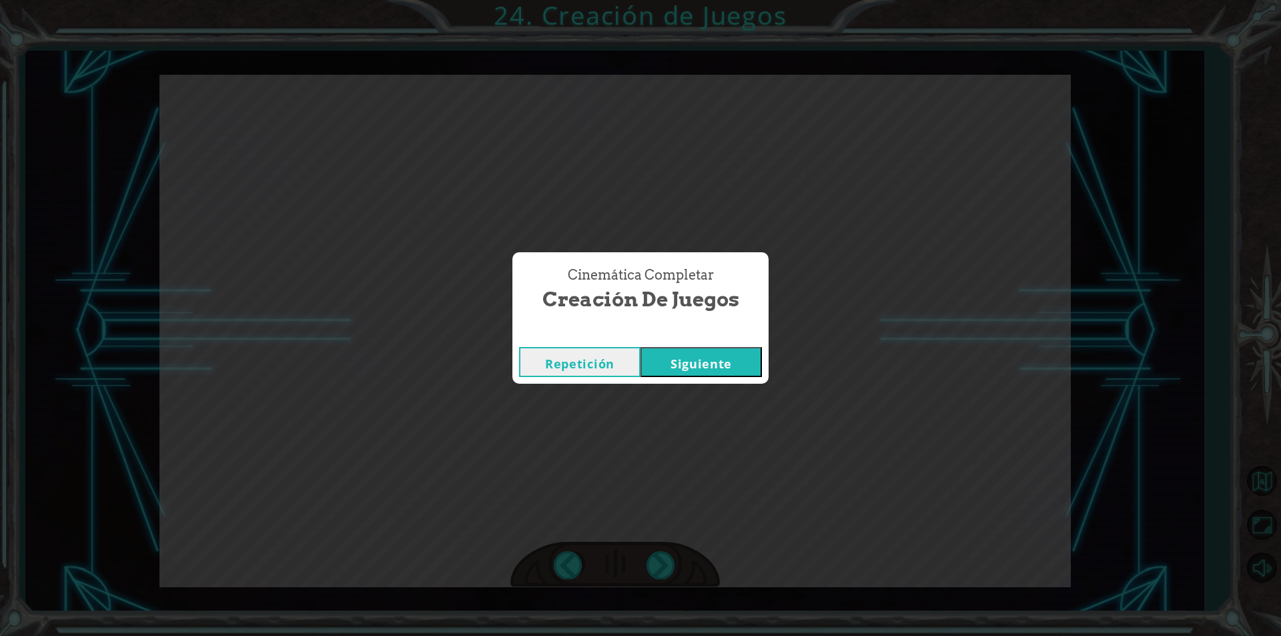
click at [675, 358] on button "Siguiente" at bounding box center [701, 362] width 121 height 30
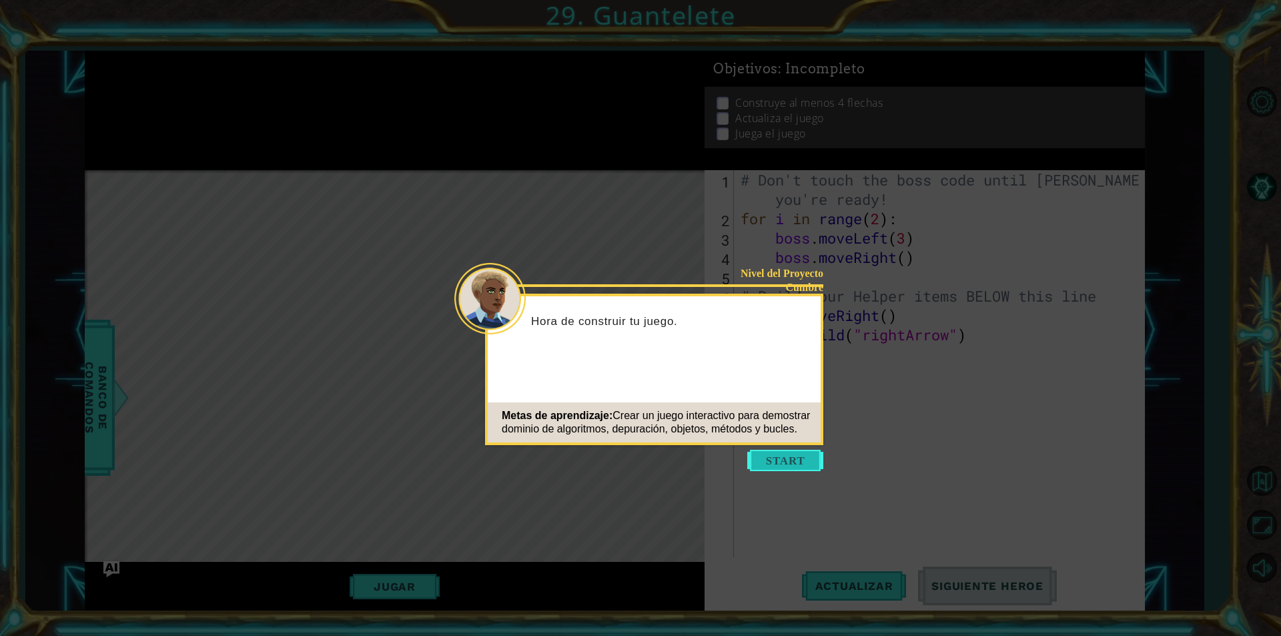
click at [761, 462] on button "Start" at bounding box center [785, 460] width 76 height 21
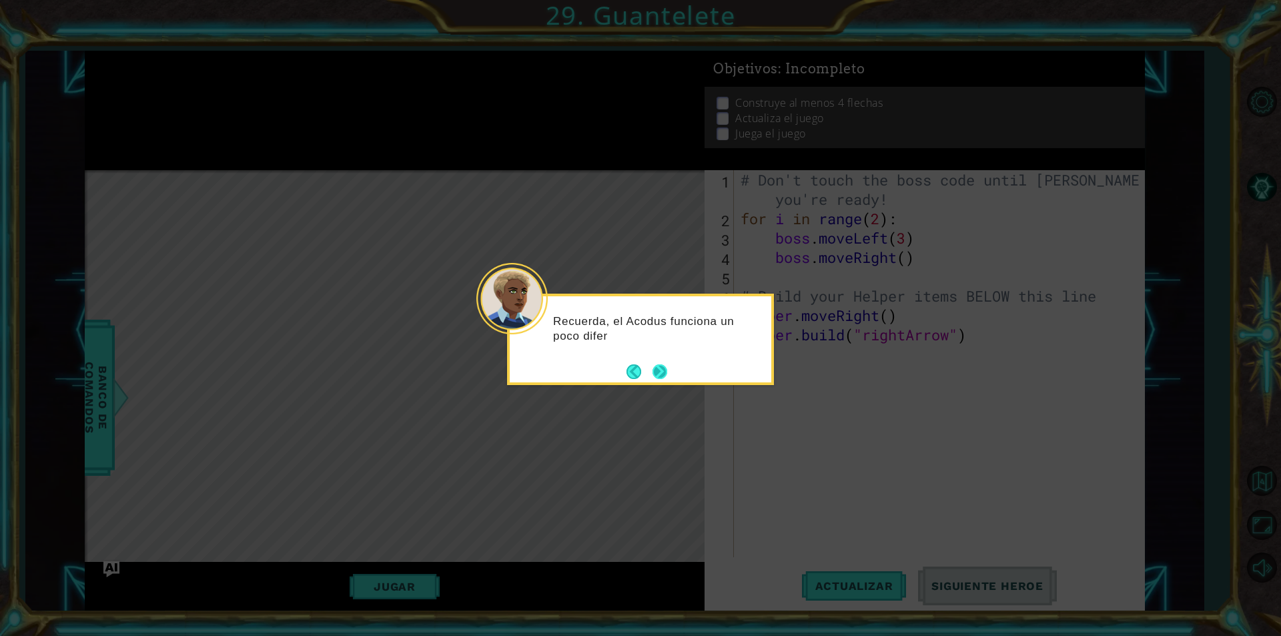
click at [665, 368] on button "Next" at bounding box center [660, 371] width 15 height 15
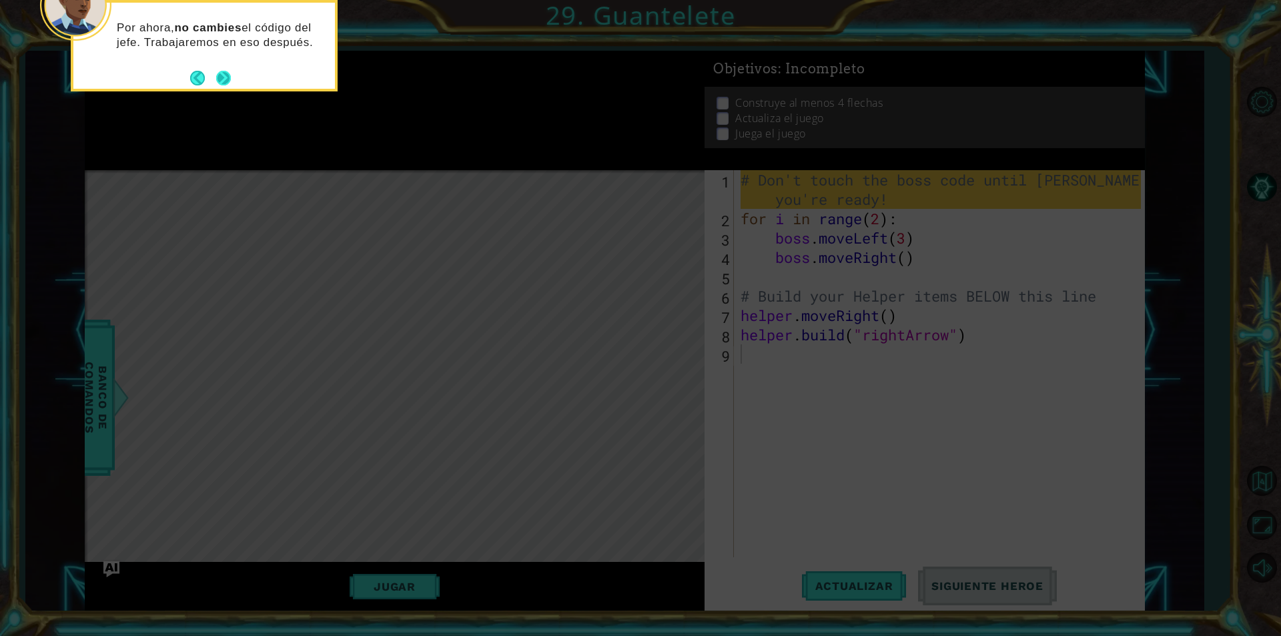
click at [230, 73] on button "Next" at bounding box center [223, 78] width 15 height 15
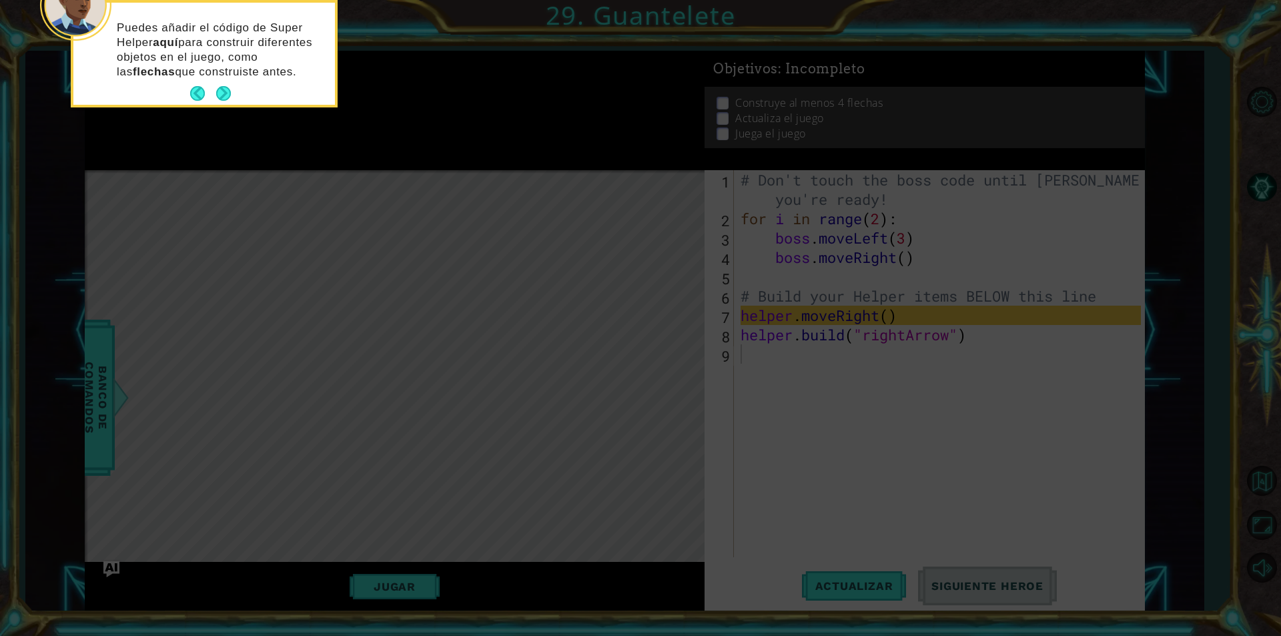
click at [234, 90] on div "Puedes añadir el código de Super Helper aquí para construir diferentes objetos …" at bounding box center [204, 56] width 262 height 97
click at [225, 91] on button "Next" at bounding box center [223, 93] width 15 height 15
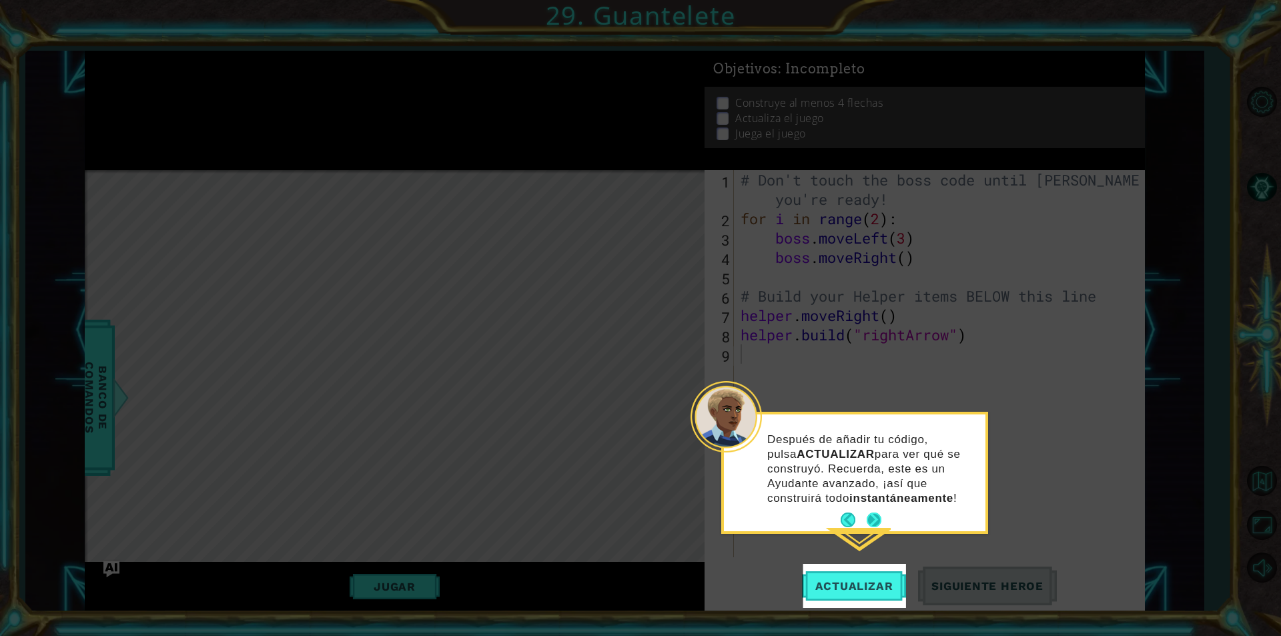
click at [870, 515] on button "Next" at bounding box center [874, 519] width 15 height 15
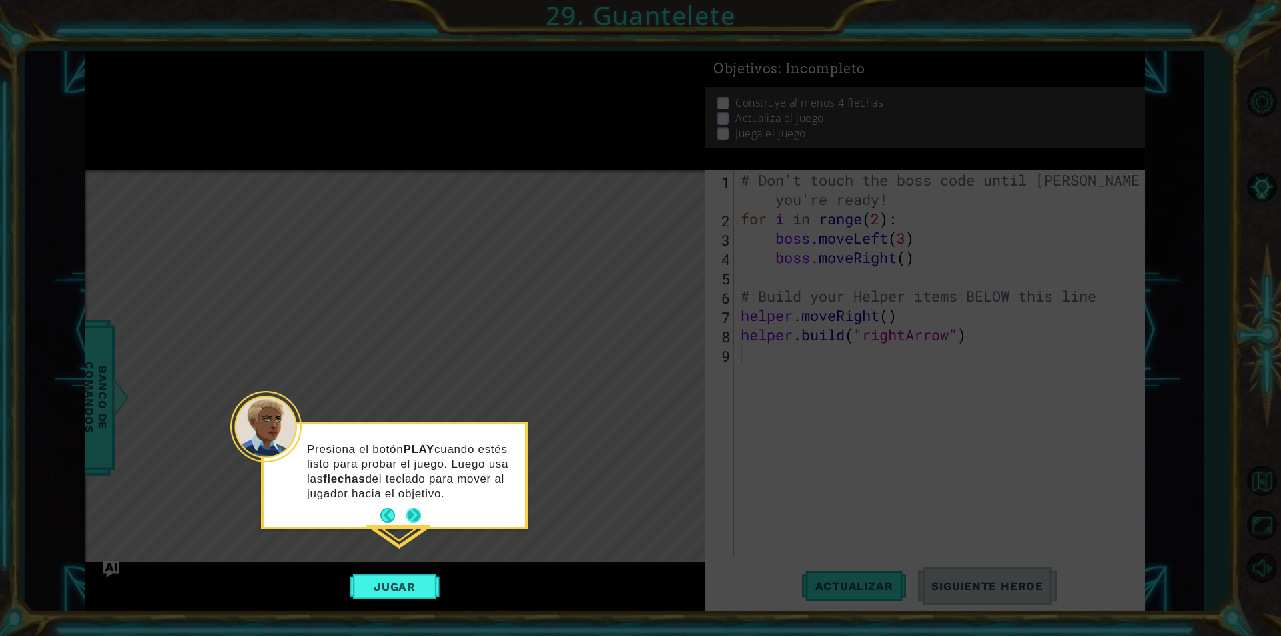
click at [412, 514] on button "Next" at bounding box center [413, 515] width 15 height 15
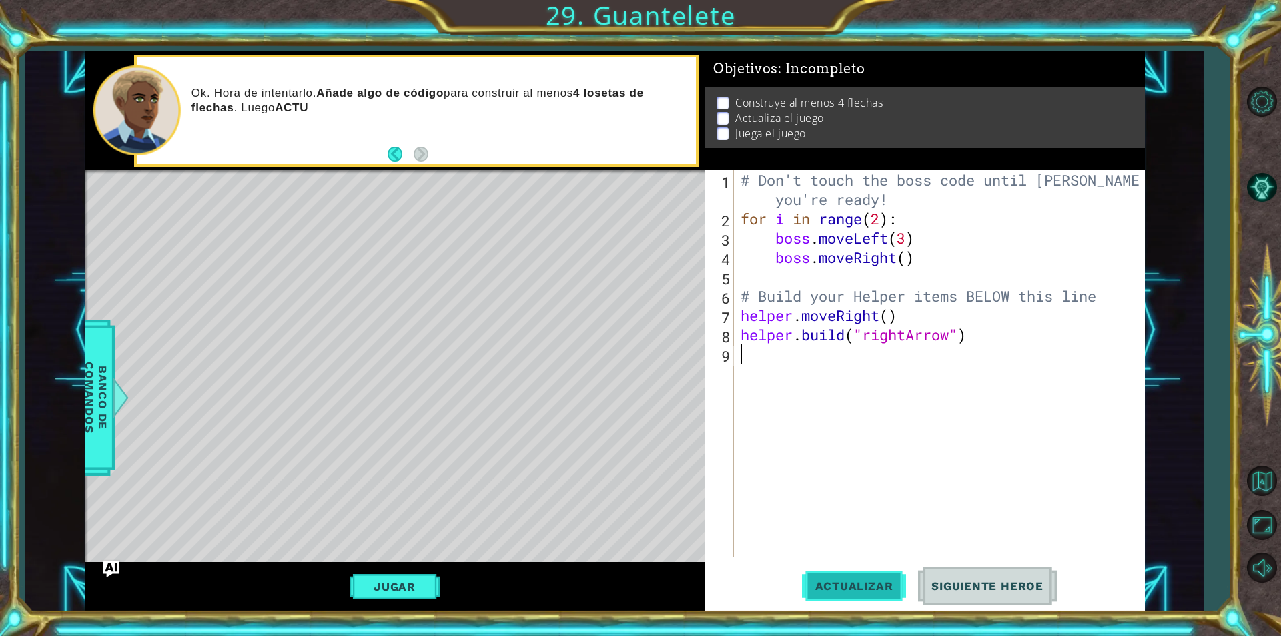
click at [865, 580] on span "Actualizar" at bounding box center [854, 585] width 105 height 13
click at [859, 582] on span "Actualizar" at bounding box center [854, 585] width 105 height 13
click at [866, 589] on span "Actualizar" at bounding box center [854, 585] width 105 height 13
click at [415, 576] on button "Jugar" at bounding box center [395, 586] width 90 height 25
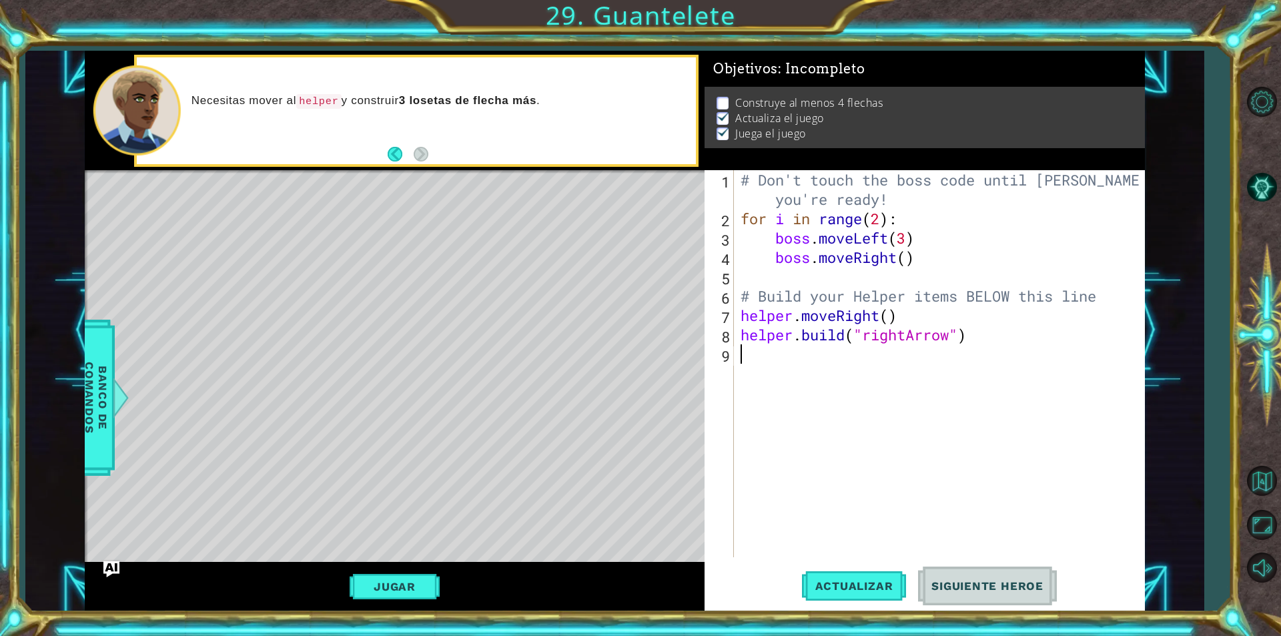
click at [803, 358] on div "# Don't touch the boss code until [PERSON_NAME] says you're ready! for i in ran…" at bounding box center [943, 392] width 410 height 445
type textarea "h"
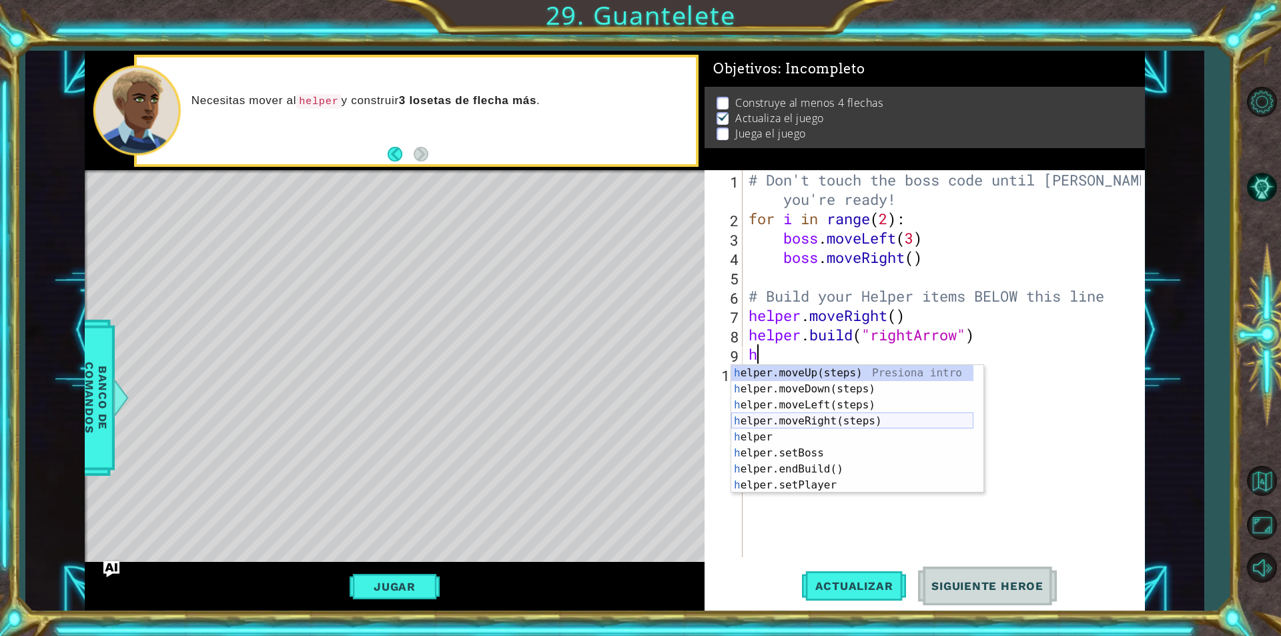
click at [844, 420] on div "h elper.moveUp(steps) Presiona intro h elper.moveDown(steps) Presiona intro h e…" at bounding box center [852, 445] width 242 height 160
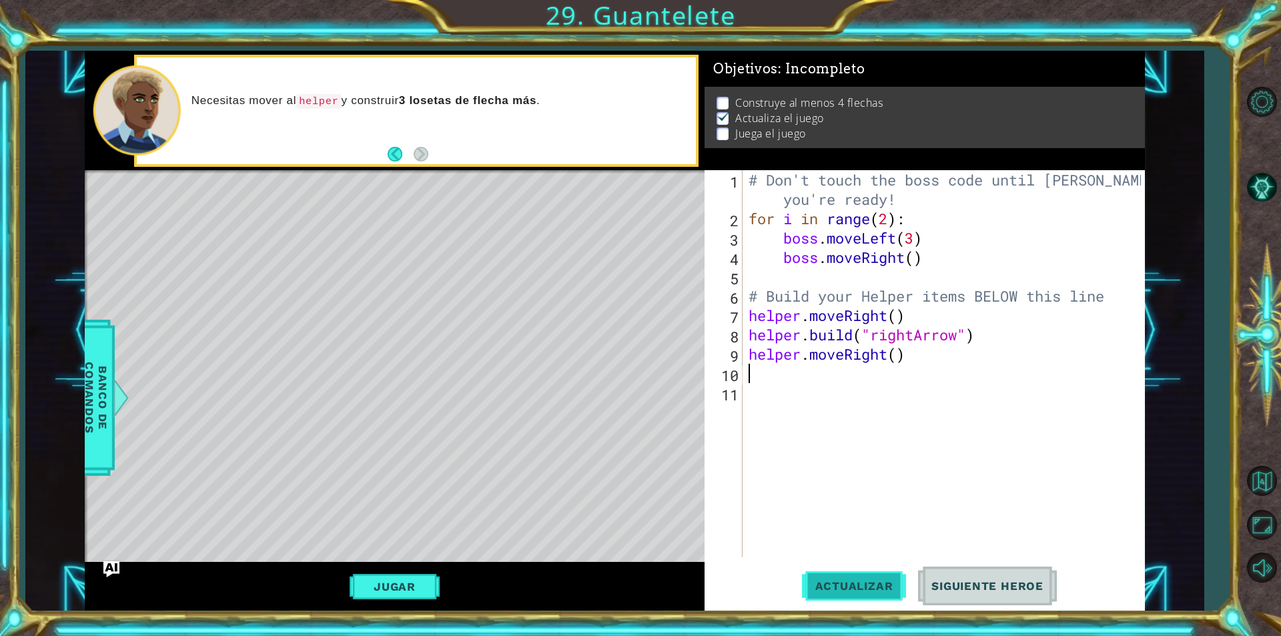
click at [857, 582] on span "Actualizar" at bounding box center [854, 585] width 105 height 13
click at [408, 580] on button "Jugar" at bounding box center [395, 586] width 90 height 25
click at [913, 259] on div "# Don't touch the boss code until [PERSON_NAME] says you're ready! for i in ran…" at bounding box center [947, 392] width 402 height 445
click at [900, 318] on div "# Don't touch the boss code until [PERSON_NAME] says you're ready! for i in ran…" at bounding box center [947, 392] width 402 height 445
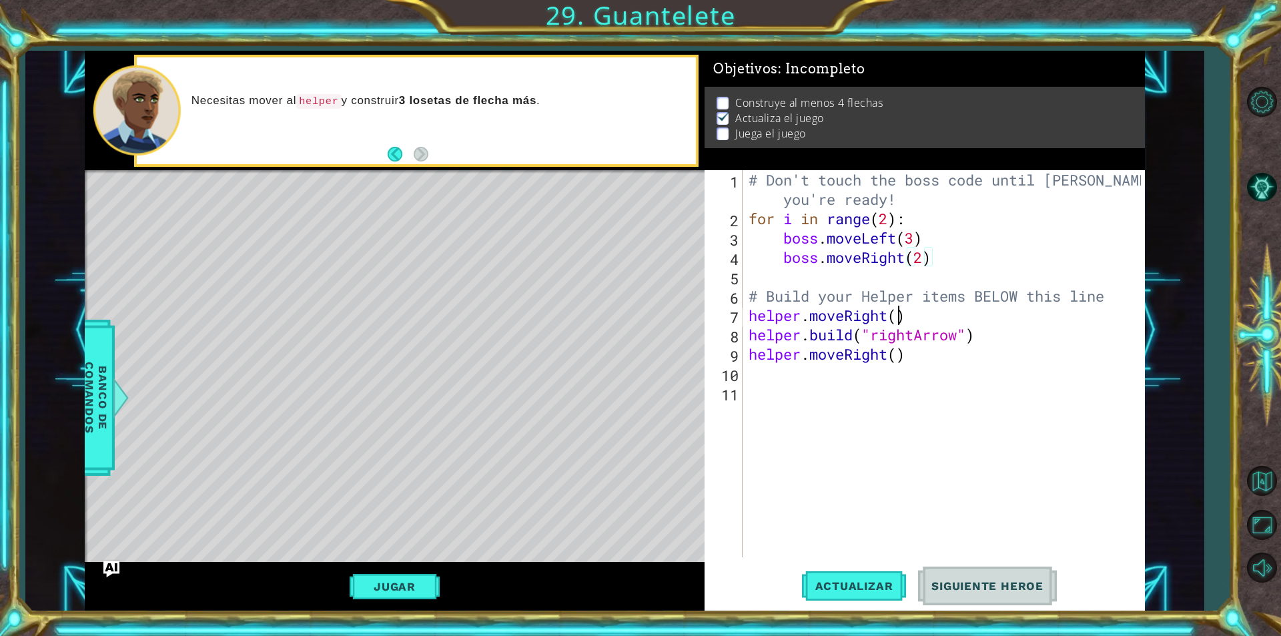
scroll to position [0, 7]
click at [897, 351] on div "# Don't touch the boss code until [PERSON_NAME] says you're ready! for i in ran…" at bounding box center [947, 392] width 402 height 445
drag, startPoint x: 747, startPoint y: 216, endPoint x: 909, endPoint y: 212, distance: 162.2
click at [909, 212] on div "# Don't touch the boss code until [PERSON_NAME] says you're ready! for i in ran…" at bounding box center [947, 392] width 402 height 445
click at [928, 312] on div "# Don't touch the boss code until [PERSON_NAME] says you're ready! for i in ran…" at bounding box center [947, 392] width 402 height 445
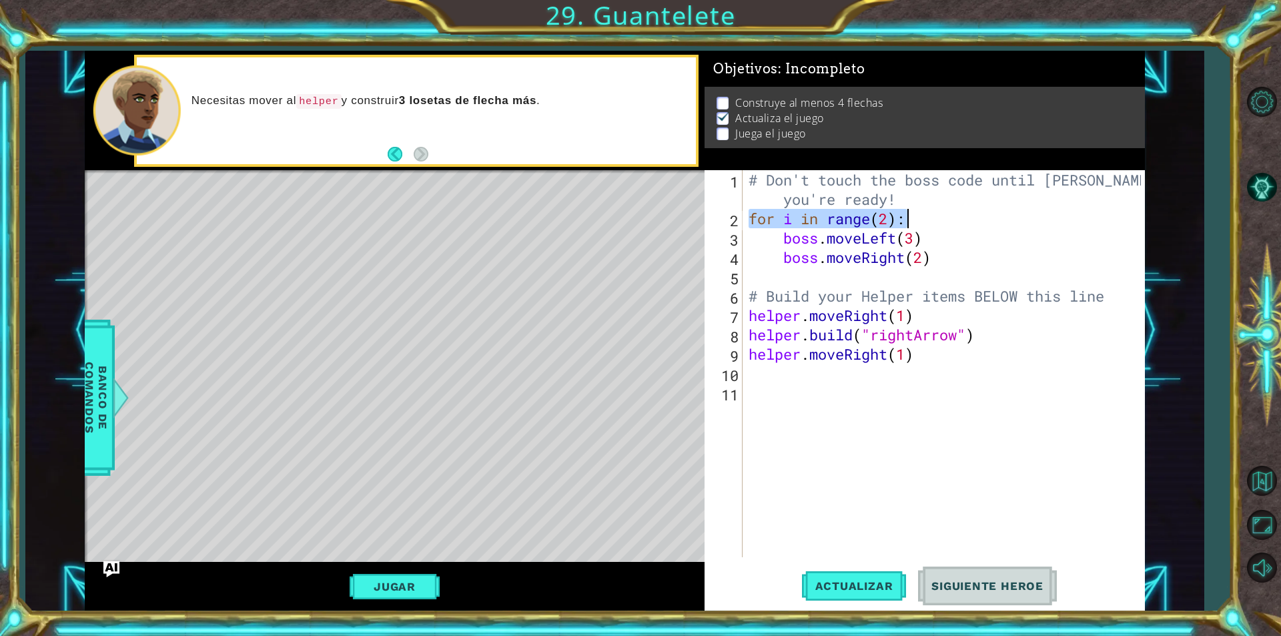
type textarea "helper.moveRight(1)"
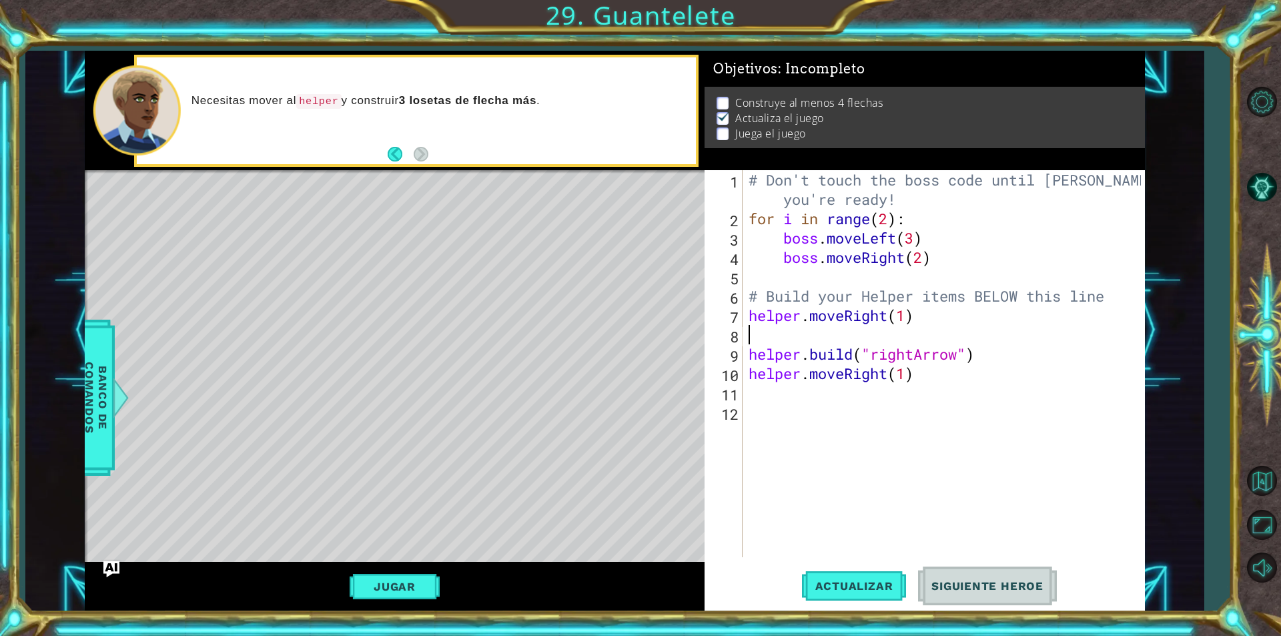
paste textarea "for i in range(2):"
click at [877, 586] on span "Actualizar" at bounding box center [854, 585] width 105 height 13
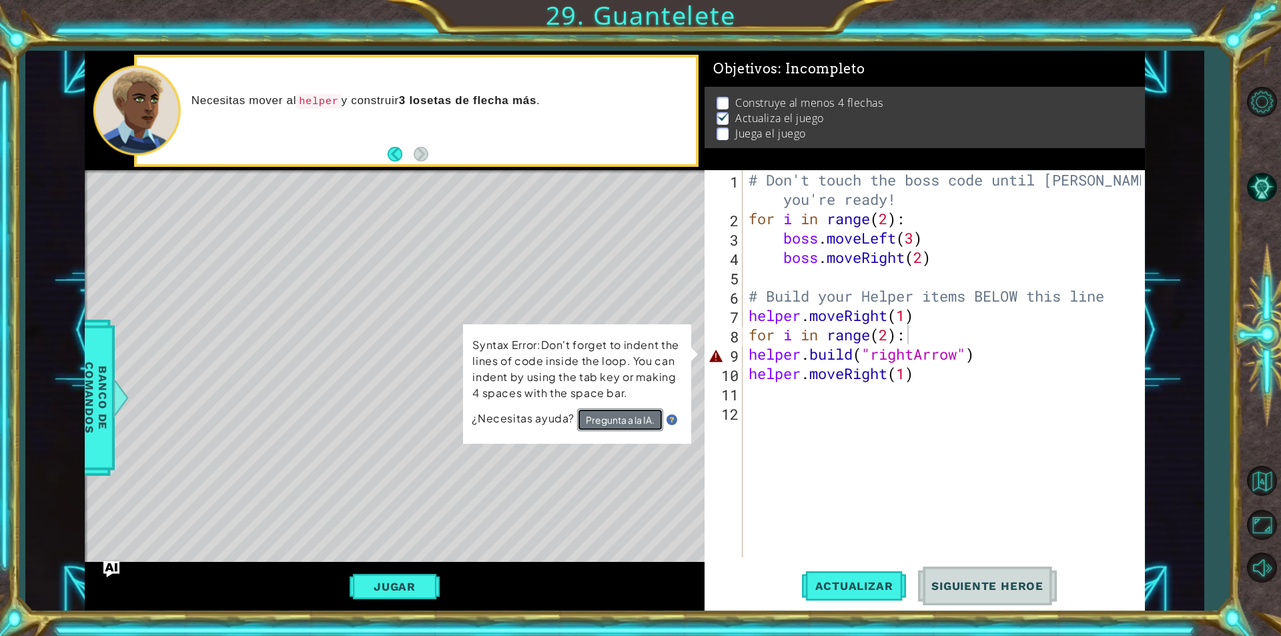
click at [627, 412] on button "Pregunta a la IA." at bounding box center [620, 419] width 86 height 23
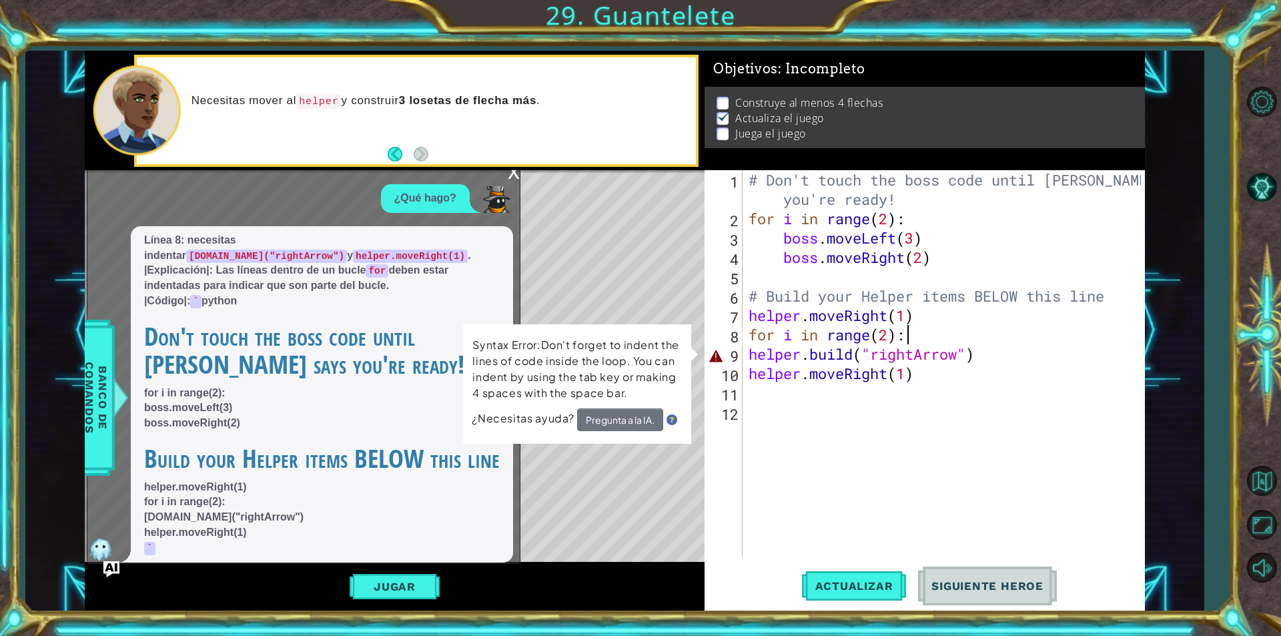
scroll to position [13, 0]
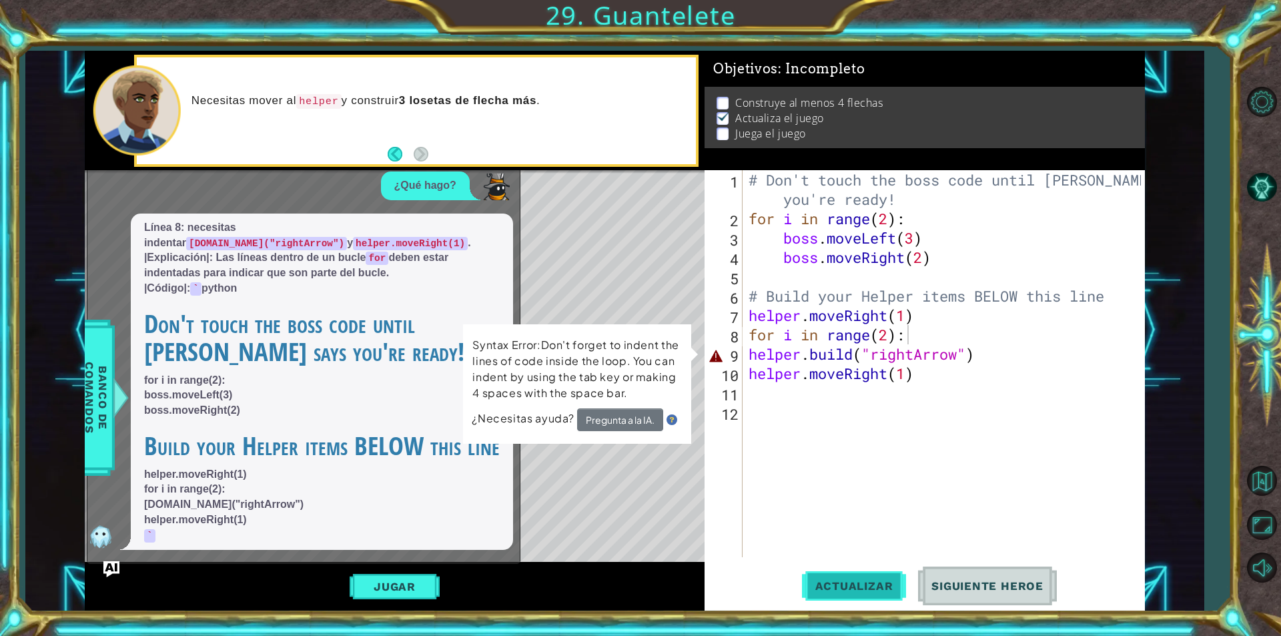
click at [848, 595] on button "Actualizar" at bounding box center [854, 586] width 105 height 44
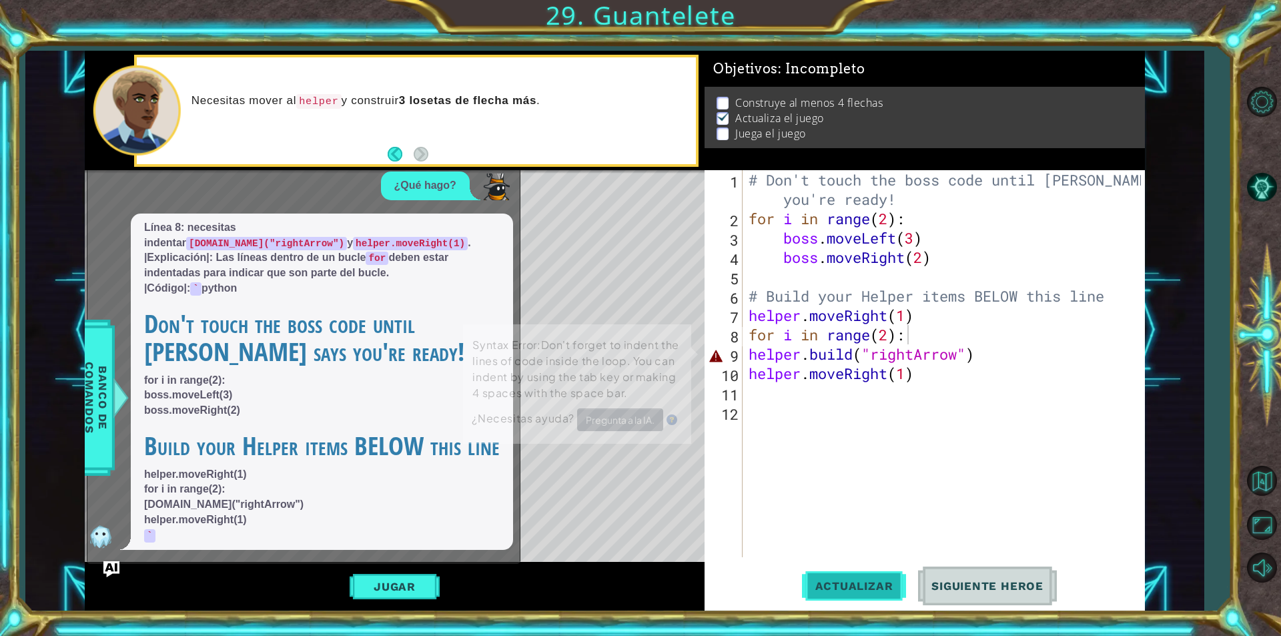
click at [848, 592] on span "Actualizar" at bounding box center [854, 585] width 105 height 13
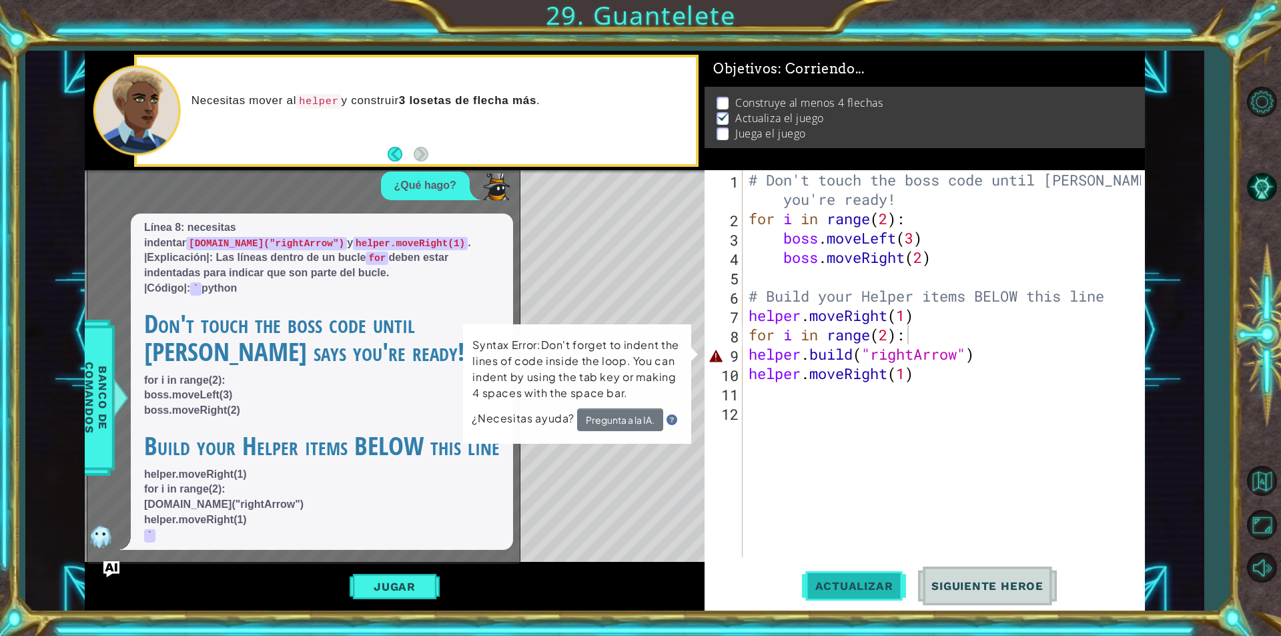
click at [848, 592] on span "Actualizar" at bounding box center [854, 585] width 105 height 13
click at [747, 358] on div "# Don't touch the boss code until [PERSON_NAME] says you're ready! for i in ran…" at bounding box center [947, 392] width 402 height 445
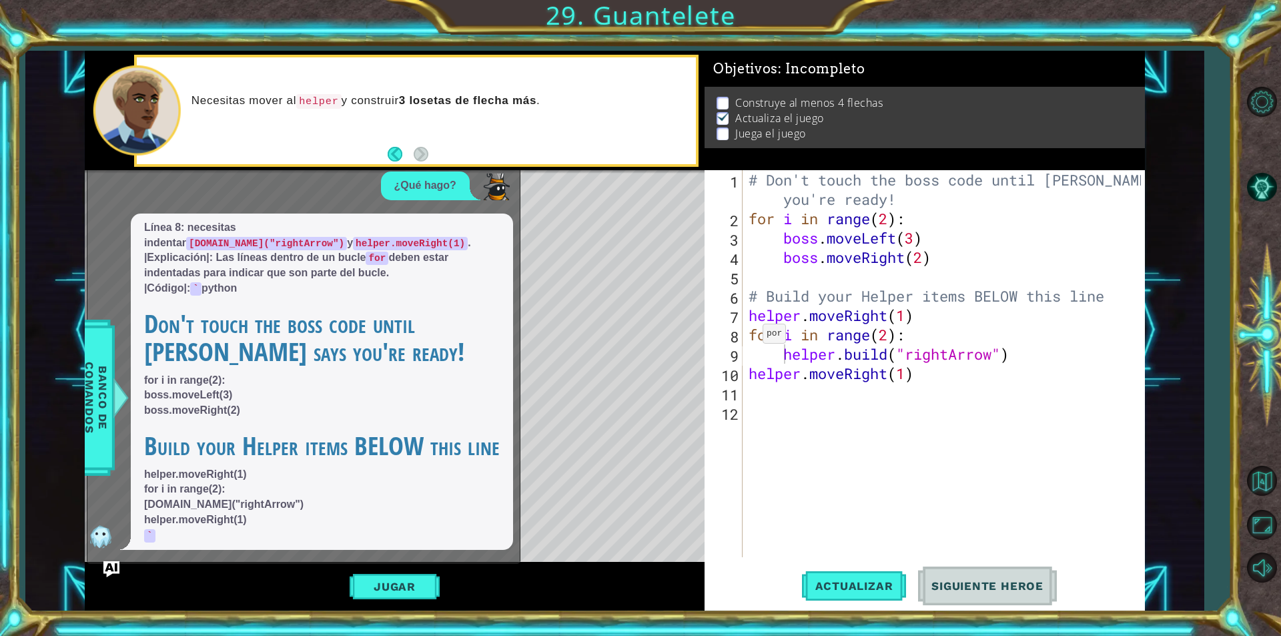
click at [746, 372] on div "[DOMAIN_NAME]("rightArrow") 1 2 3 4 5 6 7 8 9 10 11 12 # Don't touch the boss c…" at bounding box center [923, 363] width 436 height 387
click at [745, 380] on div "[DOMAIN_NAME]("rightArrow") 1 2 3 4 5 6 7 8 9 10 11 12 # Don't touch the boss c…" at bounding box center [923, 363] width 436 height 387
click at [745, 378] on div "[DOMAIN_NAME]("rightArrow") 1 2 3 4 5 6 7 8 9 10 11 12 # Don't touch the boss c…" at bounding box center [923, 363] width 436 height 387
click at [748, 373] on div "# Don't touch the boss code until [PERSON_NAME] says you're ready! for i in ran…" at bounding box center [947, 392] width 402 height 445
click at [314, 472] on p "helper.moveRight(1) for i in range(2): [DOMAIN_NAME]("rightArrow") helper.moveR…" at bounding box center [322, 505] width 356 height 76
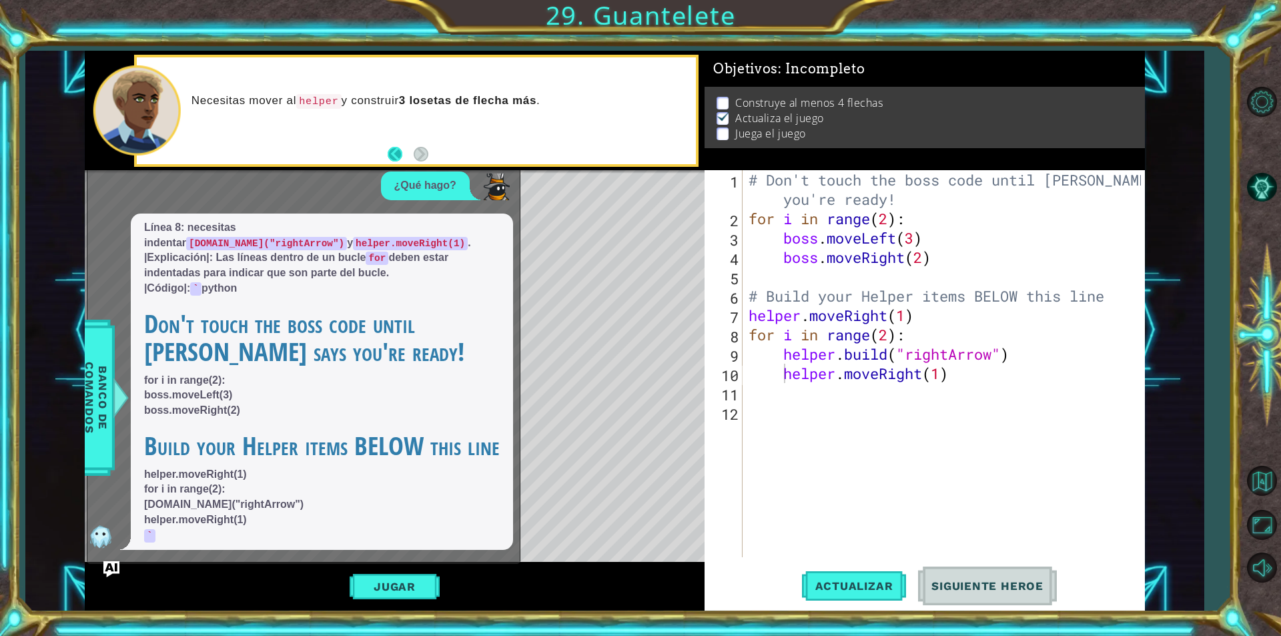
click at [392, 161] on button "Back" at bounding box center [401, 154] width 26 height 15
click at [500, 566] on div "Jugar" at bounding box center [395, 586] width 620 height 48
click at [405, 582] on button "Jugar" at bounding box center [395, 586] width 90 height 25
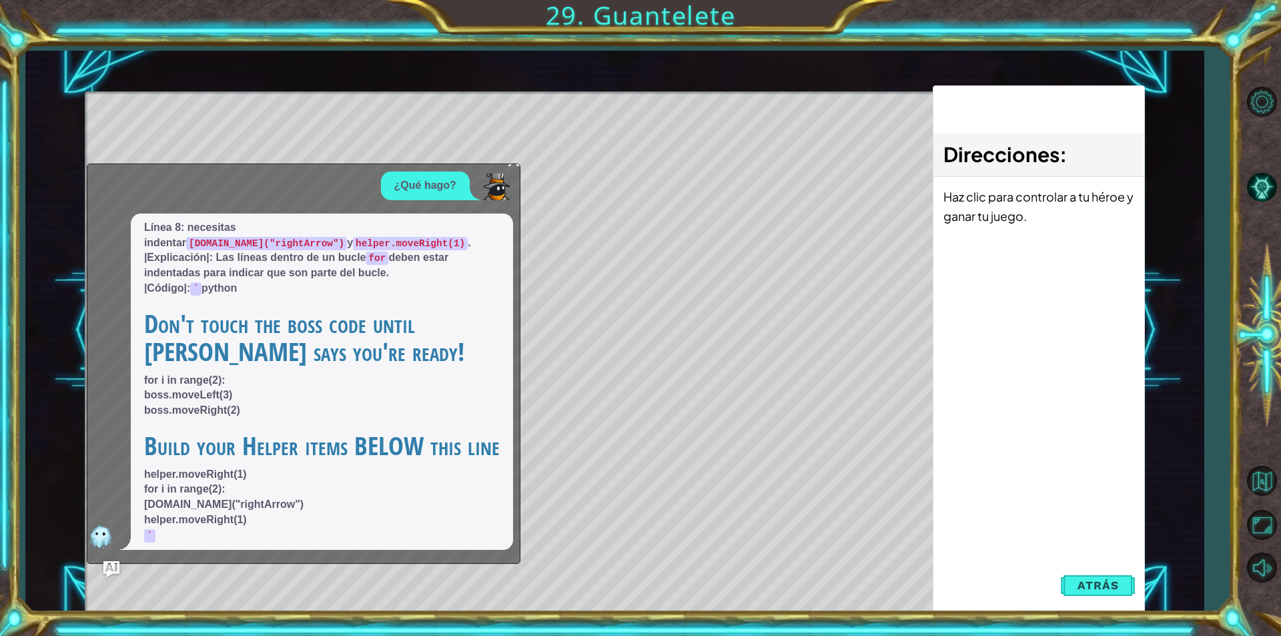
click at [405, 180] on p "¿Qué hago?" at bounding box center [425, 185] width 62 height 15
drag, startPoint x: 405, startPoint y: 180, endPoint x: 394, endPoint y: 310, distance: 129.9
click at [394, 310] on div "¿Qué hago? Línea 8: necesitas indentar [DOMAIN_NAME]("rightArrow") y helper.mov…" at bounding box center [300, 360] width 426 height 378
click at [507, 180] on img at bounding box center [496, 186] width 27 height 27
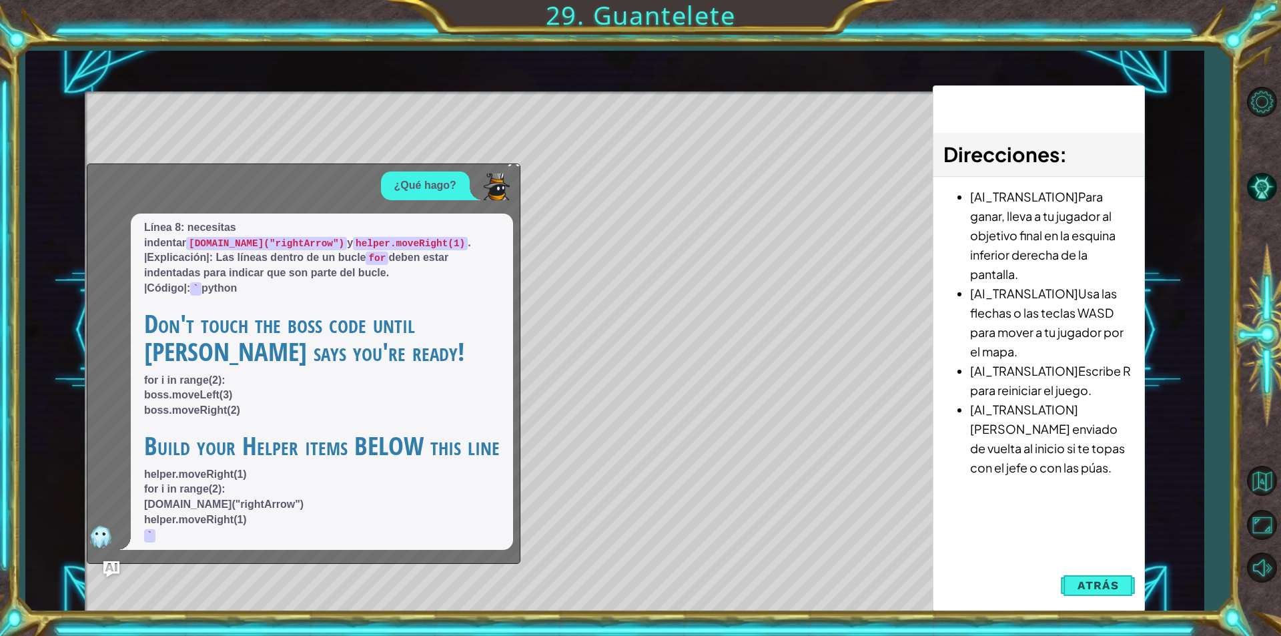
click at [464, 187] on div "¿Qué hago?" at bounding box center [425, 185] width 89 height 29
drag, startPoint x: 464, startPoint y: 187, endPoint x: 483, endPoint y: 187, distance: 19.4
click at [484, 215] on div "¿Qué hago? Línea 8: necesitas indentar [DOMAIN_NAME]("rightArrow") y helper.mov…" at bounding box center [300, 360] width 426 height 378
click at [512, 165] on div "x" at bounding box center [514, 157] width 12 height 13
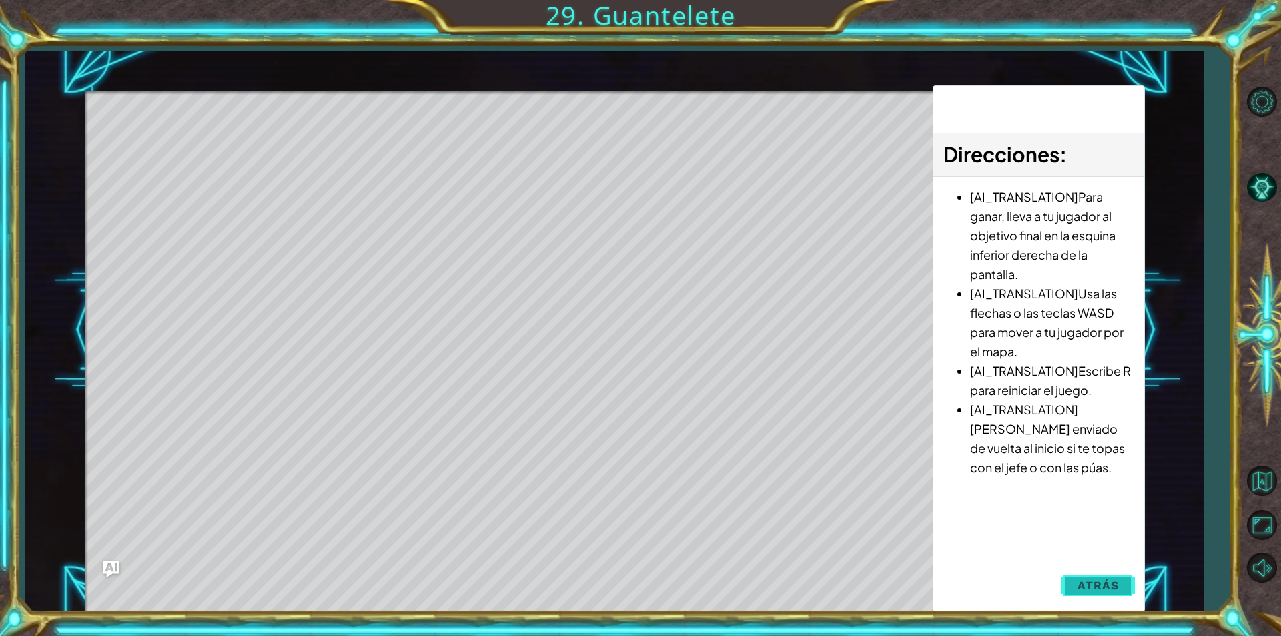
click at [1101, 578] on span "Atrás" at bounding box center [1098, 584] width 41 height 13
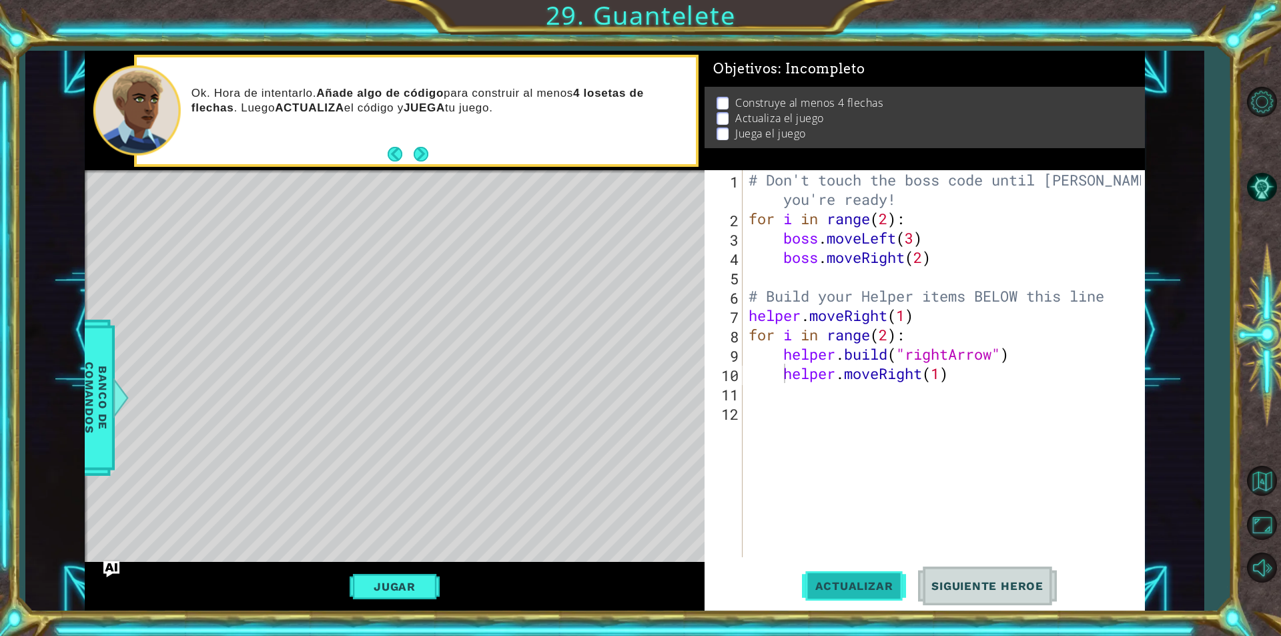
click at [849, 590] on span "Actualizar" at bounding box center [854, 585] width 105 height 13
click at [862, 574] on button "Actualizar" at bounding box center [854, 586] width 105 height 44
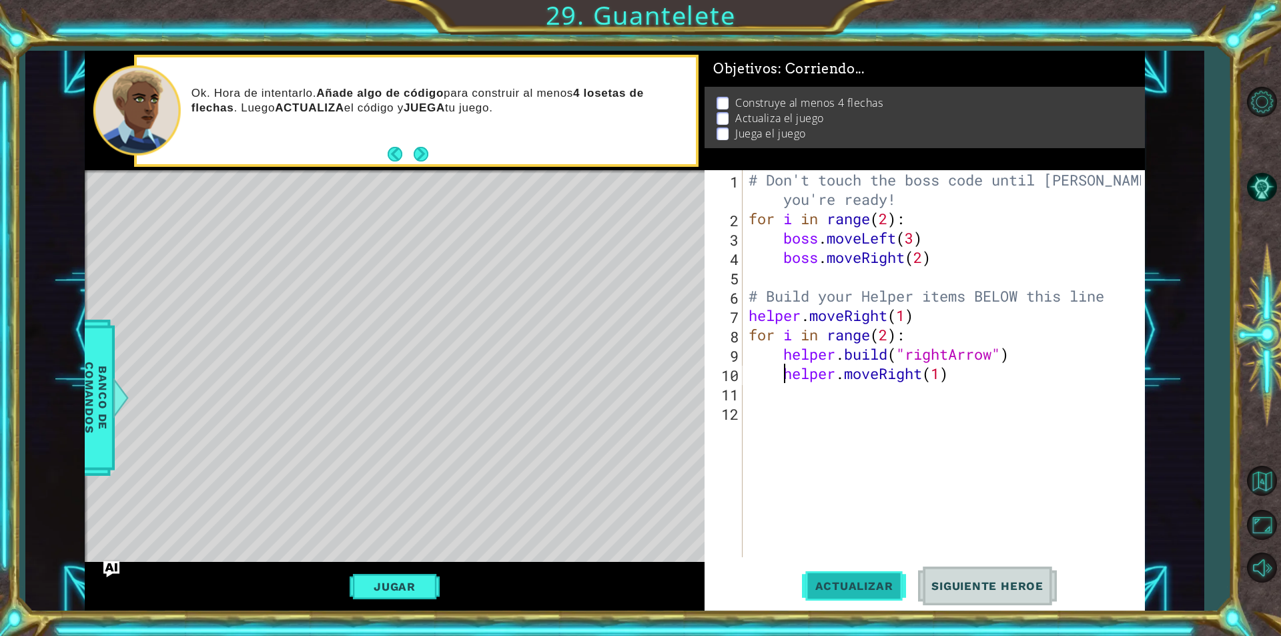
click at [862, 574] on button "Actualizar" at bounding box center [854, 586] width 105 height 44
click at [967, 380] on div "# Don't touch the boss code until [PERSON_NAME] says you're ready! for i in ran…" at bounding box center [947, 392] width 402 height 445
click at [882, 586] on span "Actualizar" at bounding box center [854, 585] width 105 height 13
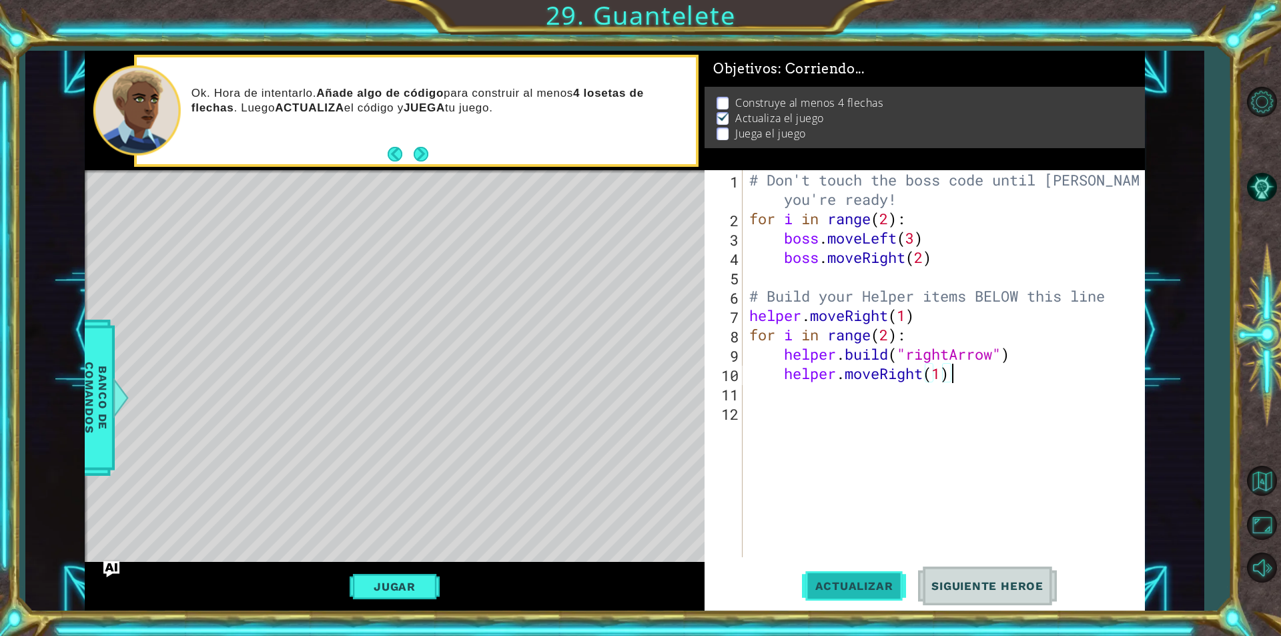
click at [841, 573] on button "Actualizar" at bounding box center [854, 586] width 105 height 44
click at [891, 329] on div "# Don't touch the boss code until [PERSON_NAME] says you're ready! for i in ran…" at bounding box center [947, 392] width 401 height 445
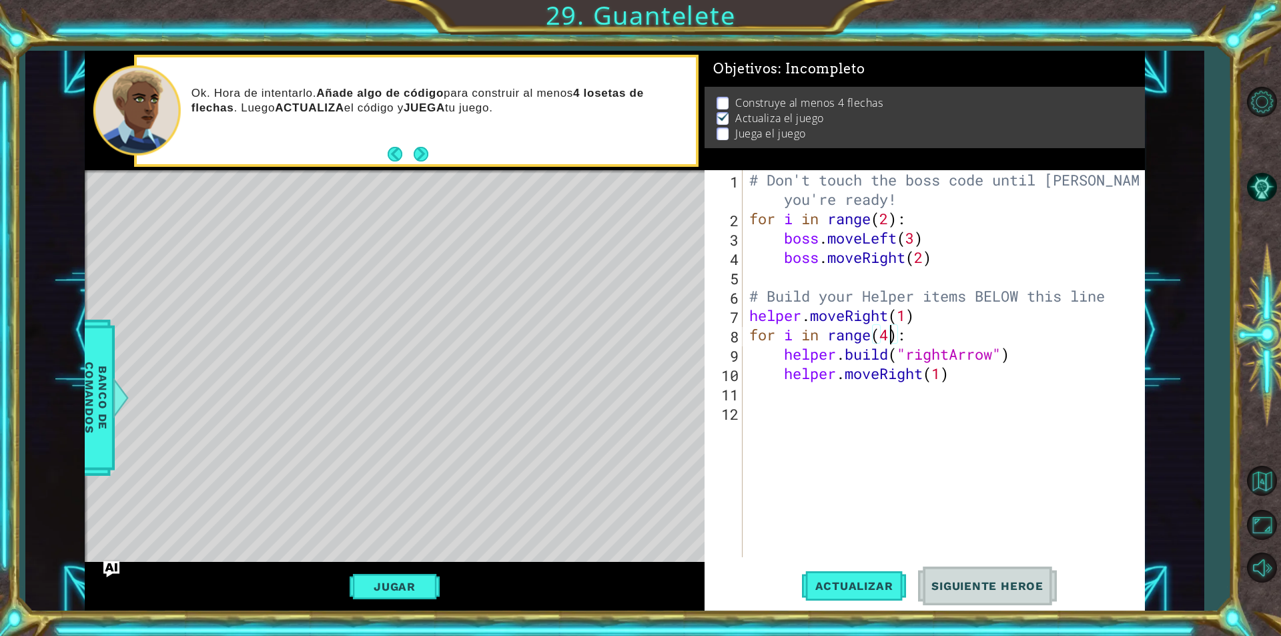
scroll to position [0, 6]
click at [841, 574] on button "Actualizar" at bounding box center [854, 586] width 105 height 44
click at [847, 592] on span "Actualizar" at bounding box center [854, 585] width 105 height 13
click at [848, 592] on span "Actualizar" at bounding box center [854, 585] width 105 height 13
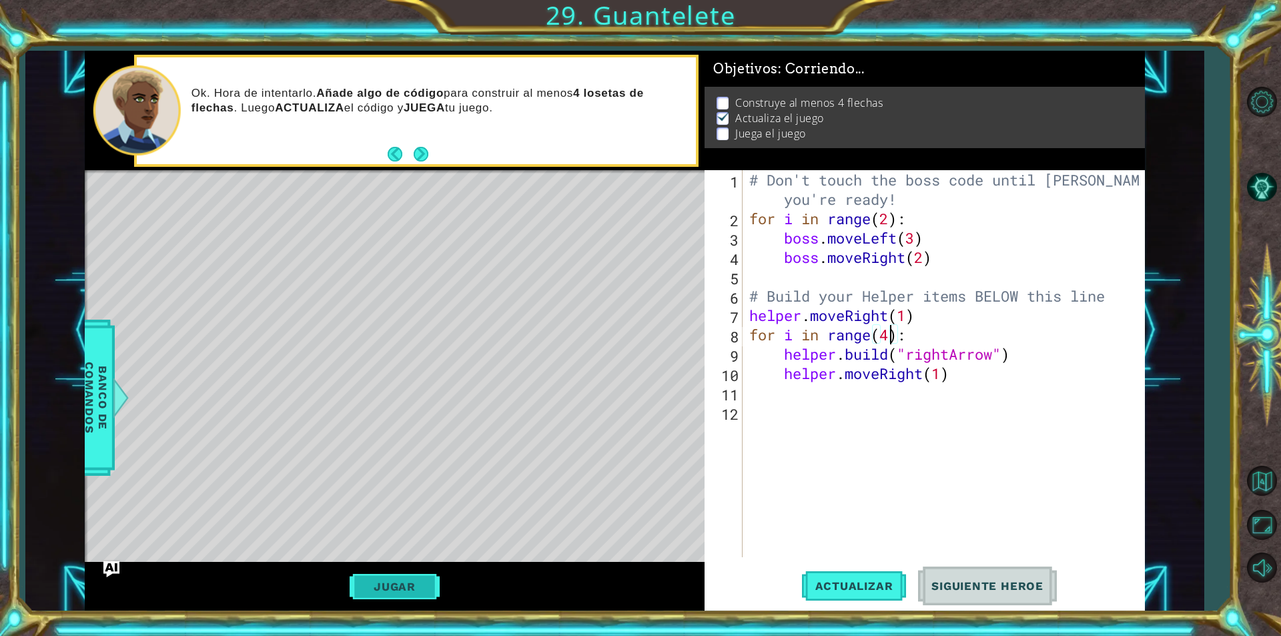
click at [379, 583] on button "Jugar" at bounding box center [395, 586] width 90 height 25
click at [879, 592] on button "Actualizar" at bounding box center [854, 586] width 105 height 44
click at [870, 572] on button "Actualizar" at bounding box center [854, 586] width 105 height 44
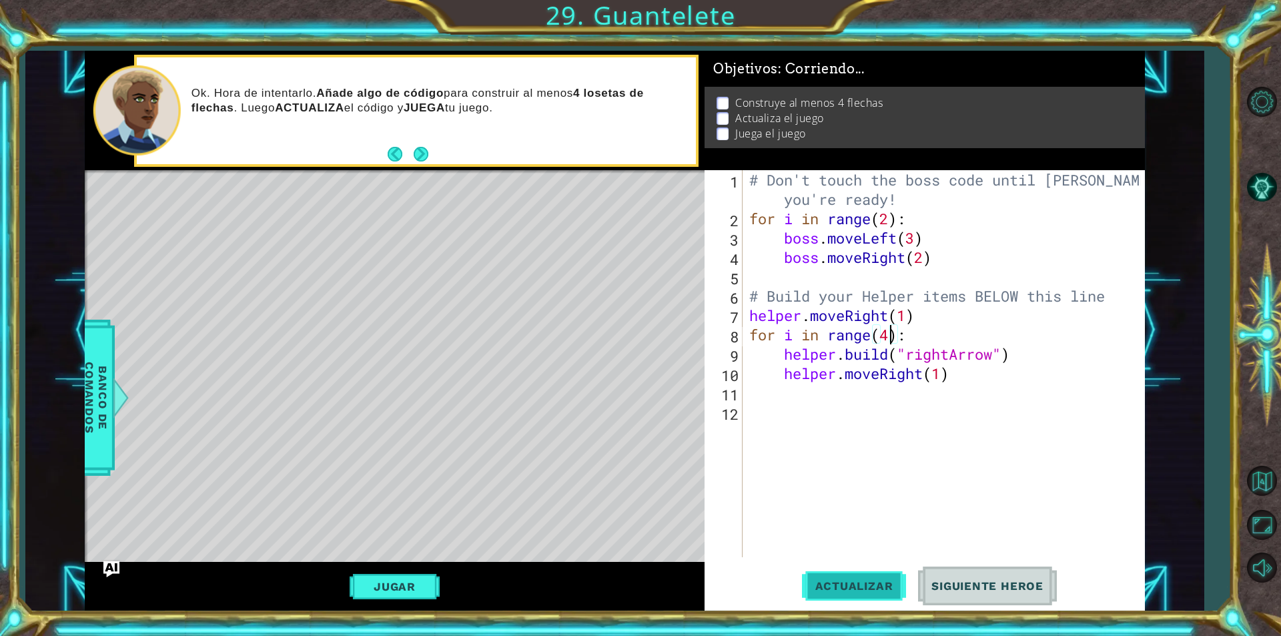
click at [870, 572] on button "Actualizar" at bounding box center [854, 586] width 105 height 44
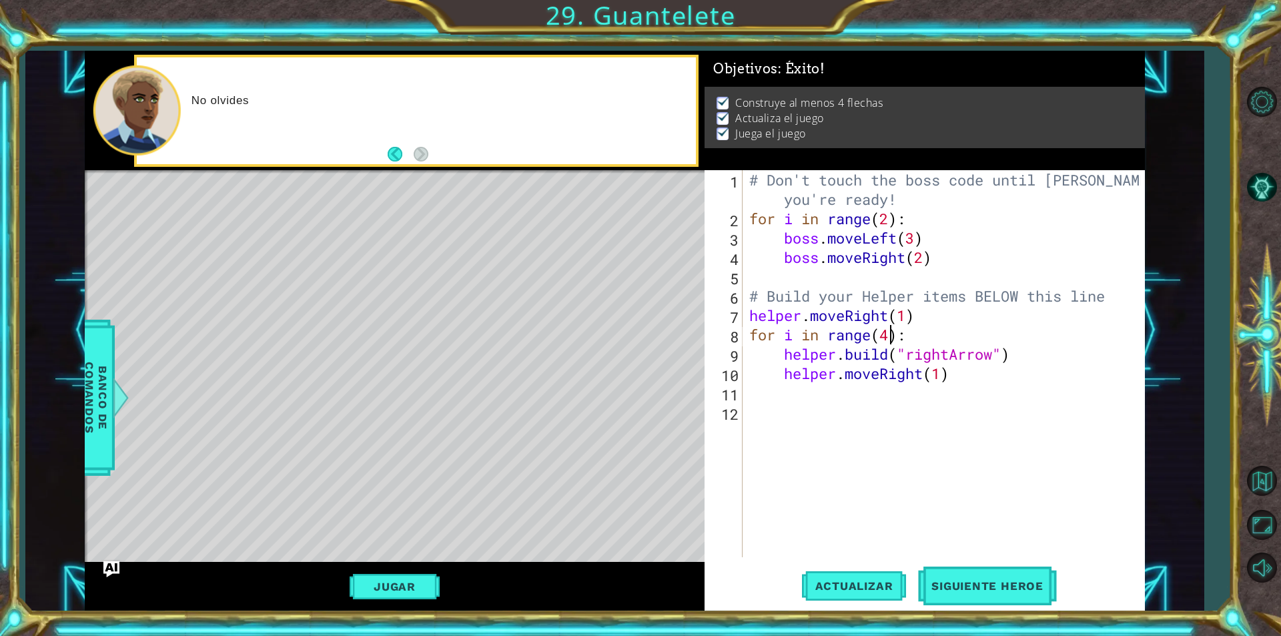
drag, startPoint x: 972, startPoint y: 374, endPoint x: 806, endPoint y: 506, distance: 212.3
click at [971, 374] on div "# Don't touch the boss code until [PERSON_NAME] says you're ready! for i in ran…" at bounding box center [947, 392] width 401 height 445
click at [830, 586] on span "Actualizar" at bounding box center [854, 585] width 105 height 13
click at [410, 582] on button "Jugar" at bounding box center [395, 586] width 90 height 25
click at [412, 583] on button "Jugar" at bounding box center [395, 586] width 90 height 25
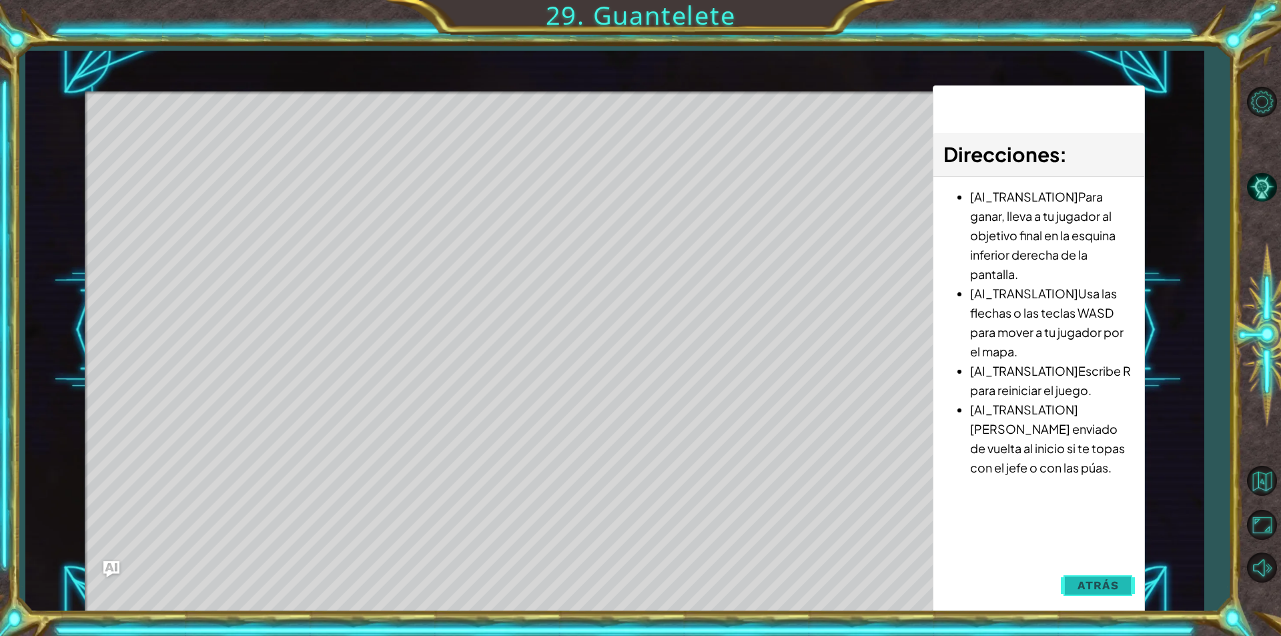
click at [1106, 578] on button "Atrás" at bounding box center [1098, 585] width 74 height 27
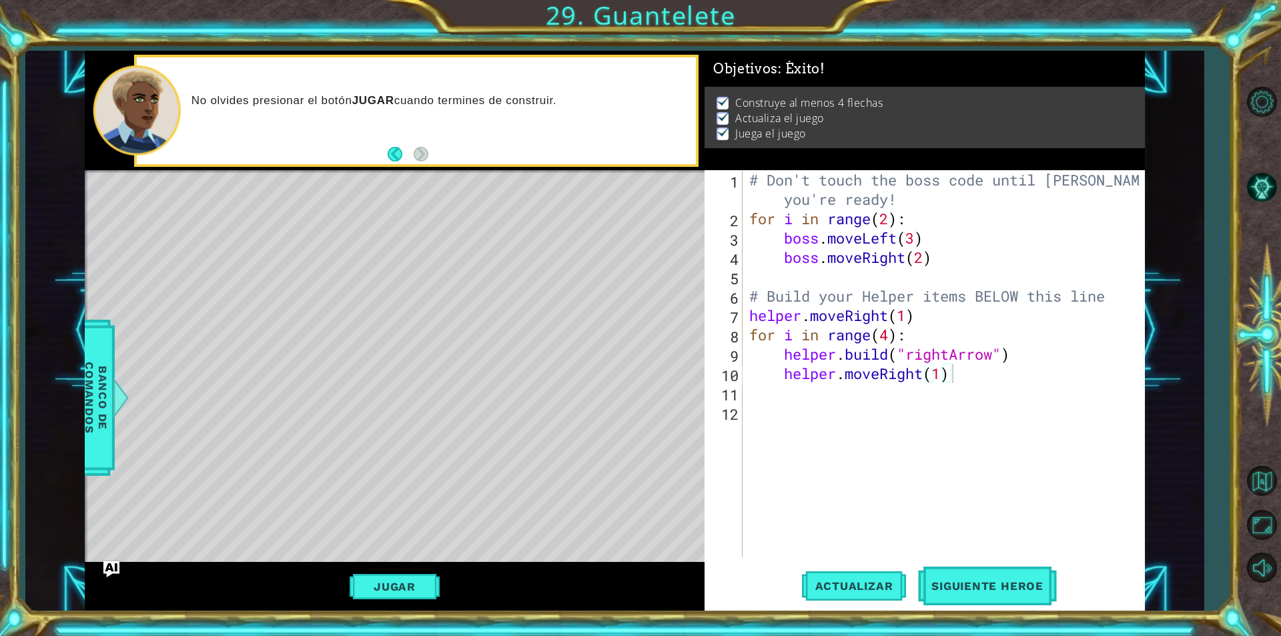
drag, startPoint x: 745, startPoint y: 175, endPoint x: 831, endPoint y: 221, distance: 96.7
click at [995, 416] on div "helper.moveRight(1) 1 2 3 4 5 6 7 8 9 10 11 12 # Don't touch the boss code unti…" at bounding box center [923, 363] width 436 height 387
drag, startPoint x: 744, startPoint y: 218, endPoint x: 726, endPoint y: 312, distance: 95.8
click at [875, 258] on div "helper.moveRight(1) 1 2 3 4 5 6 7 8 9 10 11 12 # Don't touch the boss code unti…" at bounding box center [923, 363] width 436 height 387
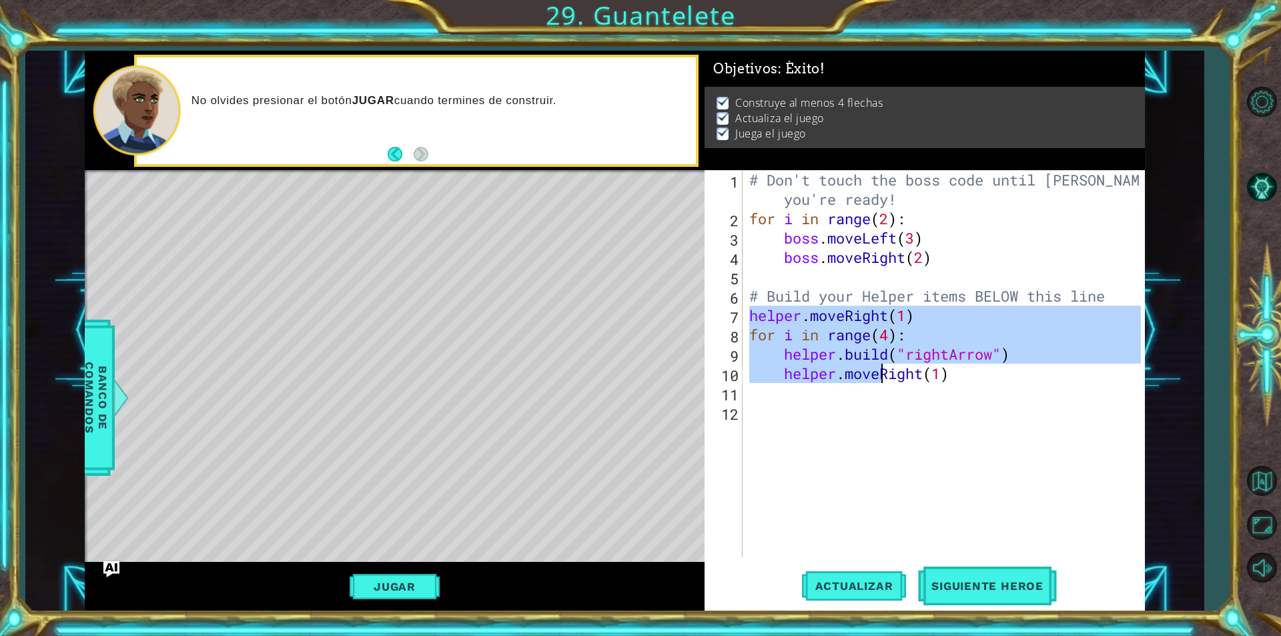
drag, startPoint x: 747, startPoint y: 308, endPoint x: 1037, endPoint y: 401, distance: 304.9
click at [1037, 401] on div "# Don't touch the boss code until [PERSON_NAME] says you're ready! for i in ran…" at bounding box center [947, 392] width 401 height 445
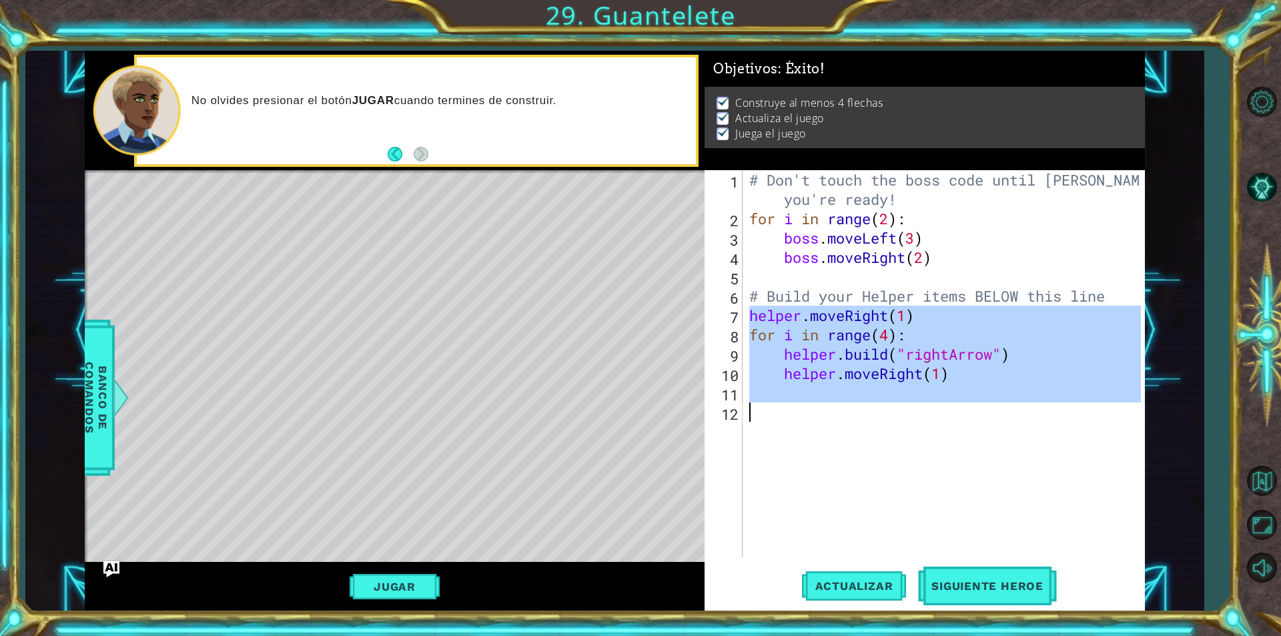
type textarea "helper.moveRight(1)"
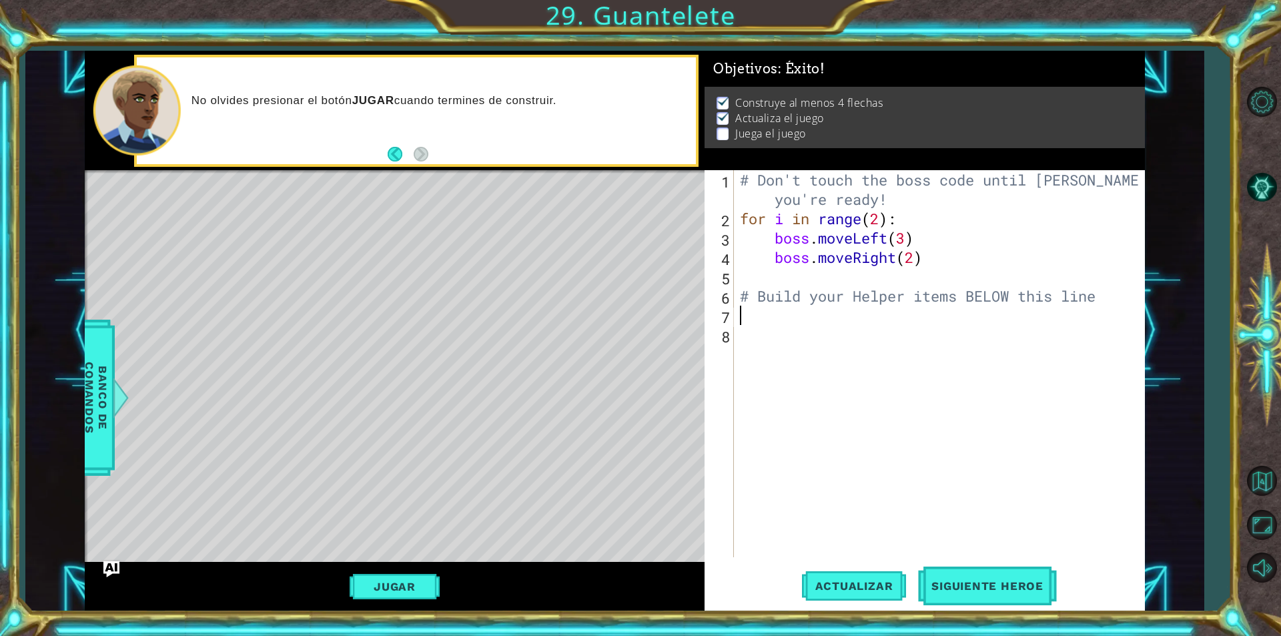
scroll to position [0, 0]
drag, startPoint x: 743, startPoint y: 179, endPoint x: 935, endPoint y: 189, distance: 193.1
click at [935, 189] on div "# Don't touch the boss code until [PERSON_NAME] says you're ready! for i in ran…" at bounding box center [942, 392] width 410 height 445
click at [927, 206] on div "# Don't touch the boss code until [PERSON_NAME] says you're ready! for i in ran…" at bounding box center [942, 392] width 410 height 445
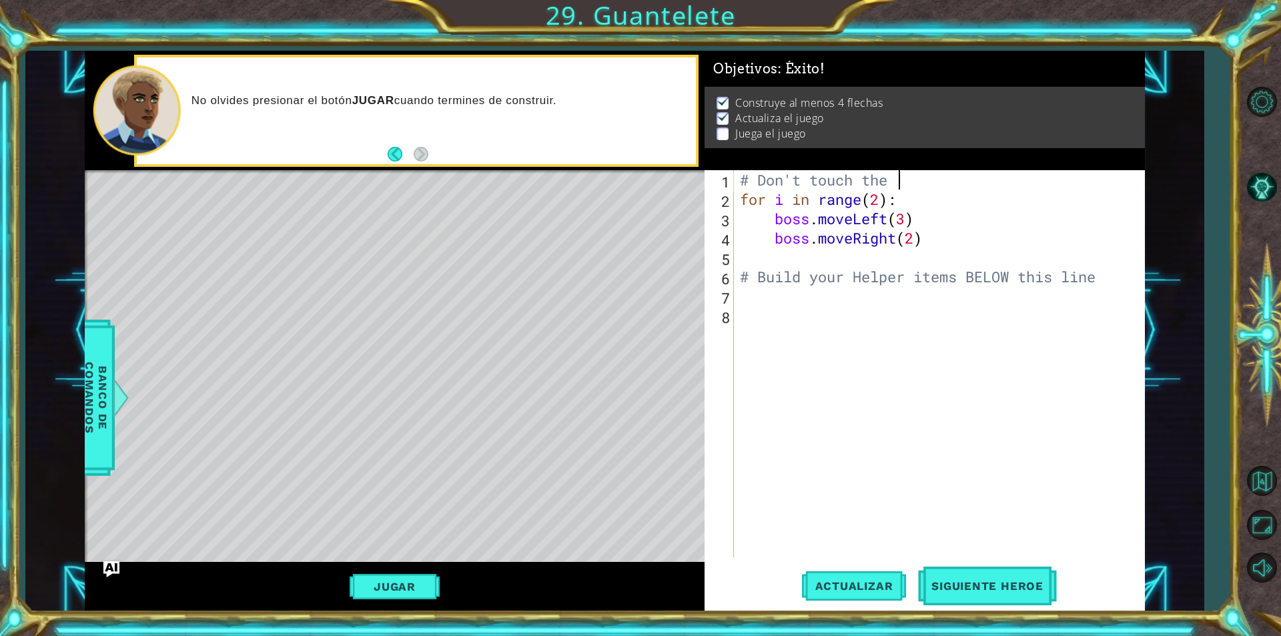
type textarea "#"
type textarea "helper.moveRight(1)"
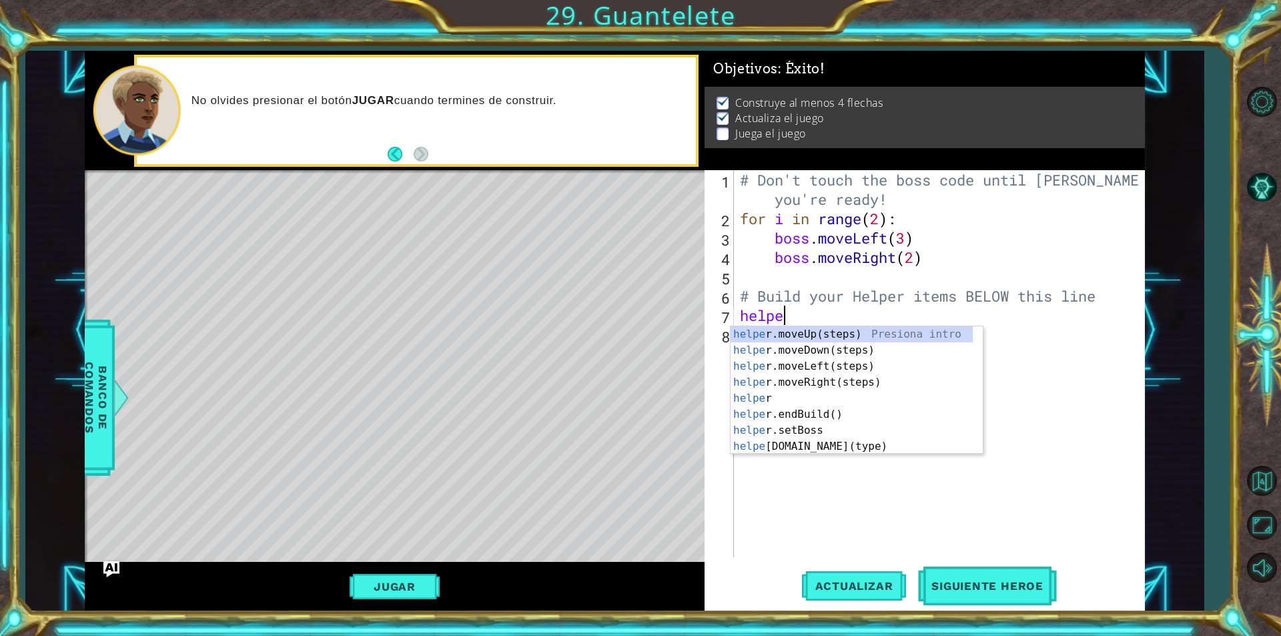
scroll to position [0, 1]
type textarea "helper"
click at [827, 399] on div "helper Presiona intro helper .moveUp(steps) Presiona intro helper .moveDown(ste…" at bounding box center [852, 406] width 242 height 160
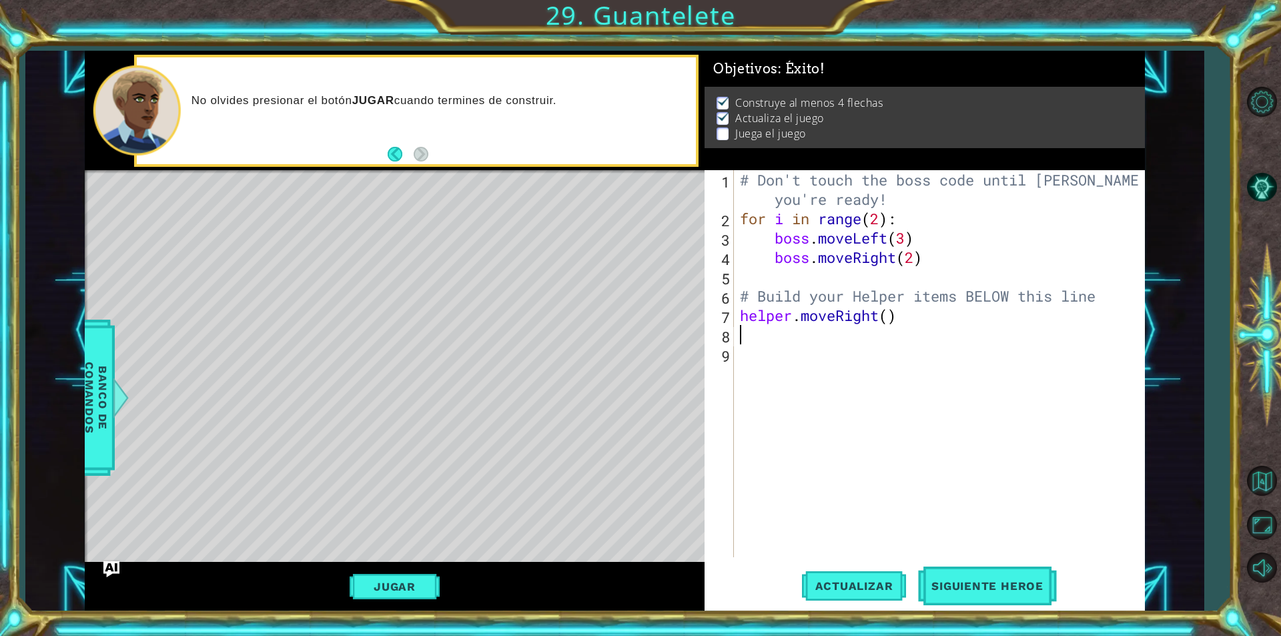
scroll to position [0, 0]
click at [891, 316] on div "# Don't touch the boss code until [PERSON_NAME] says you're ready! for i in ran…" at bounding box center [942, 392] width 410 height 445
click at [793, 331] on div "# Don't touch the boss code until [PERSON_NAME] says you're ready! for i in ran…" at bounding box center [942, 392] width 410 height 445
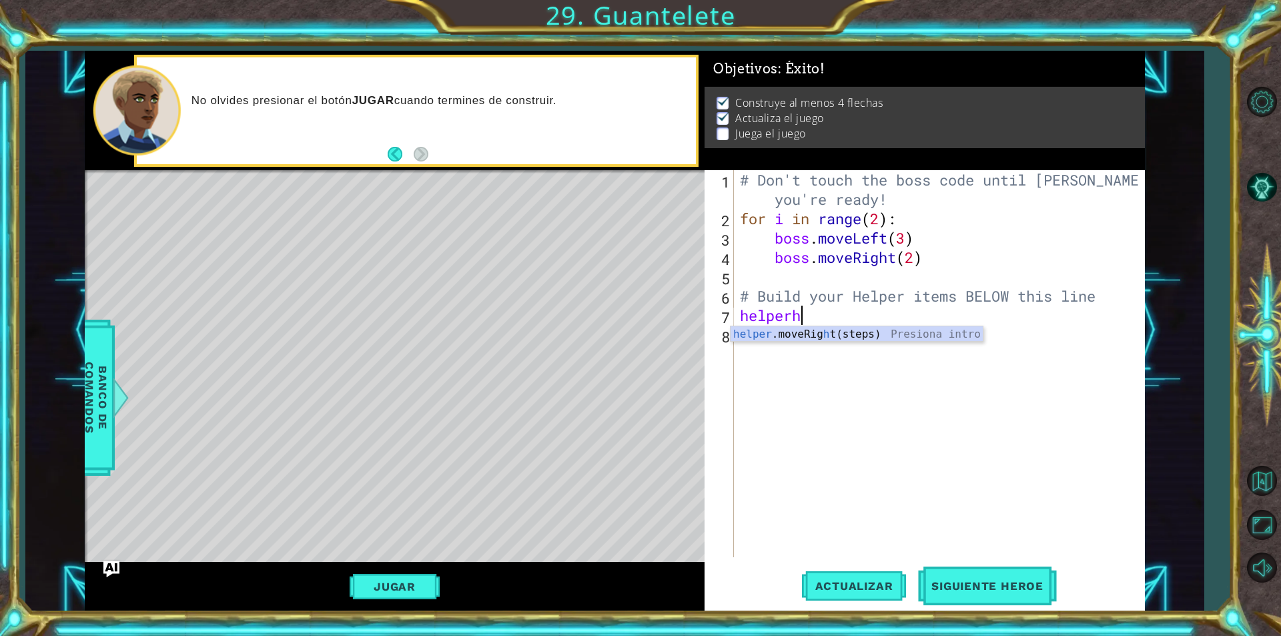
type textarea "helper.moveRight(1)"
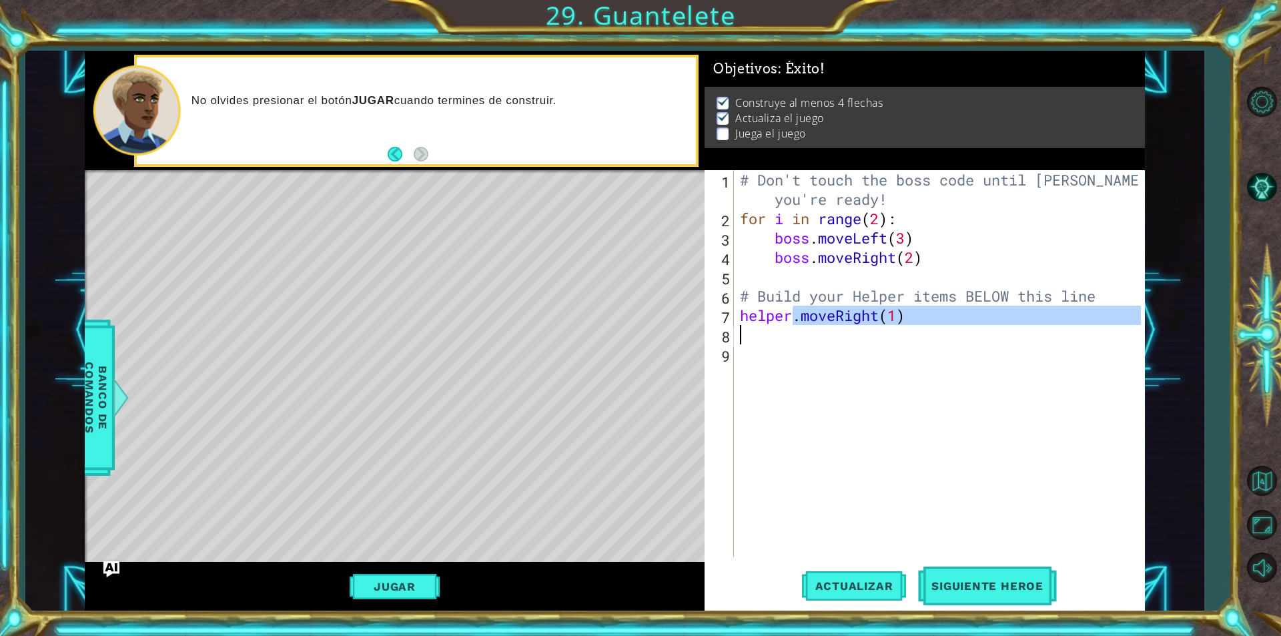
click at [867, 413] on div "# Don't touch the boss code until [PERSON_NAME] says you're ready! for i in ran…" at bounding box center [942, 392] width 410 height 445
click at [747, 325] on div "# Don't touch the boss code until [PERSON_NAME] says you're ready! for i in ran…" at bounding box center [942, 392] width 410 height 445
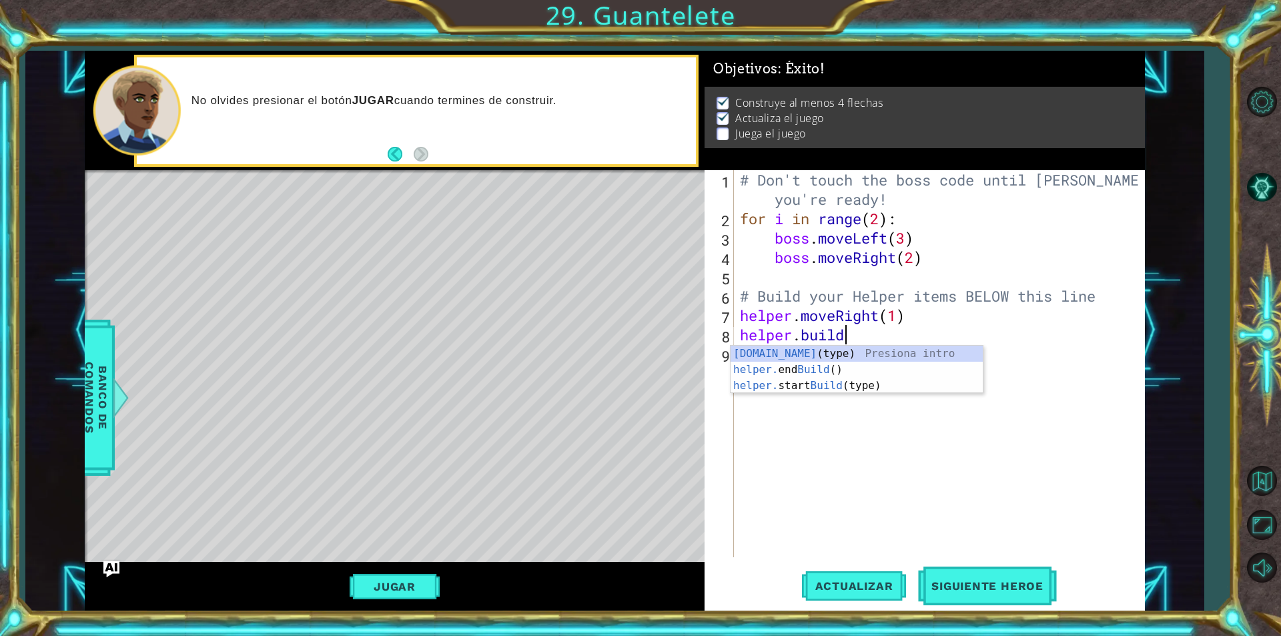
scroll to position [0, 4]
click at [886, 350] on div "[DOMAIN_NAME] (type) Presiona intro helper. end Build () Presiona intro helper.…" at bounding box center [857, 386] width 252 height 80
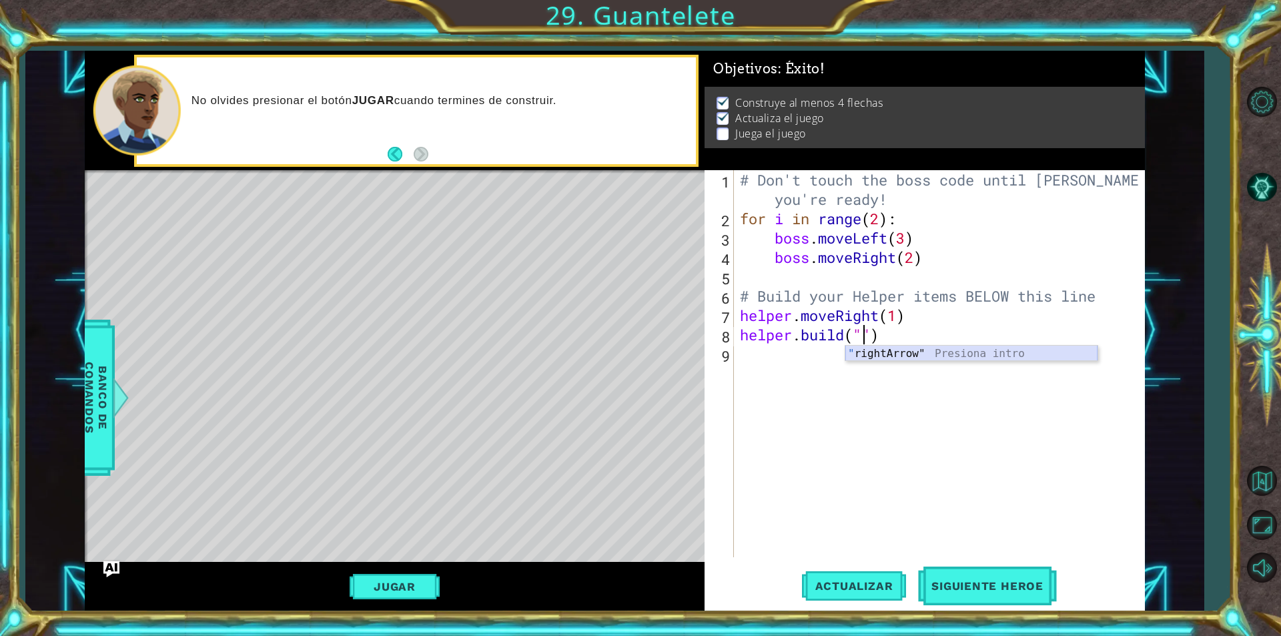
click at [910, 352] on div "" rightArrow" Presiona intro" at bounding box center [971, 370] width 252 height 48
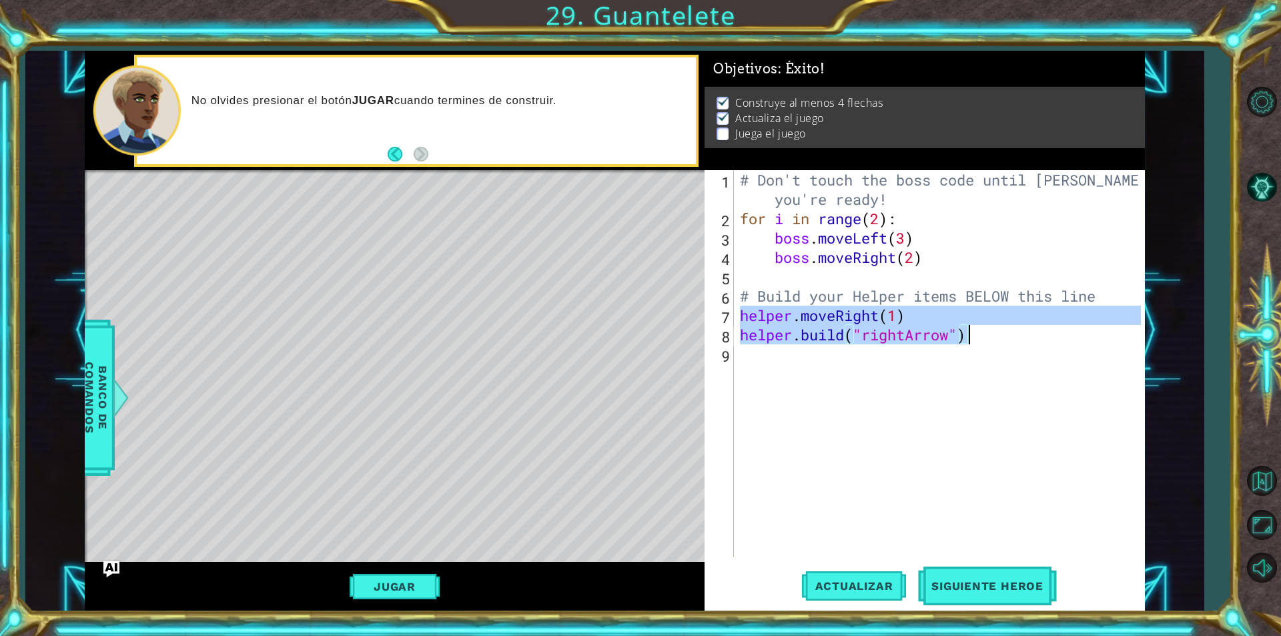
drag, startPoint x: 739, startPoint y: 313, endPoint x: 975, endPoint y: 339, distance: 237.6
click at [975, 339] on div "# Don't touch the boss code until [PERSON_NAME] says you're ready! for i in ran…" at bounding box center [942, 392] width 410 height 445
type textarea "helper.moveRight(1) [DOMAIN_NAME]("rightArrow")"
click at [929, 358] on div "# Don't touch the boss code until [PERSON_NAME] says you're ready! for i in ran…" at bounding box center [942, 392] width 410 height 445
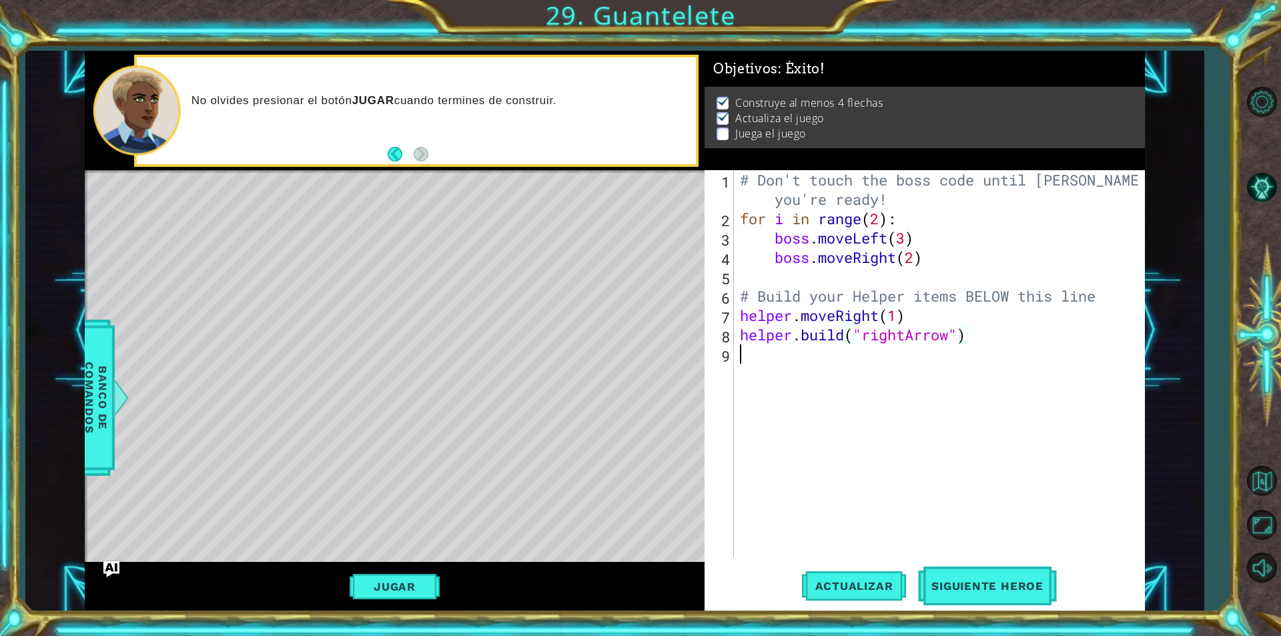
paste textarea "[DOMAIN_NAME]("rightArrow")"
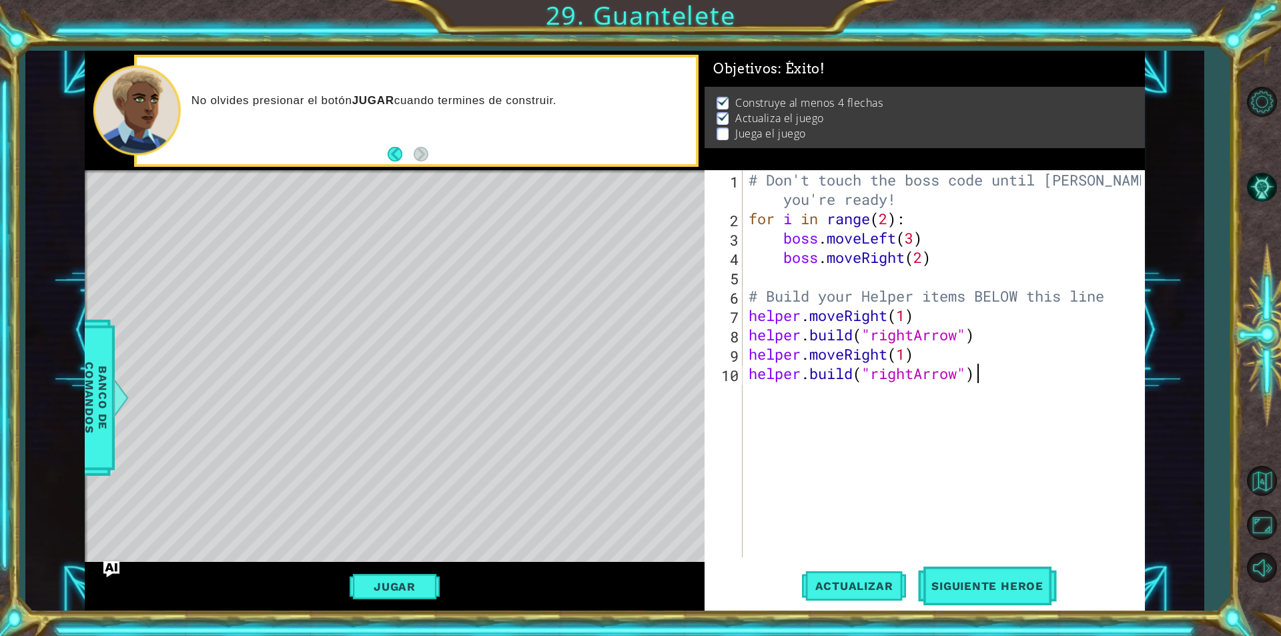
type textarea "[DOMAIN_NAME]("rightArrow")"
click at [790, 392] on div "# Don't touch the boss code until [PERSON_NAME] says you're ready! for i in ran…" at bounding box center [947, 392] width 402 height 445
paste textarea "[DOMAIN_NAME]("rightArrow")"
type textarea "[DOMAIN_NAME]("rightArrow")"
click at [833, 464] on div "# Don't touch the boss code until [PERSON_NAME] says you're ready! for i in ran…" at bounding box center [947, 392] width 402 height 445
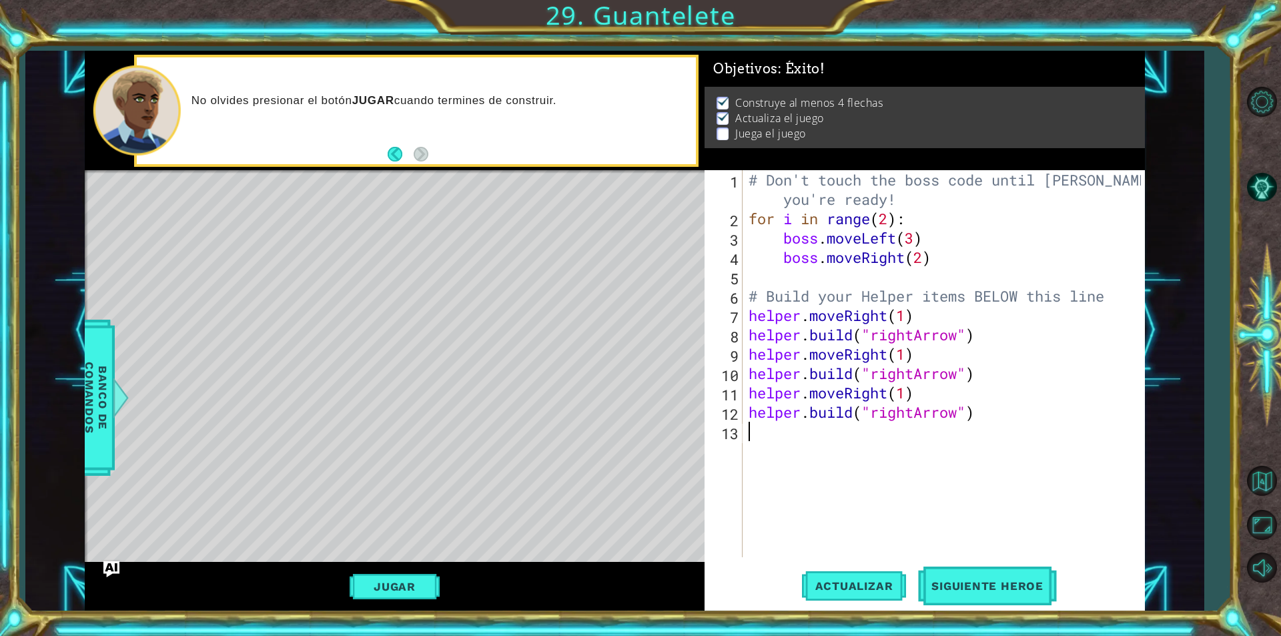
paste textarea "[DOMAIN_NAME]("rightArrow")"
type textarea "[DOMAIN_NAME]("rightArrow")"
click at [819, 484] on div "# Don't touch the boss code until [PERSON_NAME] says you're ready! for i in ran…" at bounding box center [947, 392] width 402 height 445
paste textarea "[DOMAIN_NAME]("rightArrow")"
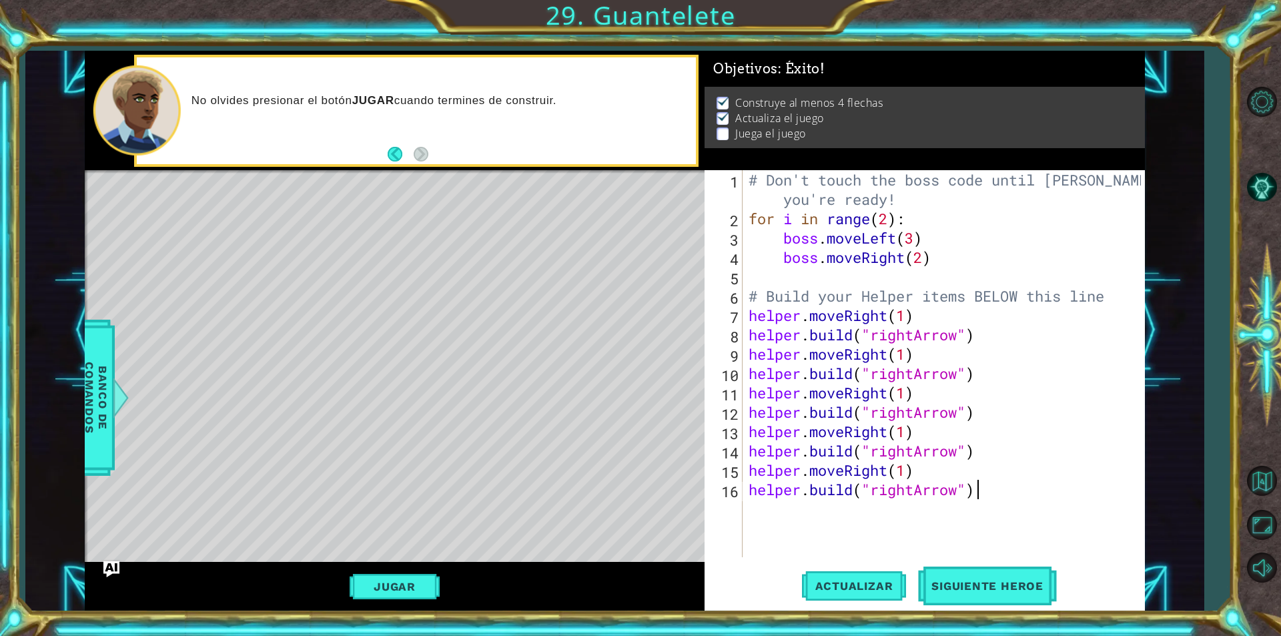
type textarea "[DOMAIN_NAME]("rightArrow")"
click at [772, 512] on div "# Don't touch the boss code until [PERSON_NAME] says you're ready! for i in ran…" at bounding box center [947, 392] width 402 height 445
paste textarea "[DOMAIN_NAME]("rightArrow")"
type textarea "[DOMAIN_NAME]("rightArrow")"
click at [895, 554] on div "# Don't touch the boss code until [PERSON_NAME] says you're ready! for i in ran…" at bounding box center [947, 392] width 402 height 445
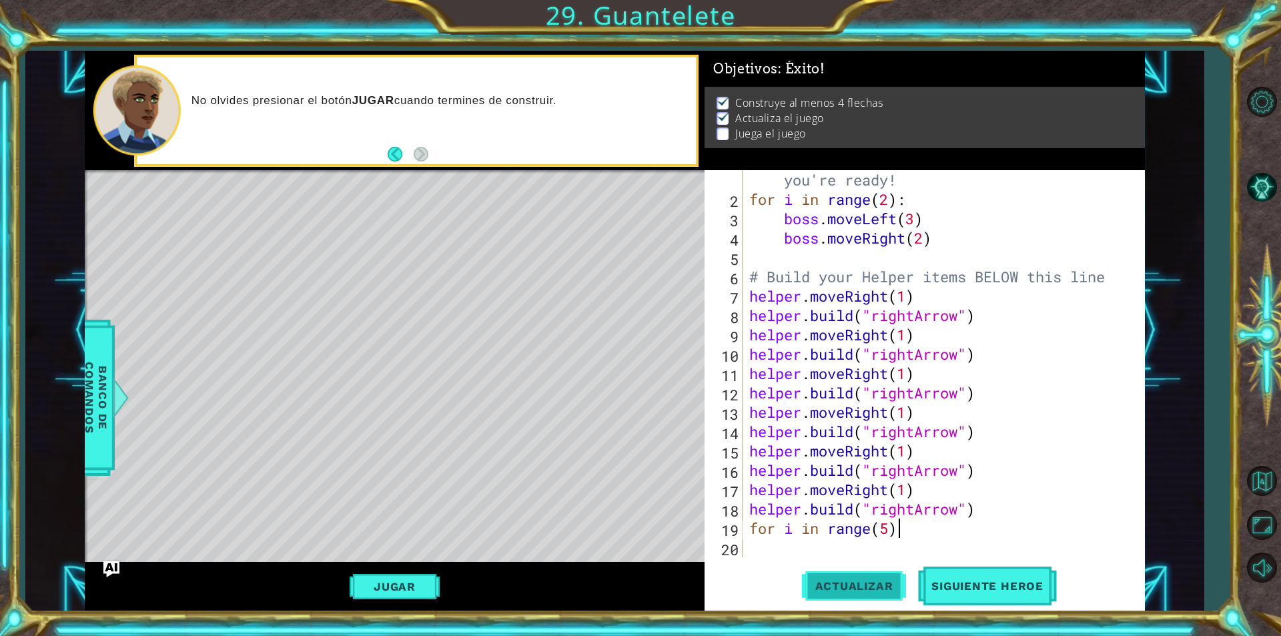
scroll to position [0, 6]
type textarea "for i in range(5)"
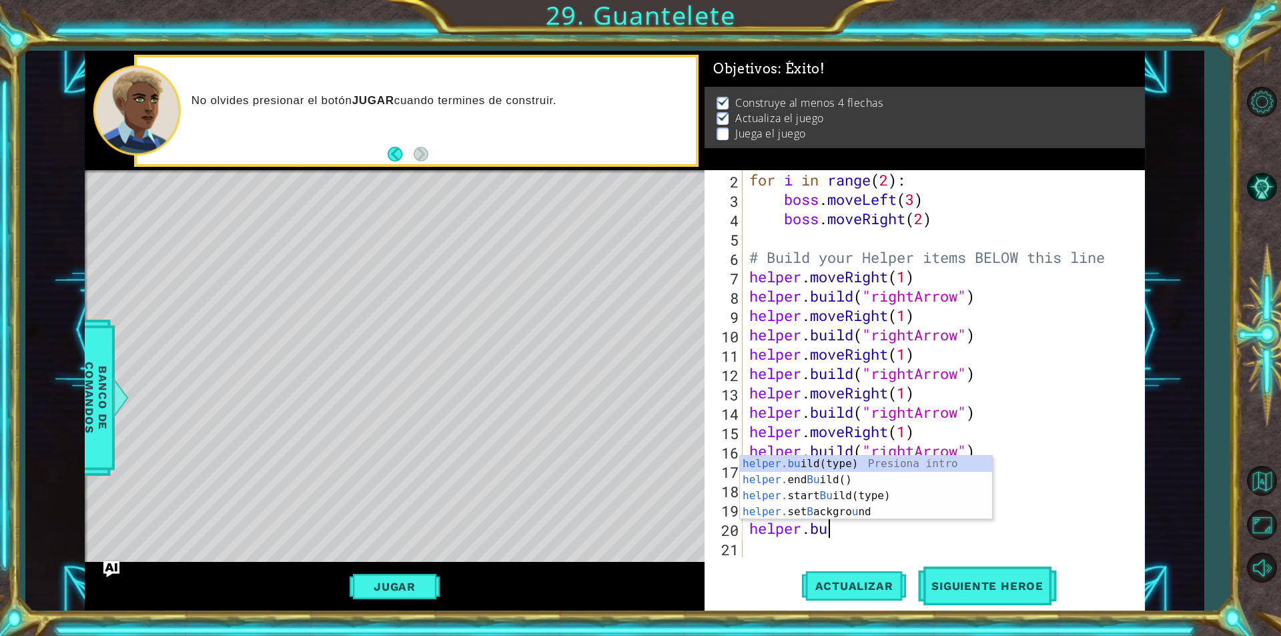
scroll to position [0, 3]
click at [905, 484] on div "helper.[PERSON_NAME](type) Presiona intro helper. end [PERSON_NAME]() Presiona …" at bounding box center [866, 512] width 252 height 80
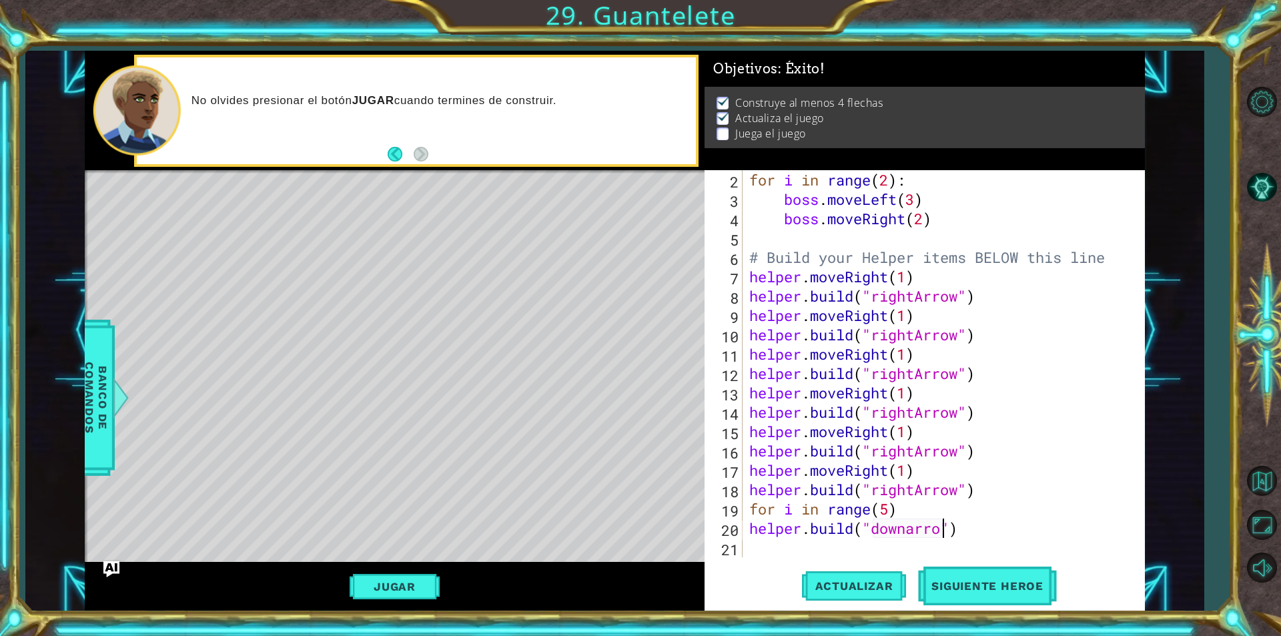
scroll to position [0, 9]
type textarea "[DOMAIN_NAME]("downarrow")"
click at [923, 542] on div "for i in range ( 2 ) : boss . moveLeft ( 3 ) boss . moveRight ( 2 ) # Build you…" at bounding box center [942, 383] width 391 height 426
click at [749, 528] on div "for i in range ( 2 ) : boss . moveLeft ( 3 ) boss . moveRight ( 2 ) # Build you…" at bounding box center [942, 383] width 391 height 426
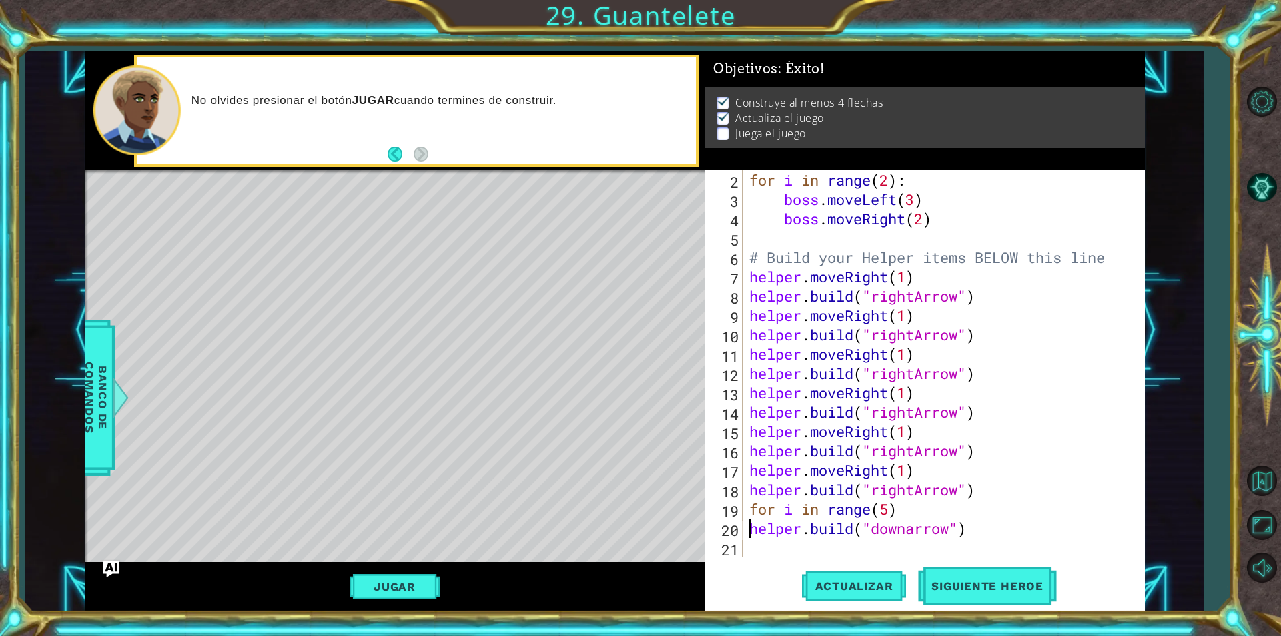
type textarea "[DOMAIN_NAME]("downarrow")"
click at [788, 548] on div "for i in range ( 2 ) : boss . moveLeft ( 3 ) boss . moveRight ( 2 ) # Build you…" at bounding box center [942, 383] width 391 height 426
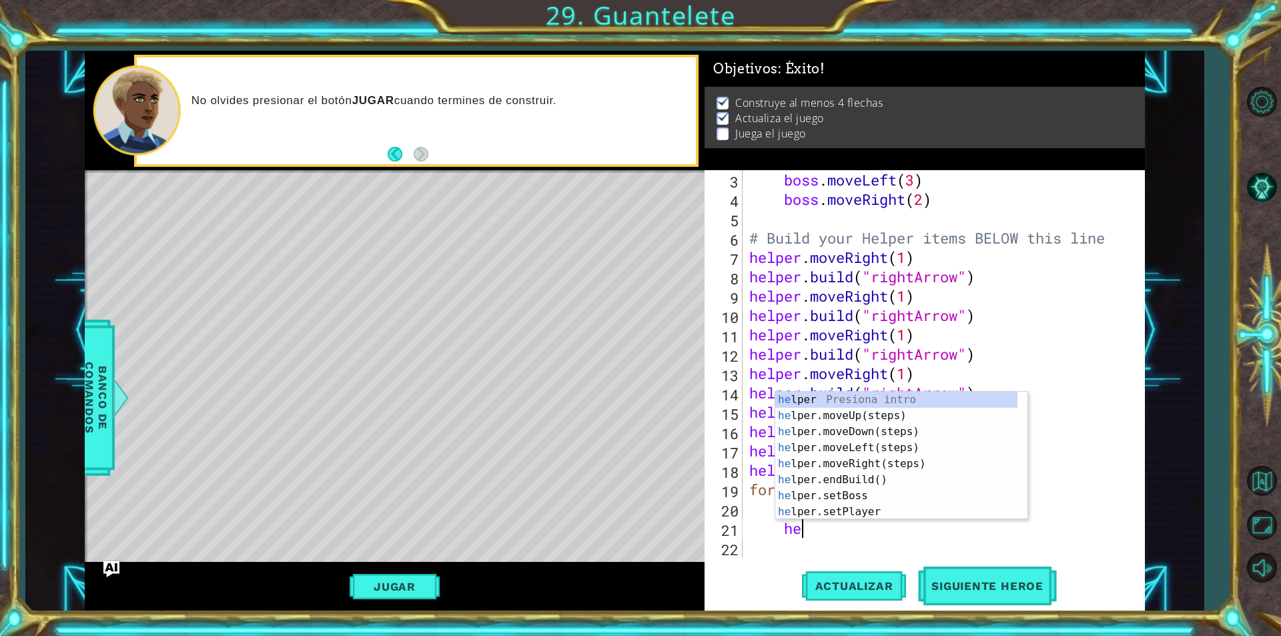
scroll to position [58, 0]
type textarea "helper"
click at [841, 433] on div "helper Presiona intro helper .moveUp(steps) Presiona intro helper .moveDown(ste…" at bounding box center [896, 472] width 242 height 160
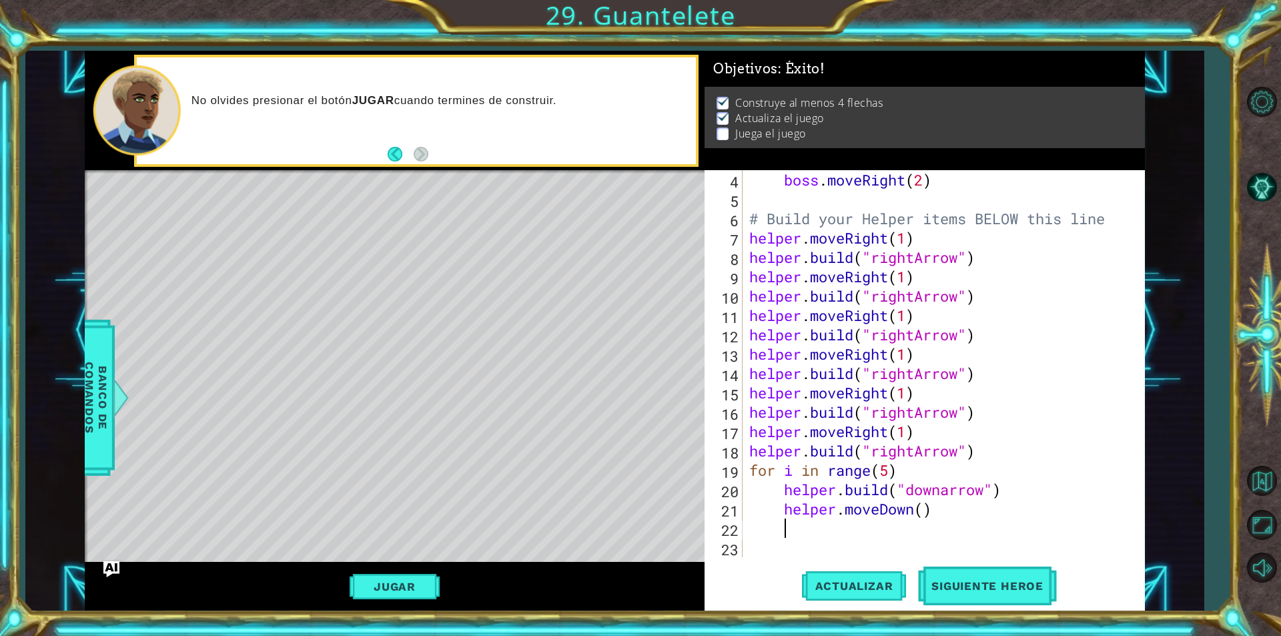
scroll to position [77, 0]
click at [921, 514] on div "boss . moveRight ( 2 ) # Build your Helper items BELOW this line helper . moveR…" at bounding box center [942, 383] width 391 height 426
type textarea "helper.moveDown(1)"
click at [948, 490] on div "boss . moveRight ( 2 ) # Build your Helper items BELOW this line helper . moveR…" at bounding box center [942, 383] width 391 height 426
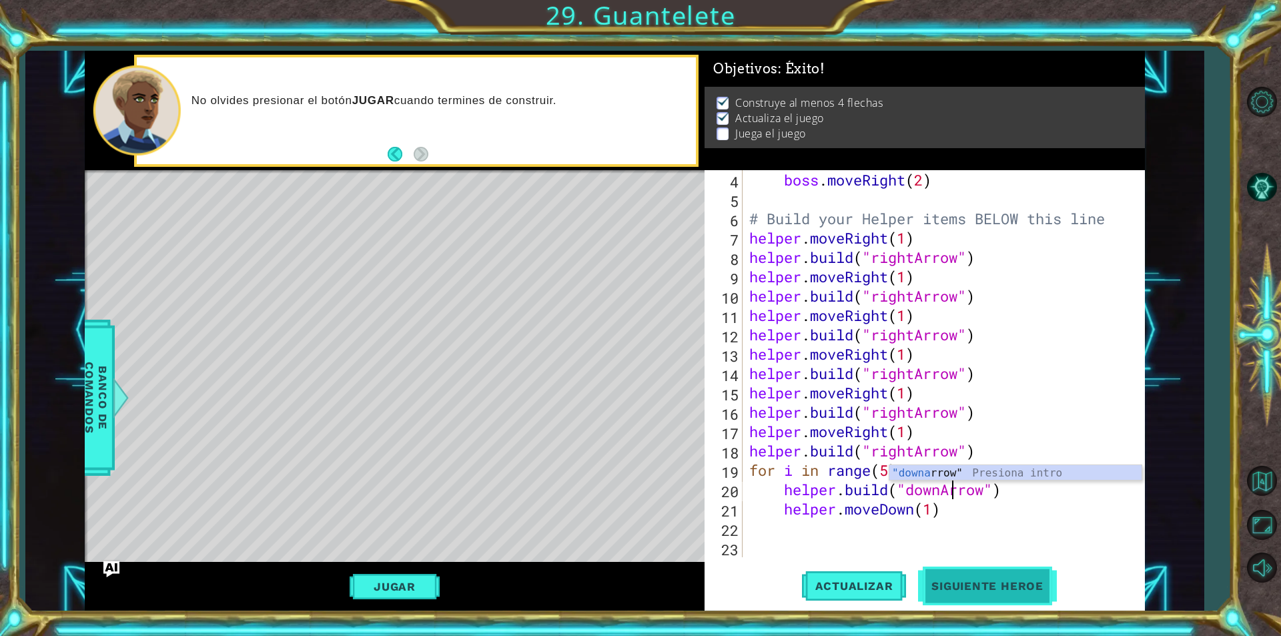
scroll to position [0, 9]
type textarea "[DOMAIN_NAME]("downArrow")"
click at [988, 600] on button "Siguiente Heroe" at bounding box center [987, 586] width 139 height 44
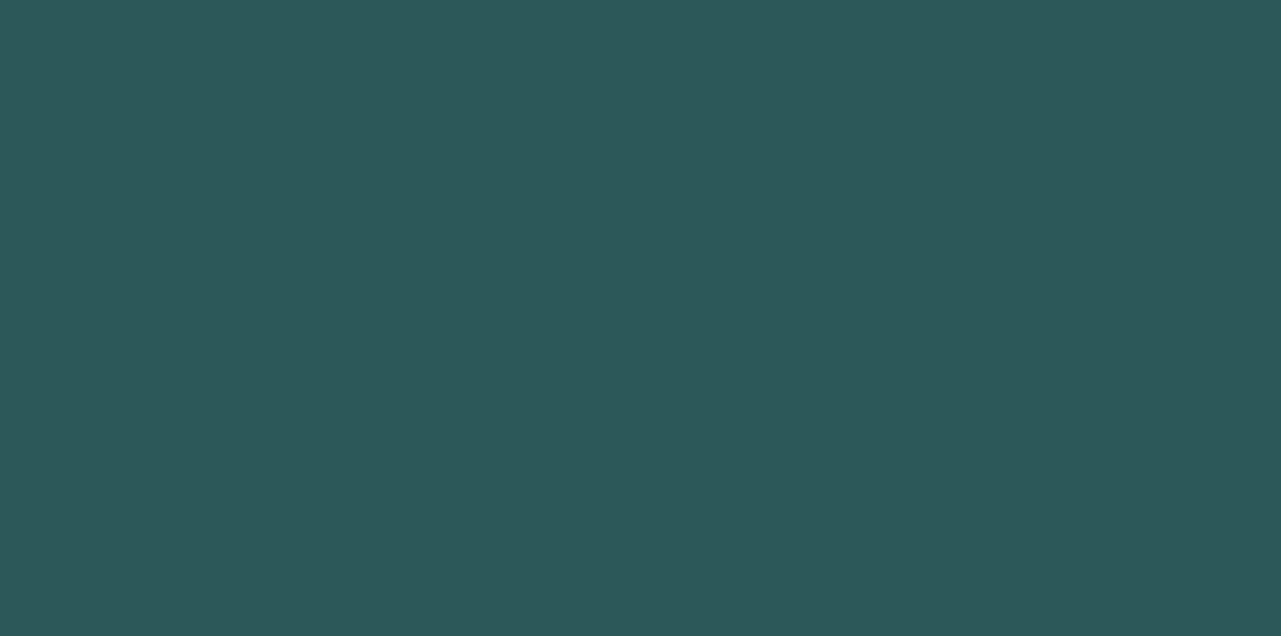
click at [985, 589] on body "1 h ero.moveUp Presiona intro ההההההההההההההההההההההההההההההההההההההההההההההההה…" at bounding box center [640, 318] width 1281 height 636
